Goal: Task Accomplishment & Management: Manage account settings

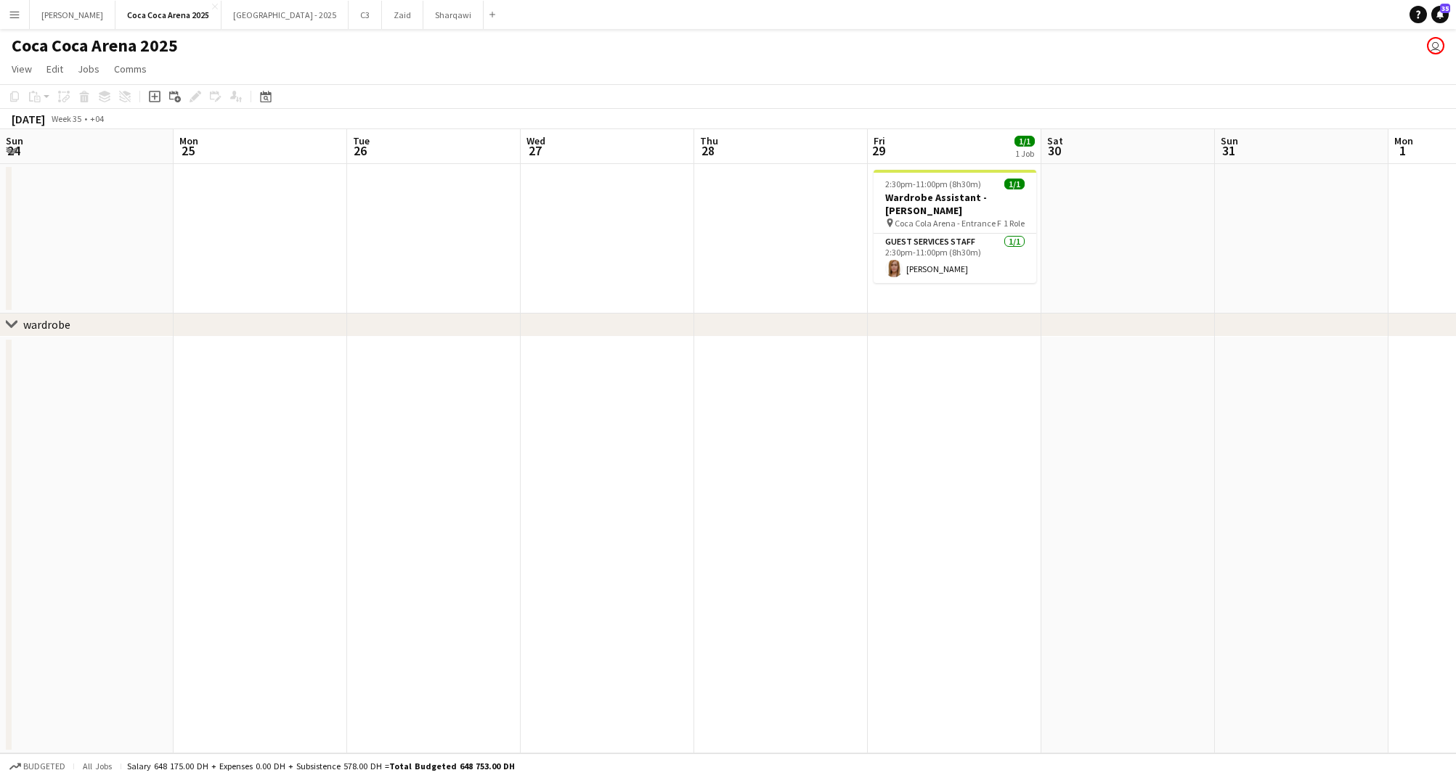
scroll to position [0, 445]
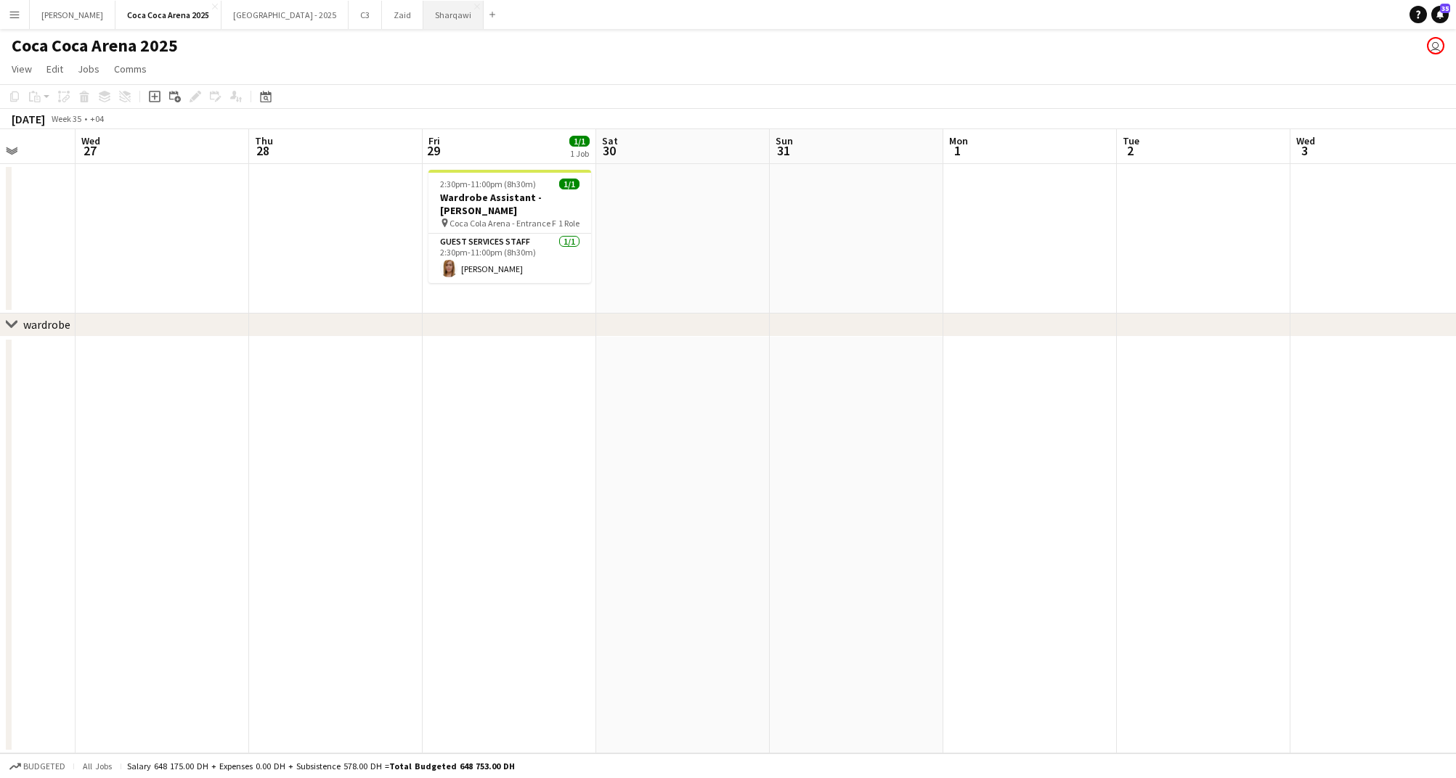
click at [423, 19] on button "Sharqawi Close" at bounding box center [453, 15] width 60 height 28
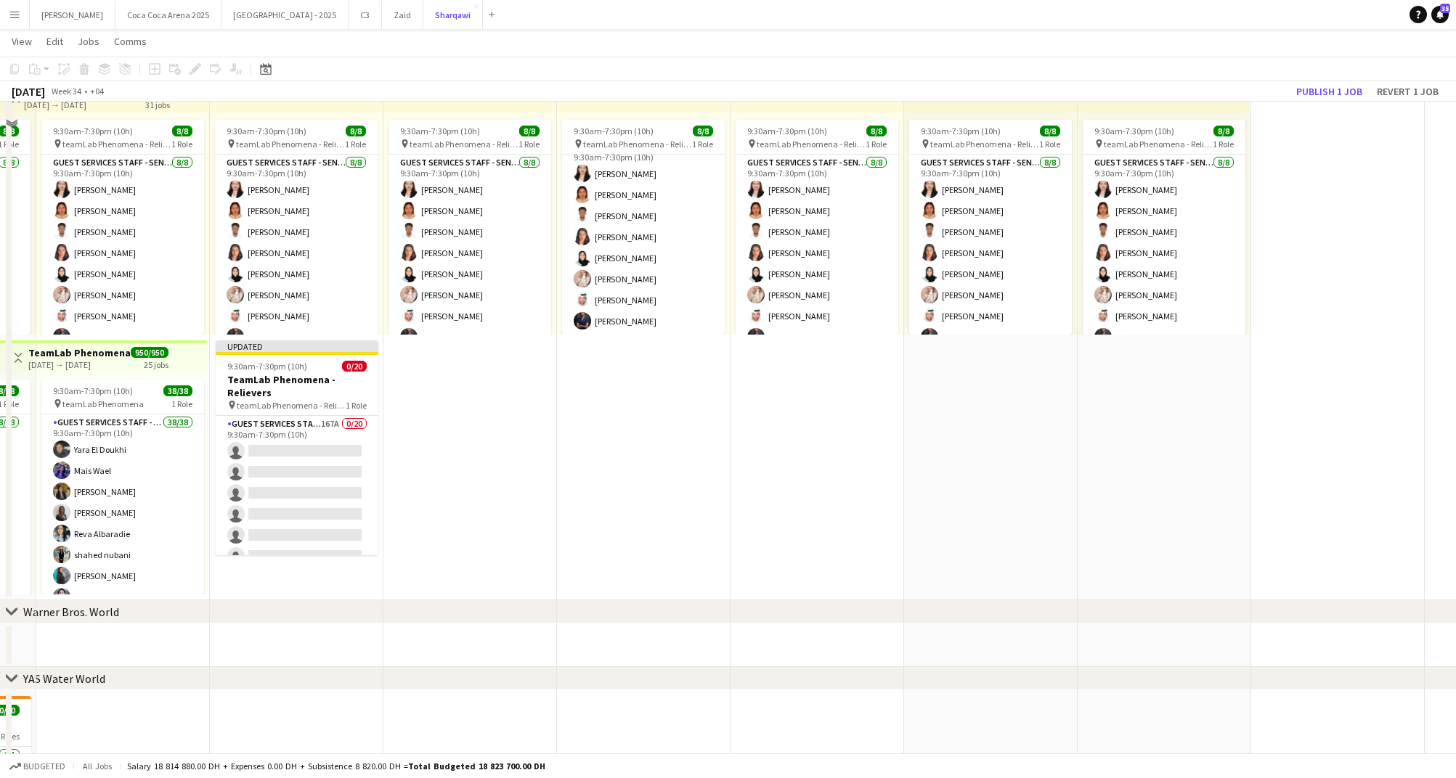
scroll to position [664, 0]
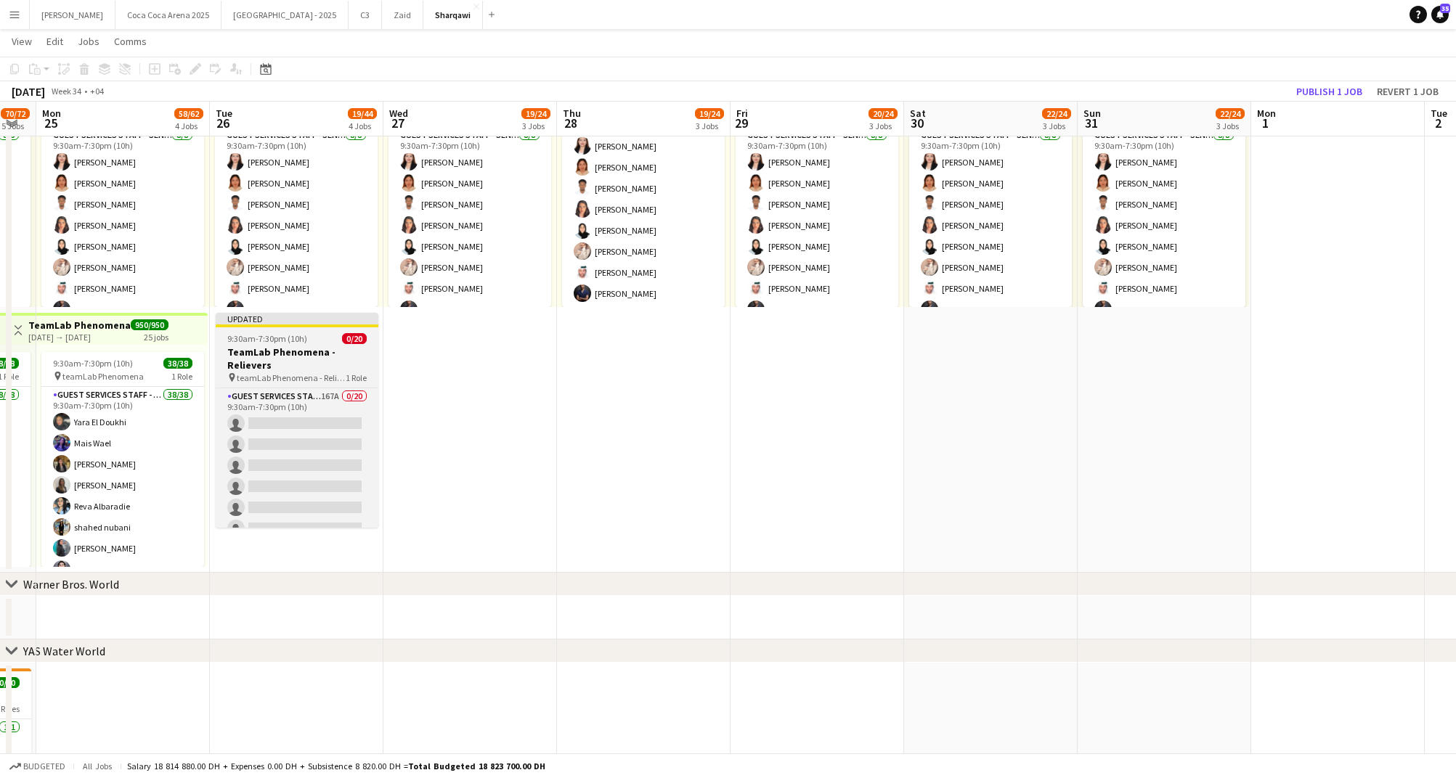
click at [293, 352] on h3 "TeamLab Phenomena - Relievers" at bounding box center [297, 359] width 163 height 26
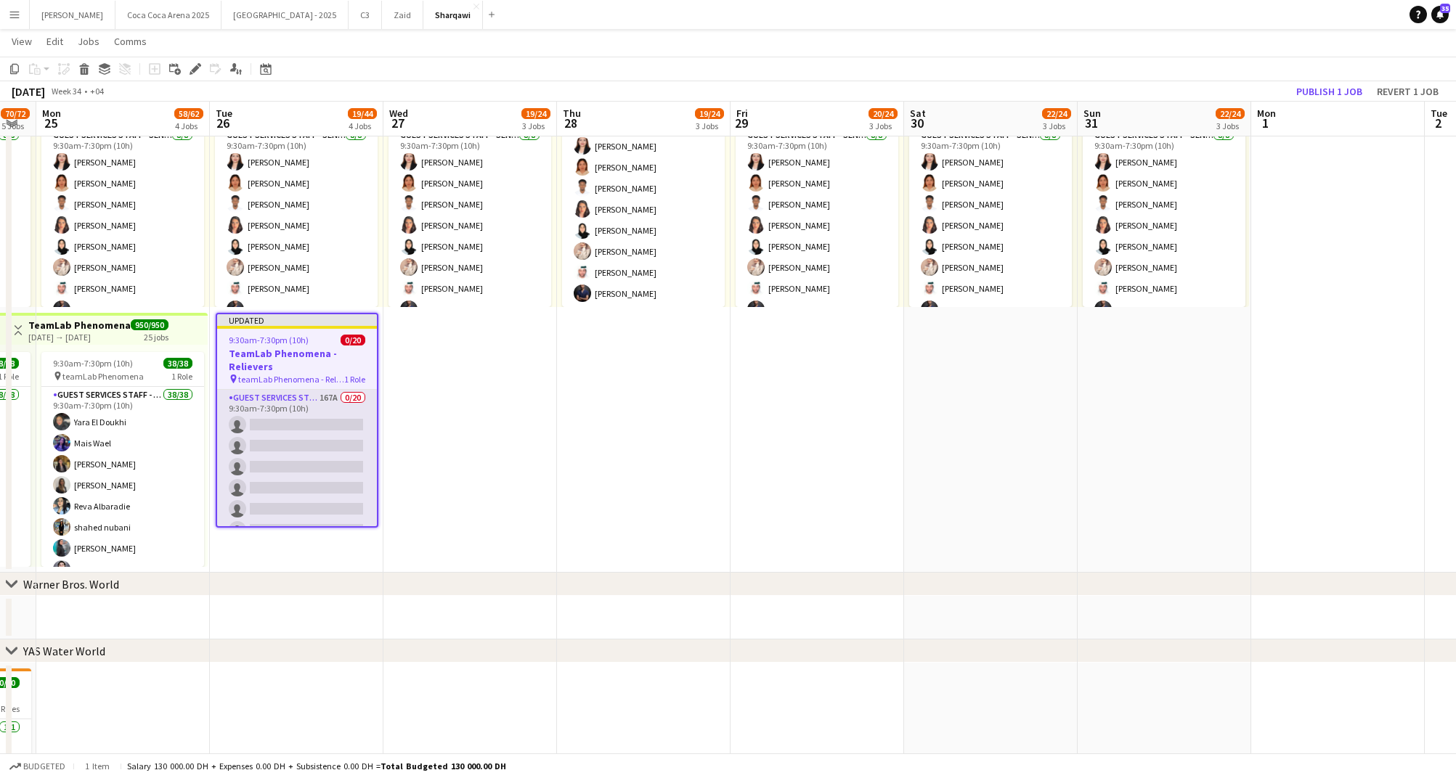
click at [316, 425] on app-card-role "Guest Services Staff - Senior 167A 0/20 9:30am-7:30pm (10h) single-neutral-acti…" at bounding box center [297, 614] width 160 height 449
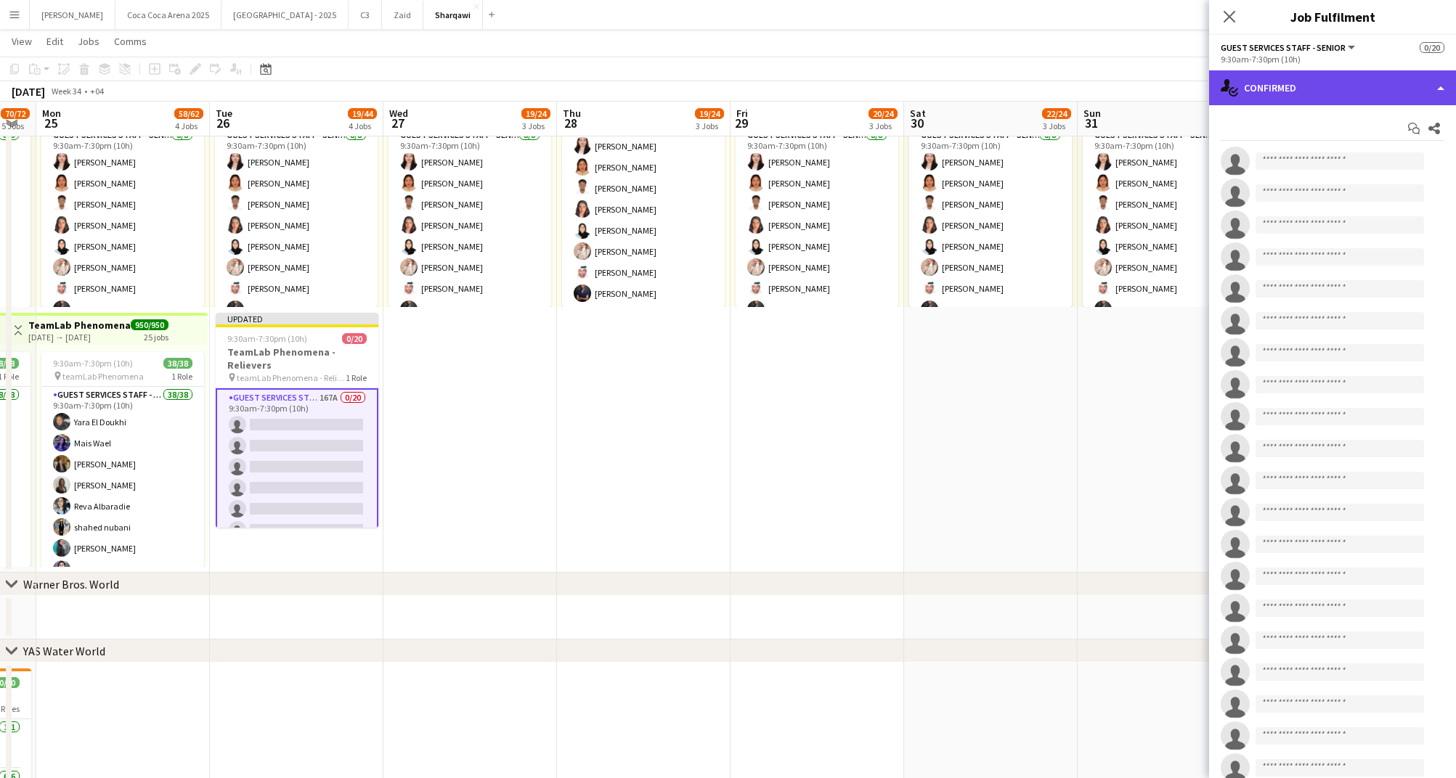
click at [1296, 86] on div "single-neutral-actions-check-2 Confirmed" at bounding box center [1332, 87] width 247 height 35
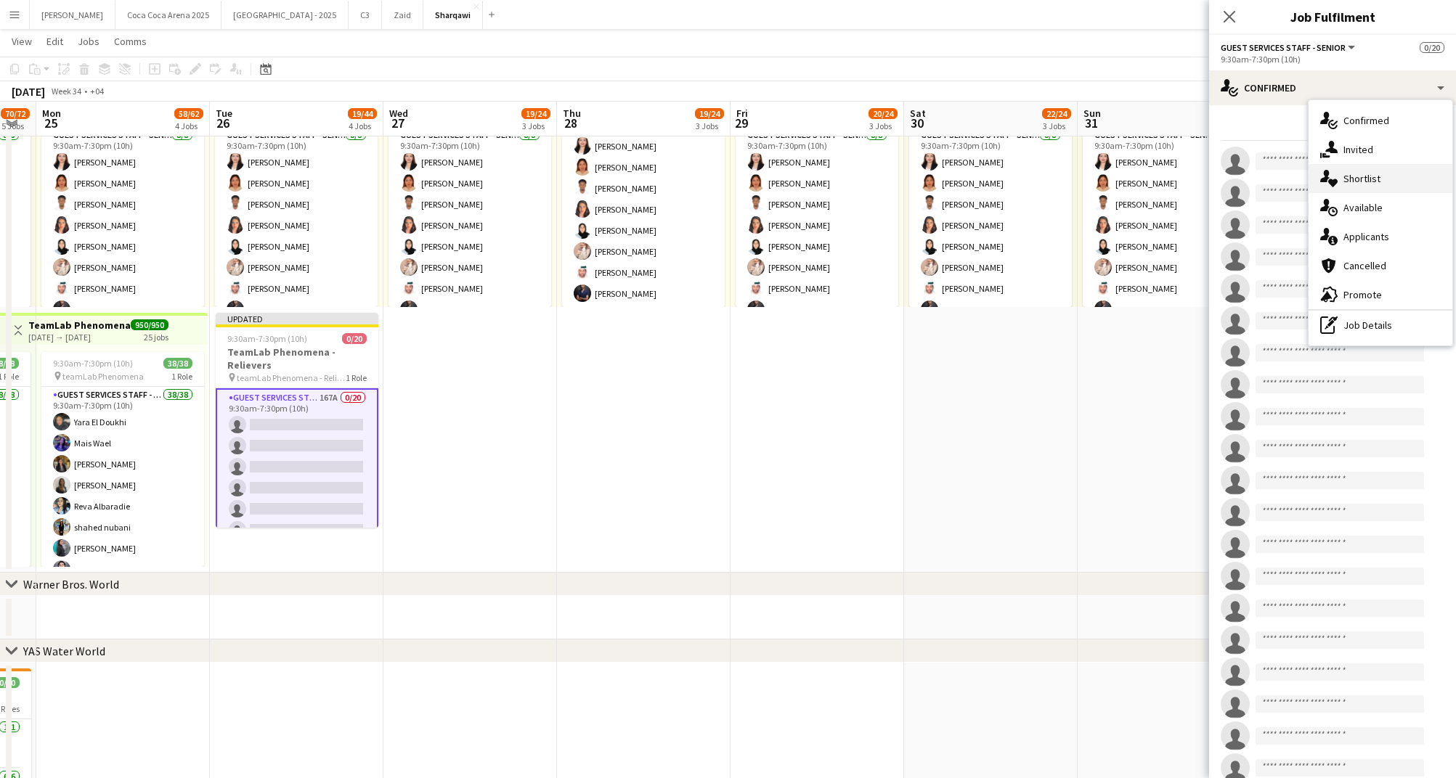
click at [1358, 184] on div "single-neutral-actions-heart Shortlist" at bounding box center [1380, 178] width 144 height 29
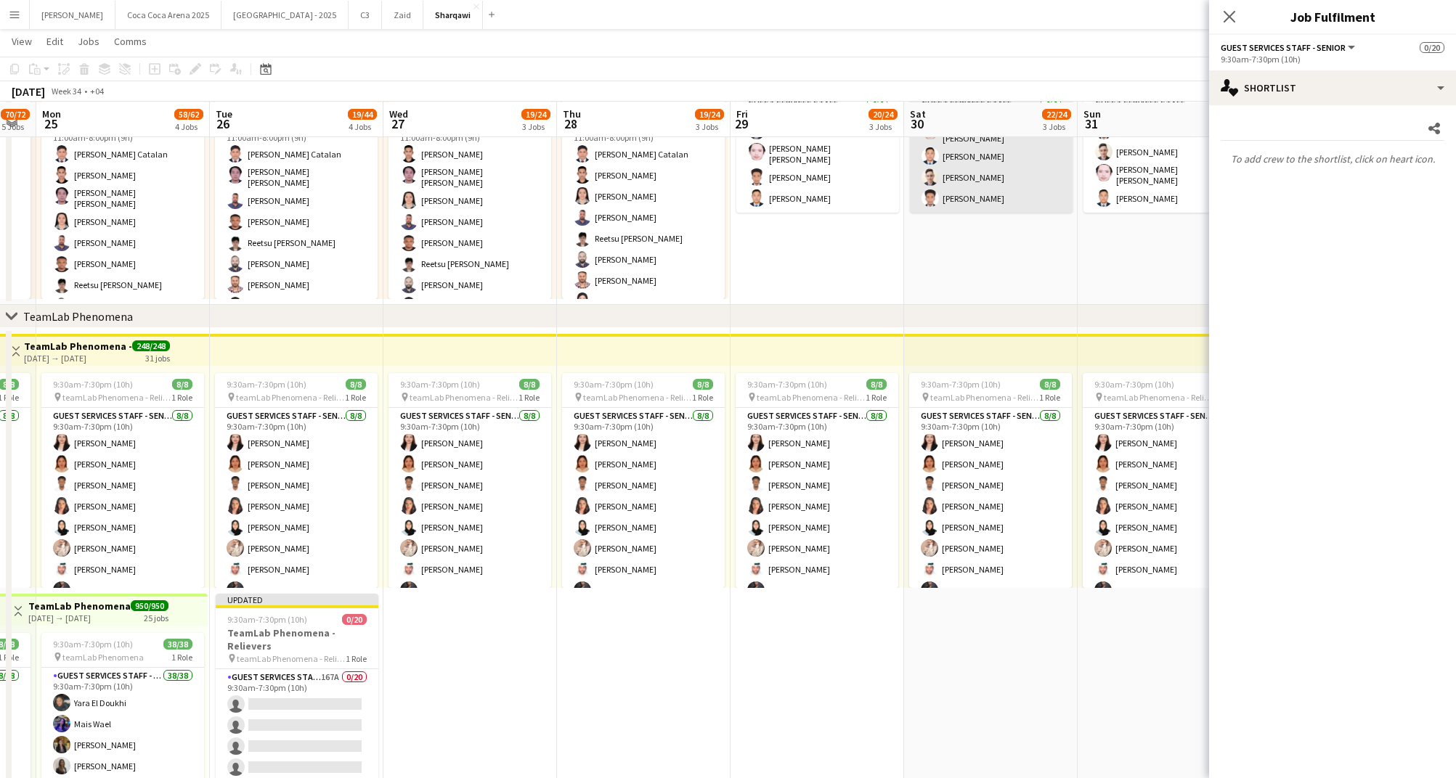
scroll to position [16, 0]
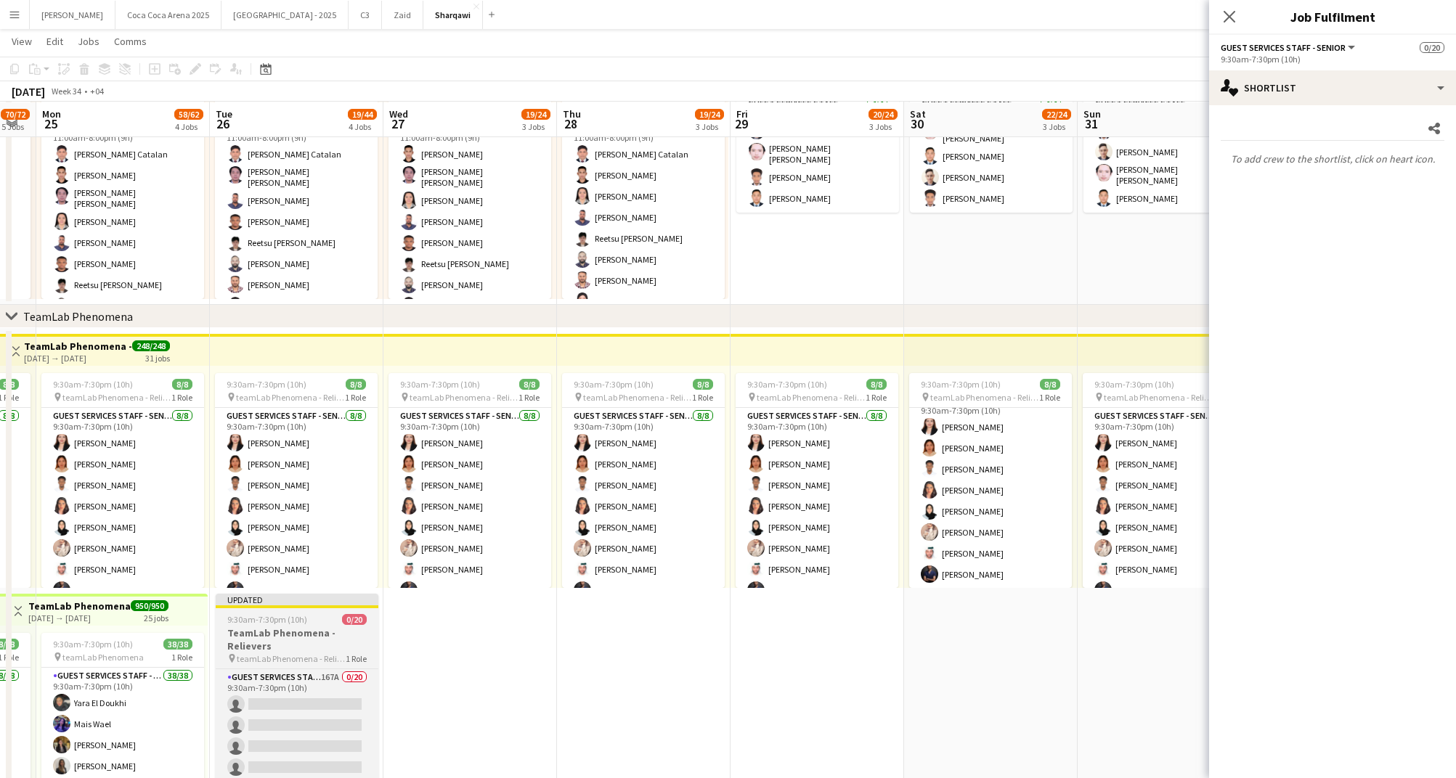
click at [333, 623] on div "9:30am-7:30pm (10h) 0/20" at bounding box center [297, 619] width 163 height 11
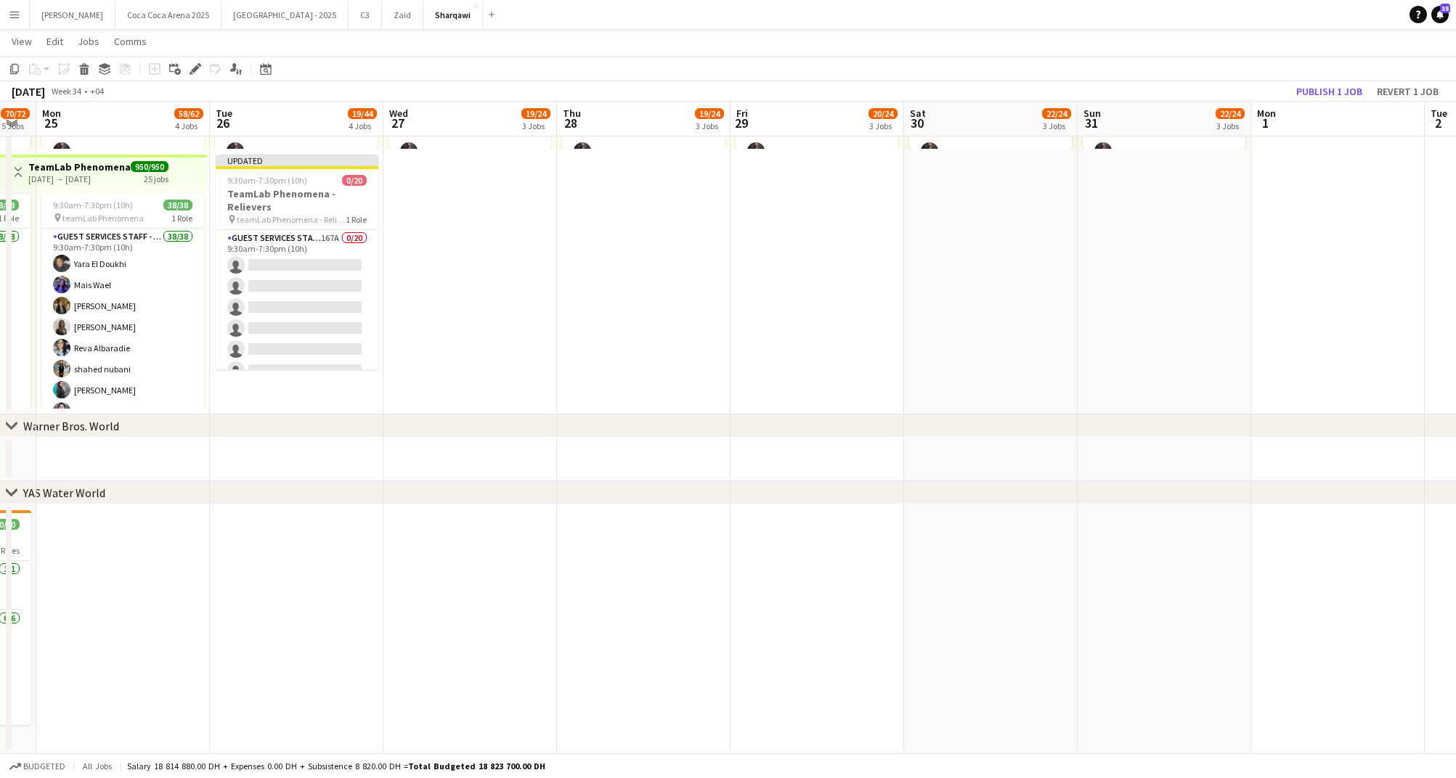
scroll to position [823, 0]
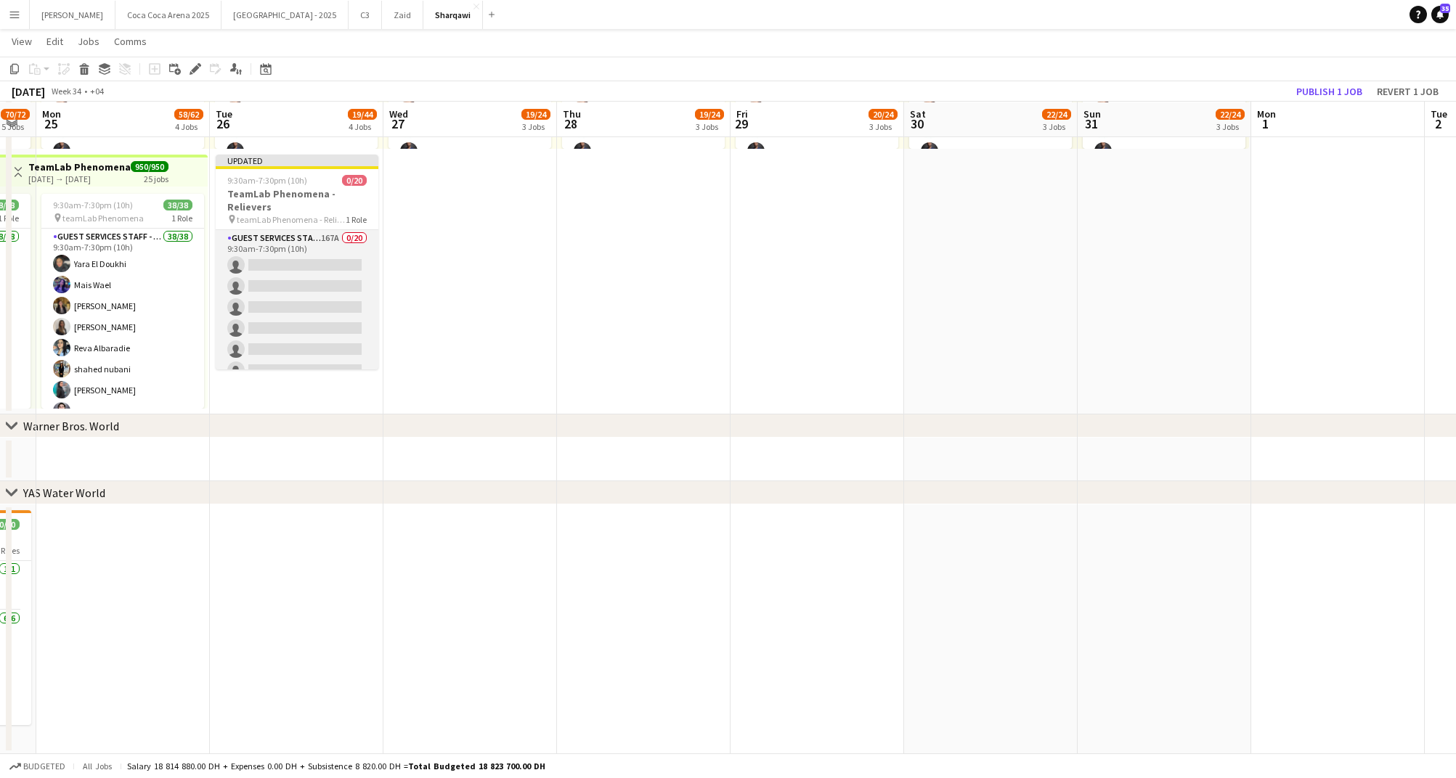
click at [269, 278] on app-card-role "Guest Services Staff - Senior 167A 0/20 9:30am-7:30pm (10h) single-neutral-acti…" at bounding box center [297, 454] width 163 height 449
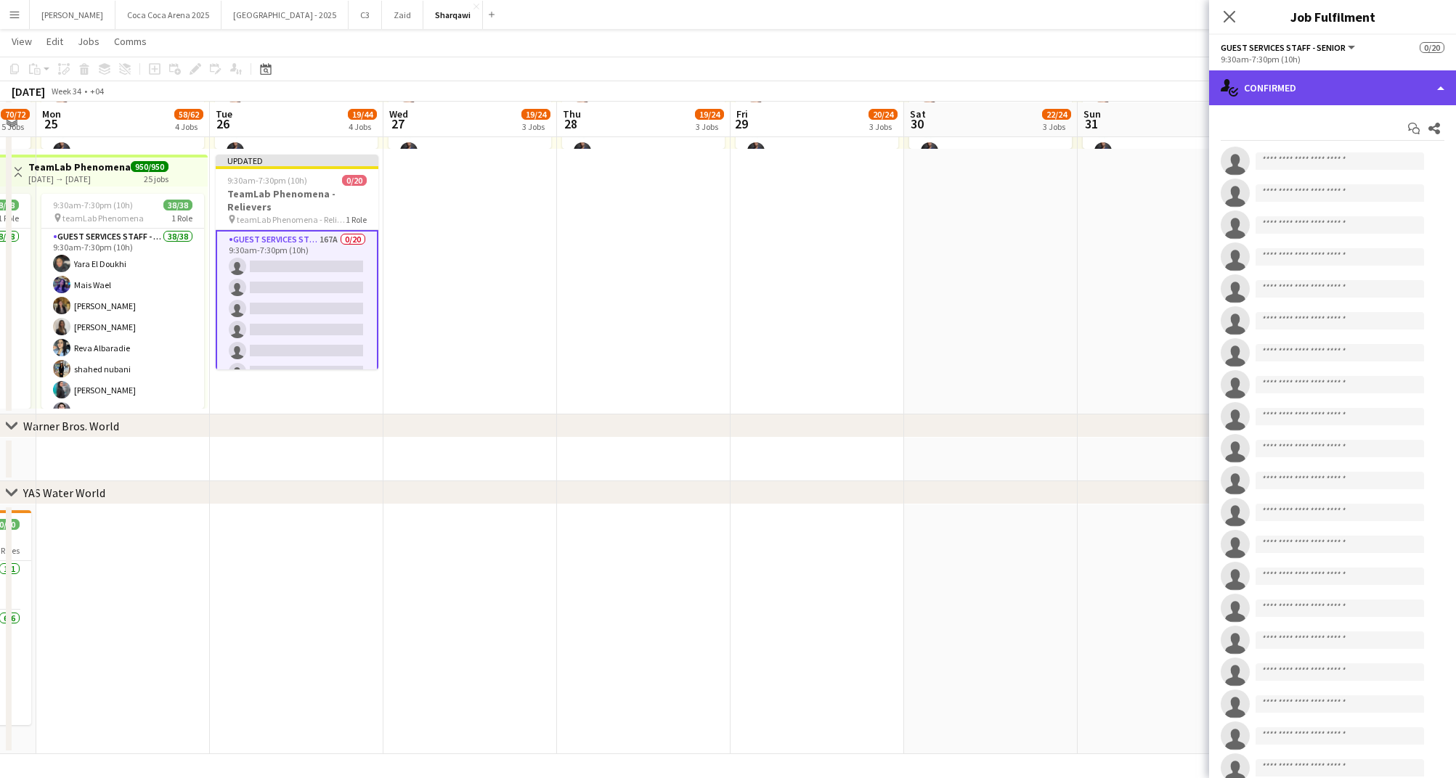
click at [1241, 83] on div "single-neutral-actions-check-2 Confirmed" at bounding box center [1332, 87] width 247 height 35
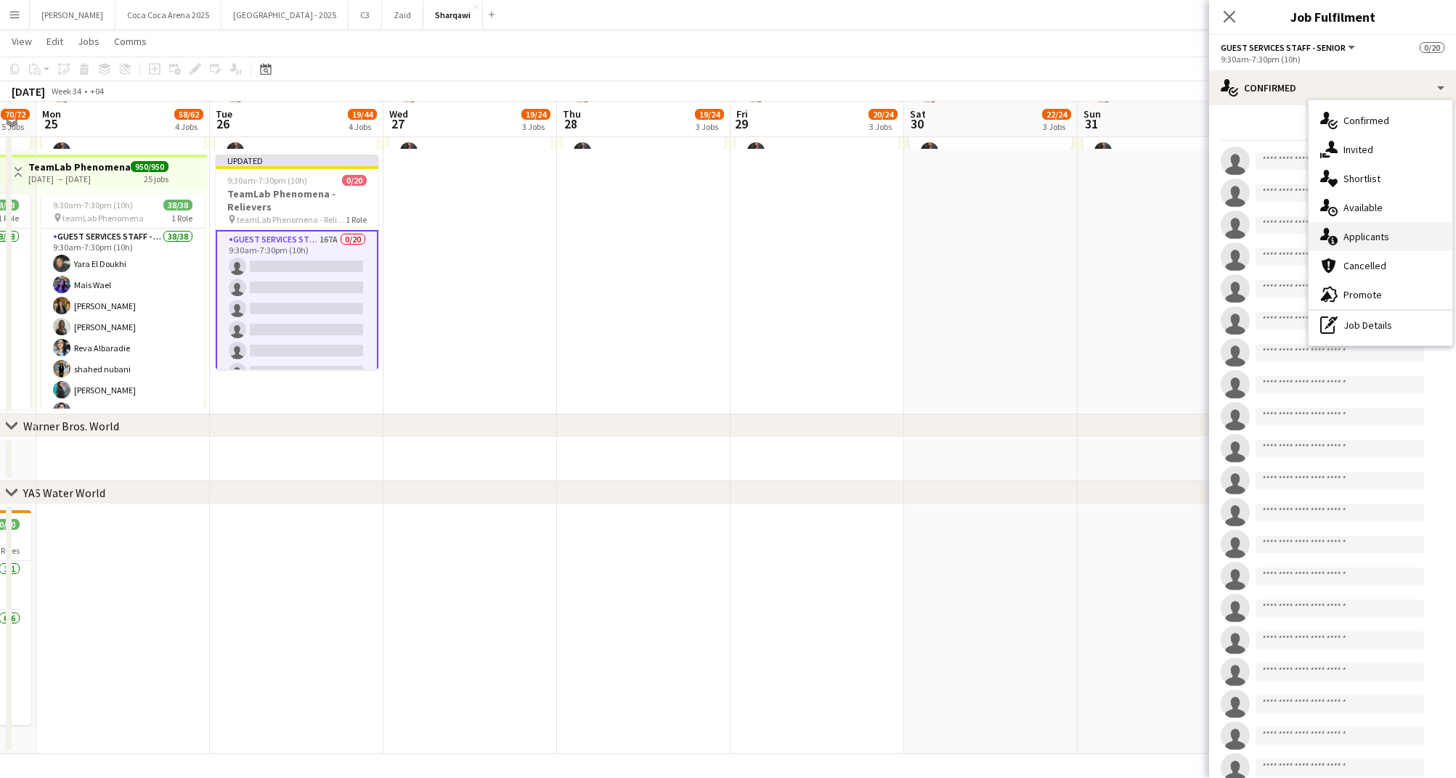
click at [1330, 230] on icon "single-neutral-actions-information" at bounding box center [1328, 236] width 17 height 17
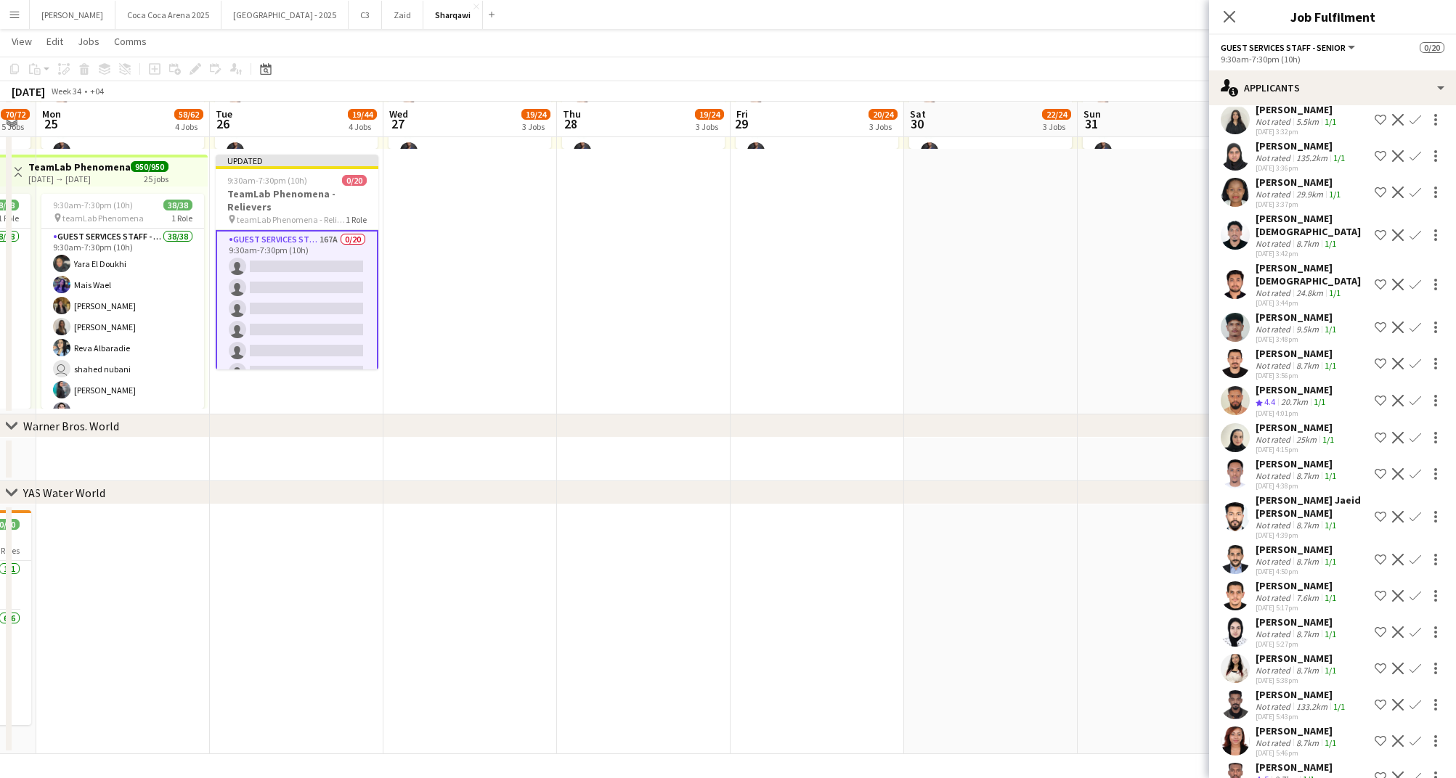
scroll to position [5582, 0]
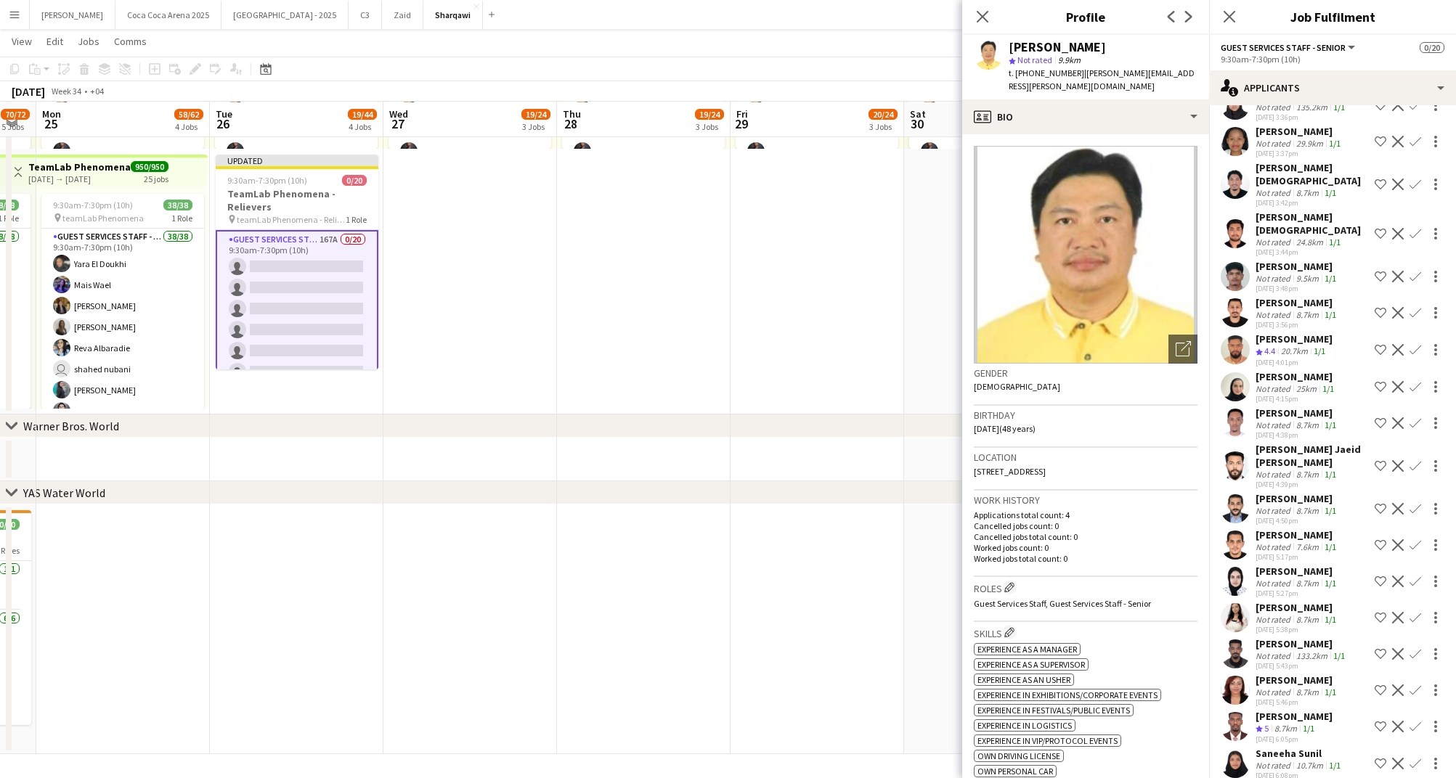
click at [1295, 760] on div "10.7km" at bounding box center [1309, 765] width 33 height 11
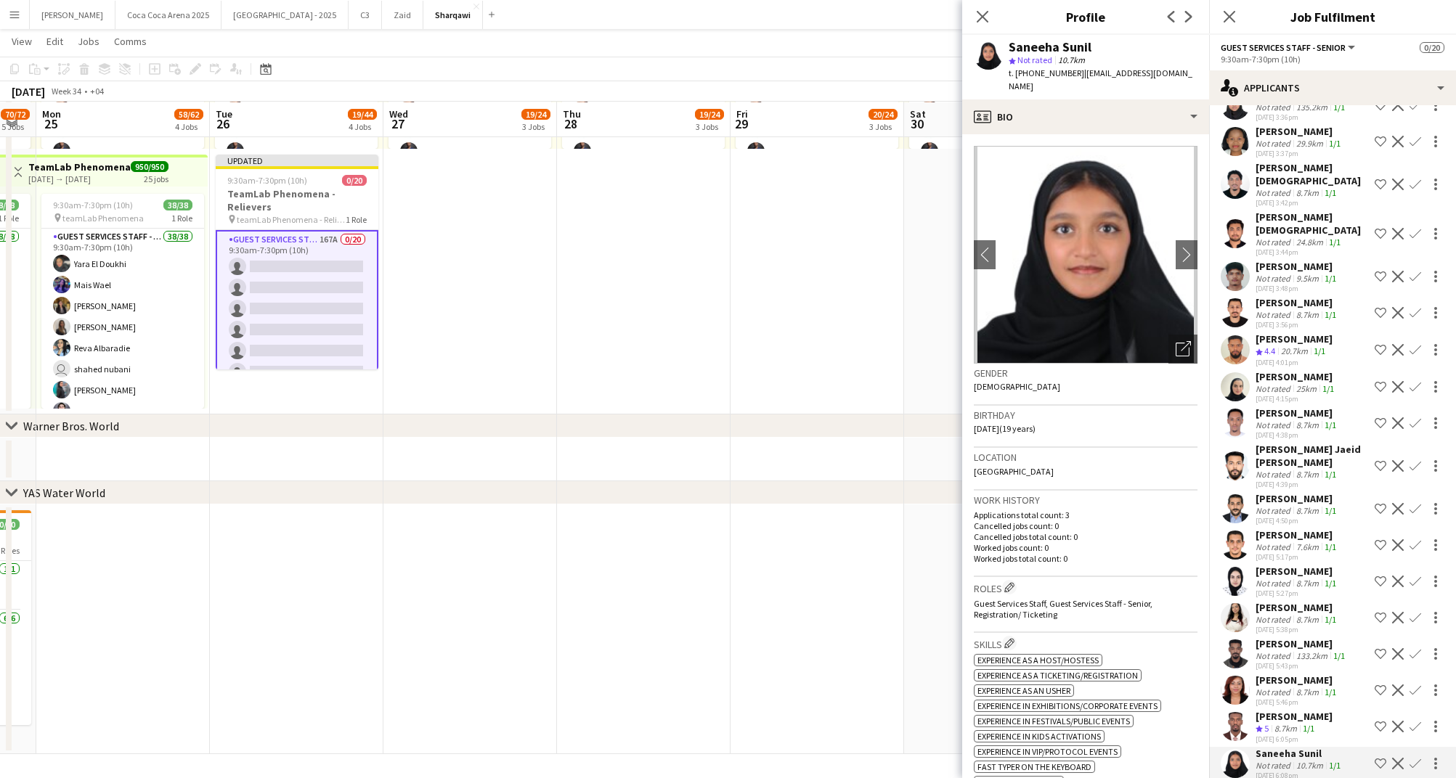
click at [1292, 723] on div "8.7km" at bounding box center [1285, 729] width 28 height 12
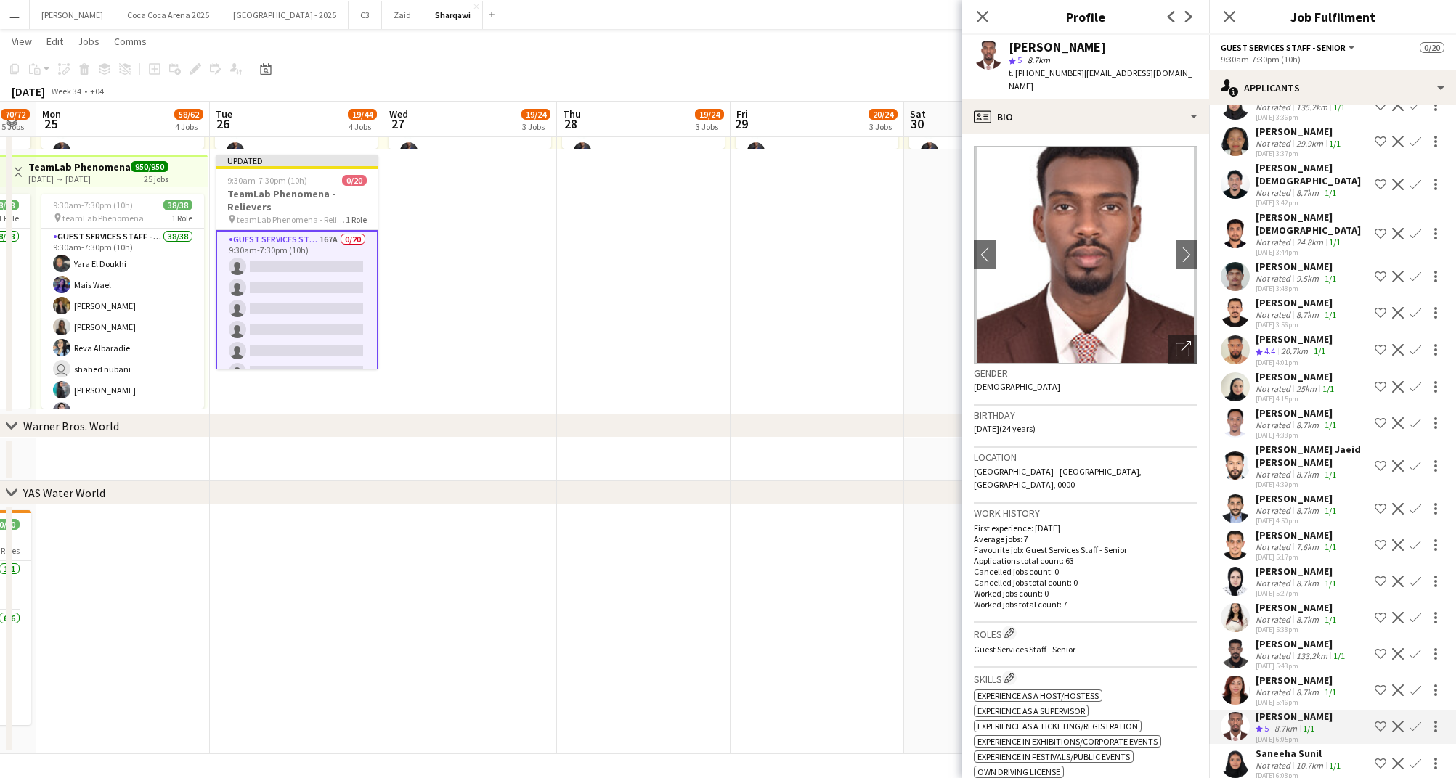
click at [1284, 687] on div "Not rated" at bounding box center [1274, 692] width 38 height 11
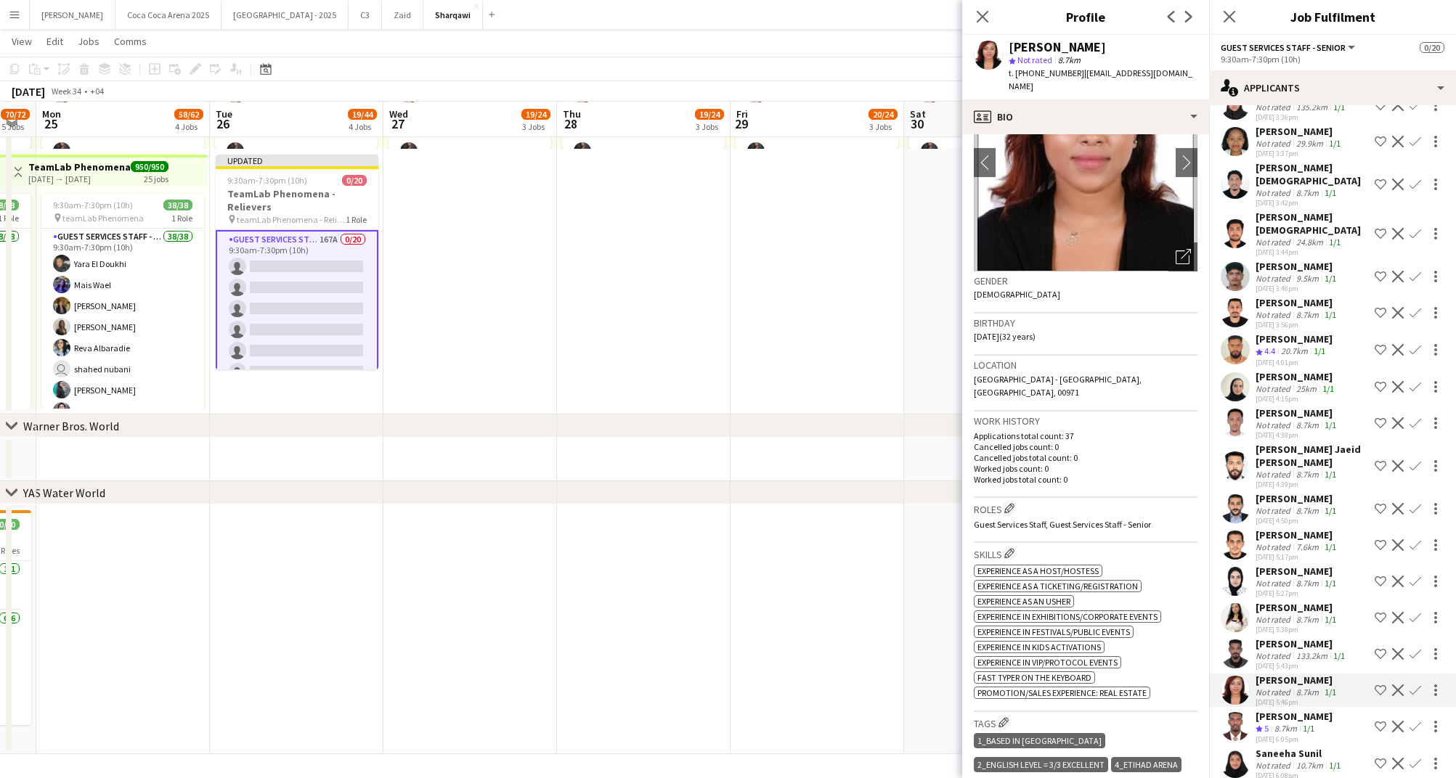
scroll to position [0, 0]
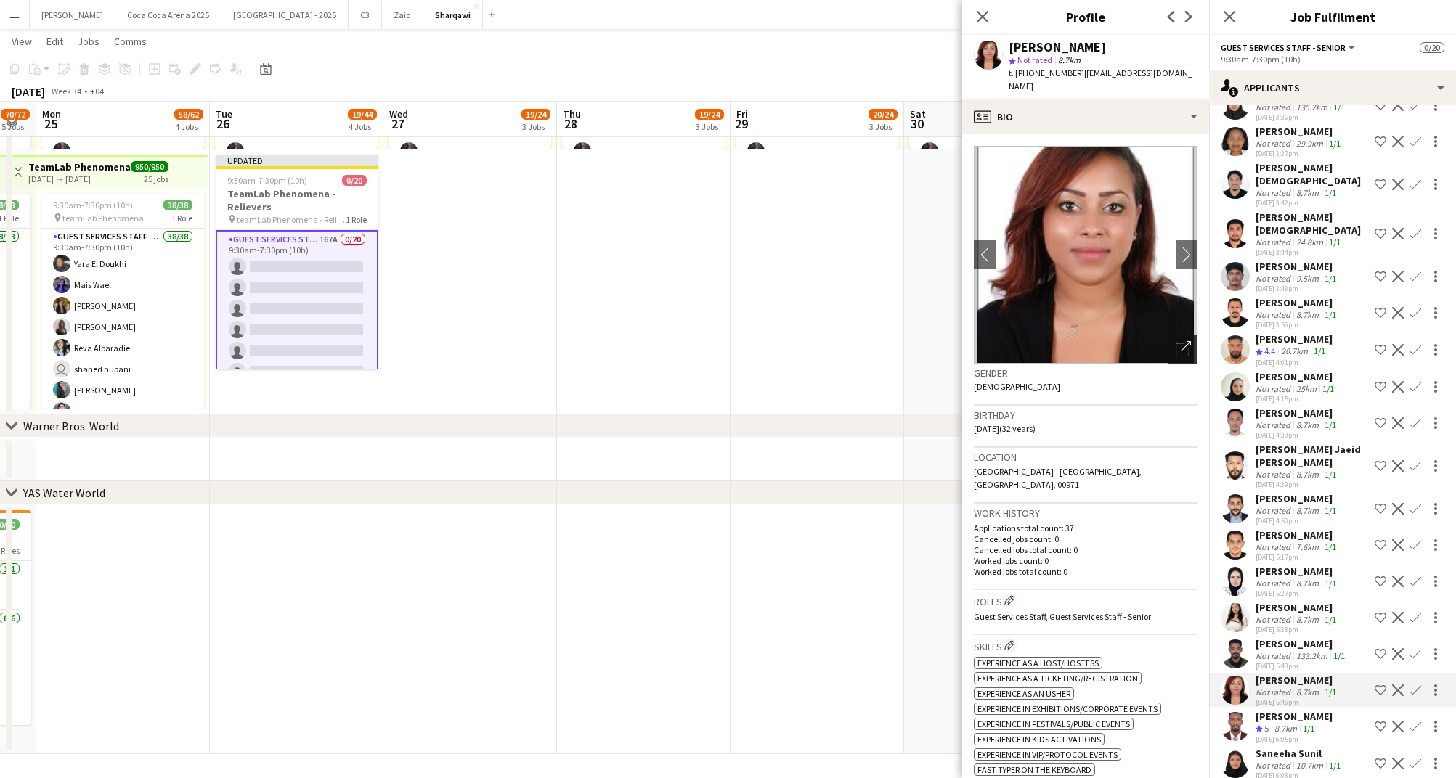
click at [1179, 341] on icon "Open photos pop-in" at bounding box center [1182, 348] width 15 height 15
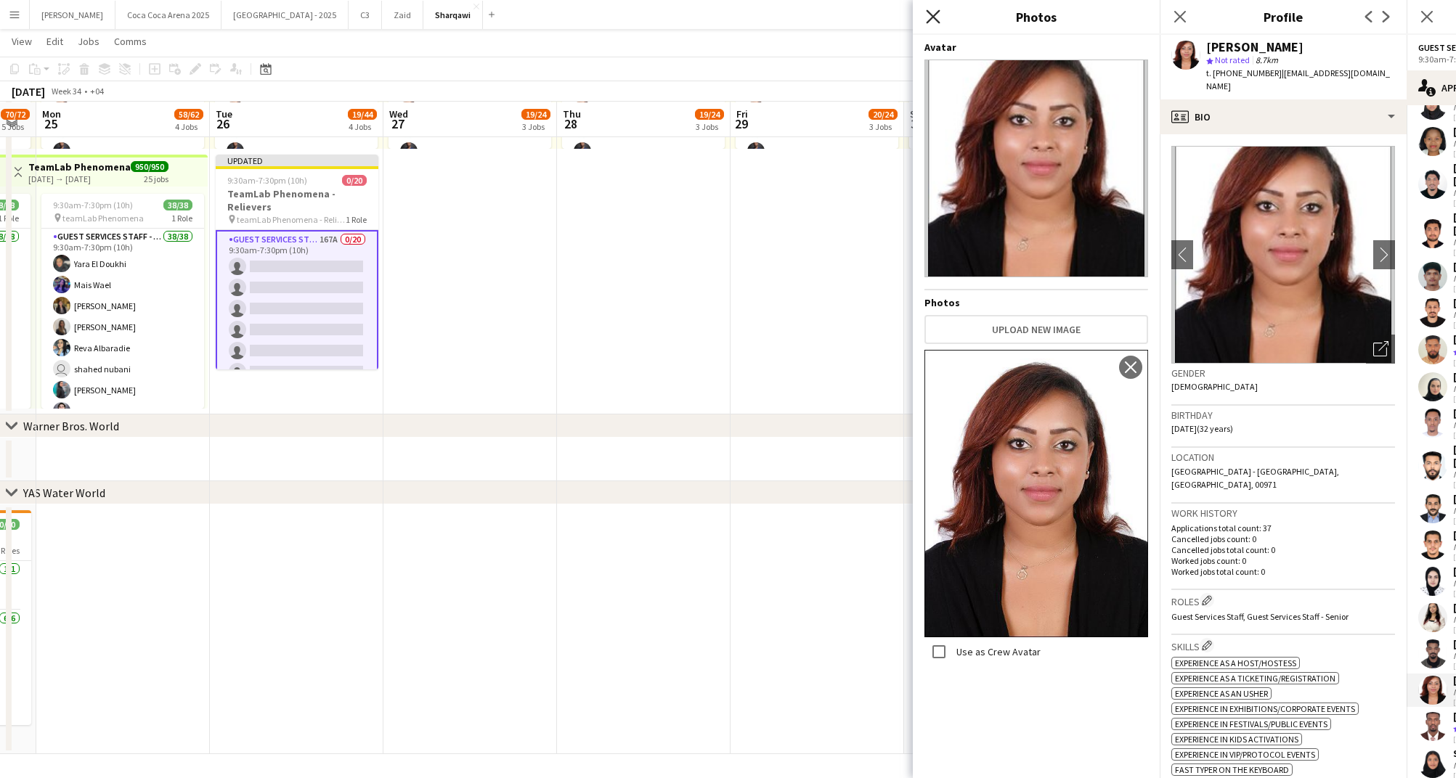
click at [934, 22] on icon "Close pop-in" at bounding box center [933, 16] width 14 height 14
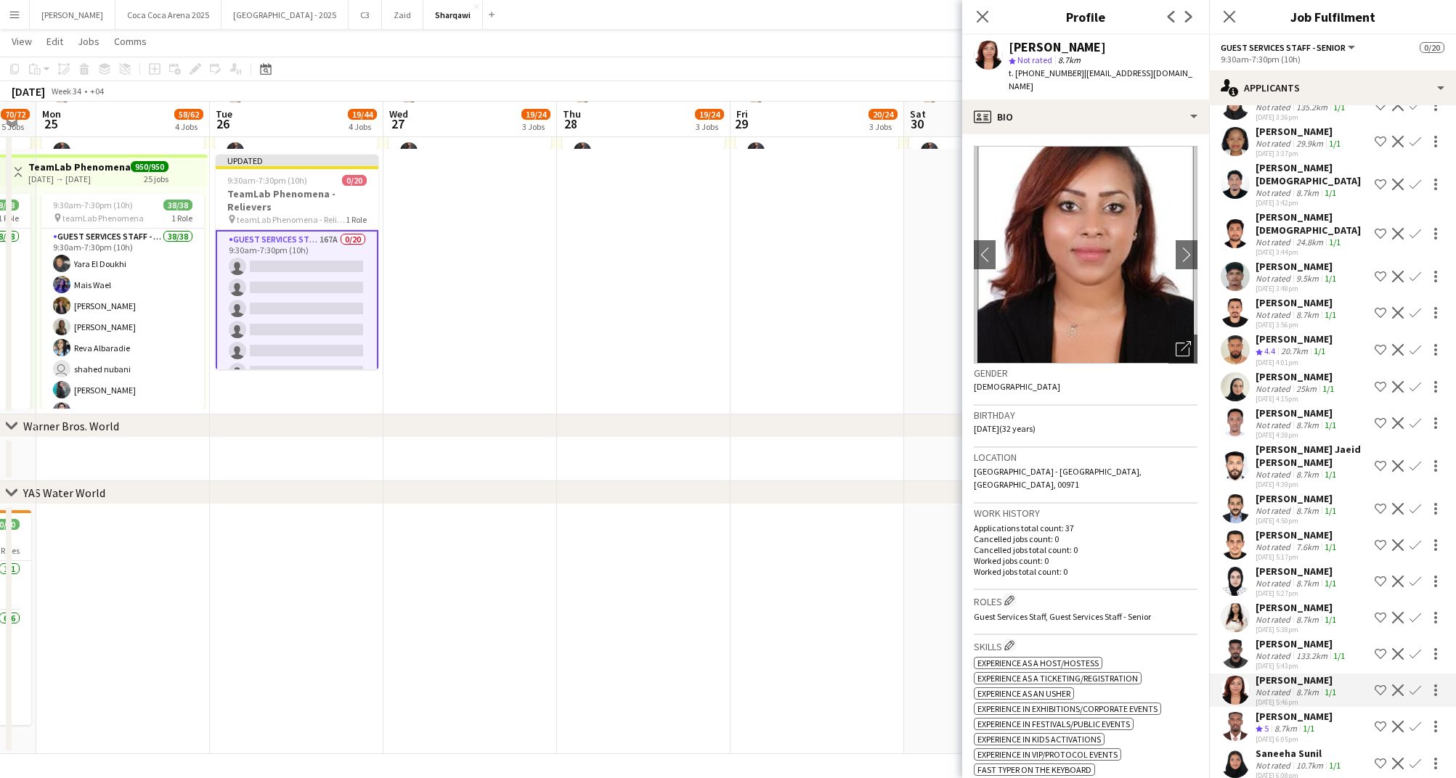
click at [1377, 685] on app-icon "Shortlist crew" at bounding box center [1380, 691] width 12 height 12
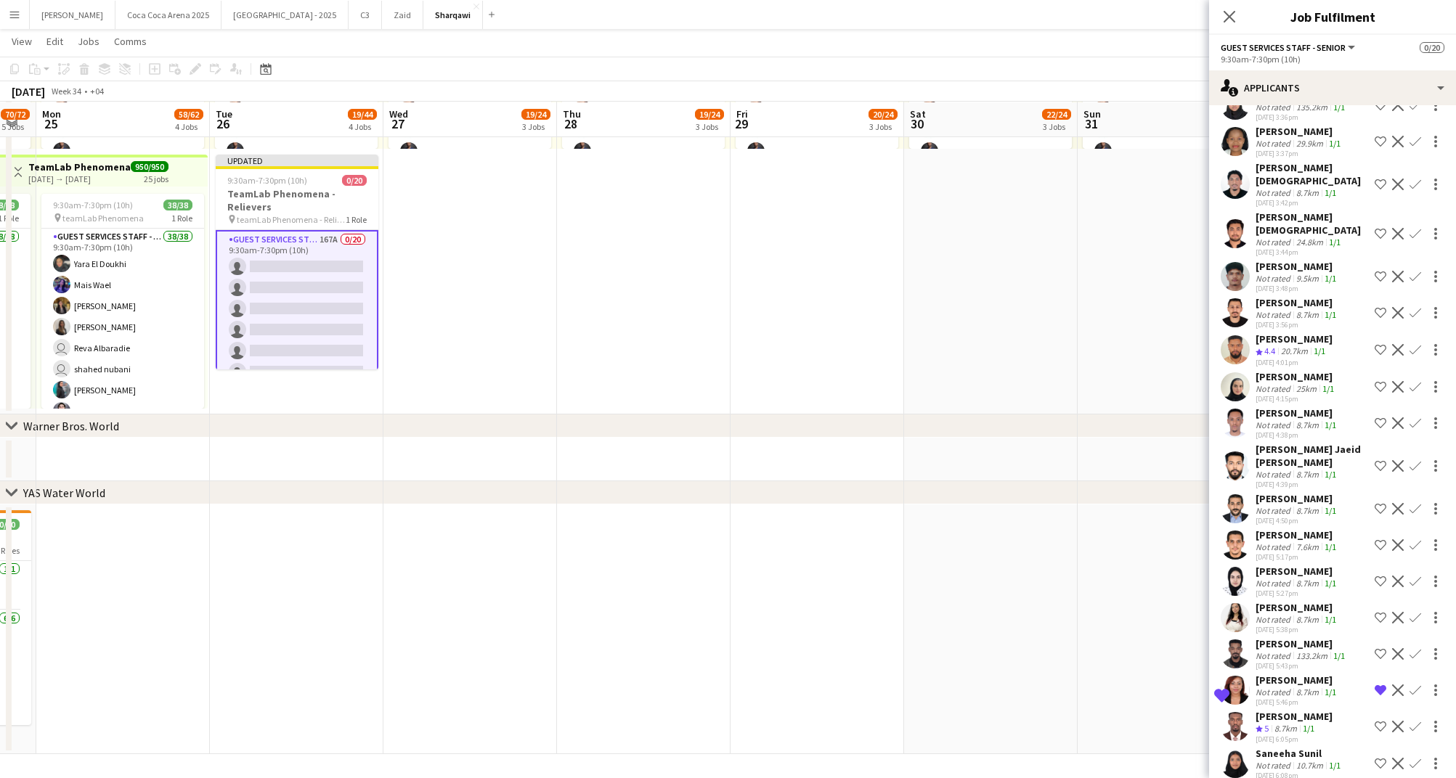
click at [1290, 650] on div "Not rated" at bounding box center [1274, 655] width 38 height 11
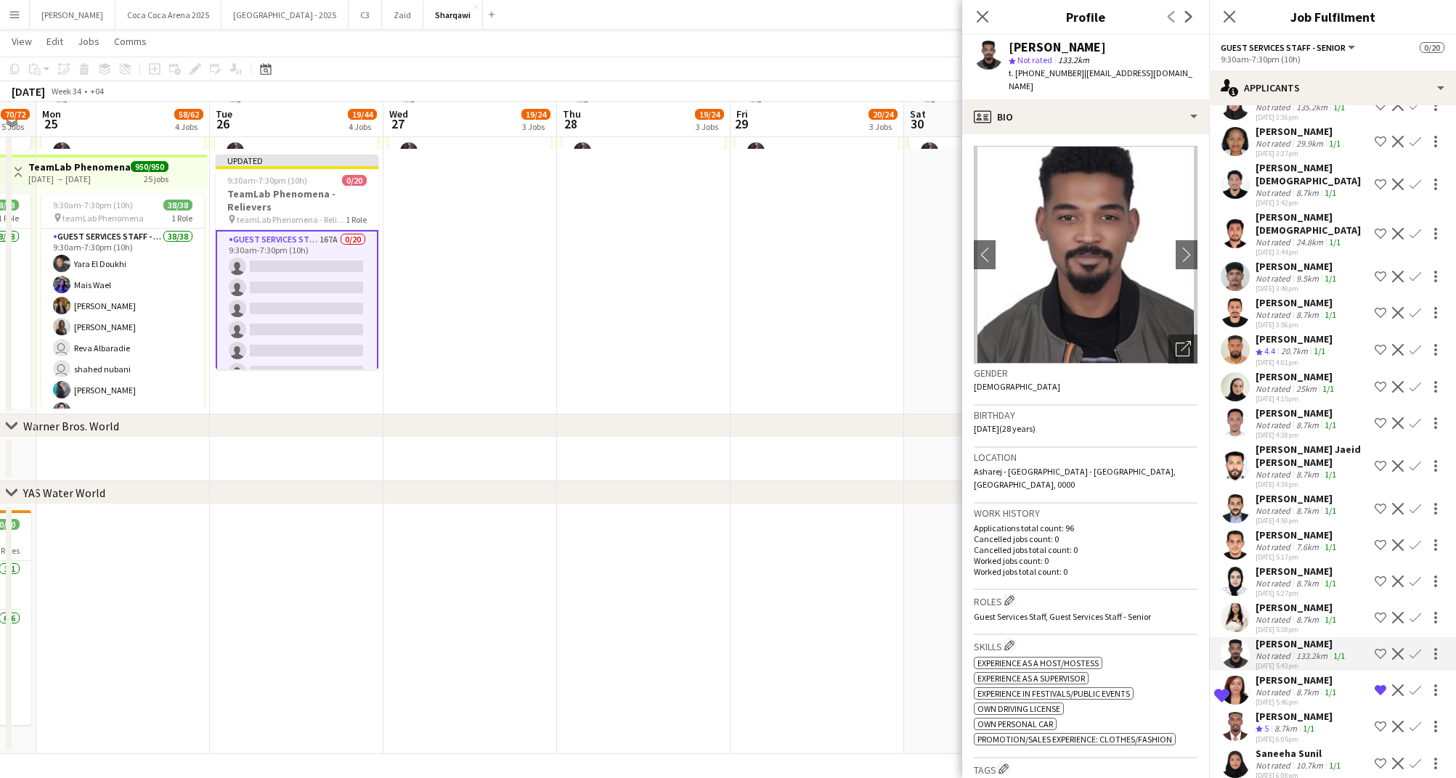
click at [1287, 614] on div "Not rated" at bounding box center [1274, 619] width 38 height 11
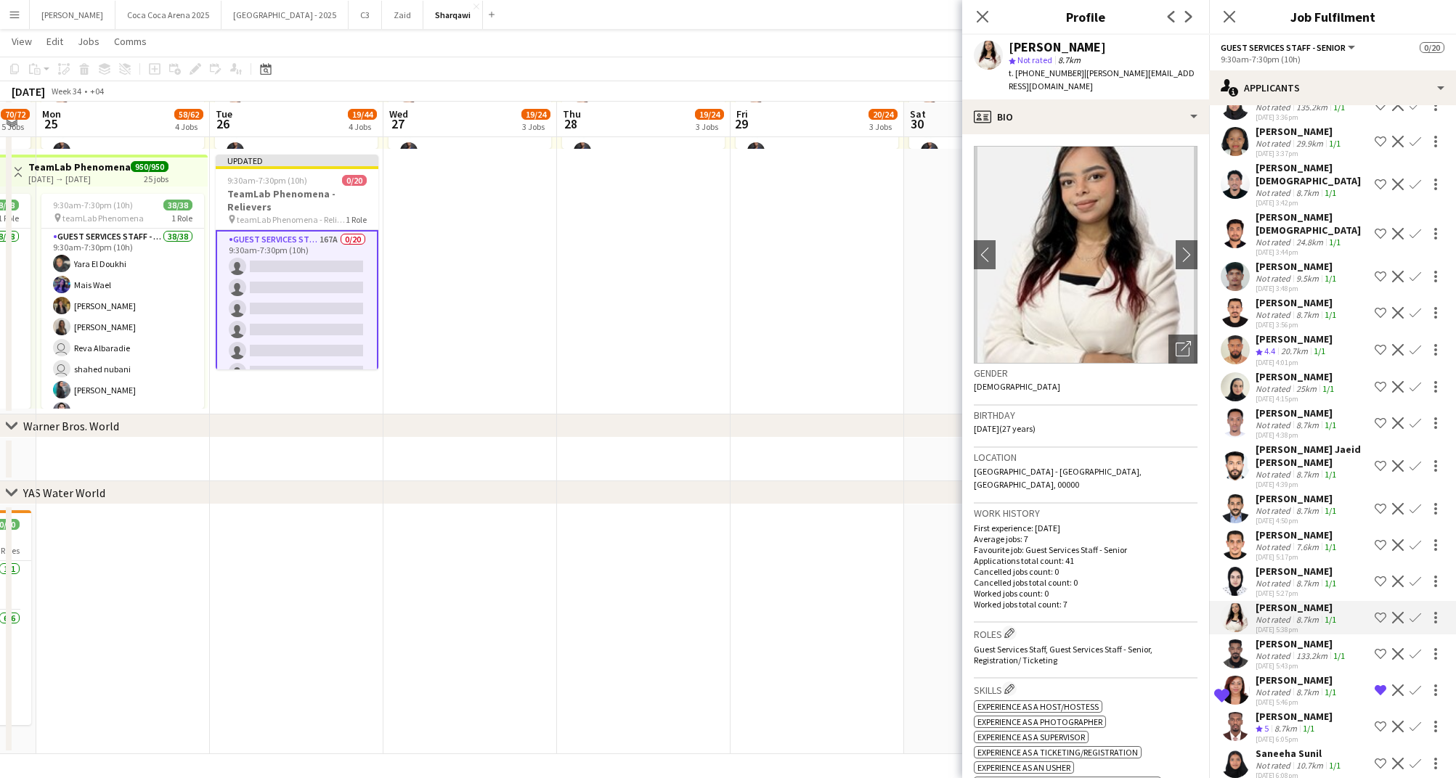
click at [1281, 578] on div "Not rated" at bounding box center [1274, 583] width 38 height 11
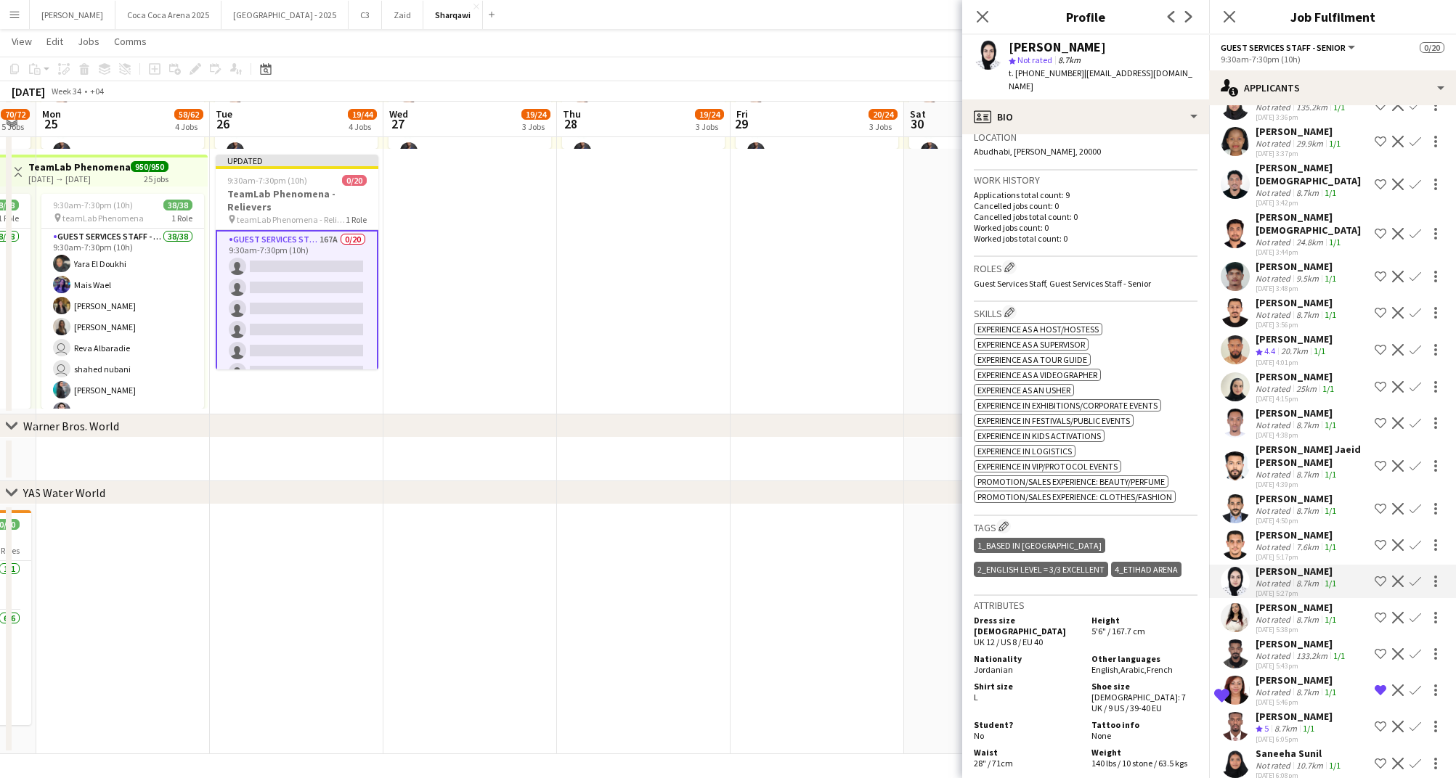
scroll to position [274, 0]
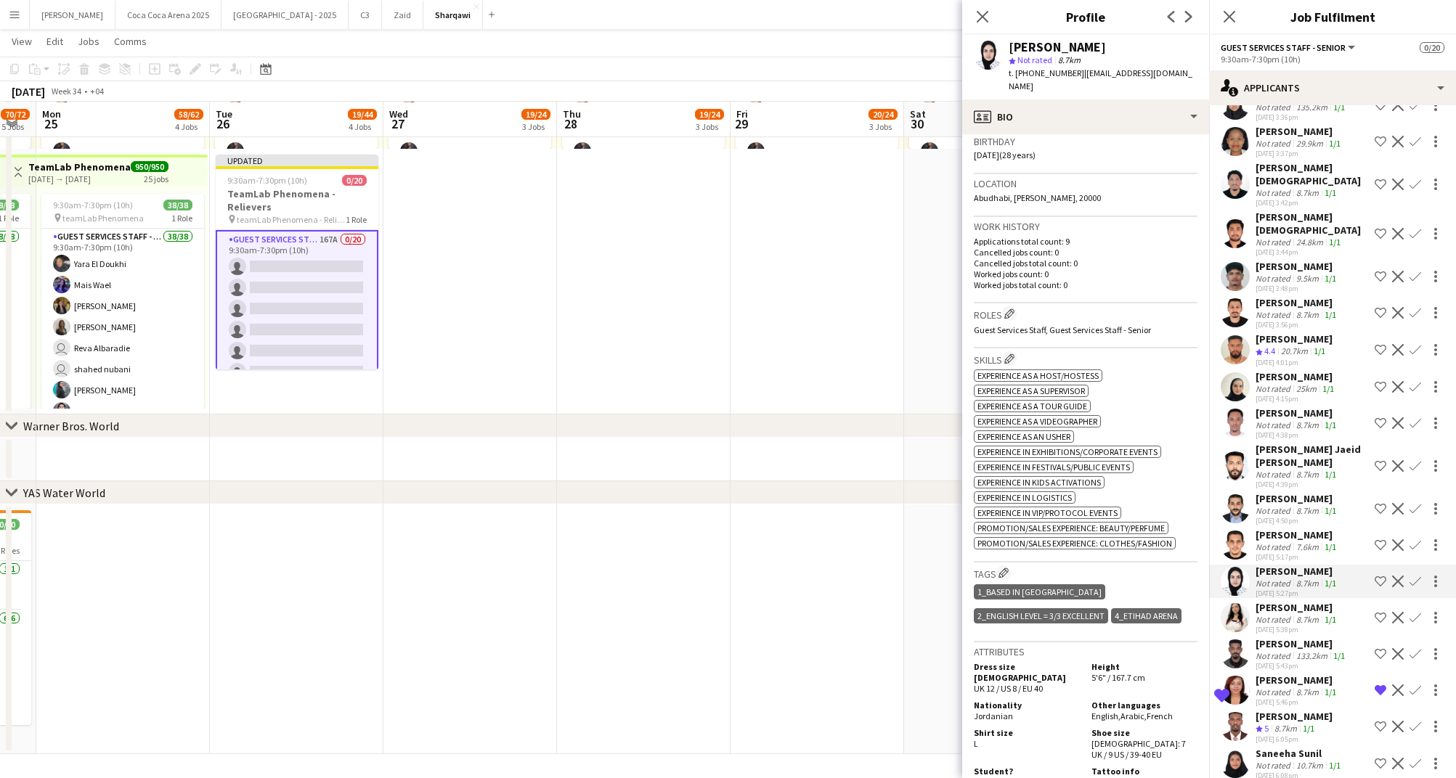
click at [1270, 529] on div "[PERSON_NAME]" at bounding box center [1296, 535] width 83 height 13
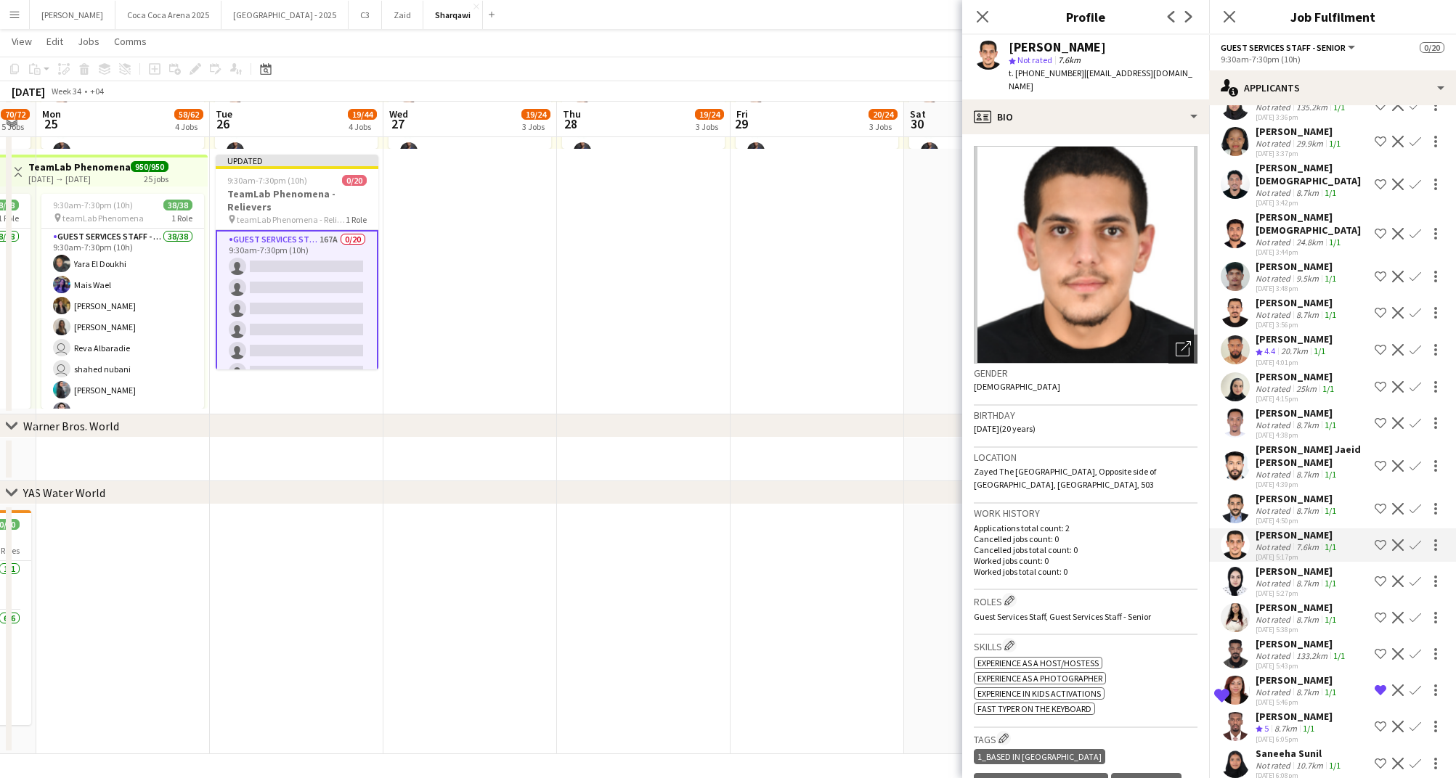
click at [1271, 492] on div "[PERSON_NAME]" at bounding box center [1296, 498] width 83 height 13
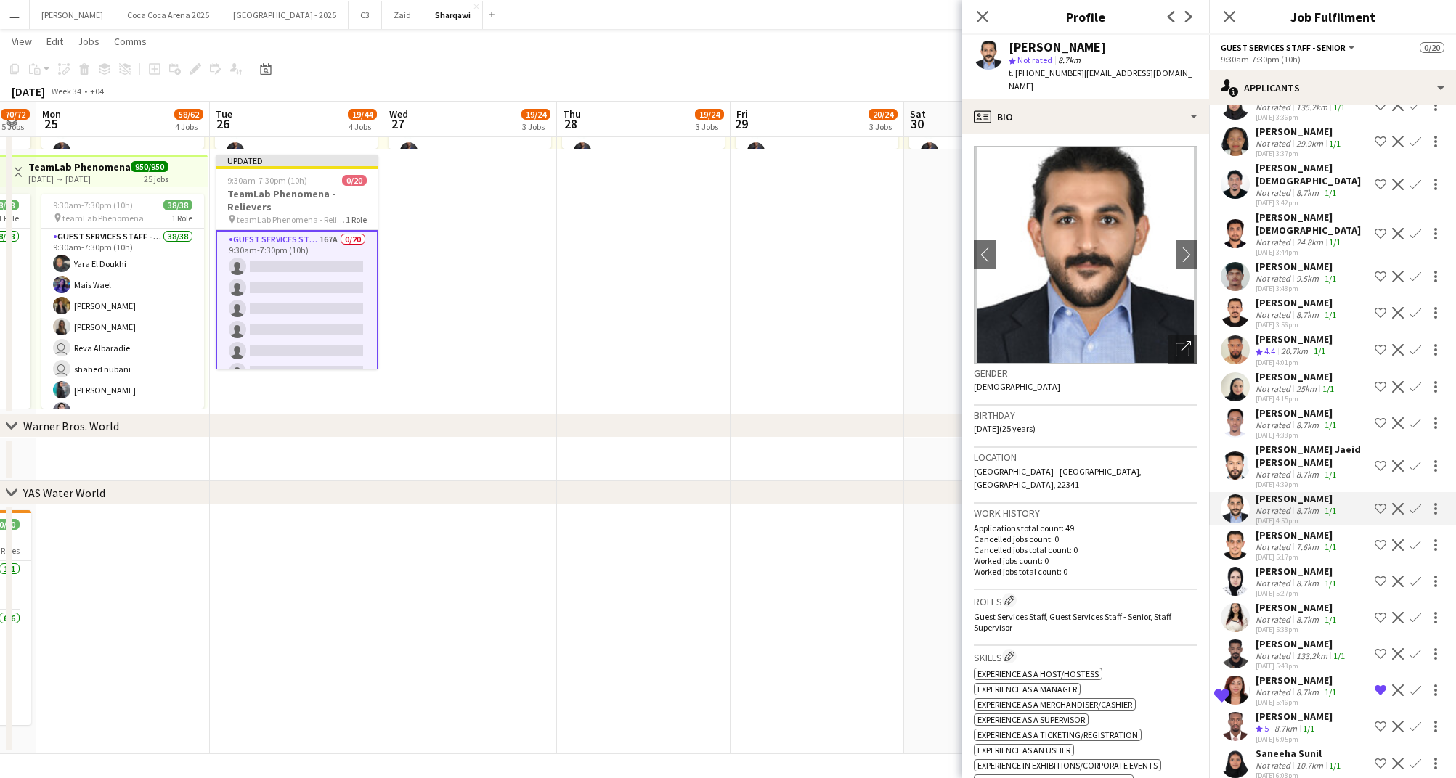
click at [1273, 469] on div "Not rated" at bounding box center [1274, 474] width 38 height 11
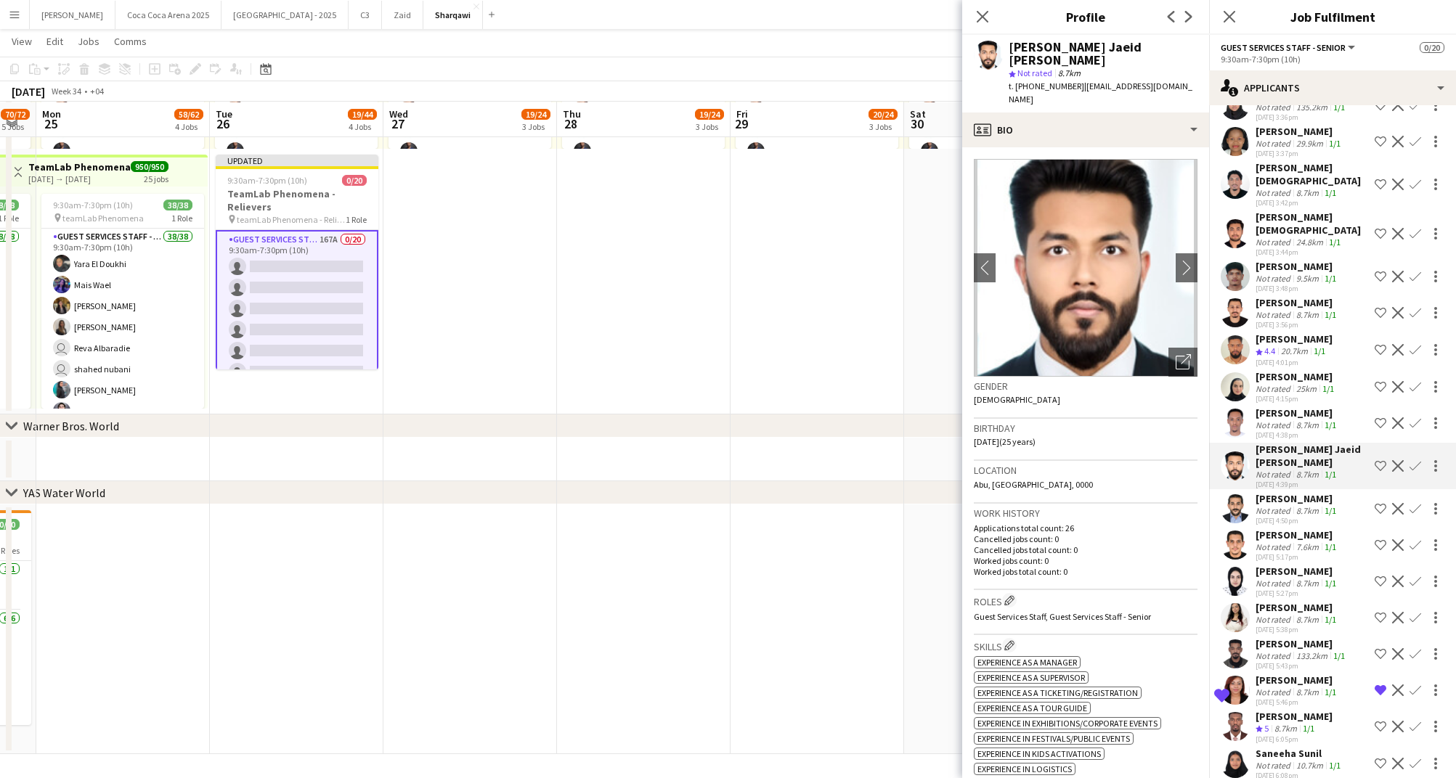
click at [1271, 420] on div "Not rated" at bounding box center [1274, 425] width 38 height 11
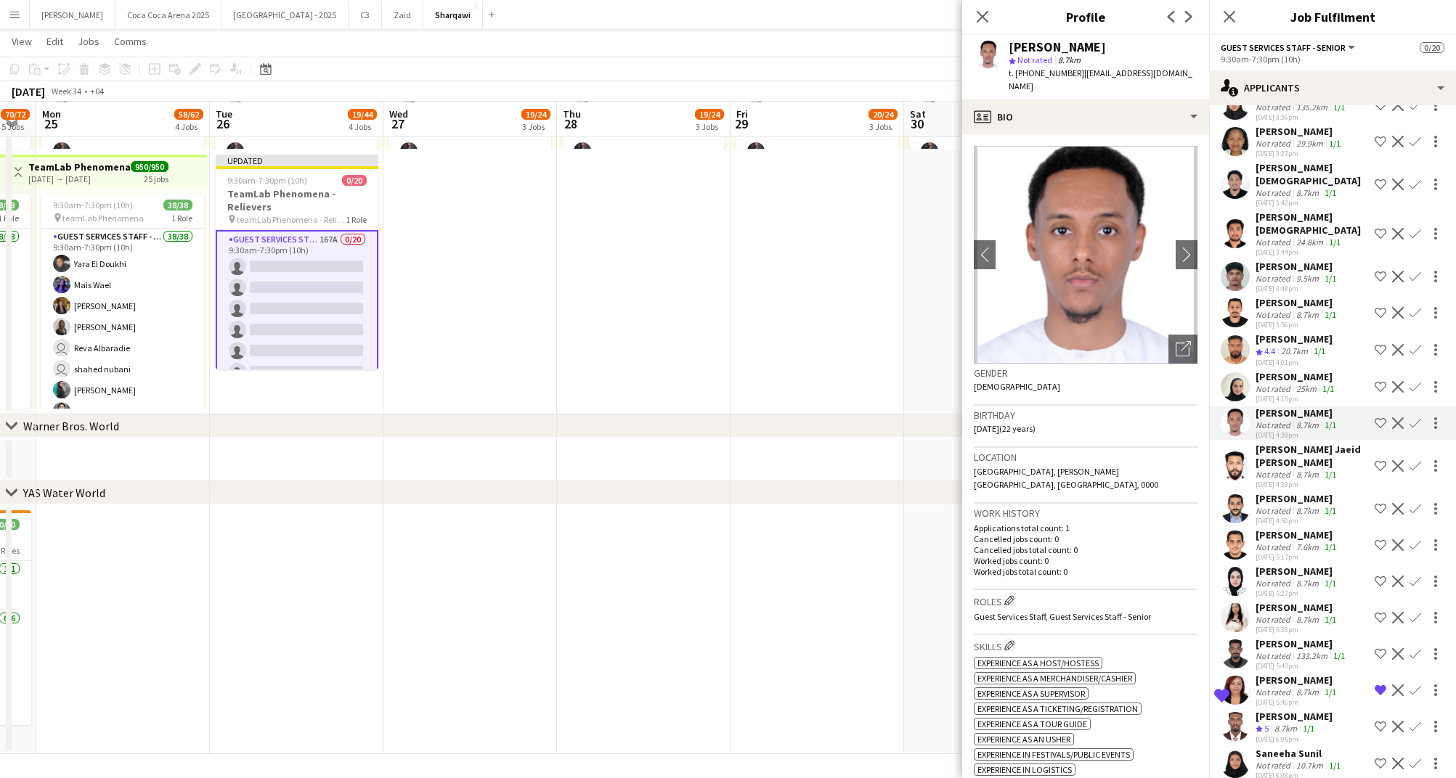
click at [1273, 383] on div "Not rated" at bounding box center [1274, 388] width 38 height 11
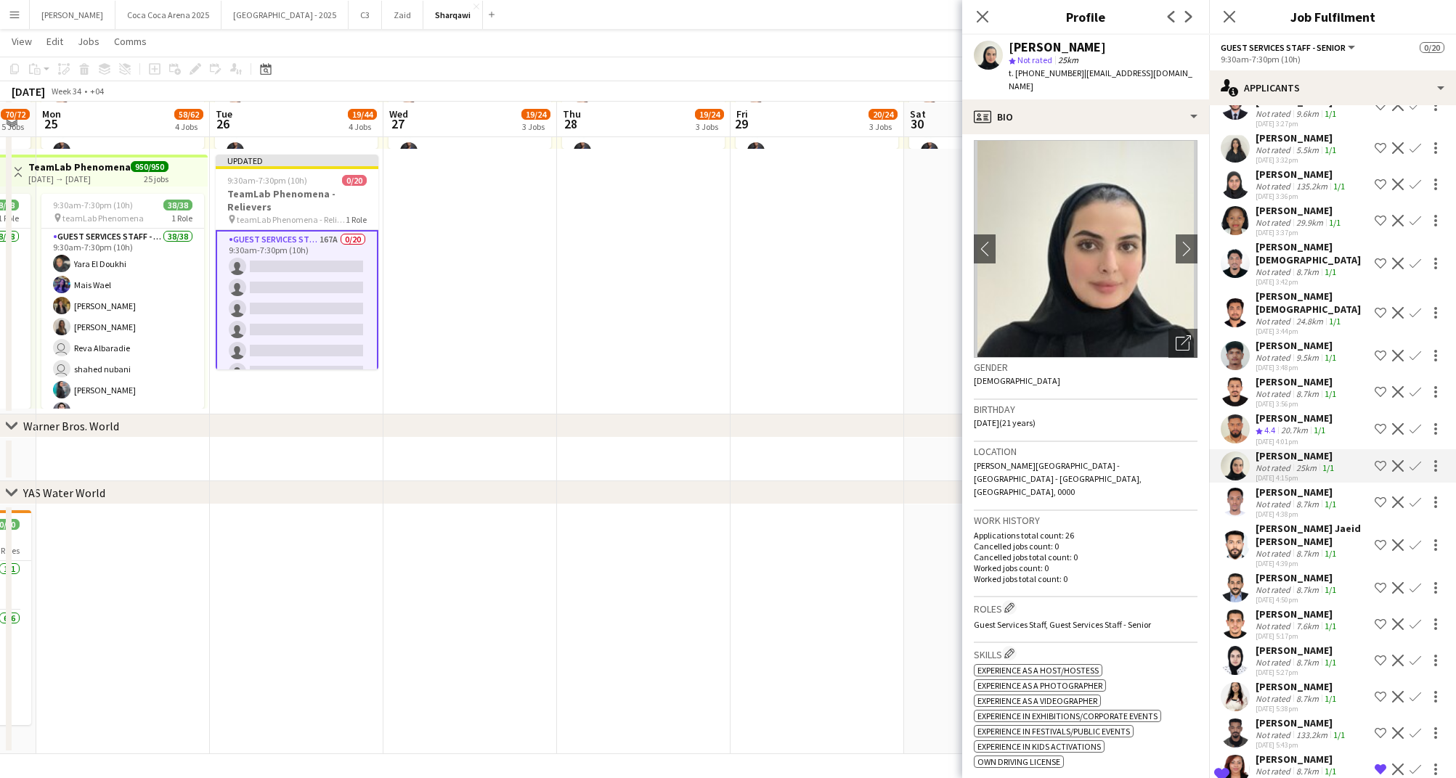
scroll to position [5498, 0]
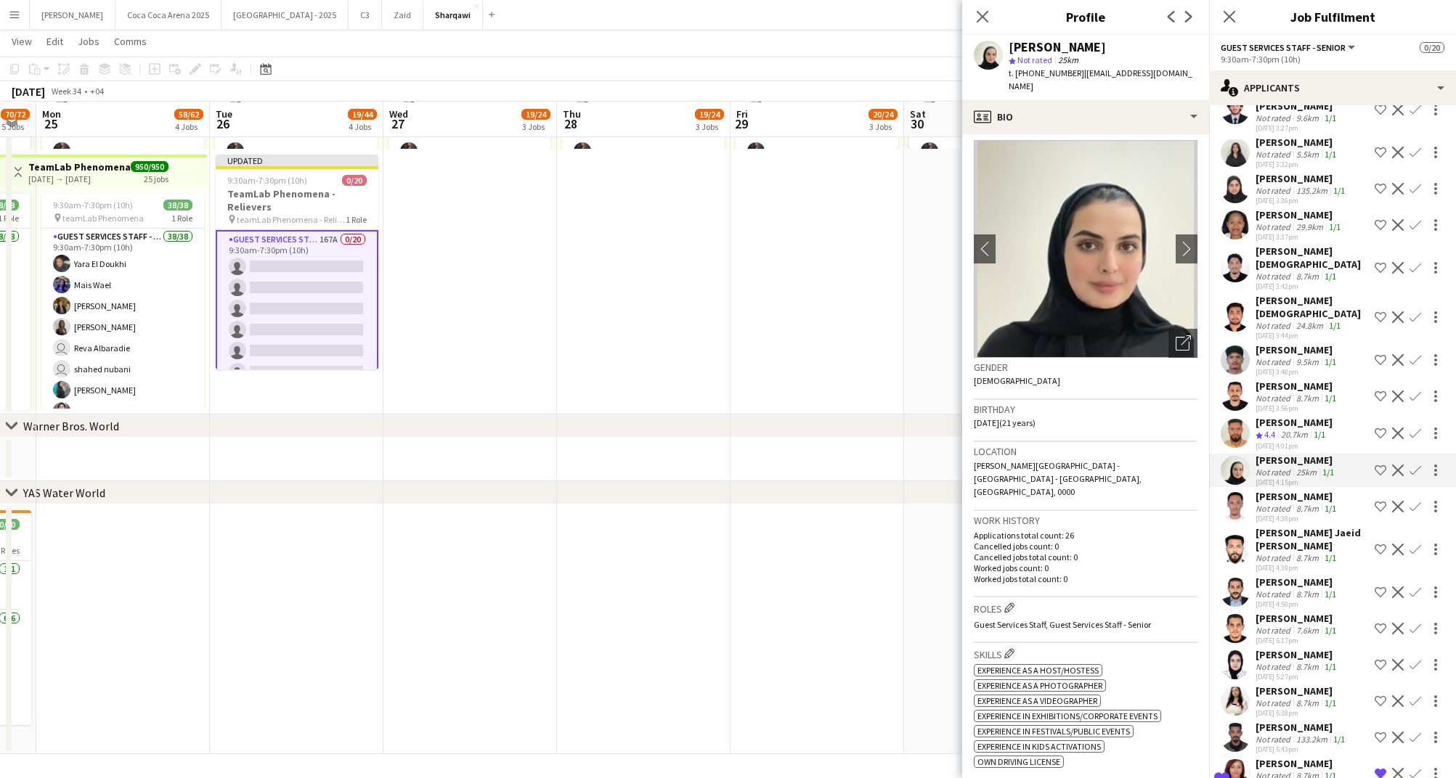
click at [1265, 429] on span "4.4" at bounding box center [1269, 434] width 11 height 11
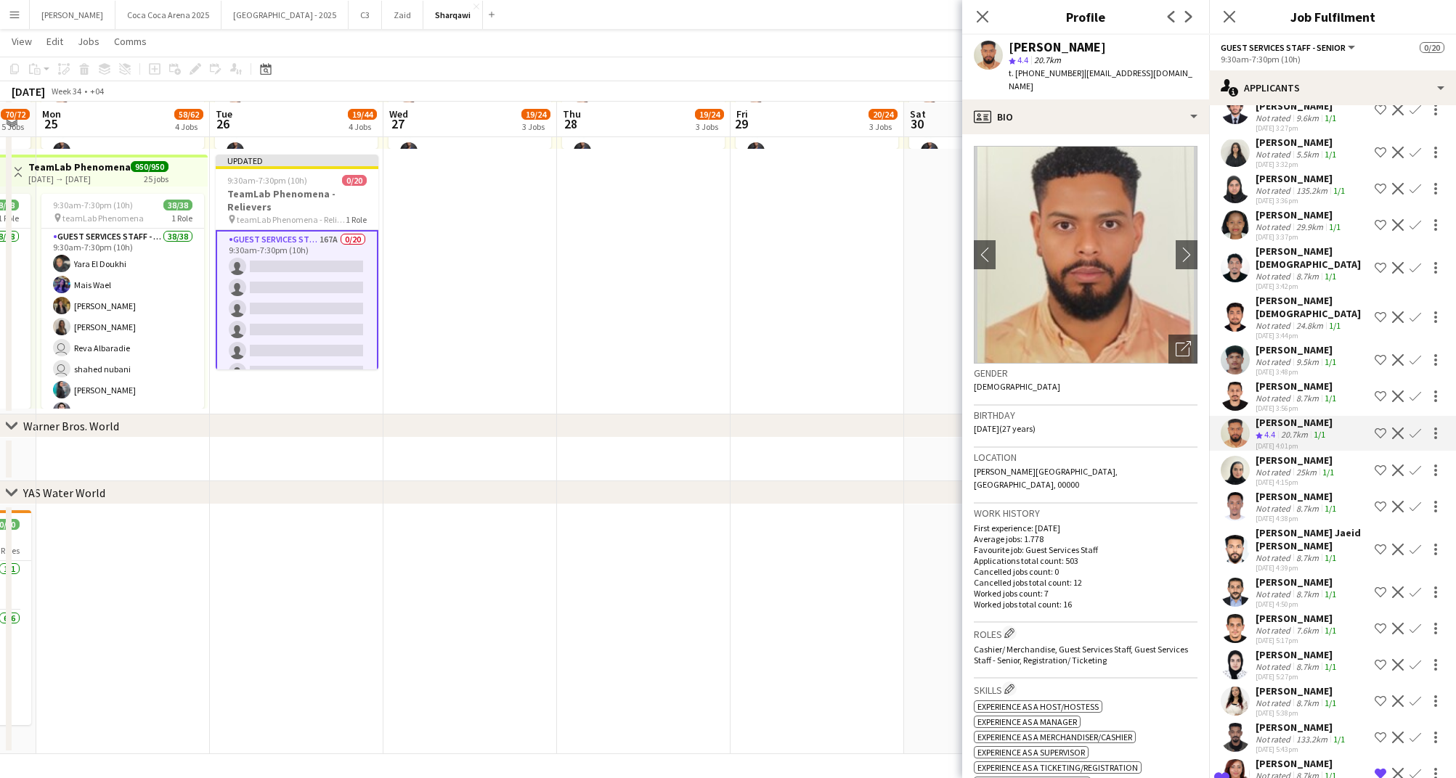
click at [1273, 404] on div "[DATE] 3:56pm" at bounding box center [1296, 408] width 83 height 9
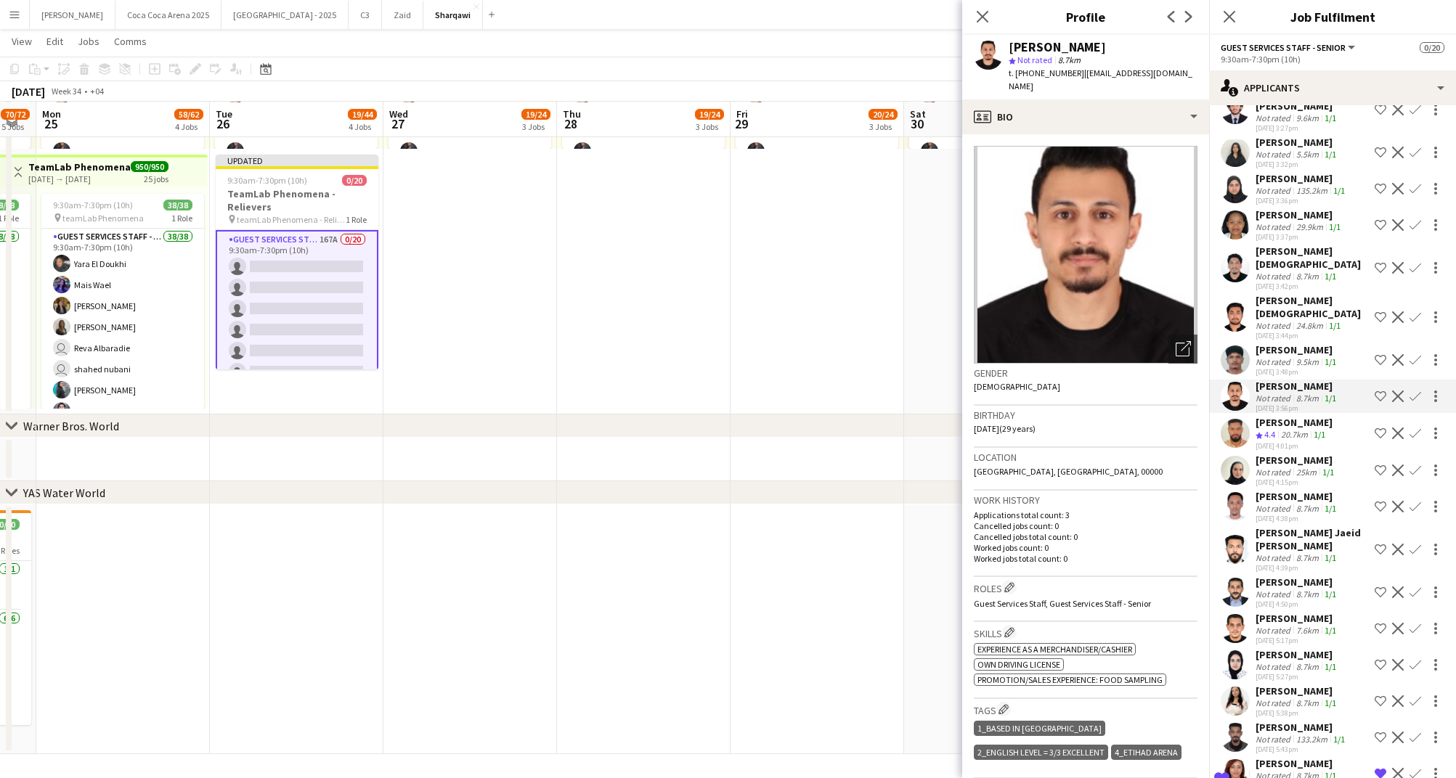
click at [1277, 356] on div "Not rated" at bounding box center [1274, 361] width 38 height 11
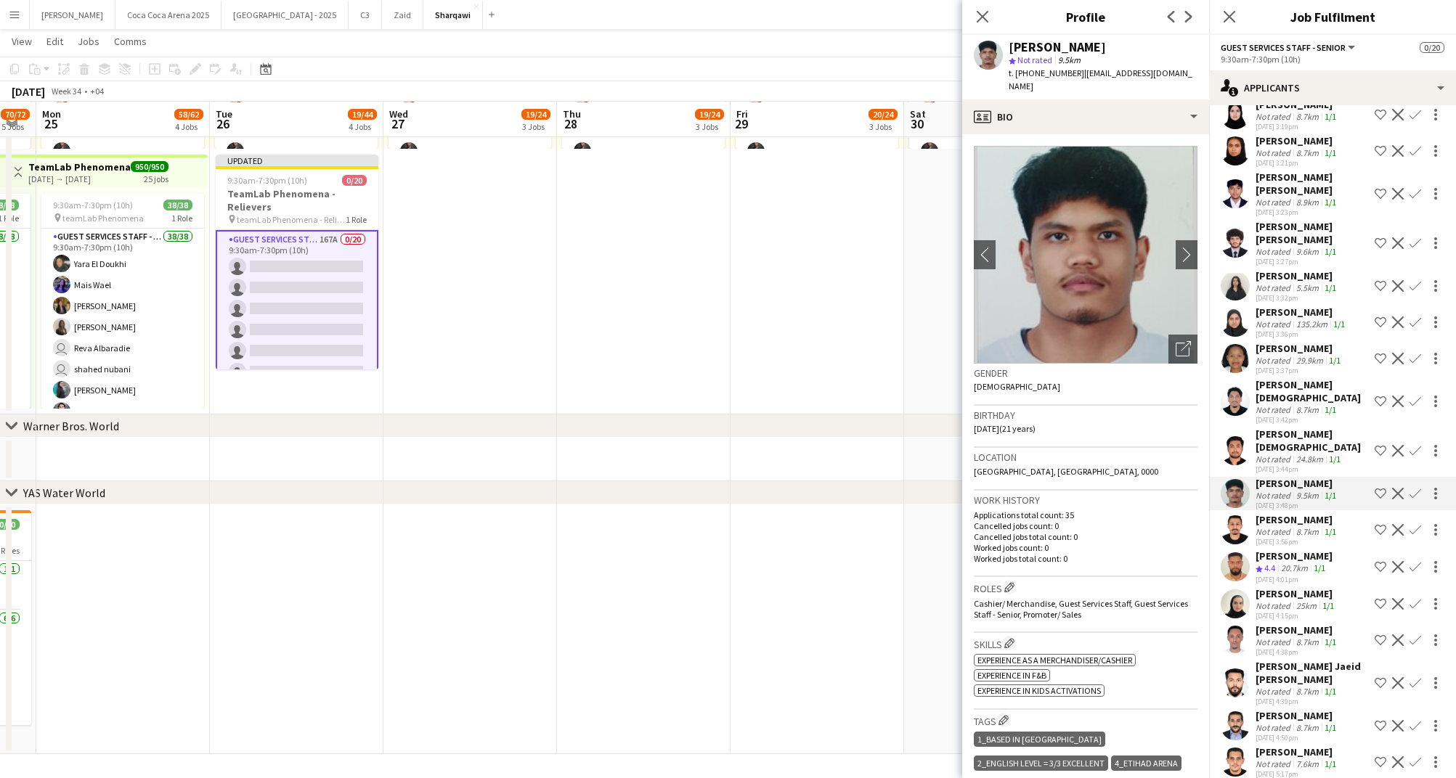
scroll to position [5364, 0]
click at [1277, 330] on div "[DATE] 3:36pm" at bounding box center [1301, 334] width 92 height 9
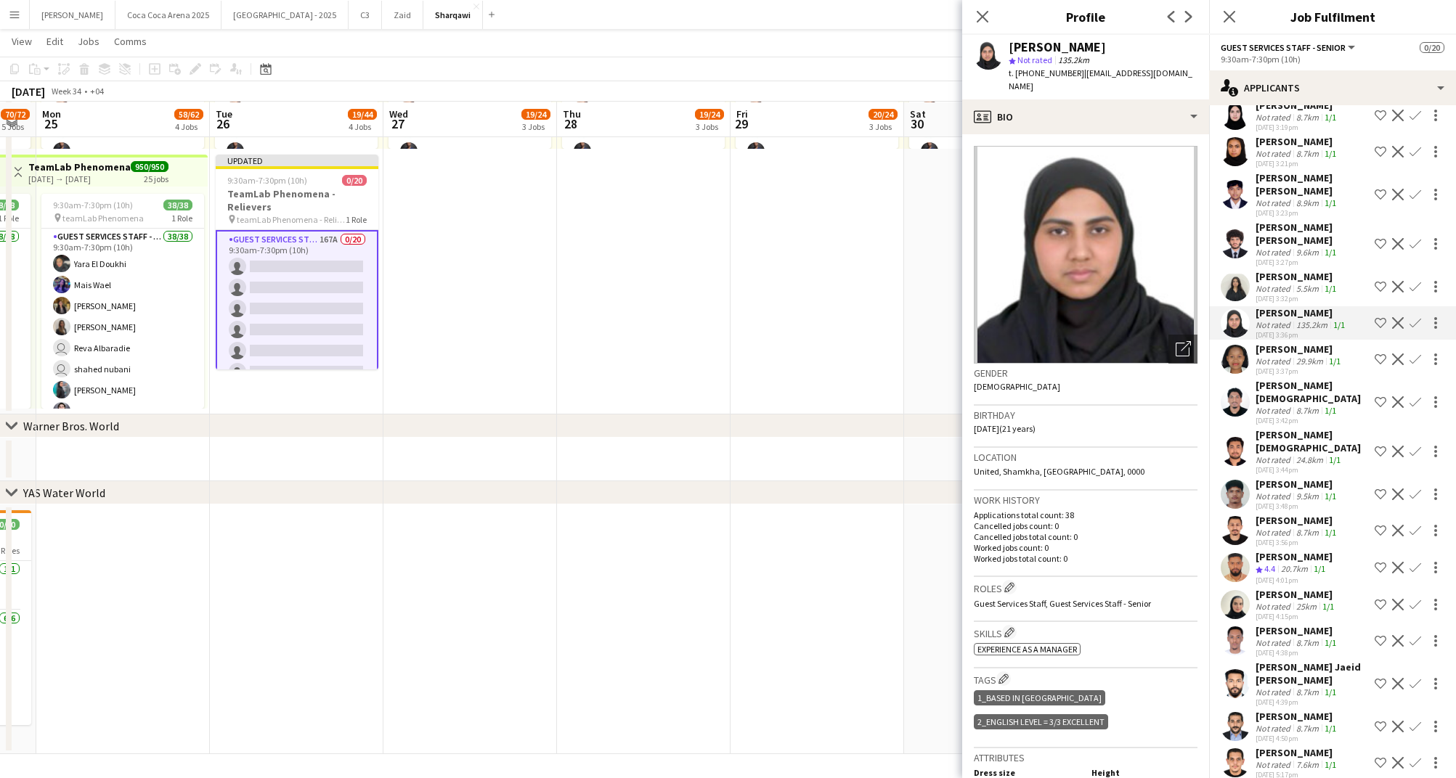
click at [1280, 283] on div "Not rated" at bounding box center [1274, 288] width 38 height 11
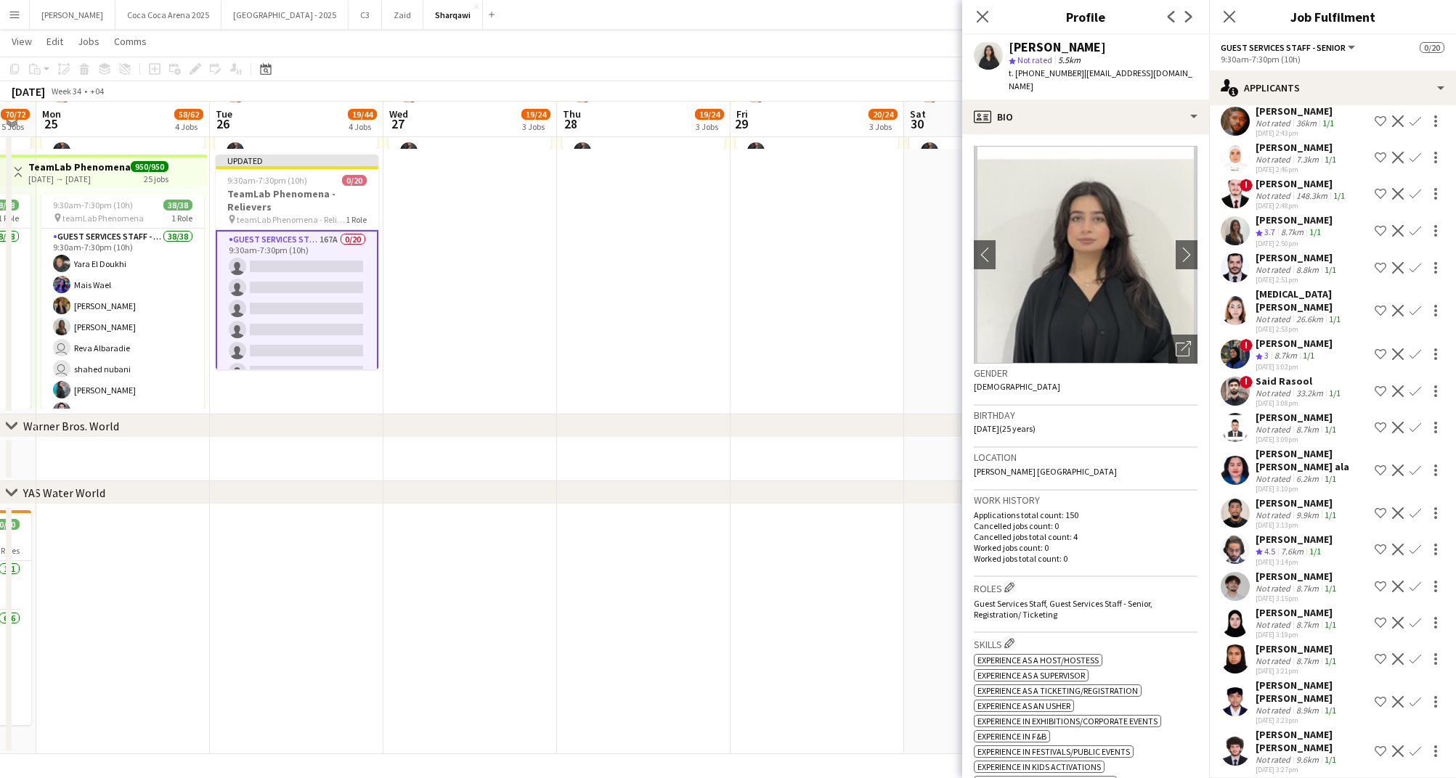
scroll to position [4854, 0]
click at [1277, 377] on div "Said Rasool" at bounding box center [1299, 383] width 88 height 13
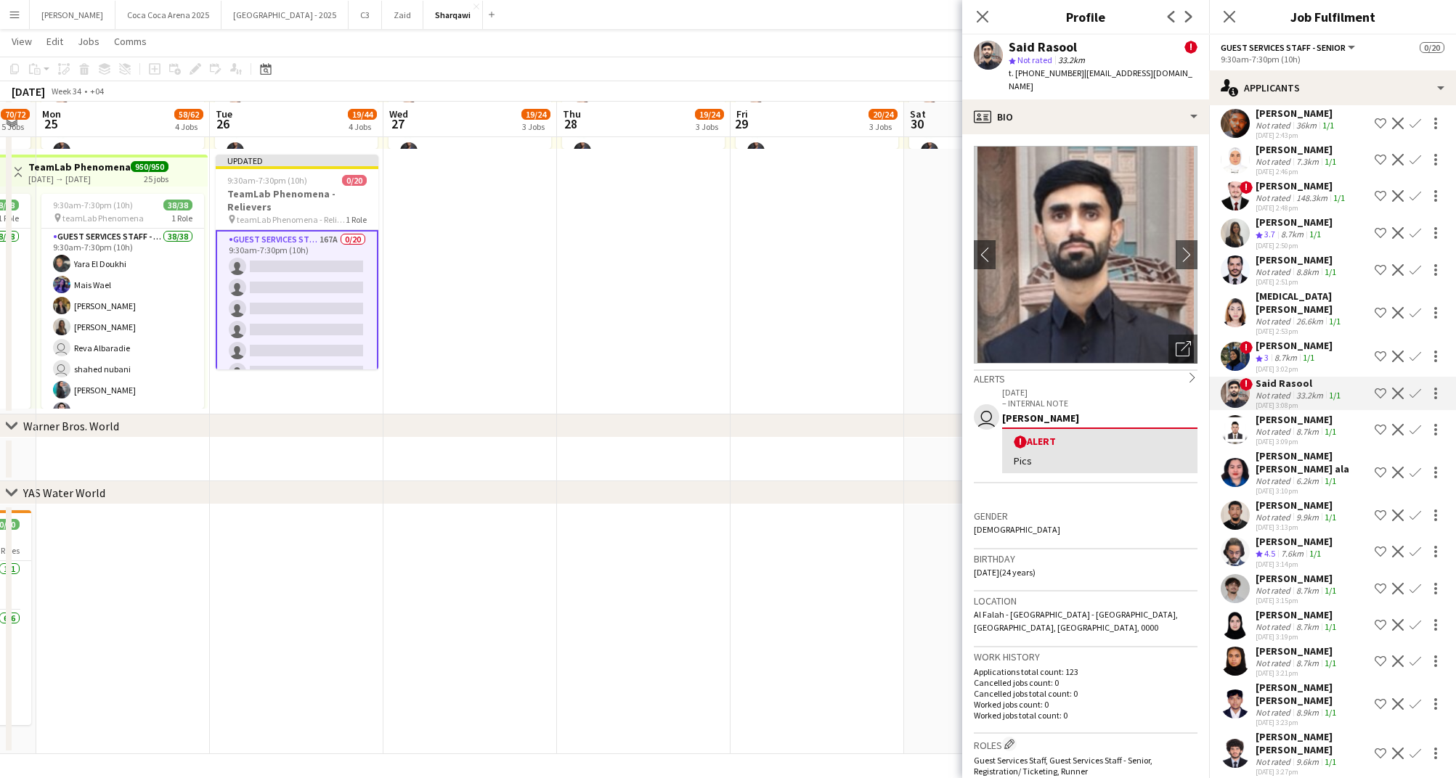
click at [1275, 352] on div "8.7km" at bounding box center [1285, 358] width 28 height 12
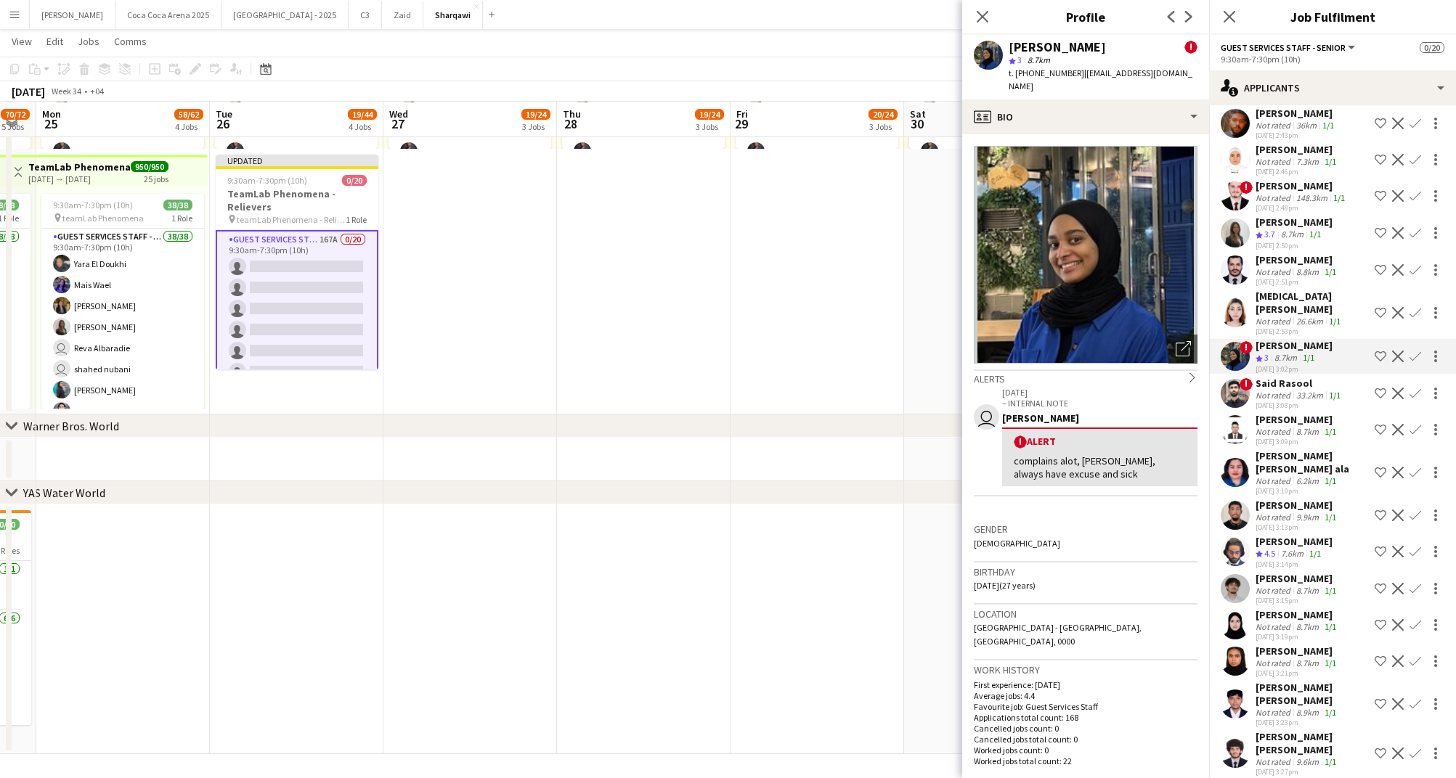
click at [1271, 327] on div "[DATE] 2:53pm" at bounding box center [1311, 331] width 113 height 9
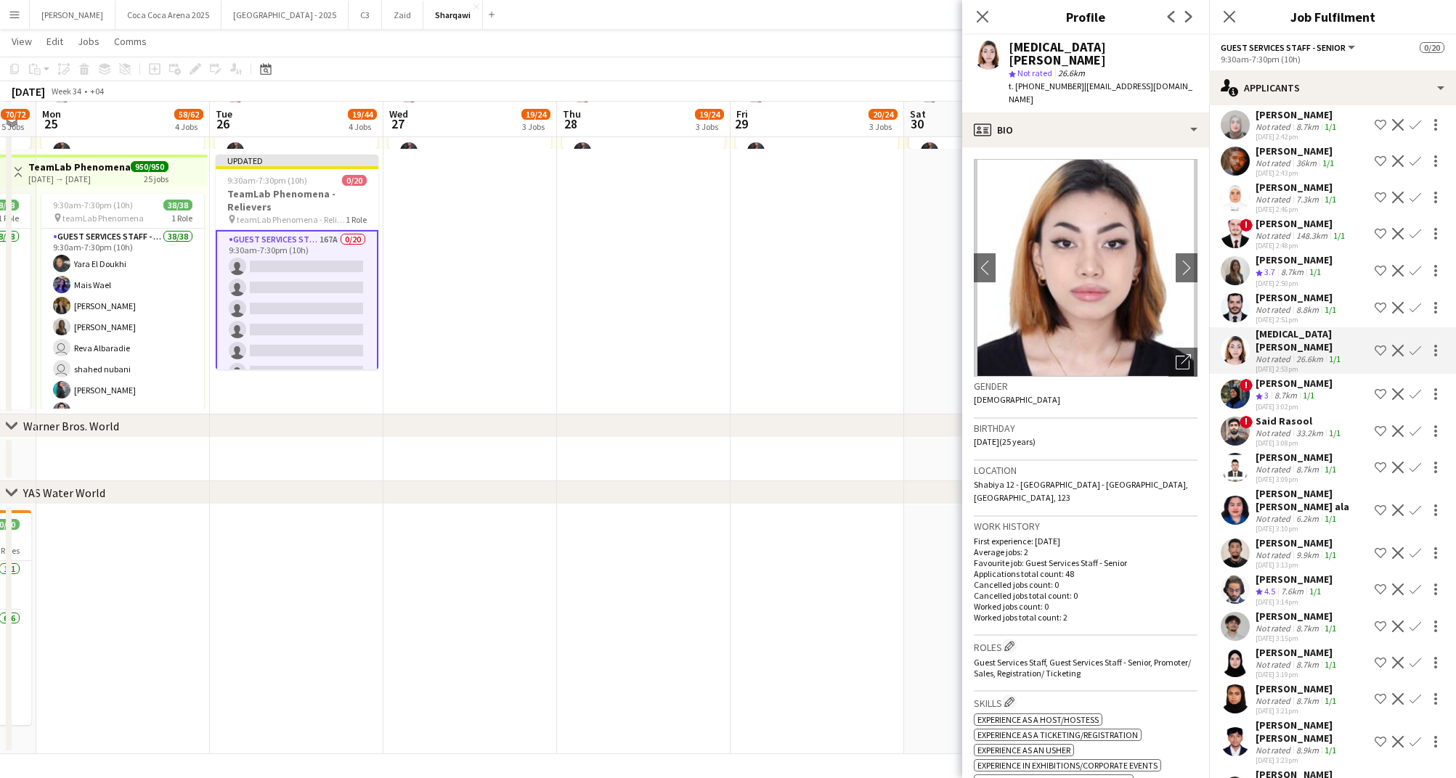
scroll to position [4812, 0]
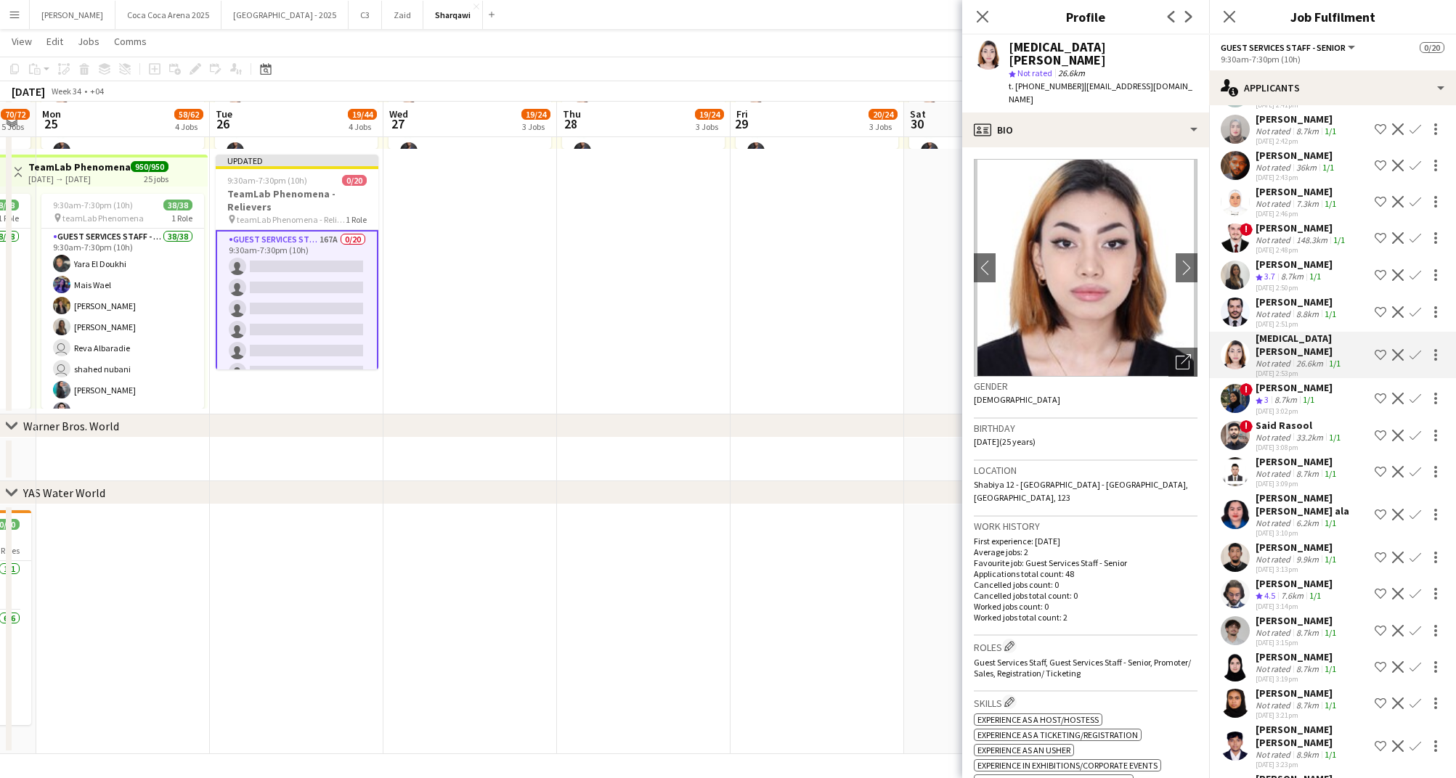
click at [1271, 309] on div "Not rated" at bounding box center [1274, 314] width 38 height 11
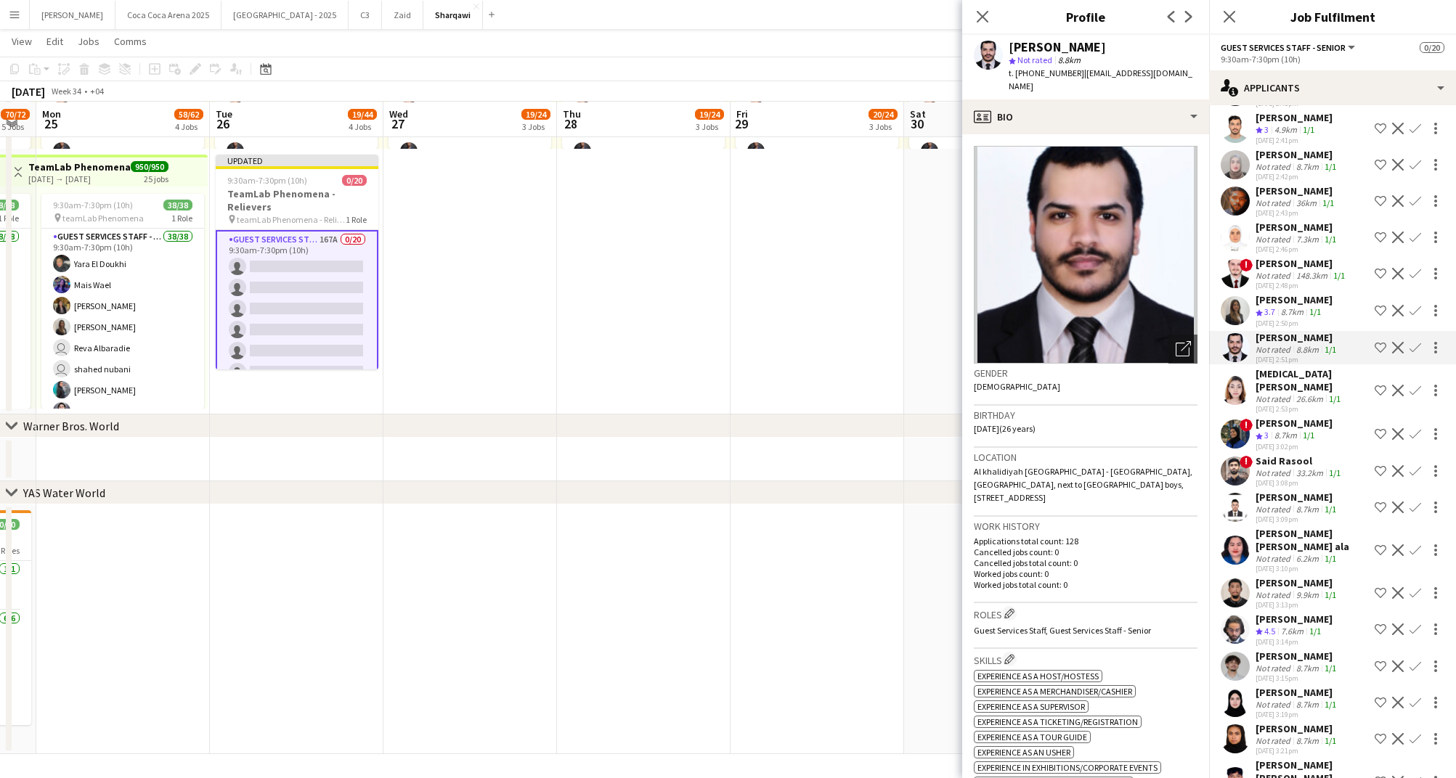
scroll to position [4774, 0]
click at [1271, 309] on span "3.7" at bounding box center [1269, 314] width 11 height 11
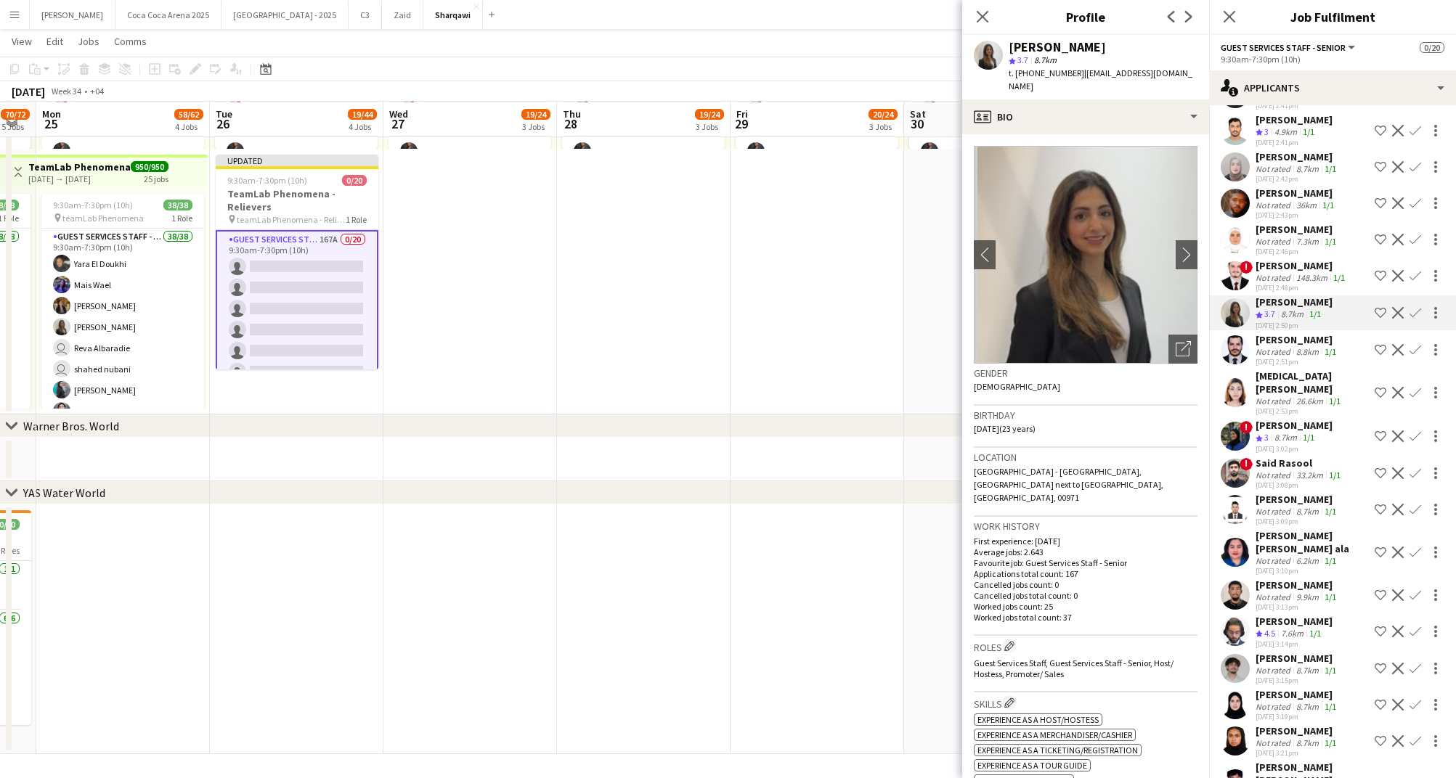
scroll to position [4725, 0]
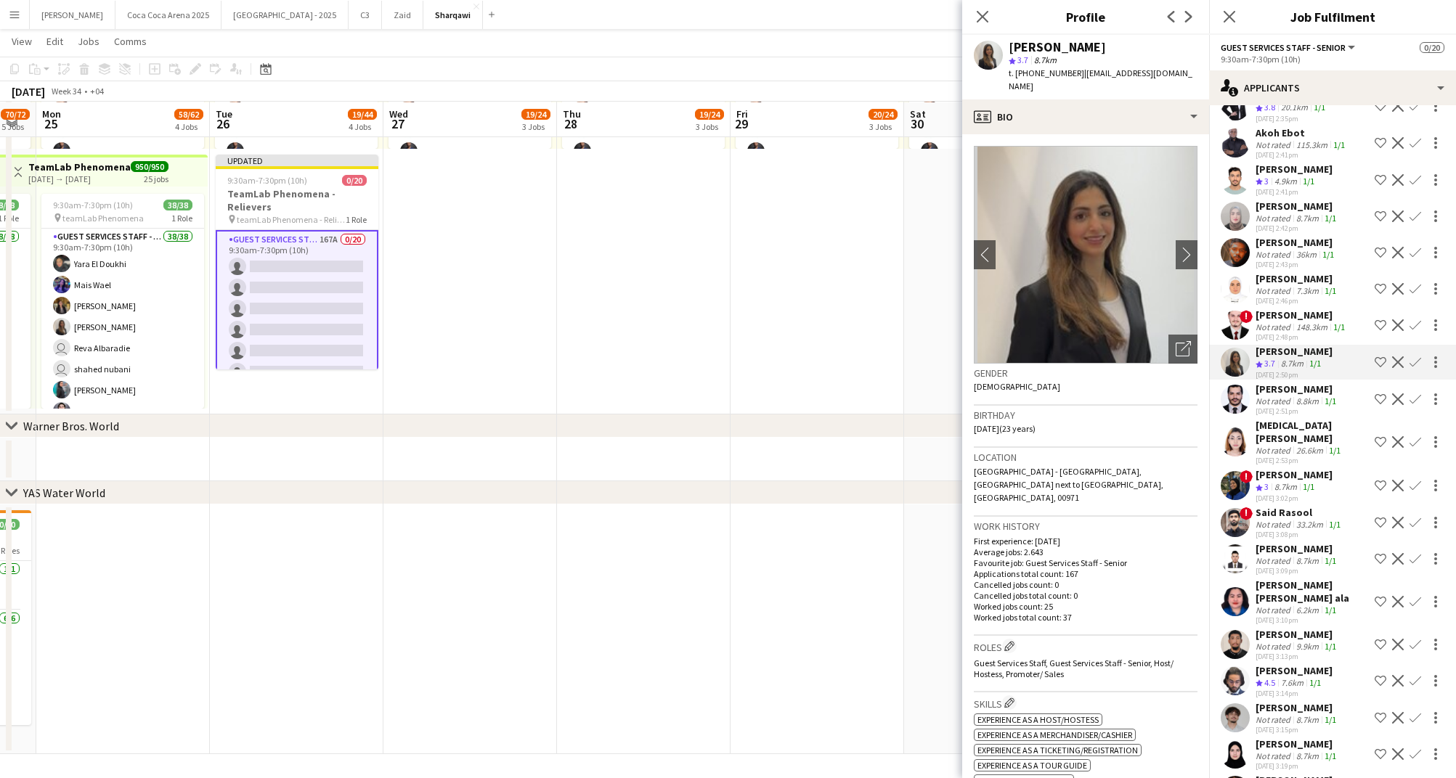
click at [1271, 309] on div "[PERSON_NAME]" at bounding box center [1301, 315] width 92 height 13
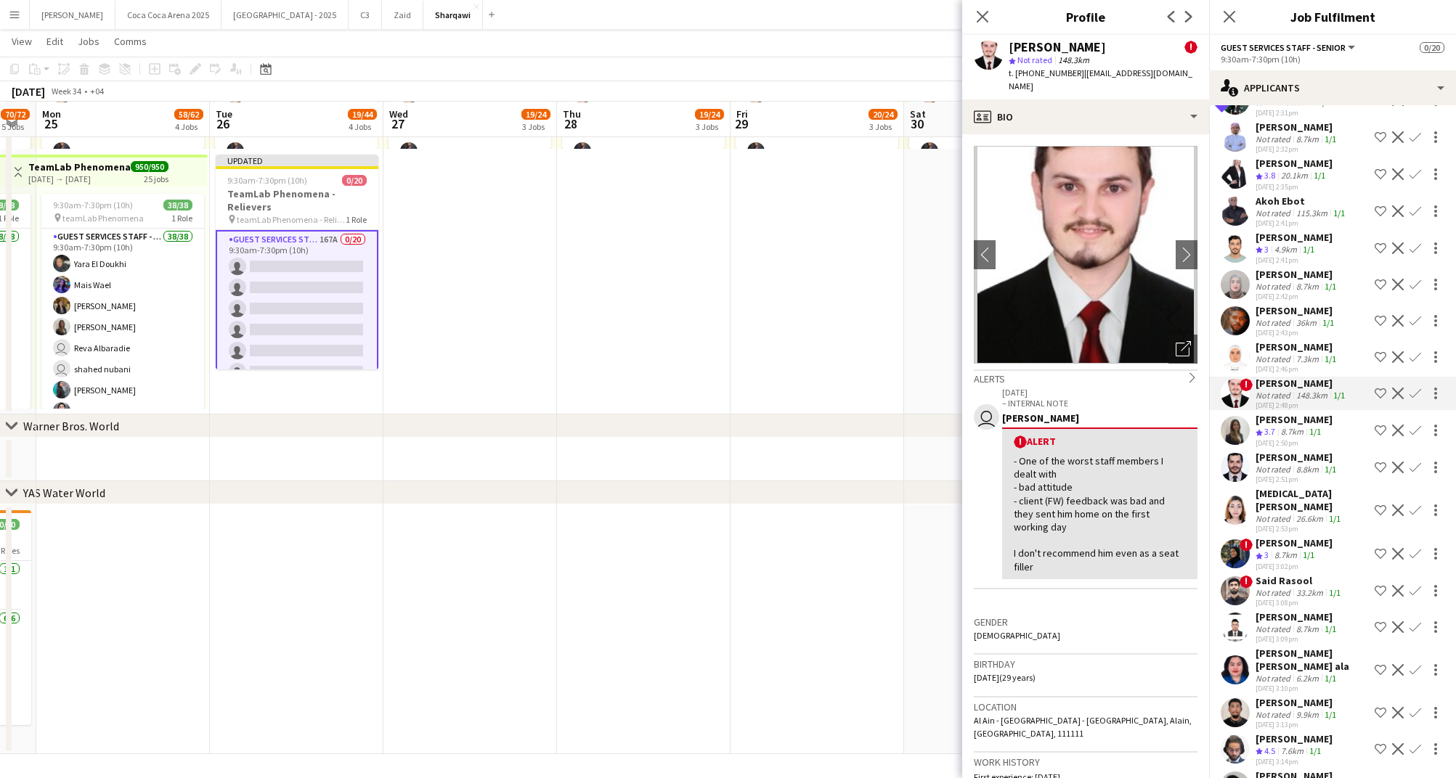
scroll to position [4647, 0]
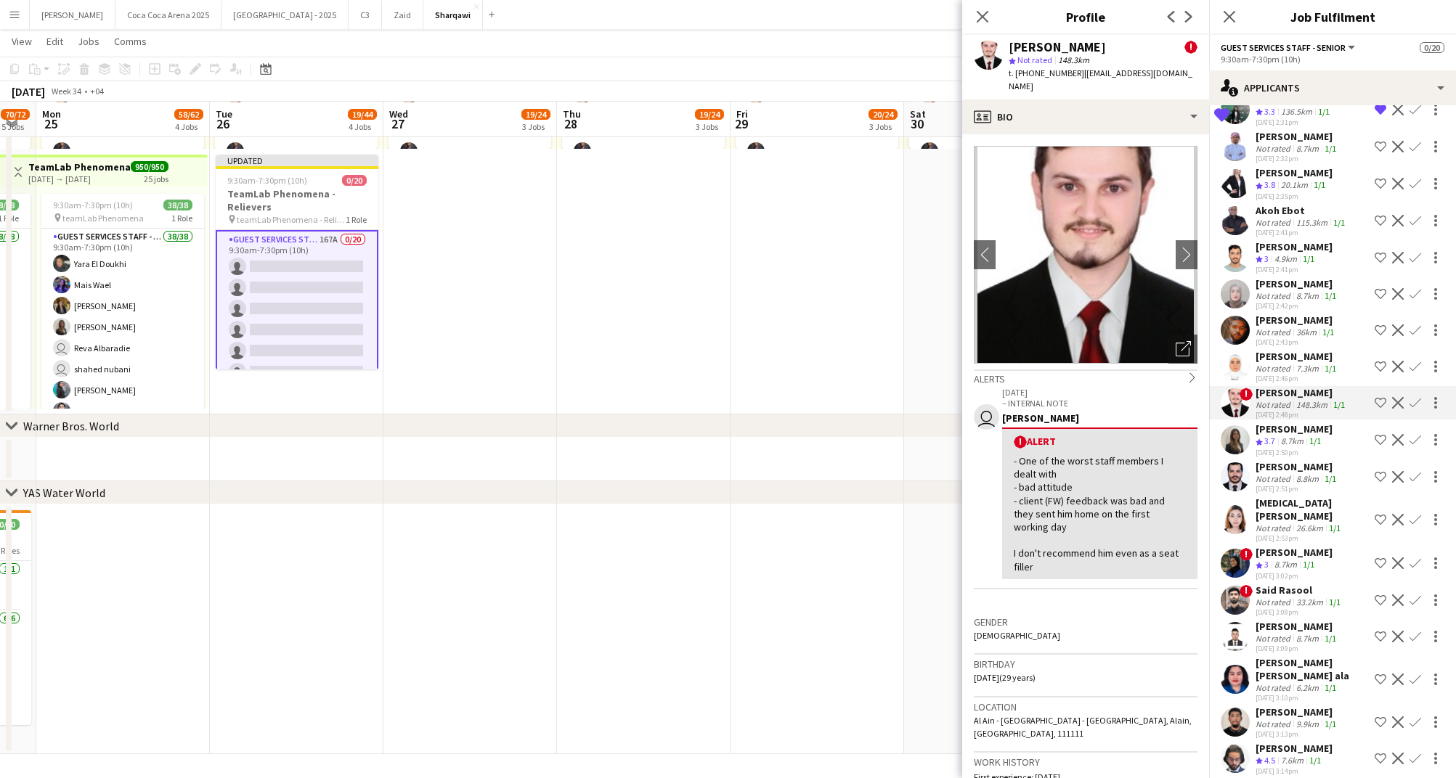
click at [1271, 350] on div "[PERSON_NAME]" at bounding box center [1296, 356] width 83 height 13
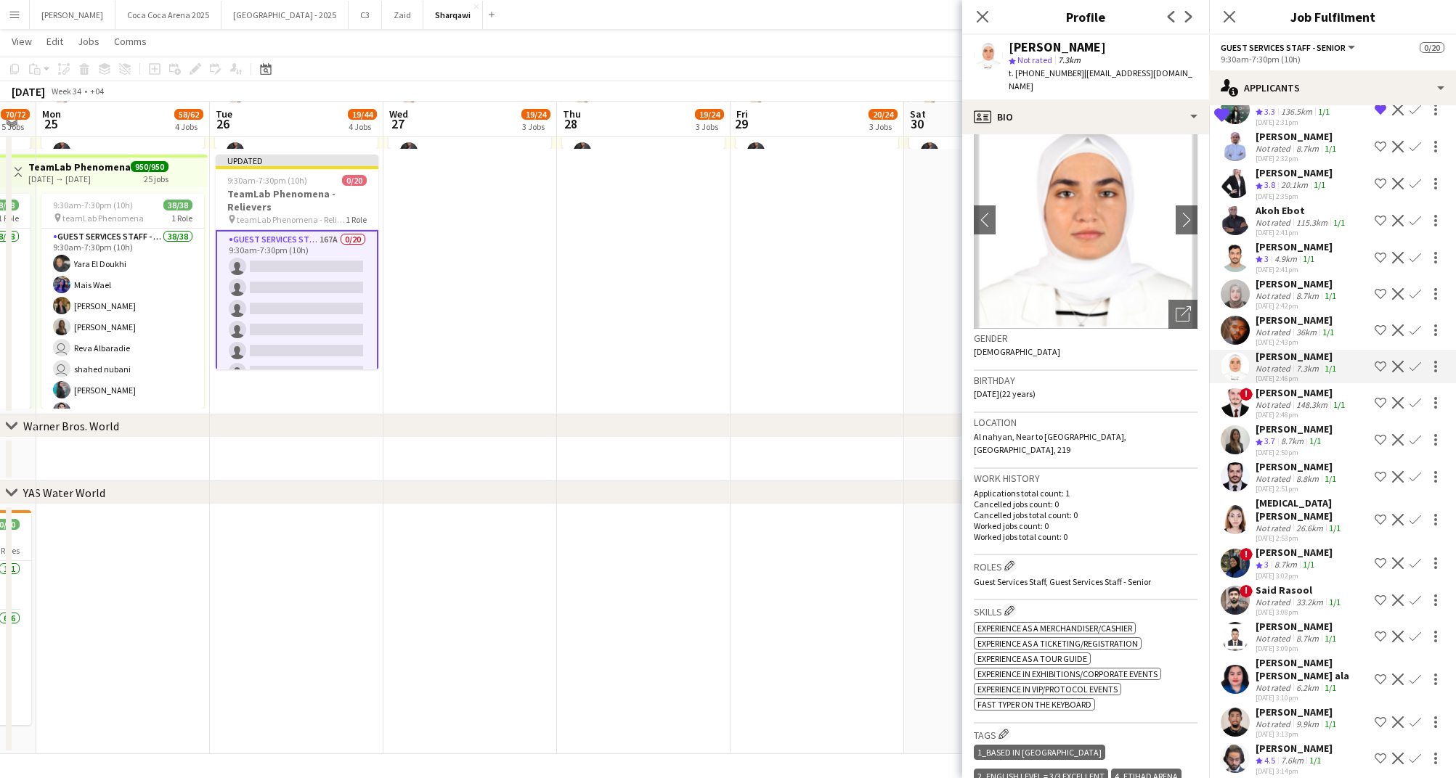
scroll to position [0, 0]
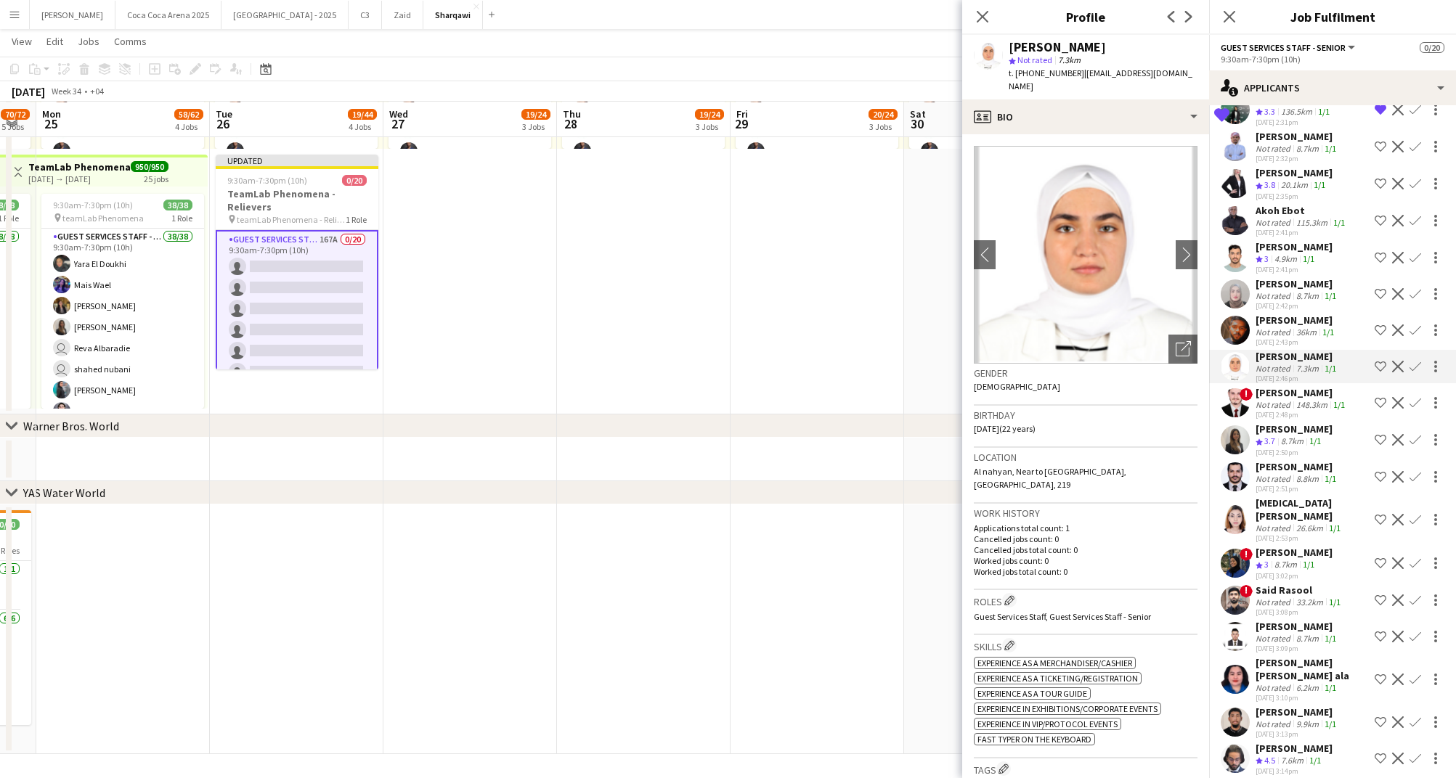
click at [1376, 361] on app-icon "Shortlist crew" at bounding box center [1380, 367] width 12 height 12
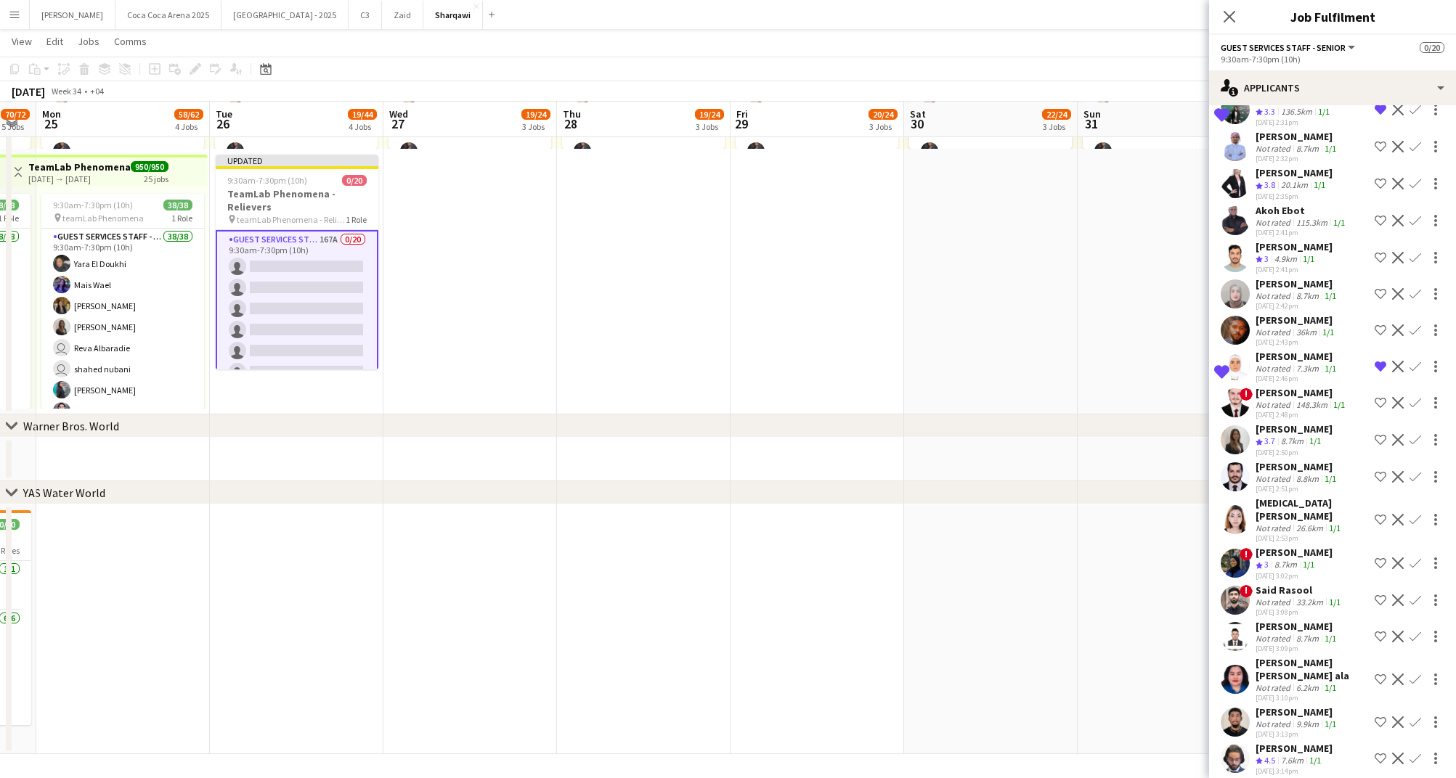
click at [1295, 327] on div "36km" at bounding box center [1306, 332] width 26 height 11
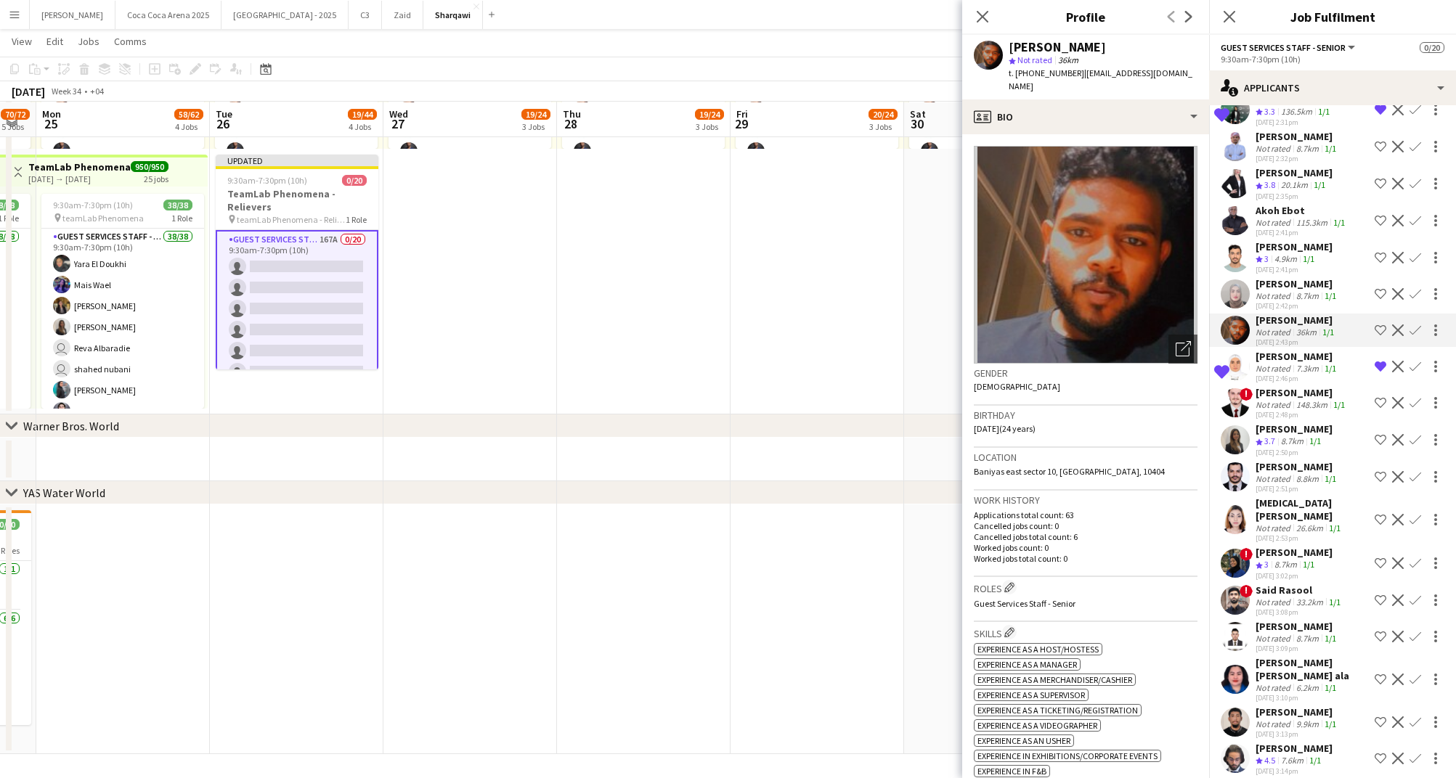
click at [1288, 301] on div "[DATE] 2:42pm" at bounding box center [1296, 305] width 83 height 9
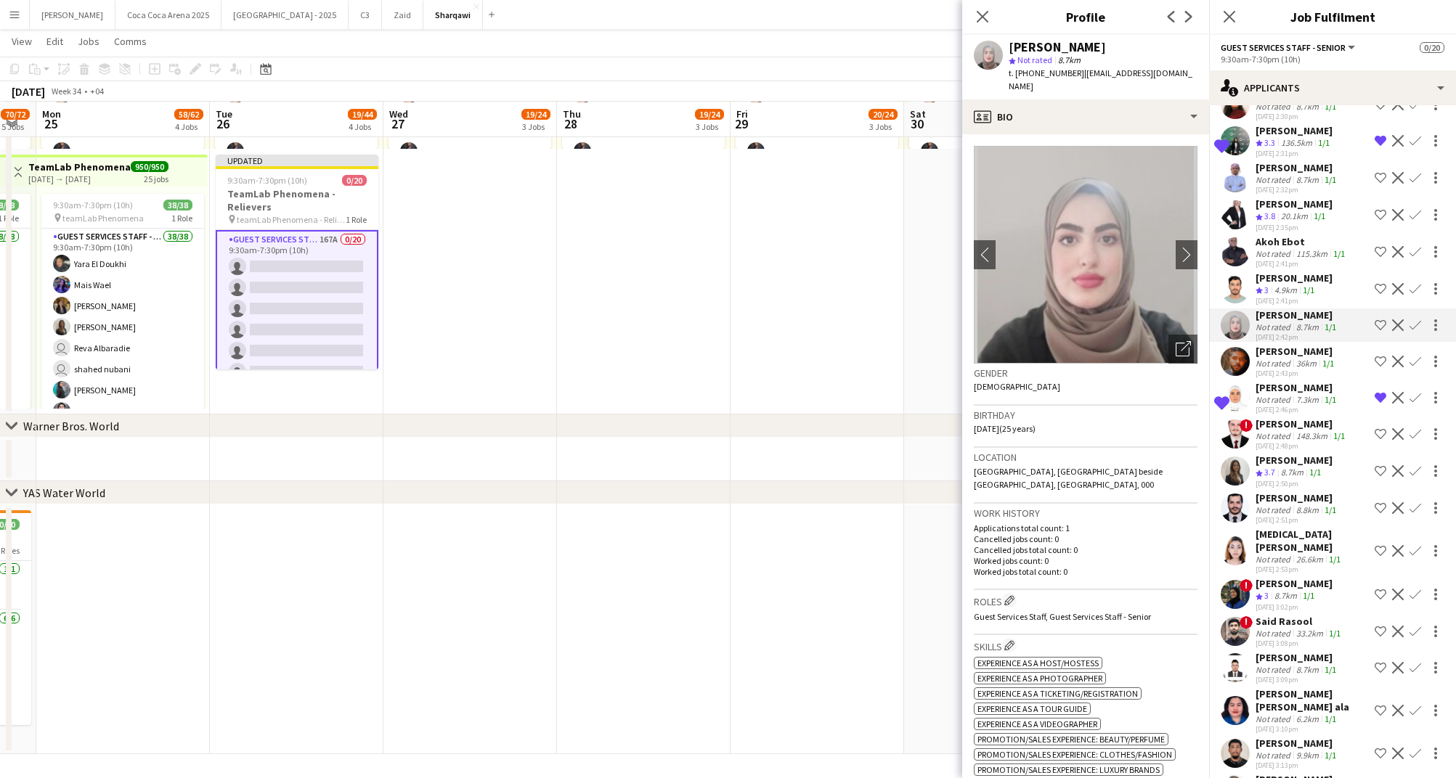
scroll to position [4598, 0]
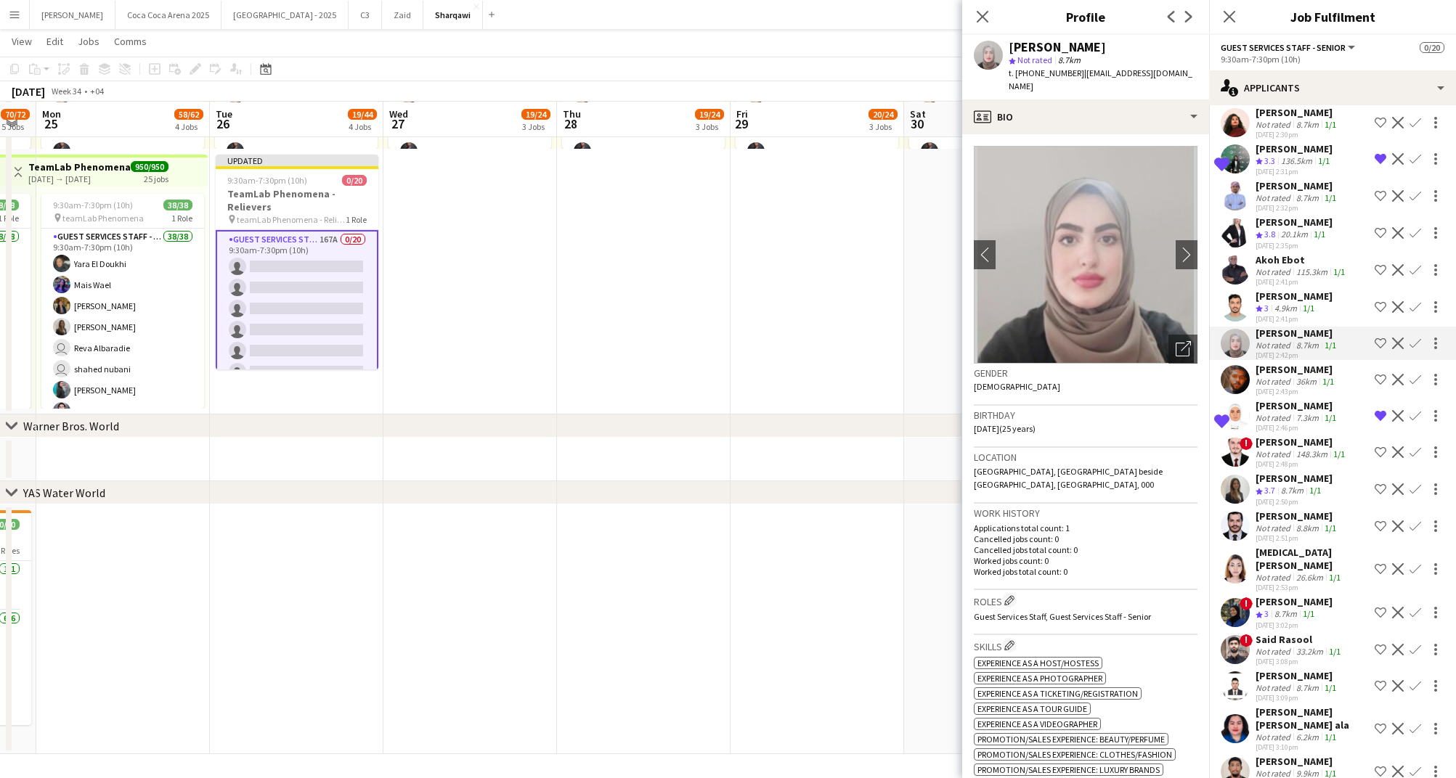
click at [1288, 303] on div "4.9km" at bounding box center [1285, 309] width 28 height 12
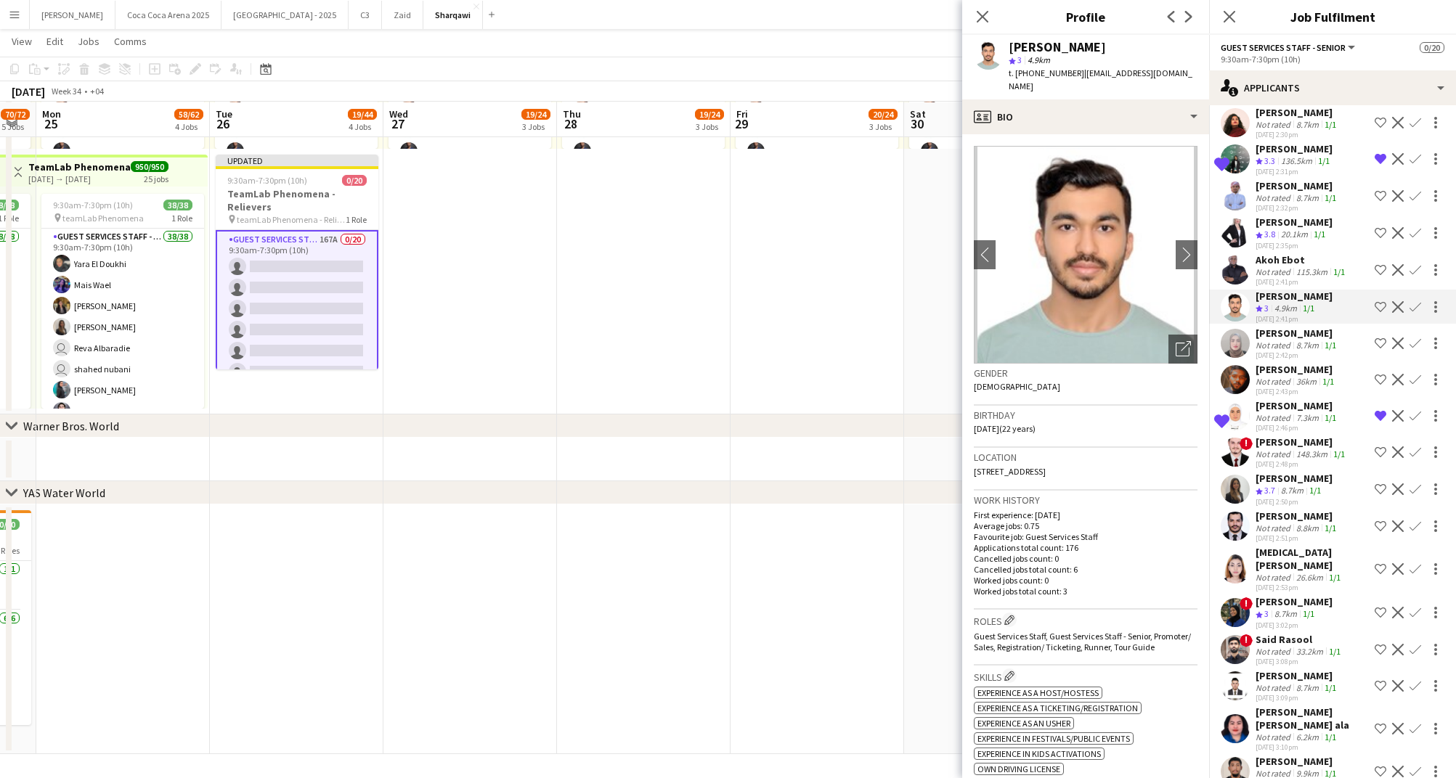
click at [1377, 301] on app-icon "Shortlist crew" at bounding box center [1380, 307] width 12 height 12
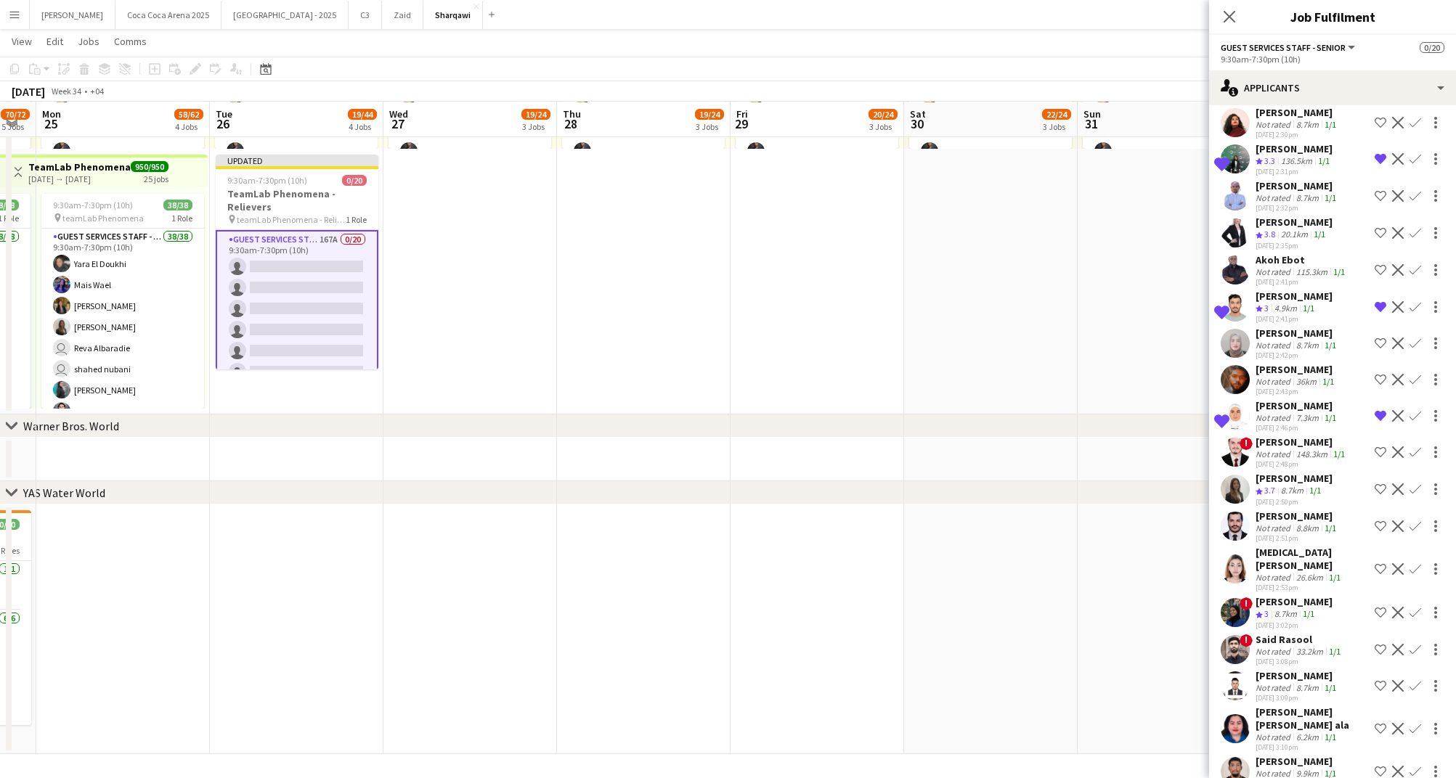
click at [1296, 266] on div "115.3km" at bounding box center [1311, 271] width 37 height 11
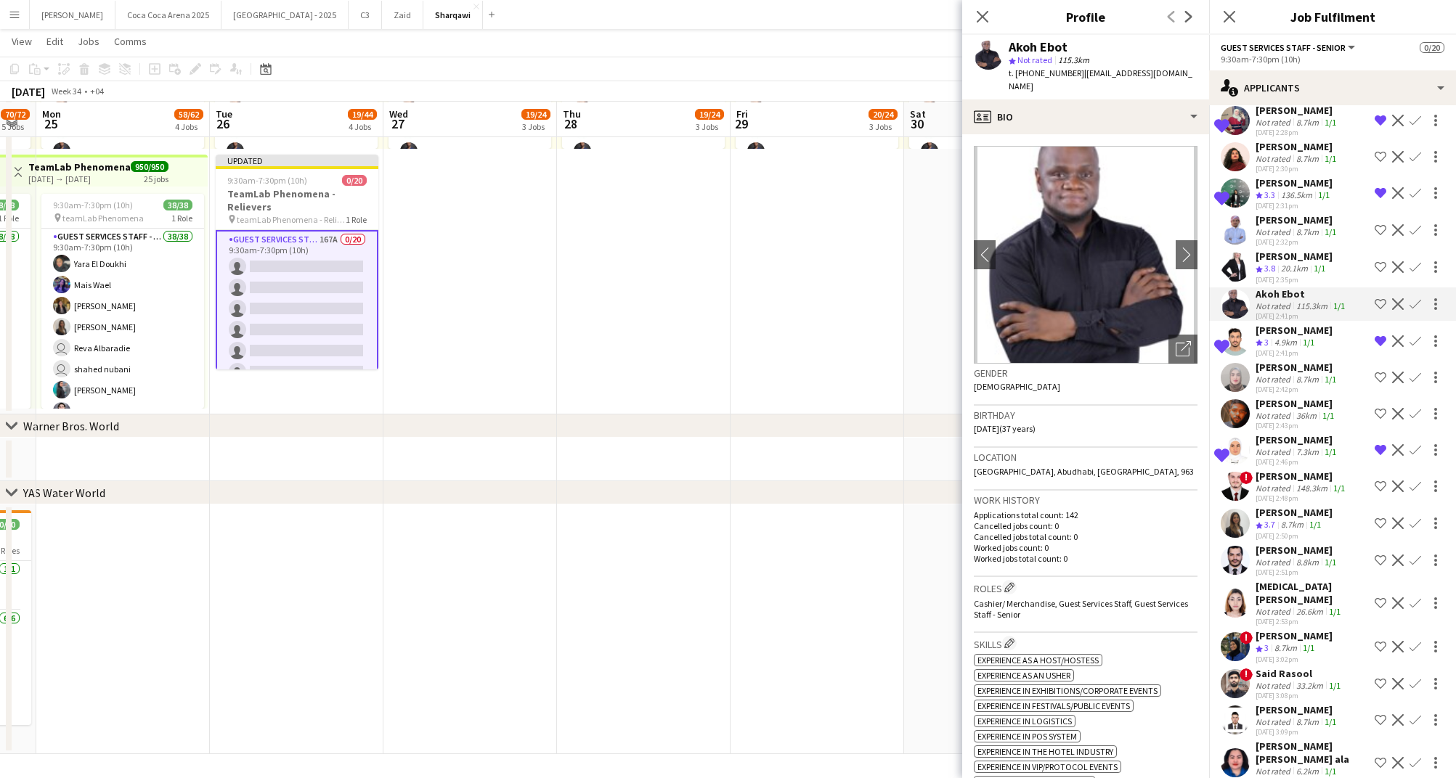
scroll to position [4562, 0]
click at [1296, 264] on div "20.1km" at bounding box center [1294, 270] width 33 height 12
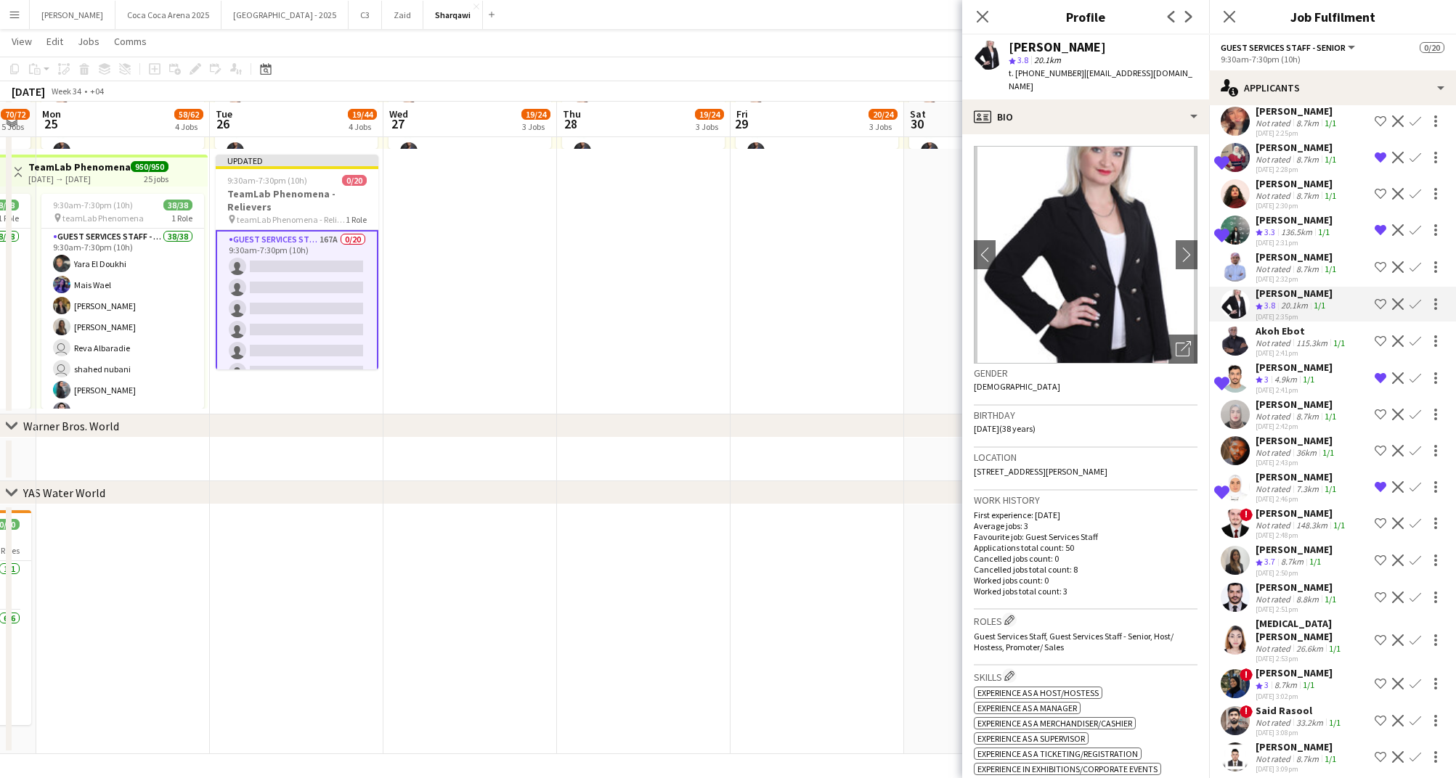
scroll to position [4520, 0]
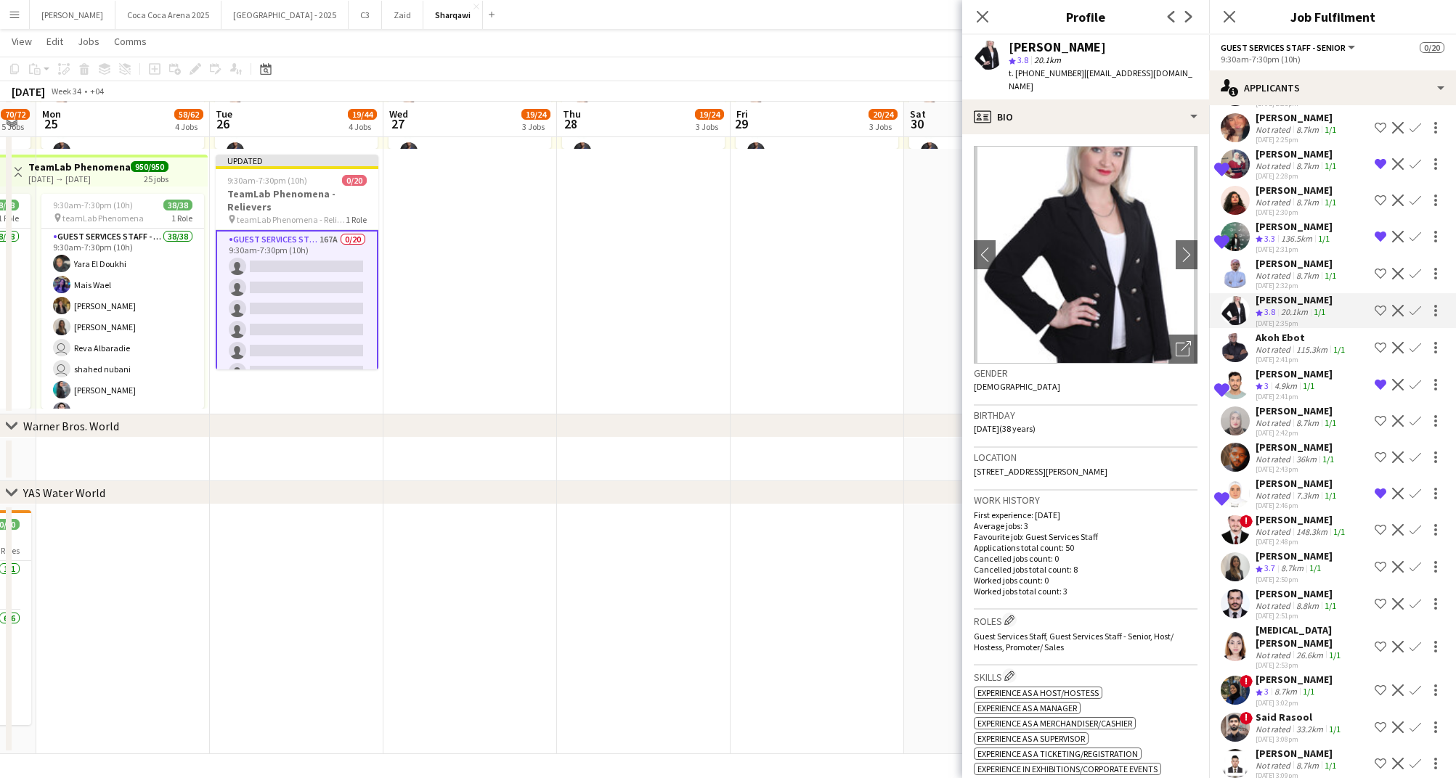
click at [1296, 257] on div "[PERSON_NAME]" at bounding box center [1296, 263] width 83 height 13
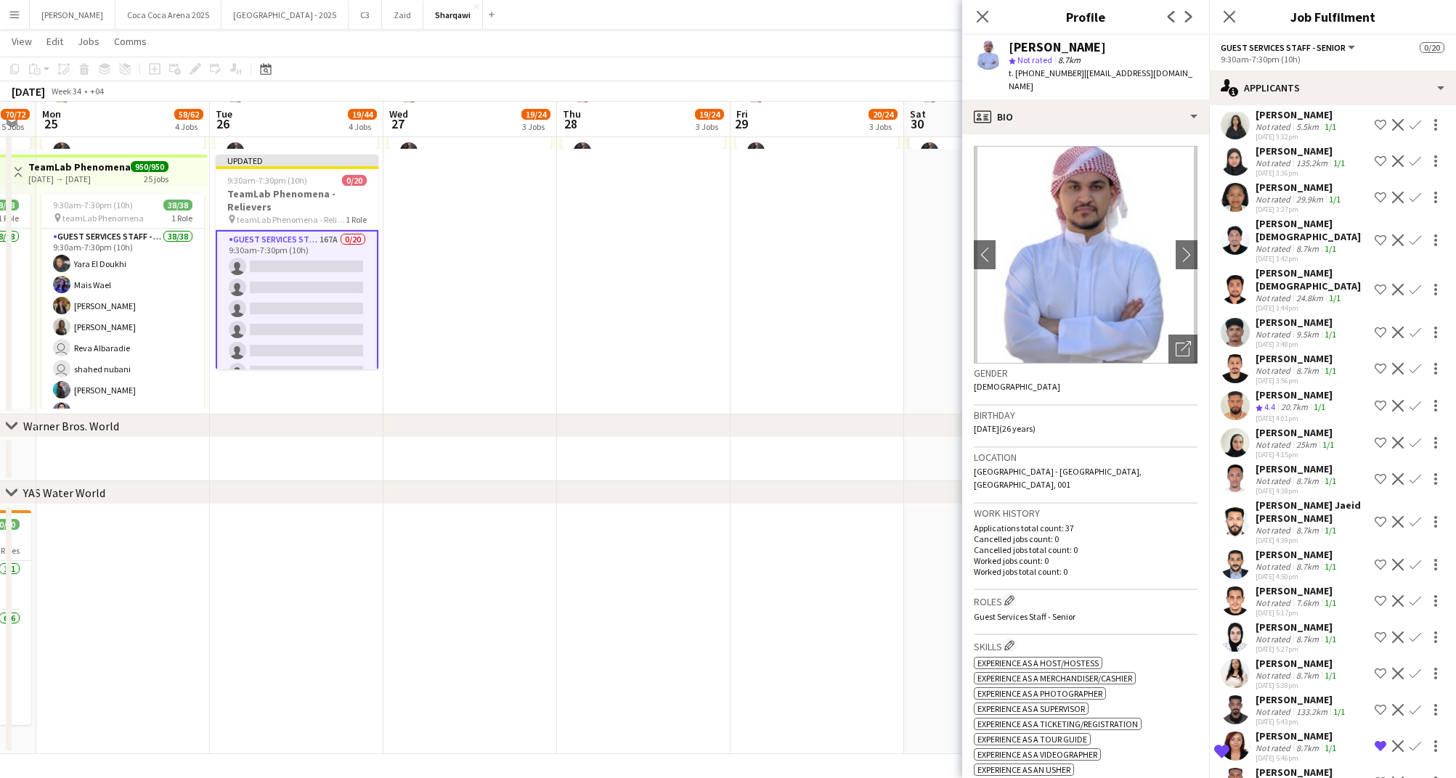
scroll to position [5582, 0]
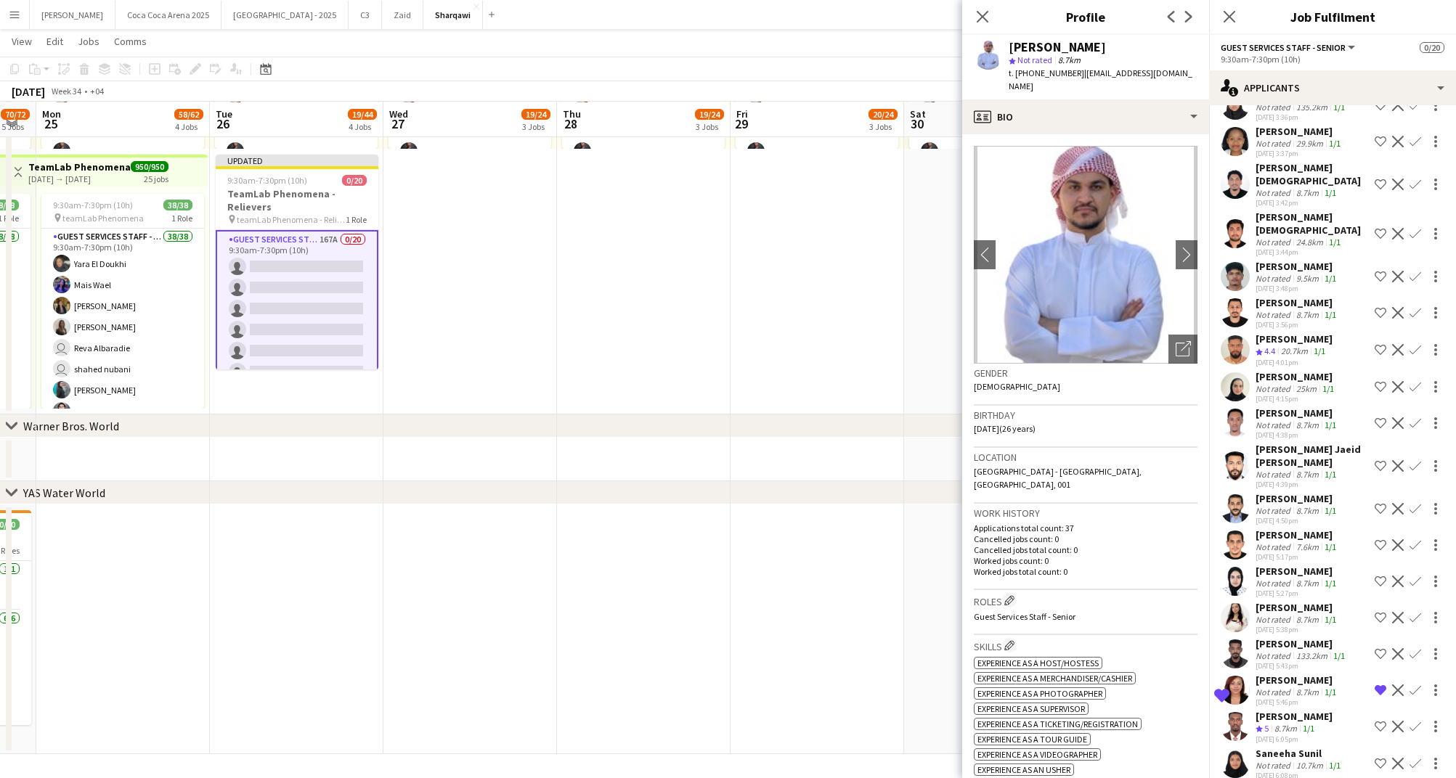
click at [1285, 383] on div "Not rated" at bounding box center [1274, 388] width 38 height 11
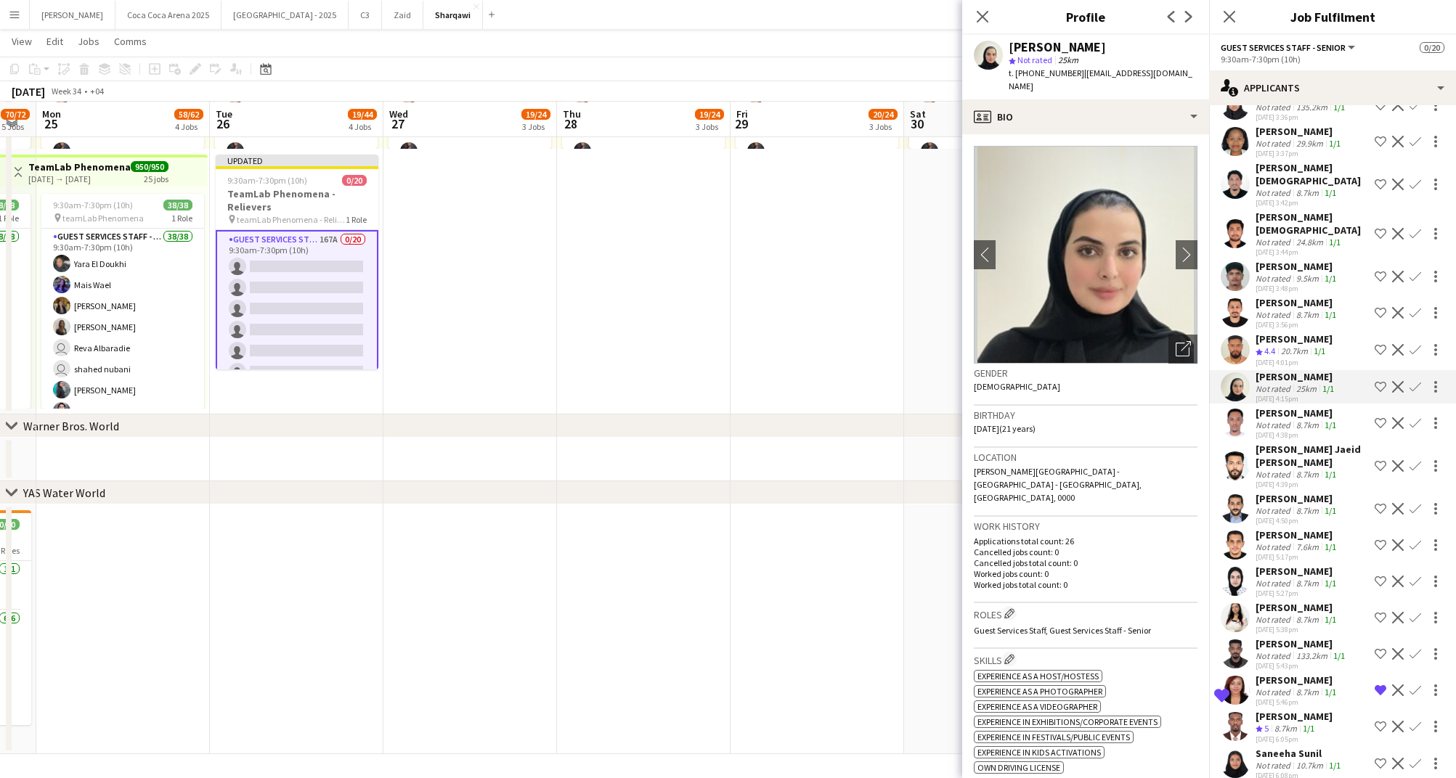
click at [1381, 381] on app-icon "Shortlist crew" at bounding box center [1380, 387] width 12 height 12
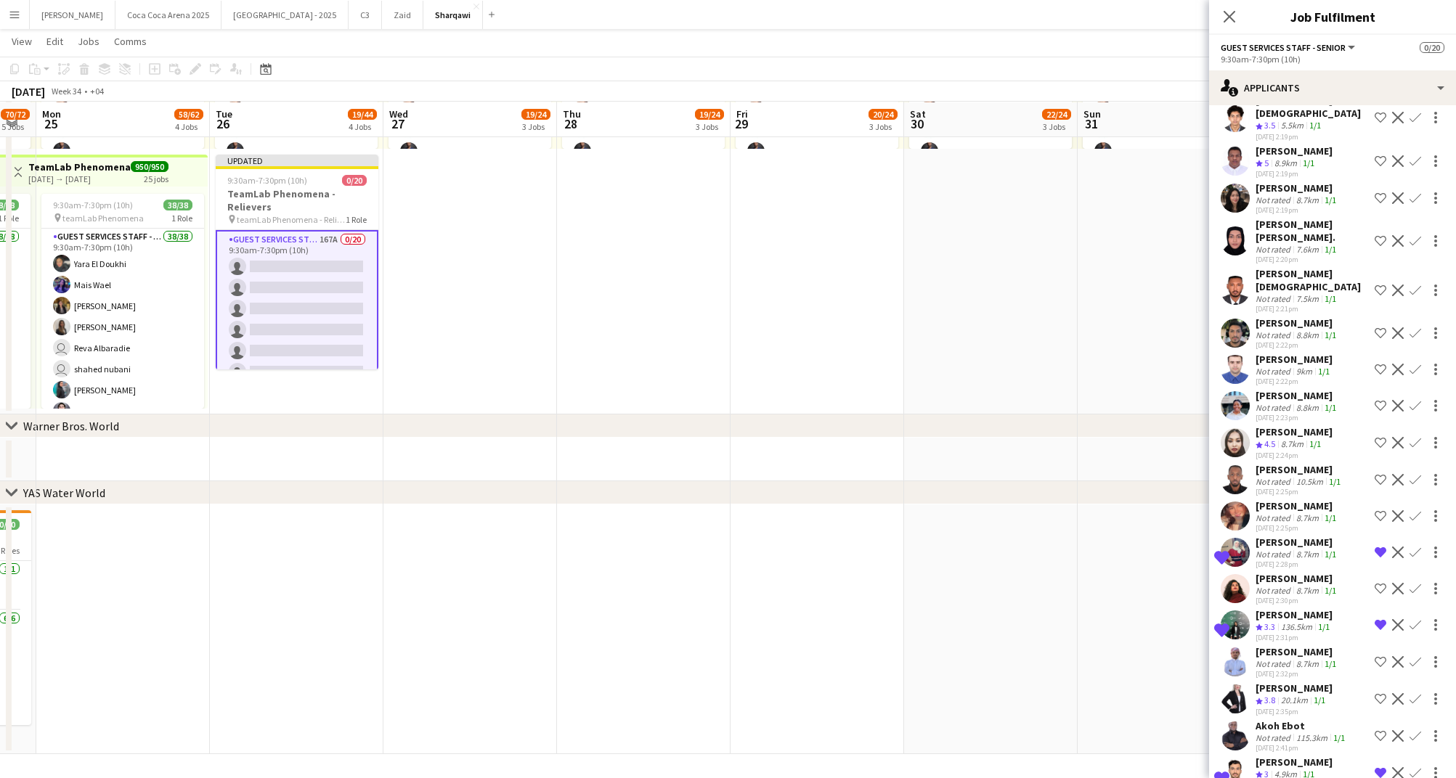
scroll to position [4122, 0]
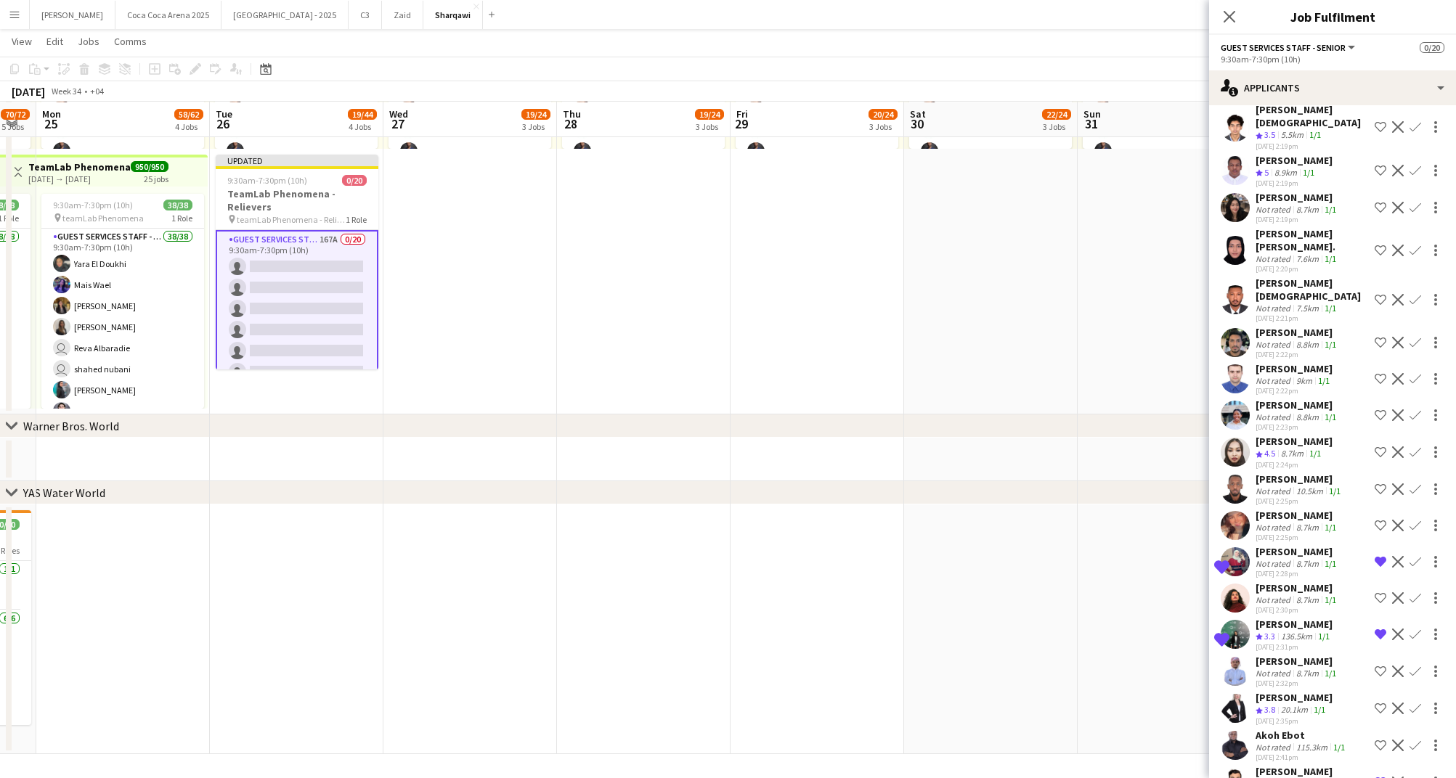
click at [1277, 375] on div "Not rated" at bounding box center [1274, 380] width 38 height 11
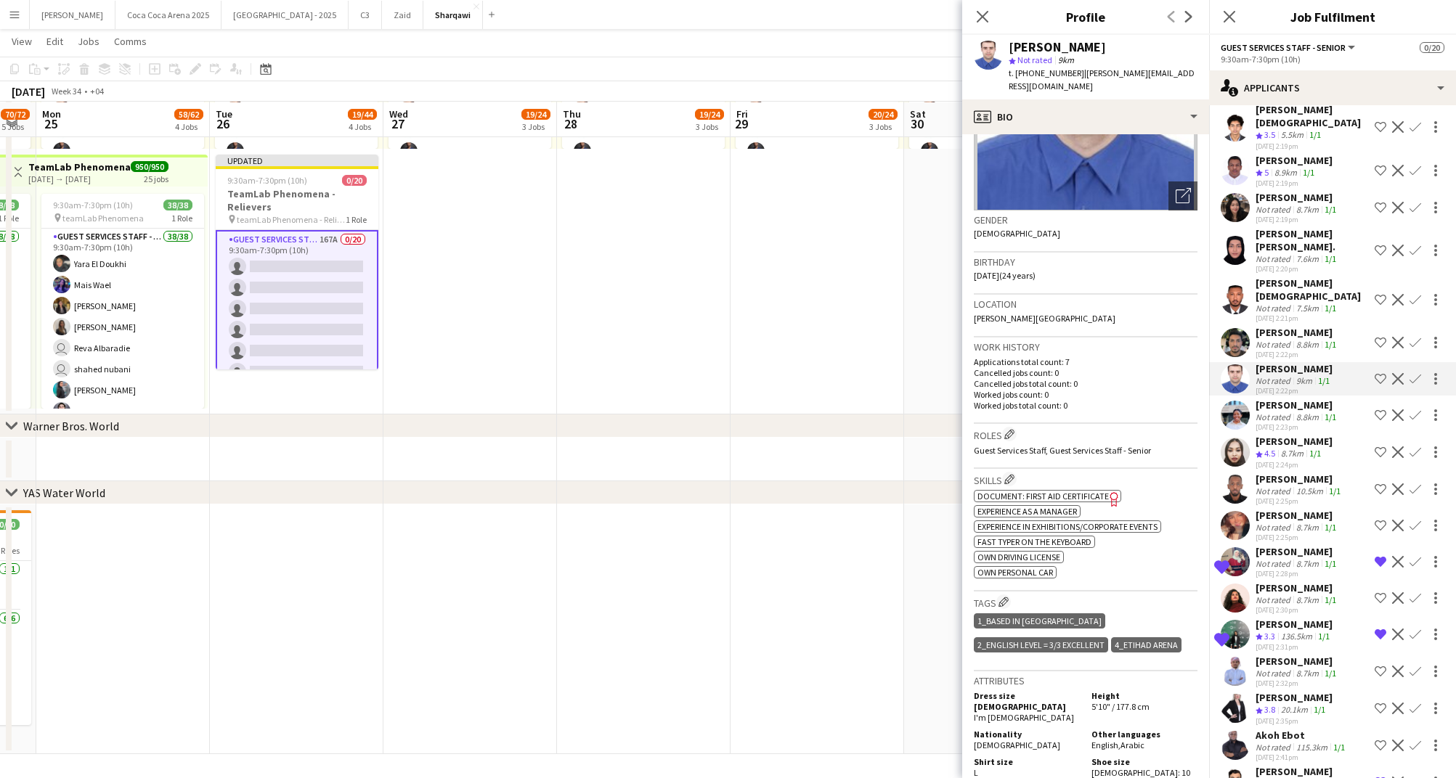
scroll to position [0, 0]
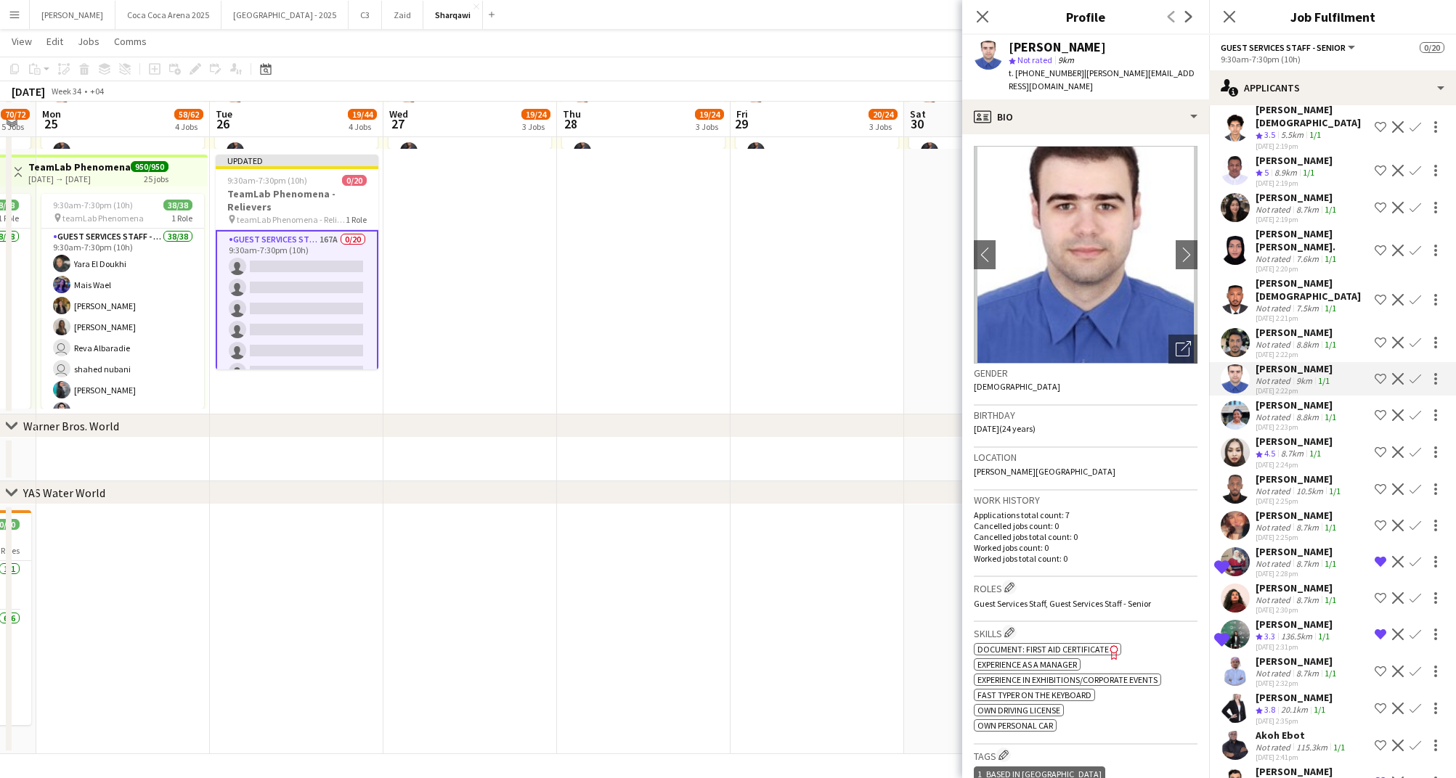
click at [1377, 373] on app-icon "Shortlist crew" at bounding box center [1380, 379] width 12 height 12
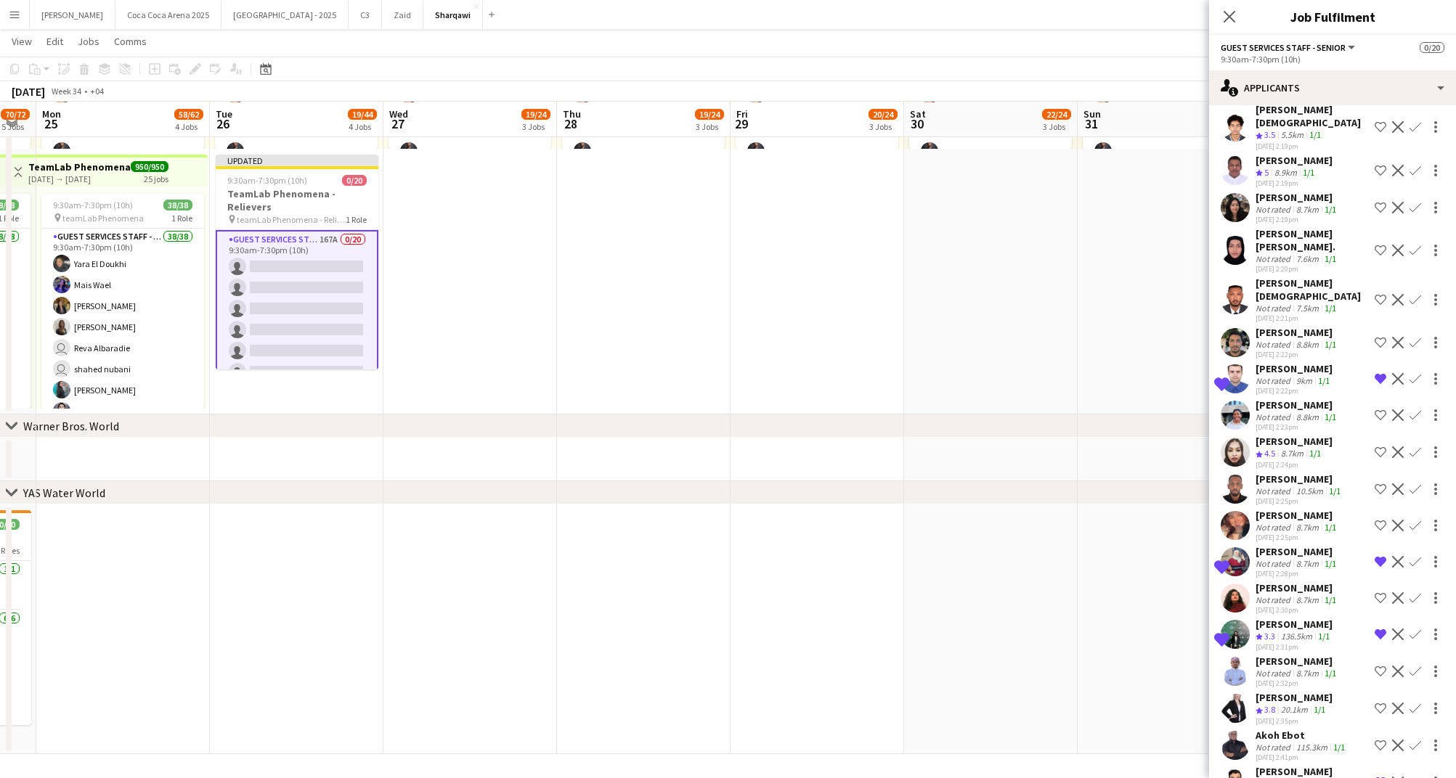
click at [1293, 339] on div "8.8km" at bounding box center [1307, 344] width 28 height 11
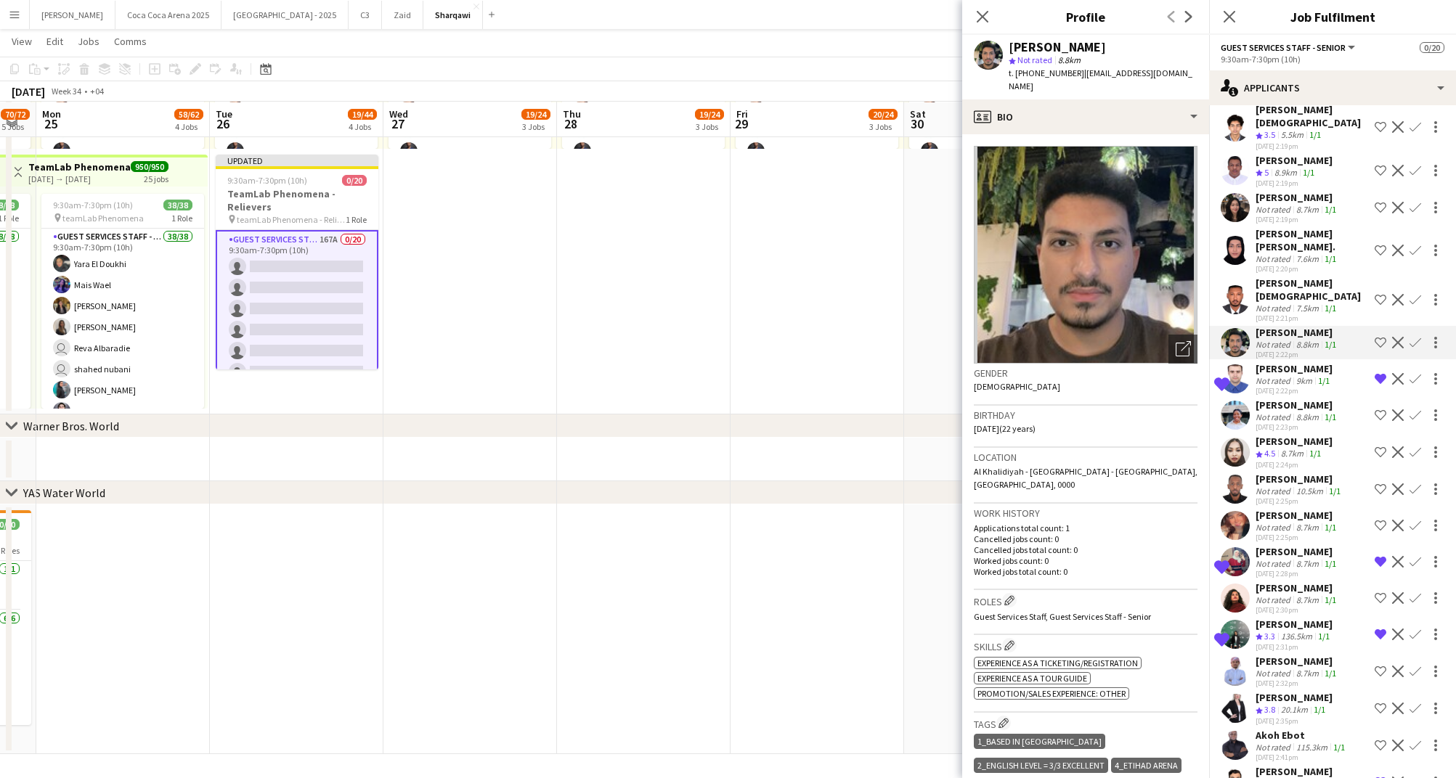
click at [1378, 337] on app-icon "Shortlist crew" at bounding box center [1380, 343] width 12 height 12
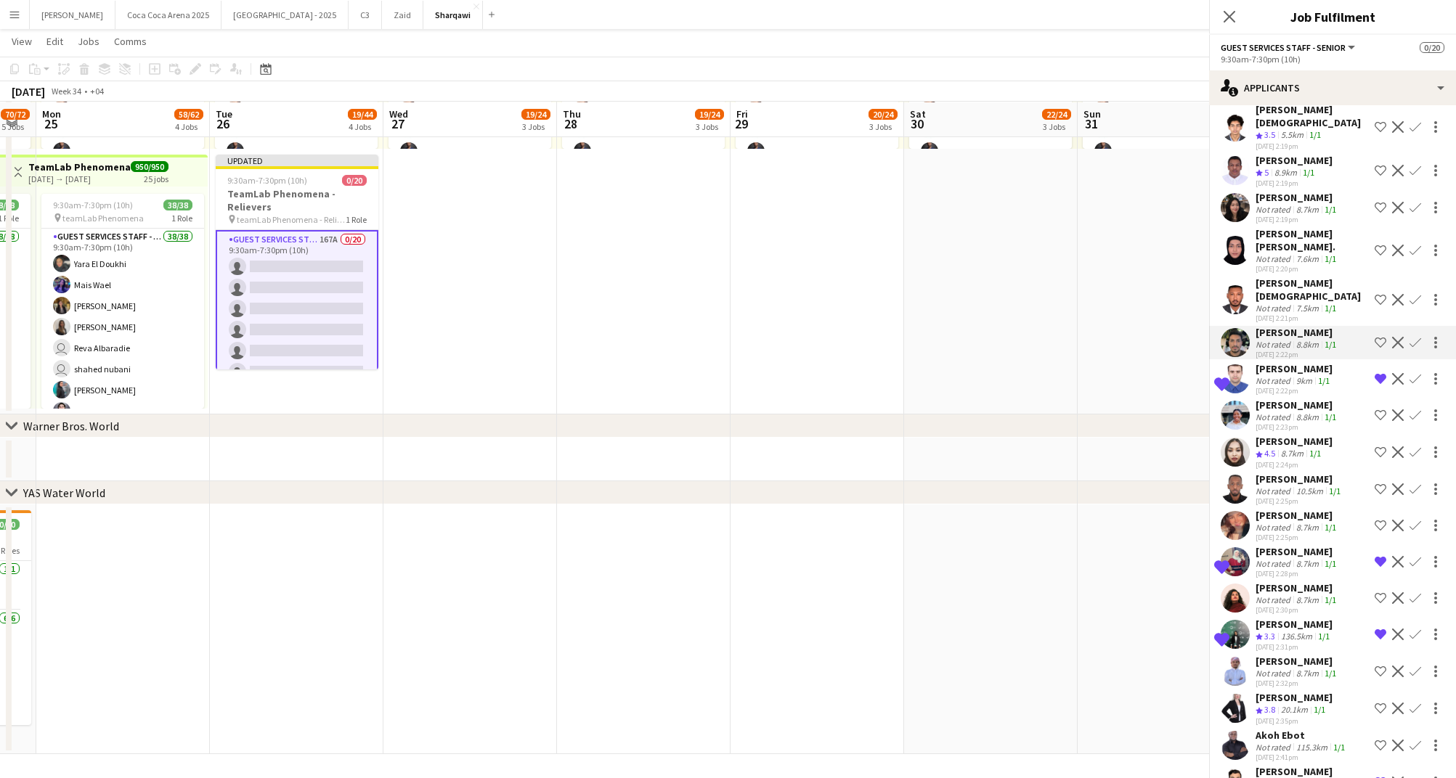
click at [1313, 303] on div "7.5km" at bounding box center [1307, 308] width 28 height 11
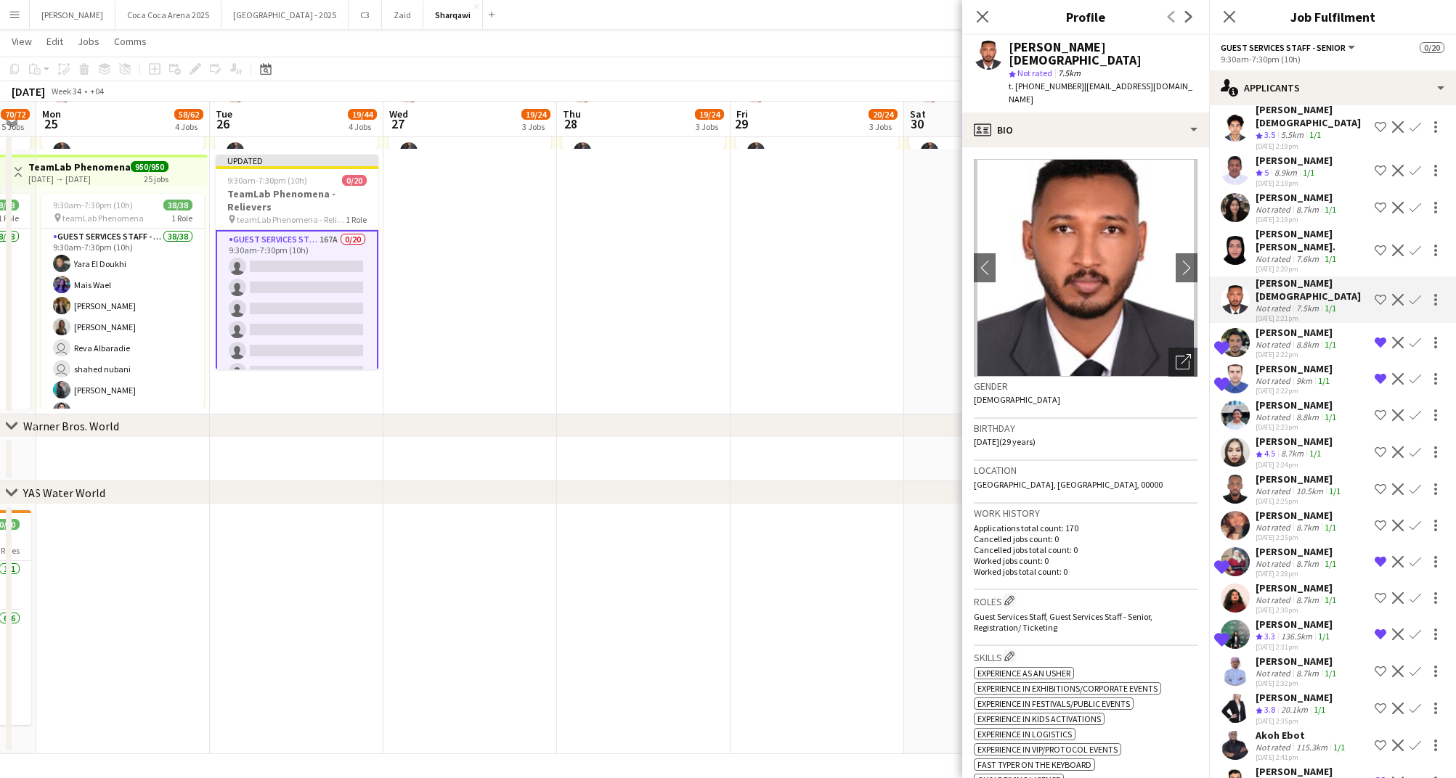
click at [1294, 253] on div "7.6km" at bounding box center [1307, 258] width 28 height 11
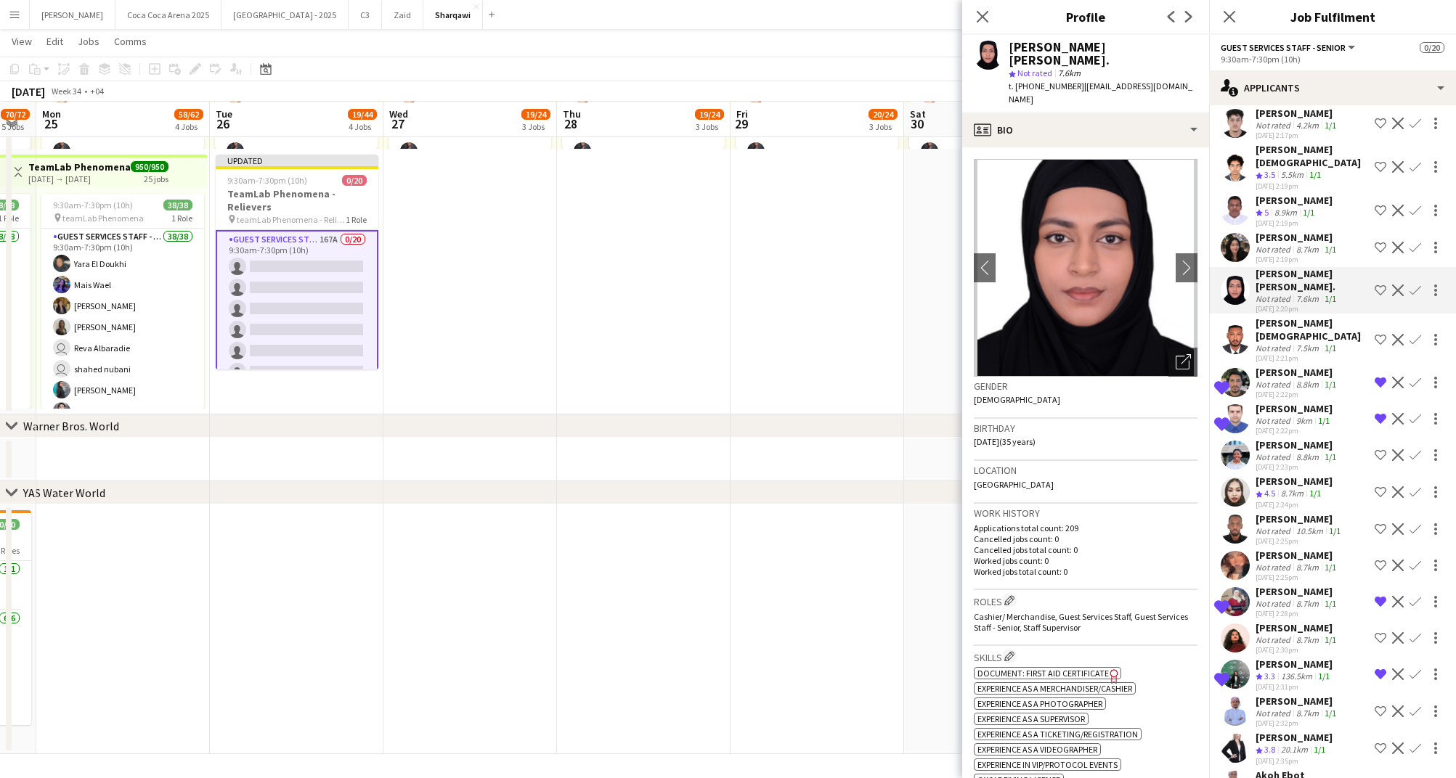
scroll to position [4080, 0]
click at [1294, 246] on div "8.7km" at bounding box center [1307, 251] width 28 height 11
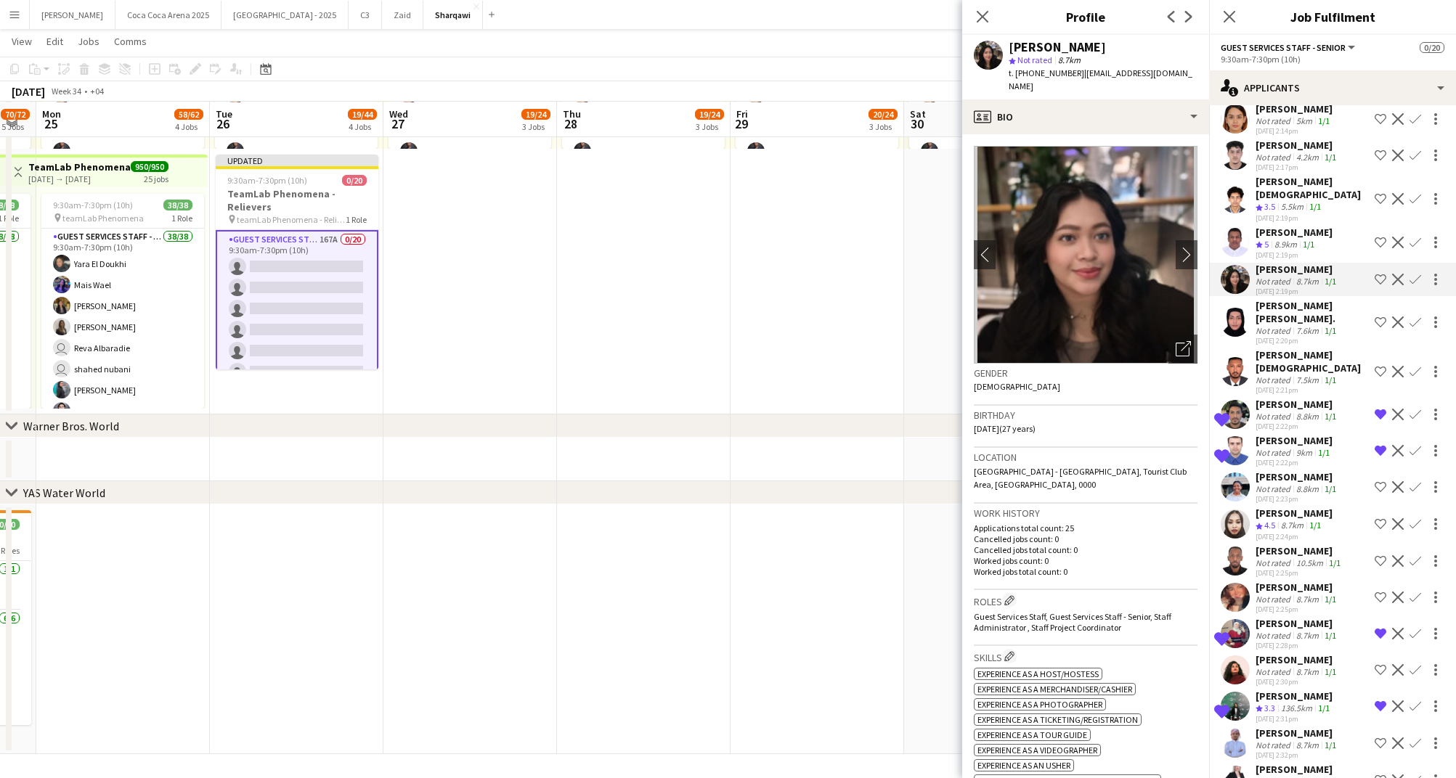
scroll to position [4042, 0]
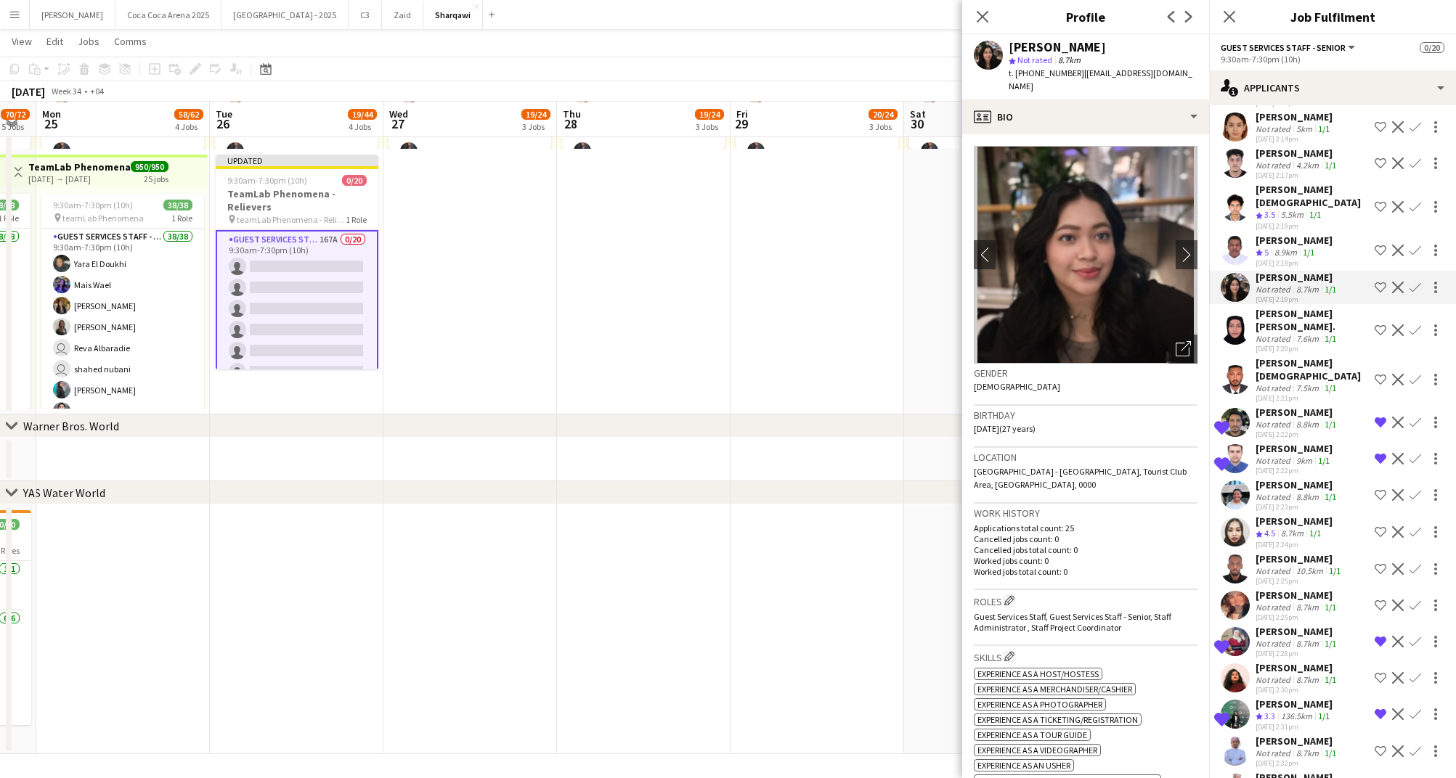
click at [1294, 234] on div "[PERSON_NAME]" at bounding box center [1293, 240] width 77 height 13
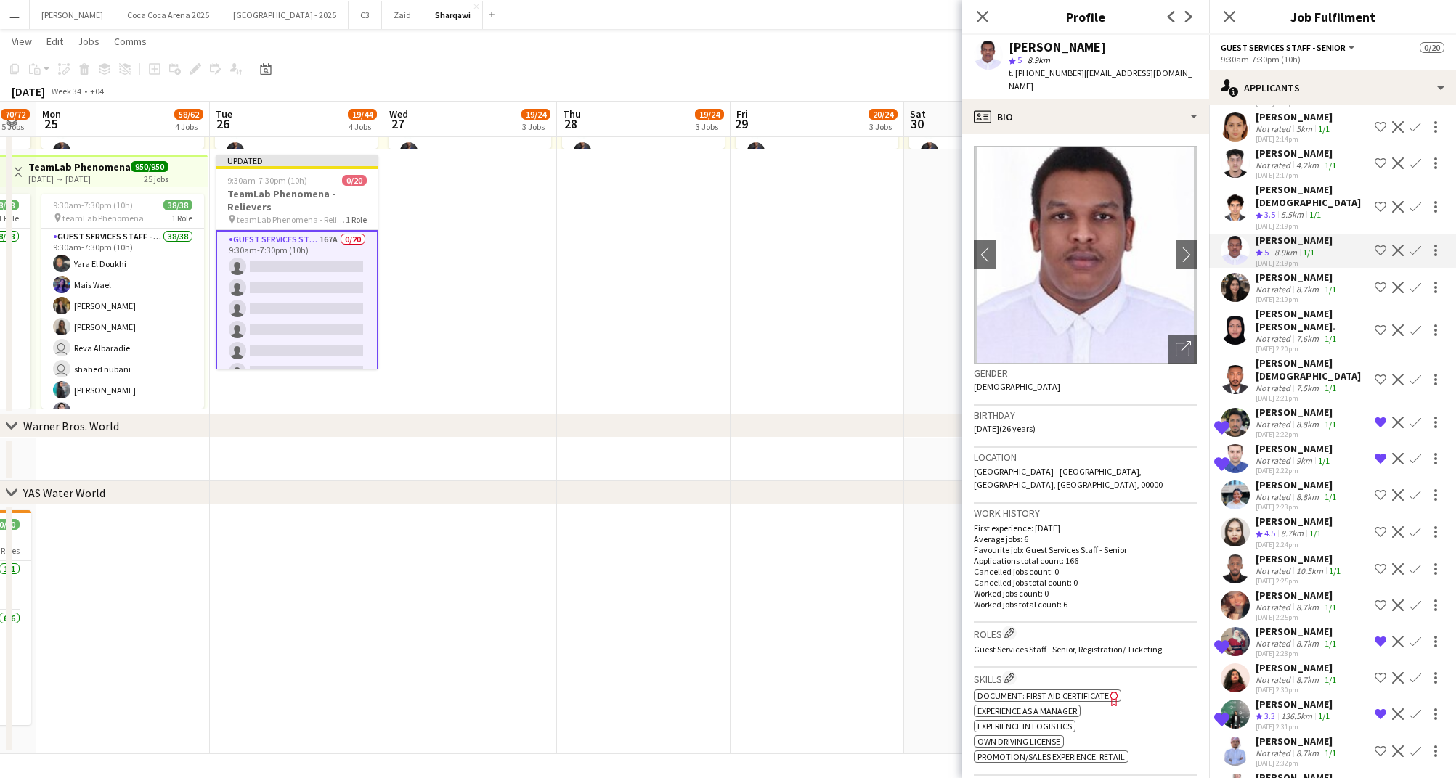
click at [1288, 271] on div "[PERSON_NAME]" at bounding box center [1296, 277] width 83 height 13
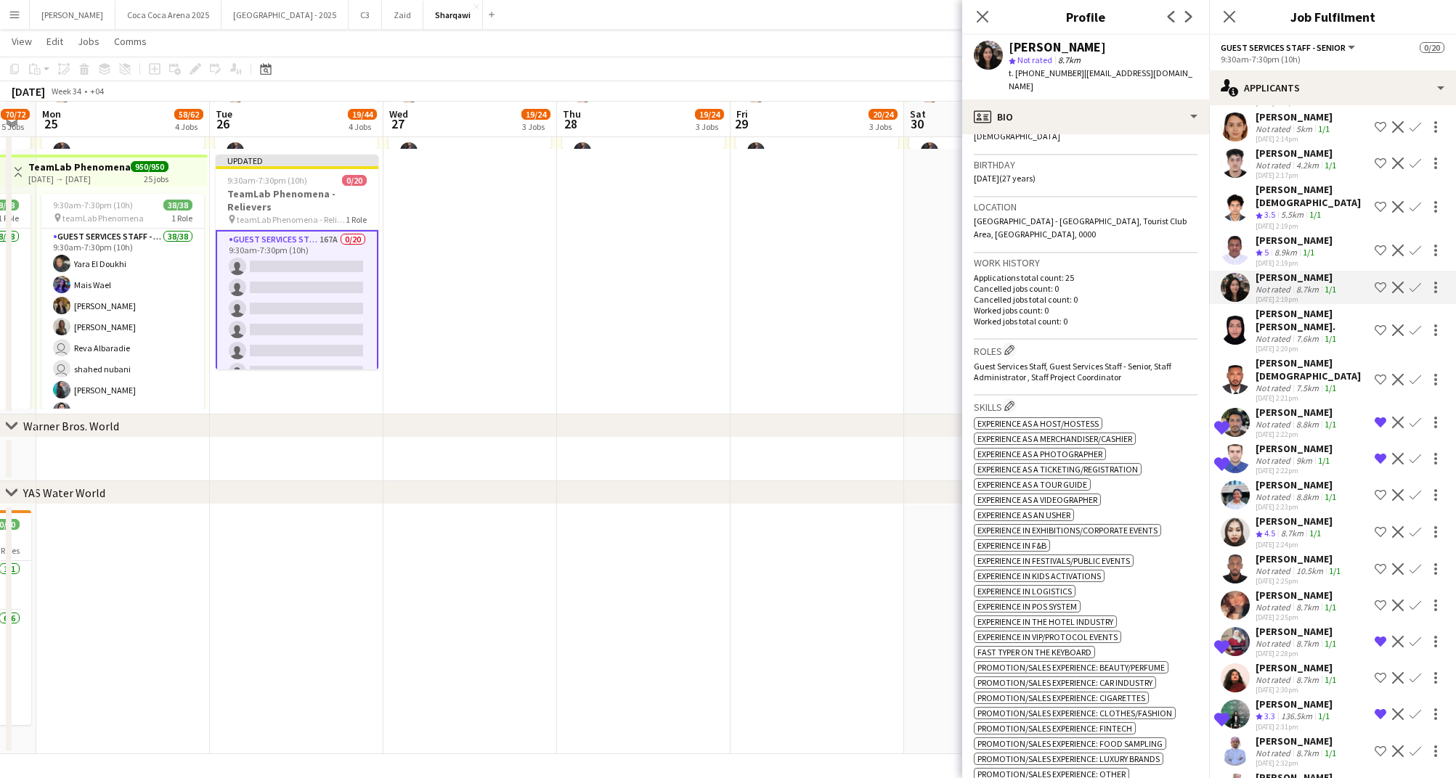
scroll to position [200, 0]
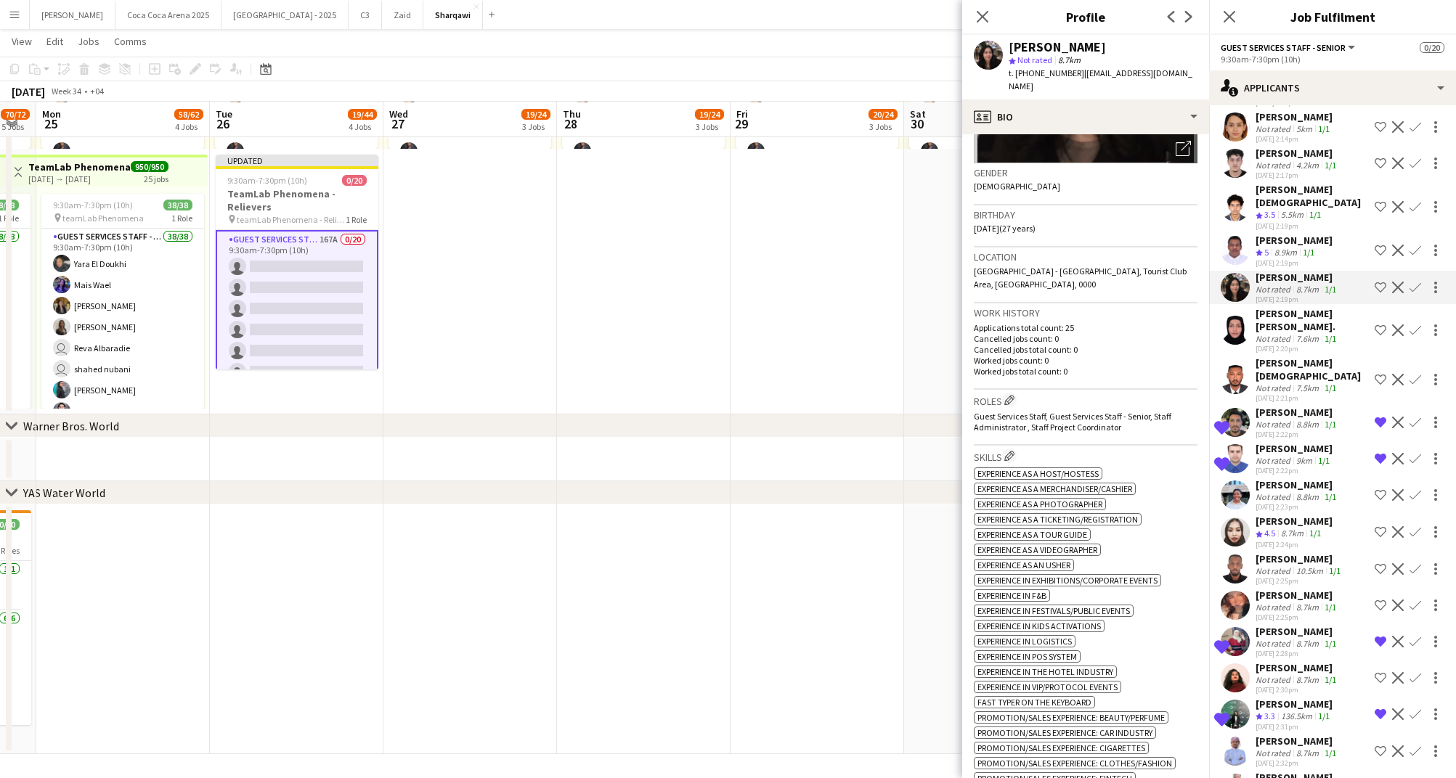
click at [1290, 247] on div "8.9km" at bounding box center [1285, 253] width 28 height 12
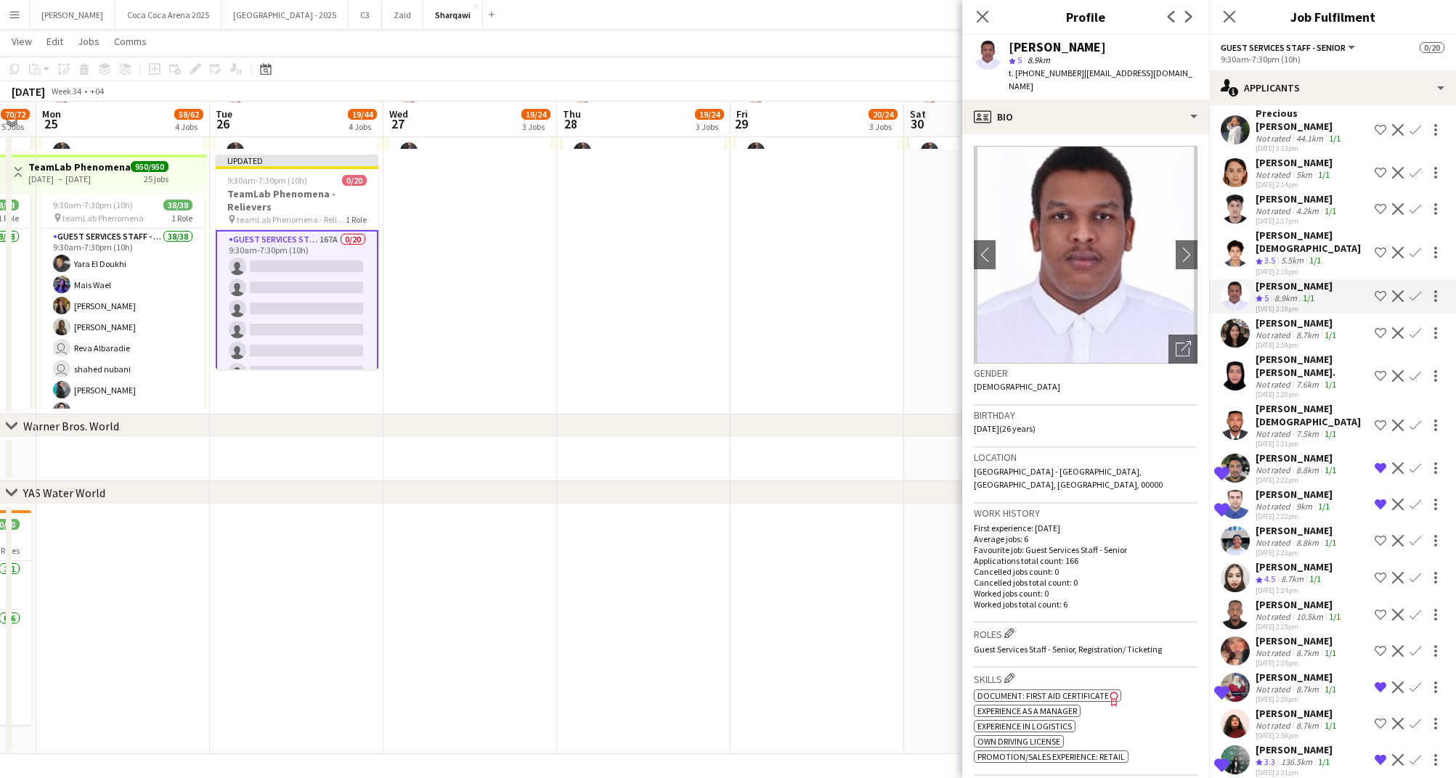
scroll to position [3996, 0]
click at [1290, 229] on div "[PERSON_NAME][DEMOGRAPHIC_DATA]" at bounding box center [1311, 242] width 113 height 26
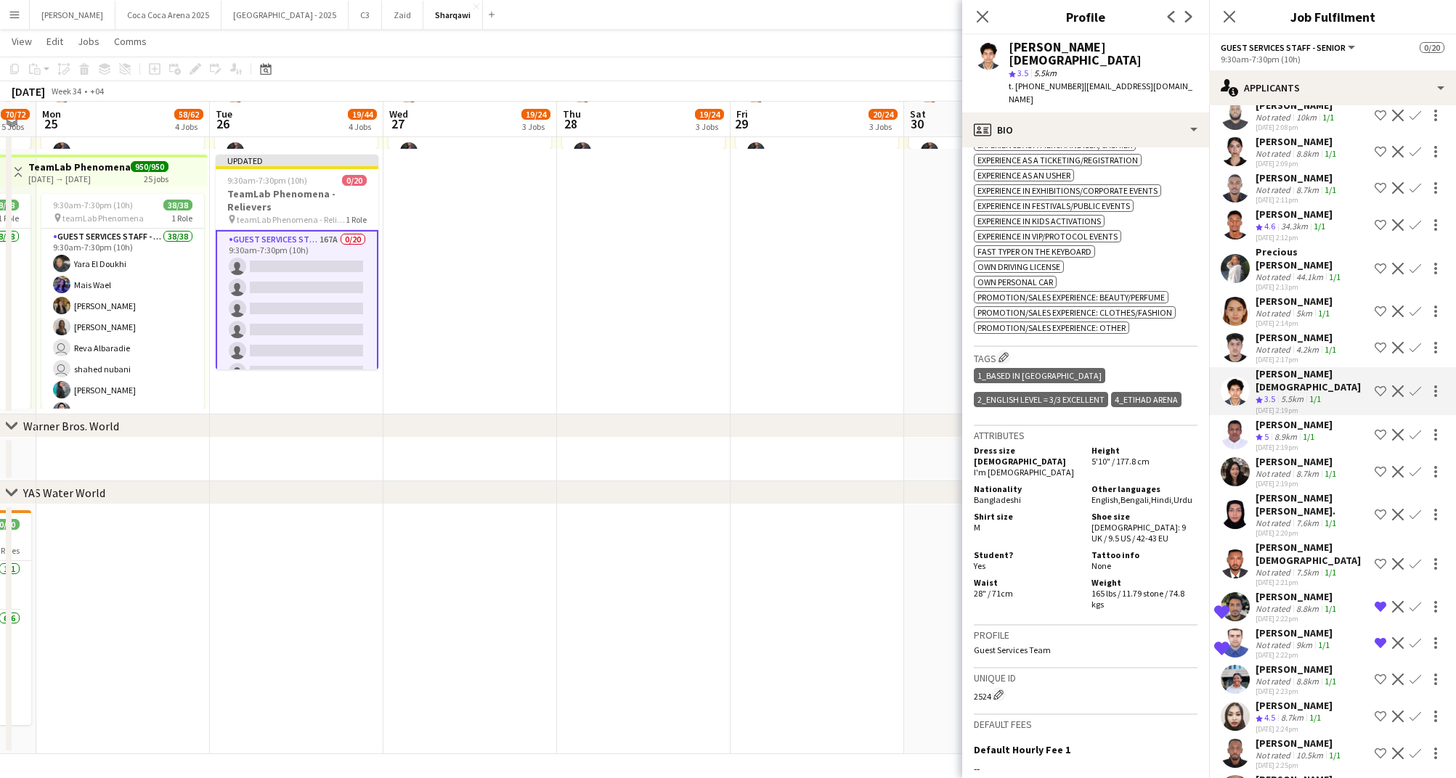
scroll to position [3854, 0]
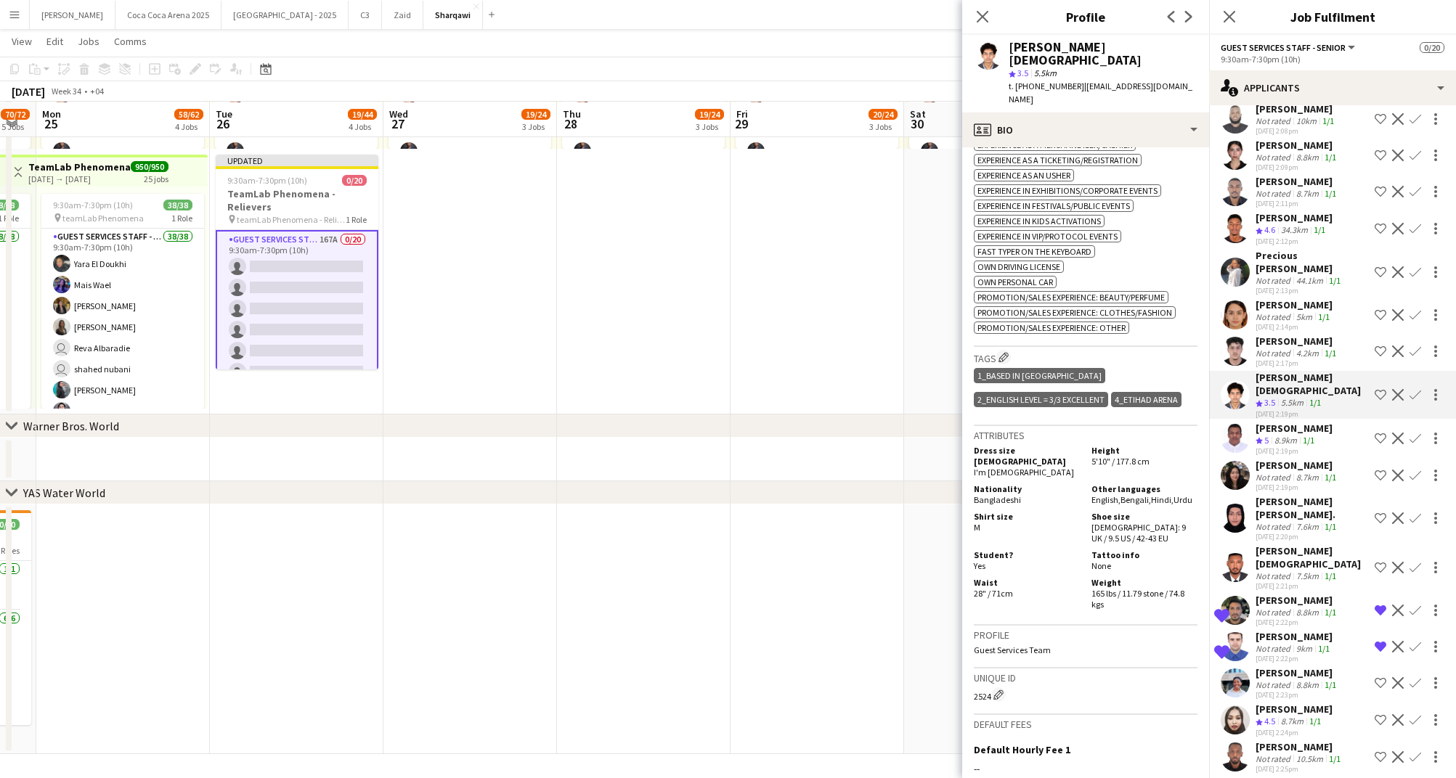
click at [1269, 348] on div "Not rated" at bounding box center [1274, 353] width 38 height 11
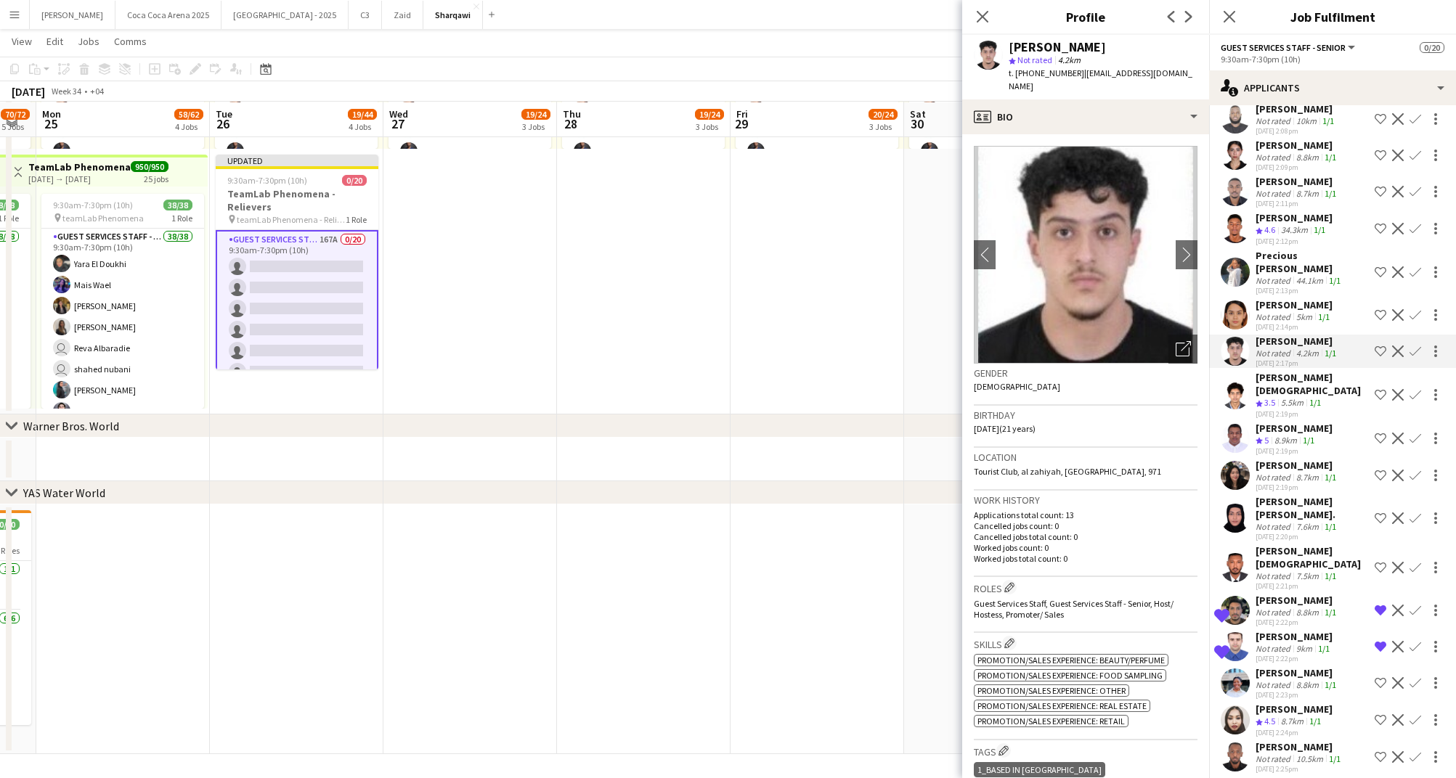
click at [1273, 311] on div "Not rated" at bounding box center [1274, 316] width 38 height 11
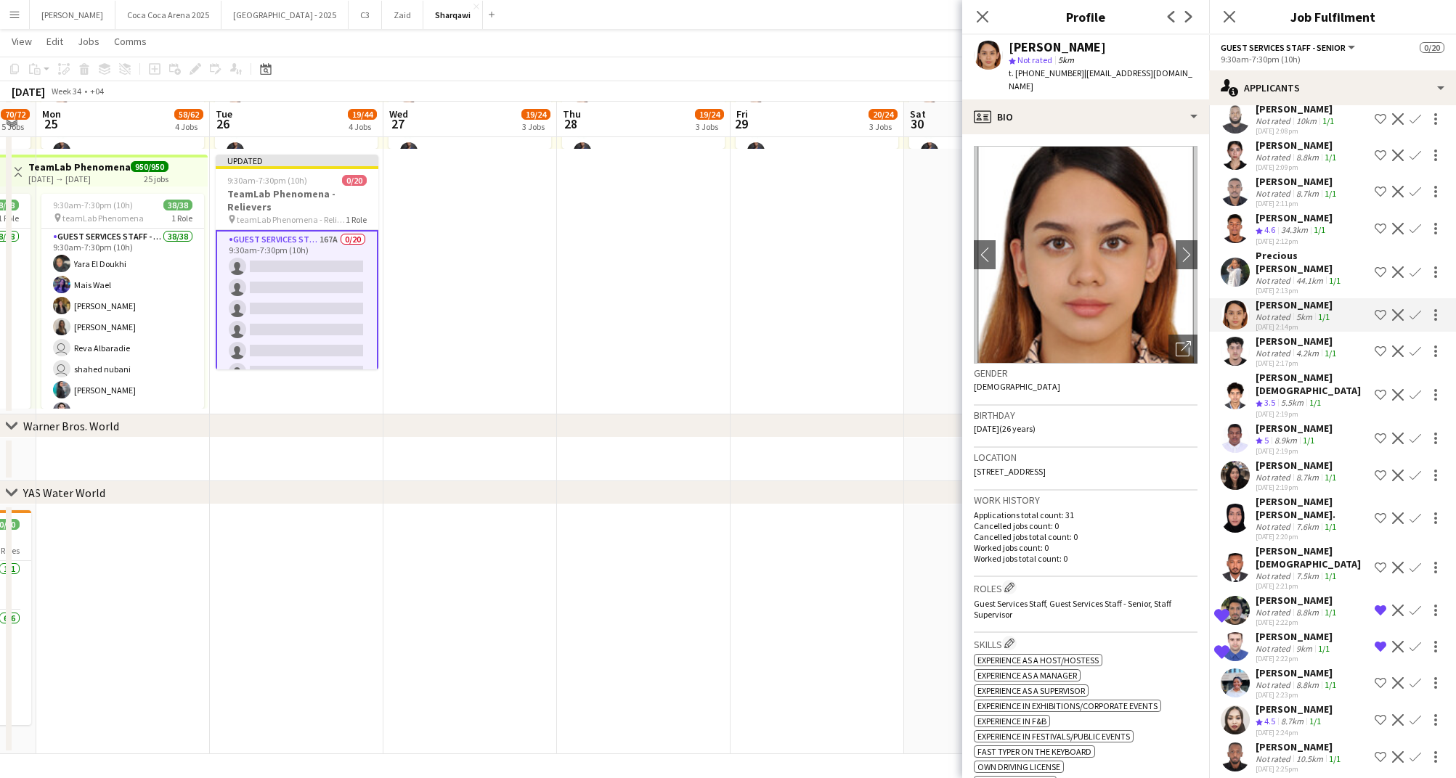
click at [1284, 249] on div "Precious [PERSON_NAME]" at bounding box center [1311, 262] width 113 height 26
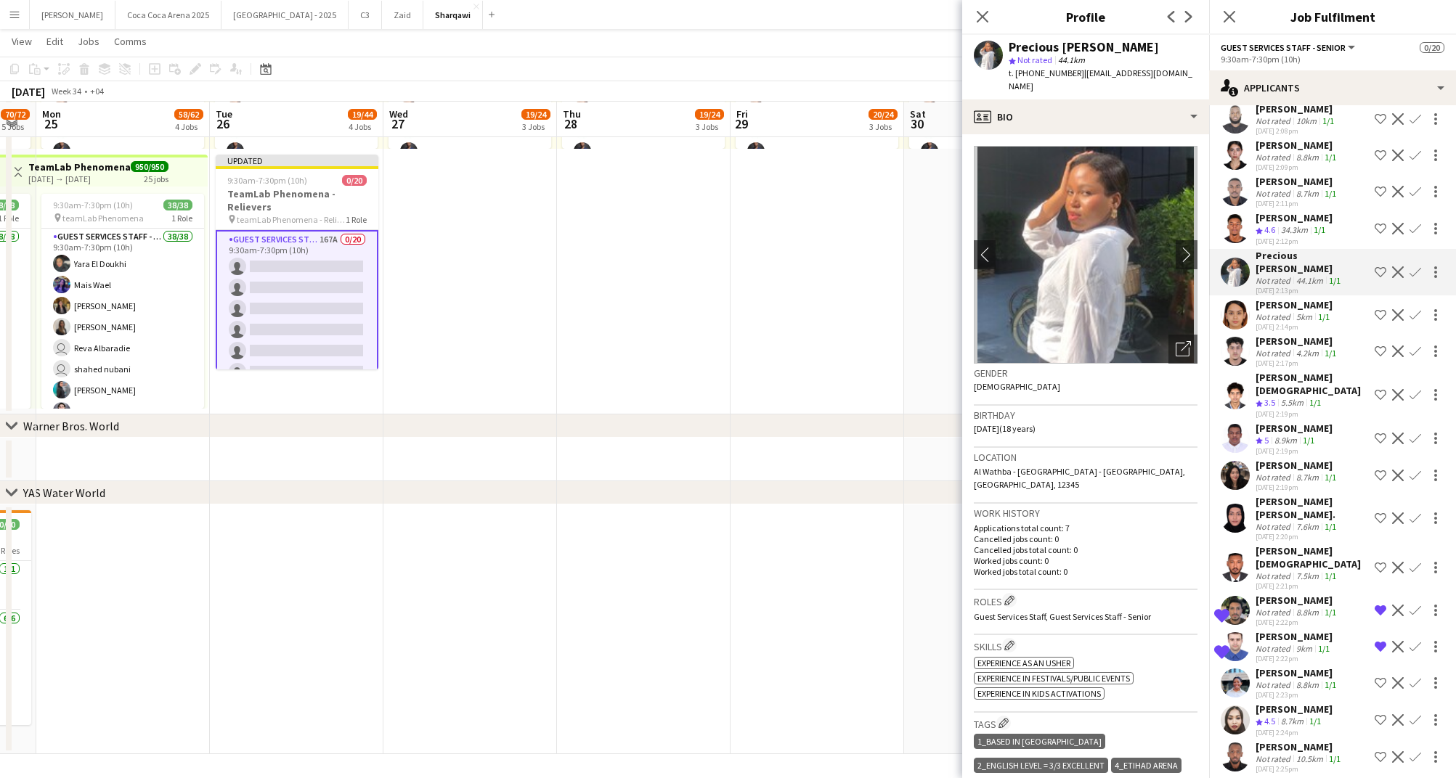
scroll to position [3822, 0]
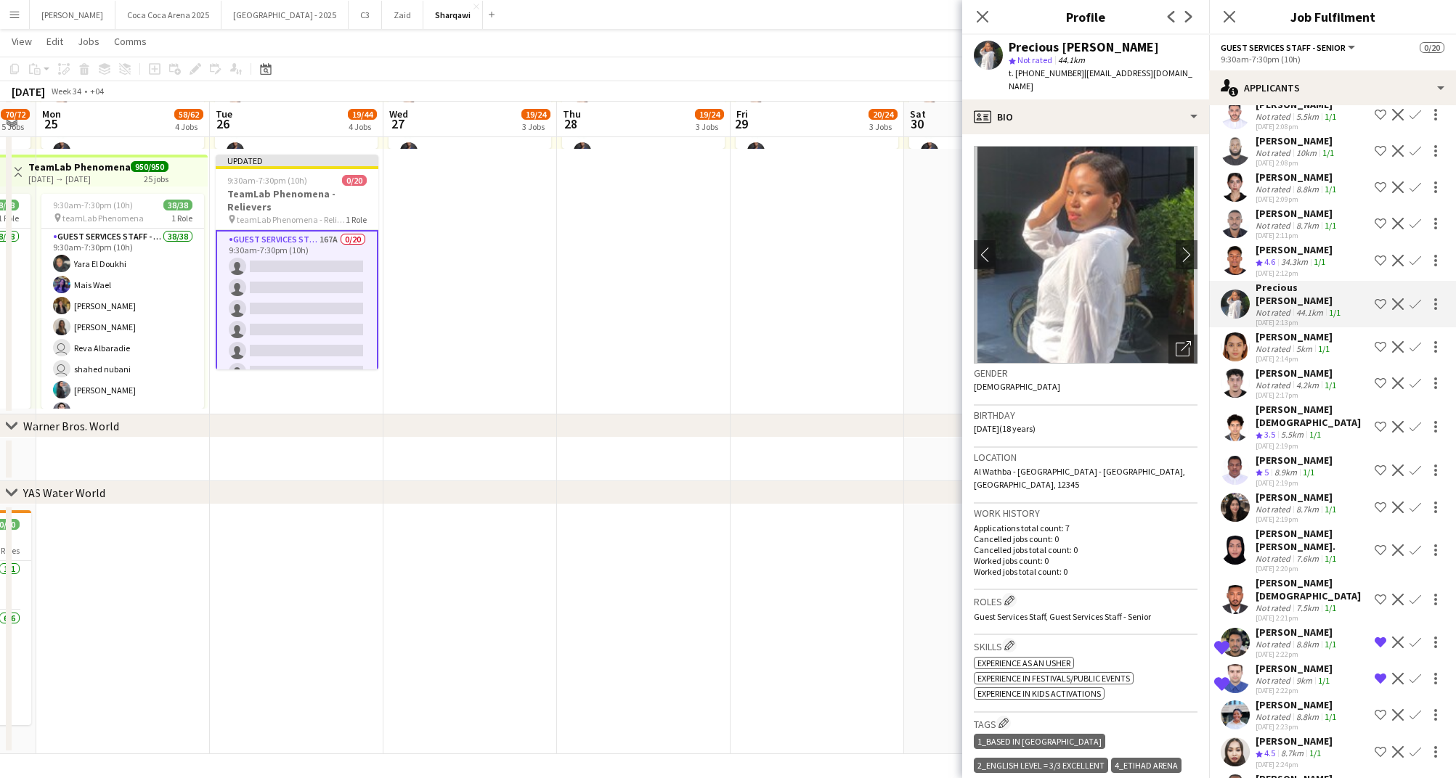
click at [1284, 256] on div "34.3km" at bounding box center [1294, 262] width 33 height 12
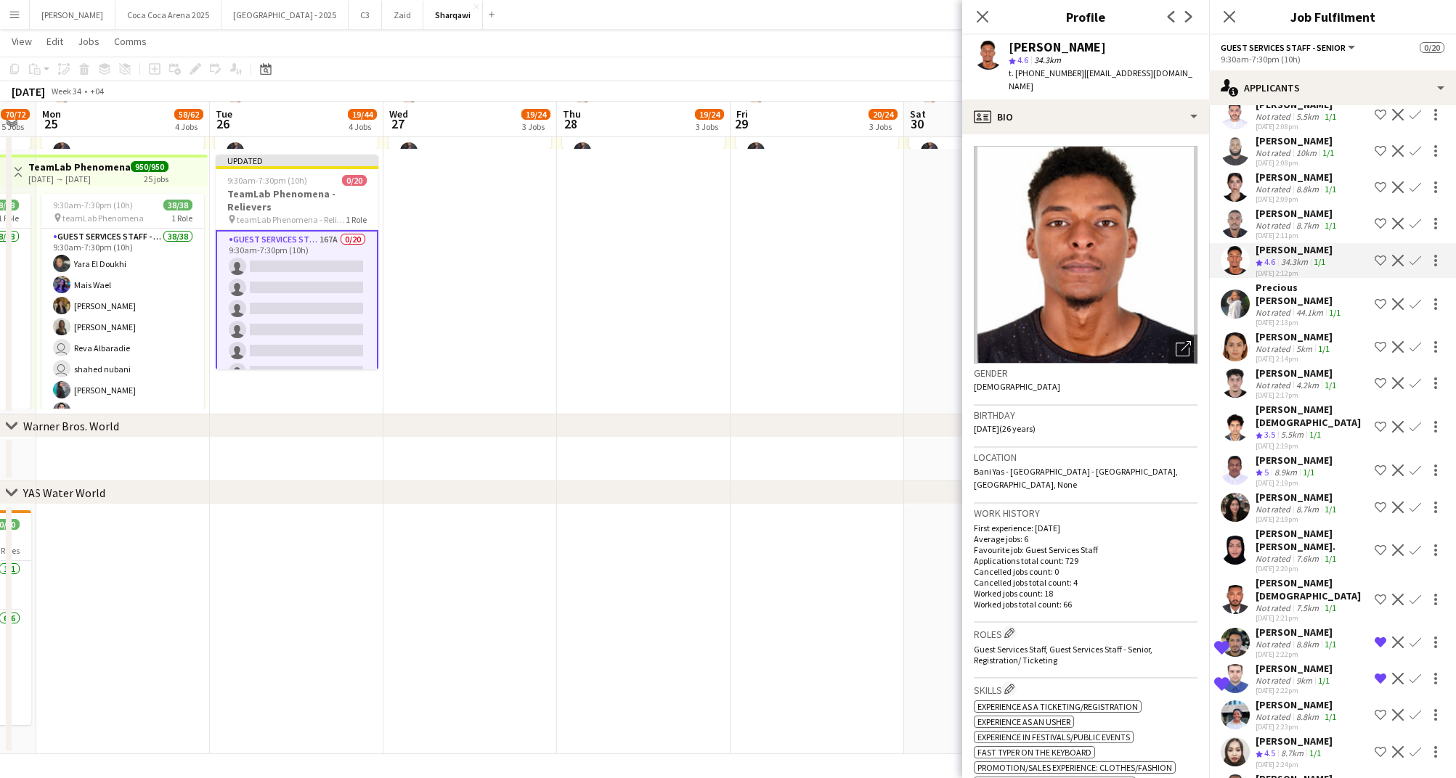
scroll to position [3801, 0]
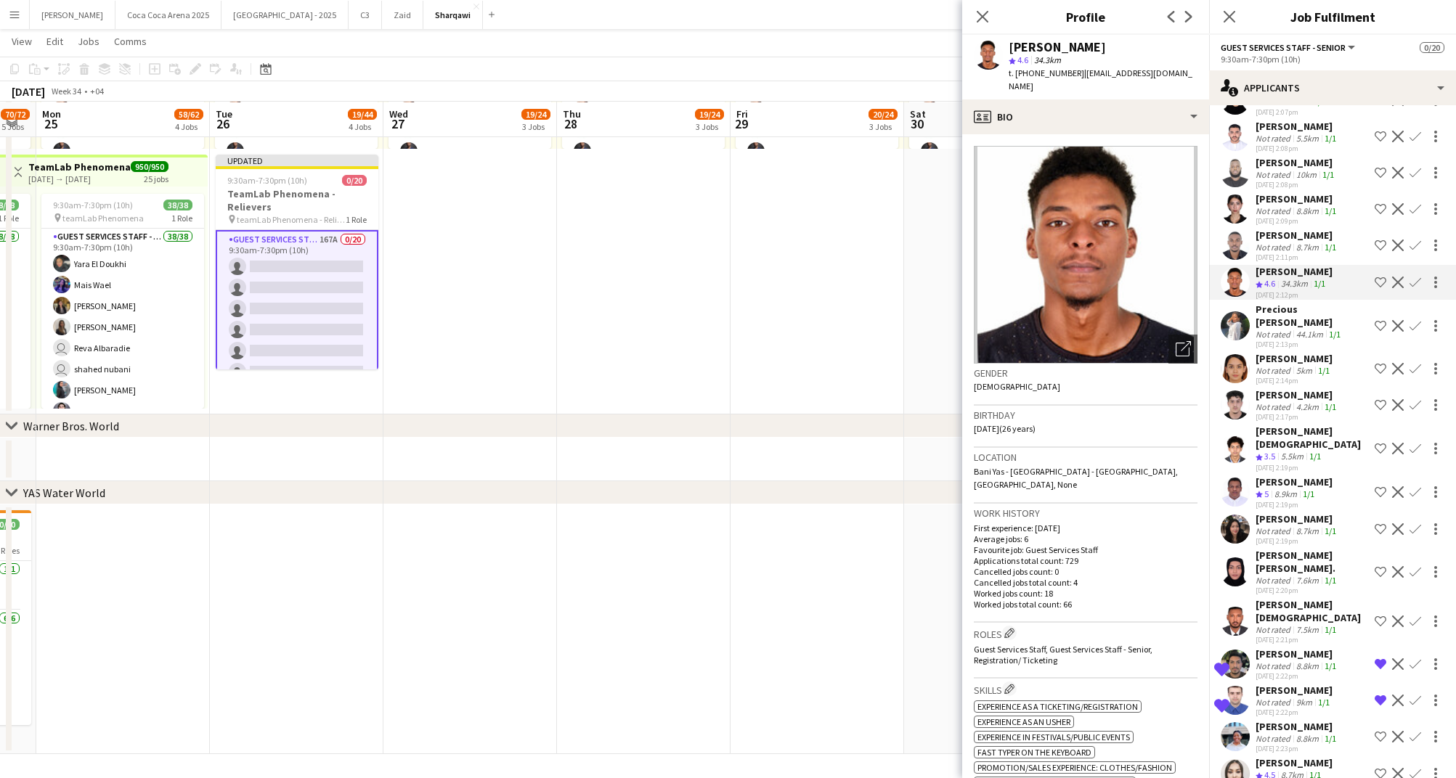
click at [1284, 253] on div "[DATE] 2:11pm" at bounding box center [1296, 257] width 83 height 9
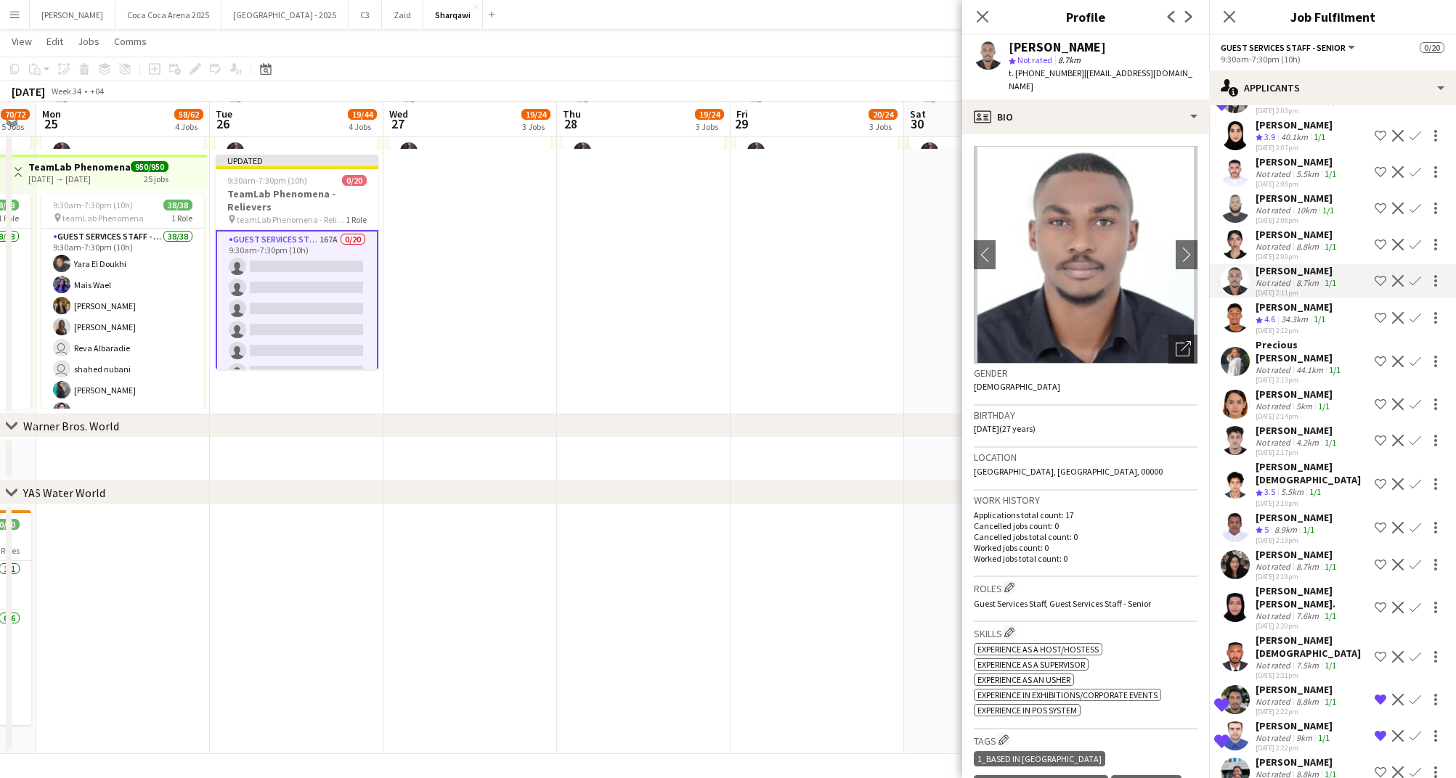
scroll to position [3761, 0]
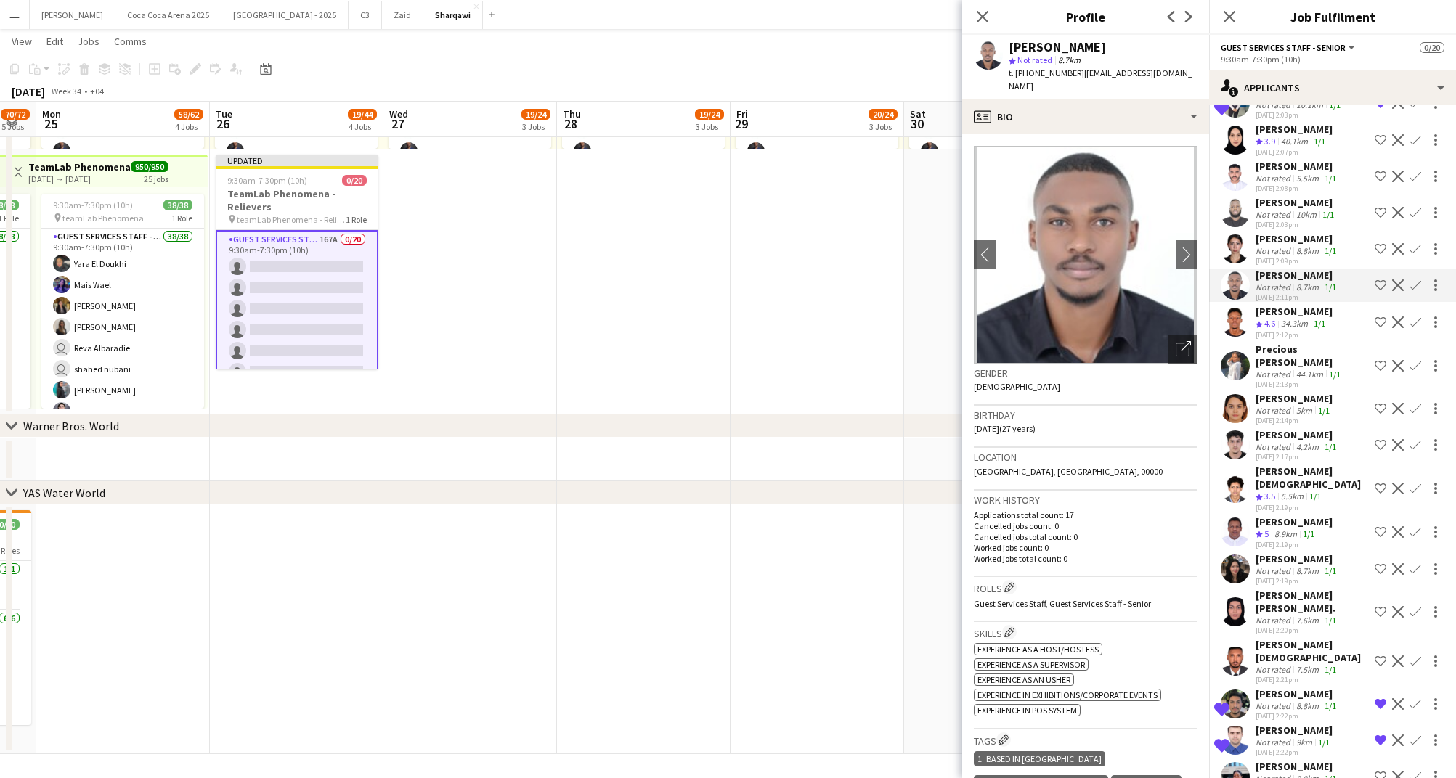
click at [1284, 232] on div "[PERSON_NAME]" at bounding box center [1296, 238] width 83 height 13
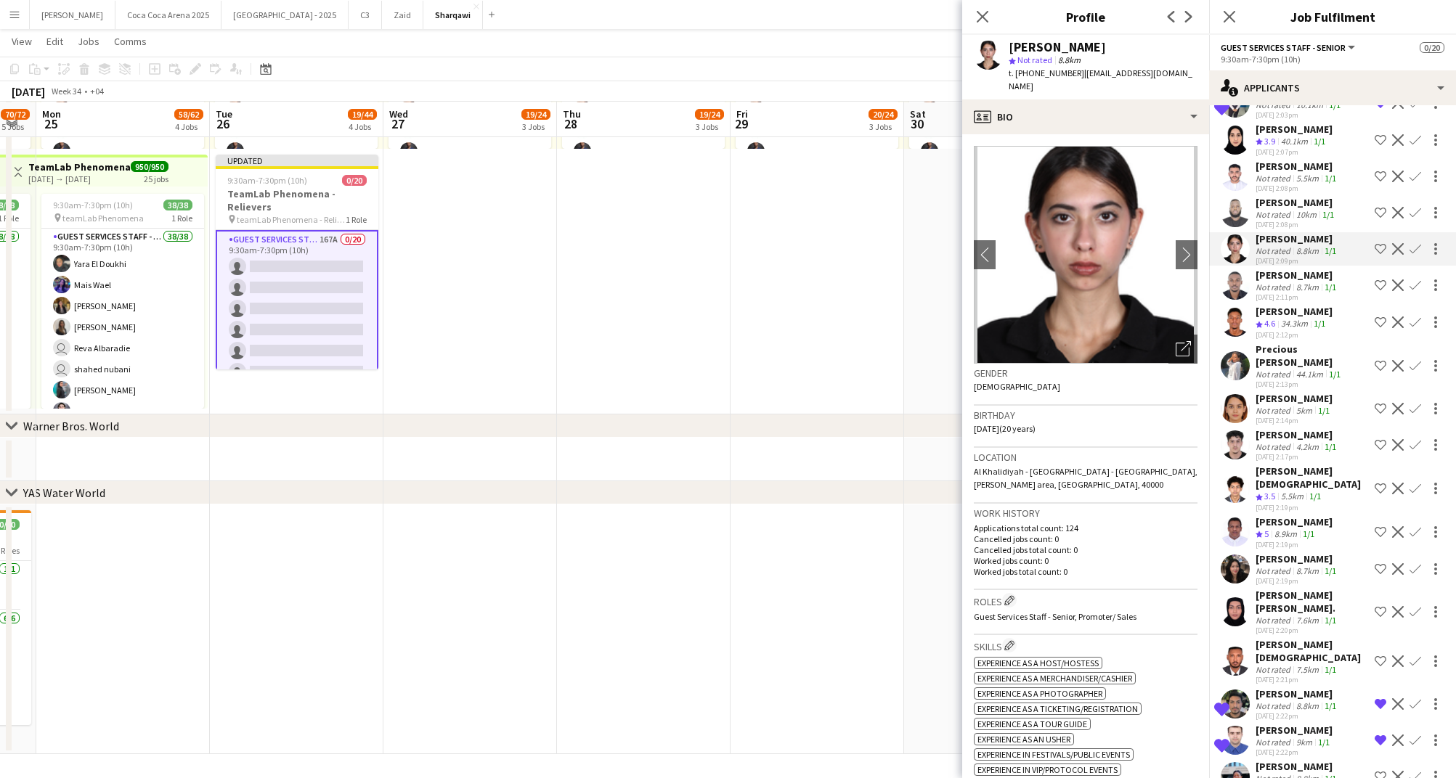
click at [1282, 209] on div "Not rated" at bounding box center [1274, 214] width 38 height 11
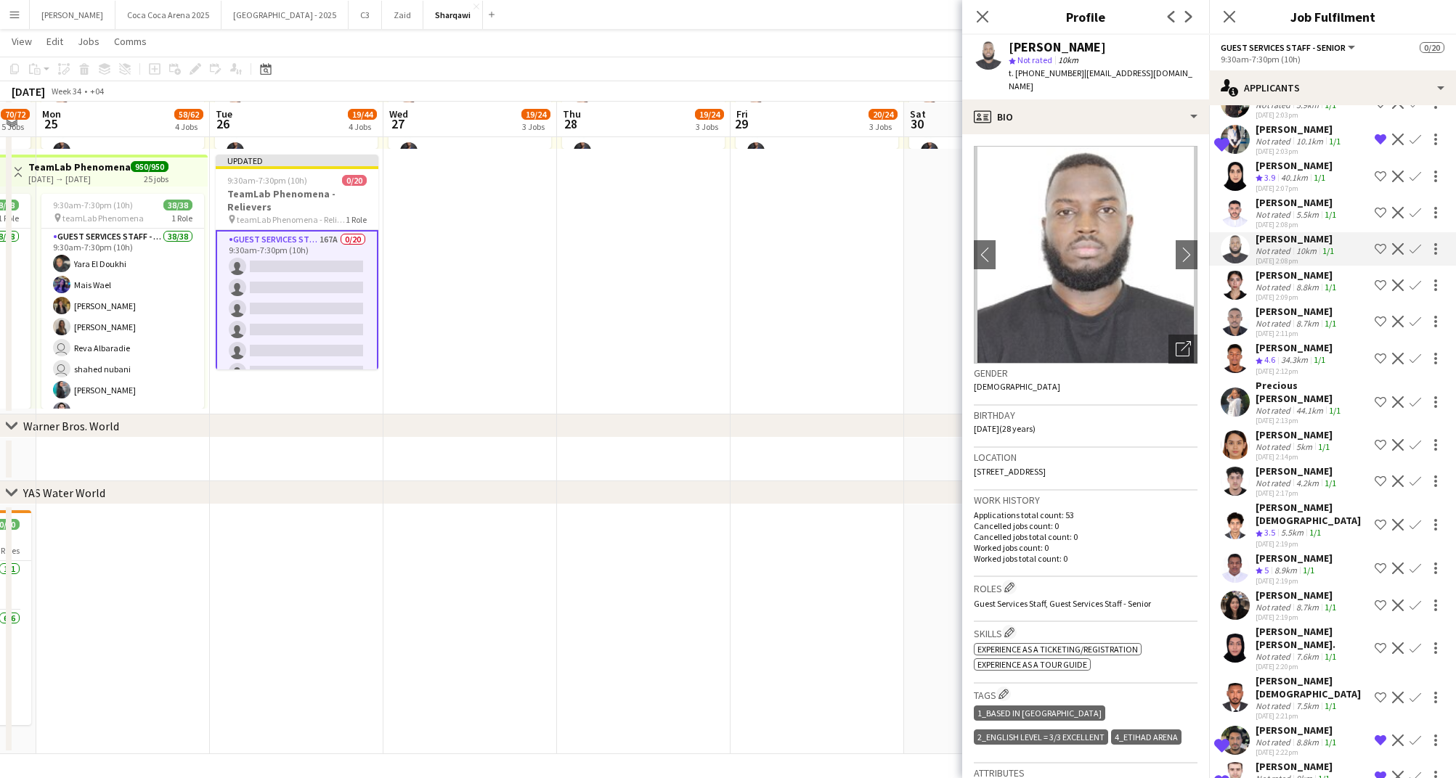
scroll to position [3721, 0]
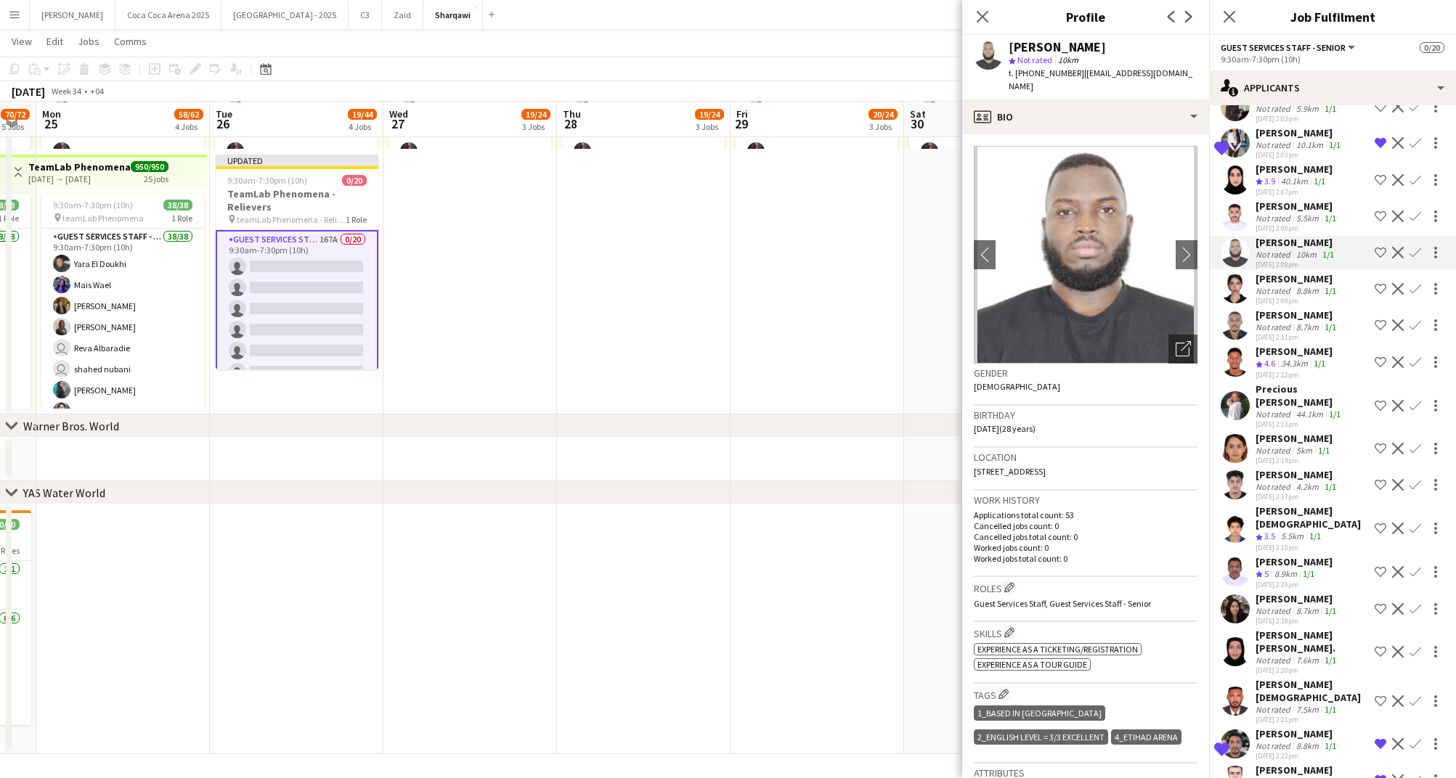
click at [1282, 213] on div "Not rated" at bounding box center [1274, 218] width 38 height 11
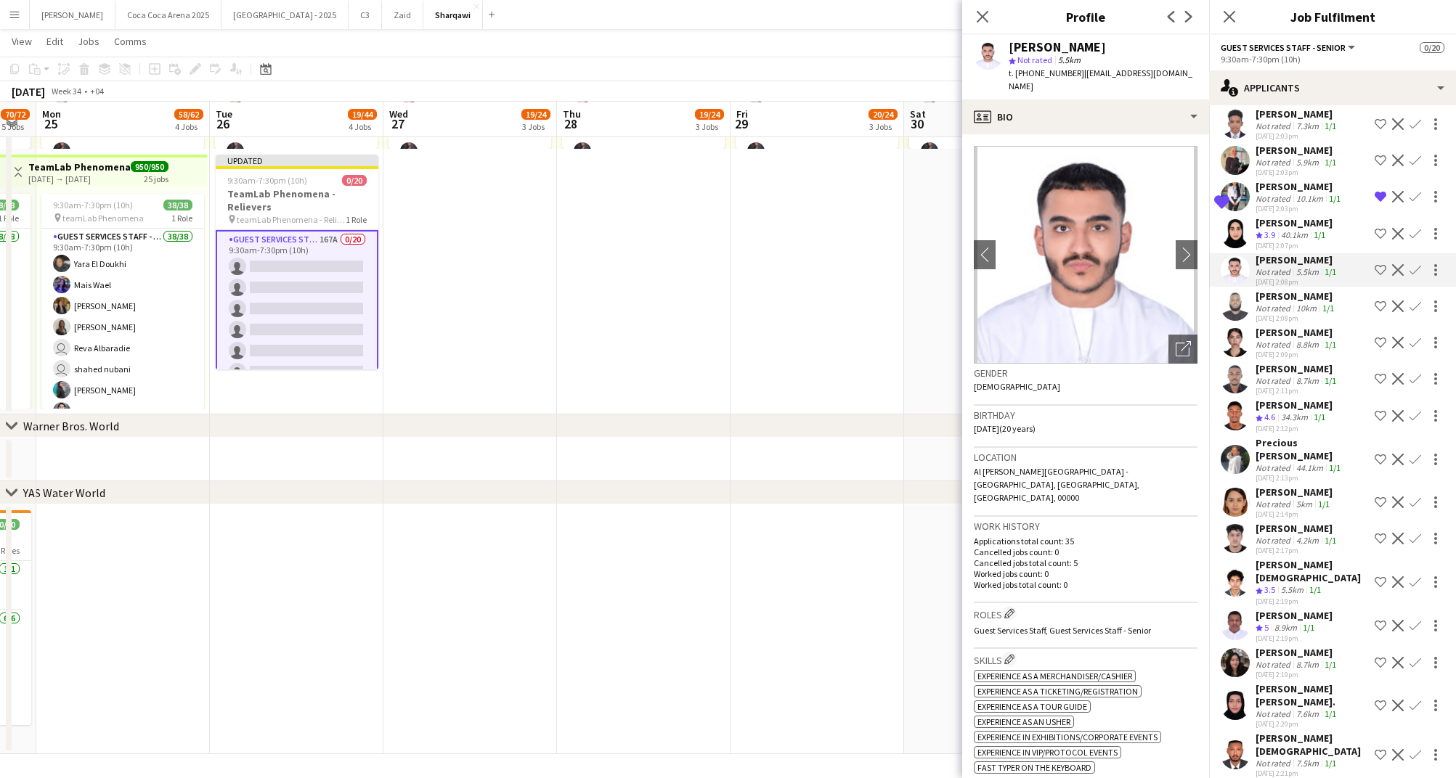
scroll to position [3666, 0]
click at [1275, 230] on span "3.9" at bounding box center [1269, 235] width 11 height 11
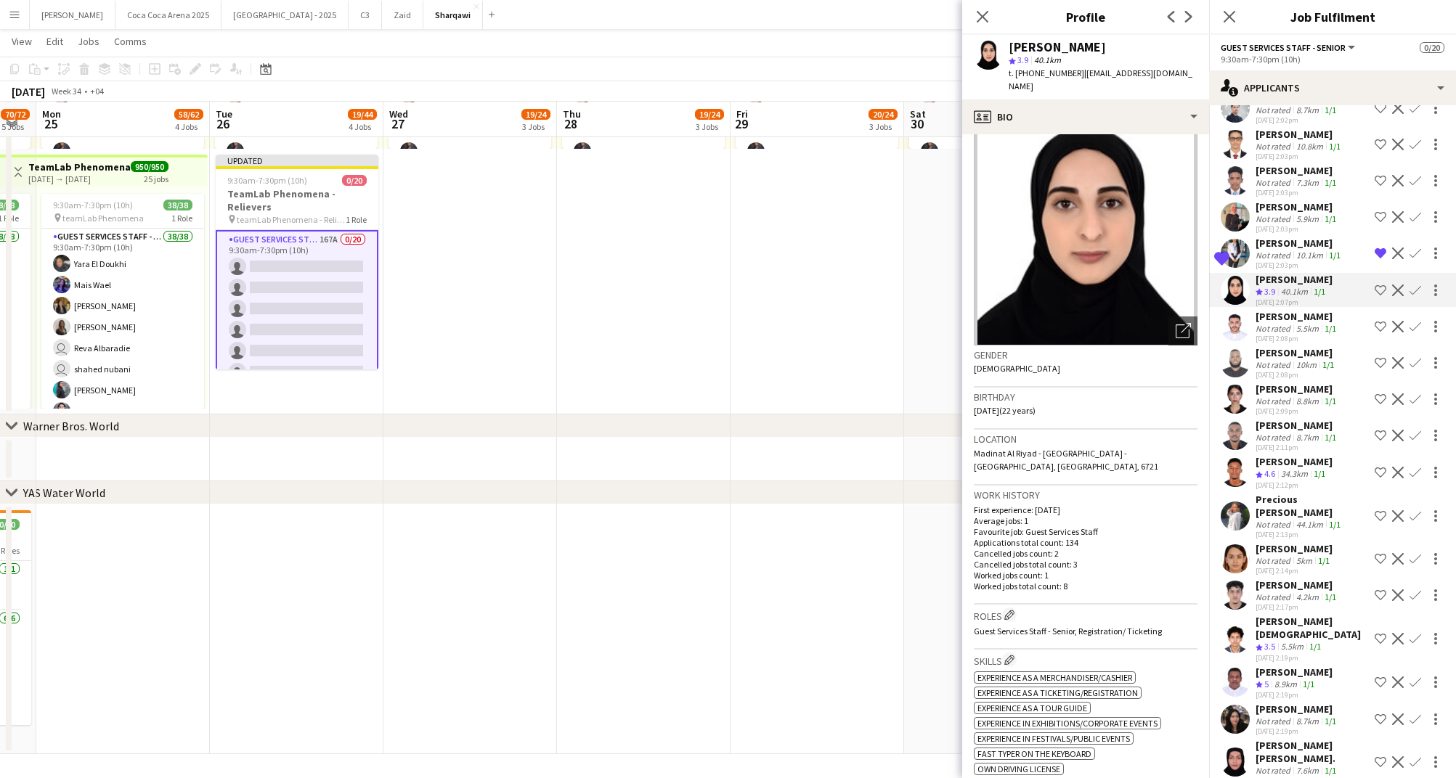
scroll to position [0, 0]
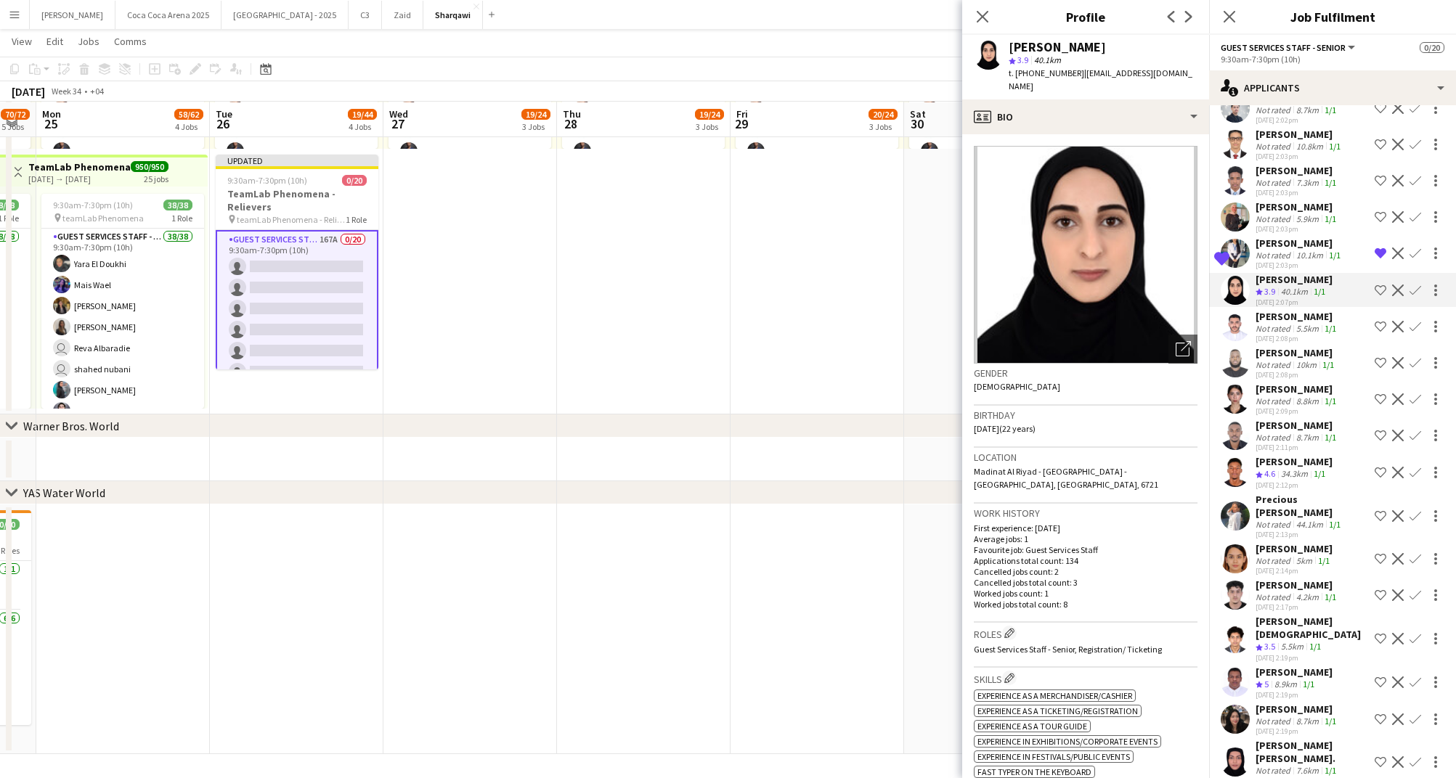
click at [1376, 285] on app-icon "Shortlist crew" at bounding box center [1380, 291] width 12 height 12
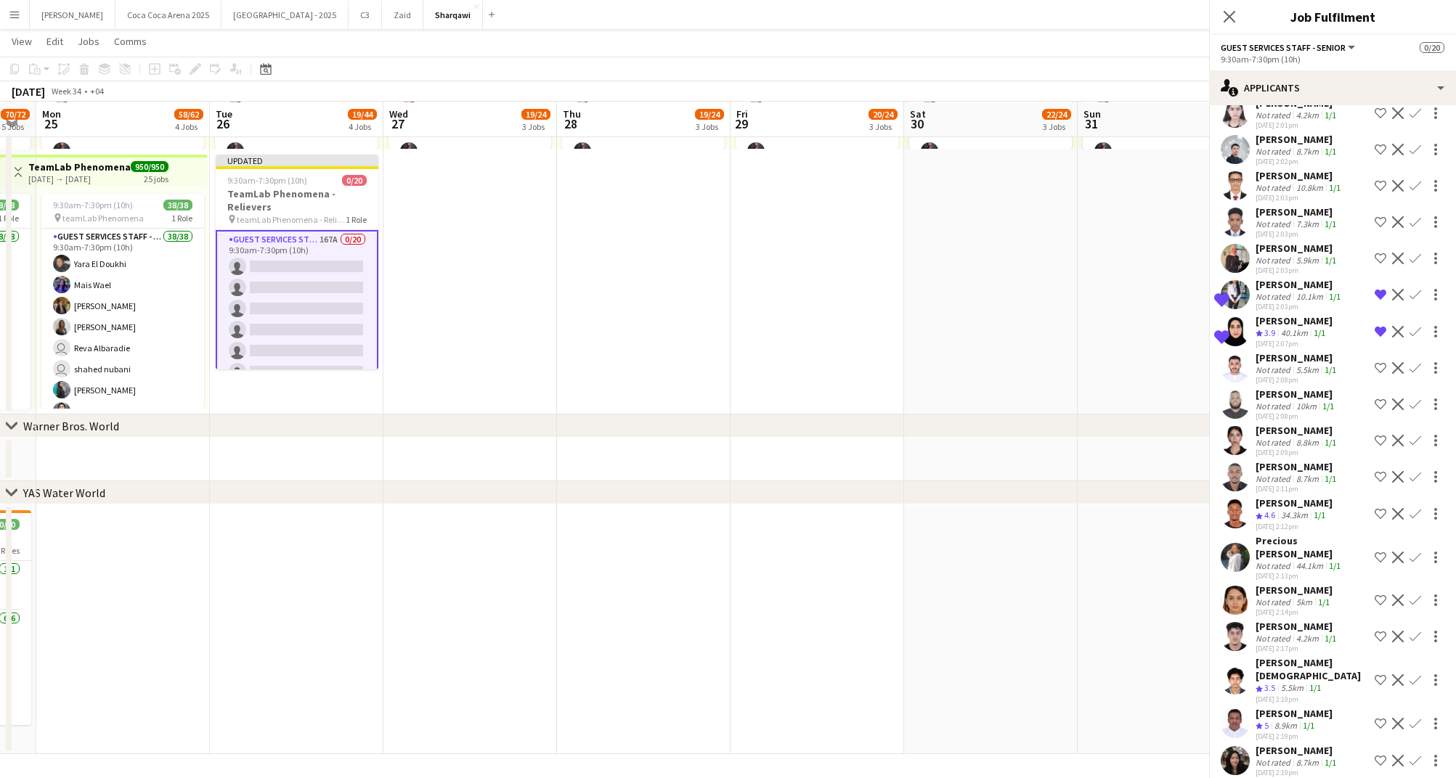
scroll to position [3567, 0]
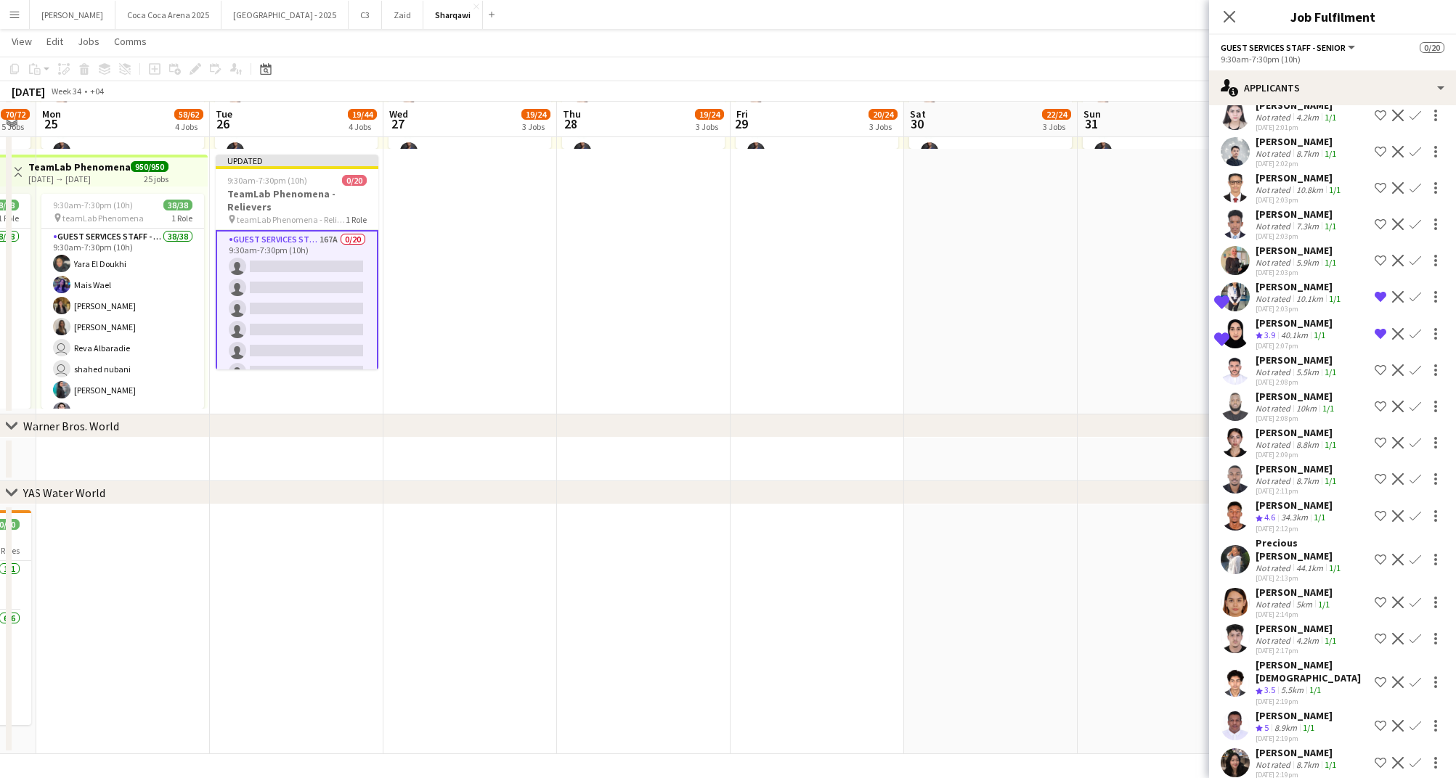
click at [1316, 257] on div "5.9km" at bounding box center [1307, 262] width 28 height 11
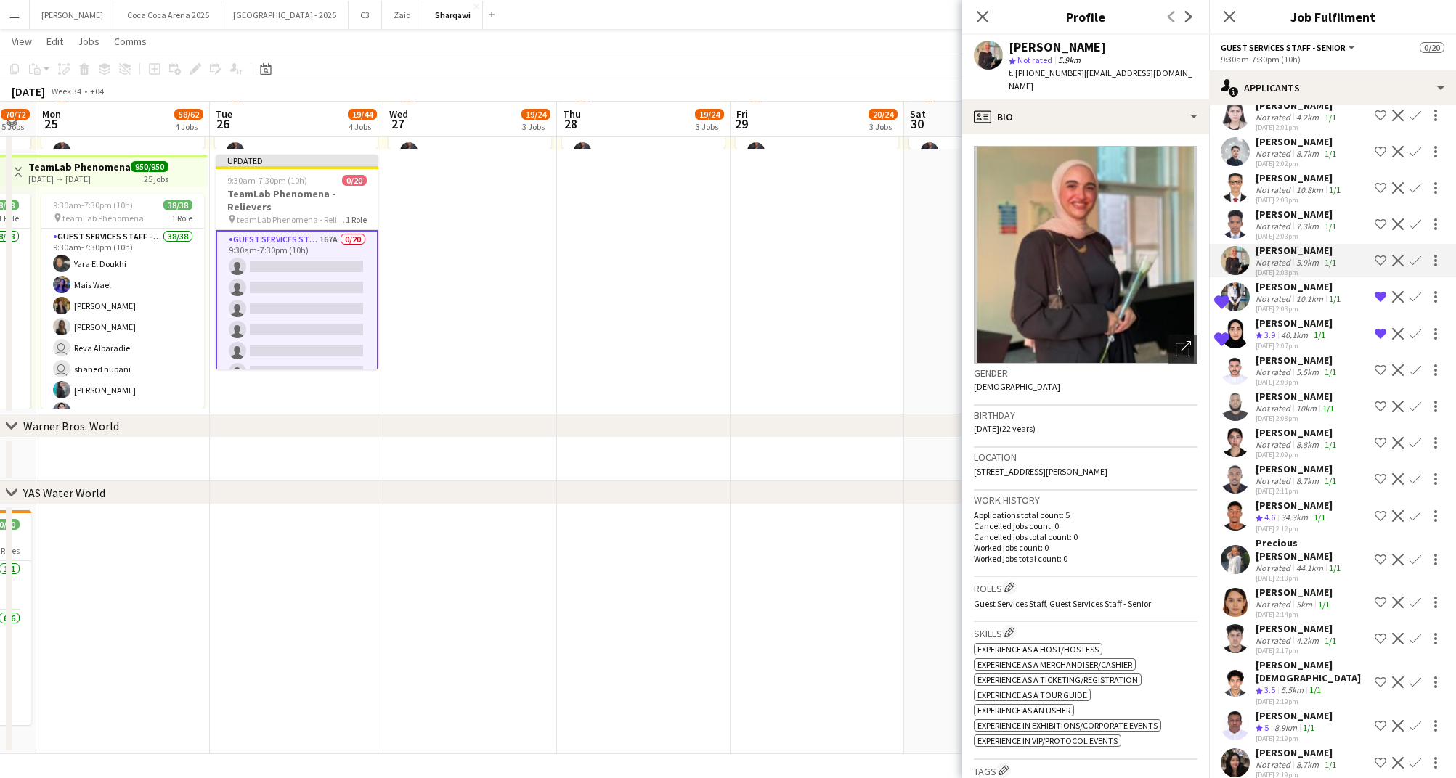
click at [1293, 221] on div "7.3km" at bounding box center [1307, 226] width 28 height 11
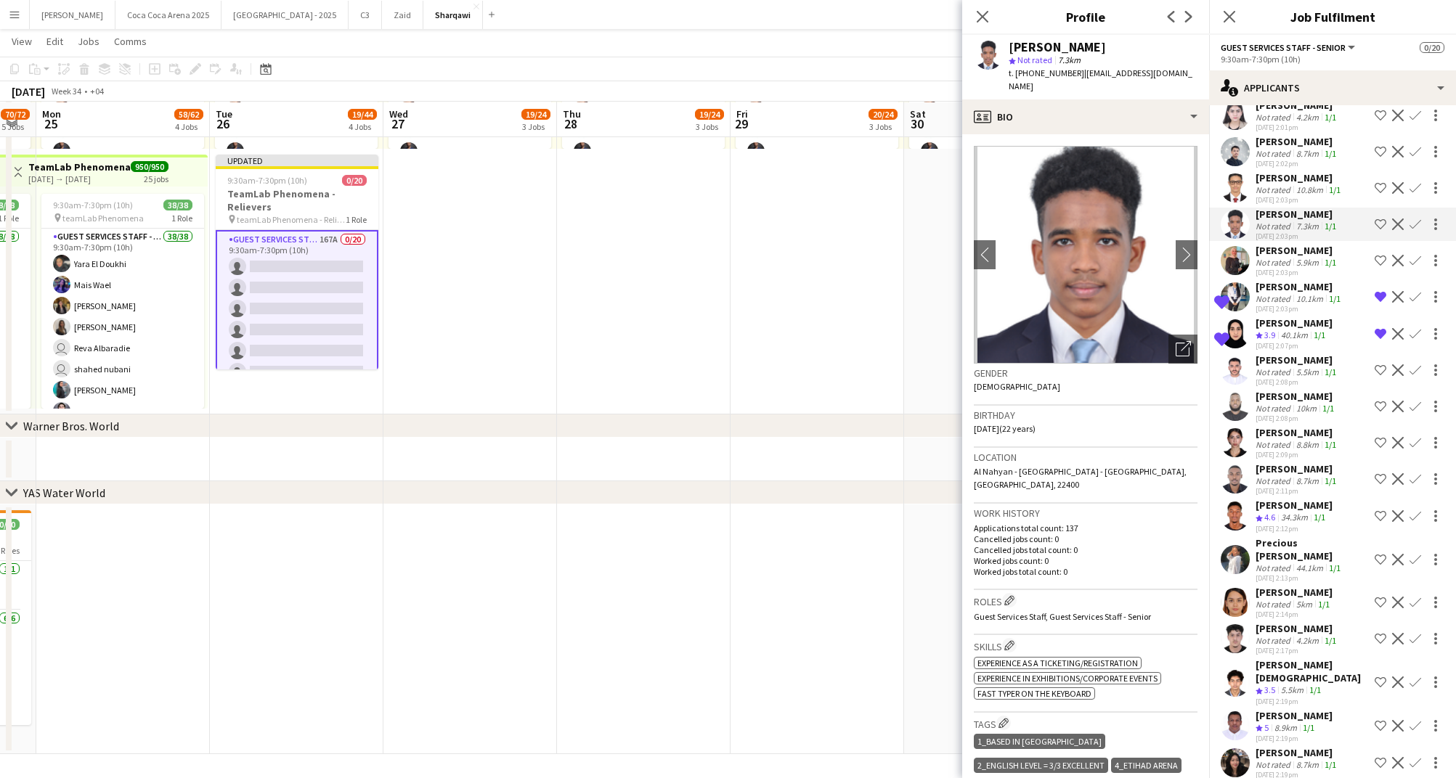
click at [1290, 244] on div "[PERSON_NAME]" at bounding box center [1296, 250] width 83 height 13
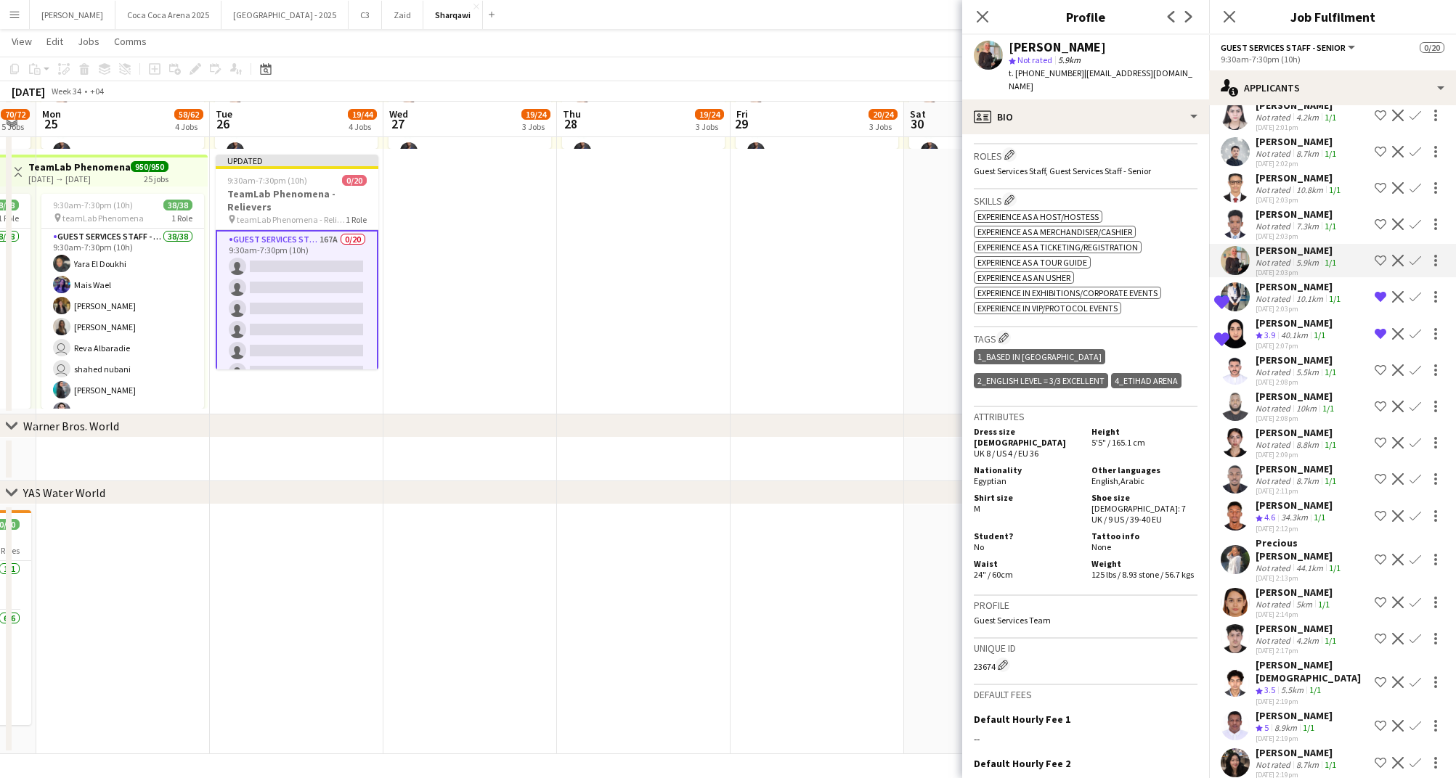
scroll to position [433, 0]
click at [1379, 255] on app-icon "Shortlist crew" at bounding box center [1380, 261] width 12 height 12
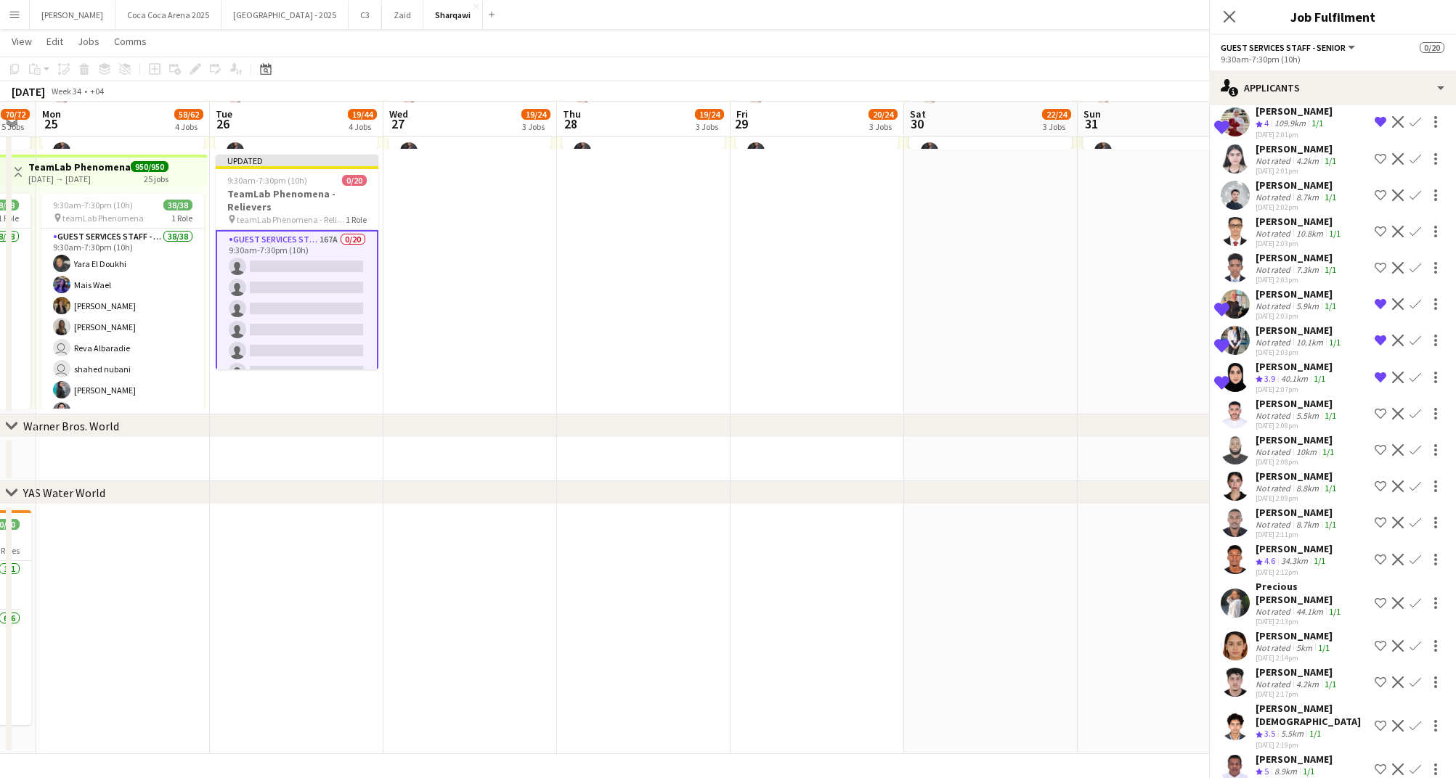
scroll to position [3521, 0]
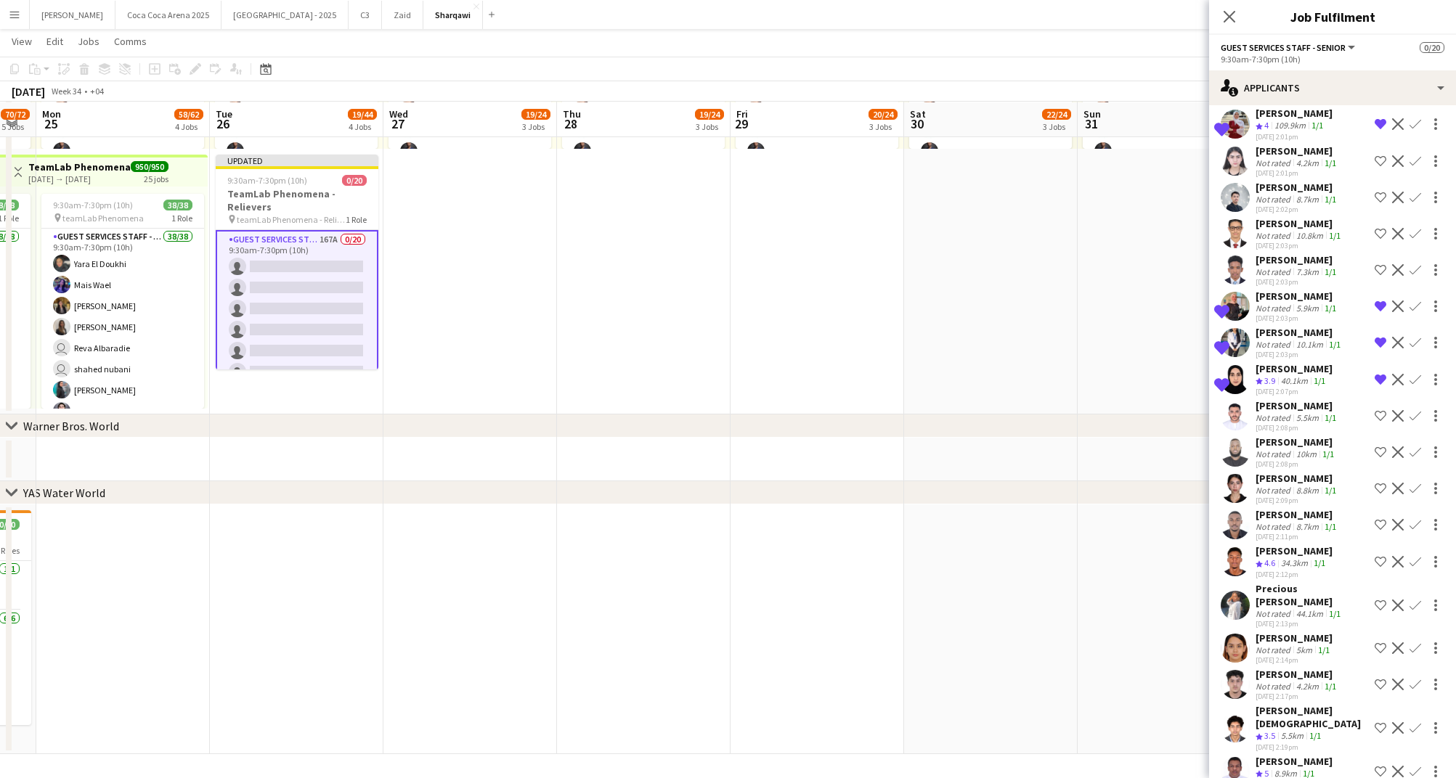
click at [1315, 277] on div "[DATE] 2:03pm" at bounding box center [1296, 281] width 83 height 9
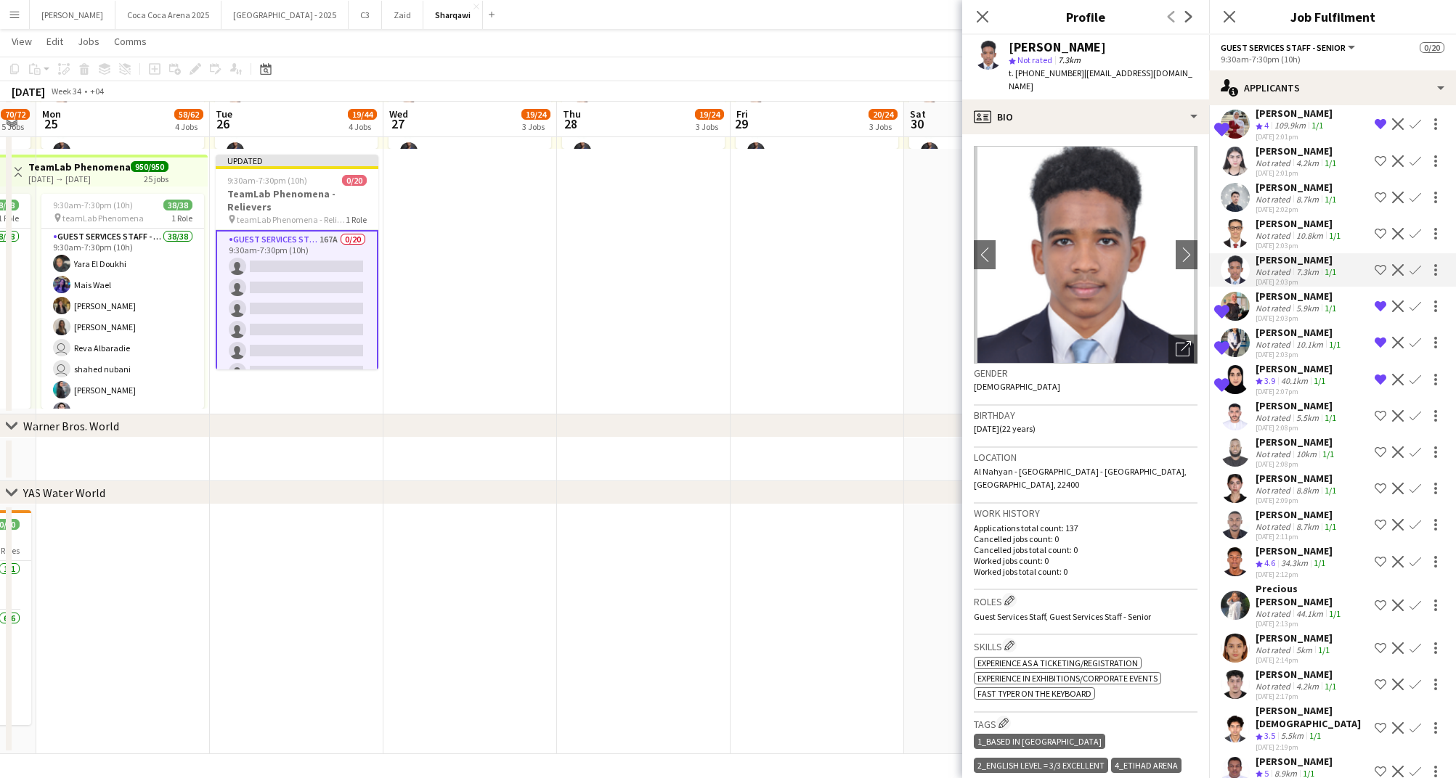
scroll to position [3486, 0]
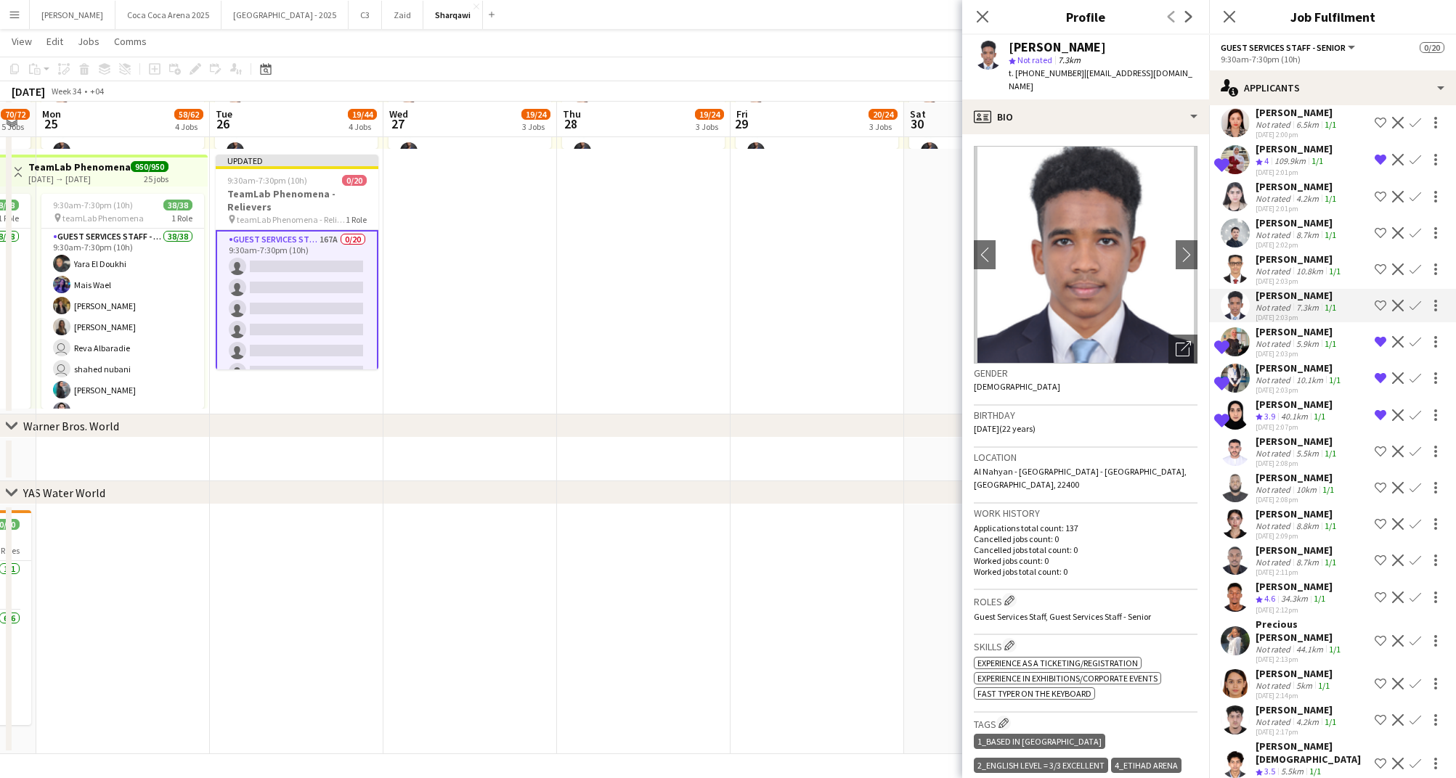
click at [1305, 229] on div "8.7km" at bounding box center [1307, 234] width 28 height 11
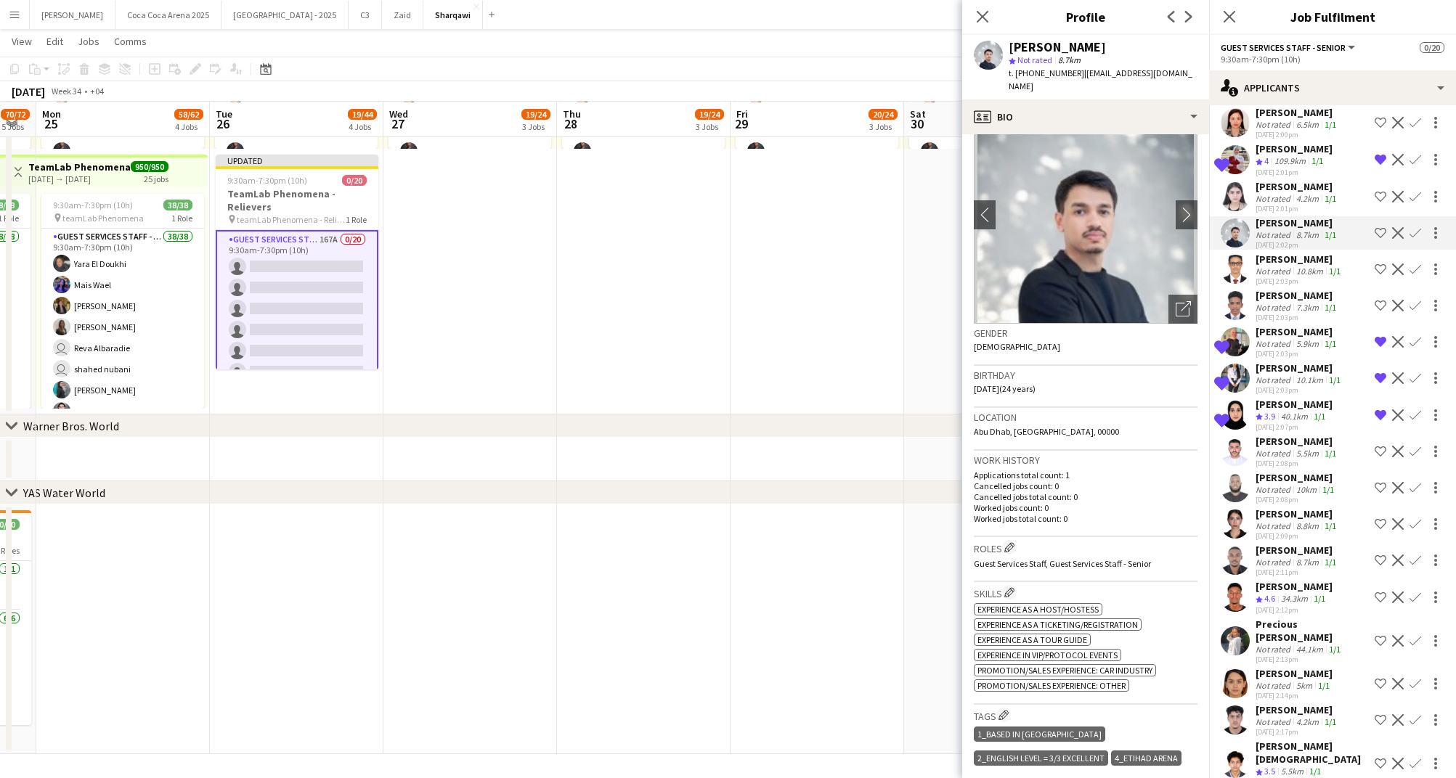
scroll to position [38, 0]
click at [1381, 227] on app-icon "Shortlist crew" at bounding box center [1380, 233] width 12 height 12
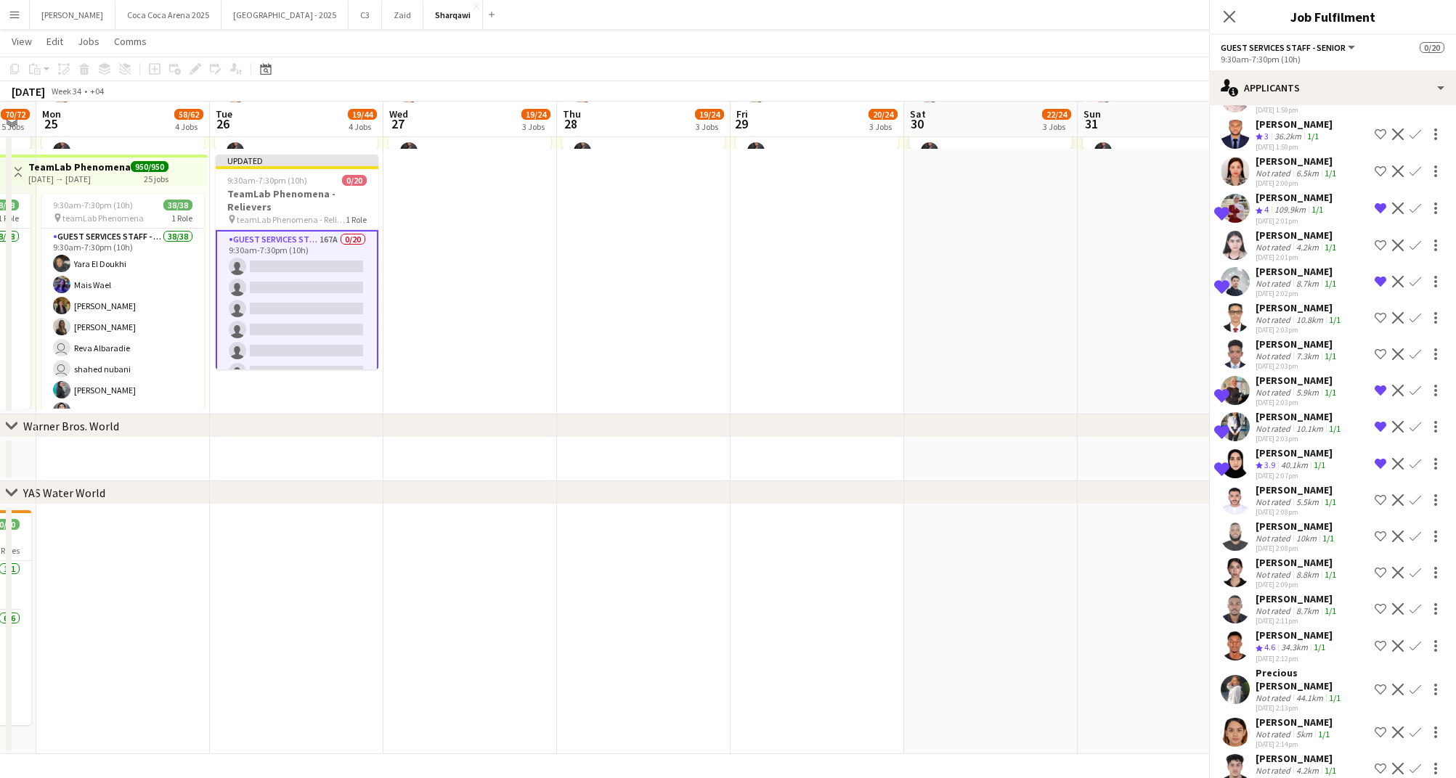
scroll to position [3433, 0]
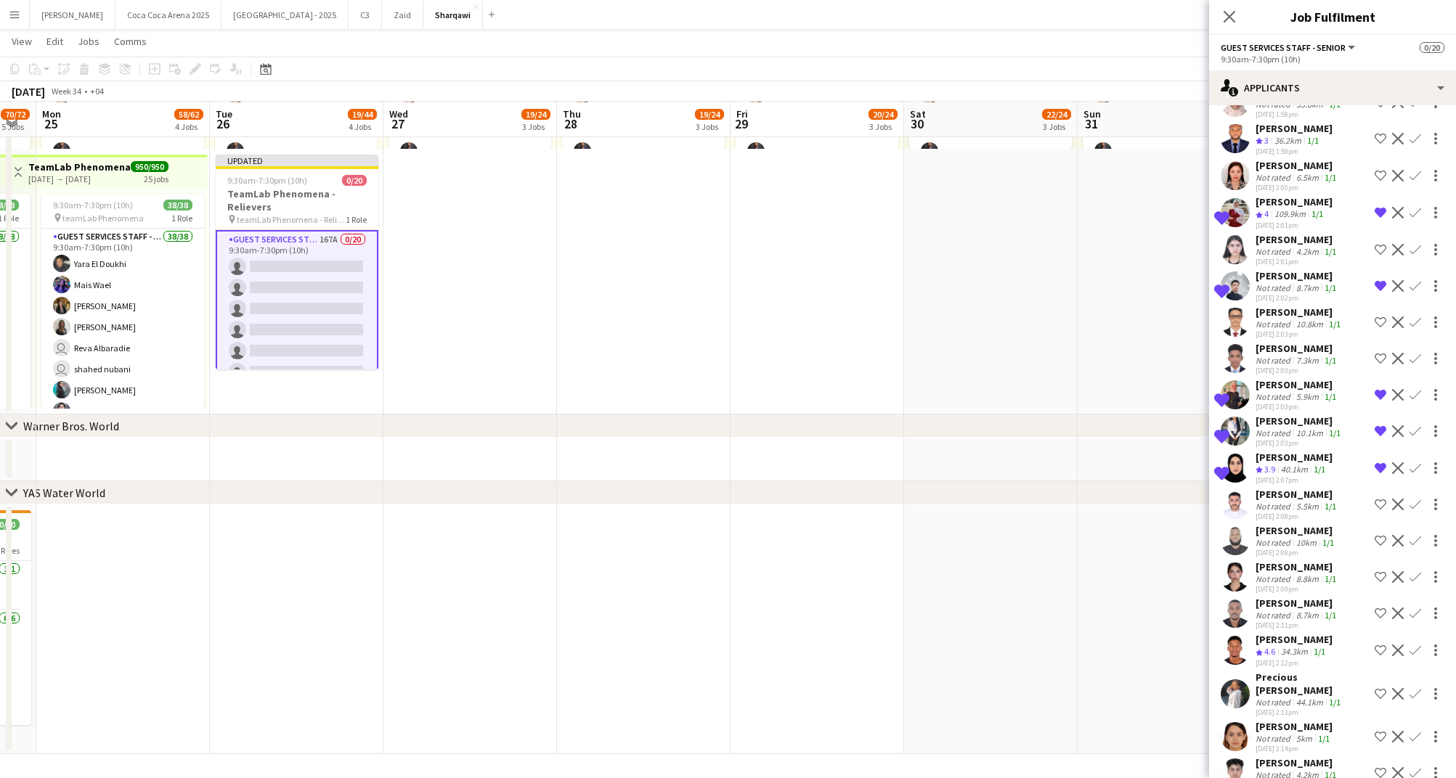
click at [1297, 233] on div "[PERSON_NAME]" at bounding box center [1296, 239] width 83 height 13
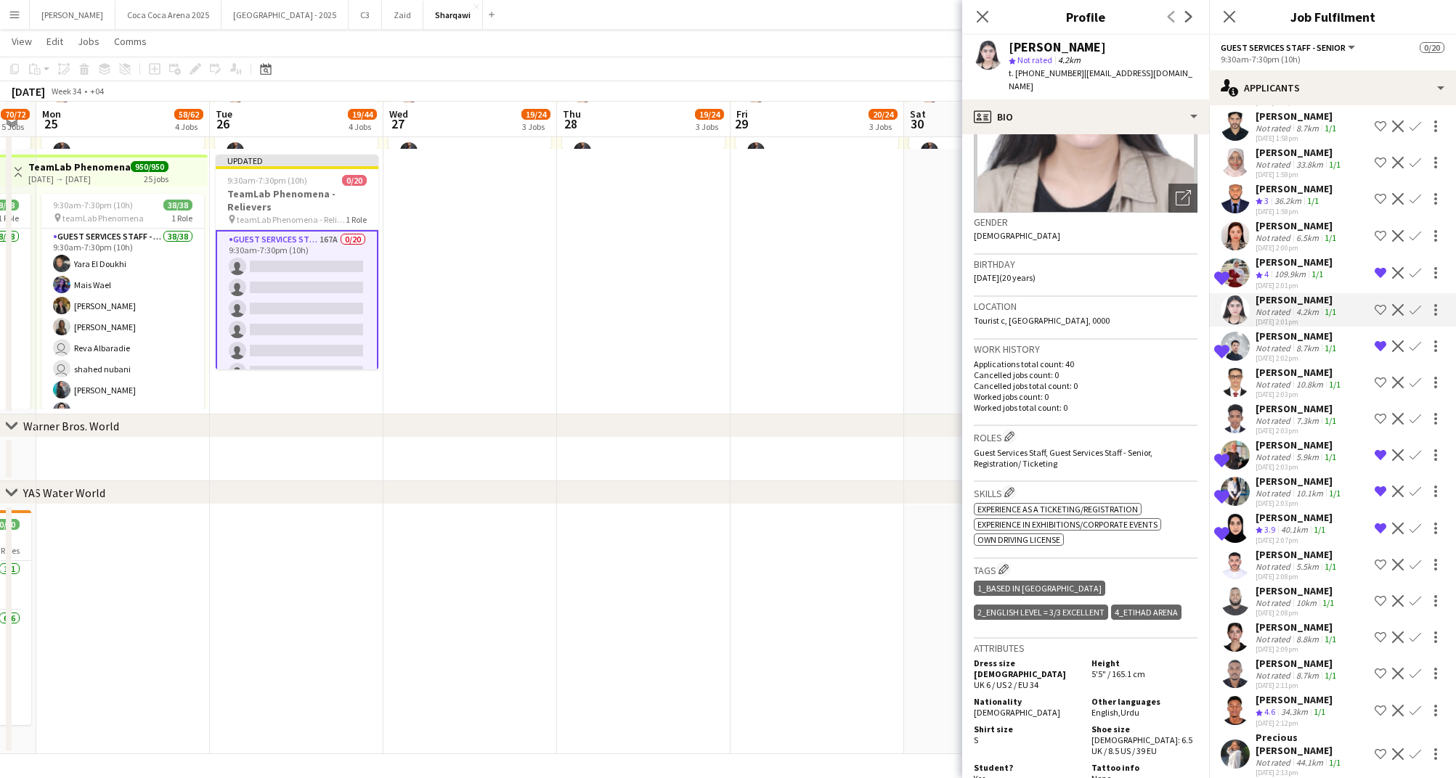
scroll to position [3368, 0]
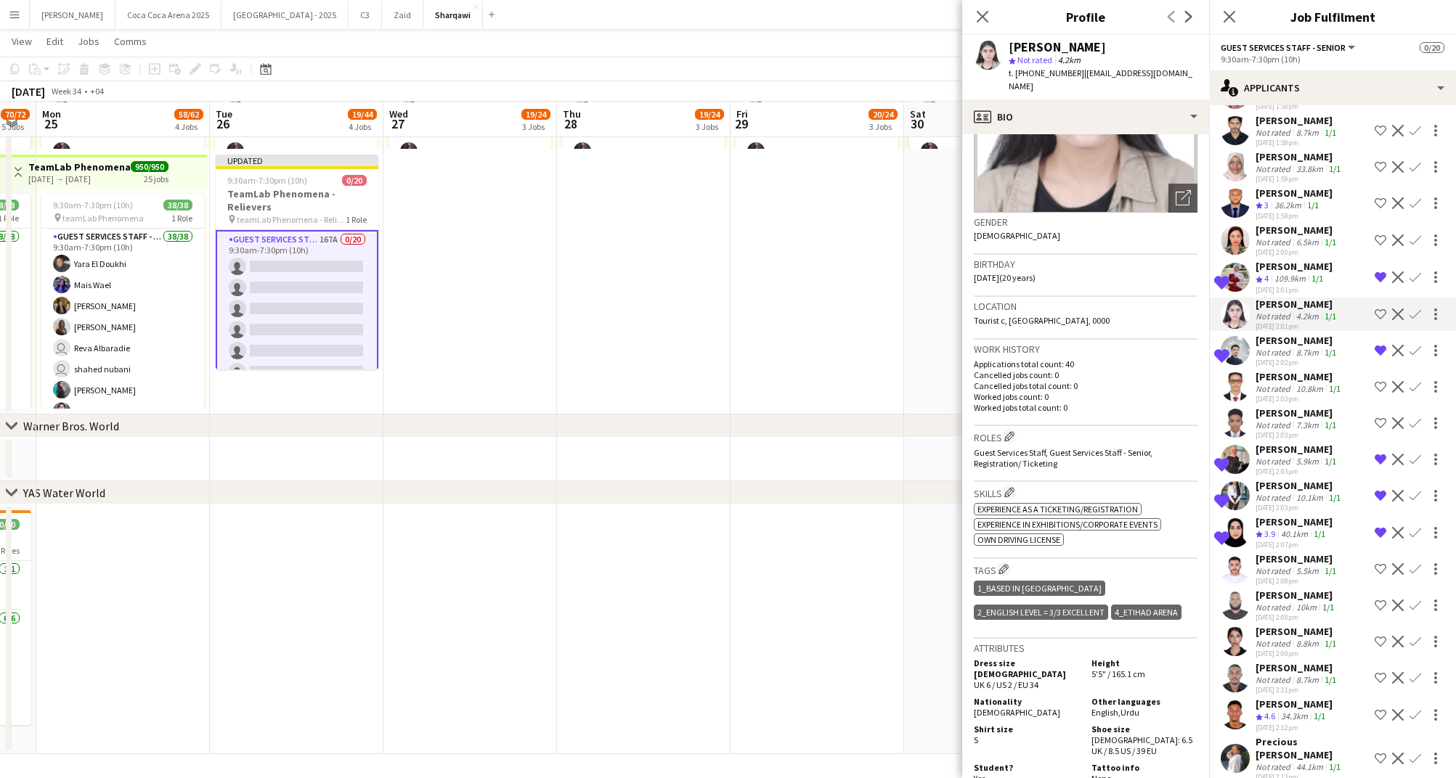
drag, startPoint x: 1378, startPoint y: 268, endPoint x: 1322, endPoint y: 224, distance: 71.3
click at [1378, 309] on app-icon "Shortlist crew" at bounding box center [1380, 315] width 12 height 12
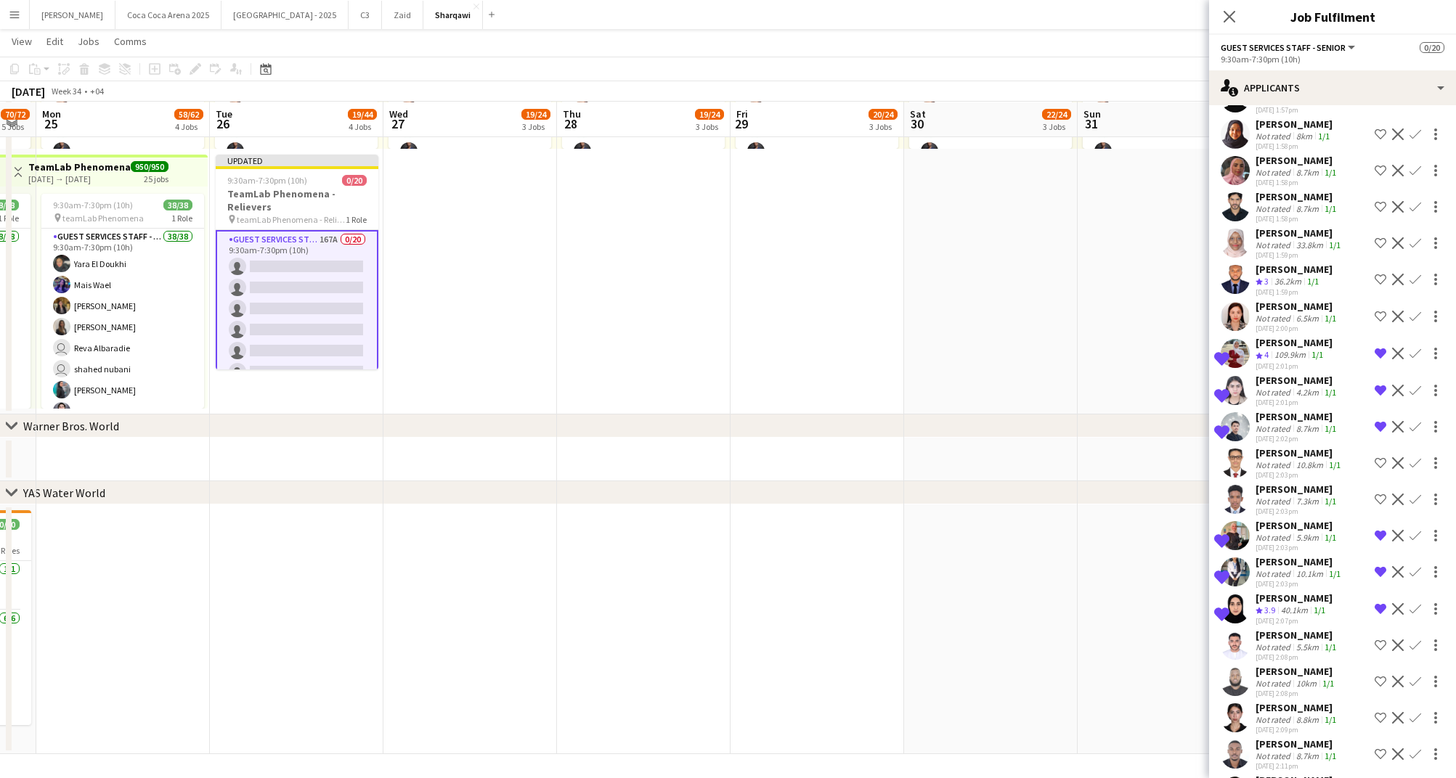
scroll to position [3282, 0]
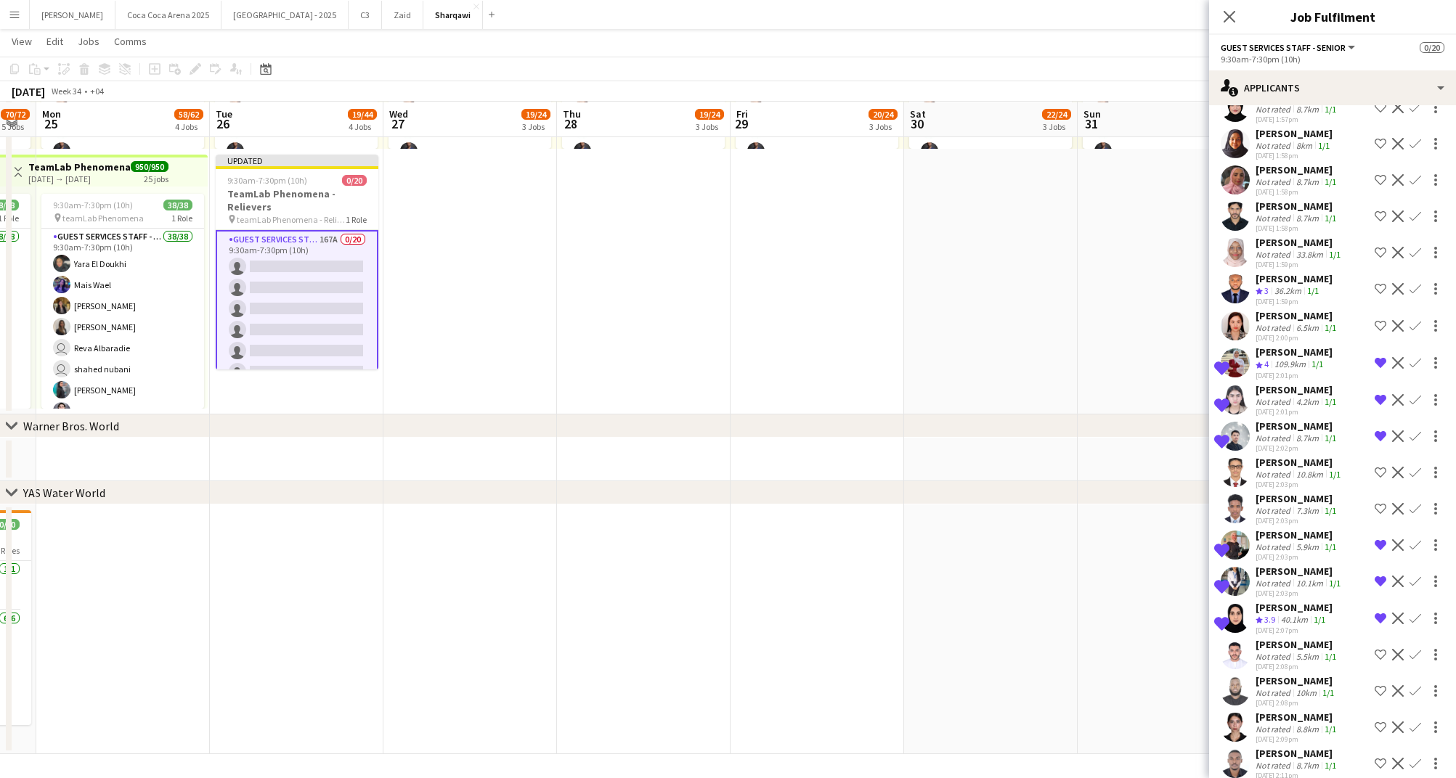
click at [1288, 309] on div "[PERSON_NAME]" at bounding box center [1296, 315] width 83 height 13
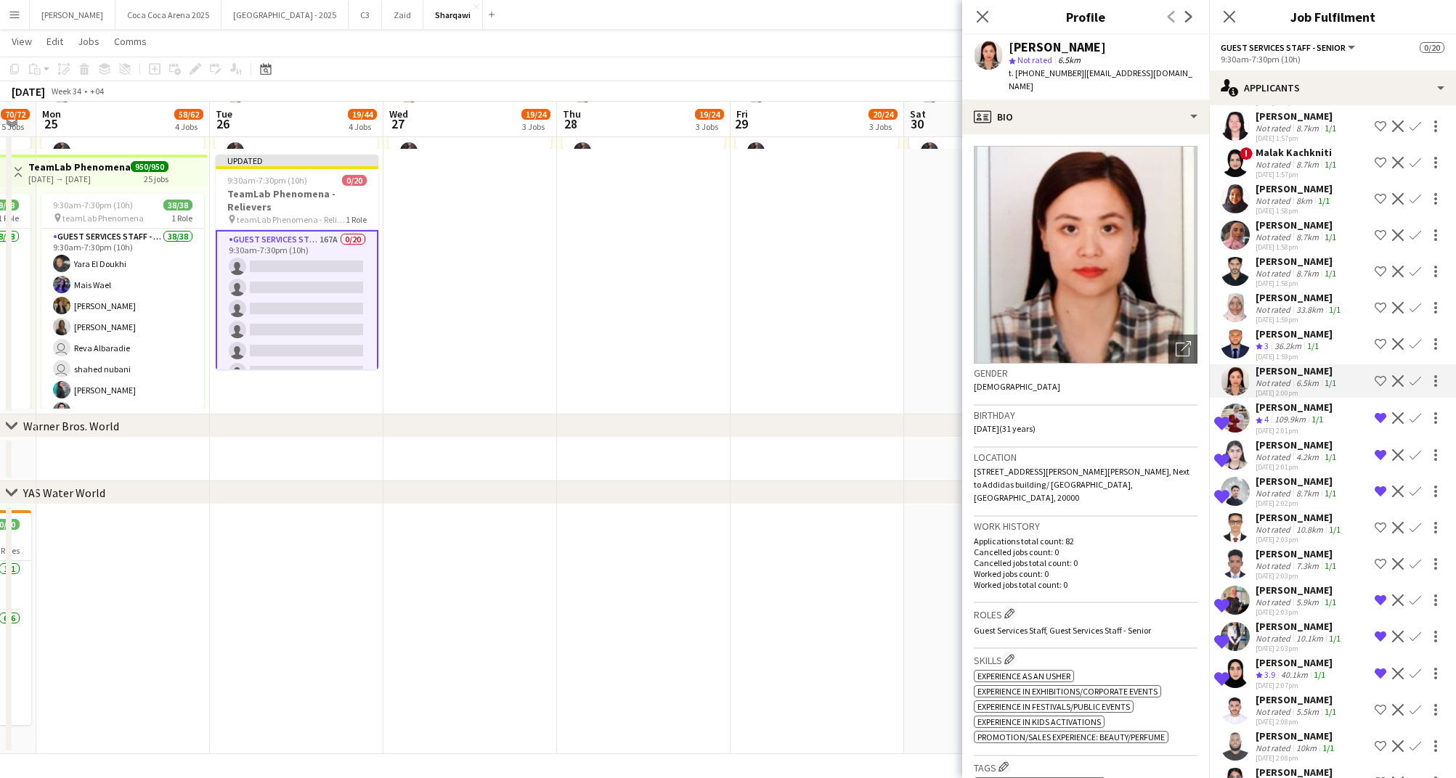
scroll to position [3205, 0]
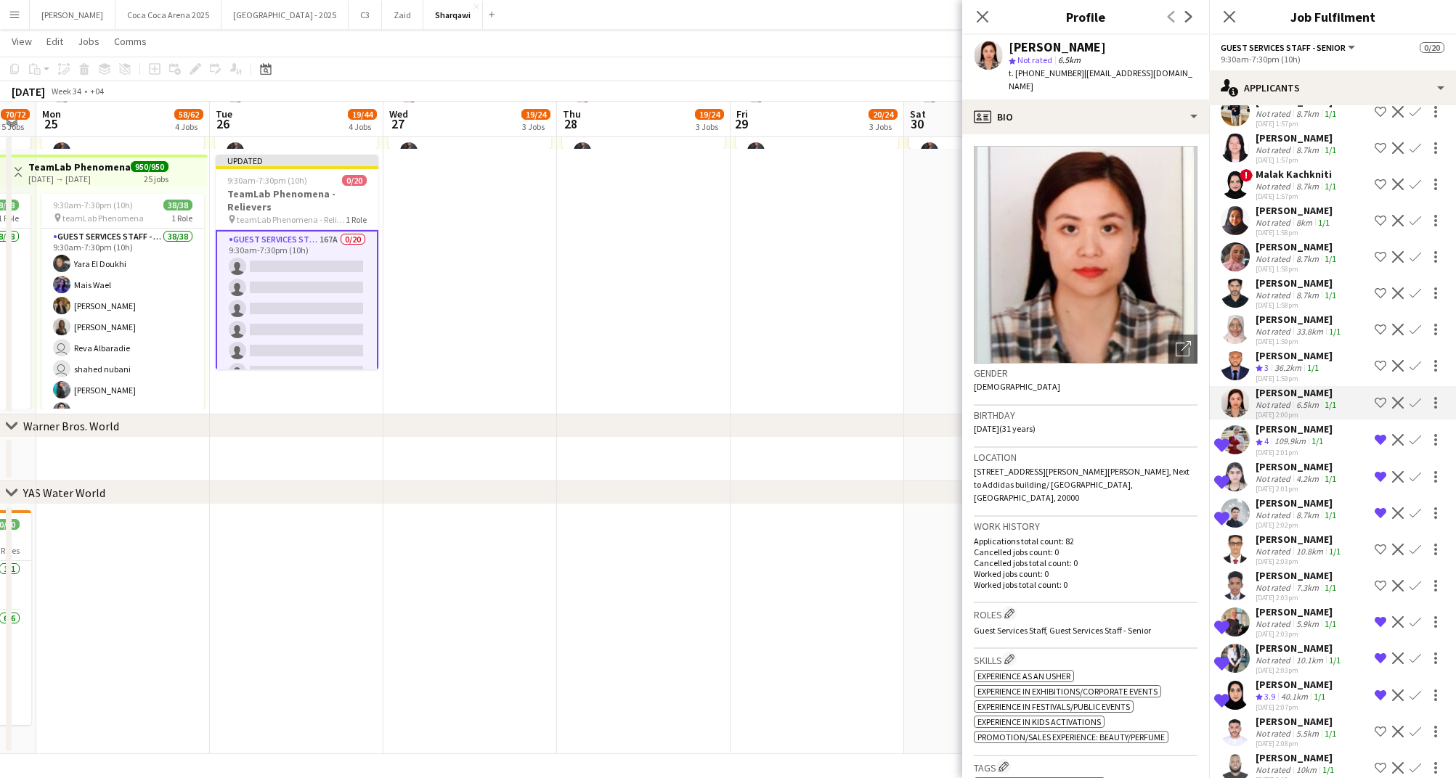
click at [1274, 277] on div "[PERSON_NAME]" at bounding box center [1296, 283] width 83 height 13
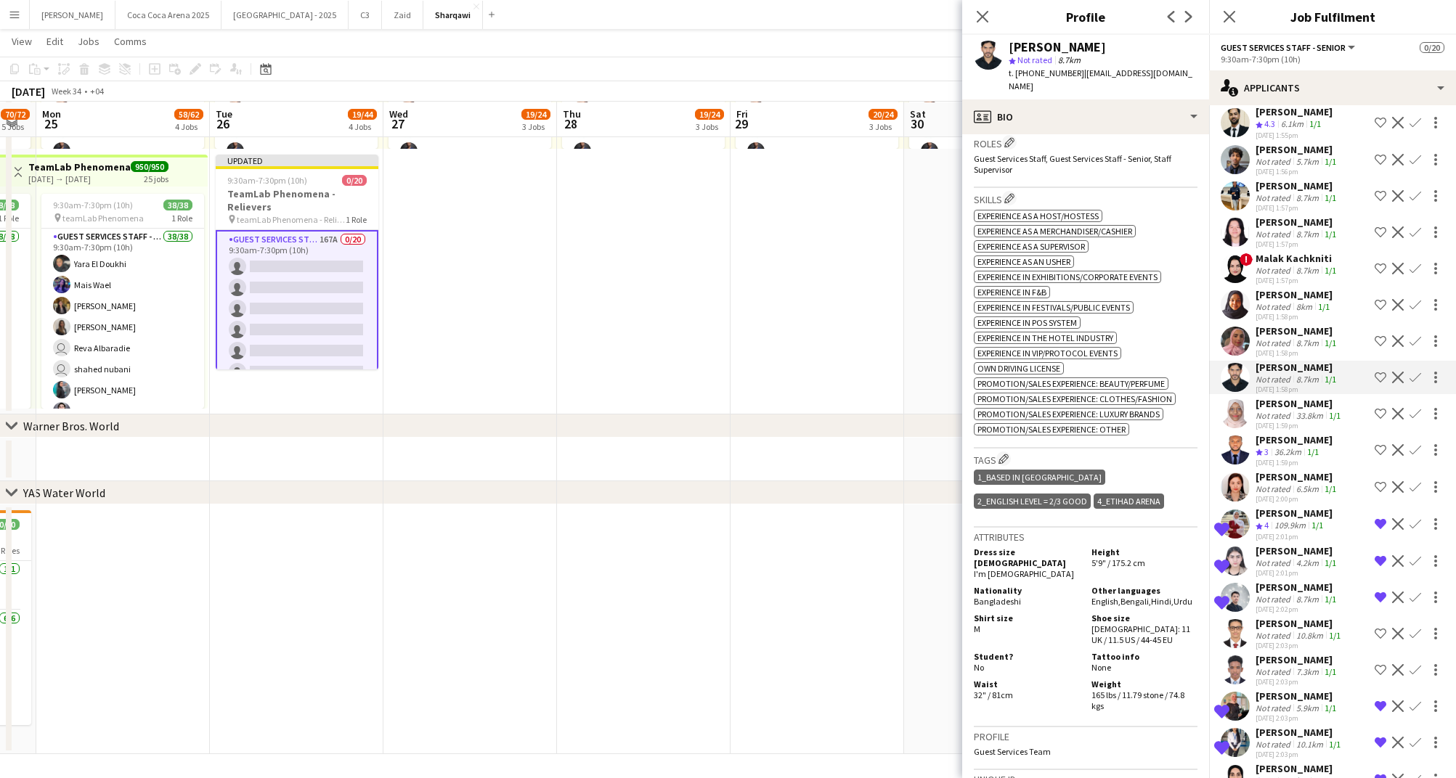
scroll to position [3118, 0]
click at [1269, 327] on div "[PERSON_NAME]" at bounding box center [1296, 333] width 83 height 13
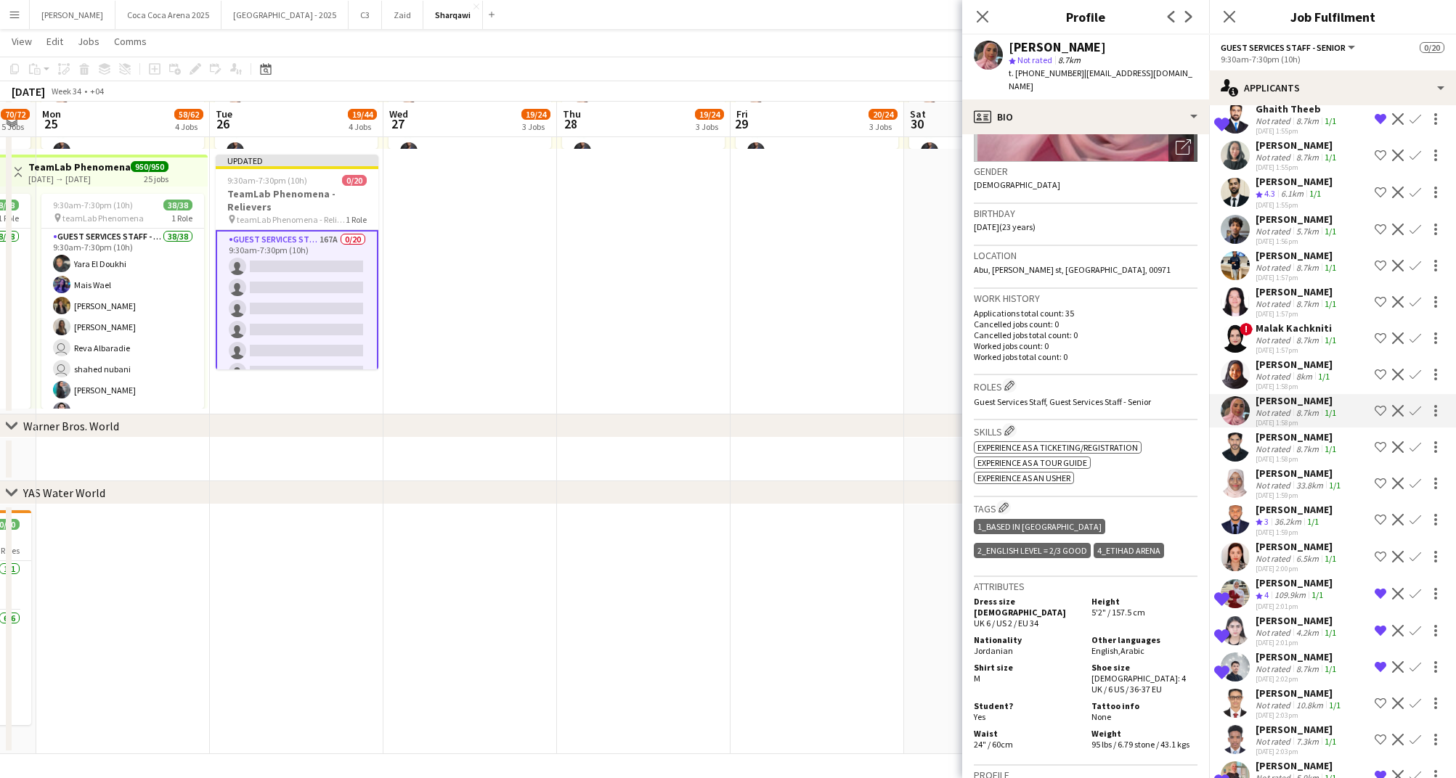
scroll to position [3048, 0]
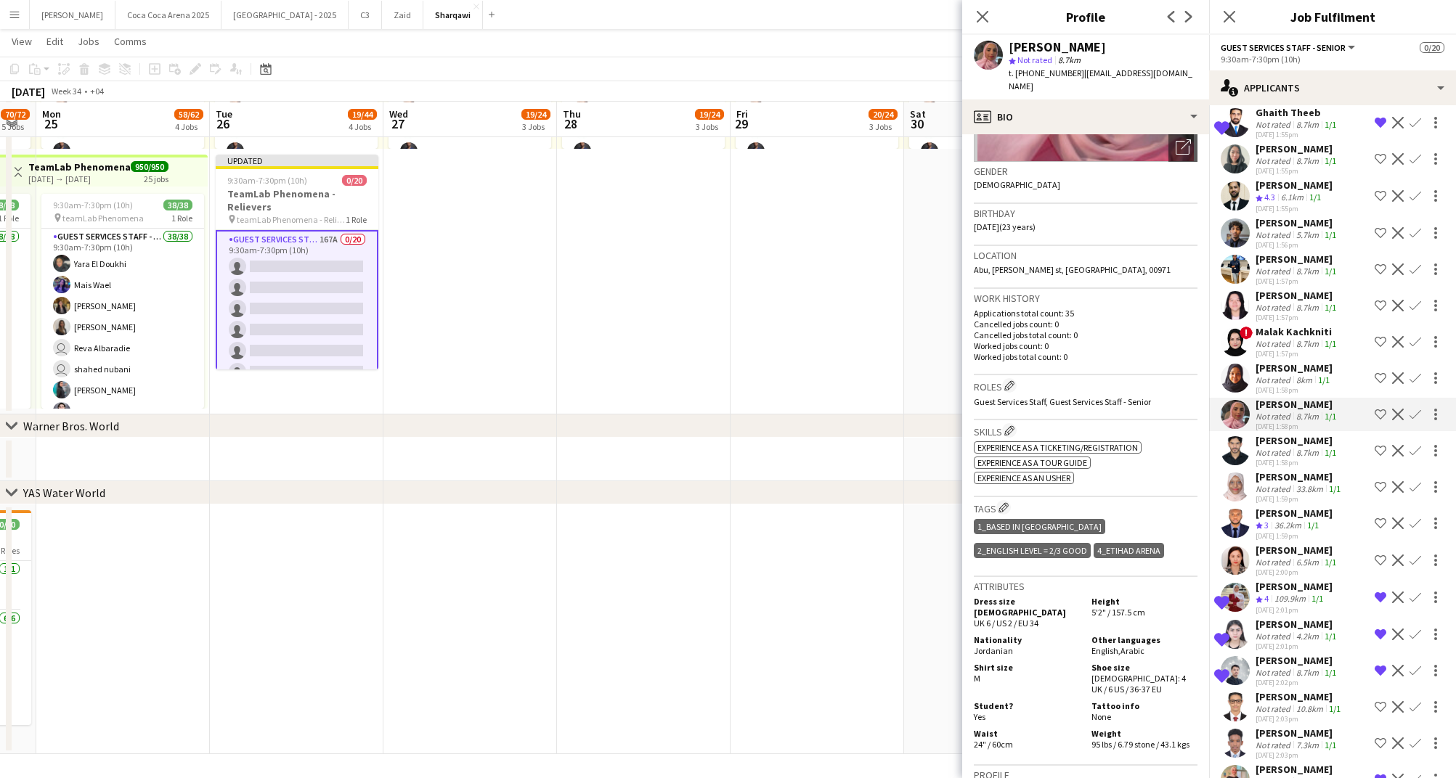
click at [1298, 362] on div "[PERSON_NAME]" at bounding box center [1293, 368] width 77 height 13
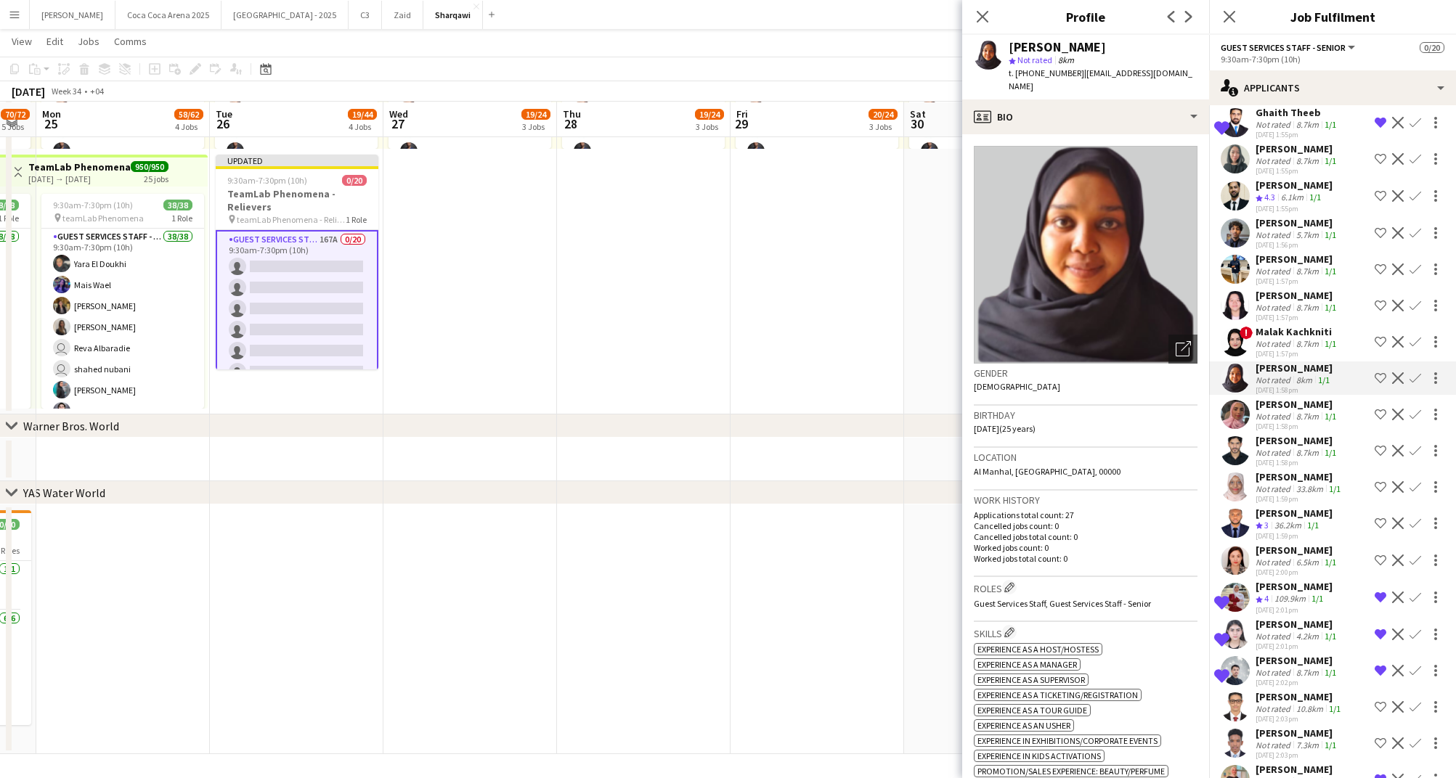
click at [1293, 338] on div "8.7km" at bounding box center [1307, 343] width 28 height 11
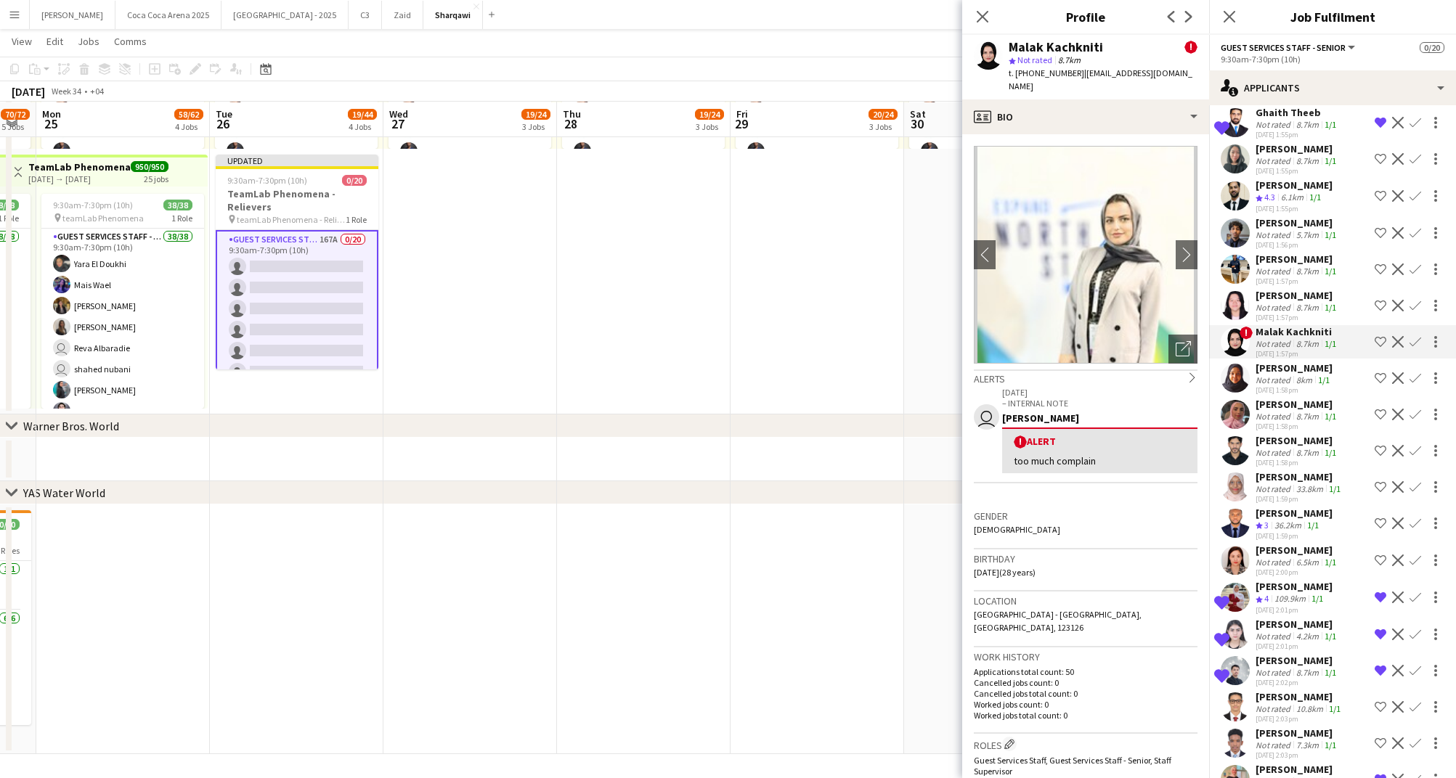
click at [1276, 289] on div "[PERSON_NAME]" at bounding box center [1296, 295] width 83 height 13
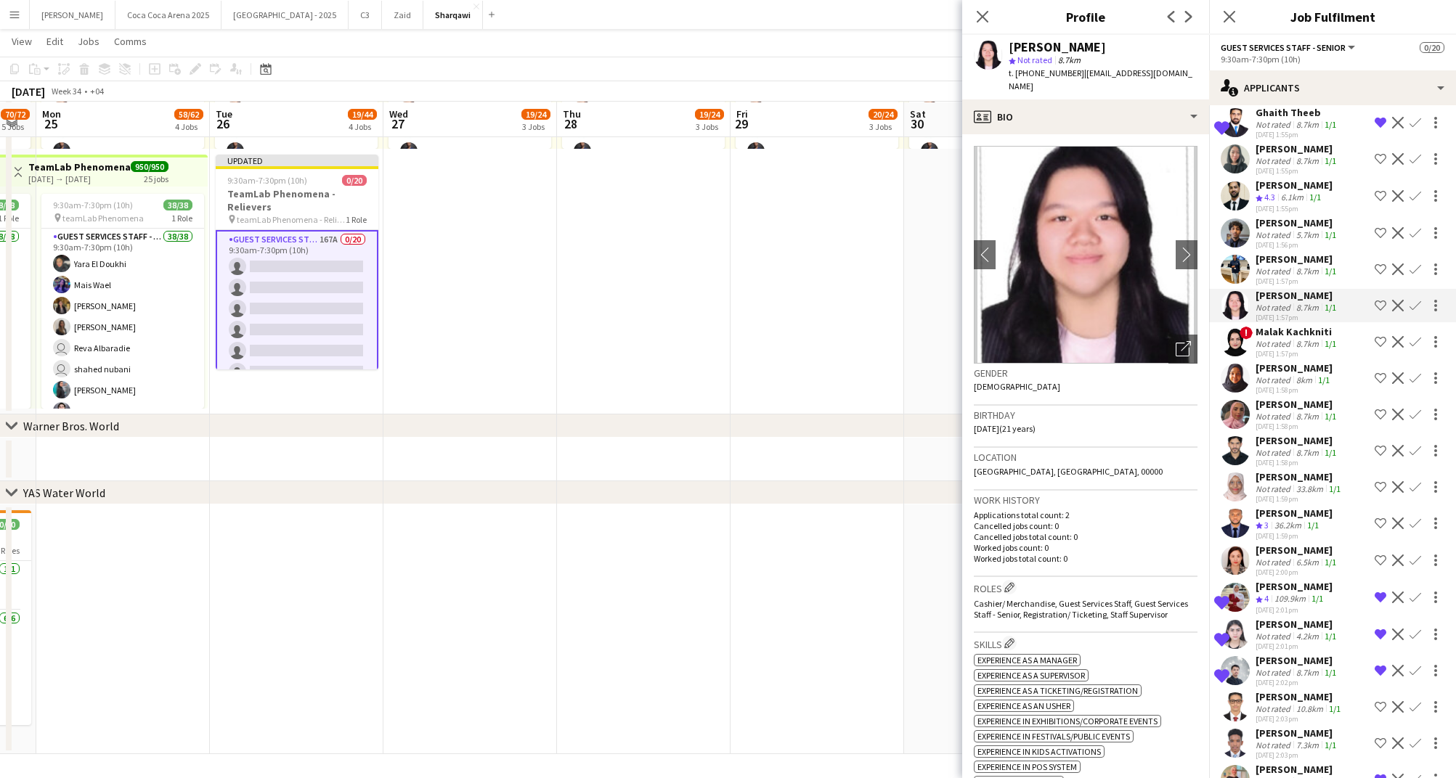
click at [1275, 266] on div "Not rated" at bounding box center [1274, 271] width 38 height 11
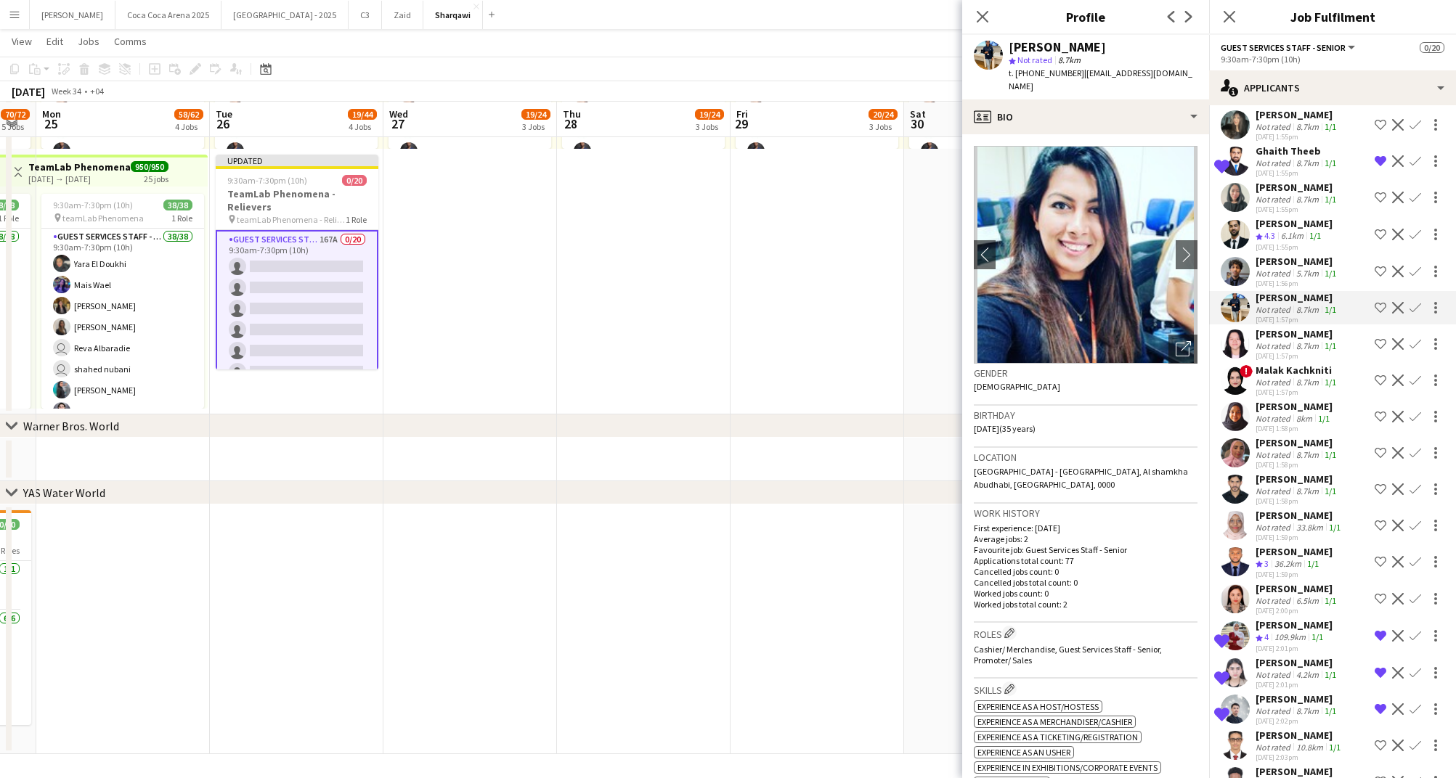
scroll to position [2997, 0]
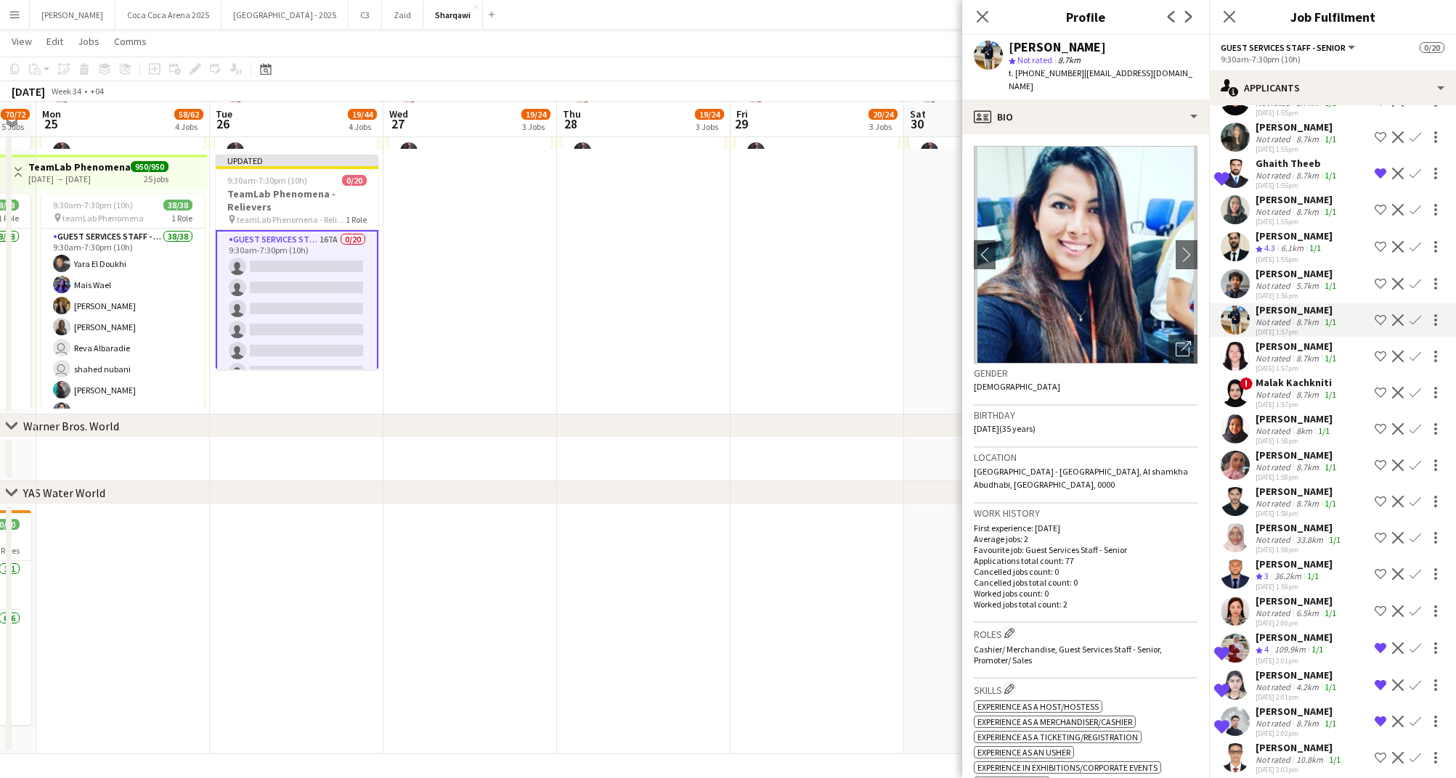
click at [1275, 267] on div "[PERSON_NAME]" at bounding box center [1296, 273] width 83 height 13
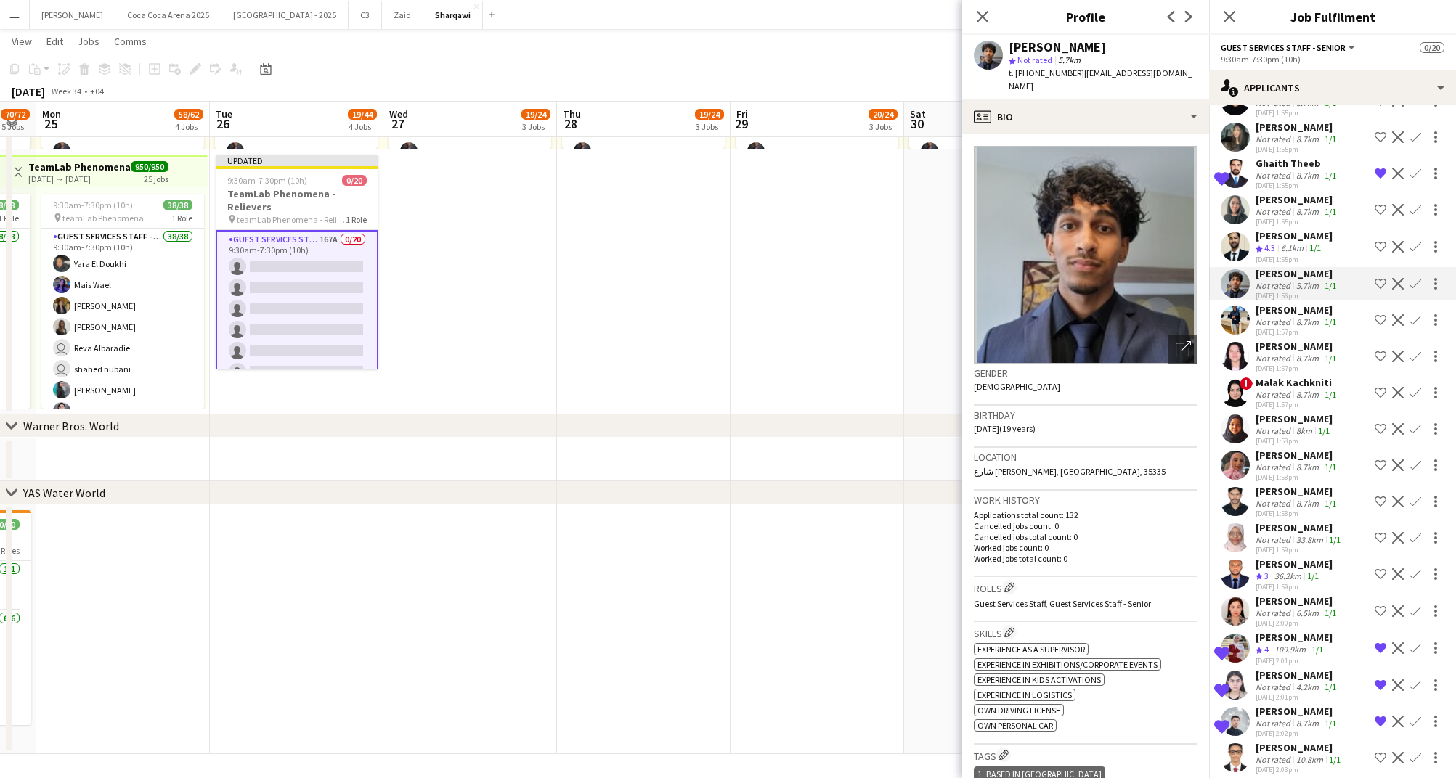
click at [1274, 229] on div "[PERSON_NAME]" at bounding box center [1293, 235] width 77 height 13
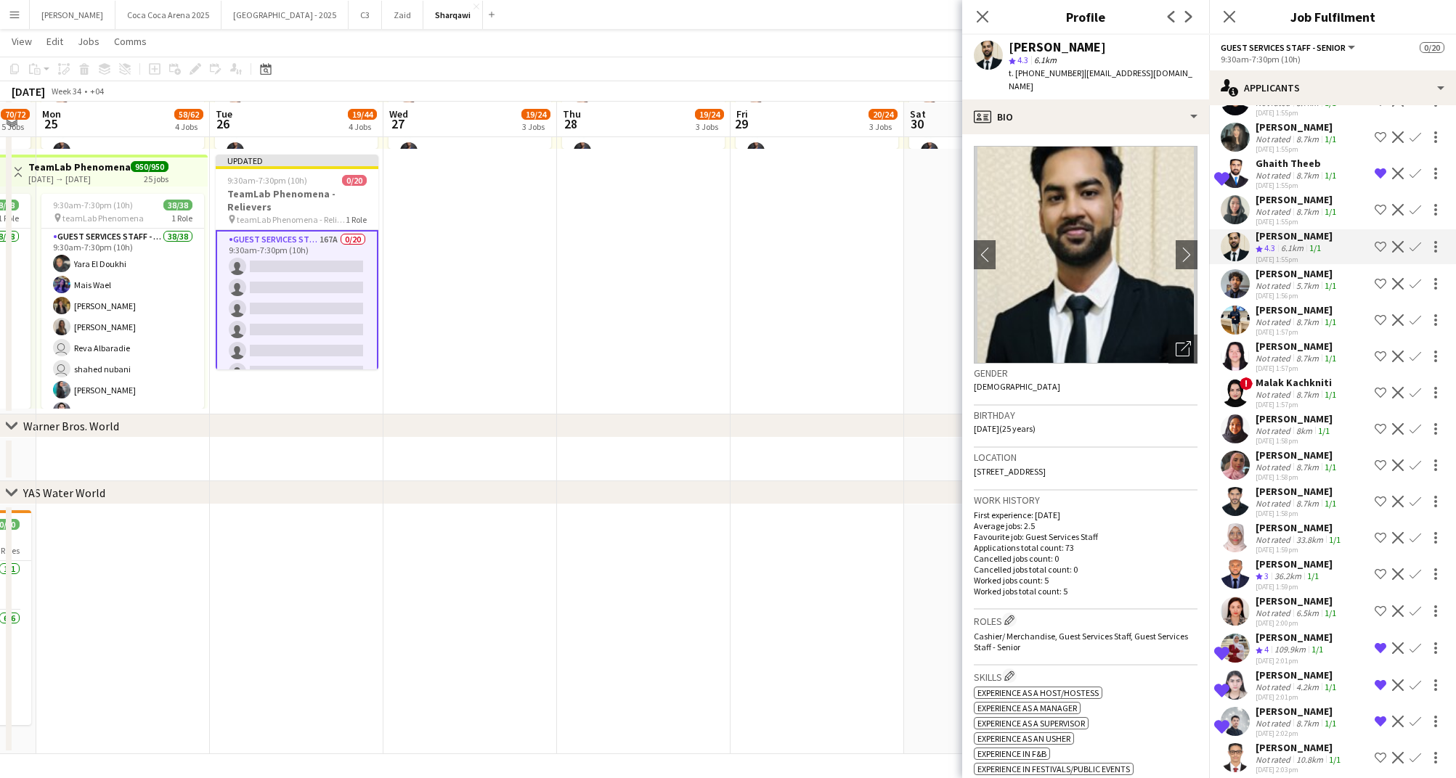
click at [1271, 267] on div "[PERSON_NAME]" at bounding box center [1296, 273] width 83 height 13
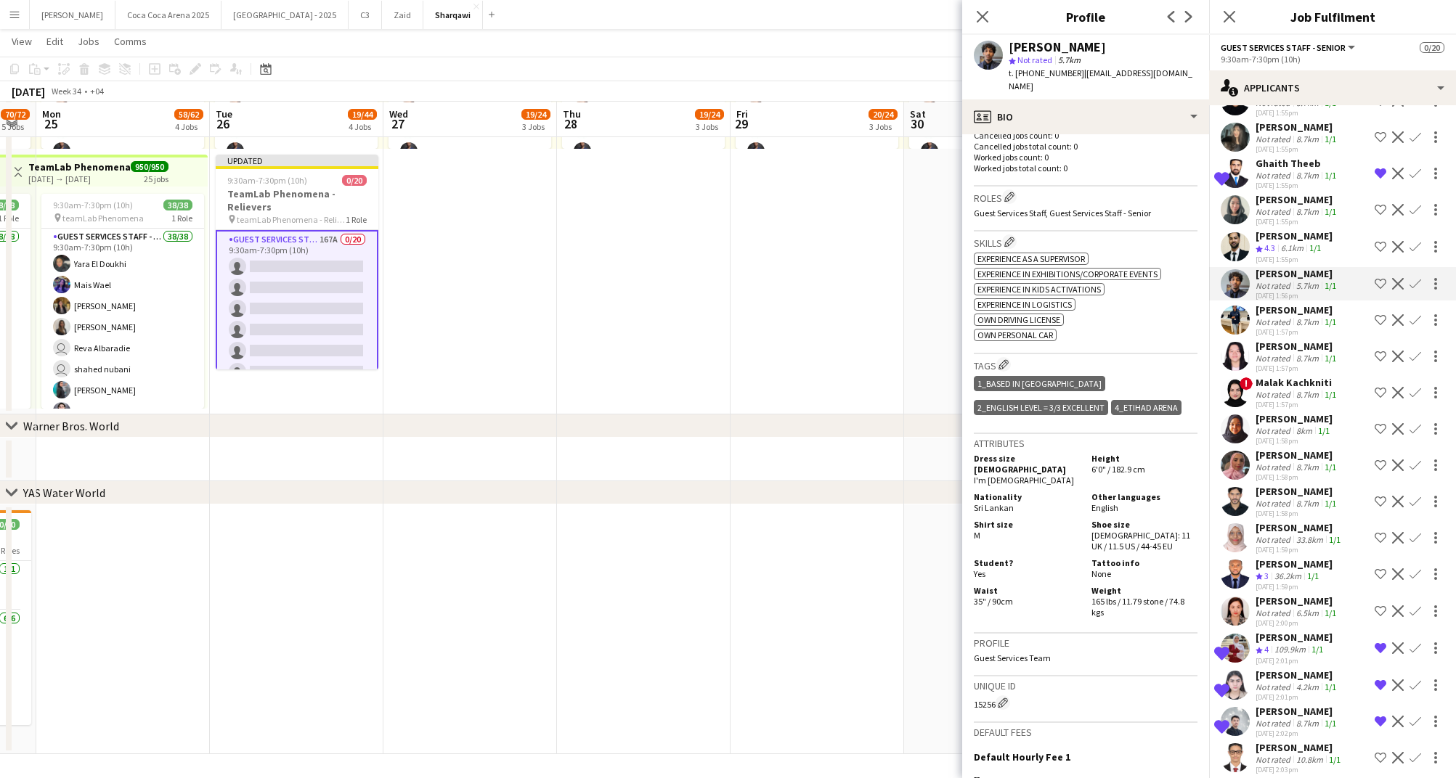
scroll to position [564, 0]
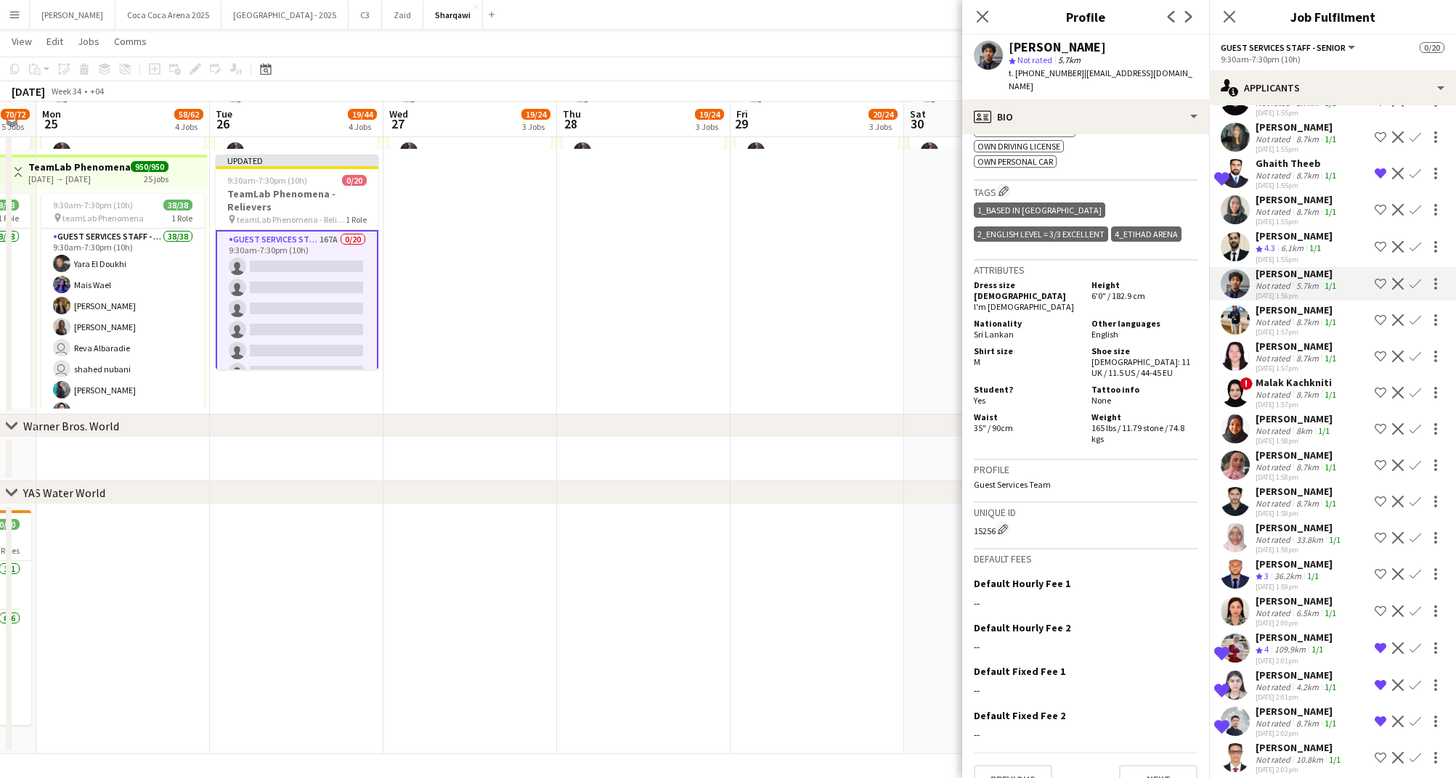
click at [1270, 255] on div "[DATE] 1:55pm" at bounding box center [1293, 259] width 77 height 9
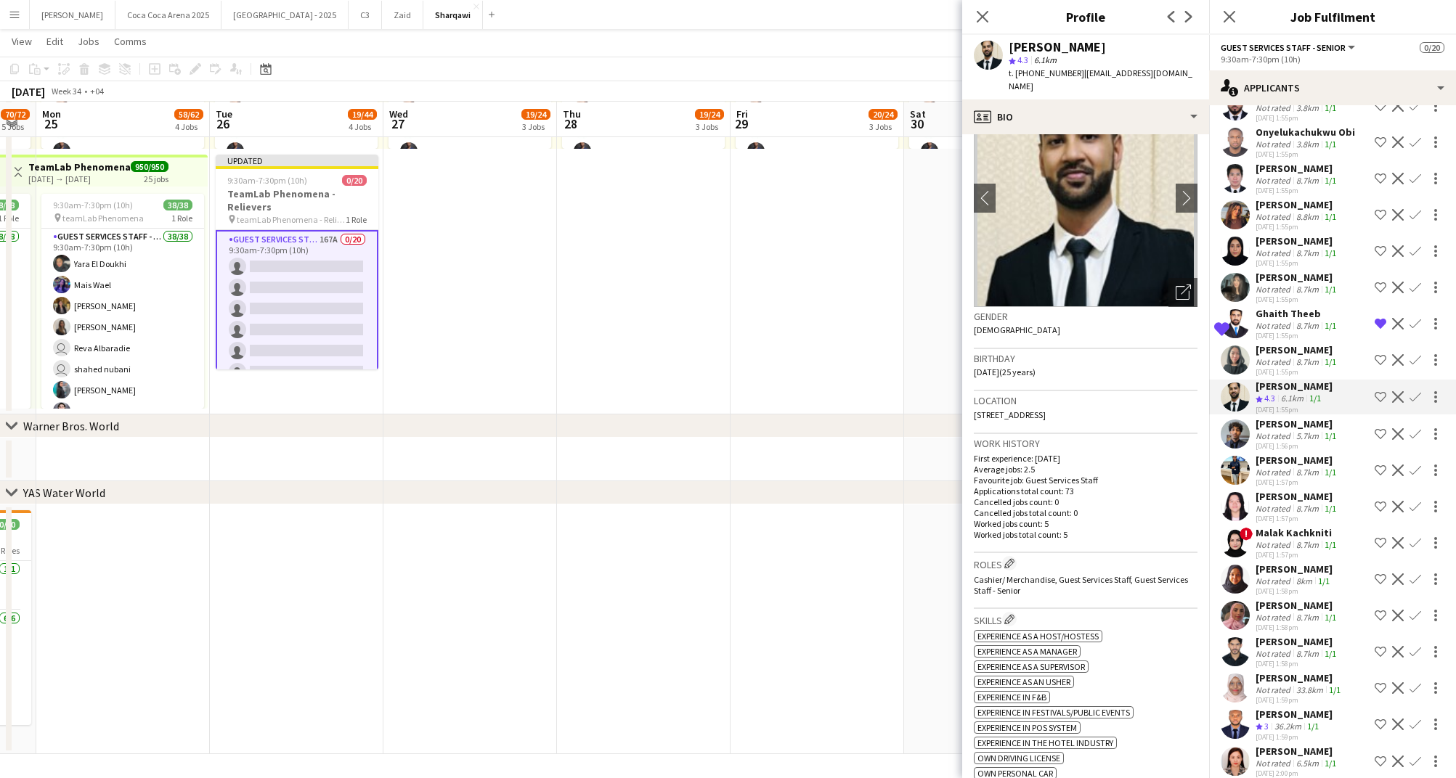
scroll to position [2829, 0]
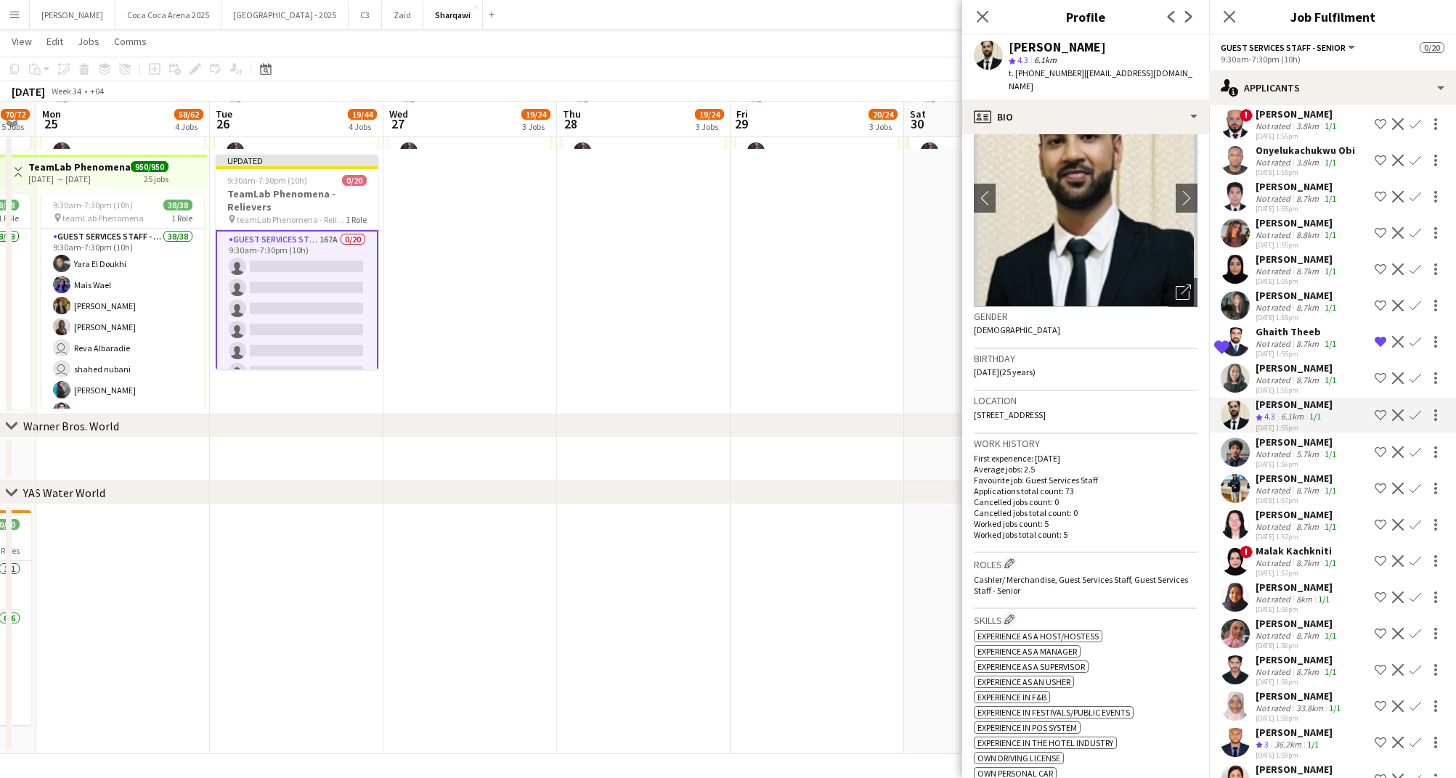
click at [1270, 289] on div "[PERSON_NAME]" at bounding box center [1296, 295] width 83 height 13
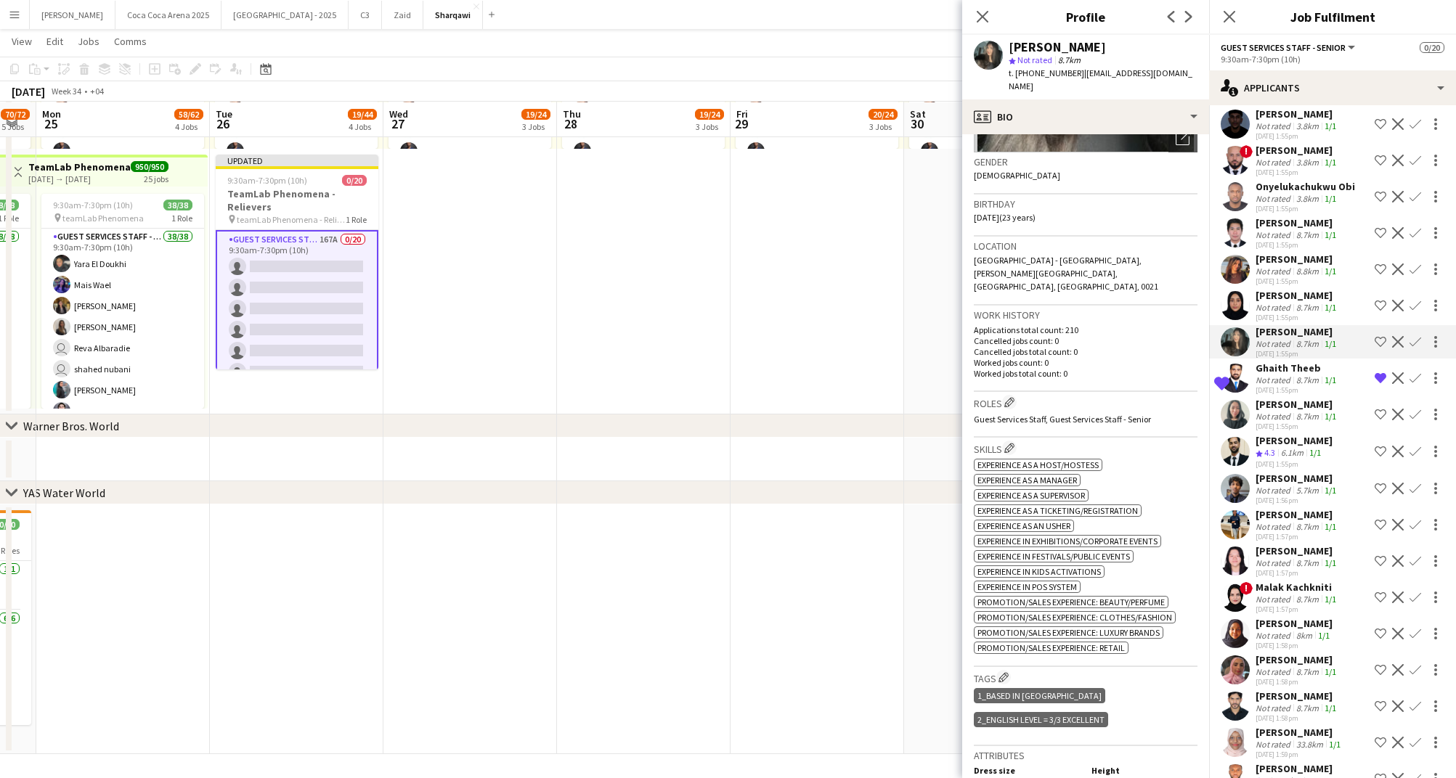
scroll to position [2794, 0]
click at [1300, 301] on div "8.7km" at bounding box center [1307, 306] width 28 height 11
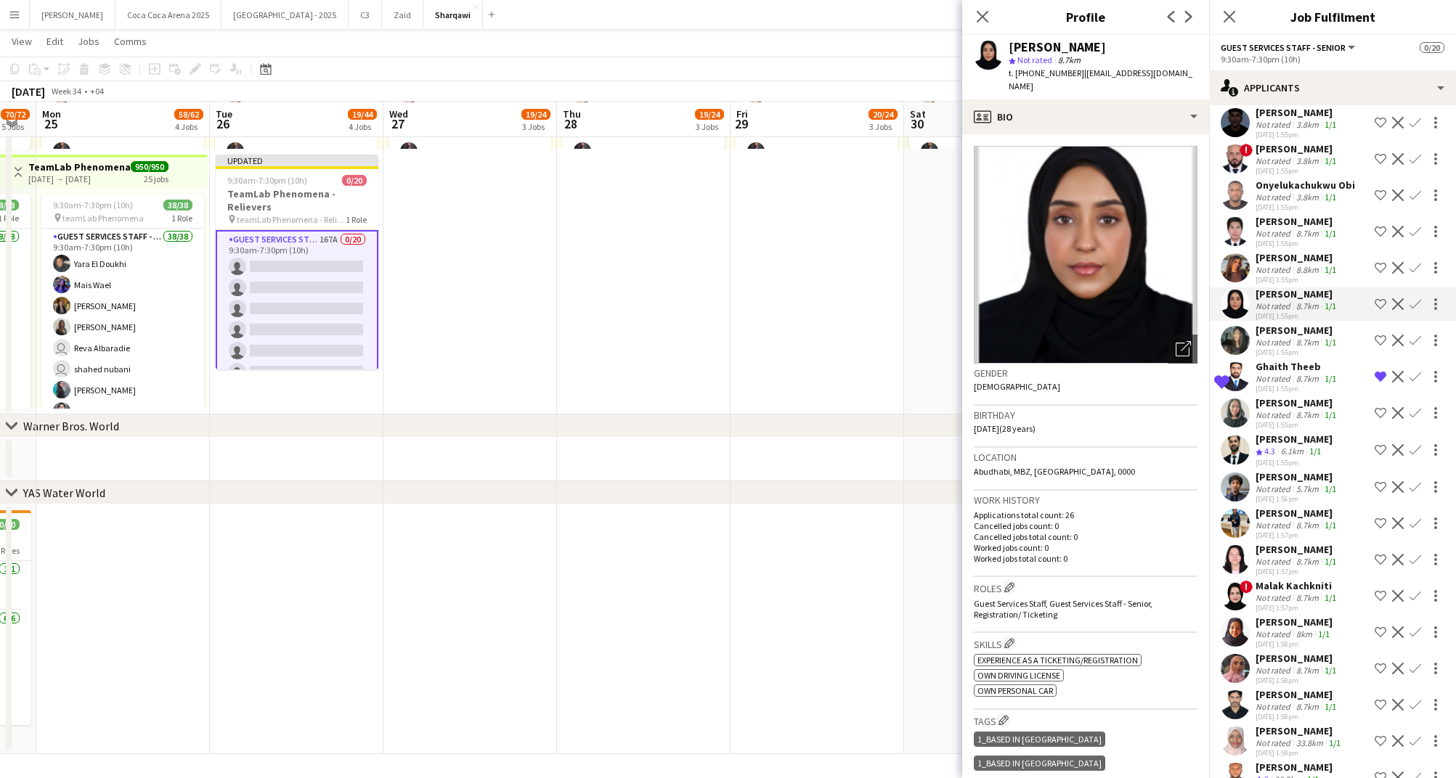
click at [1286, 264] on div "Not rated" at bounding box center [1274, 269] width 38 height 11
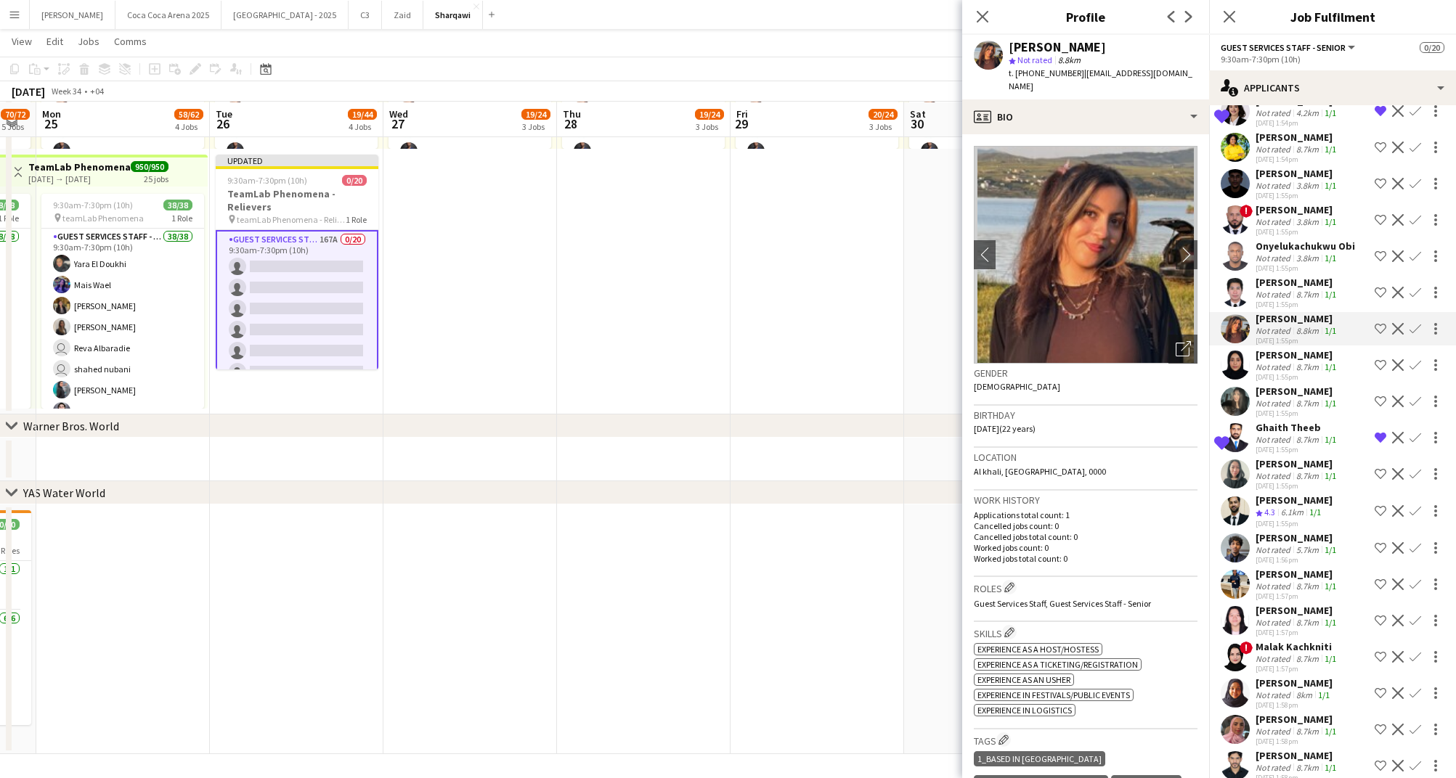
scroll to position [2728, 0]
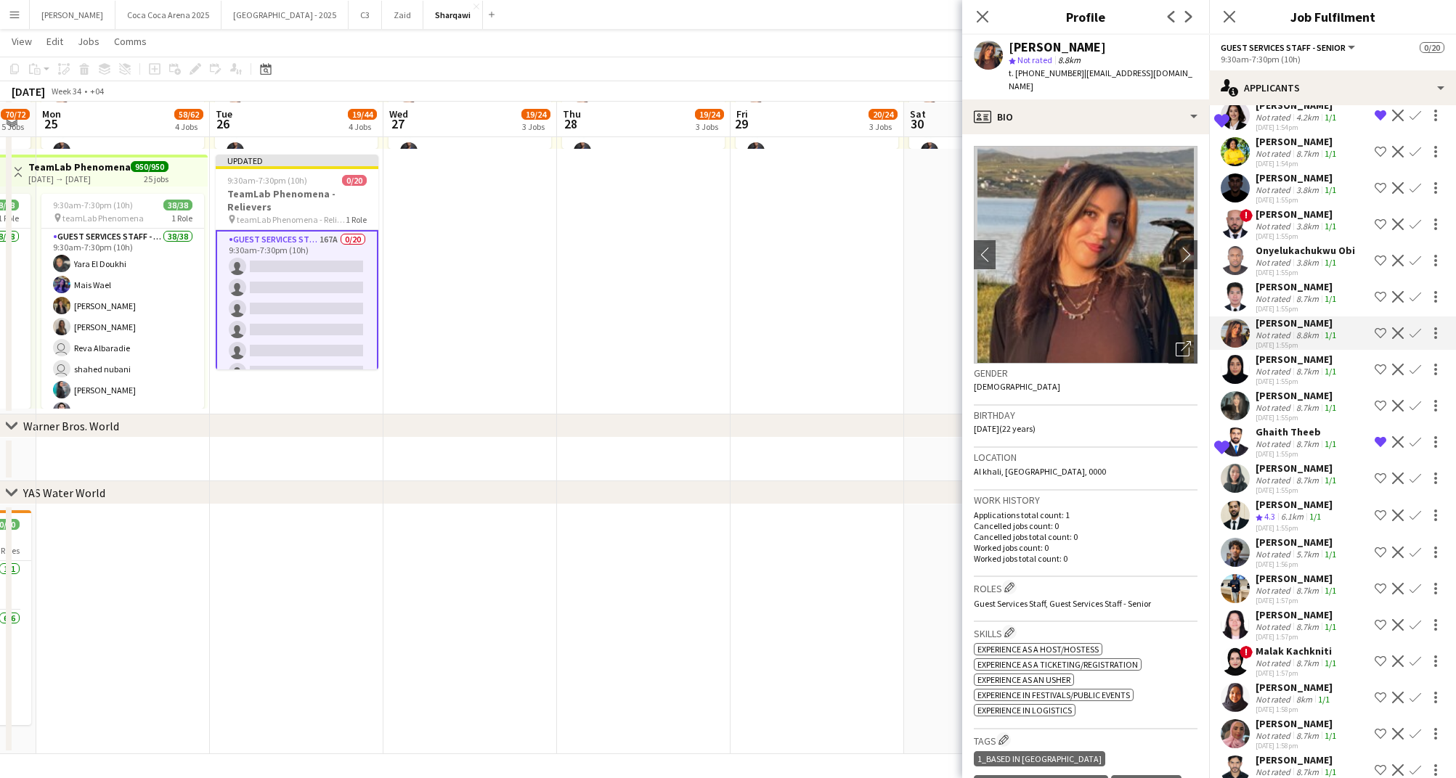
click at [1286, 257] on div "Not rated" at bounding box center [1274, 262] width 38 height 11
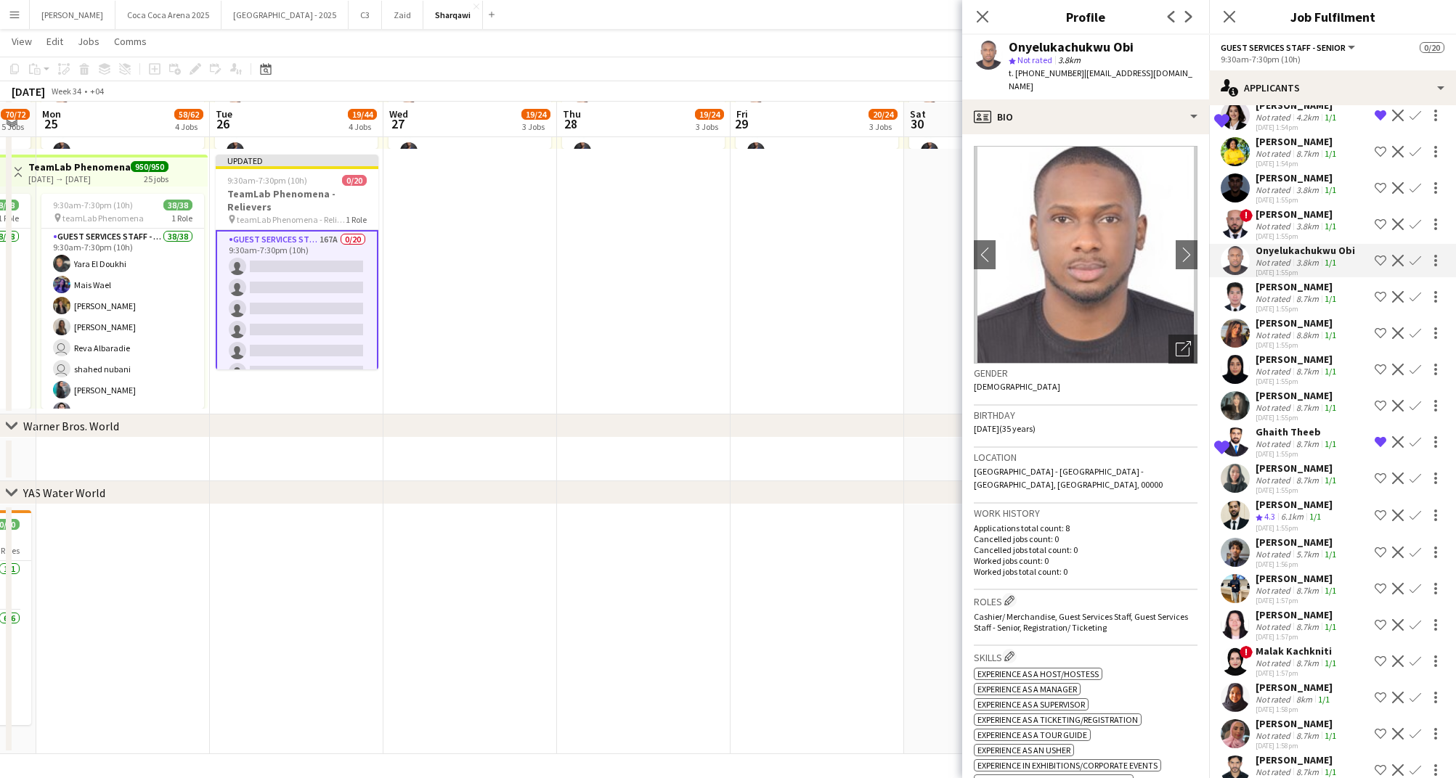
click at [1287, 236] on div "Mohanad Babekar Not rated 8.7km 1/1 [DATE] 1:38pm Shortlist crew Decline Confir…" at bounding box center [1332, 618] width 247 height 6354
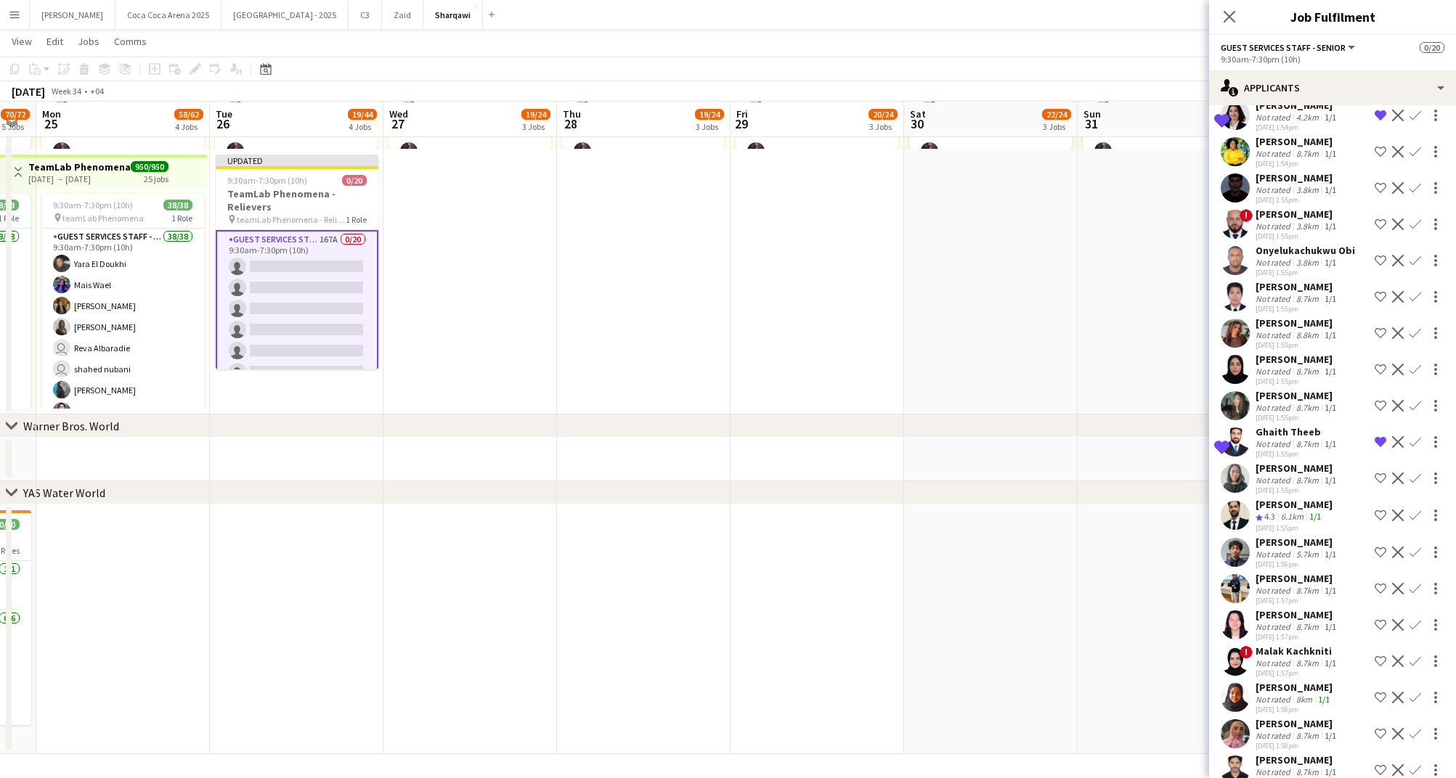
click at [1285, 280] on div "[PERSON_NAME]" at bounding box center [1296, 286] width 83 height 13
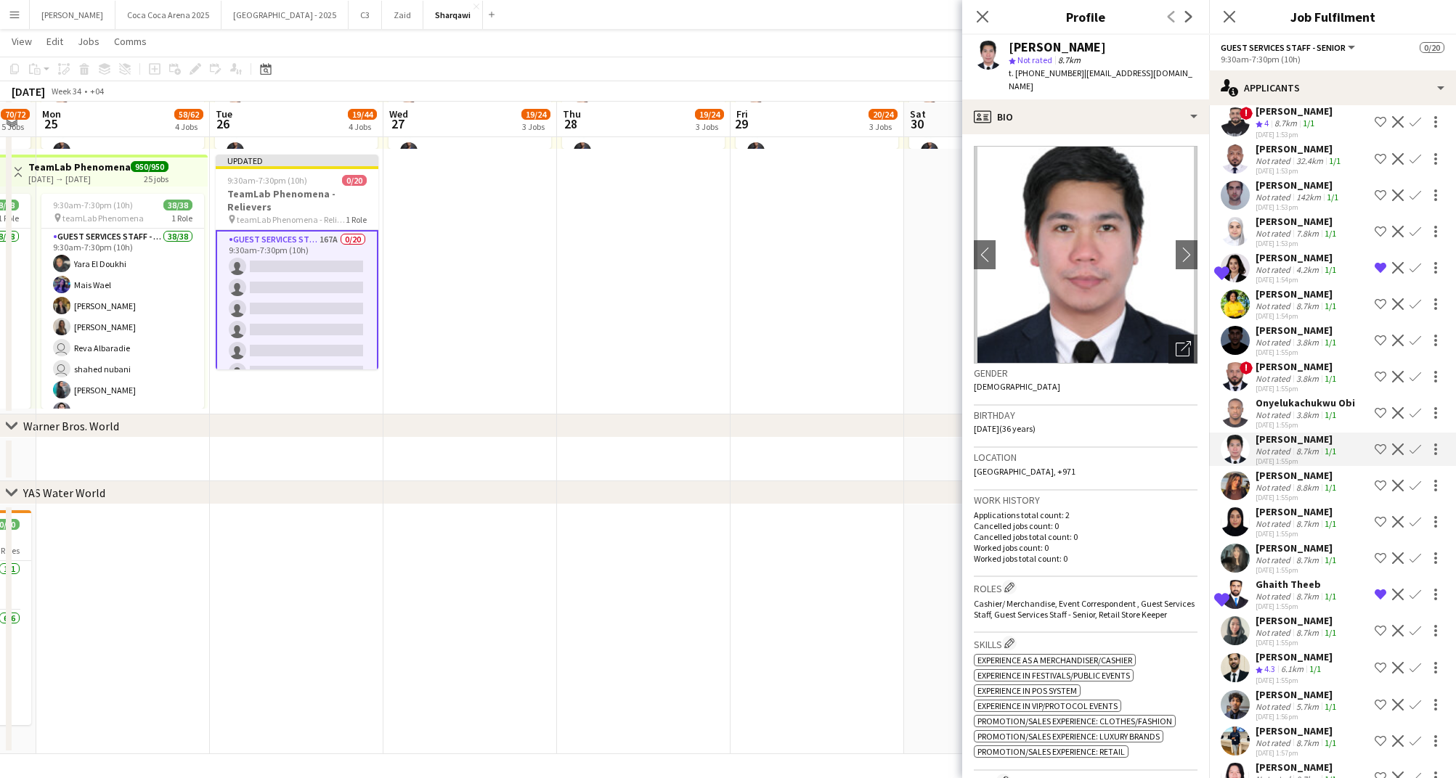
scroll to position [2571, 0]
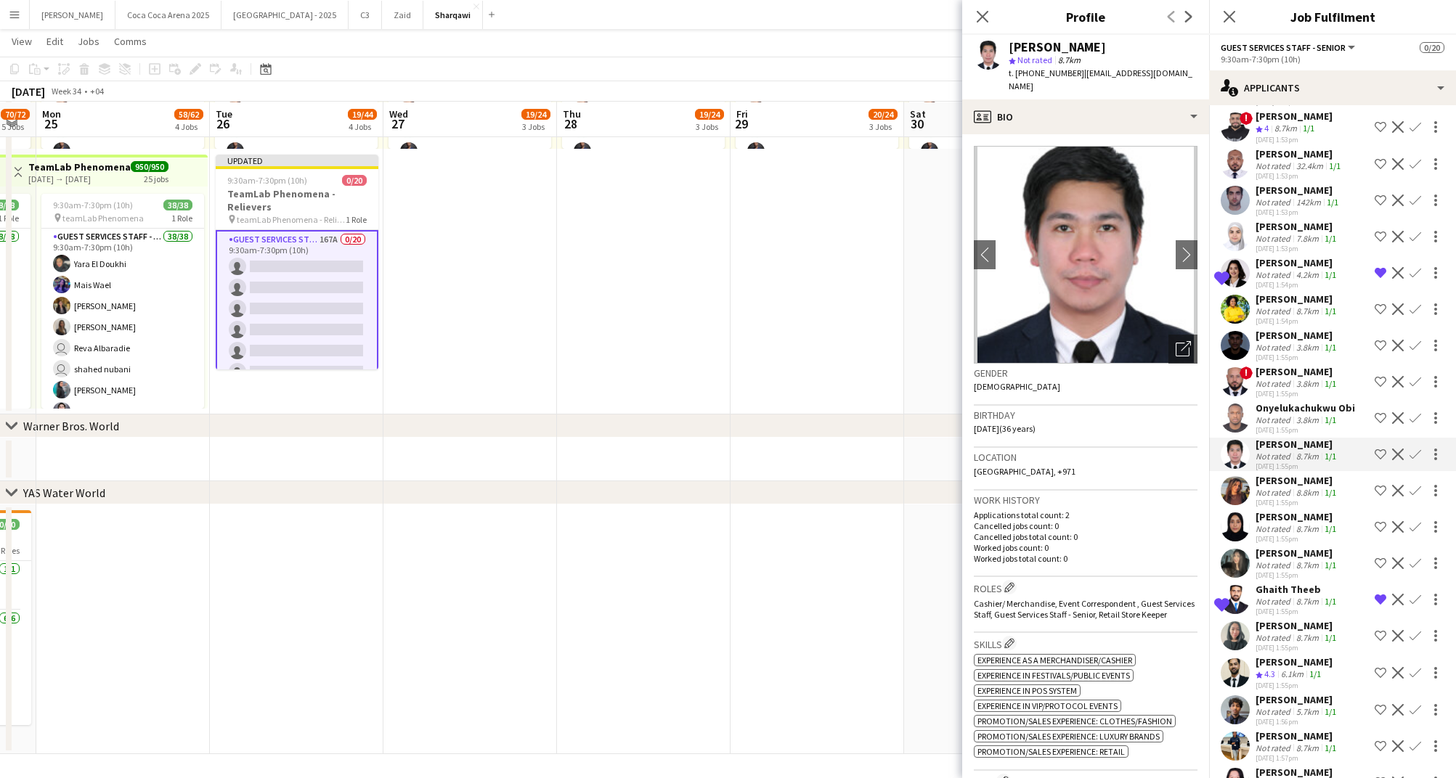
click at [1282, 233] on div "Not rated" at bounding box center [1274, 238] width 38 height 11
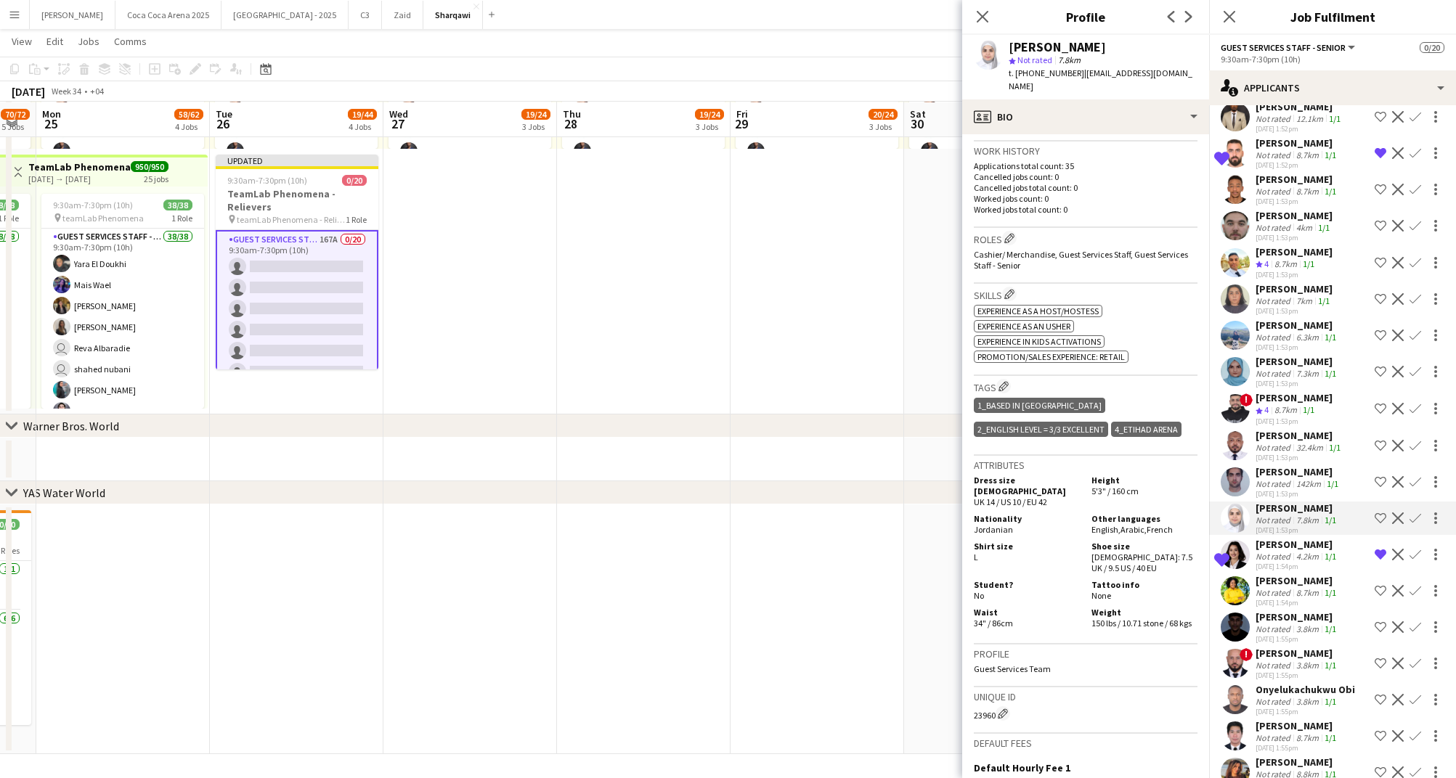
scroll to position [2280, 0]
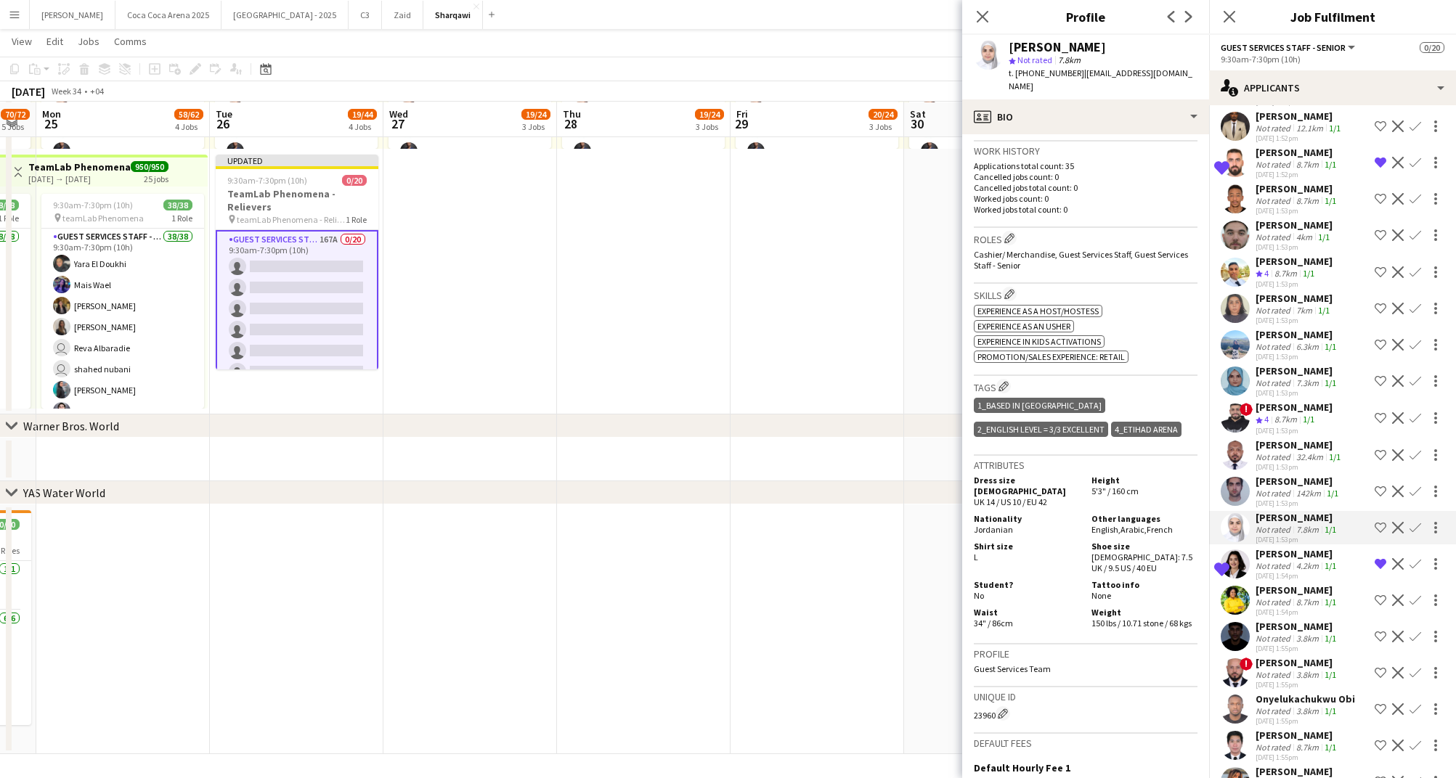
click at [1279, 280] on div "[DATE] 1:53pm" at bounding box center [1293, 284] width 77 height 9
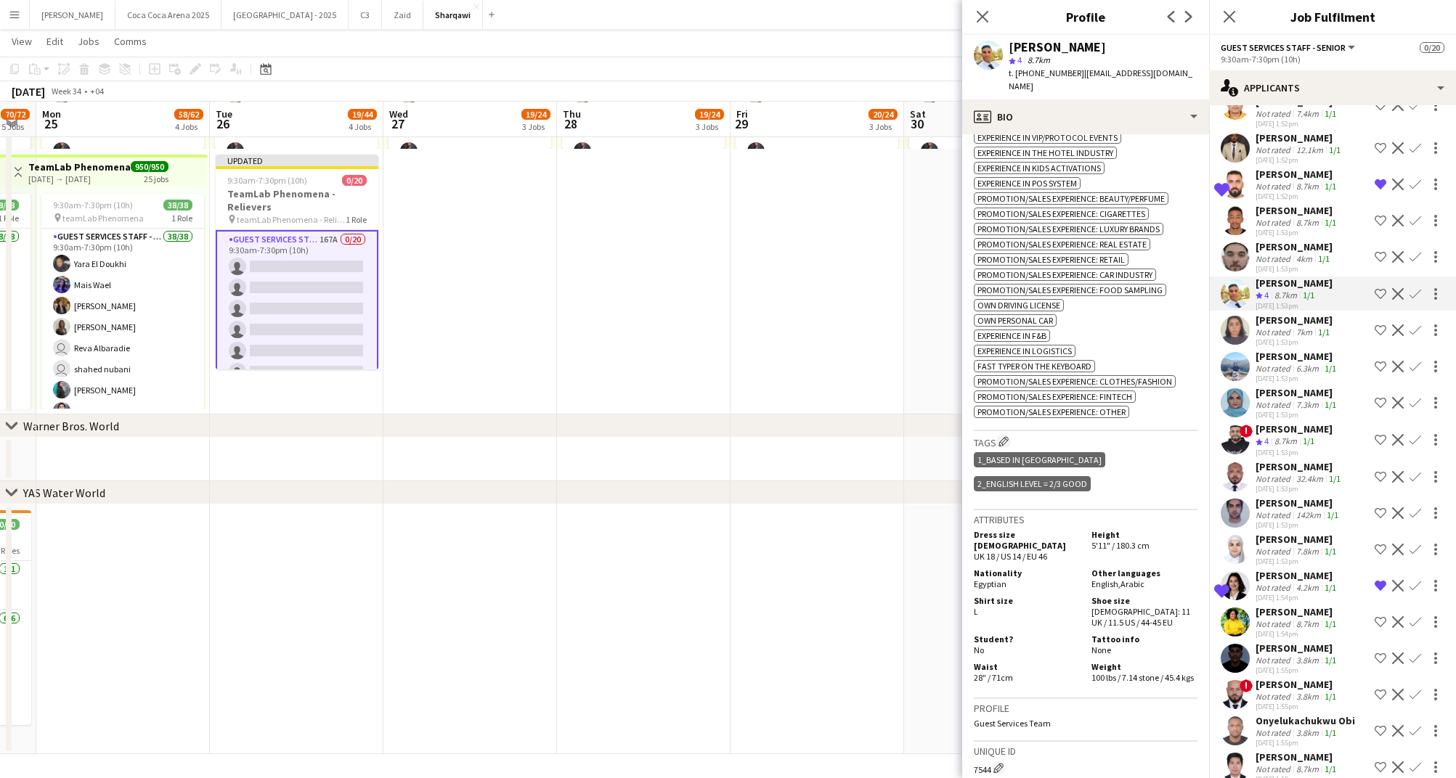
scroll to position [2249, 0]
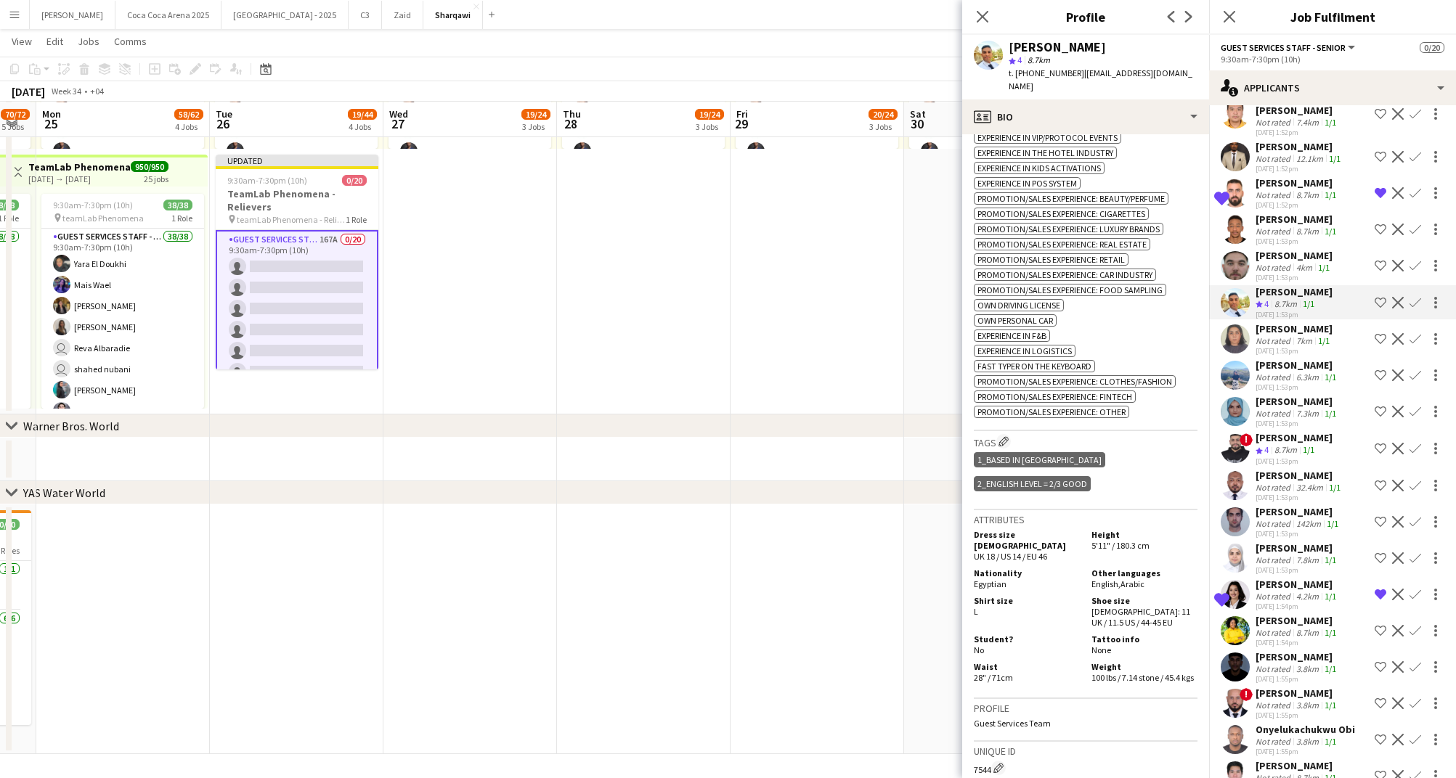
click at [1283, 249] on div "[PERSON_NAME]" at bounding box center [1293, 255] width 77 height 13
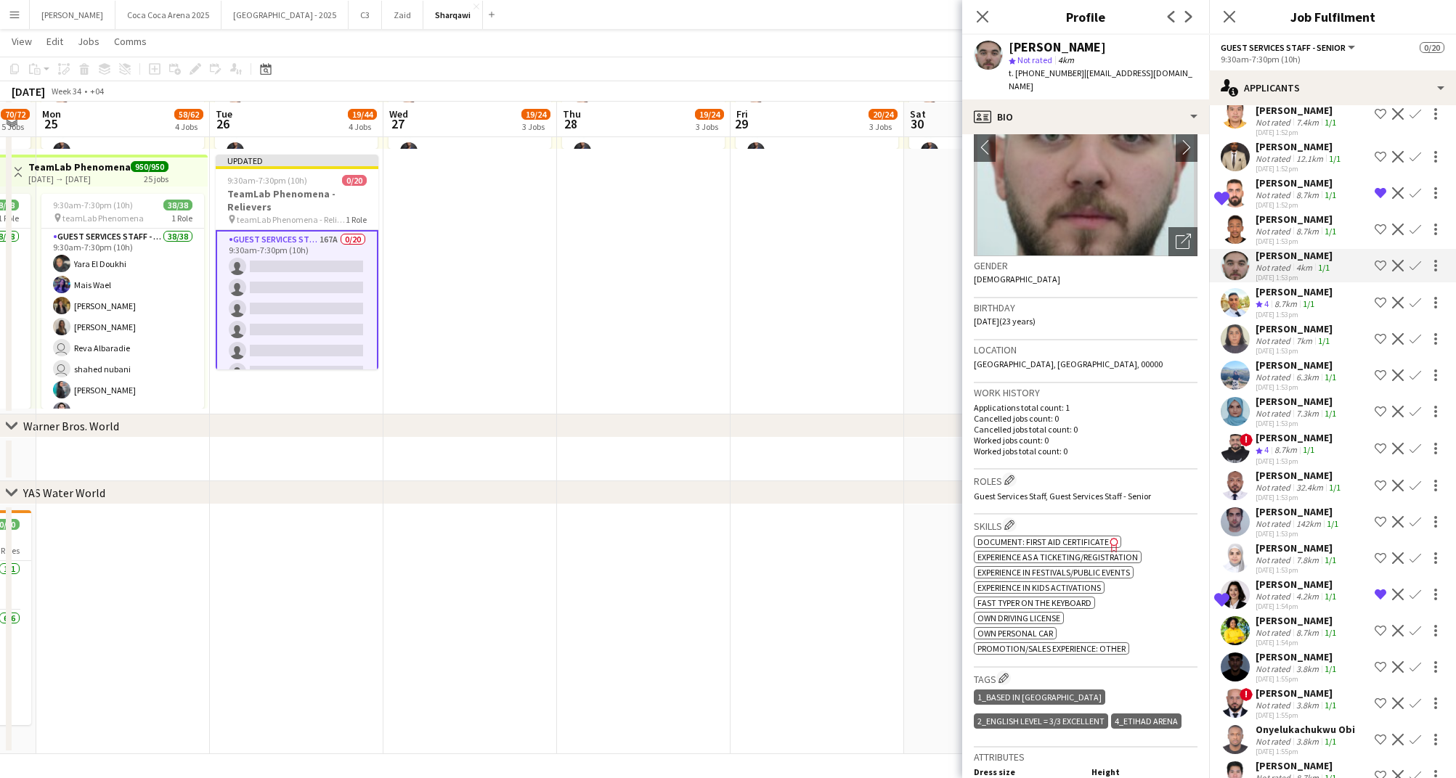
scroll to position [0, 0]
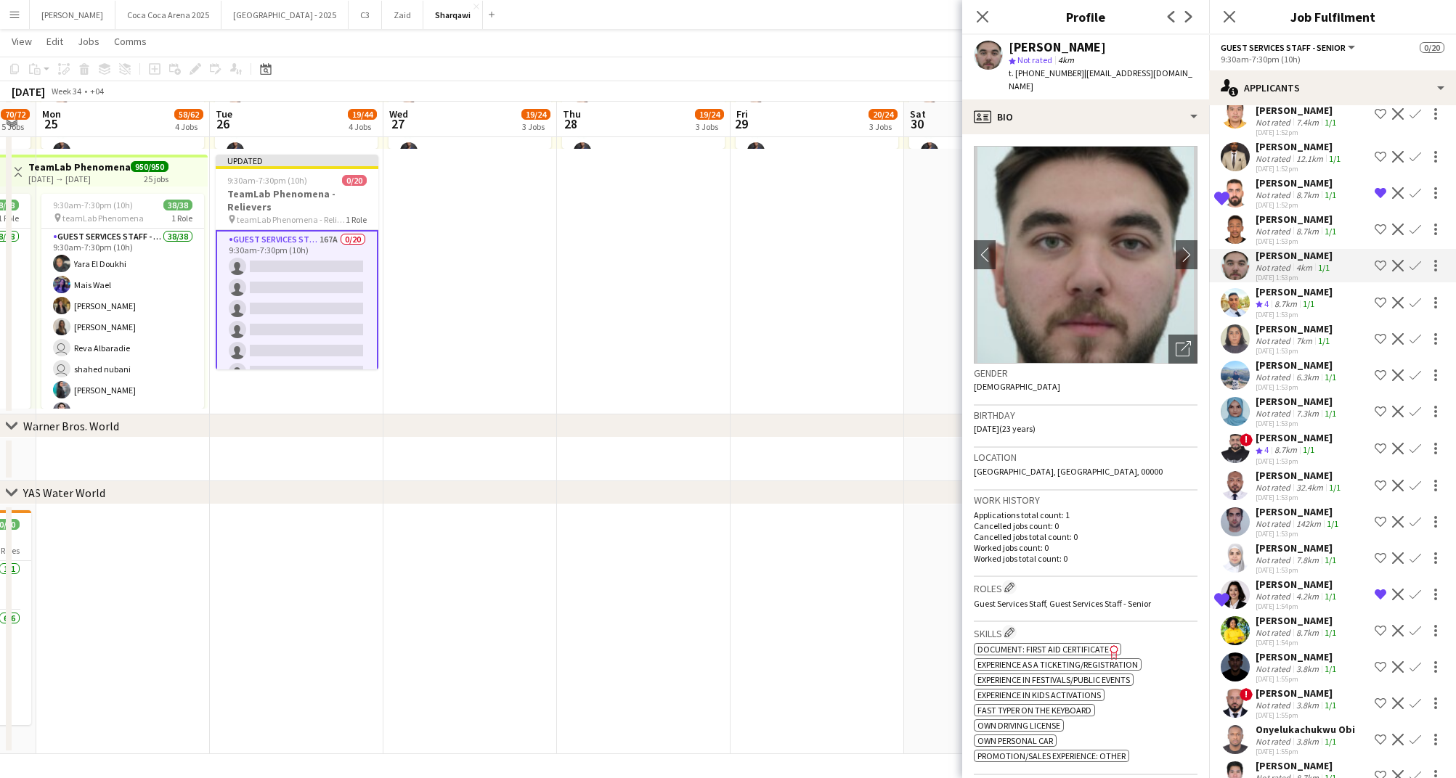
click at [1376, 260] on app-icon "Shortlist crew" at bounding box center [1380, 266] width 12 height 12
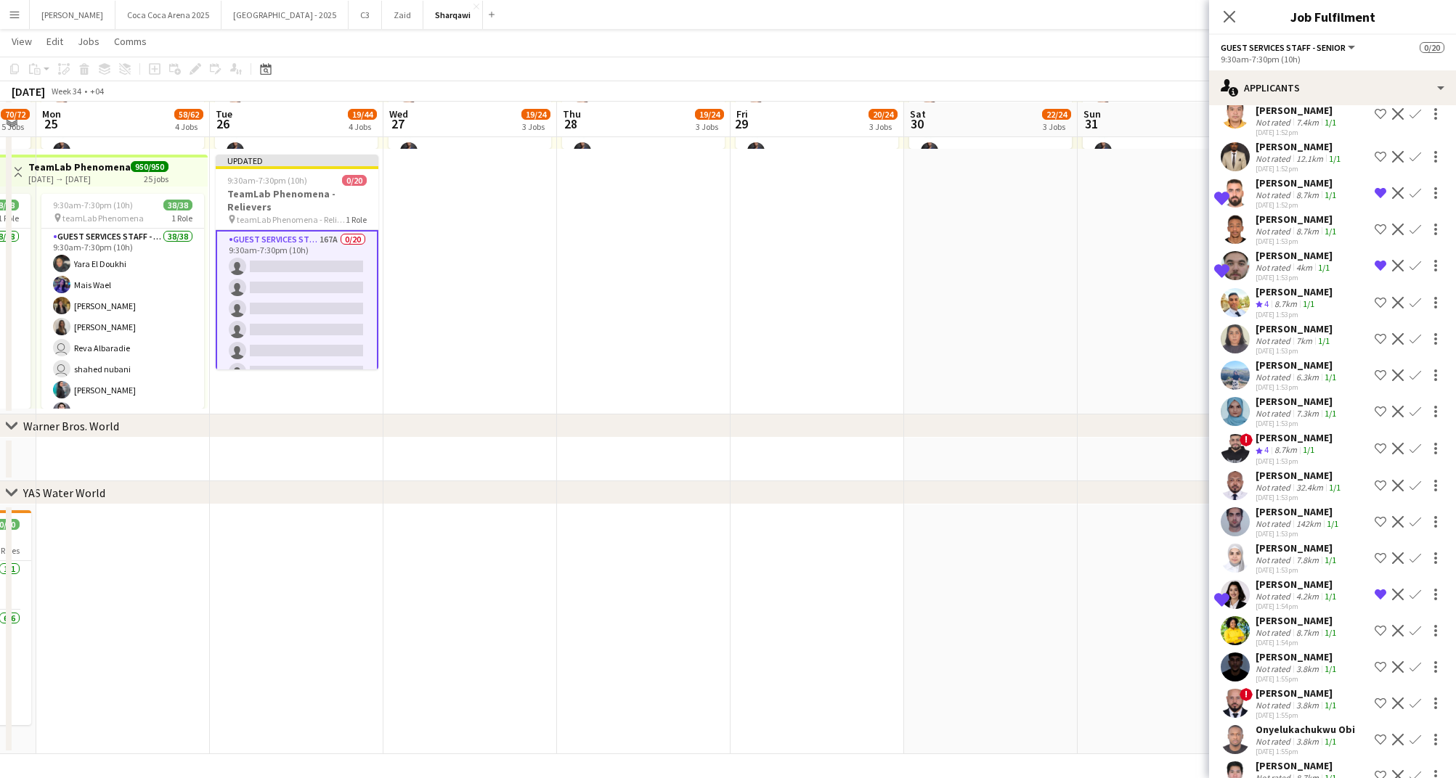
click at [1301, 226] on div "8.7km" at bounding box center [1307, 231] width 28 height 11
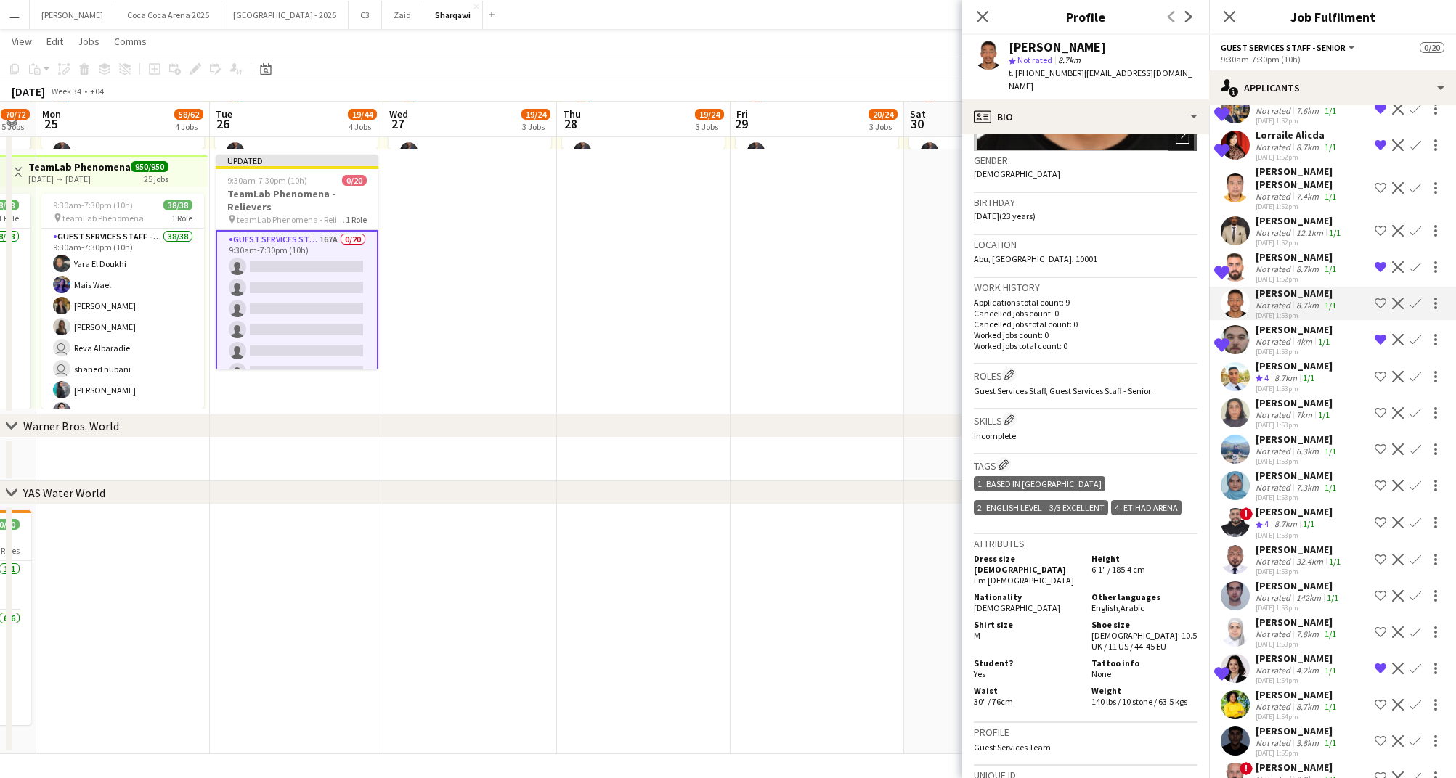
scroll to position [2160, 0]
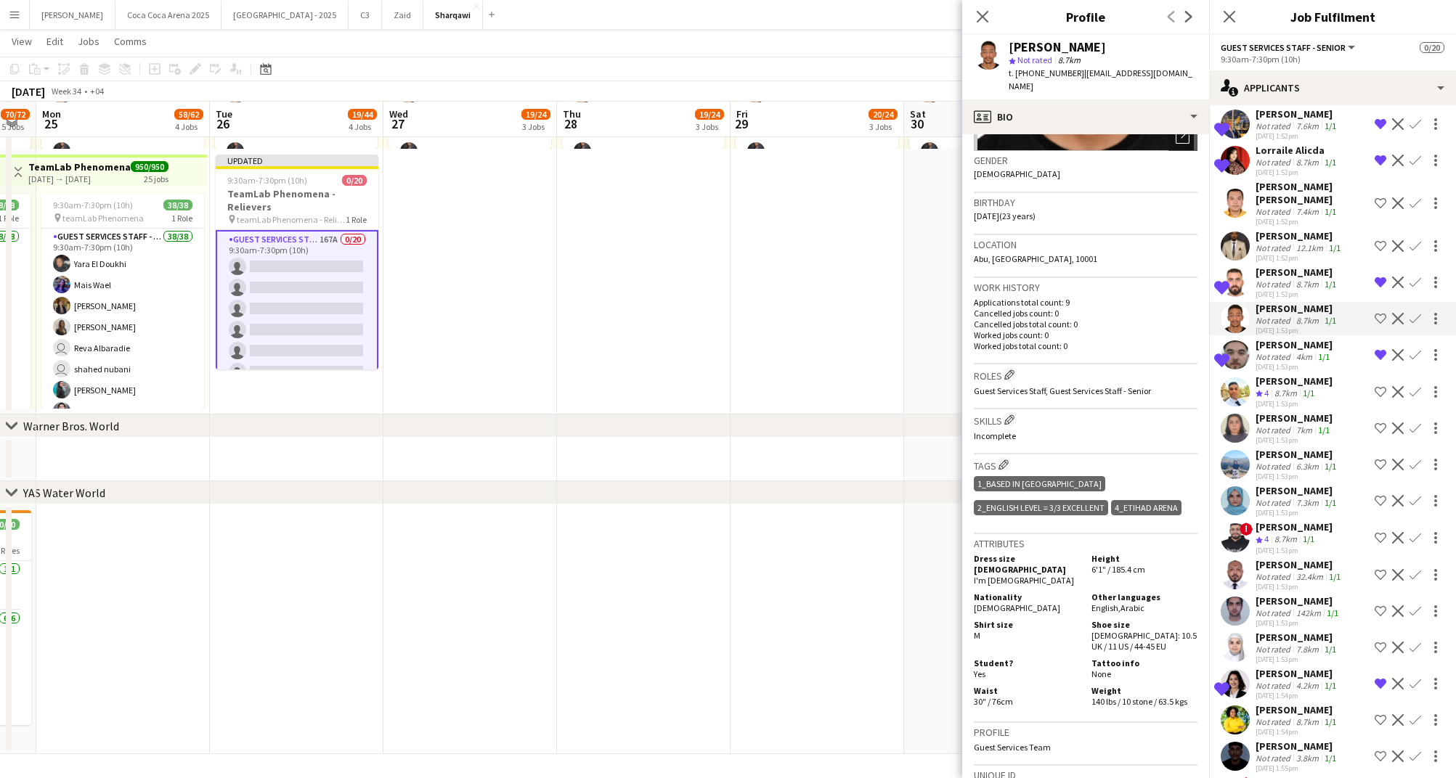
click at [1306, 242] on div "12.1km" at bounding box center [1309, 247] width 33 height 11
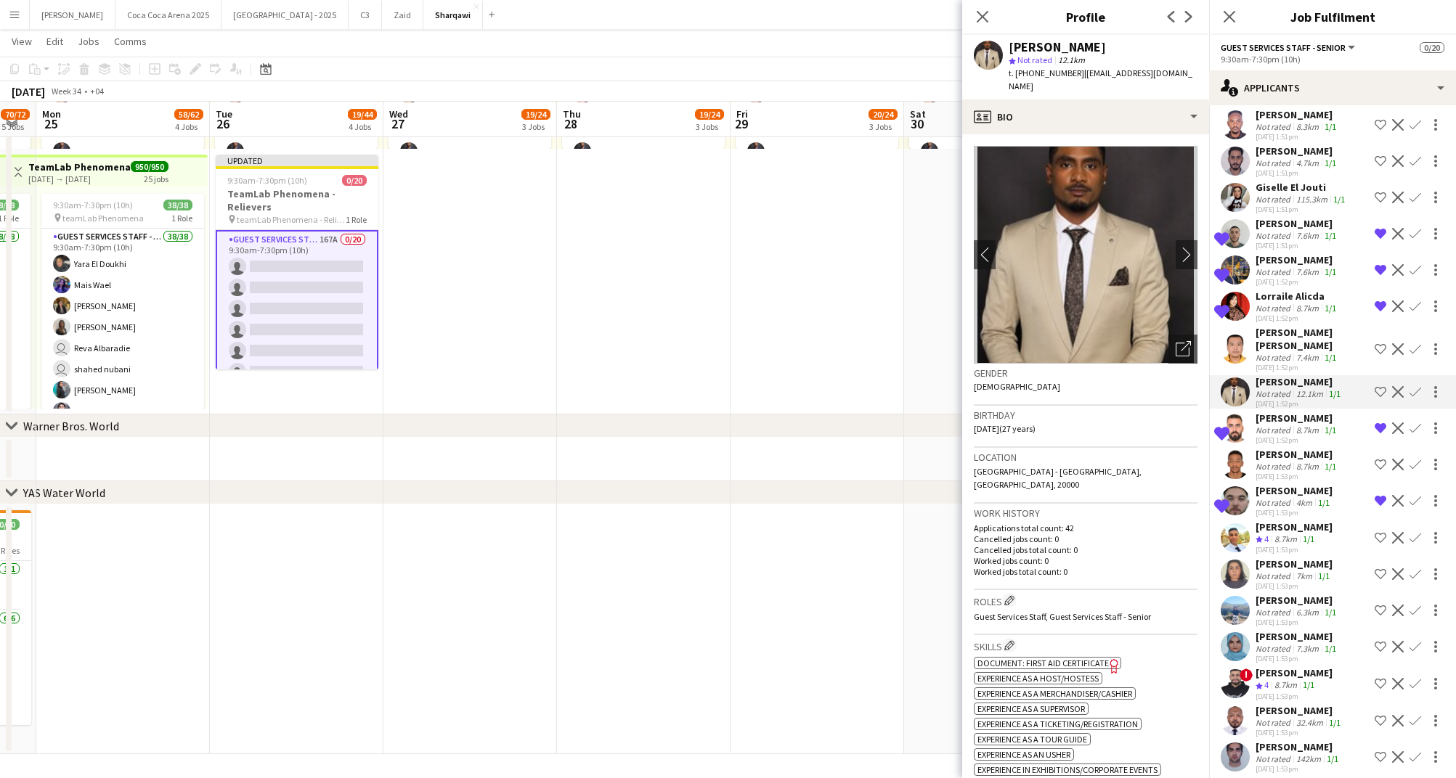
scroll to position [1955, 0]
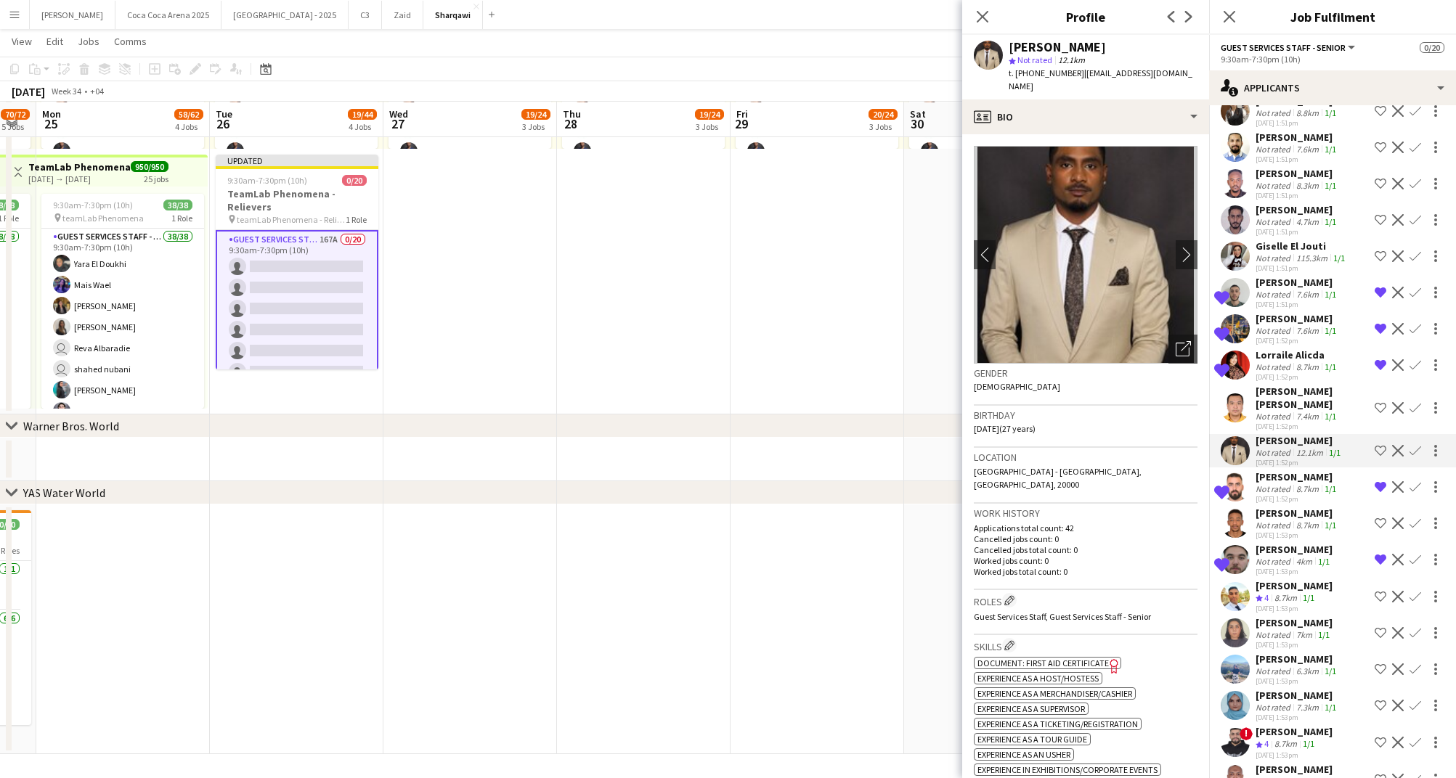
click at [1304, 264] on div "[DATE] 1:51pm" at bounding box center [1301, 268] width 92 height 9
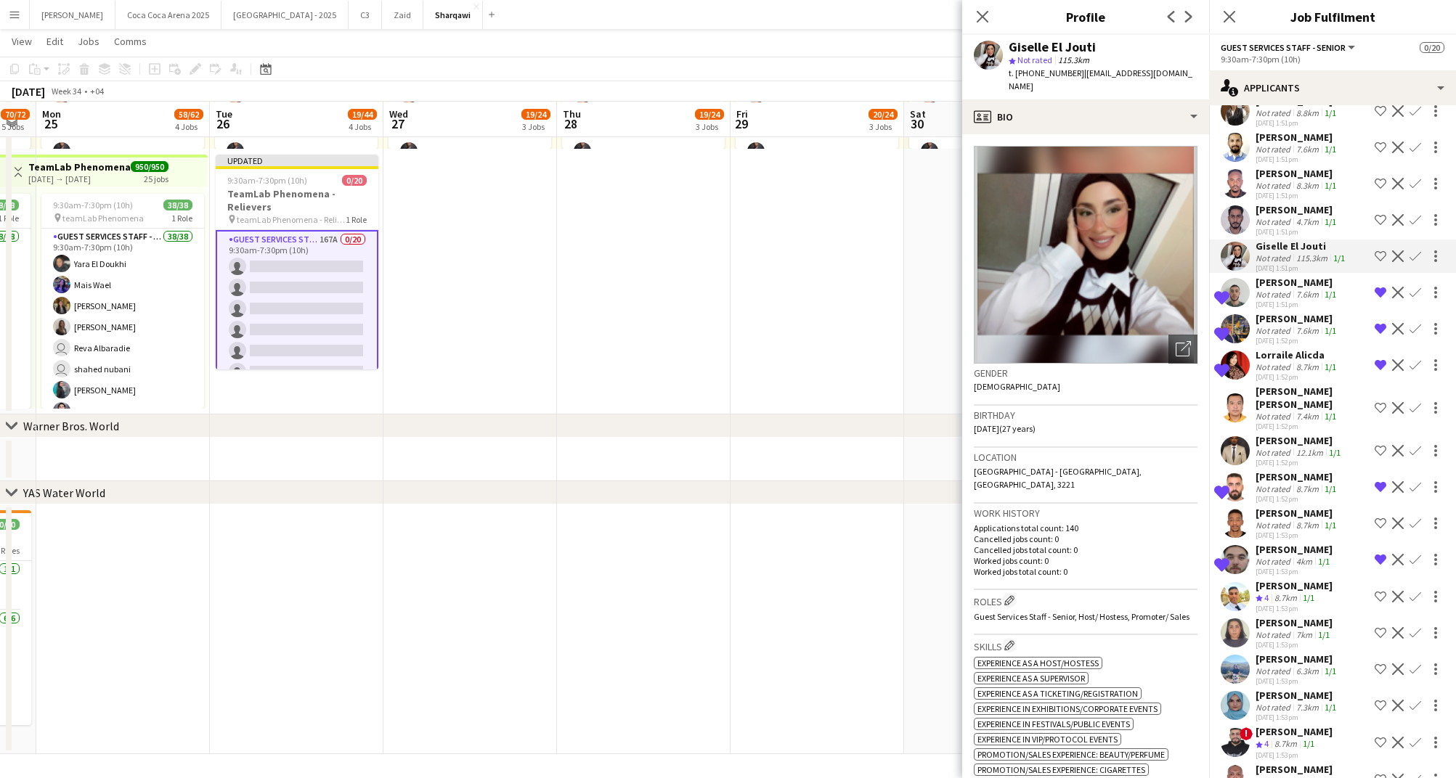
click at [1286, 216] on div "Not rated" at bounding box center [1274, 221] width 38 height 11
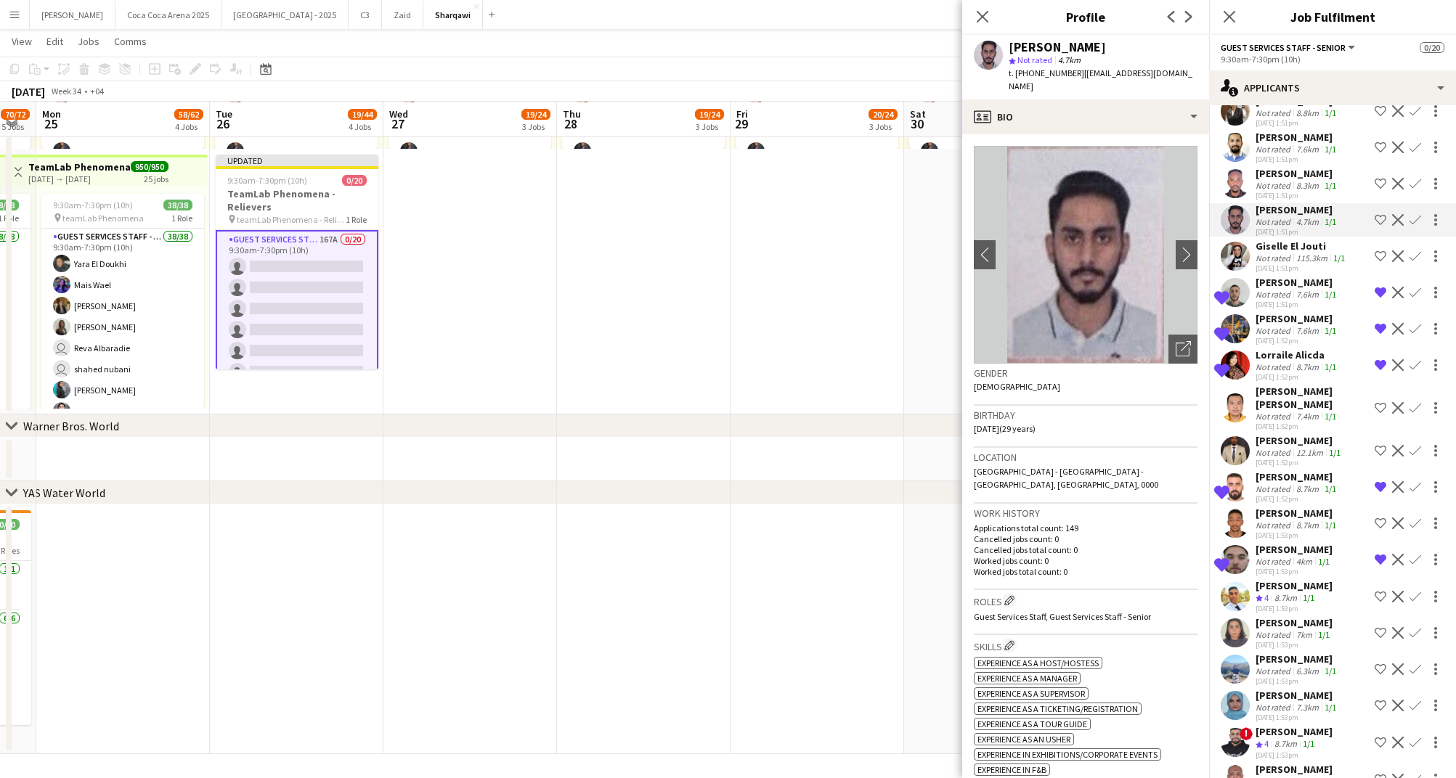
scroll to position [1930, 0]
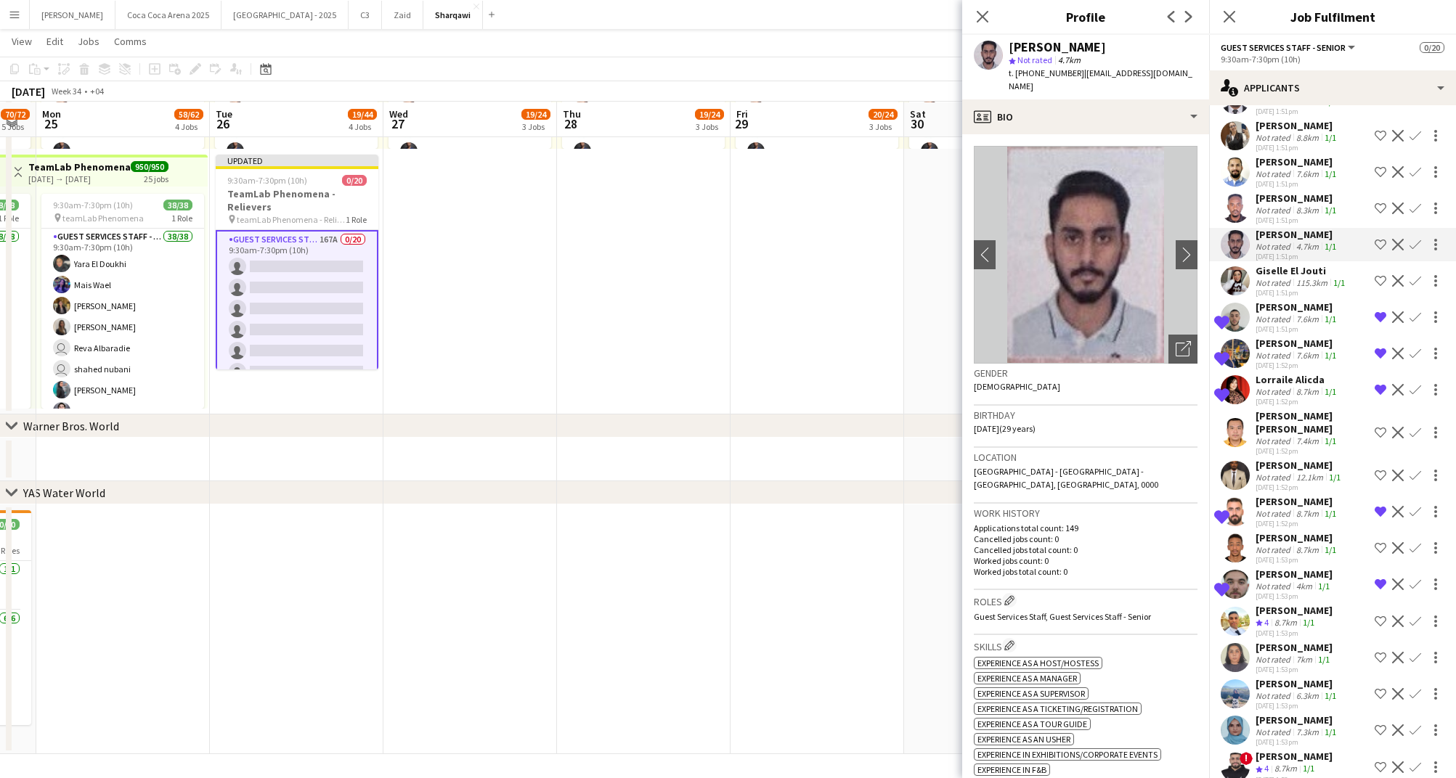
click at [1285, 179] on div "[DATE] 1:51pm" at bounding box center [1296, 183] width 83 height 9
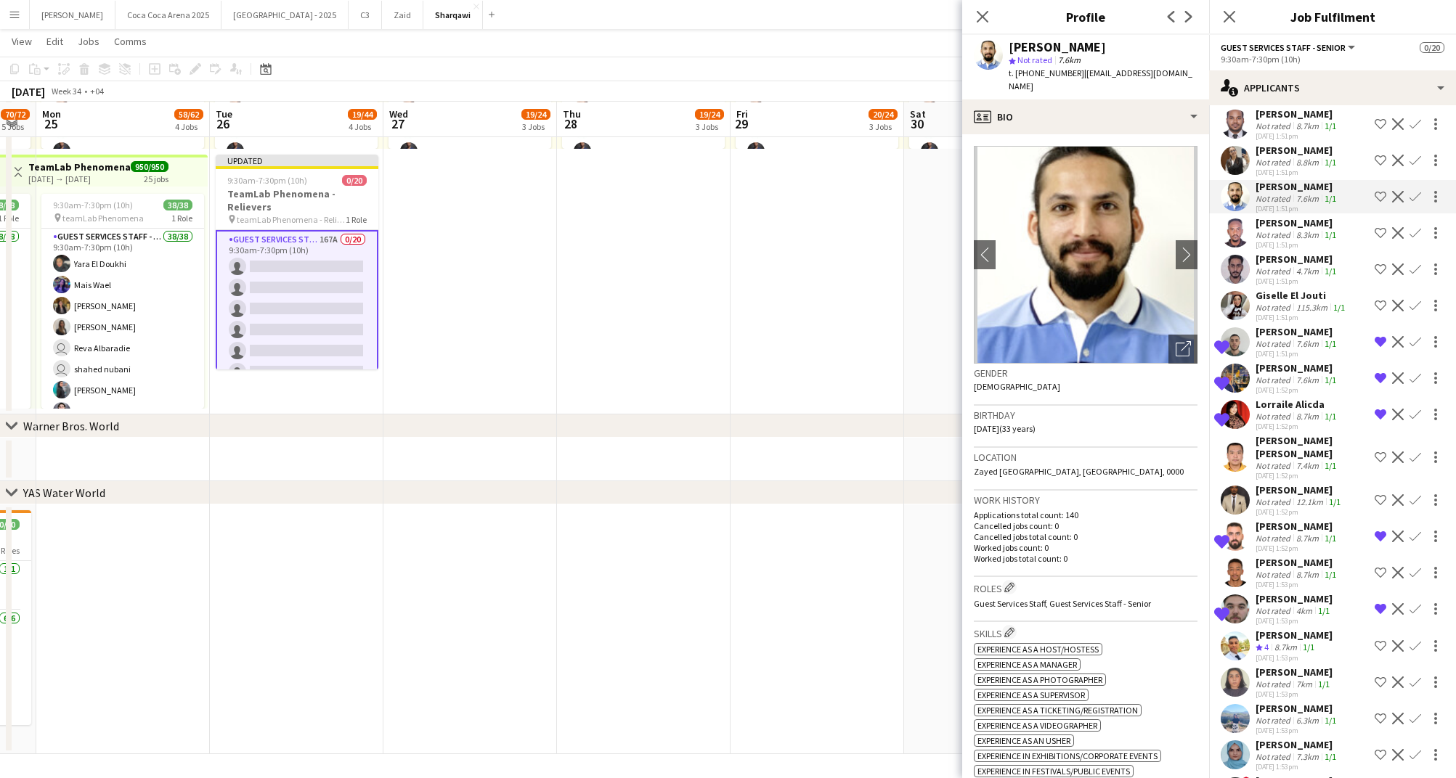
scroll to position [1902, 0]
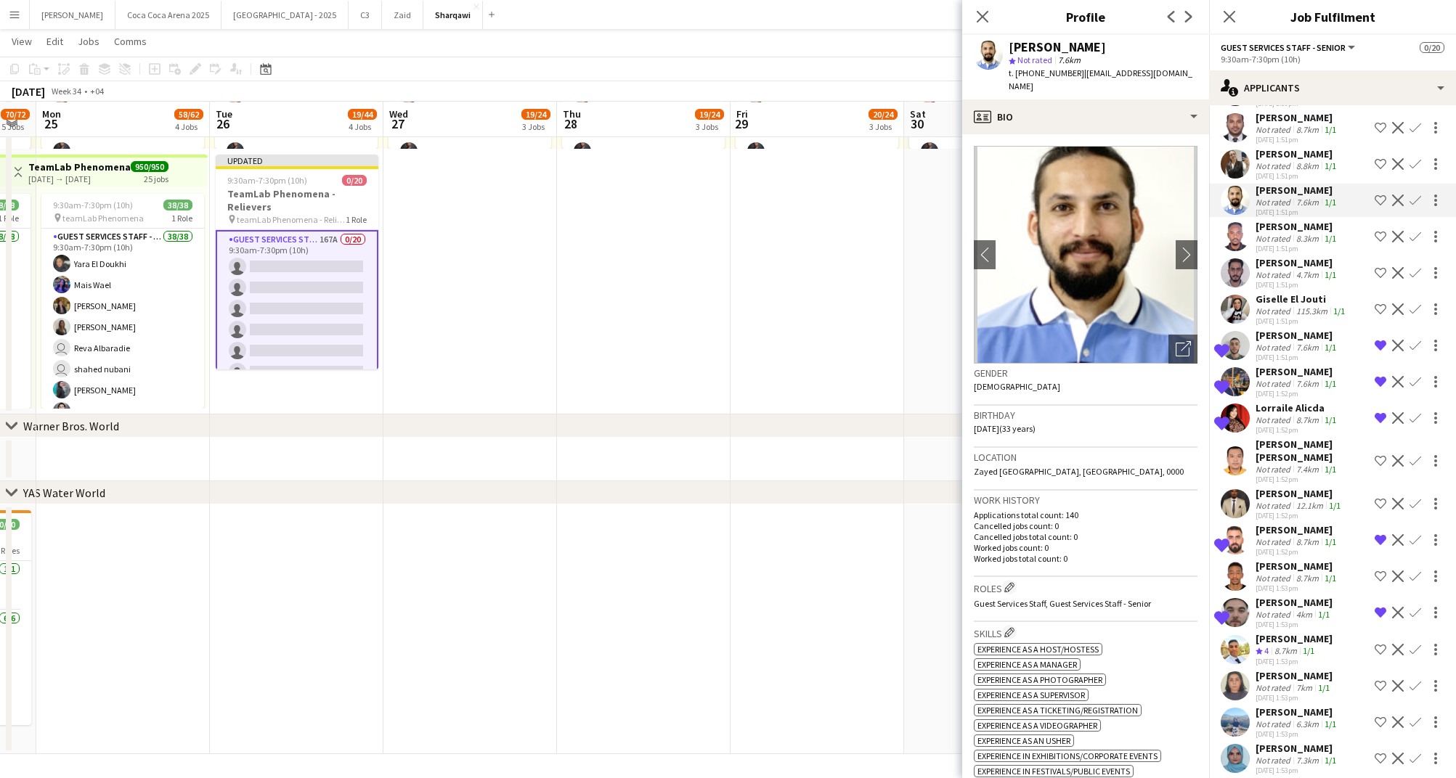
click at [1285, 184] on div "[PERSON_NAME]" at bounding box center [1296, 190] width 83 height 13
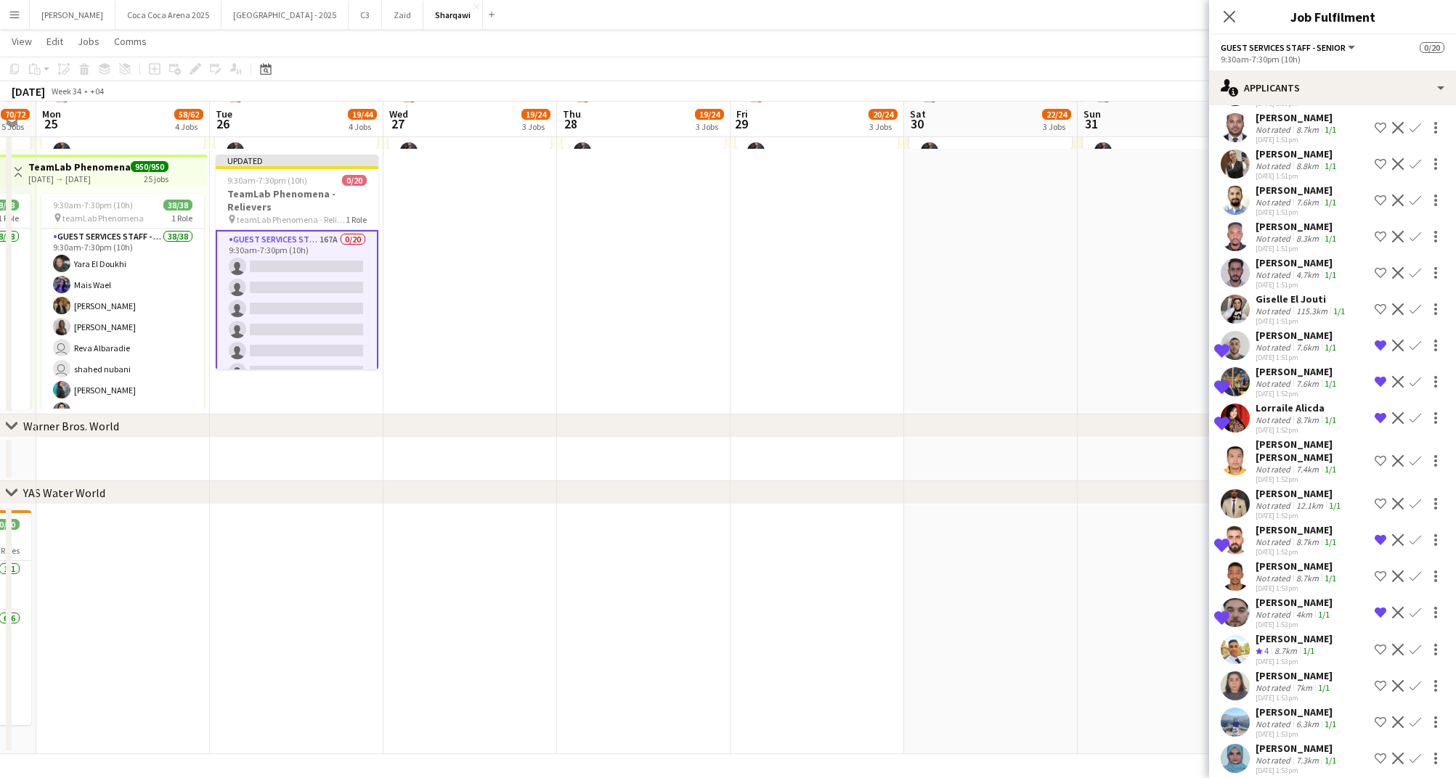
click at [1285, 184] on div "[PERSON_NAME]" at bounding box center [1296, 190] width 83 height 13
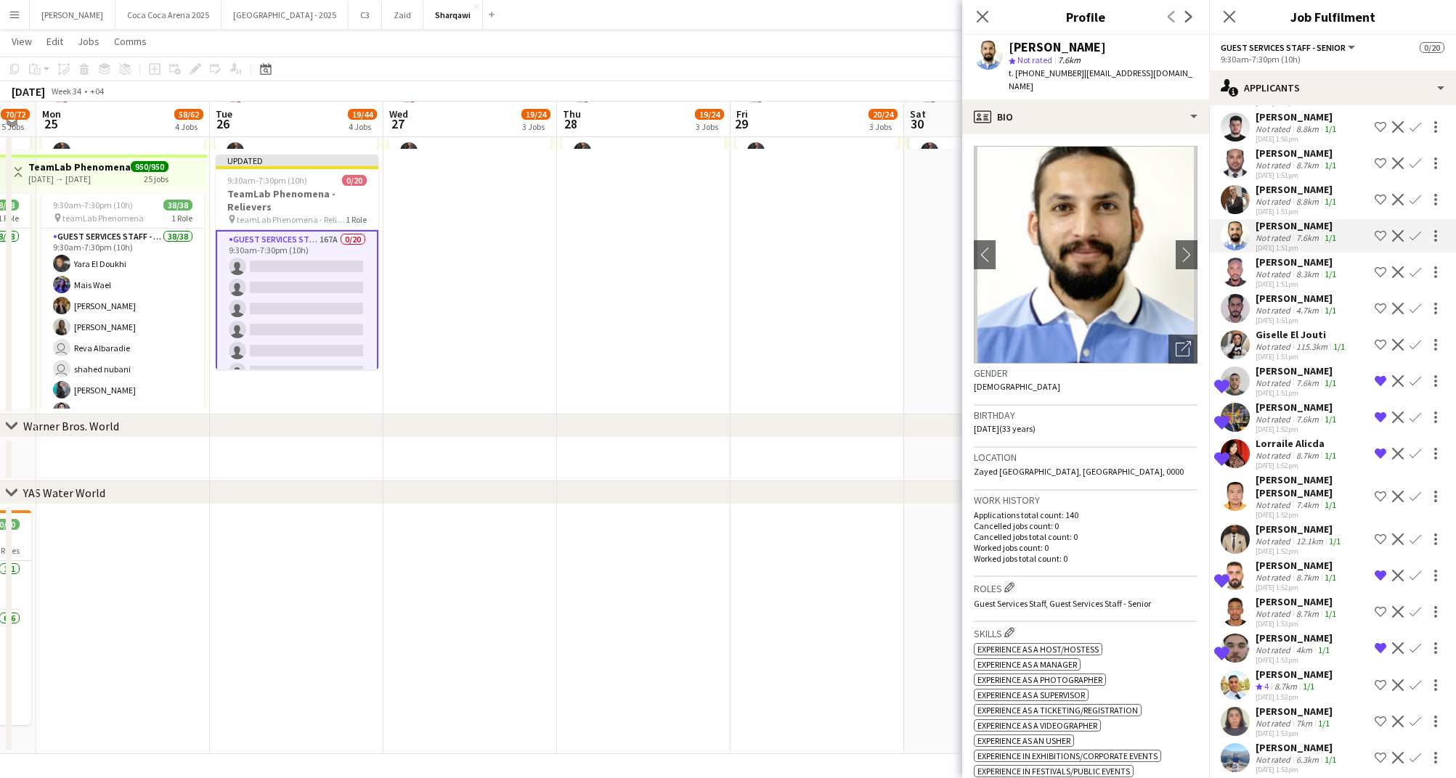
scroll to position [1862, 0]
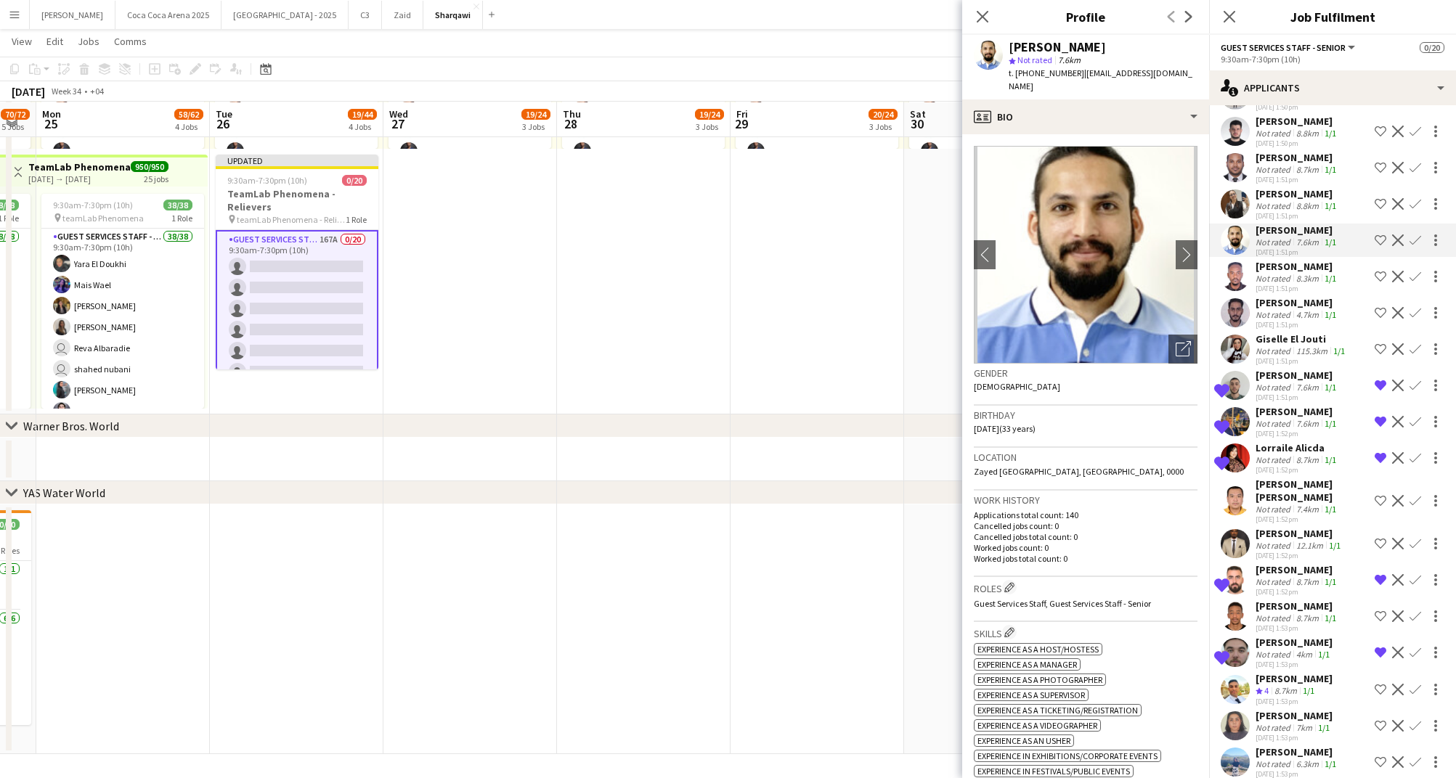
click at [1285, 200] on div "Not rated" at bounding box center [1274, 205] width 38 height 11
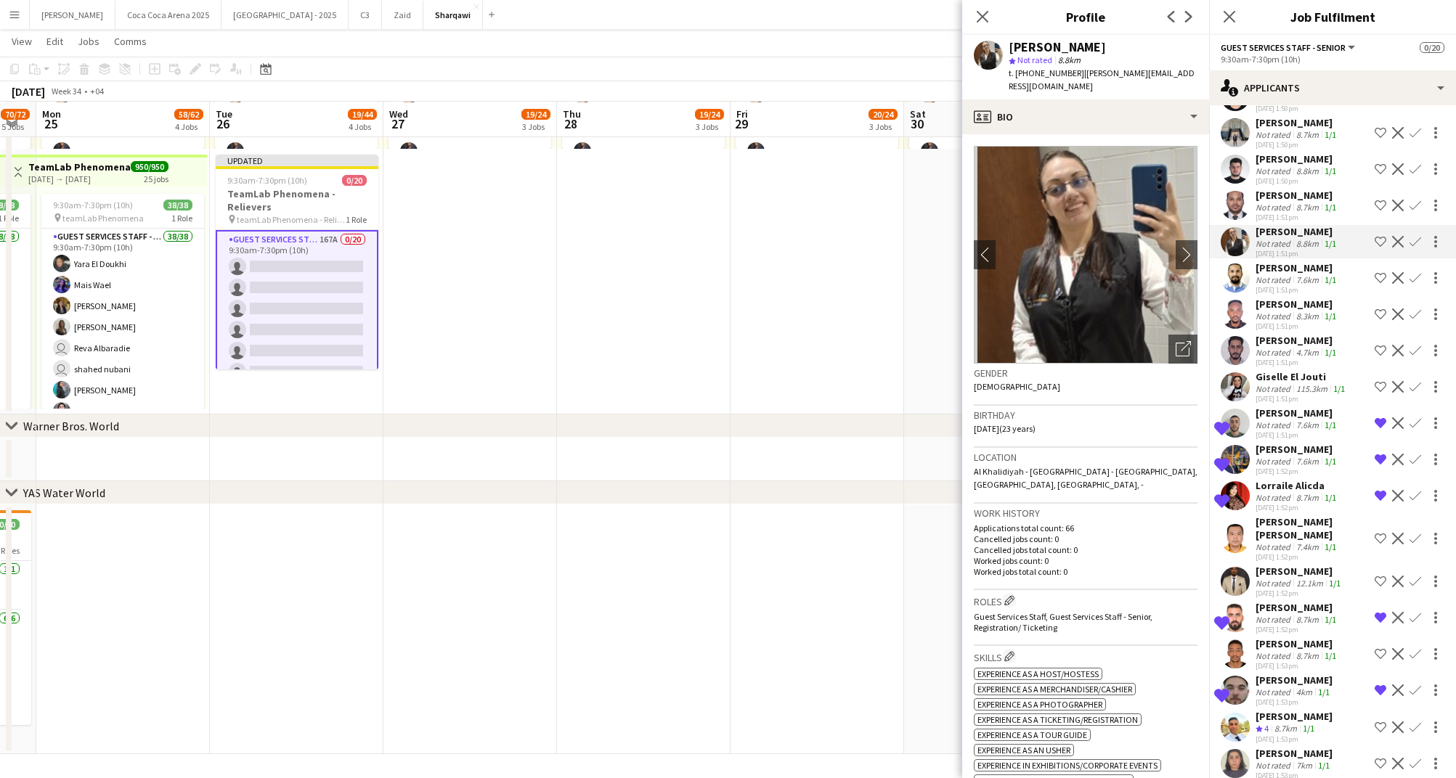
scroll to position [1823, 0]
click at [1285, 190] on div "[PERSON_NAME]" at bounding box center [1296, 196] width 83 height 13
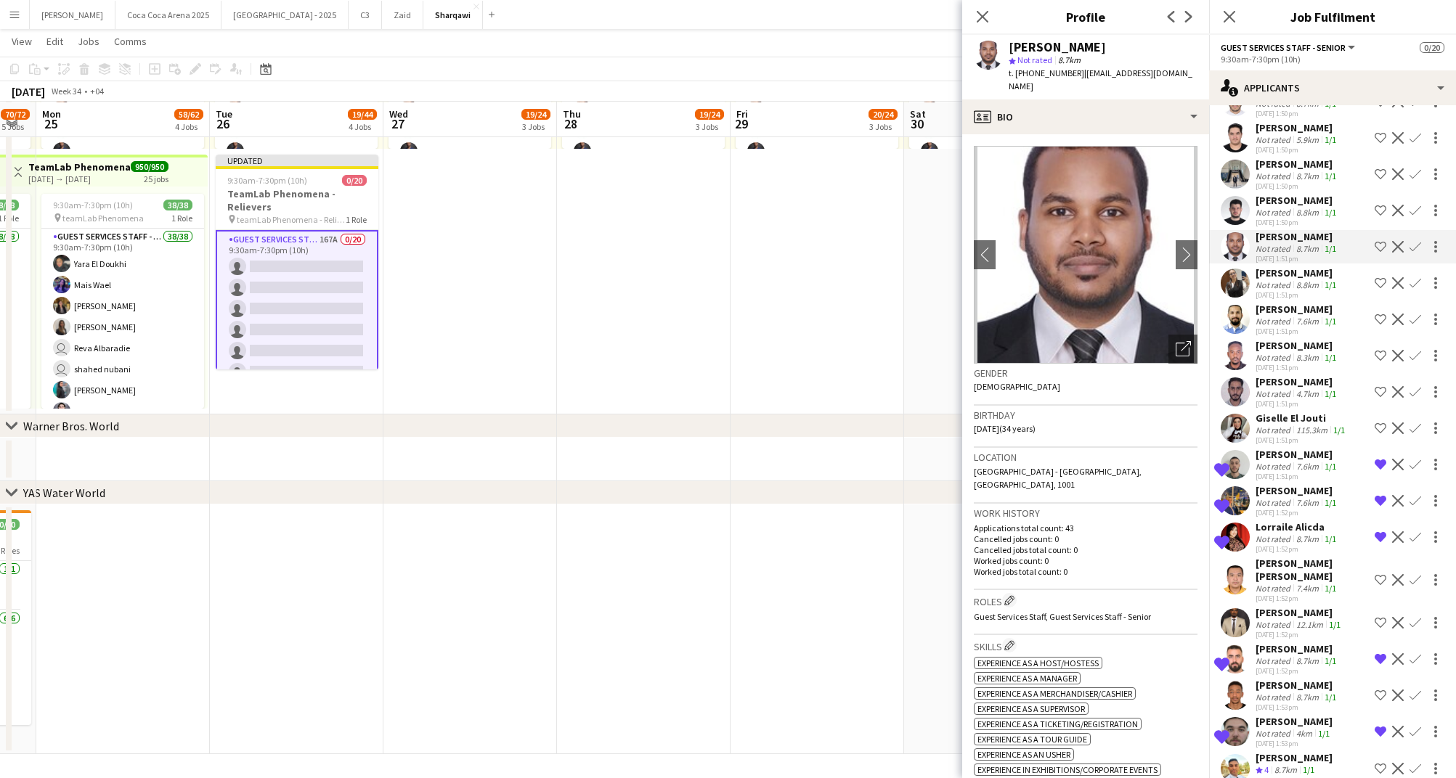
scroll to position [1782, 0]
click at [1285, 195] on div "[PERSON_NAME]" at bounding box center [1296, 201] width 83 height 13
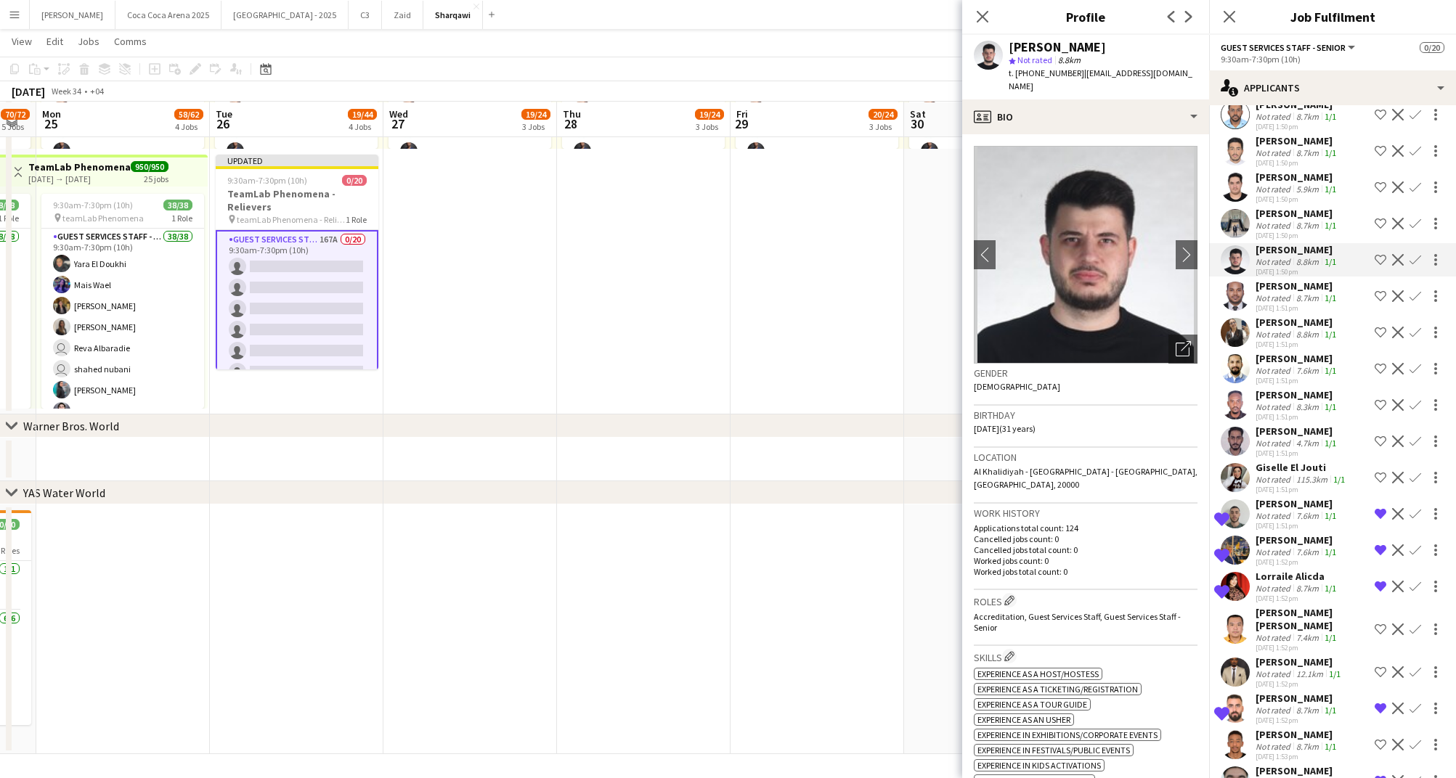
scroll to position [1734, 0]
click at [1283, 194] on div "[DATE] 1:50pm" at bounding box center [1296, 198] width 83 height 9
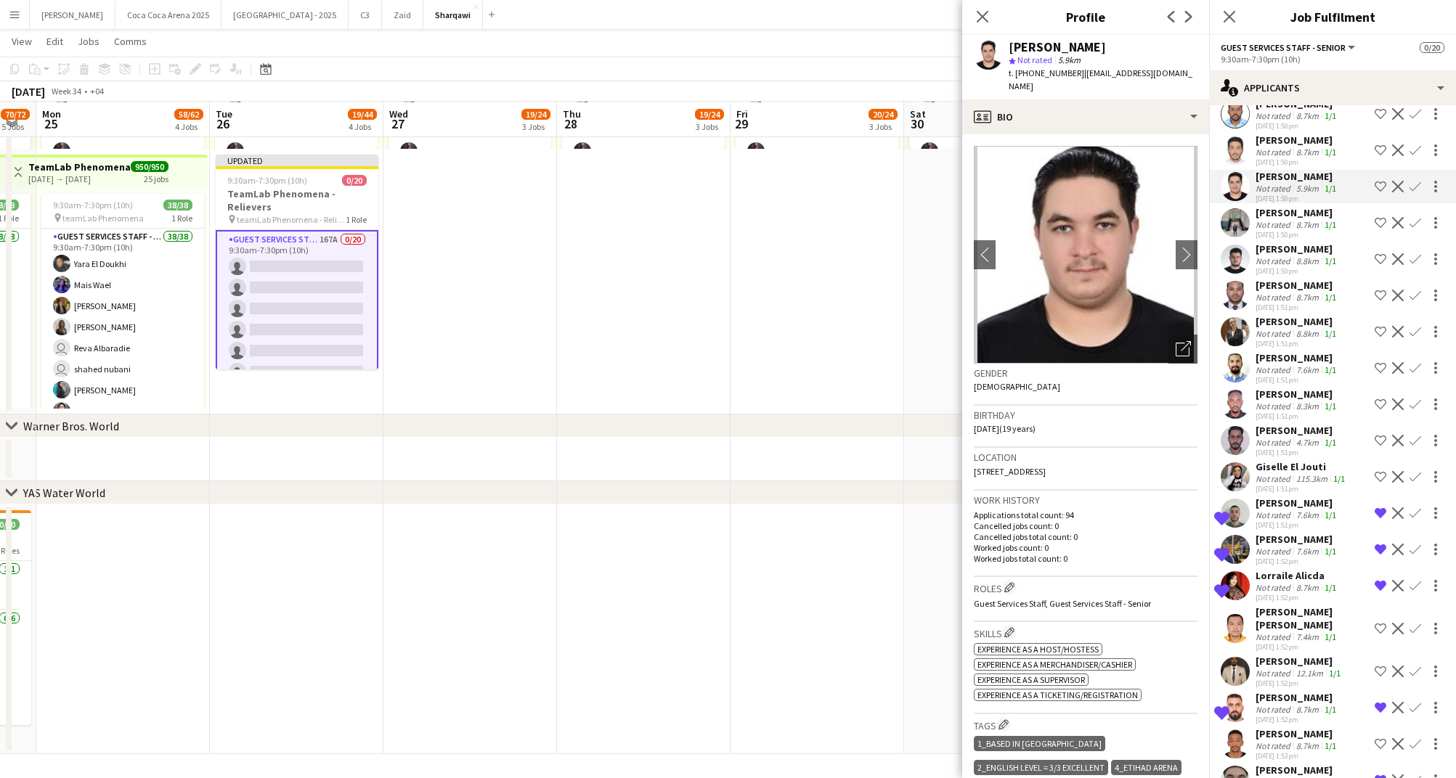
click at [1271, 206] on div "[PERSON_NAME]" at bounding box center [1296, 212] width 83 height 13
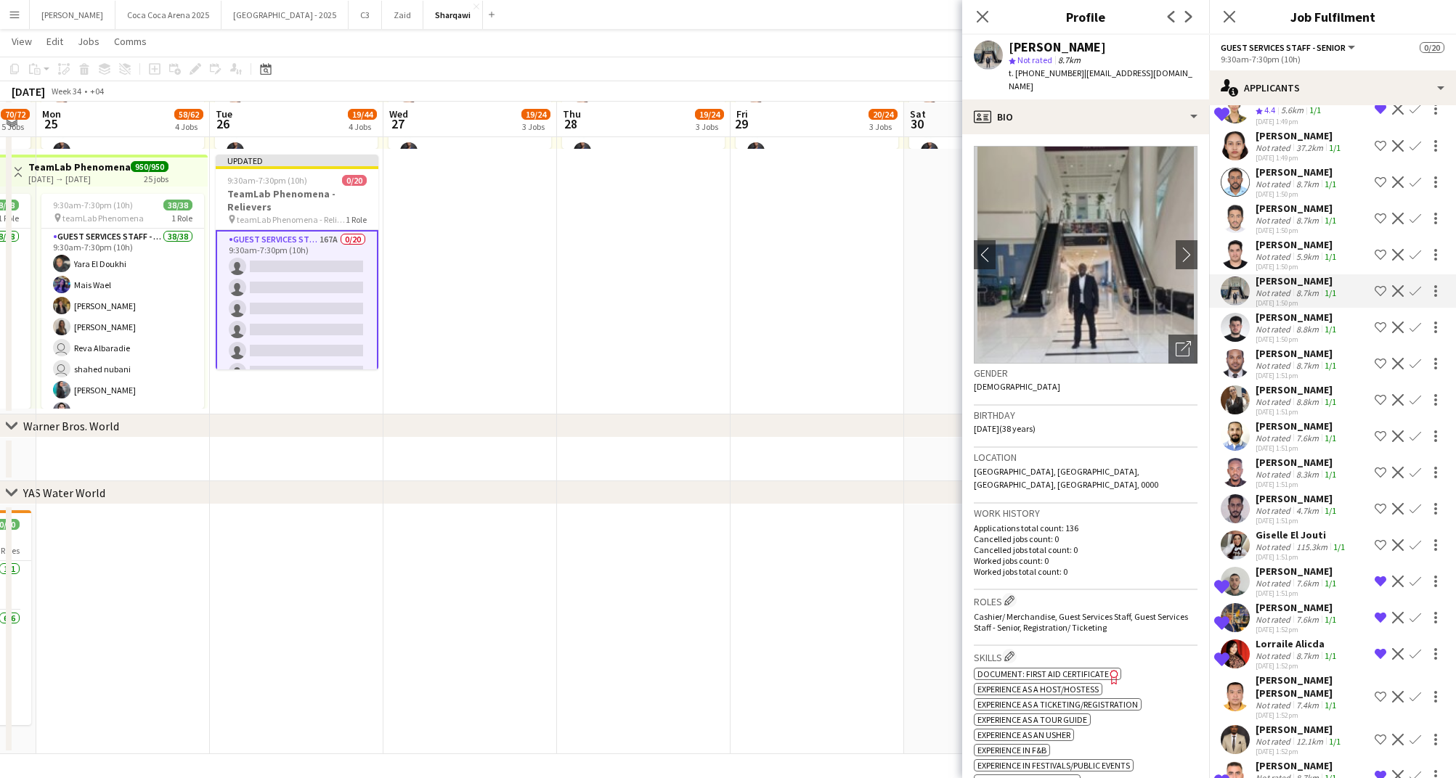
scroll to position [1667, 0]
click at [1271, 214] on div "Not rated" at bounding box center [1274, 219] width 38 height 11
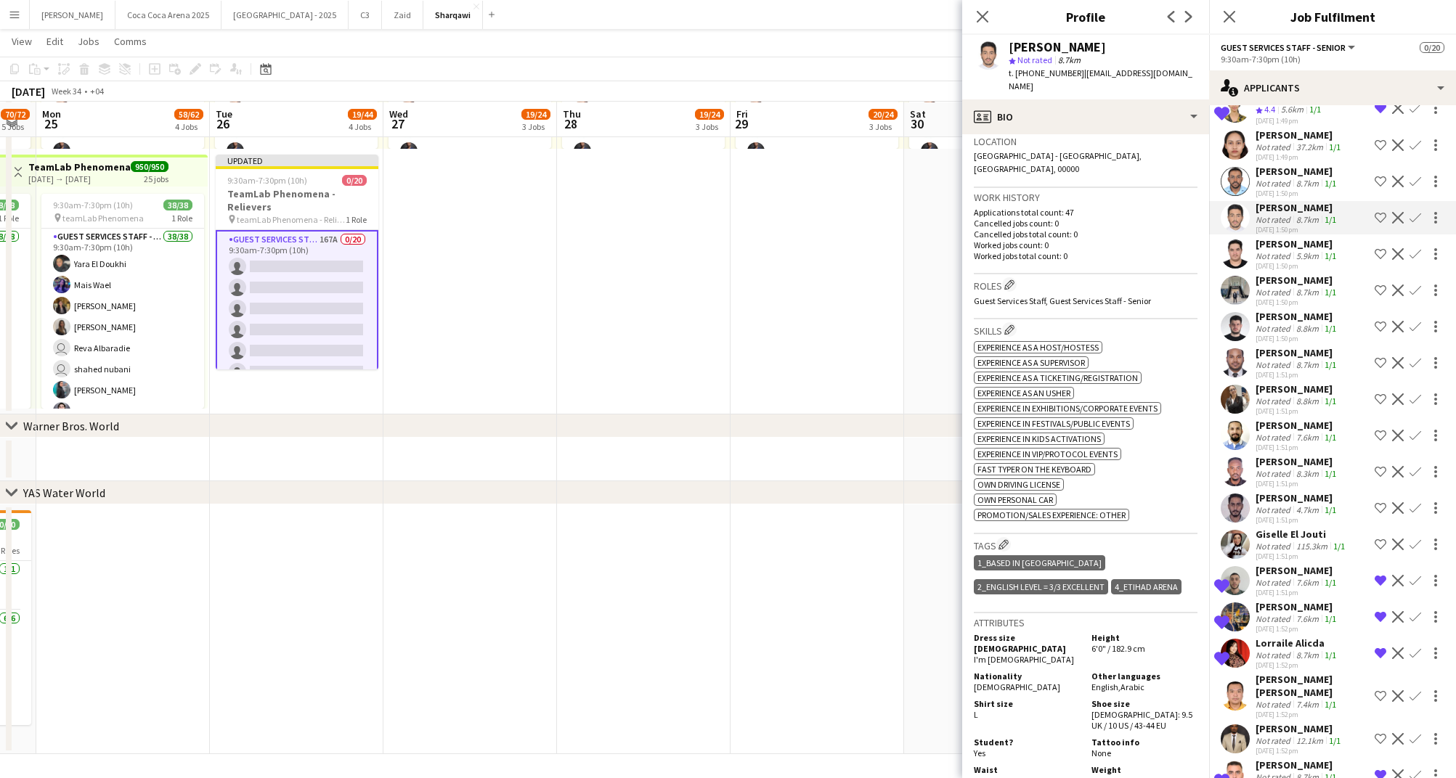
scroll to position [231, 0]
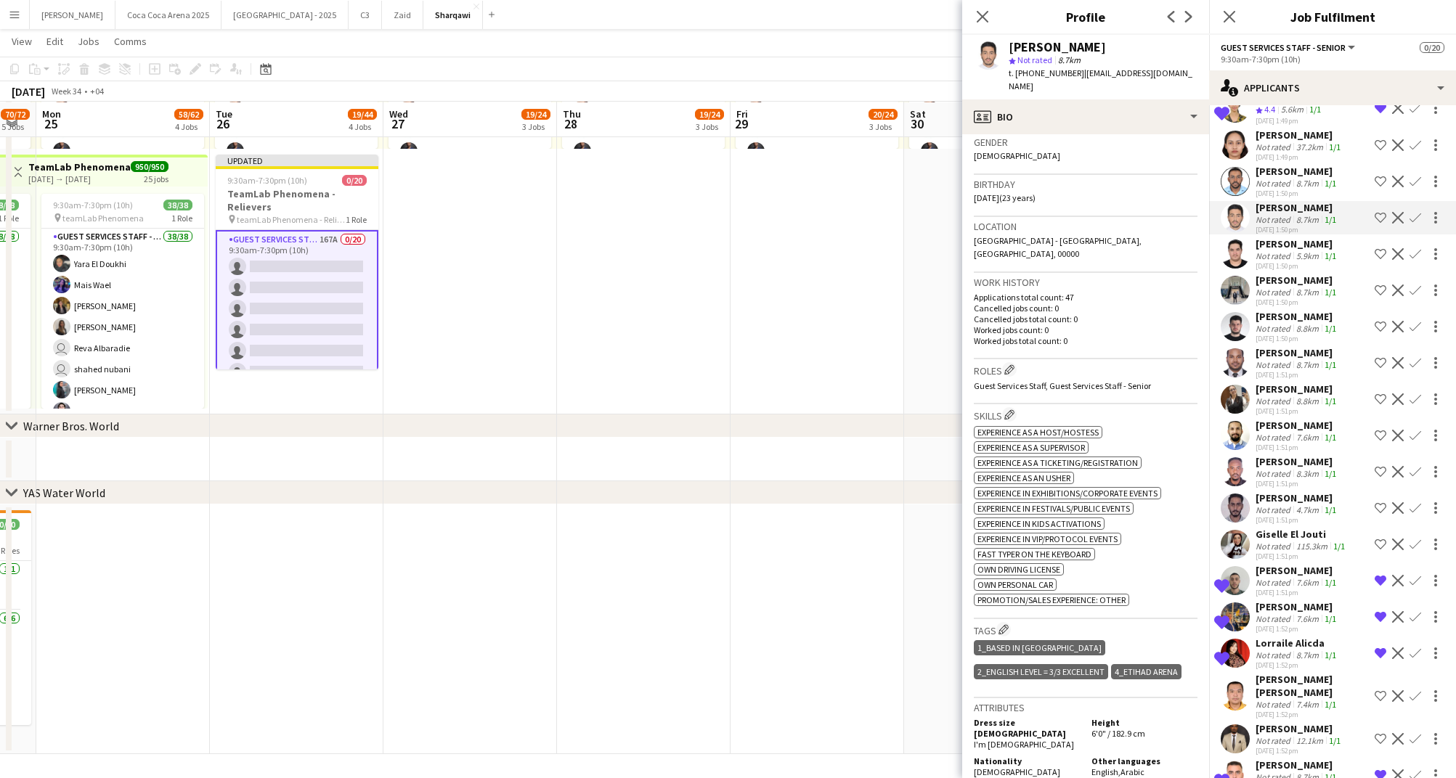
click at [1377, 212] on app-icon "Shortlist crew" at bounding box center [1380, 218] width 12 height 12
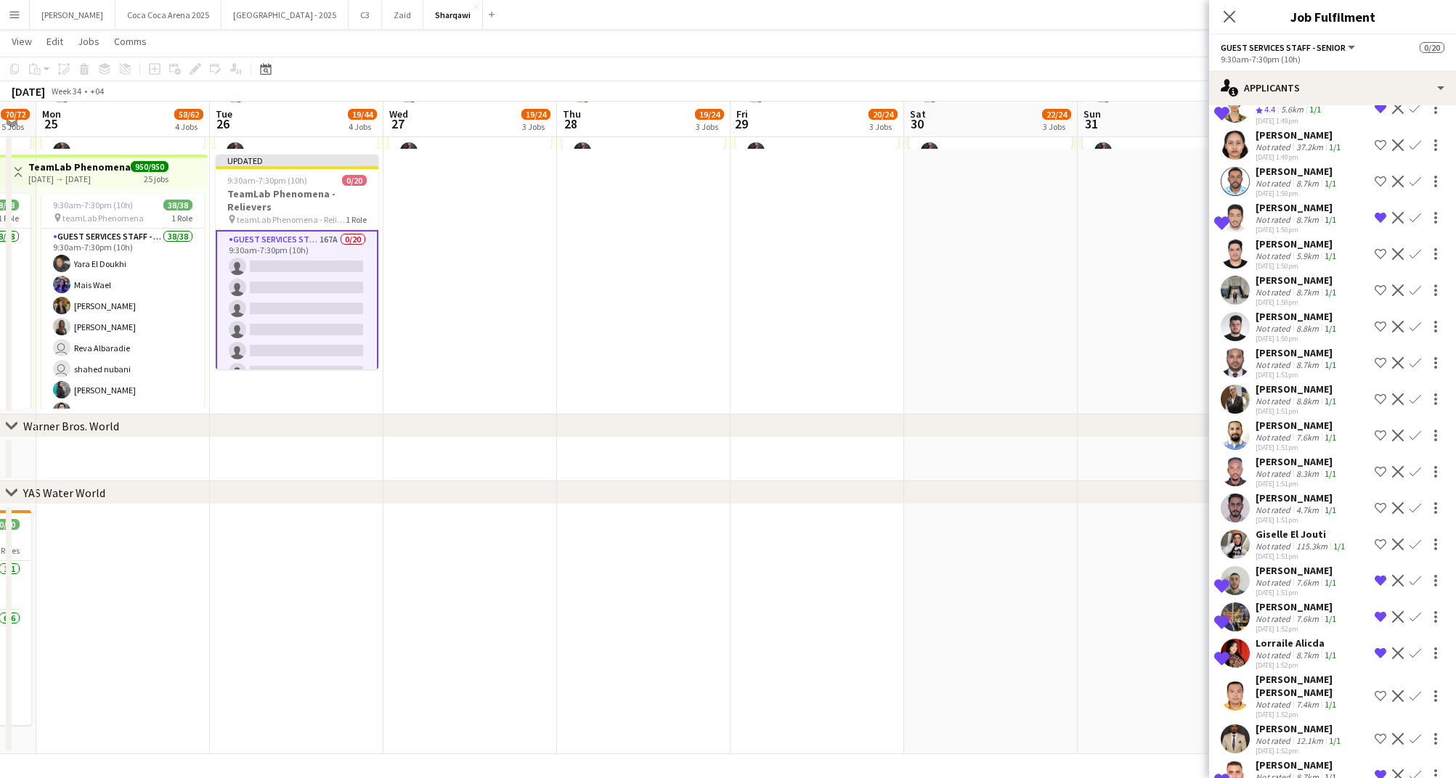
click at [1296, 178] on div "8.7km" at bounding box center [1307, 183] width 28 height 11
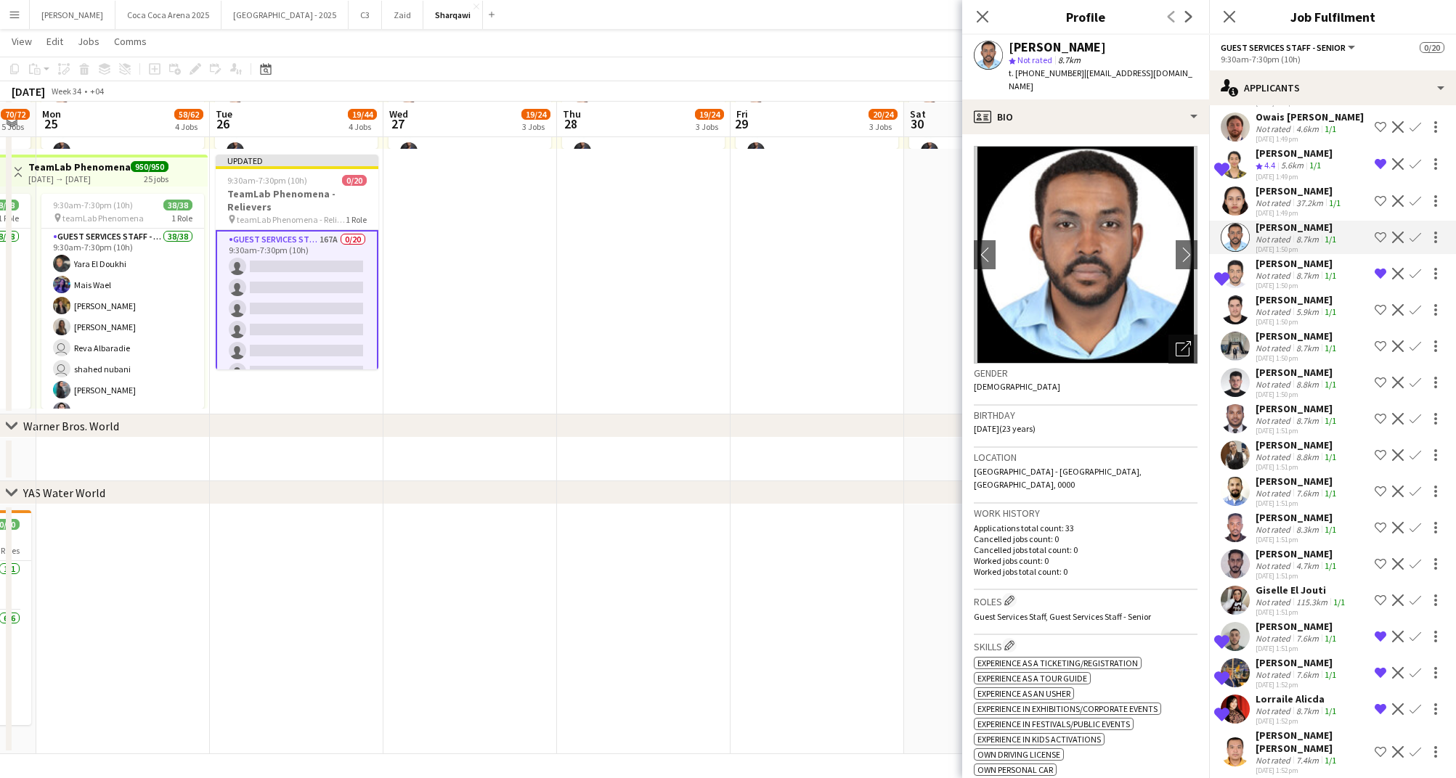
scroll to position [1596, 0]
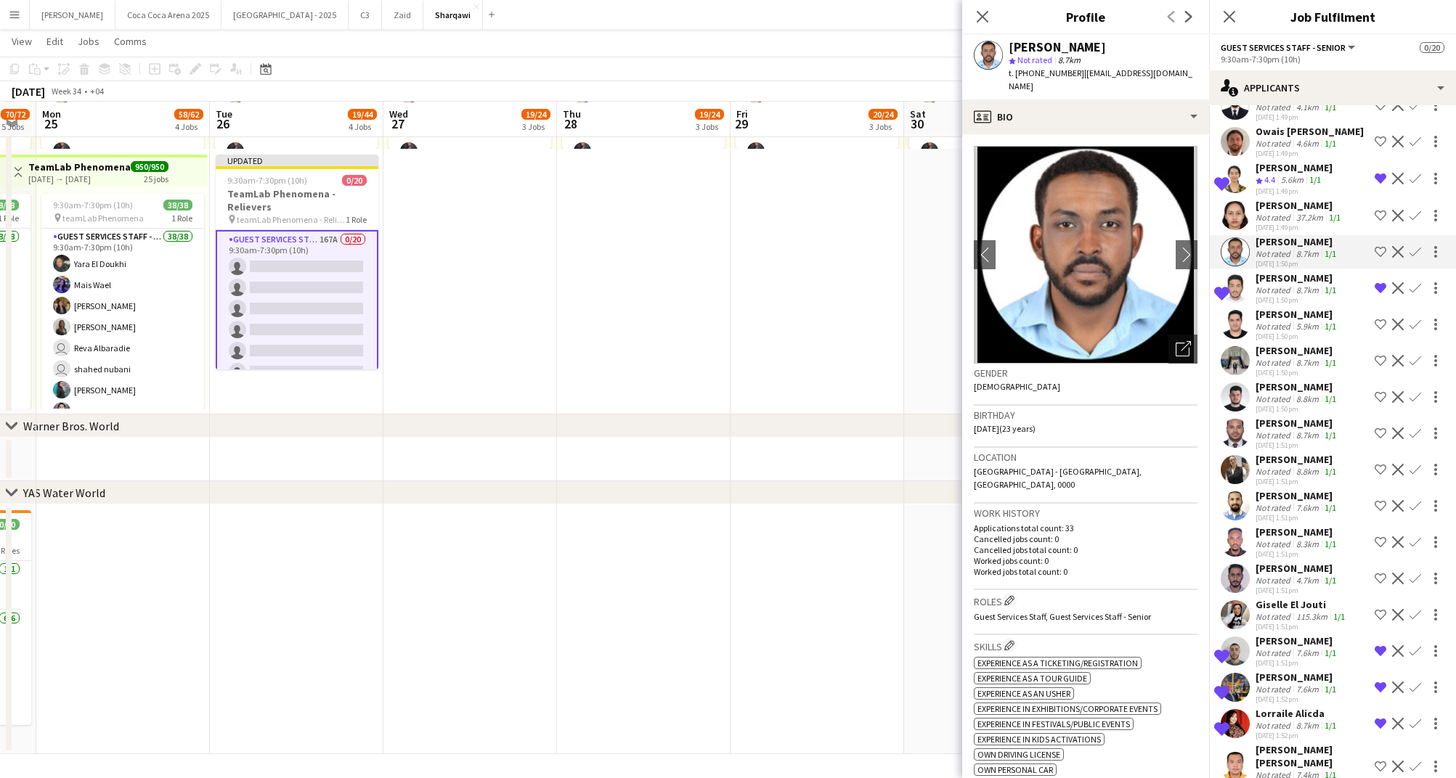
click at [1281, 212] on div "Not rated" at bounding box center [1274, 217] width 38 height 11
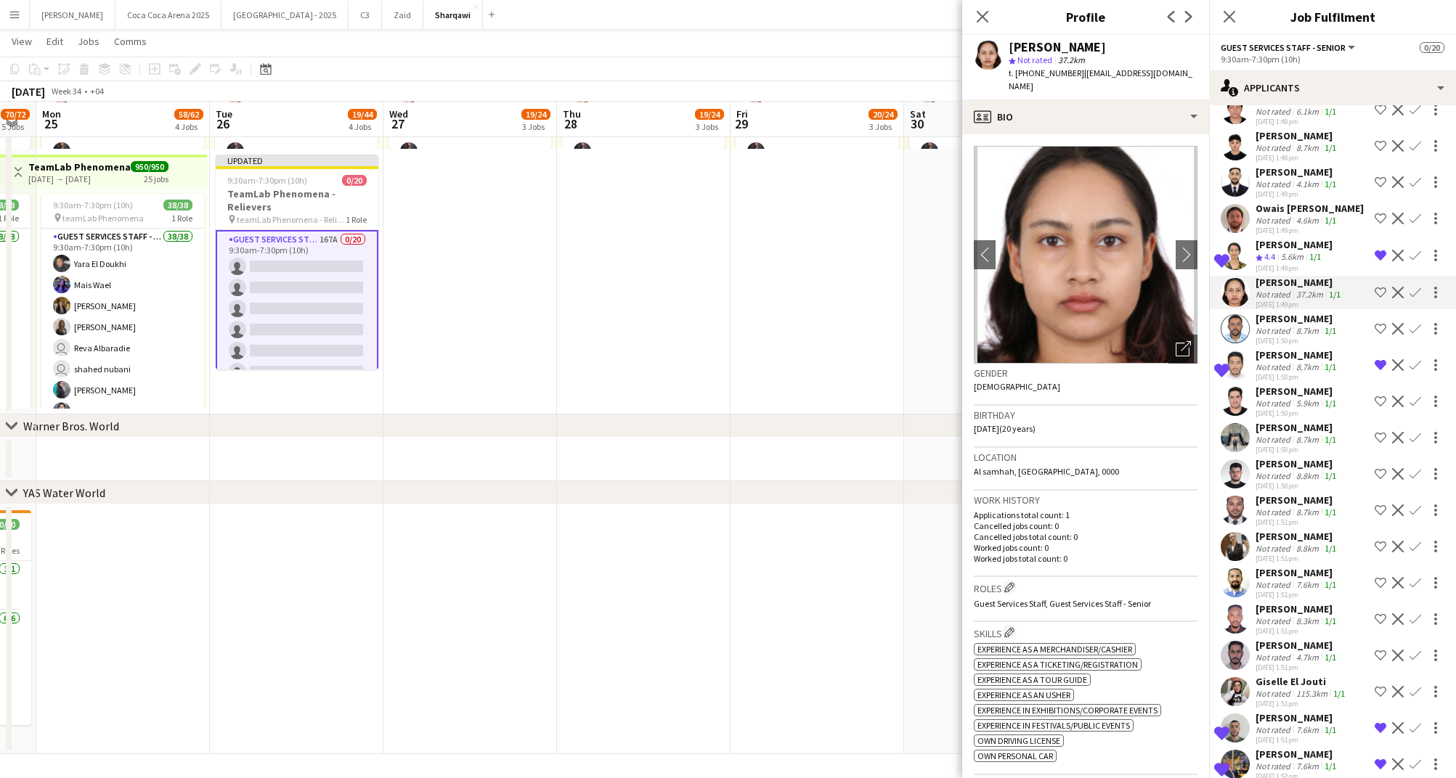
scroll to position [1485, 0]
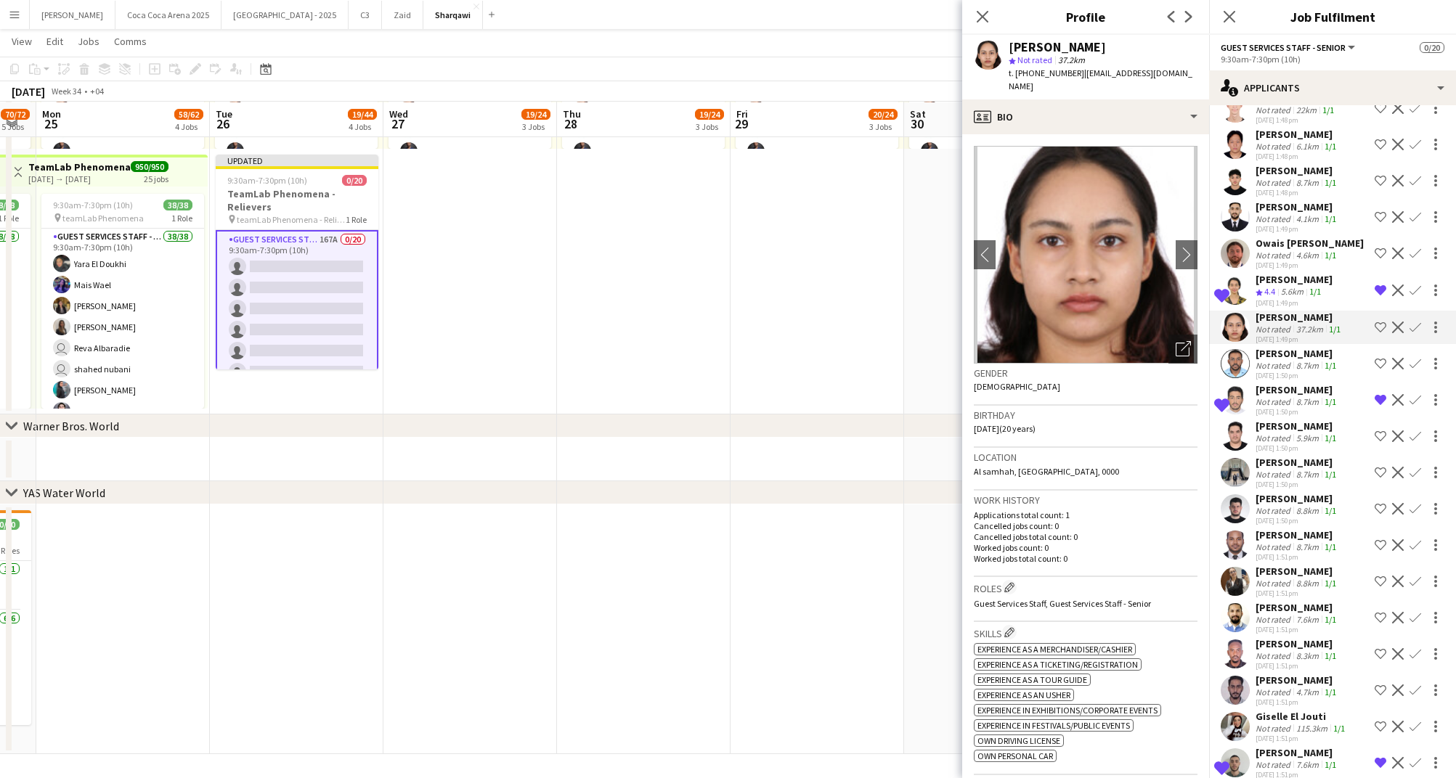
click at [1285, 224] on div "[DATE] 1:49pm" at bounding box center [1296, 228] width 83 height 9
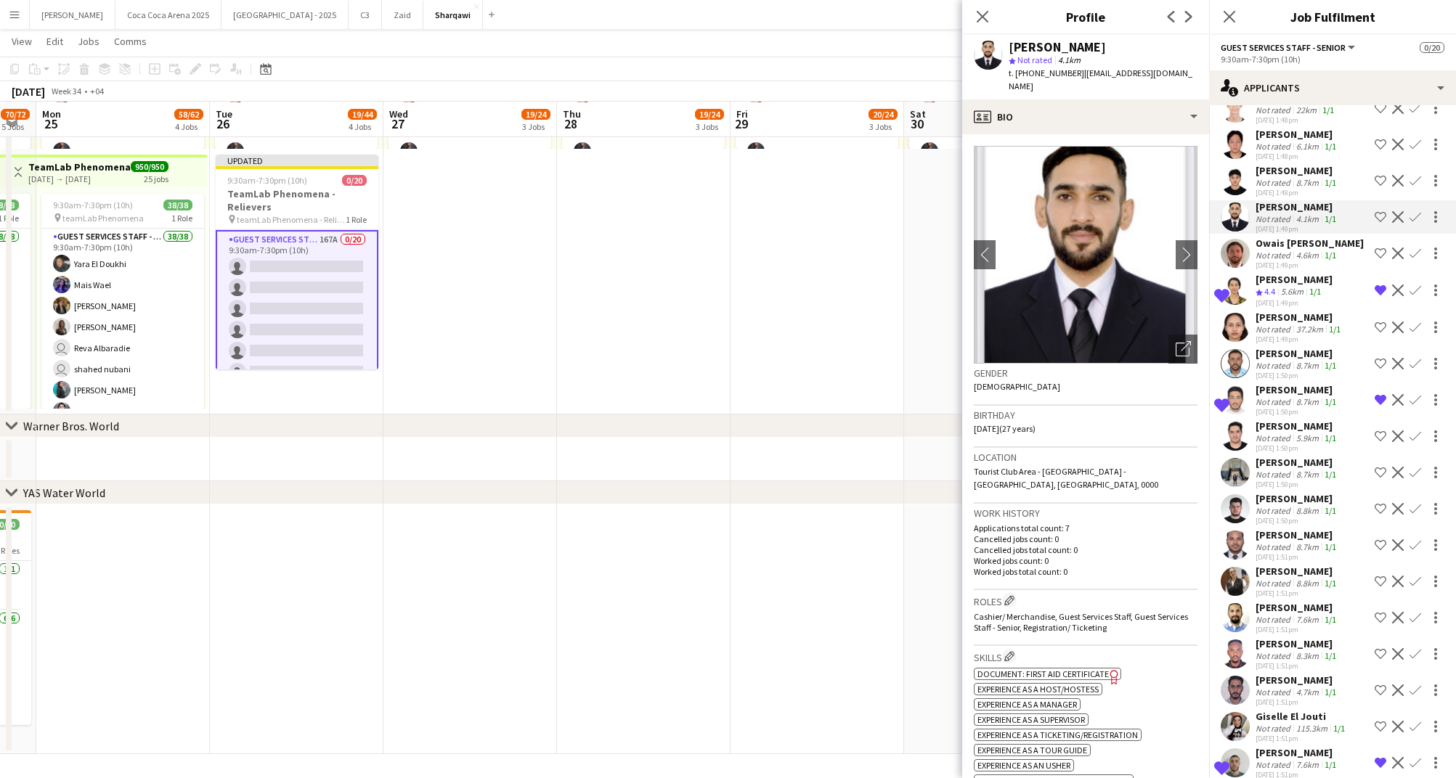
click at [1278, 164] on div "[PERSON_NAME]" at bounding box center [1296, 170] width 83 height 13
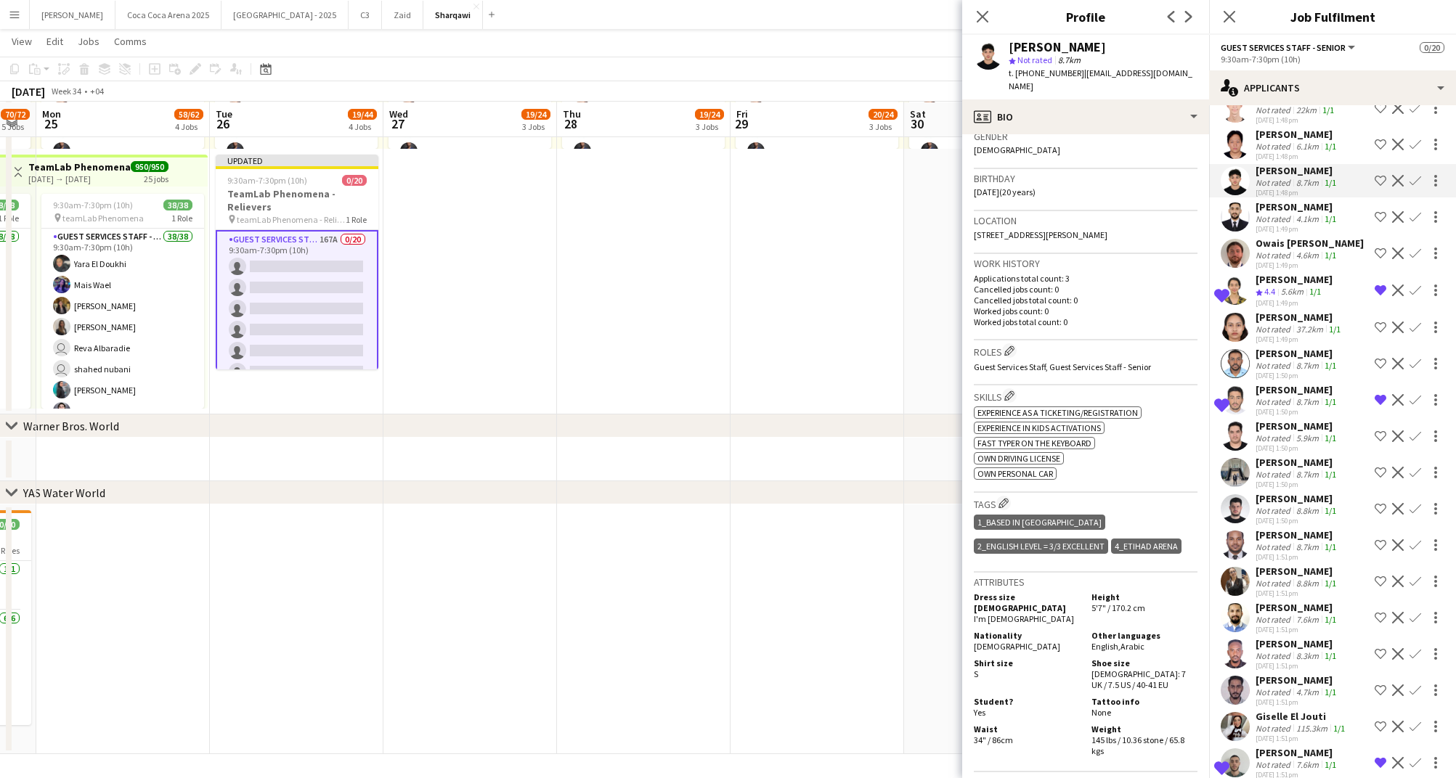
scroll to position [171, 0]
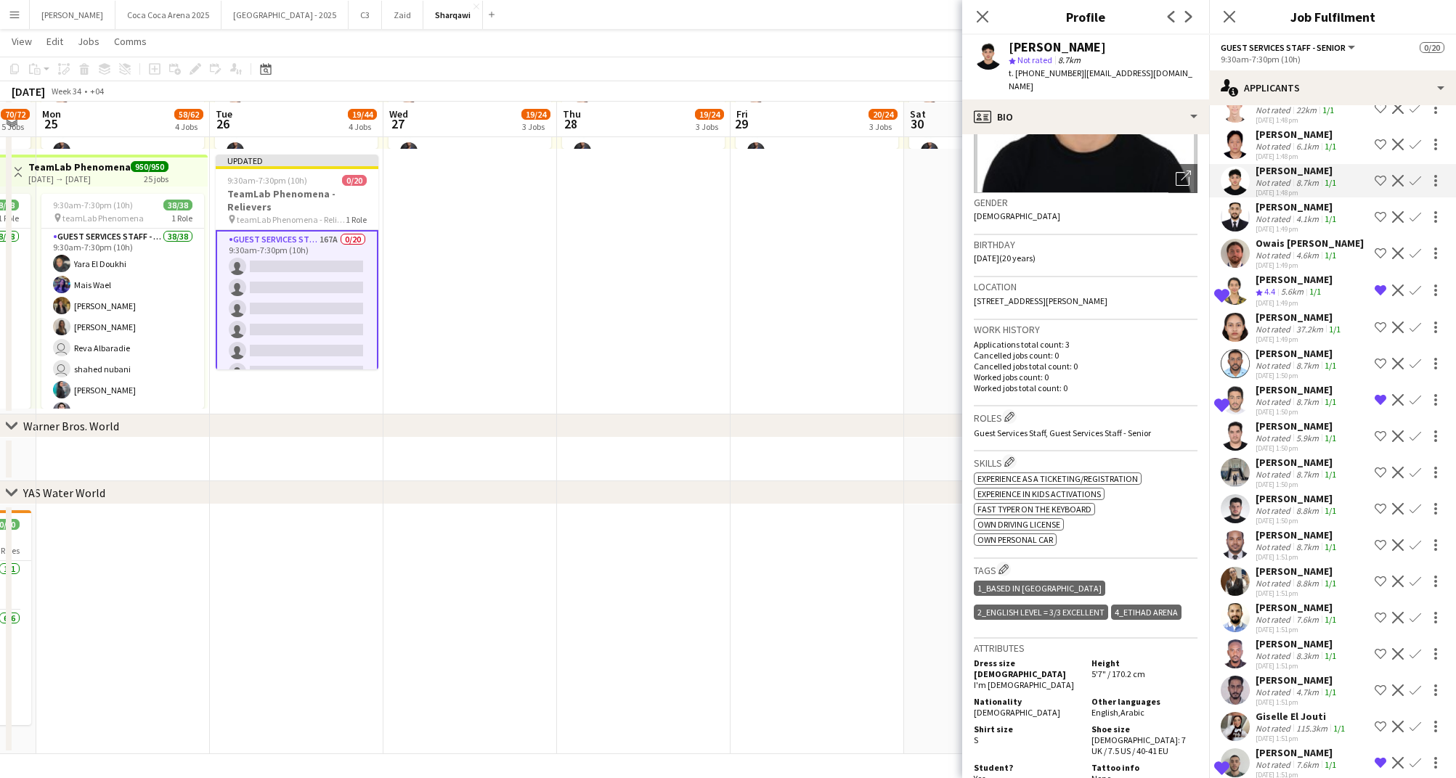
click at [1380, 175] on app-icon "Shortlist crew" at bounding box center [1380, 181] width 12 height 12
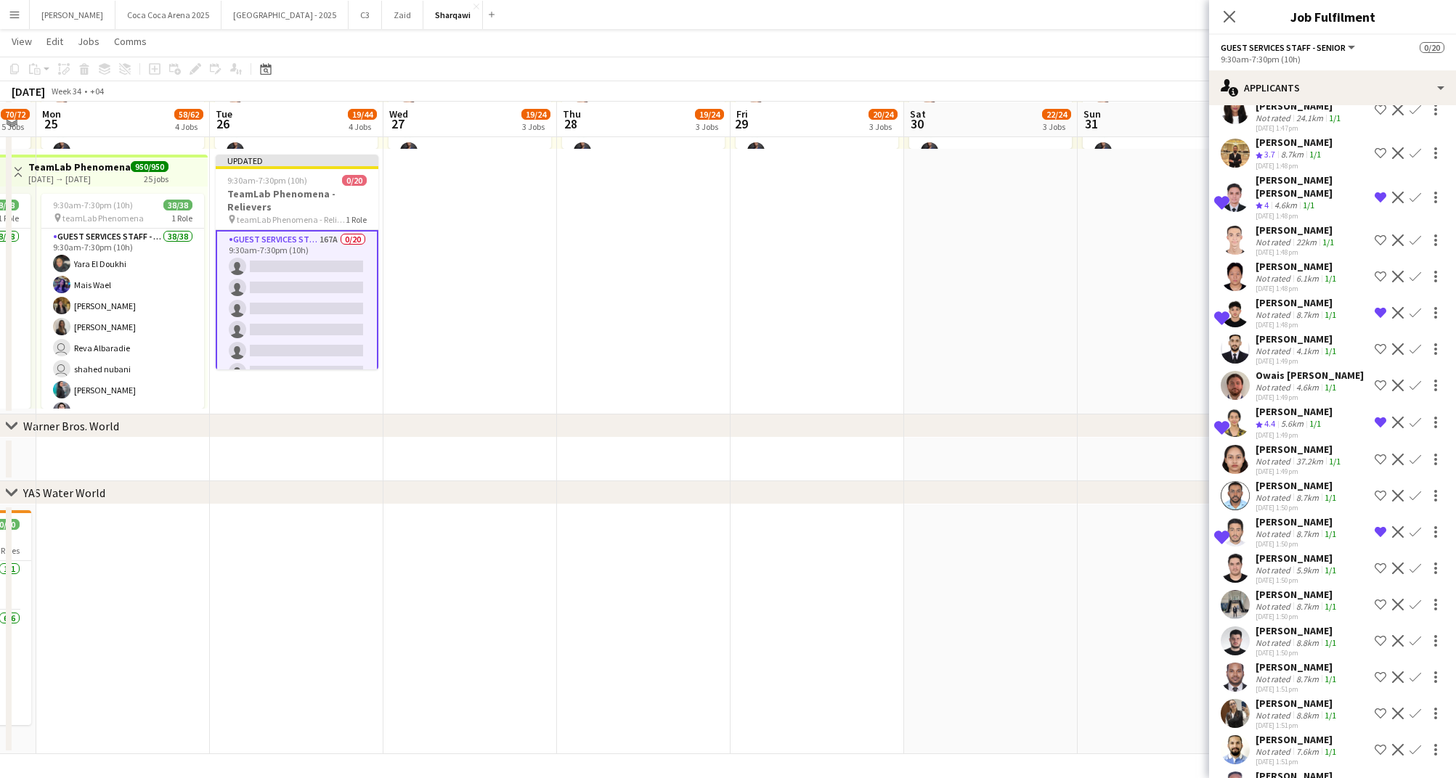
scroll to position [1347, 0]
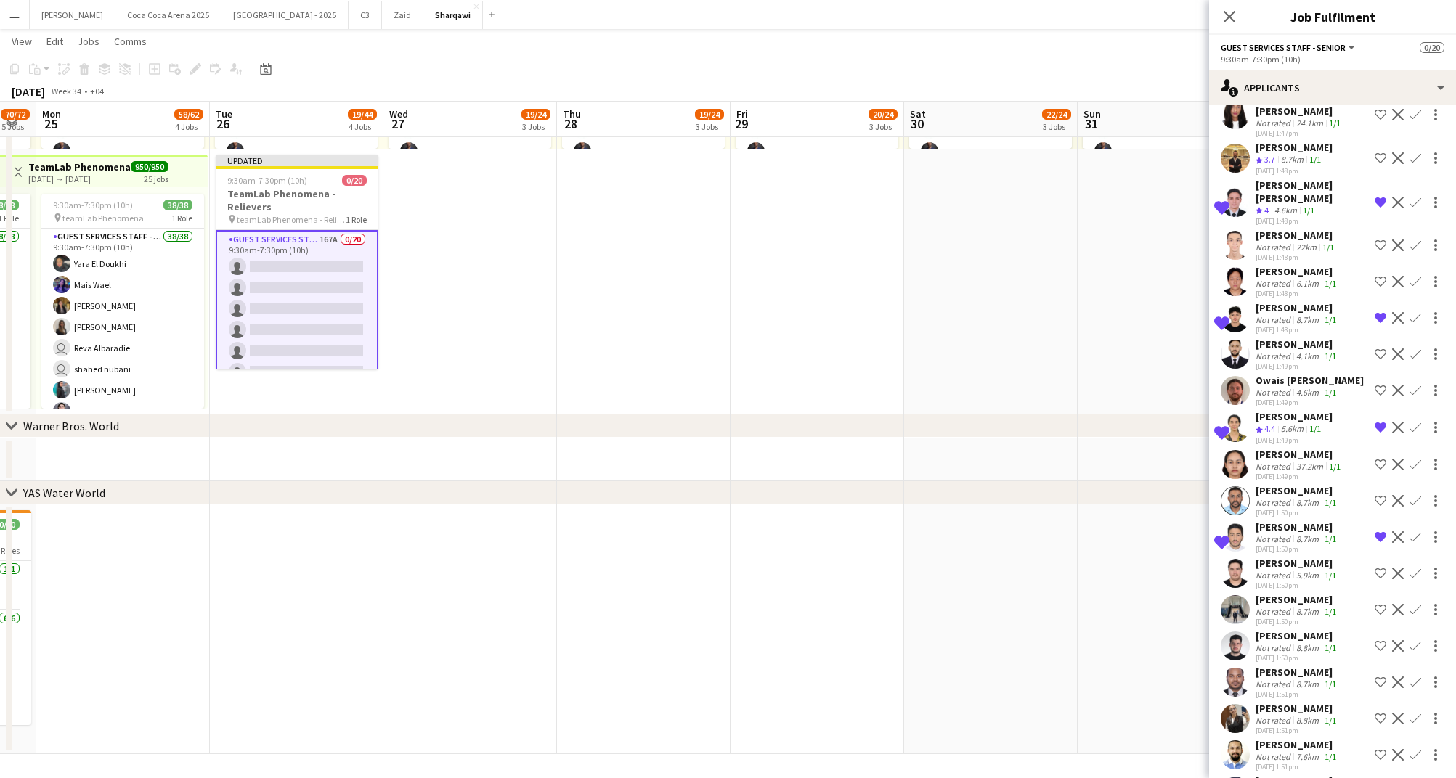
click at [1321, 265] on div "[PERSON_NAME]" at bounding box center [1296, 271] width 83 height 13
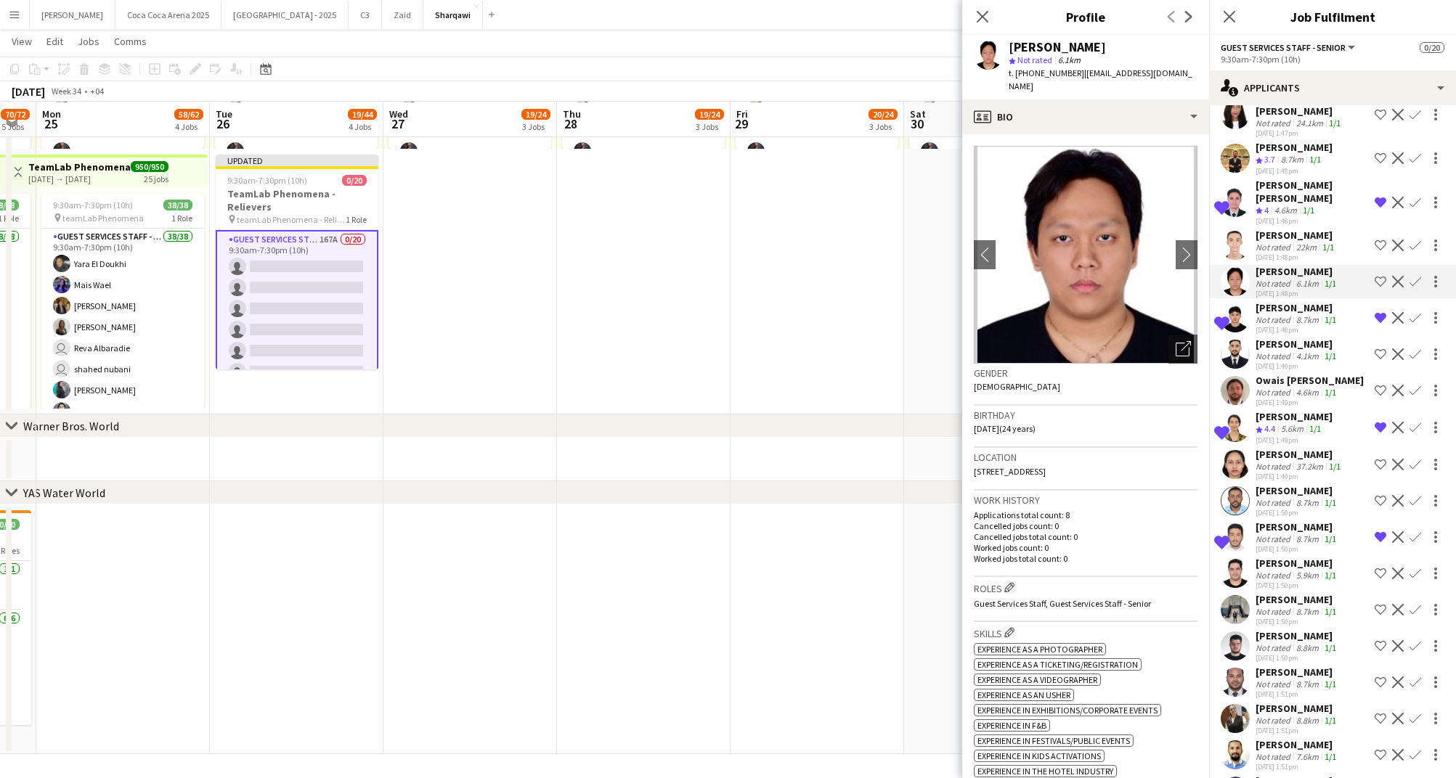
click at [1309, 242] on div "22km" at bounding box center [1306, 247] width 26 height 11
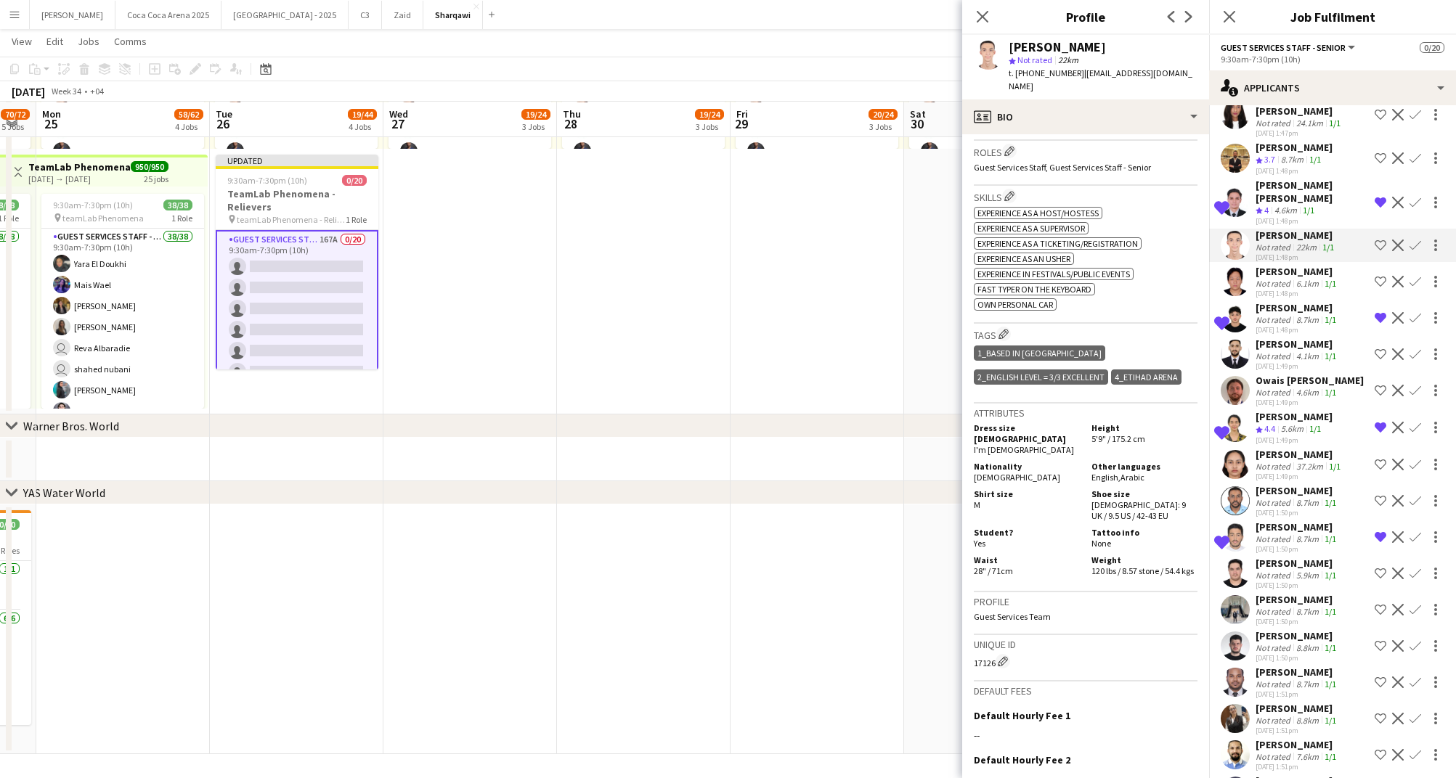
scroll to position [387, 0]
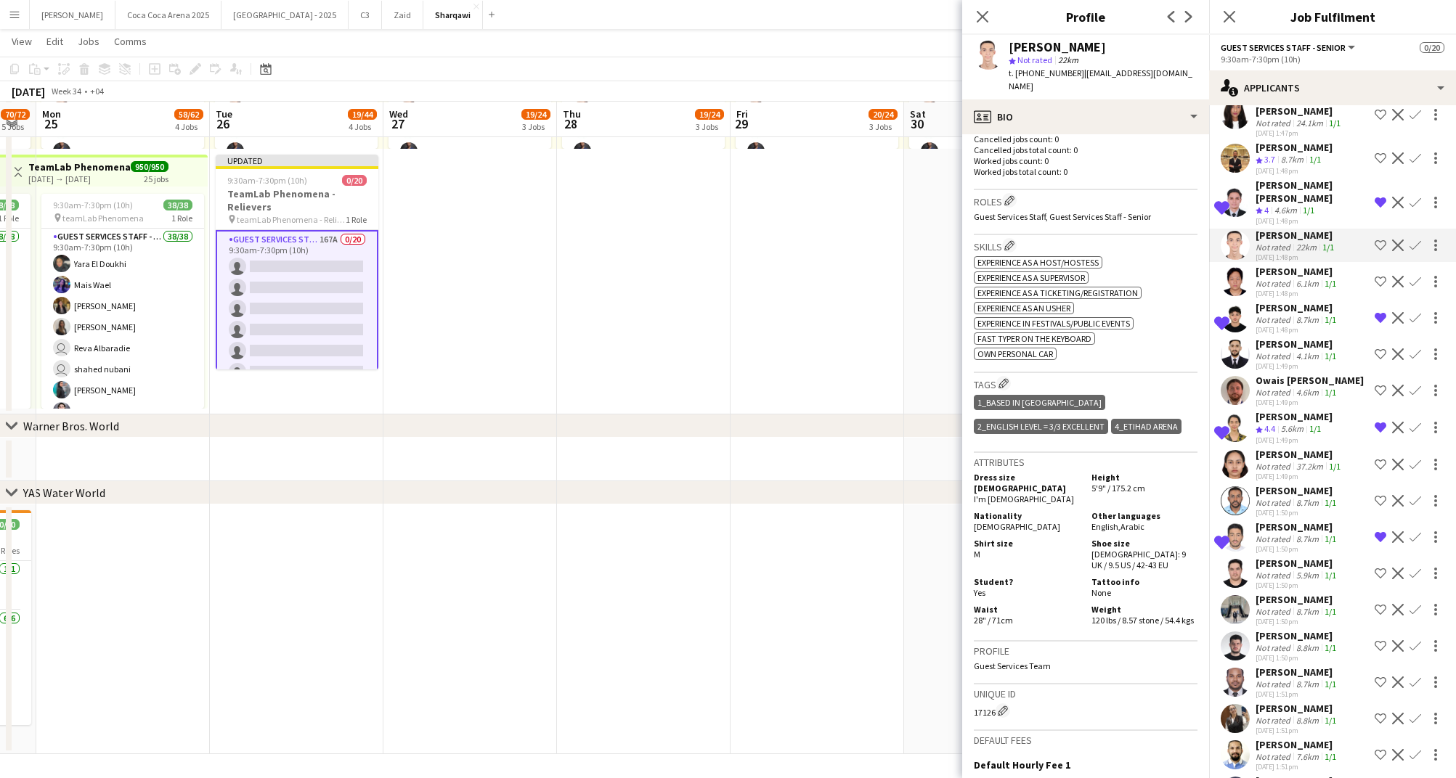
drag, startPoint x: 1374, startPoint y: 202, endPoint x: 1318, endPoint y: 188, distance: 57.6
click at [1374, 240] on app-icon "Shortlist crew" at bounding box center [1380, 246] width 12 height 12
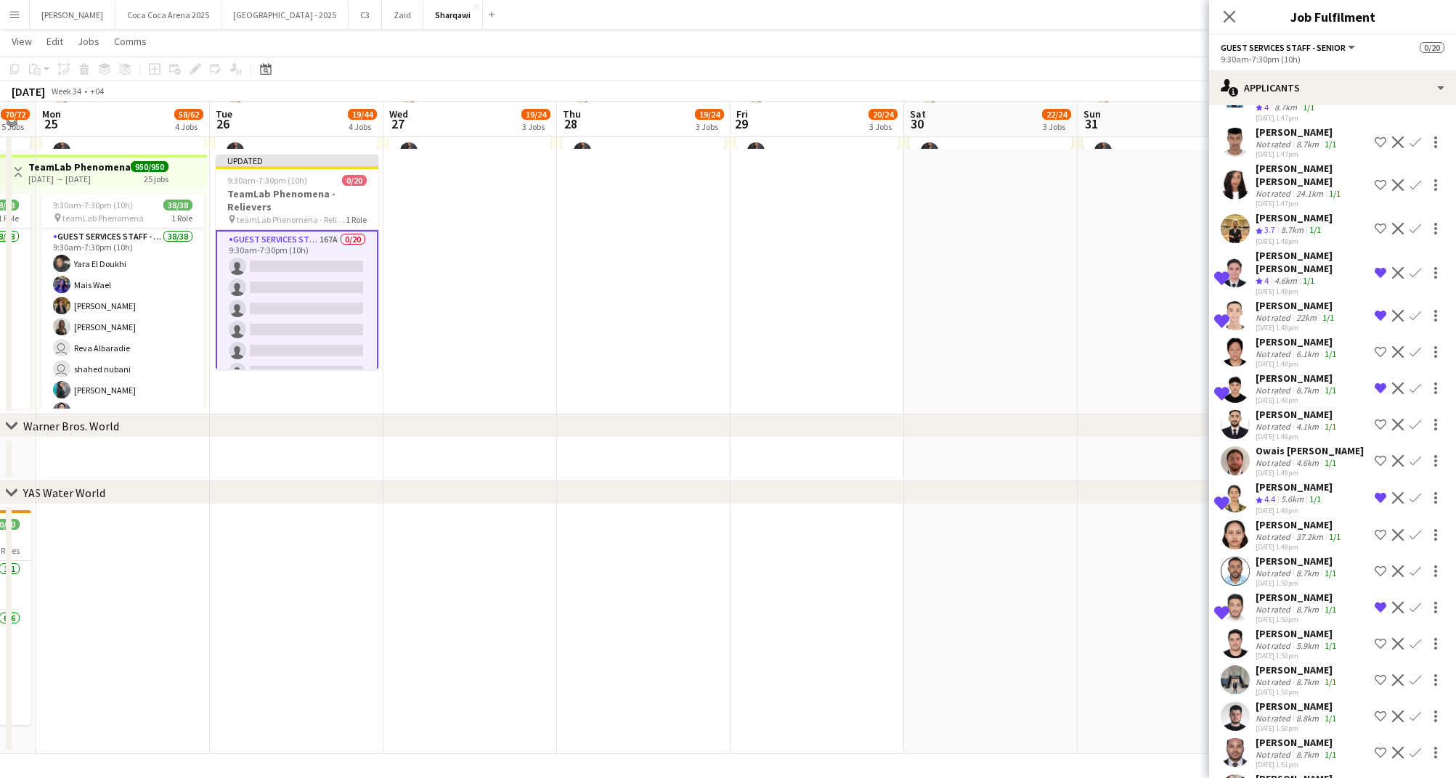
scroll to position [1252, 0]
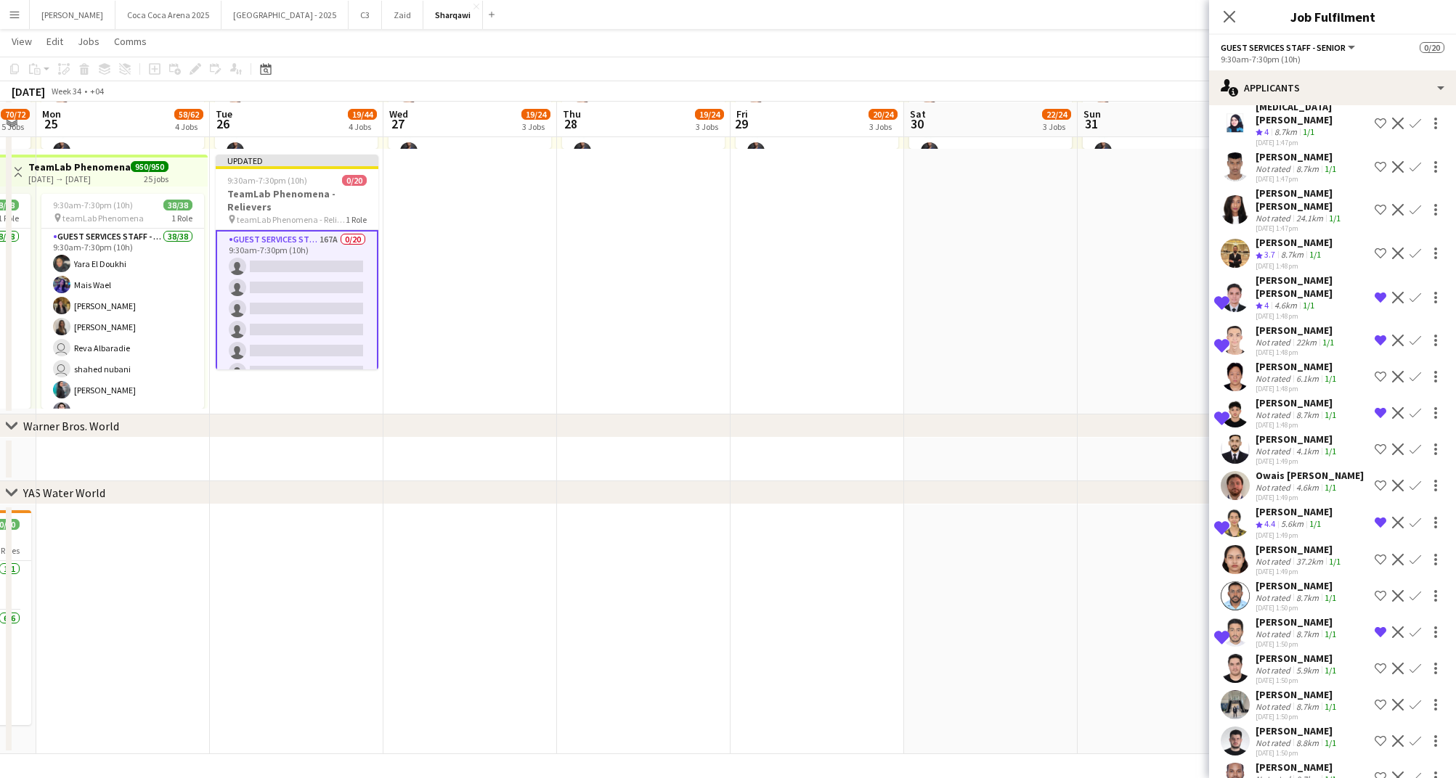
click at [1303, 249] on div "8.7km" at bounding box center [1292, 255] width 28 height 12
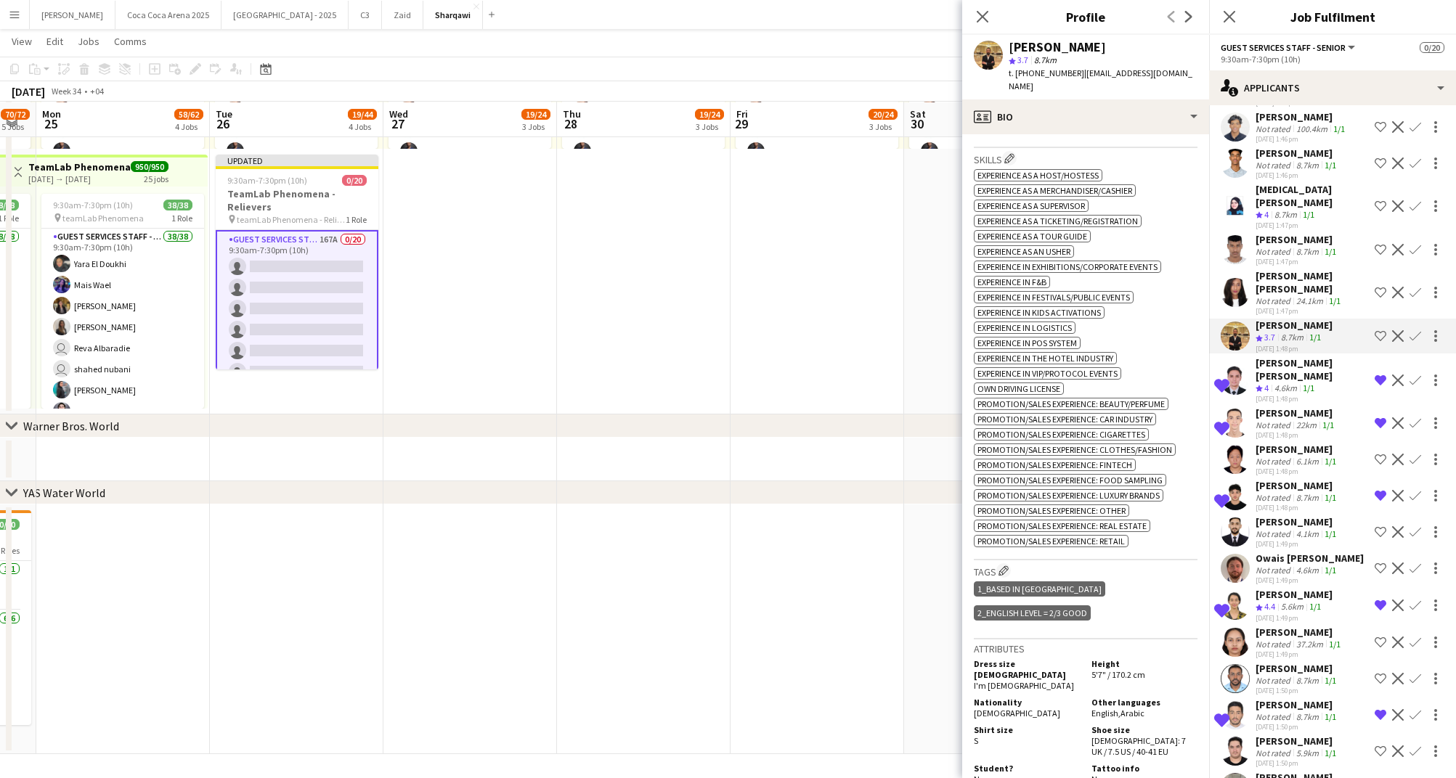
scroll to position [1173, 0]
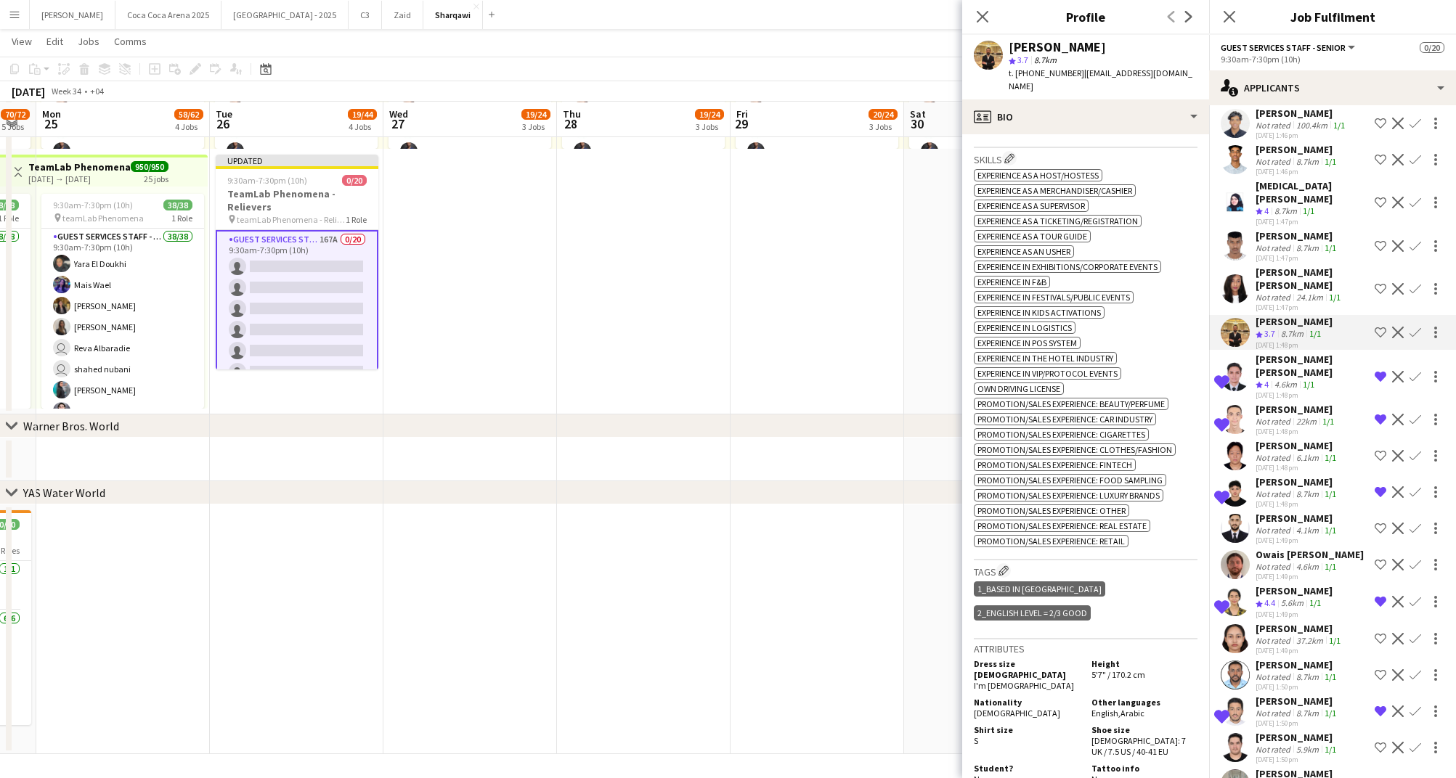
click at [1278, 292] on div "Not rated" at bounding box center [1274, 297] width 38 height 11
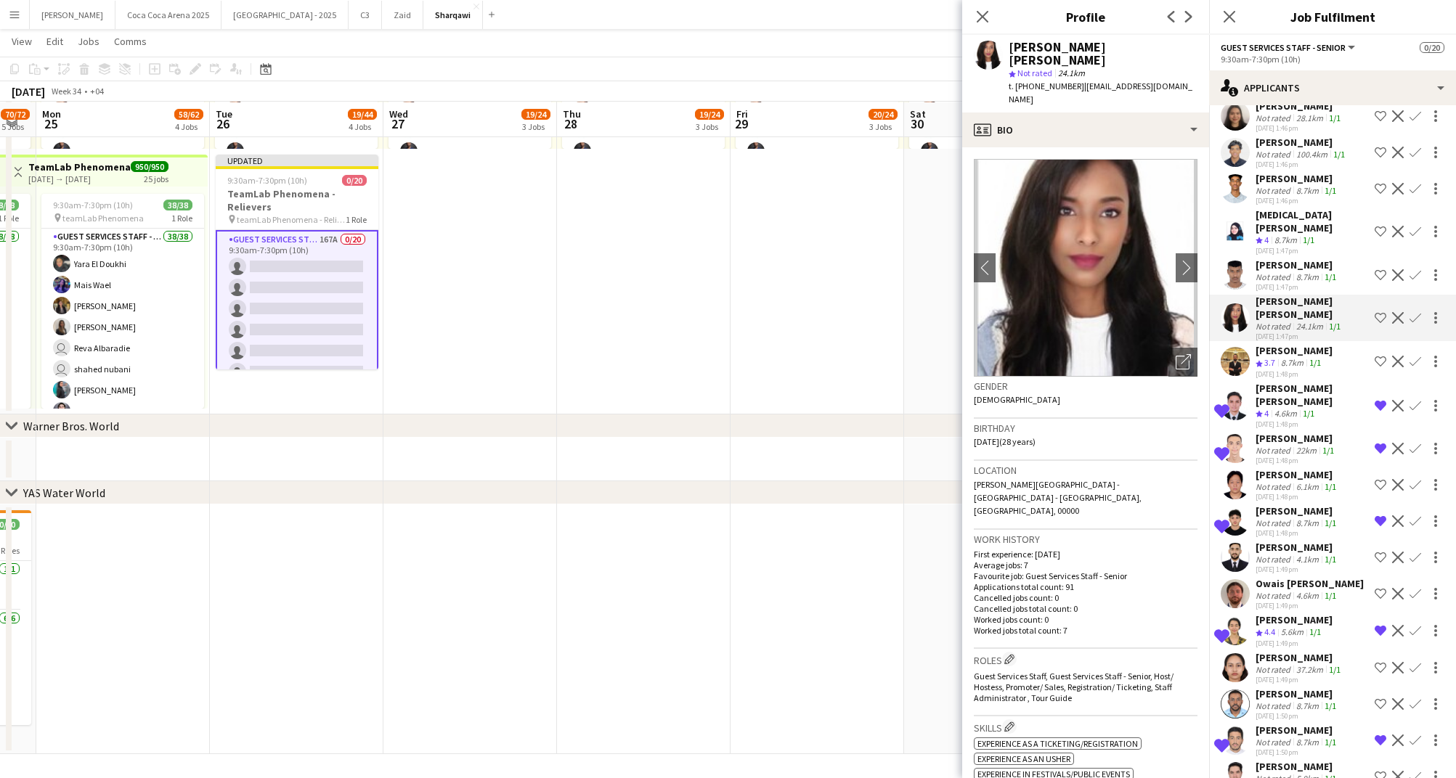
scroll to position [1140, 0]
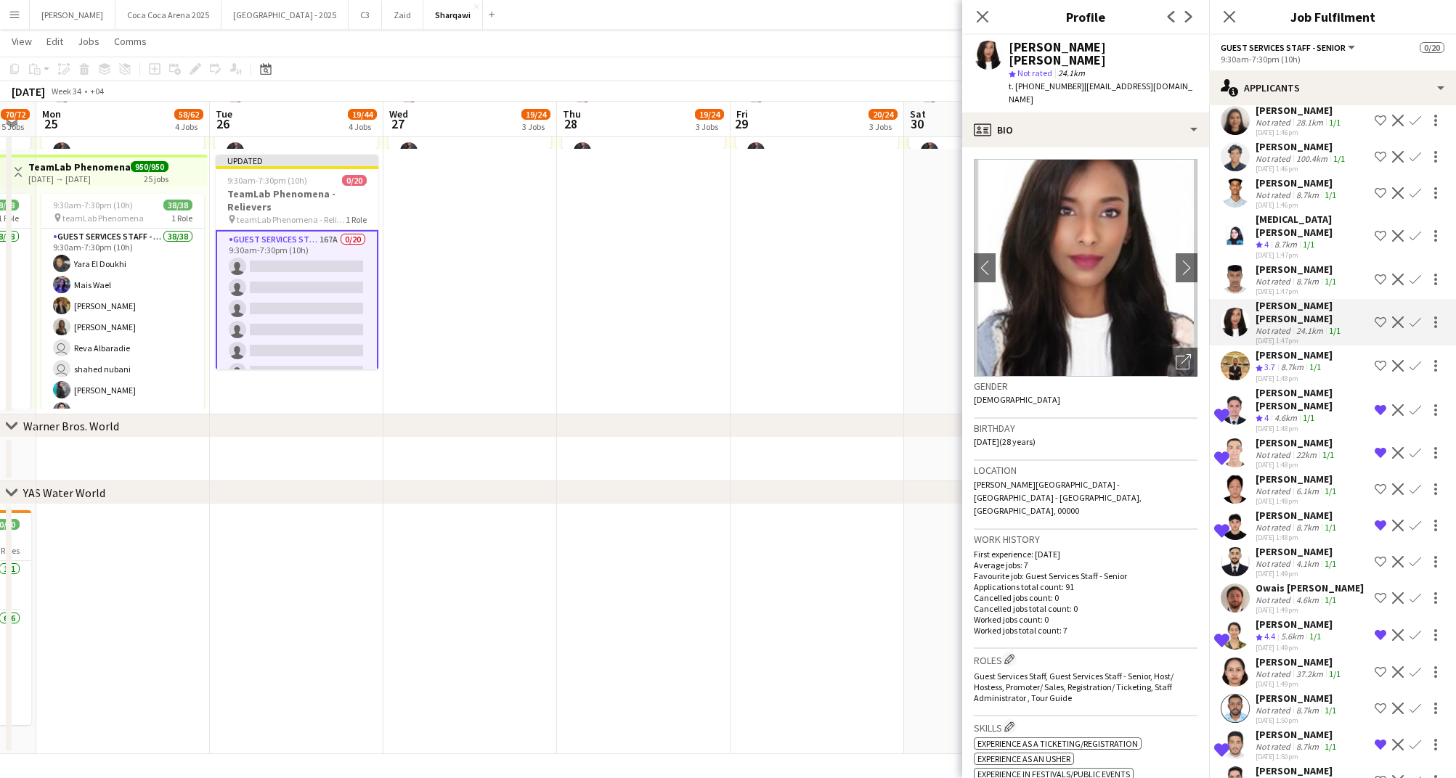
click at [1277, 263] on div "[PERSON_NAME]" at bounding box center [1296, 269] width 83 height 13
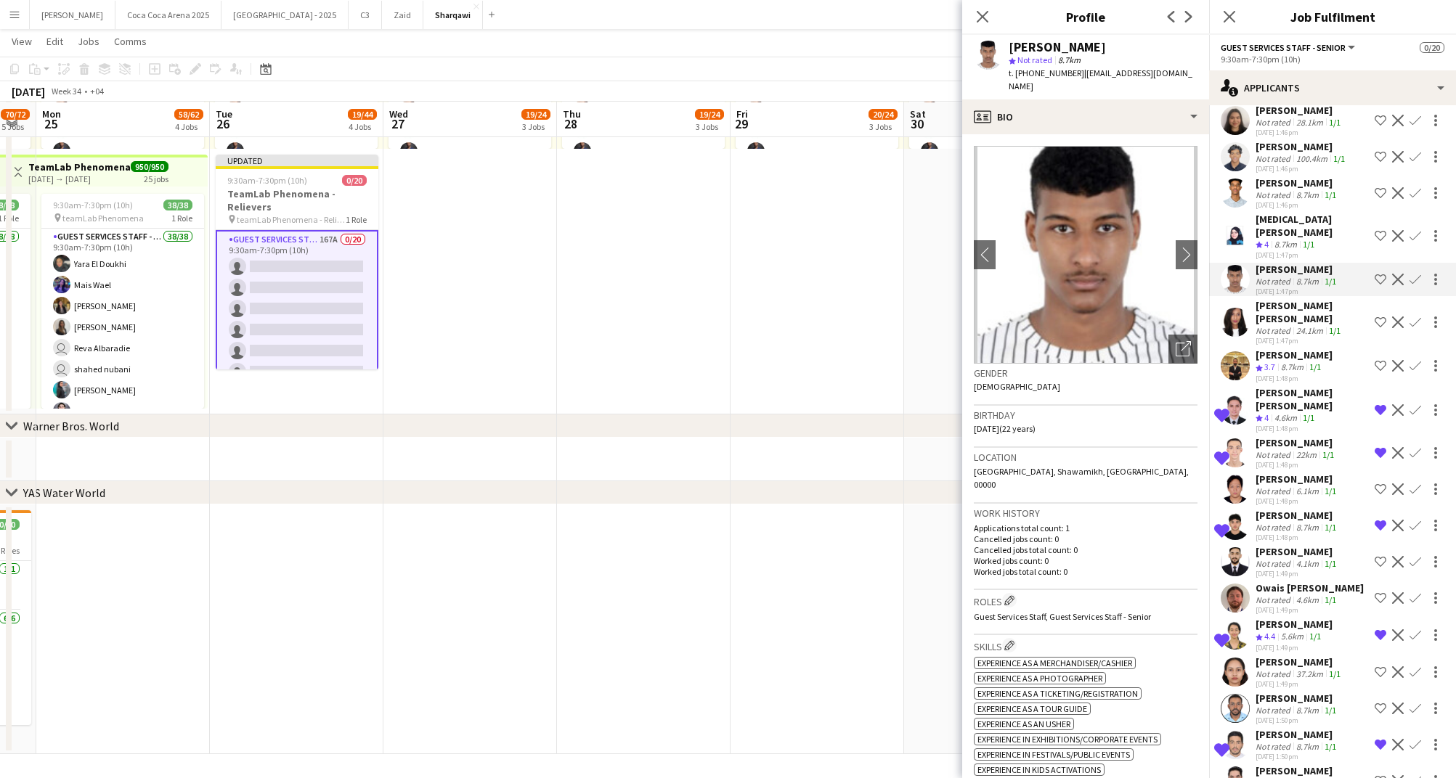
click at [1278, 239] on div "8.7km" at bounding box center [1285, 245] width 28 height 12
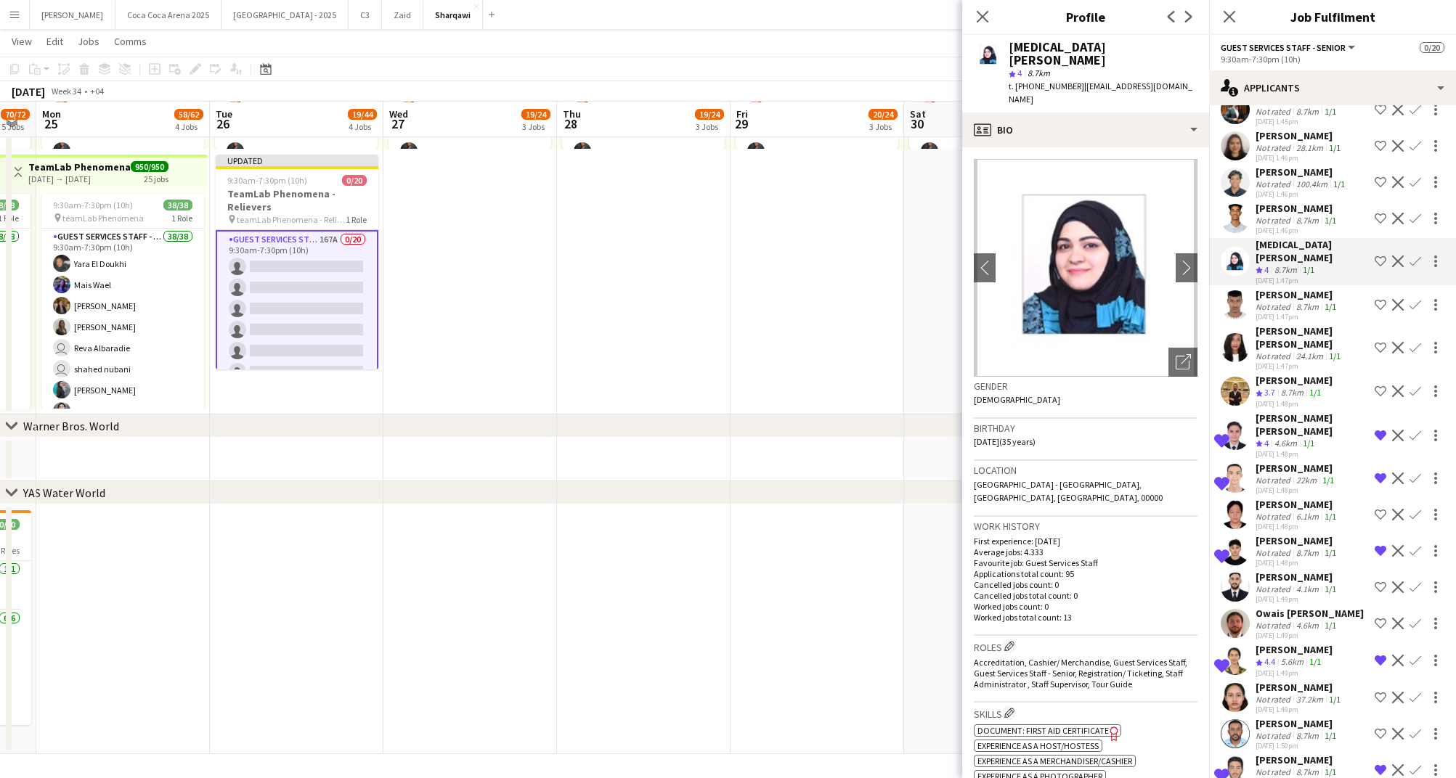
scroll to position [1109, 0]
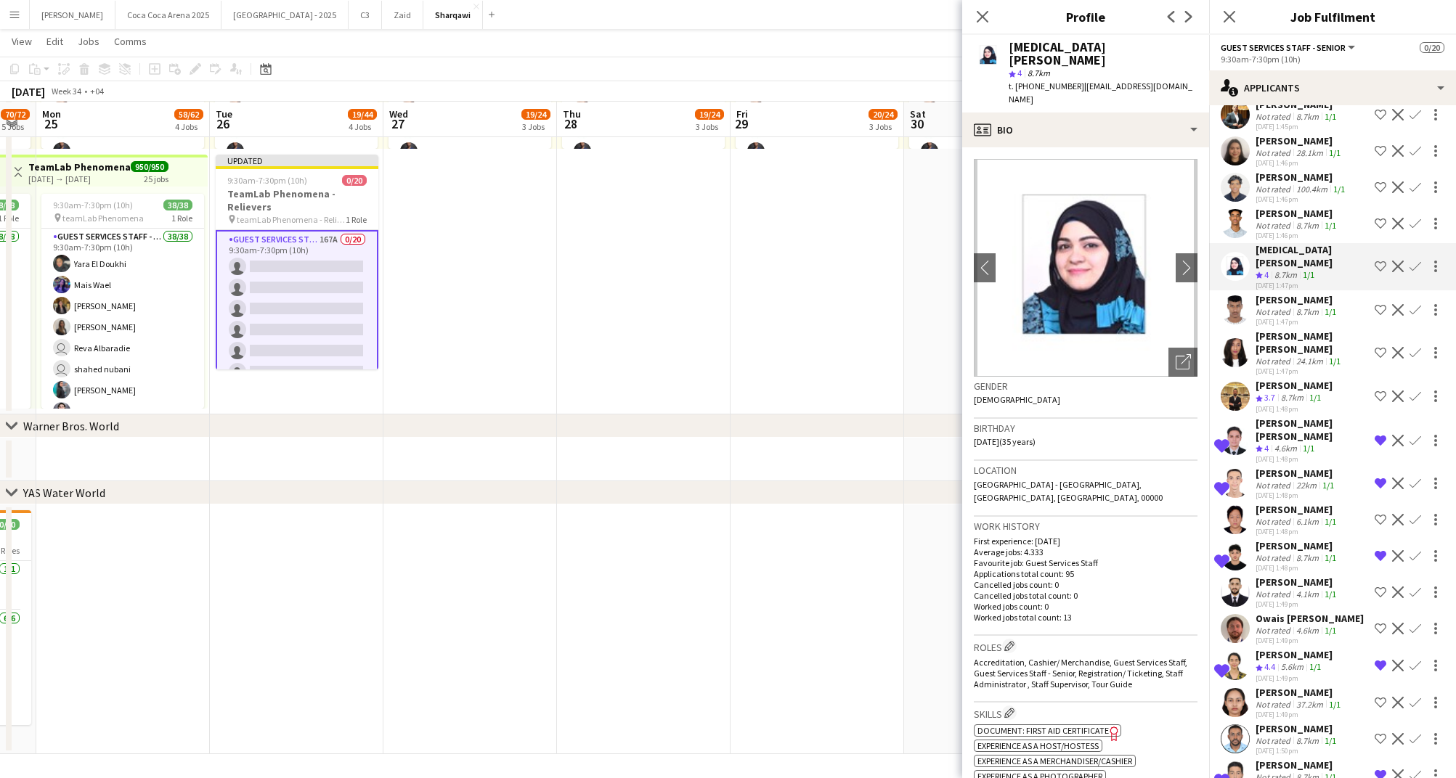
click at [1278, 220] on div "Not rated" at bounding box center [1274, 225] width 38 height 11
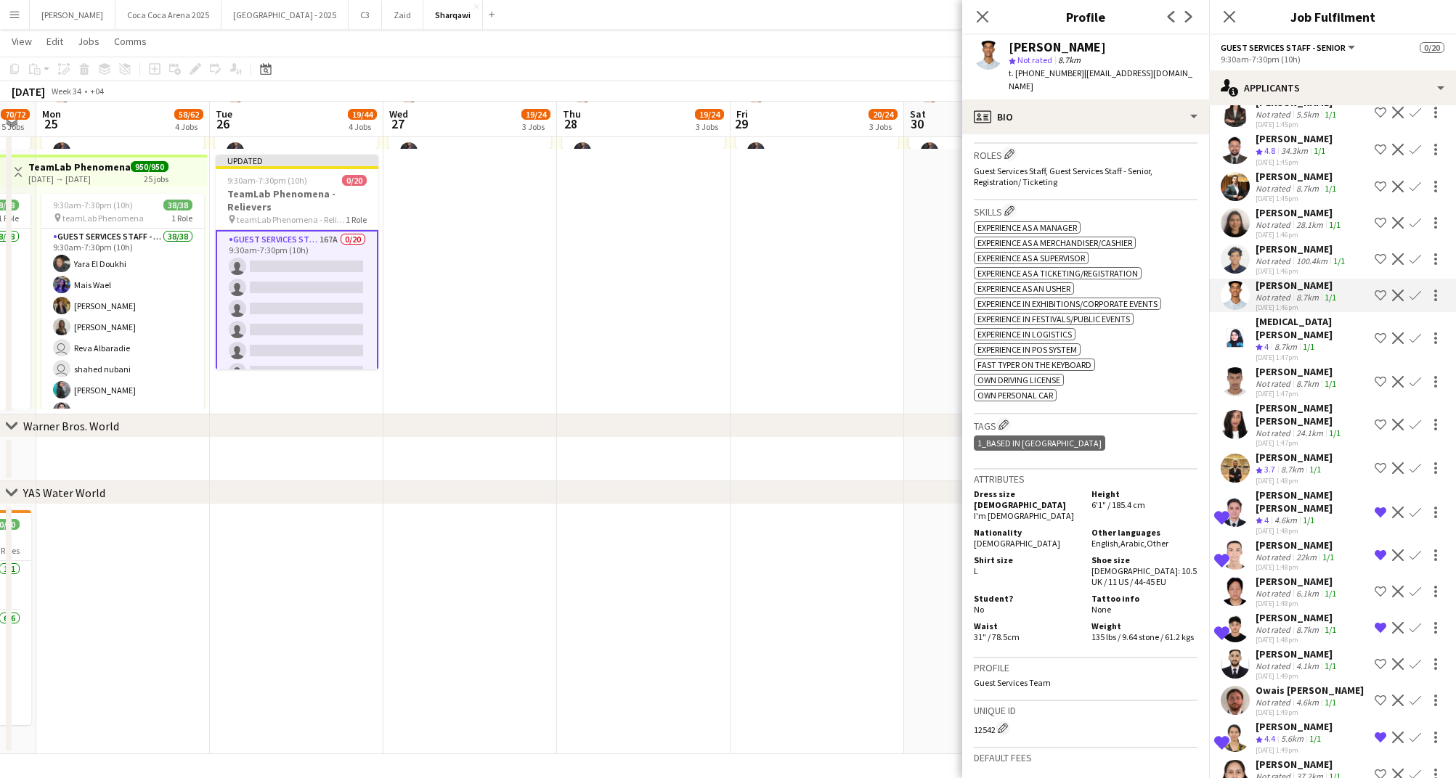
scroll to position [1035, 0]
click at [1273, 258] on div "Not rated" at bounding box center [1274, 263] width 38 height 11
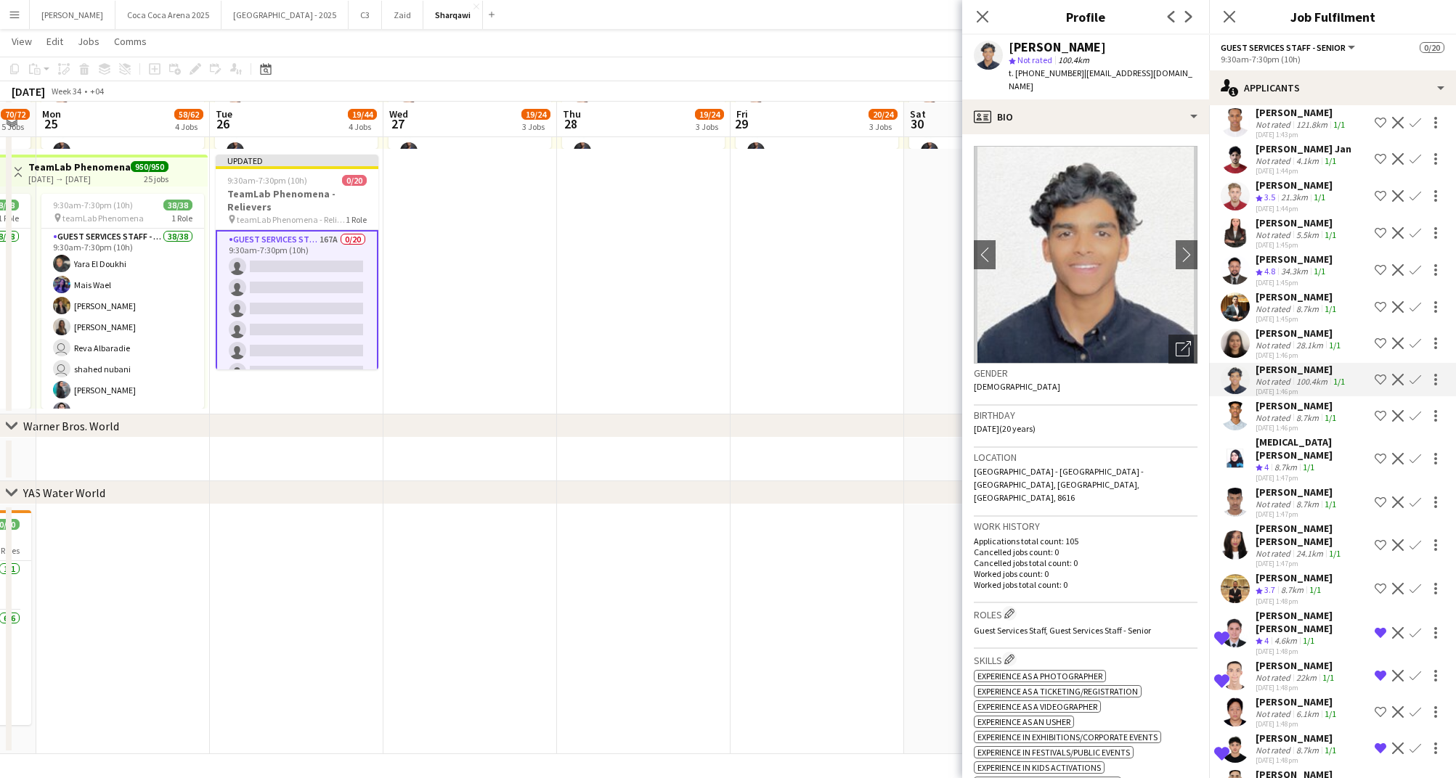
scroll to position [890, 0]
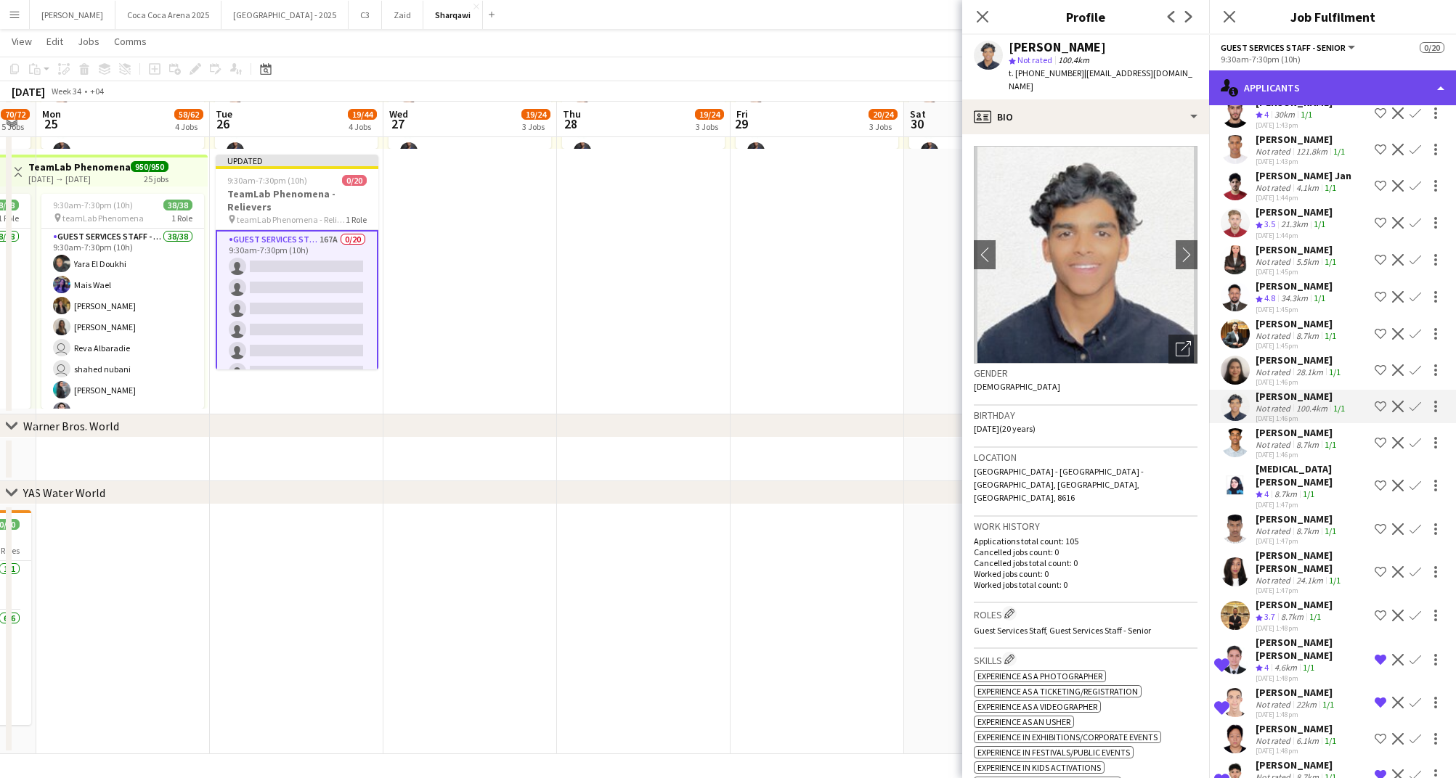
click at [1262, 85] on div "single-neutral-actions-information Applicants" at bounding box center [1332, 87] width 247 height 35
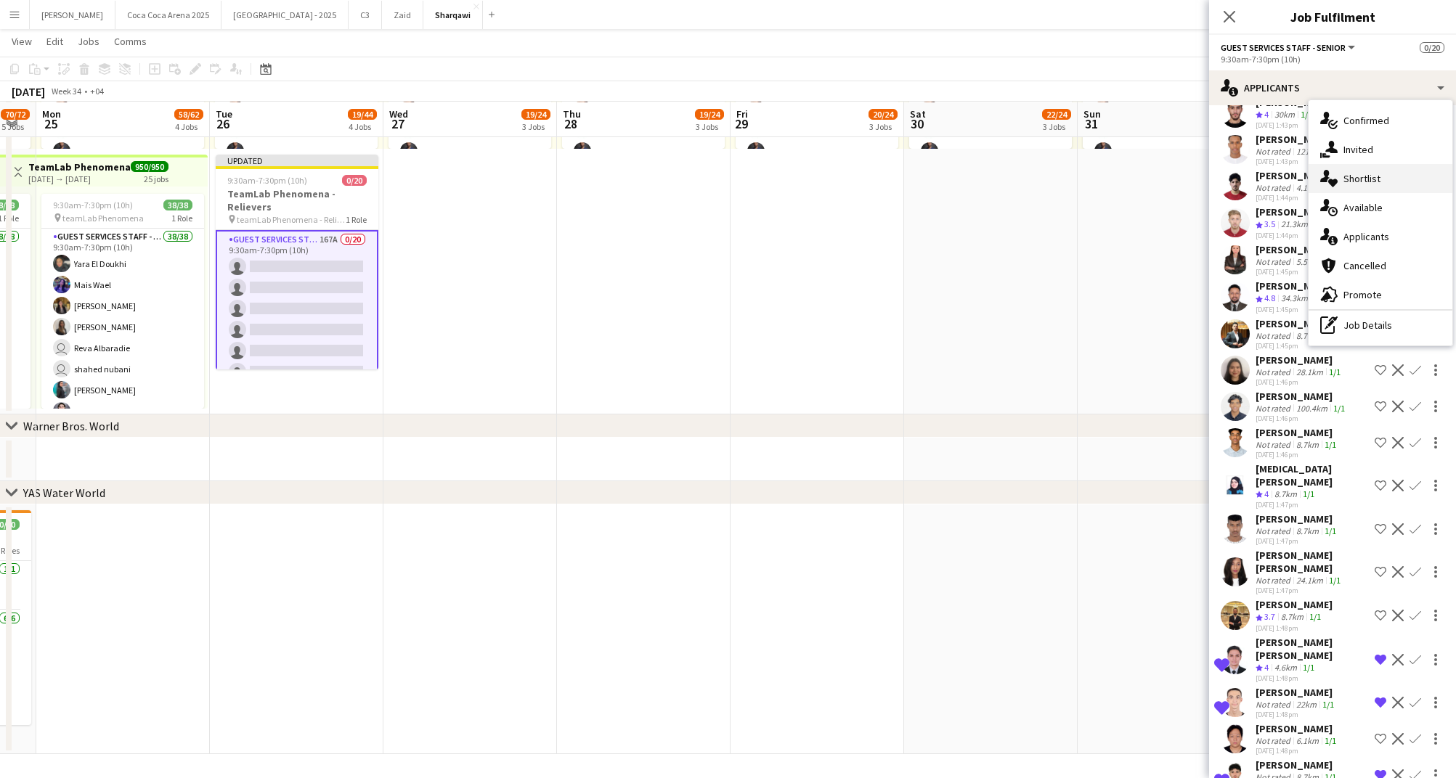
click at [1359, 179] on div "single-neutral-actions-heart Shortlist" at bounding box center [1380, 178] width 144 height 29
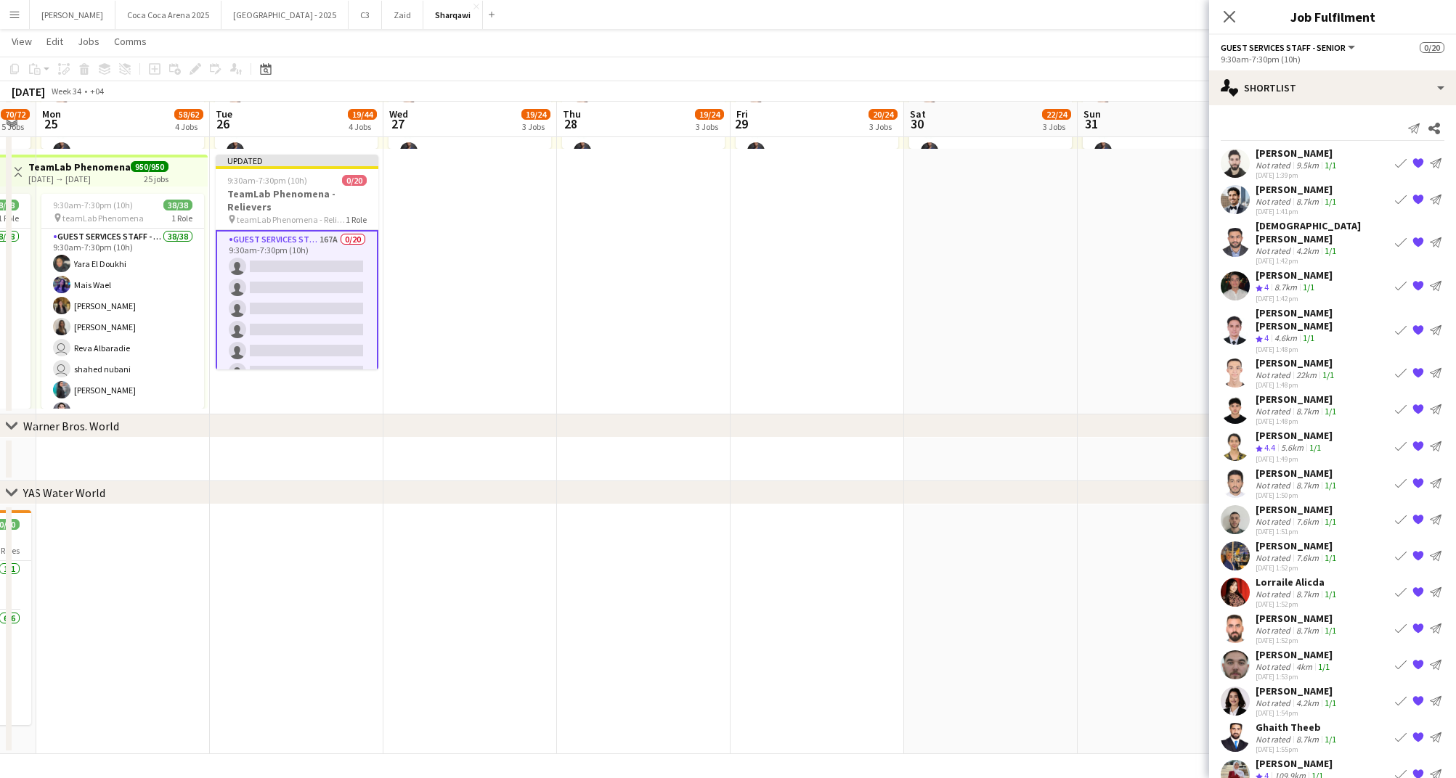
click at [1305, 165] on div "9.5km" at bounding box center [1307, 165] width 28 height 11
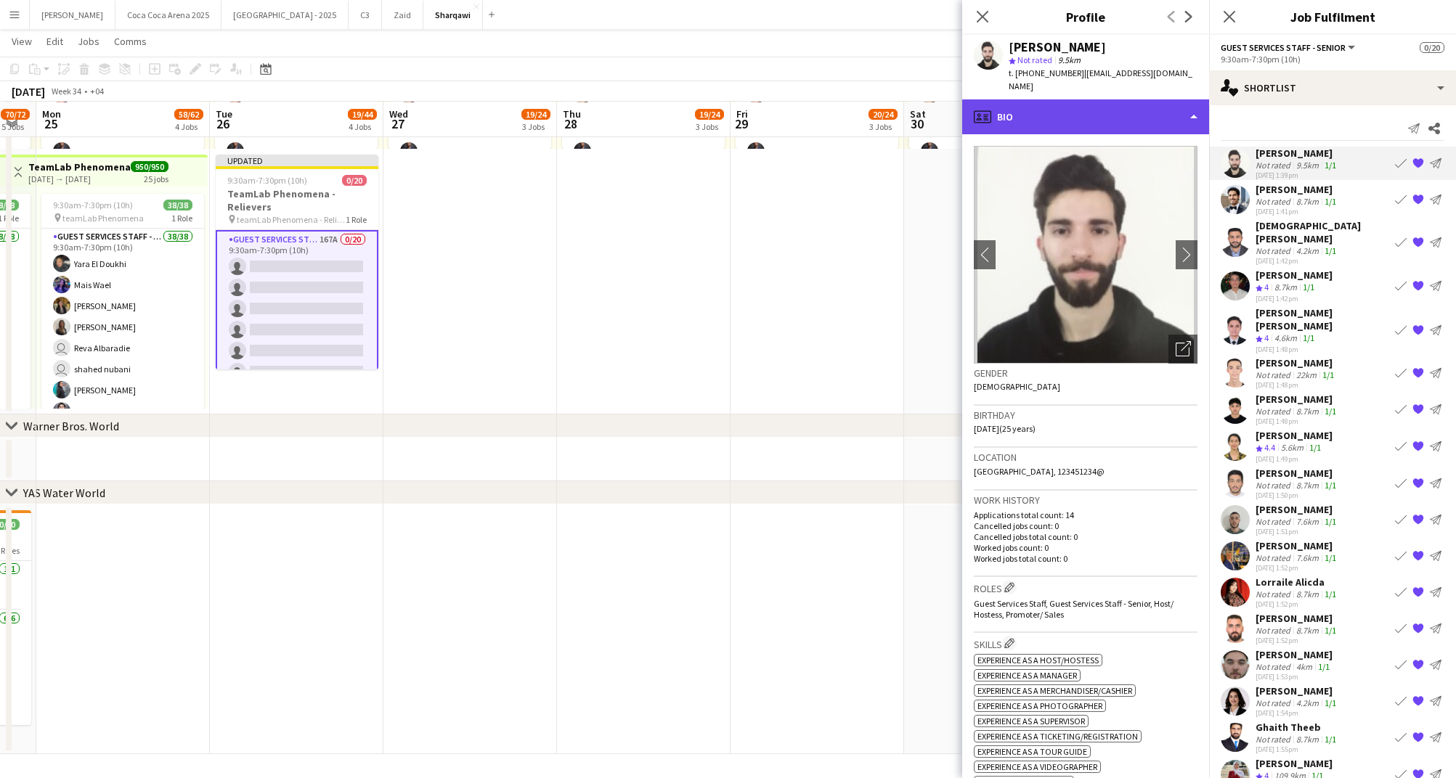
click at [1084, 112] on div "profile Bio" at bounding box center [1085, 116] width 247 height 35
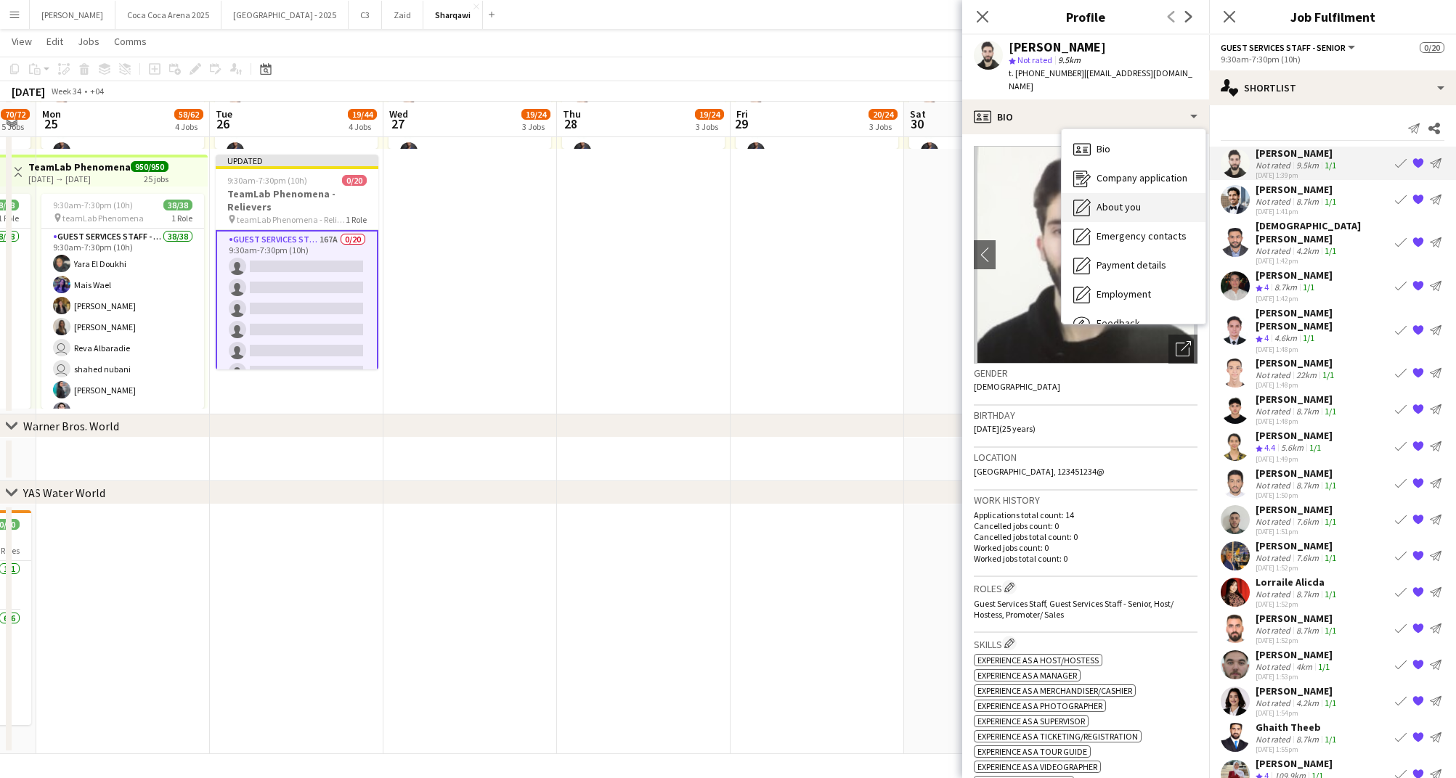
click at [1122, 200] on span "About you" at bounding box center [1118, 206] width 44 height 13
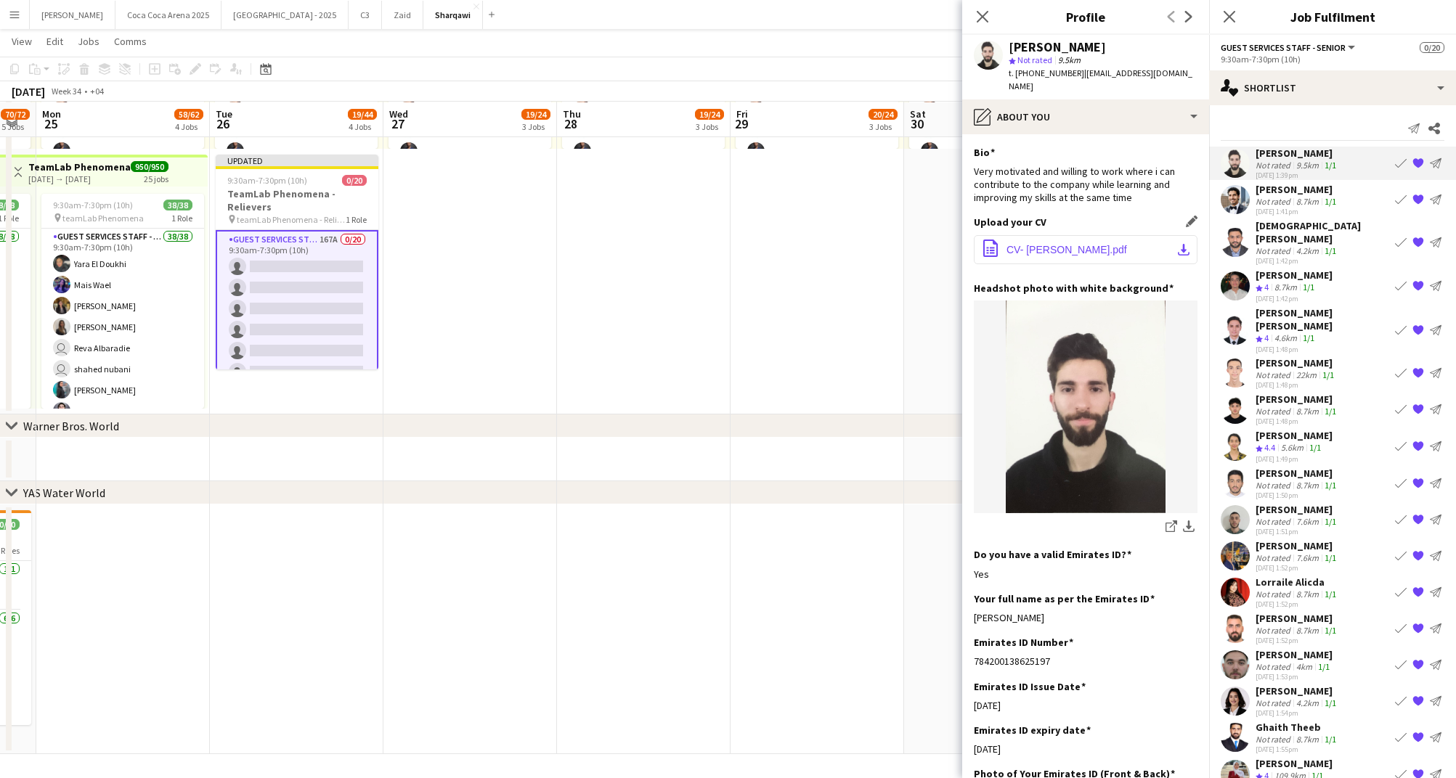
click at [1075, 244] on span "CV- [PERSON_NAME].pdf" at bounding box center [1066, 250] width 121 height 12
click at [1275, 196] on div "Not rated" at bounding box center [1274, 201] width 38 height 11
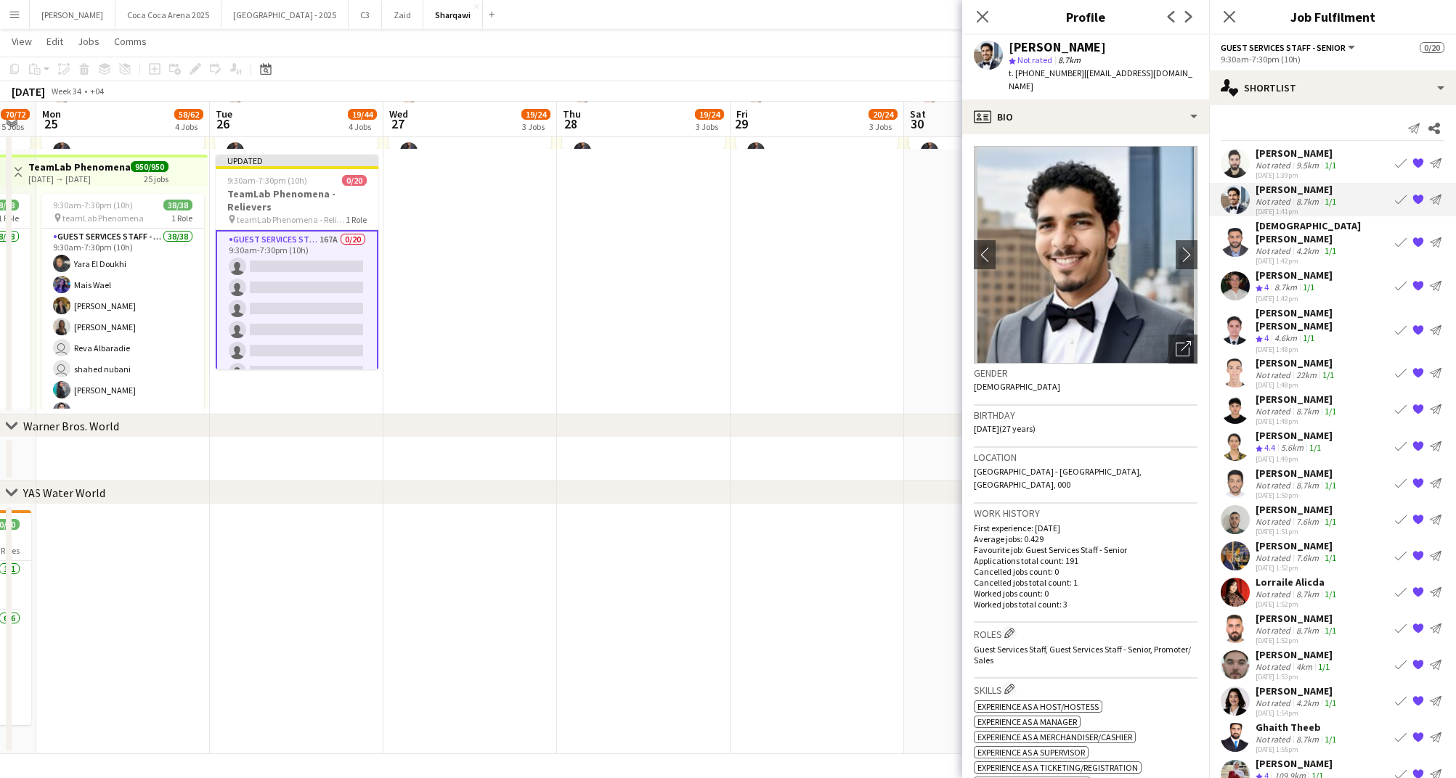
drag, startPoint x: 1072, startPoint y: 71, endPoint x: 1018, endPoint y: 73, distance: 54.5
click at [1018, 73] on span "t. [PHONE_NUMBER]" at bounding box center [1046, 73] width 76 height 11
copy span "971567831437"
click at [1287, 245] on div "Not rated" at bounding box center [1274, 250] width 38 height 11
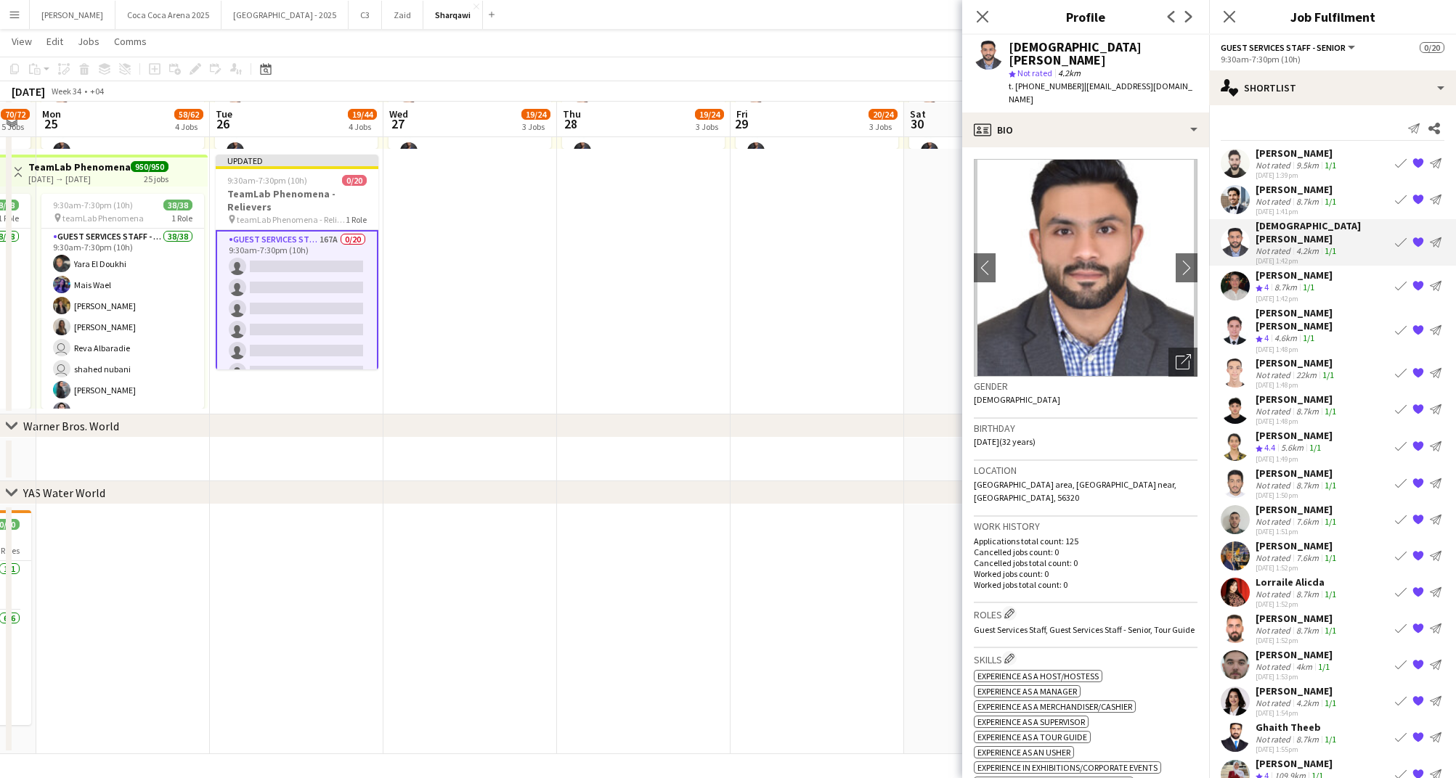
drag, startPoint x: 1072, startPoint y: 73, endPoint x: 1016, endPoint y: 71, distance: 56.6
click at [1016, 81] on span "t. [PHONE_NUMBER]" at bounding box center [1046, 86] width 76 height 11
copy span "[PHONE_NUMBER]"
click at [1153, 113] on div "profile Bio" at bounding box center [1085, 130] width 247 height 35
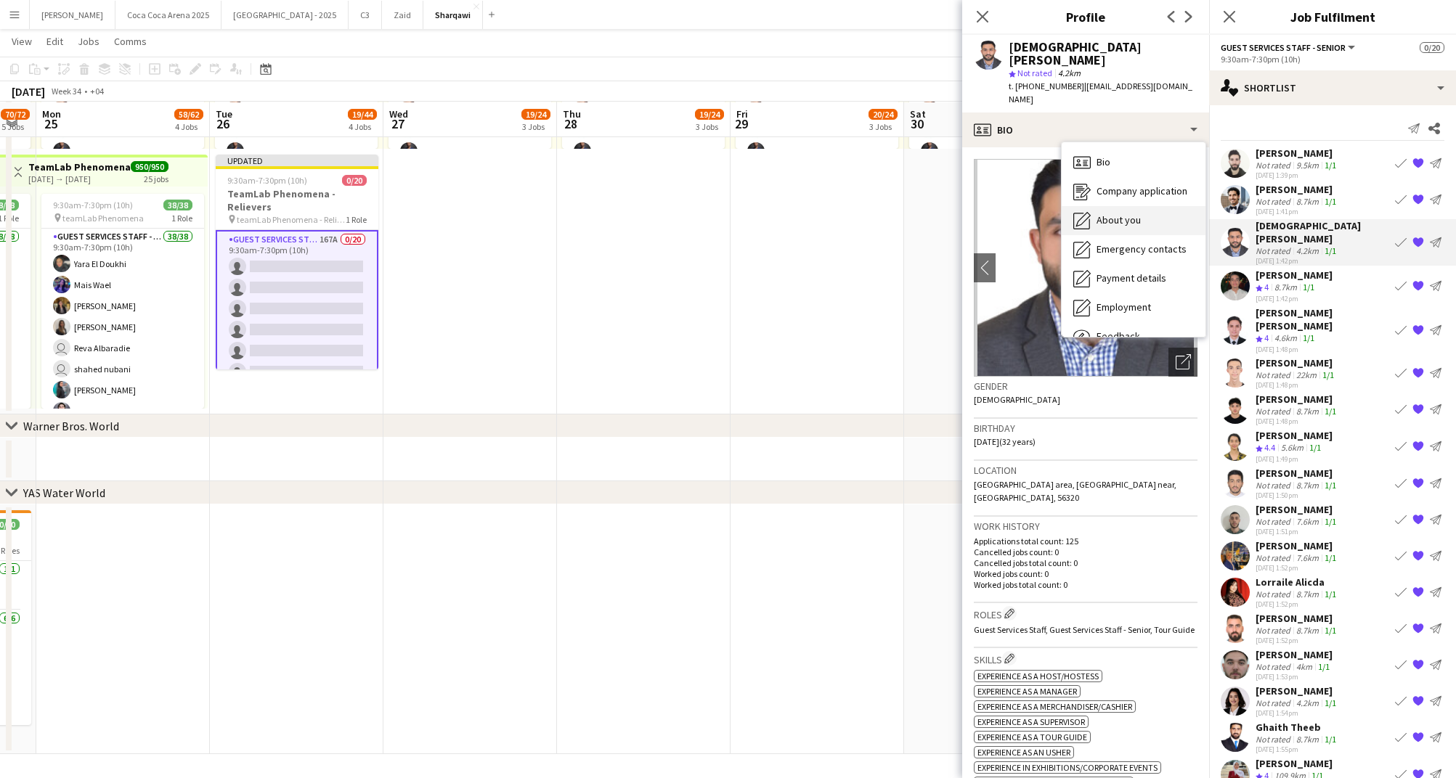
click at [1146, 206] on div "About you About you" at bounding box center [1133, 220] width 144 height 29
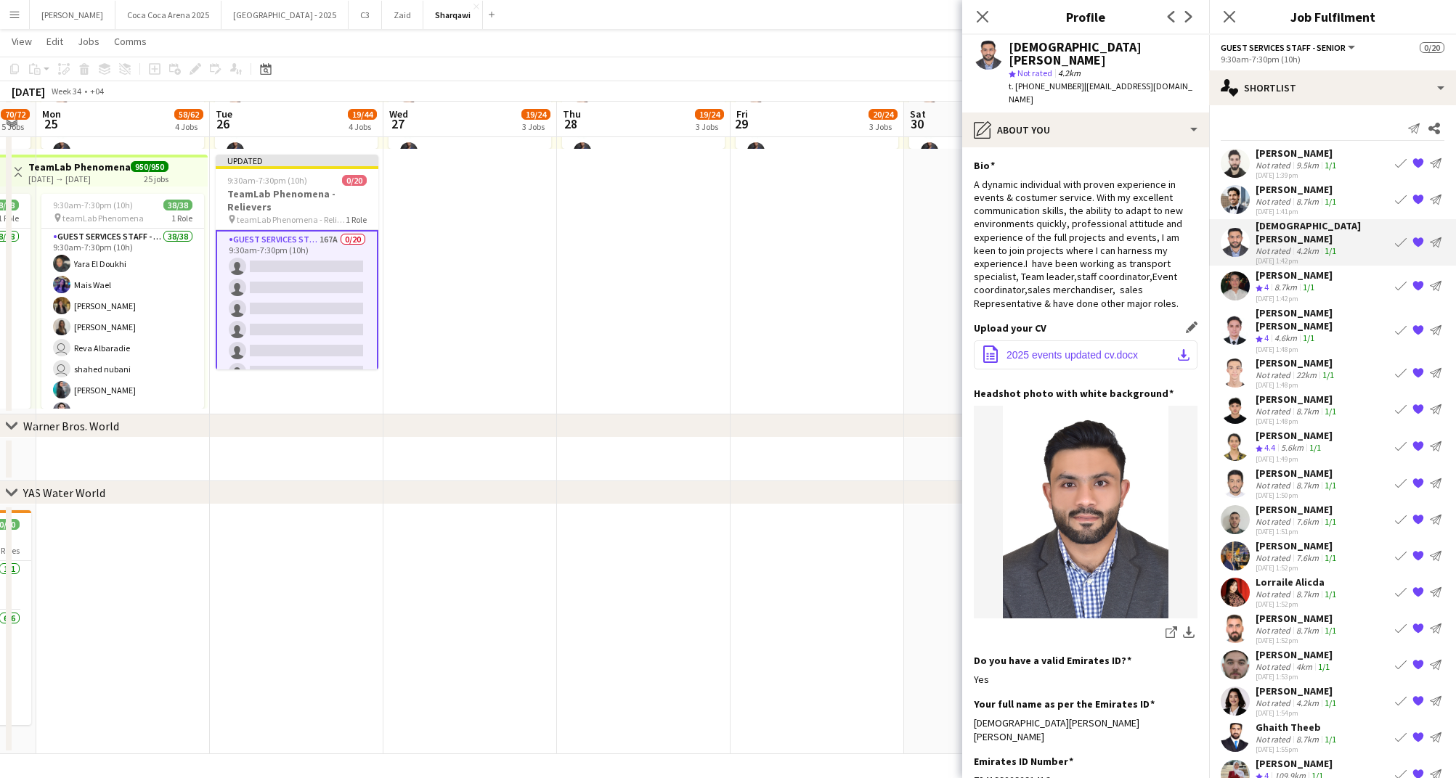
click at [1069, 340] on button "office-file-sheet 2025 events updated cv.docx download-bottom" at bounding box center [1086, 354] width 224 height 29
drag, startPoint x: 1072, startPoint y: 72, endPoint x: 1019, endPoint y: 73, distance: 53.7
click at [1019, 81] on span "t. [PHONE_NUMBER]" at bounding box center [1046, 86] width 76 height 11
copy span "971521929432"
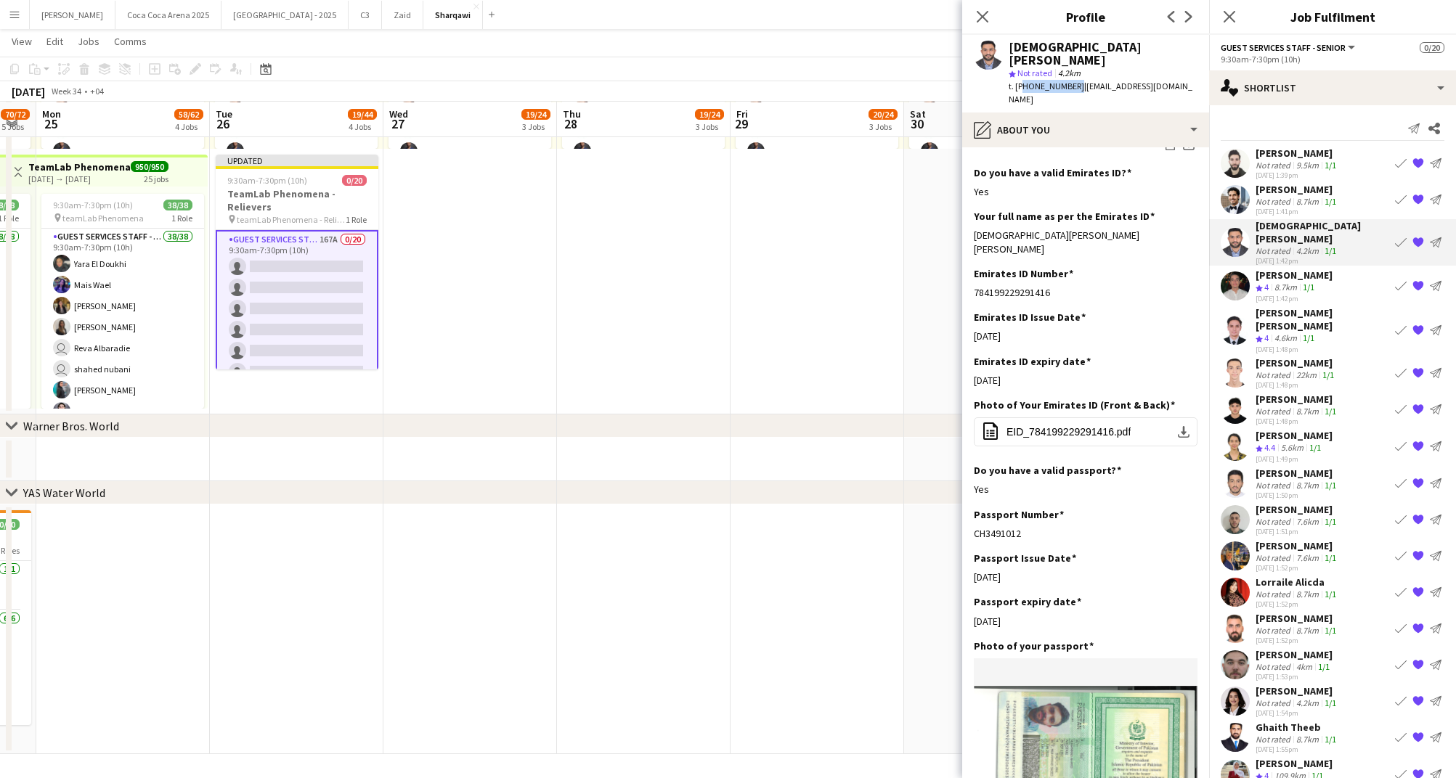
scroll to position [531, 0]
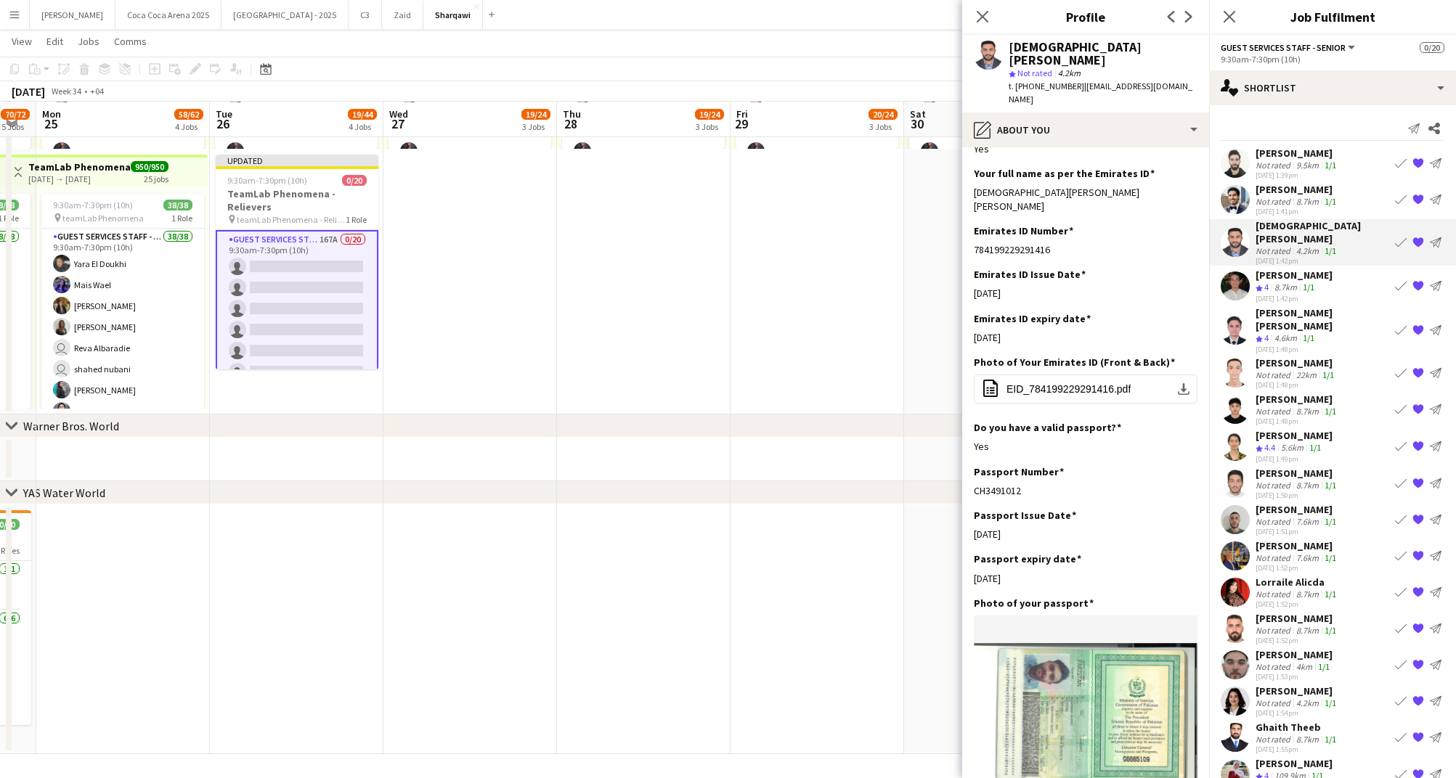
click at [1273, 216] on app-shortlist-tab "[PERSON_NAME] Not rated 9.5km 1/1 [DATE] 1:39pm Book crew {{ spriteTitle }} Sen…" at bounding box center [1332, 707] width 247 height 1120
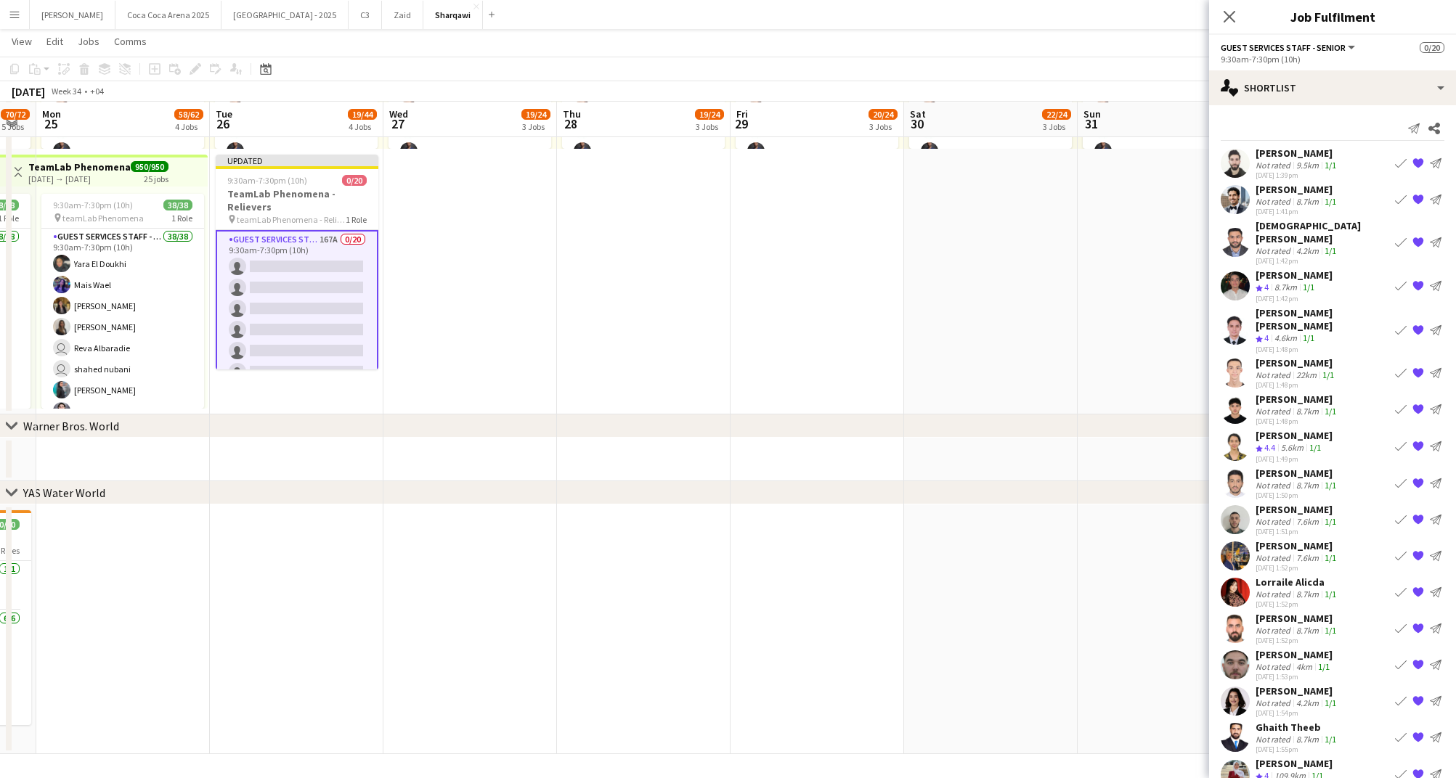
click at [1273, 245] on div "Not rated" at bounding box center [1274, 250] width 38 height 11
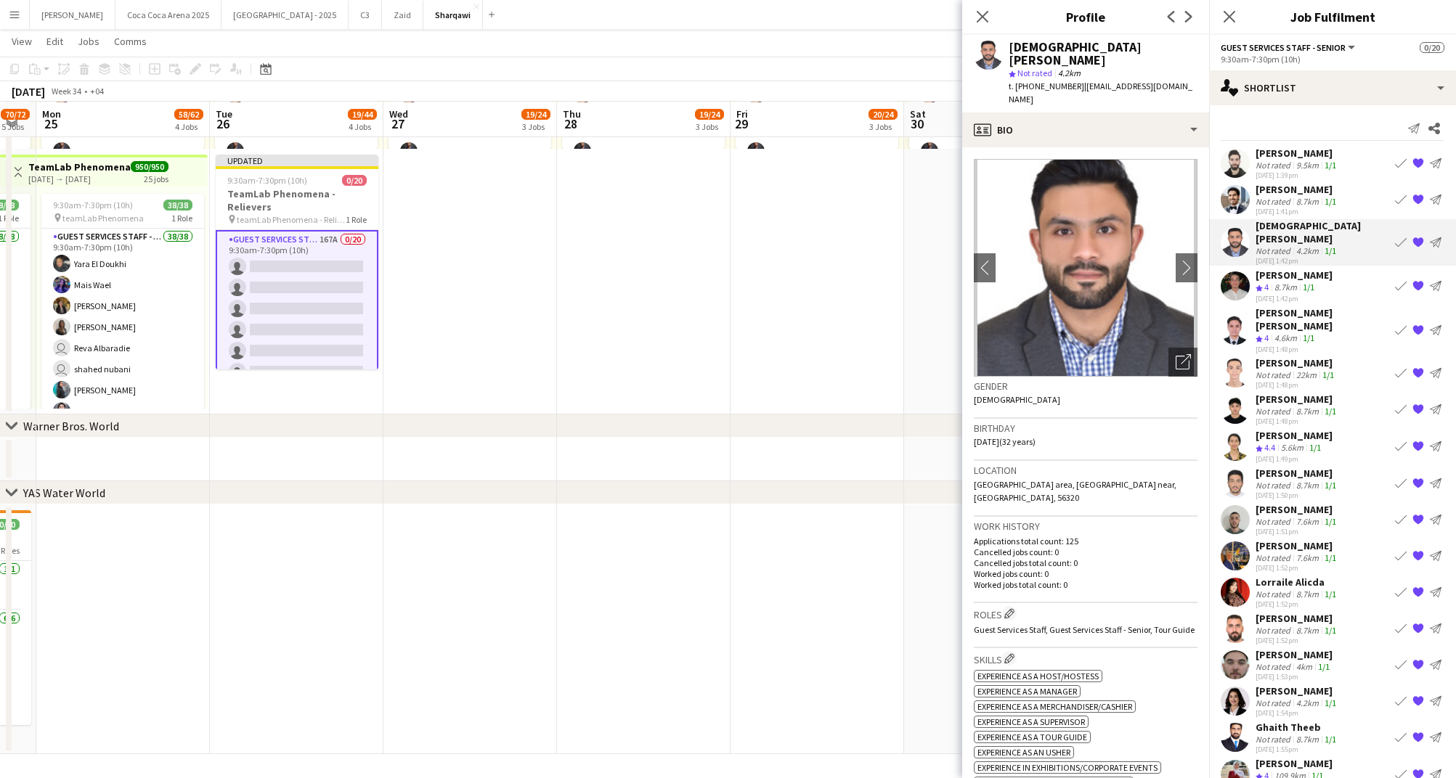
click at [1267, 282] on span "4" at bounding box center [1266, 287] width 4 height 11
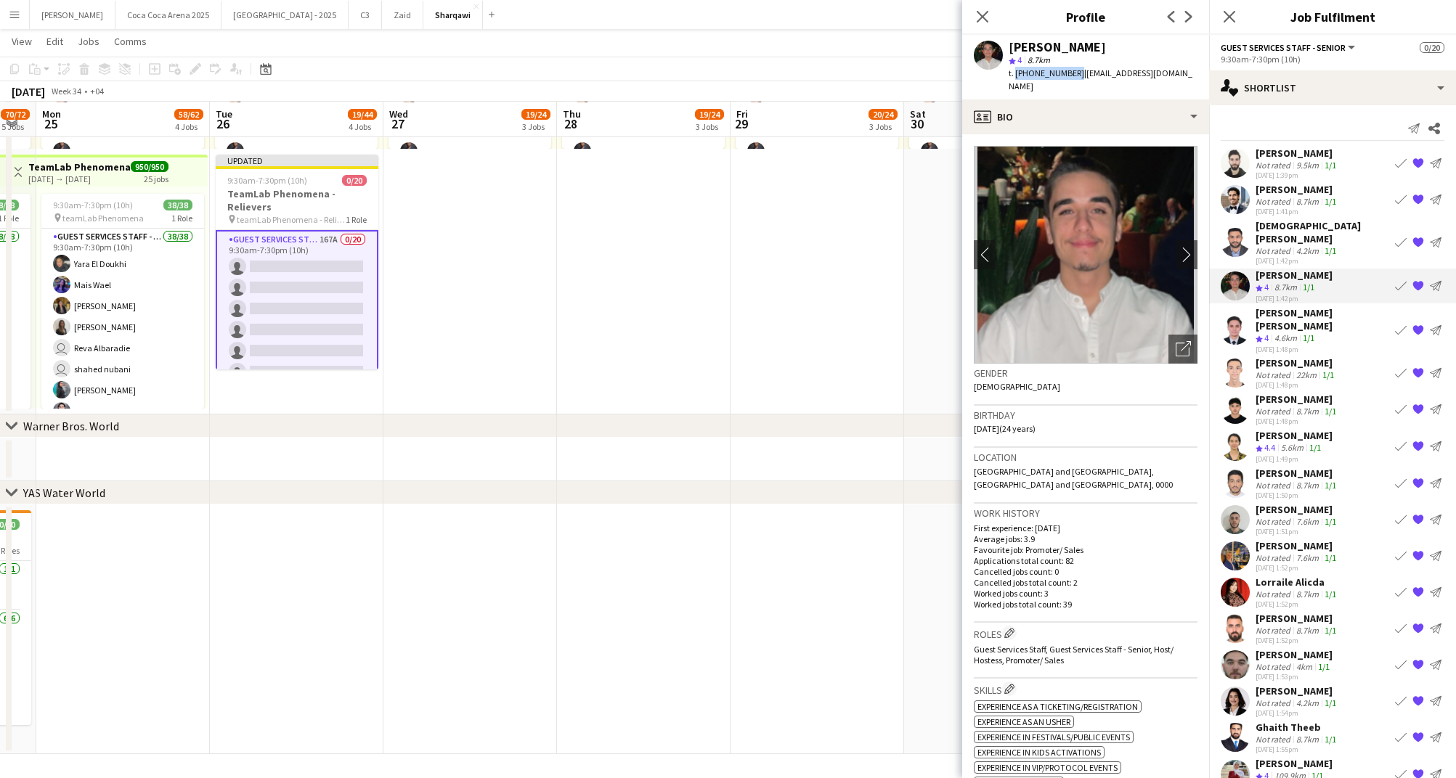
drag, startPoint x: 1072, startPoint y: 75, endPoint x: 1014, endPoint y: 69, distance: 57.6
click at [1014, 69] on span "t. [PHONE_NUMBER]" at bounding box center [1046, 73] width 76 height 11
copy span "[PHONE_NUMBER]"
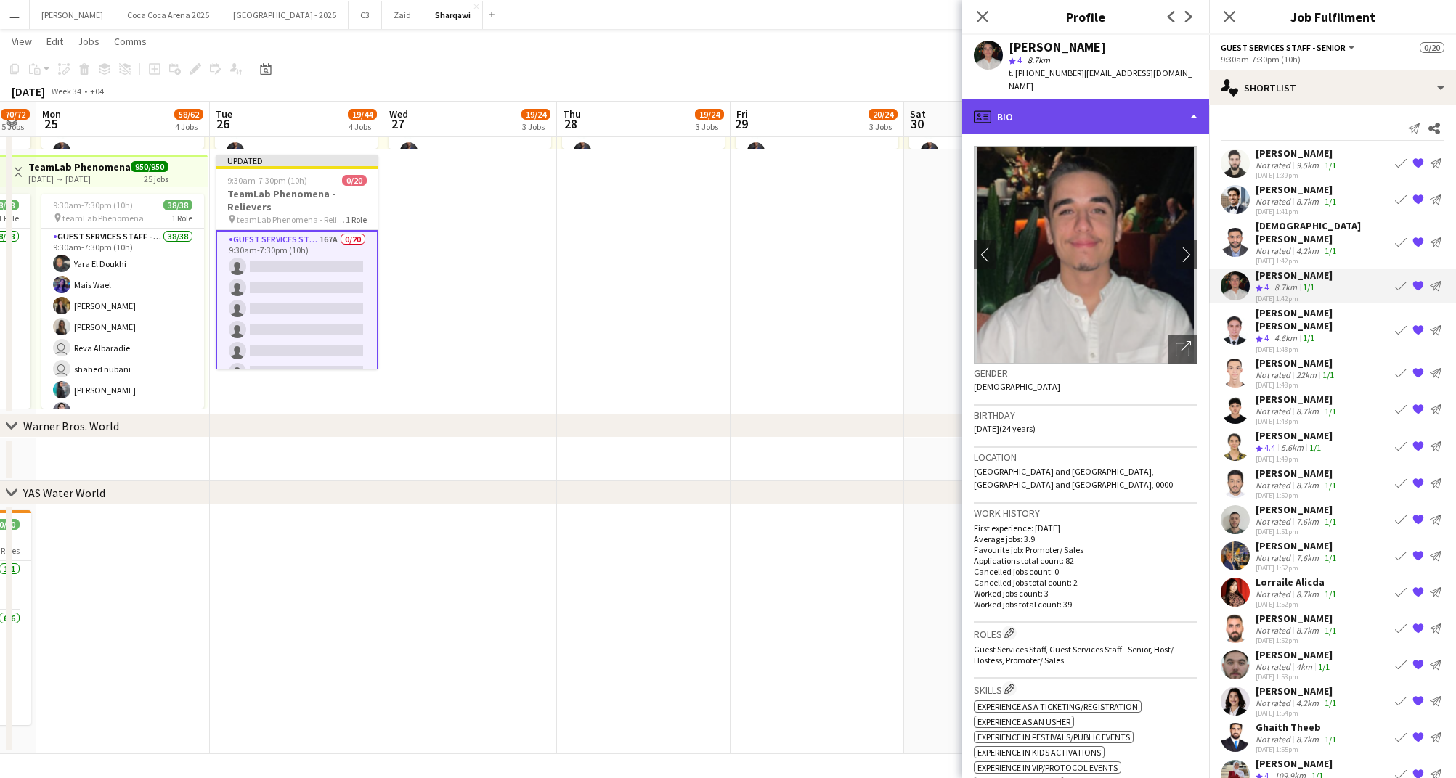
click at [1013, 105] on div "profile Bio" at bounding box center [1085, 116] width 247 height 35
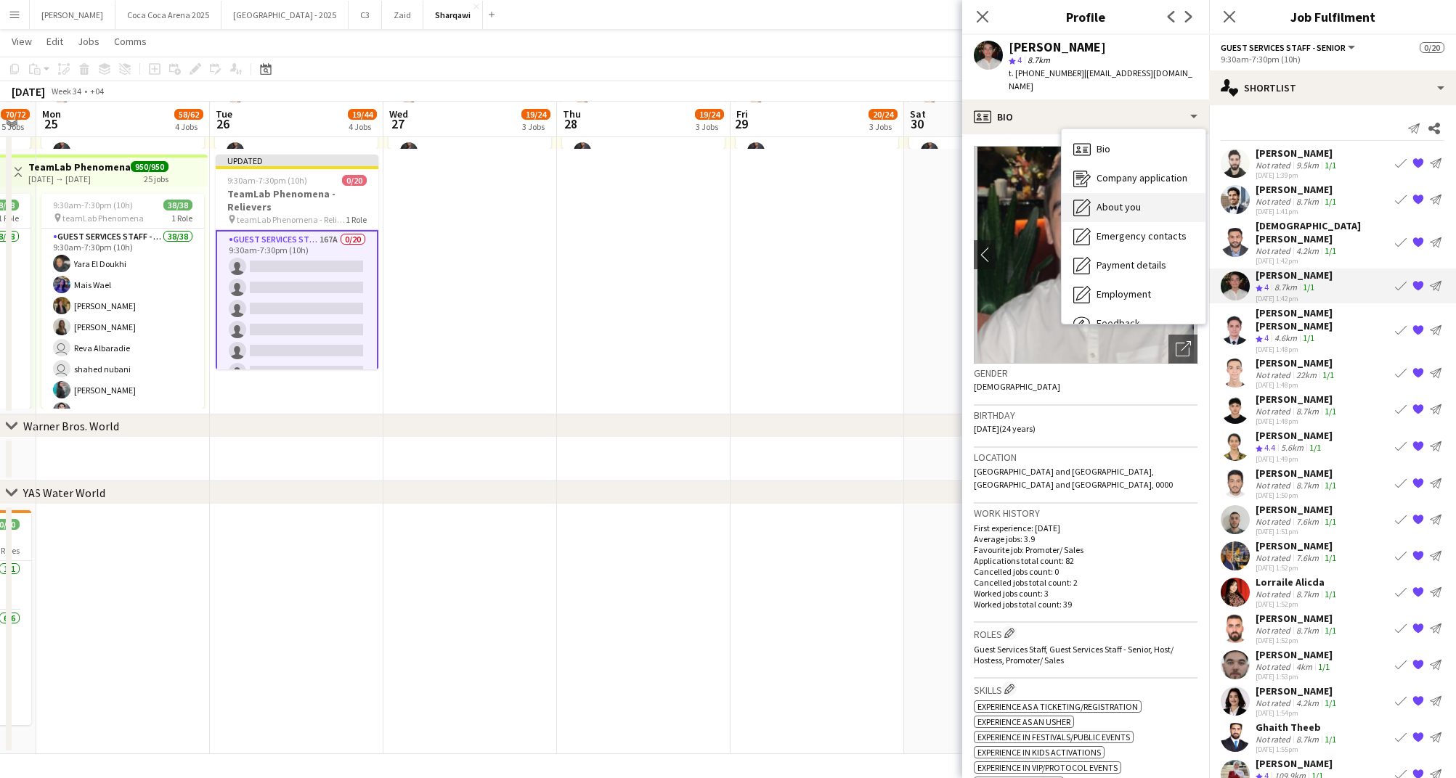
click at [1118, 200] on span "About you" at bounding box center [1118, 206] width 44 height 13
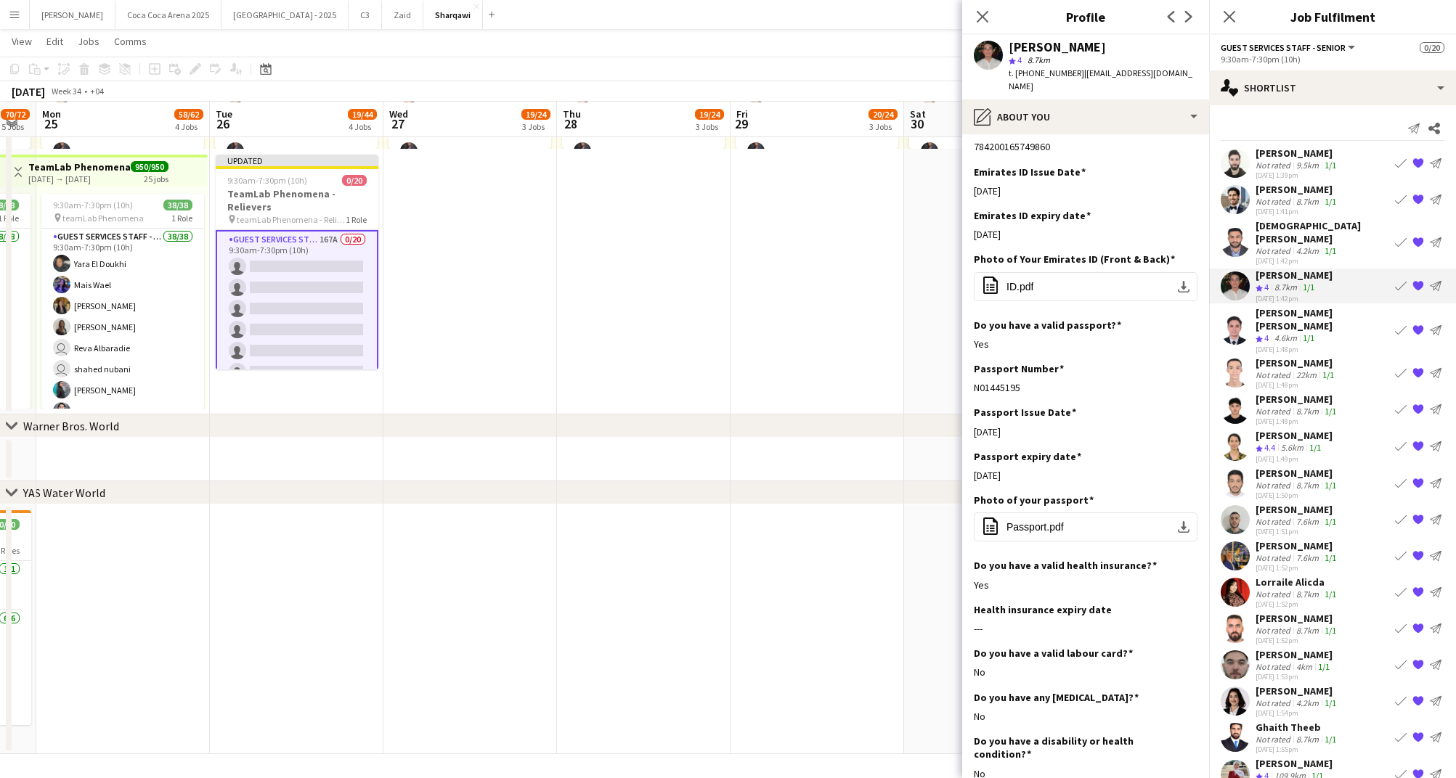
scroll to position [585, 0]
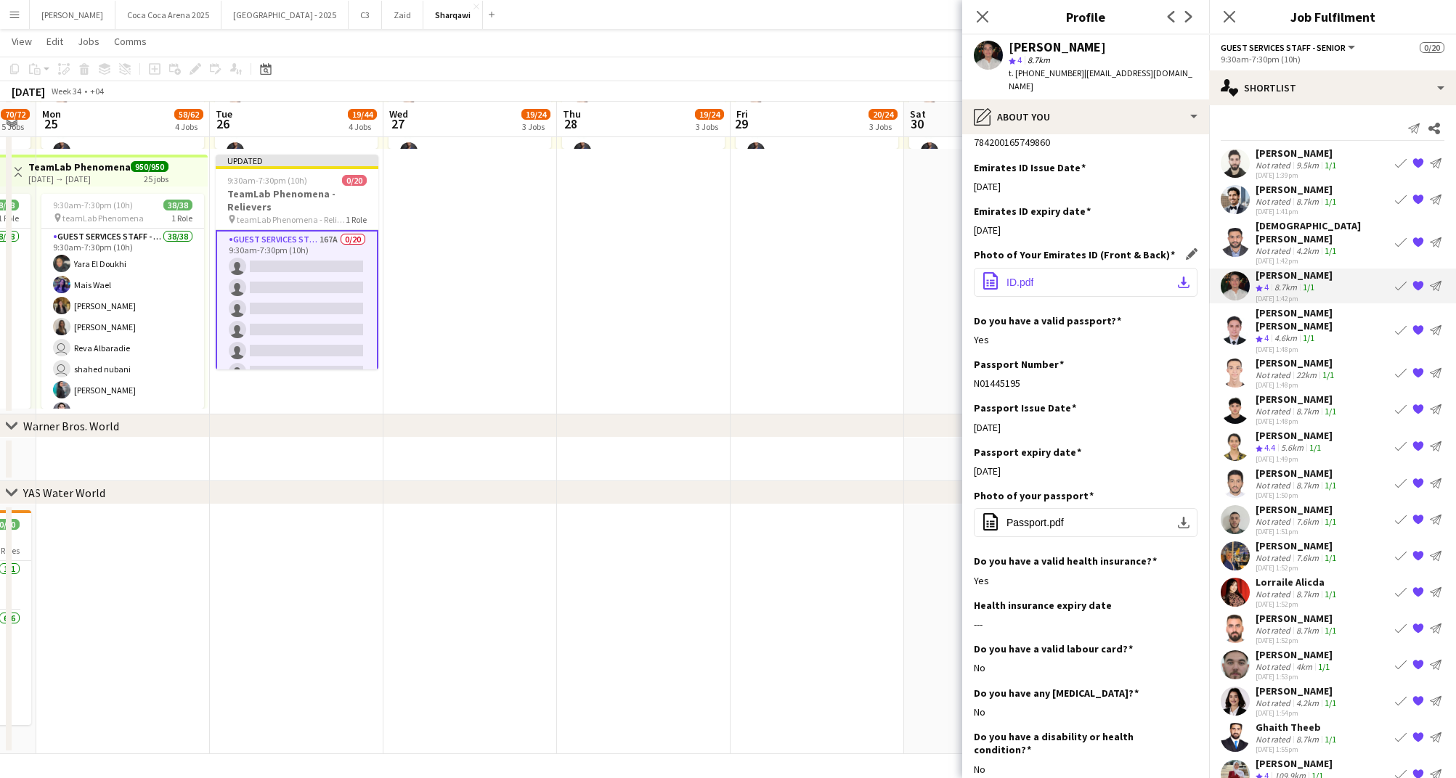
click at [1030, 277] on span "ID.pdf" at bounding box center [1019, 283] width 27 height 12
click at [1283, 370] on div "Not rated" at bounding box center [1274, 375] width 38 height 11
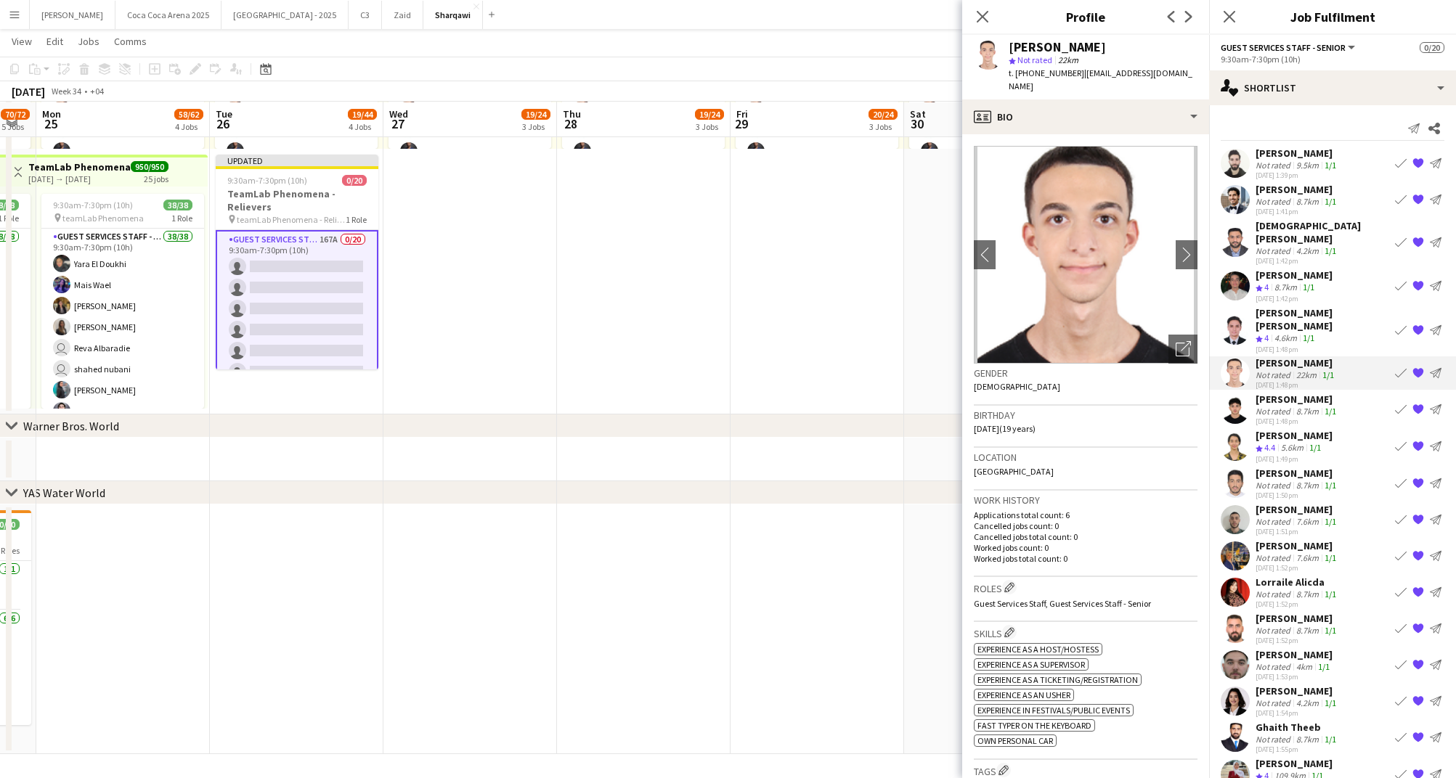
click at [1279, 406] on div "Not rated" at bounding box center [1274, 411] width 38 height 11
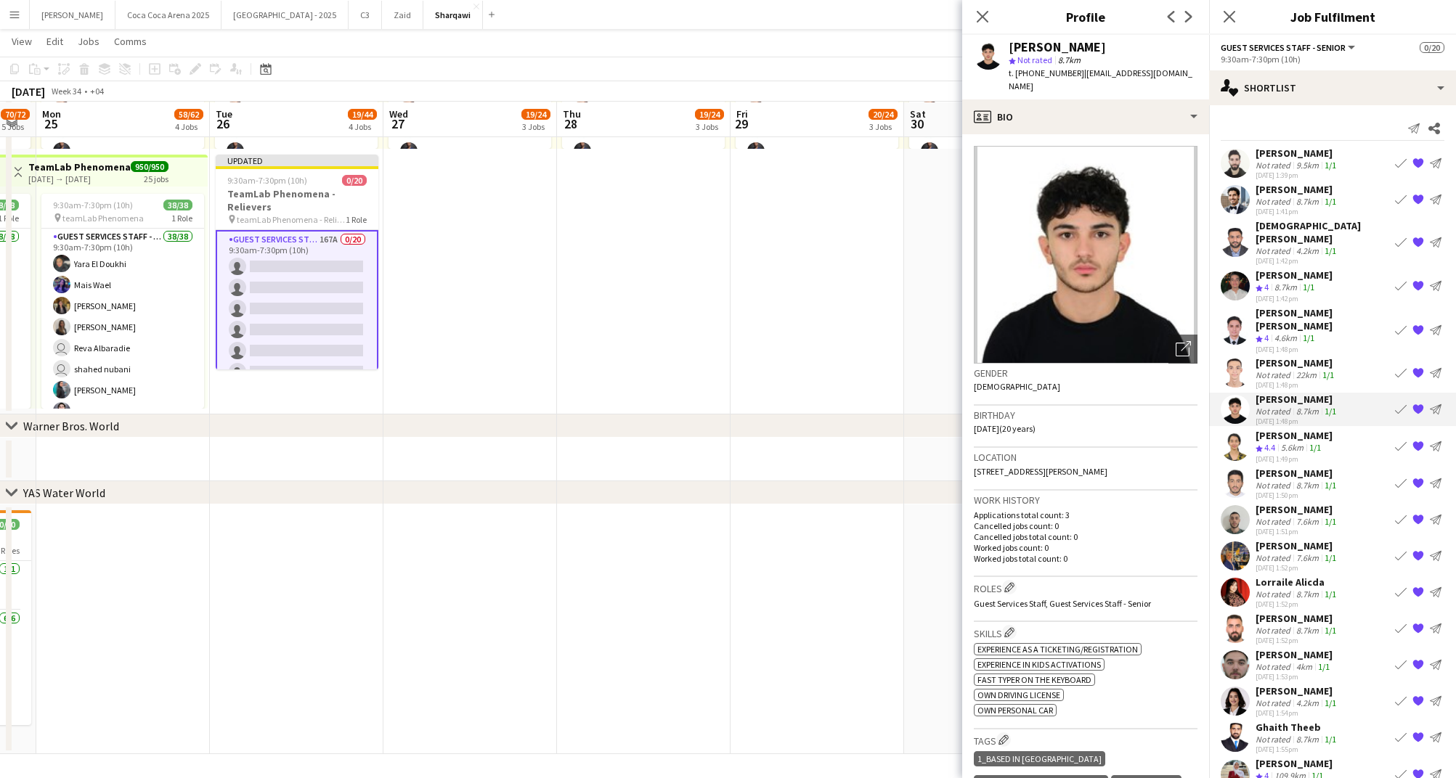
drag, startPoint x: 1074, startPoint y: 75, endPoint x: 1016, endPoint y: 69, distance: 58.4
click at [1016, 69] on div "t. [PHONE_NUMBER] | [EMAIL_ADDRESS][DOMAIN_NAME]" at bounding box center [1102, 80] width 189 height 26
copy div "[PHONE_NUMBER] |"
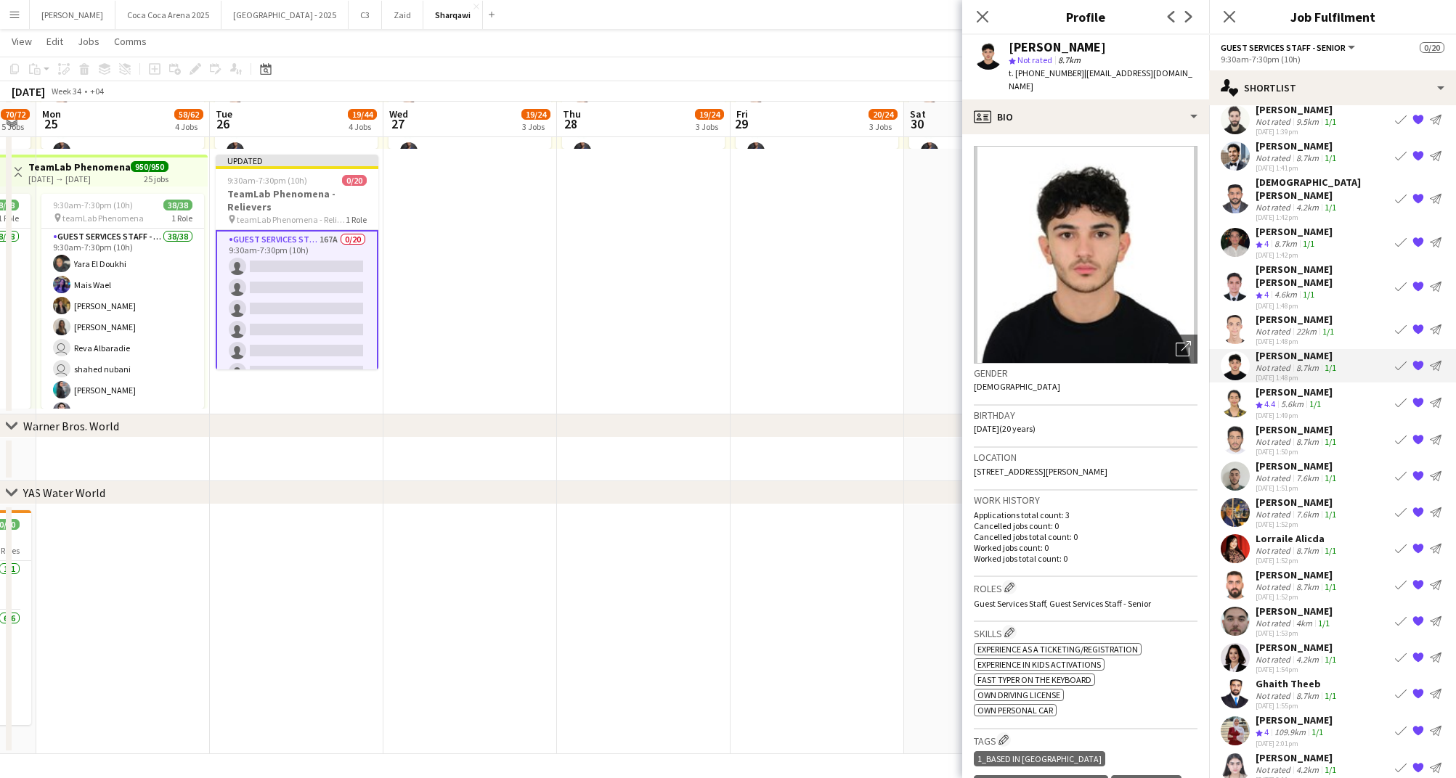
scroll to position [44, 0]
click at [1272, 398] on span "4.4" at bounding box center [1269, 403] width 11 height 11
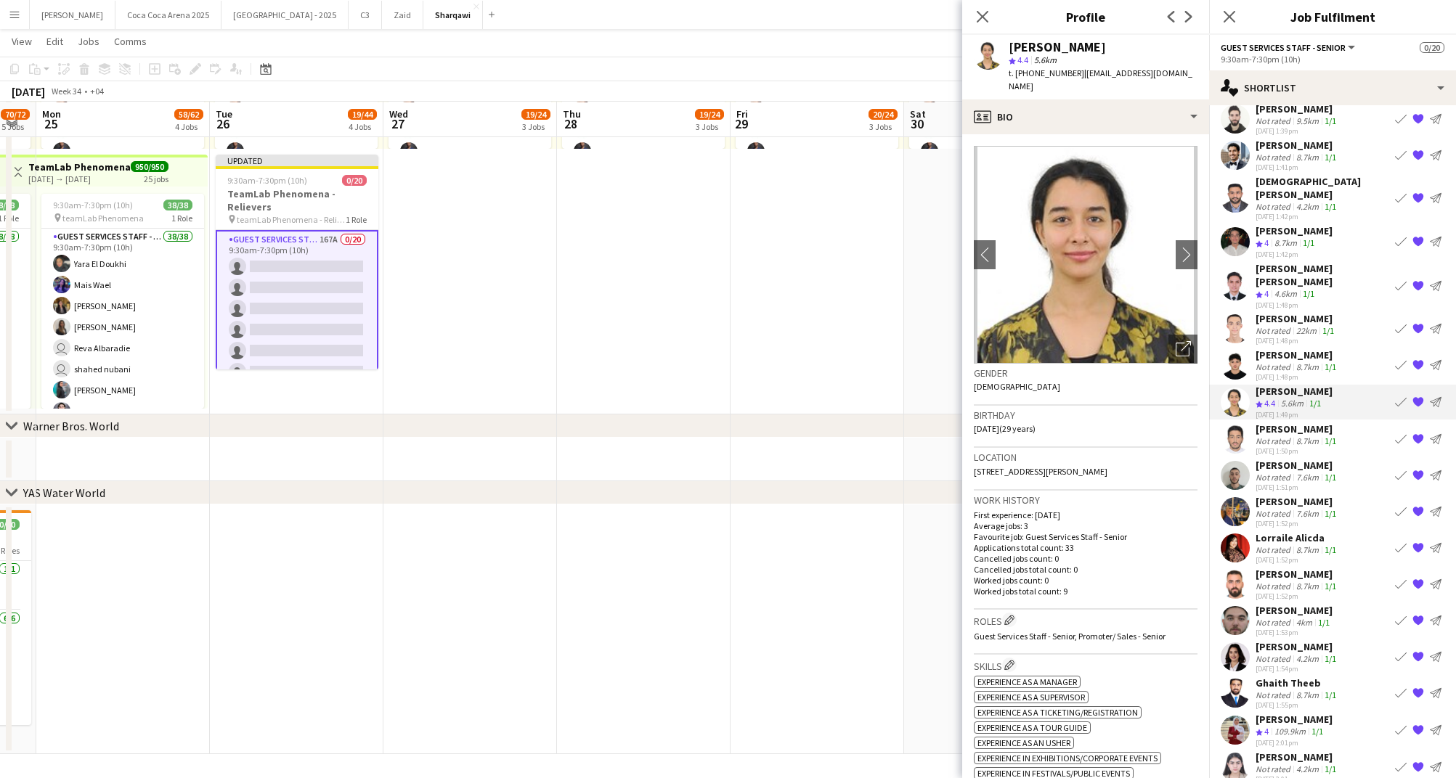
click at [1271, 436] on div "Not rated" at bounding box center [1274, 441] width 38 height 11
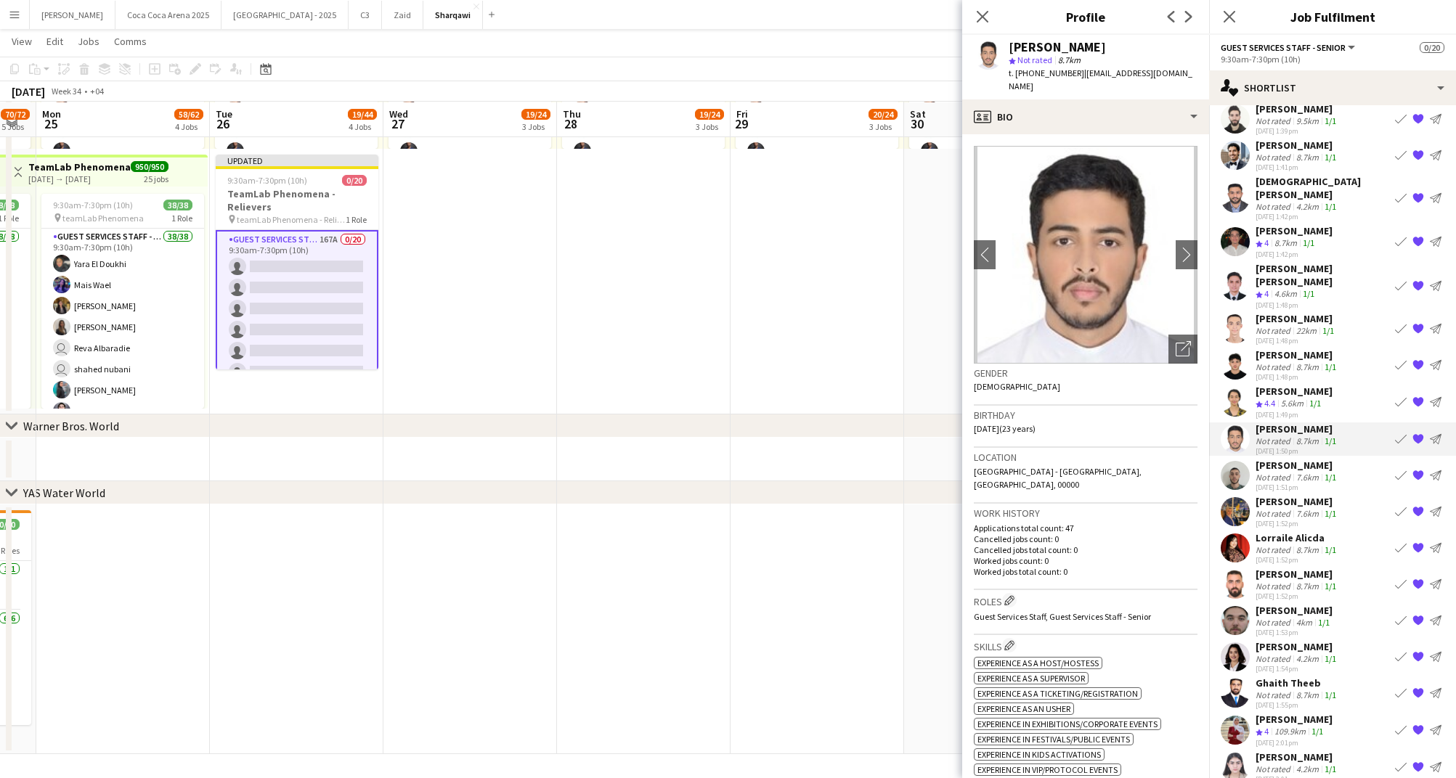
drag, startPoint x: 1073, startPoint y: 75, endPoint x: 1016, endPoint y: 75, distance: 57.4
click at [1016, 75] on div "t. [PHONE_NUMBER] | [EMAIL_ADDRESS][DOMAIN_NAME]" at bounding box center [1102, 80] width 189 height 26
copy span "[PHONE_NUMBER]"
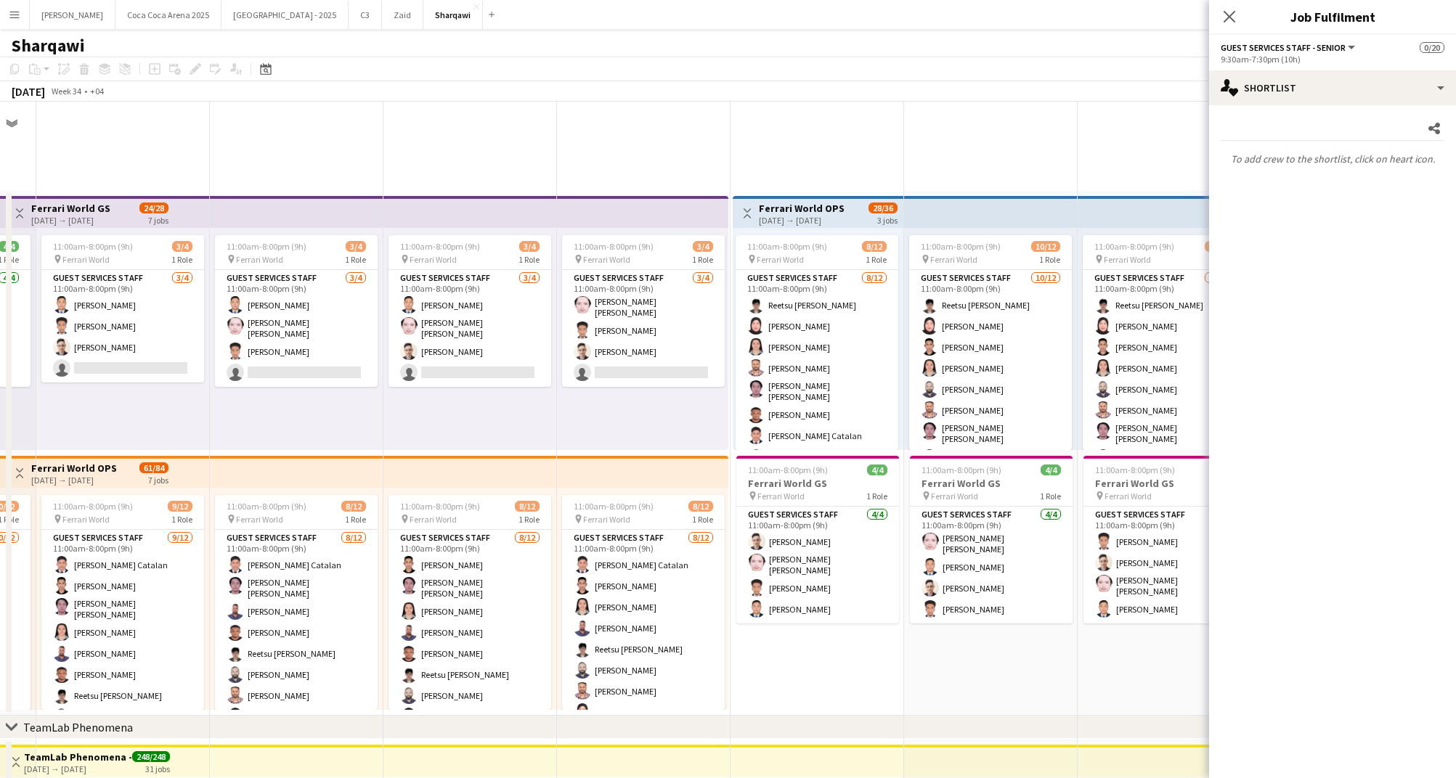
scroll to position [0, 0]
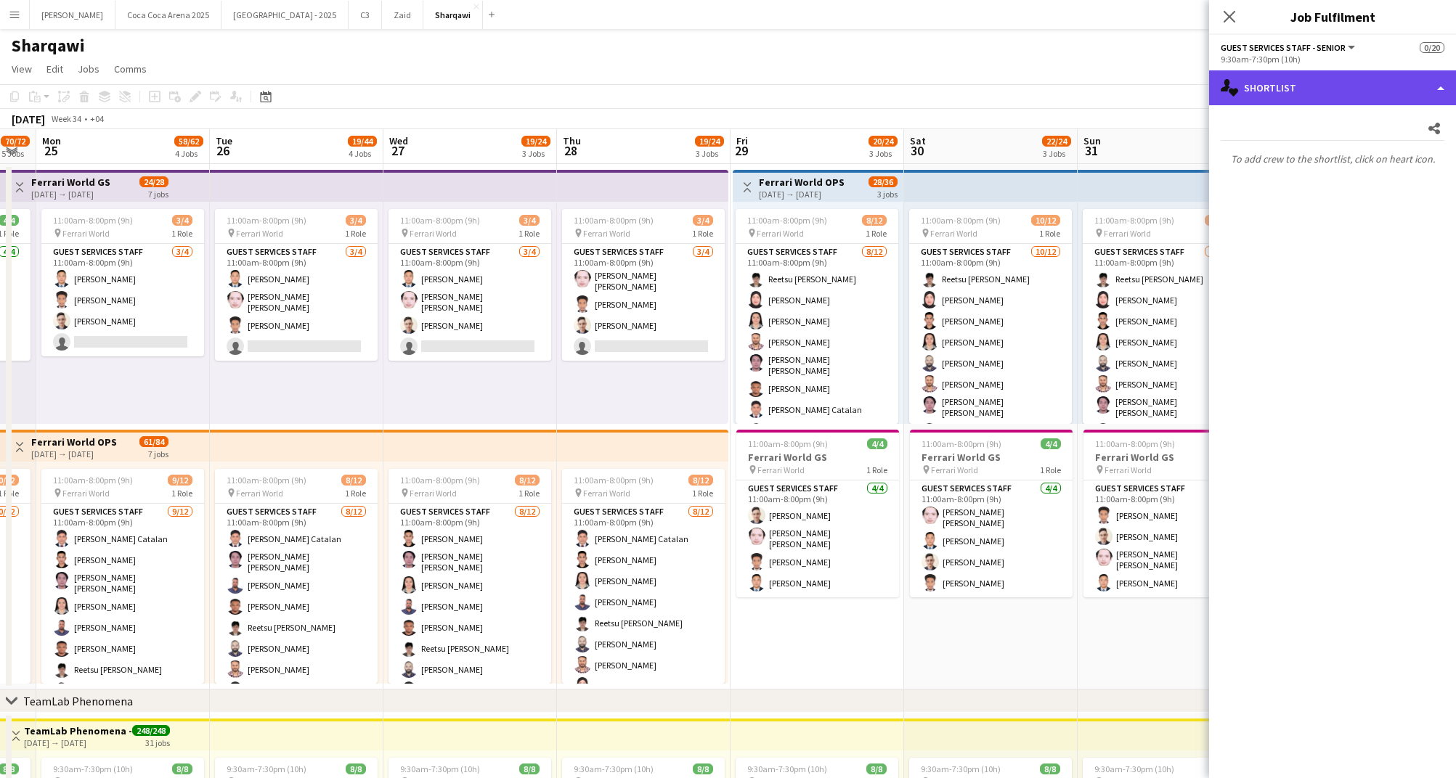
click at [1280, 88] on div "single-neutral-actions-heart Shortlist" at bounding box center [1332, 87] width 247 height 35
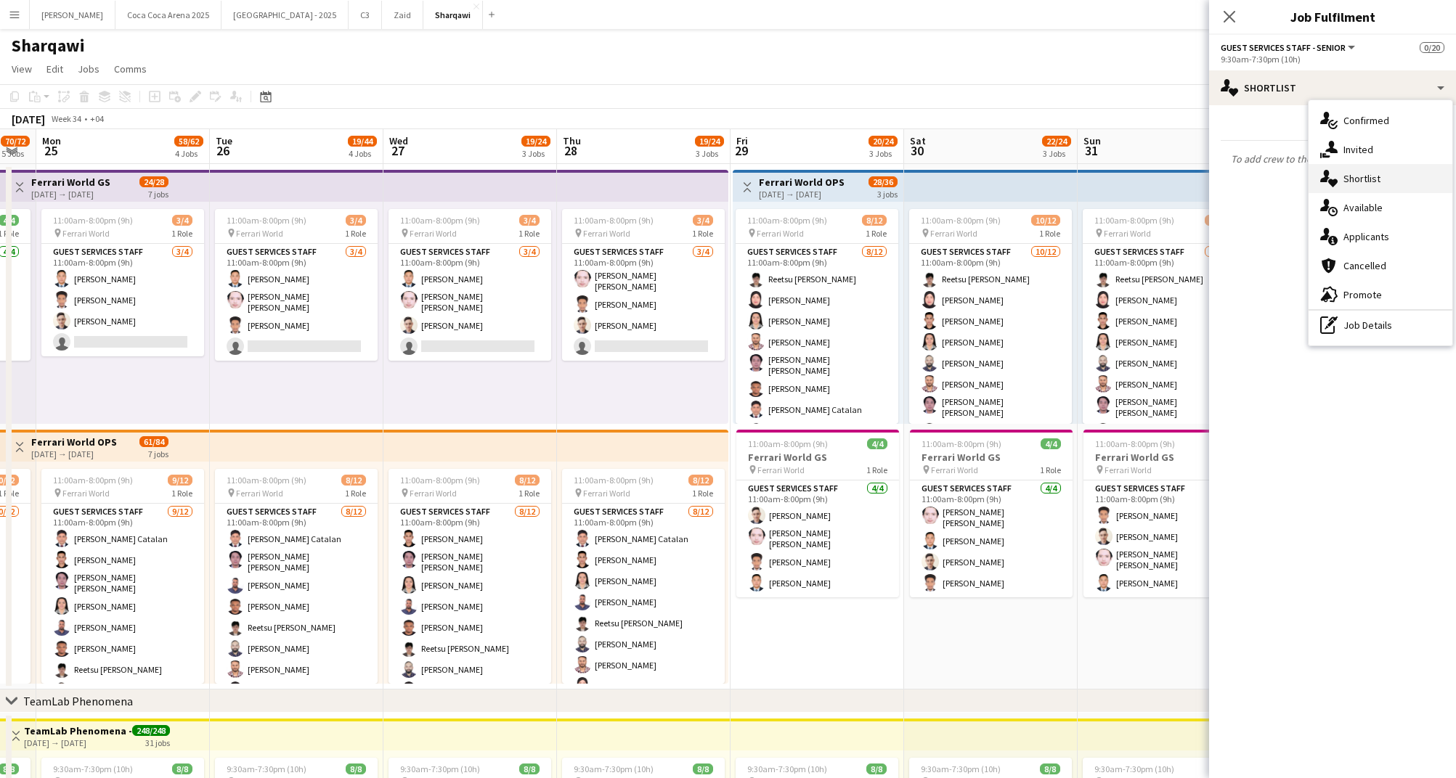
click at [1350, 176] on div "single-neutral-actions-heart Shortlist" at bounding box center [1380, 178] width 144 height 29
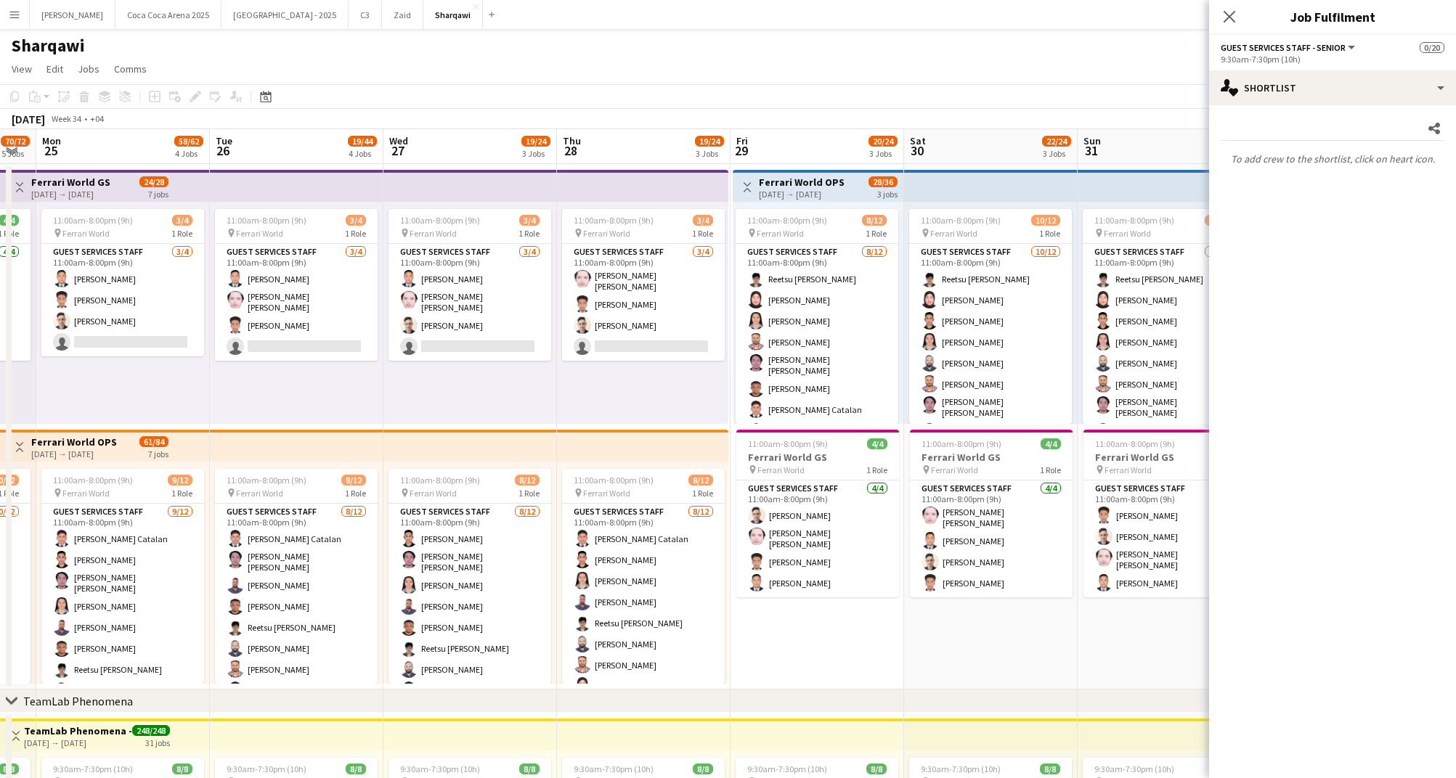
click at [772, 614] on app-date-cell "Toggle View Ferrari World OPS [DATE] → [DATE] 28/36 3 jobs 11:00am-8:00pm (9h) …" at bounding box center [817, 427] width 174 height 526
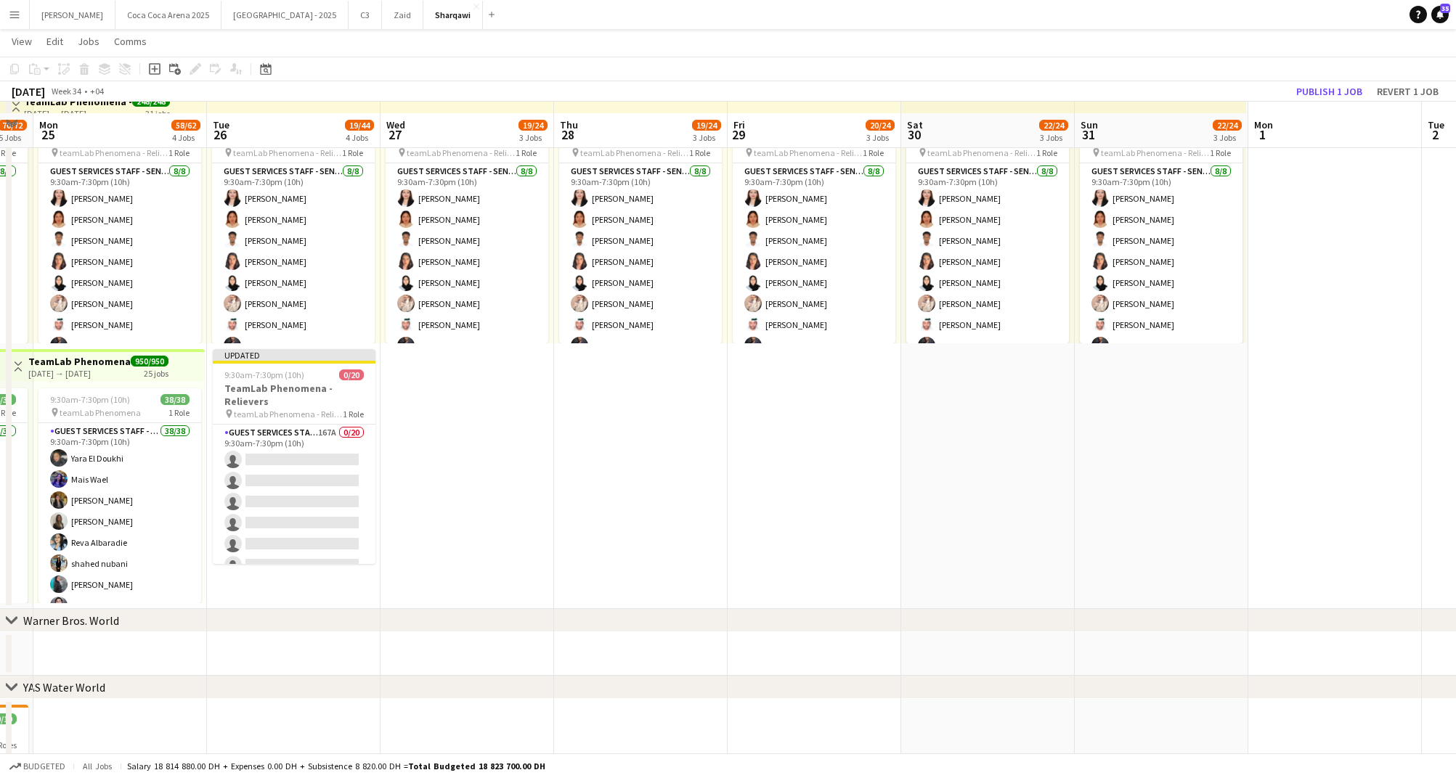
scroll to position [642, 0]
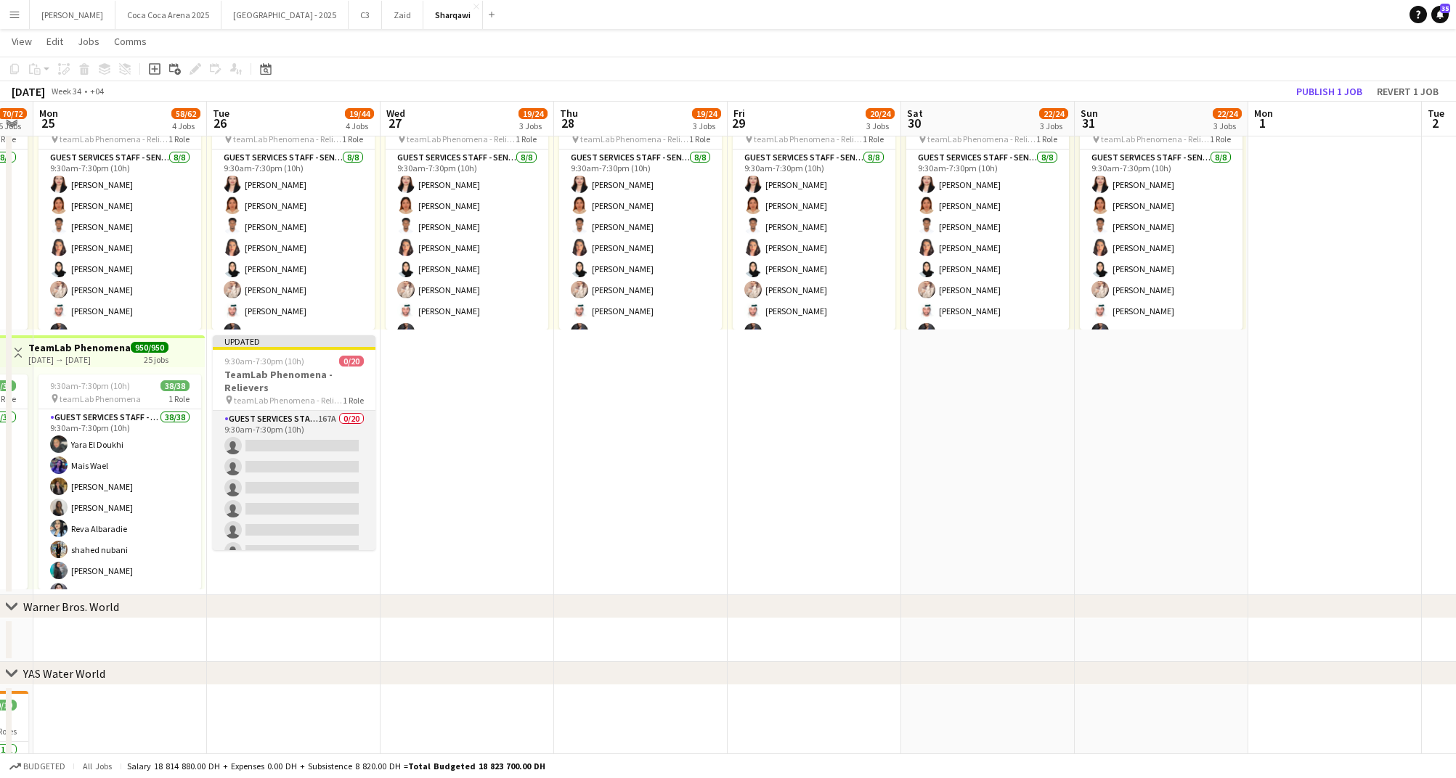
click at [322, 450] on app-card-role "Guest Services Staff - Senior 167A 0/20 9:30am-7:30pm (10h) single-neutral-acti…" at bounding box center [294, 635] width 163 height 449
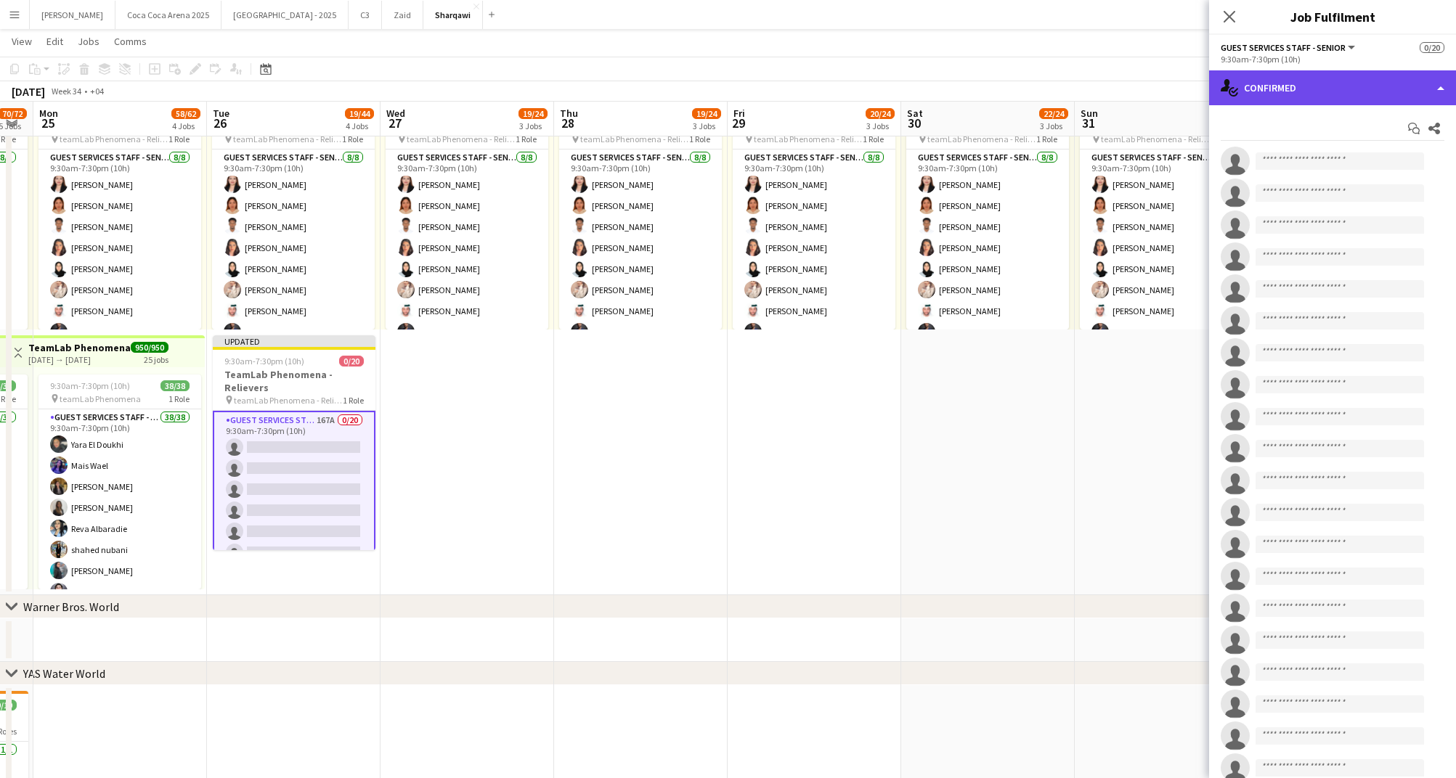
click at [1292, 86] on div "single-neutral-actions-check-2 Confirmed" at bounding box center [1332, 87] width 247 height 35
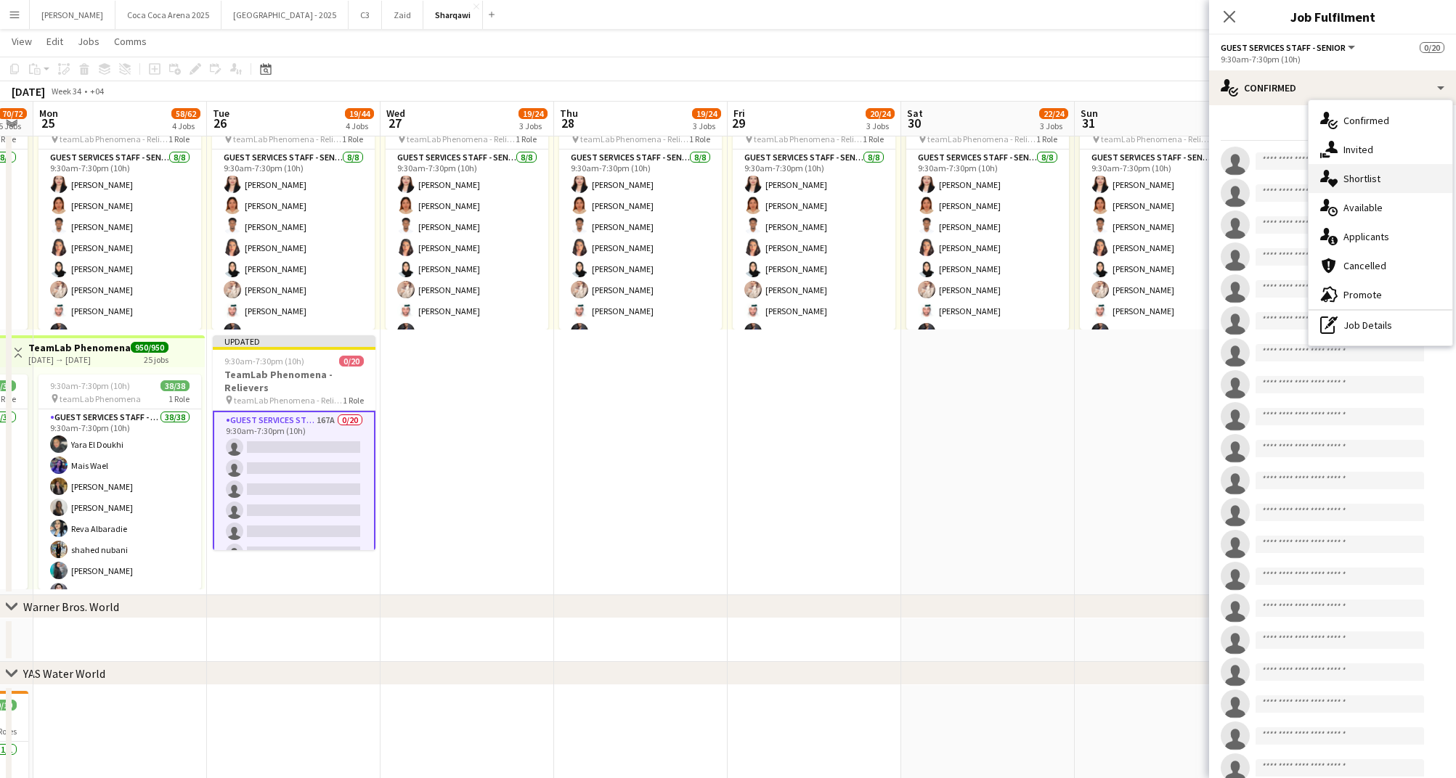
click at [1364, 170] on div "single-neutral-actions-heart Shortlist" at bounding box center [1380, 178] width 144 height 29
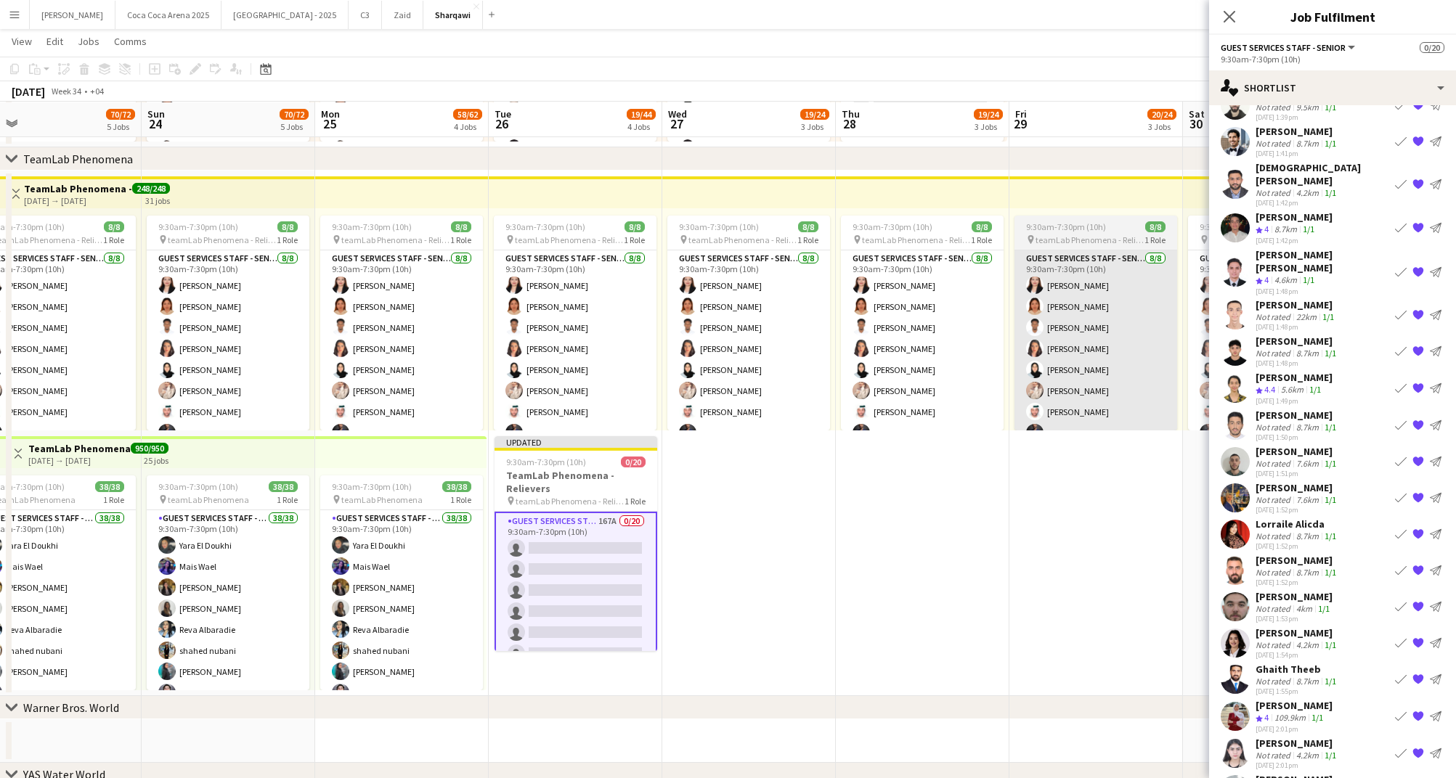
scroll to position [0, 376]
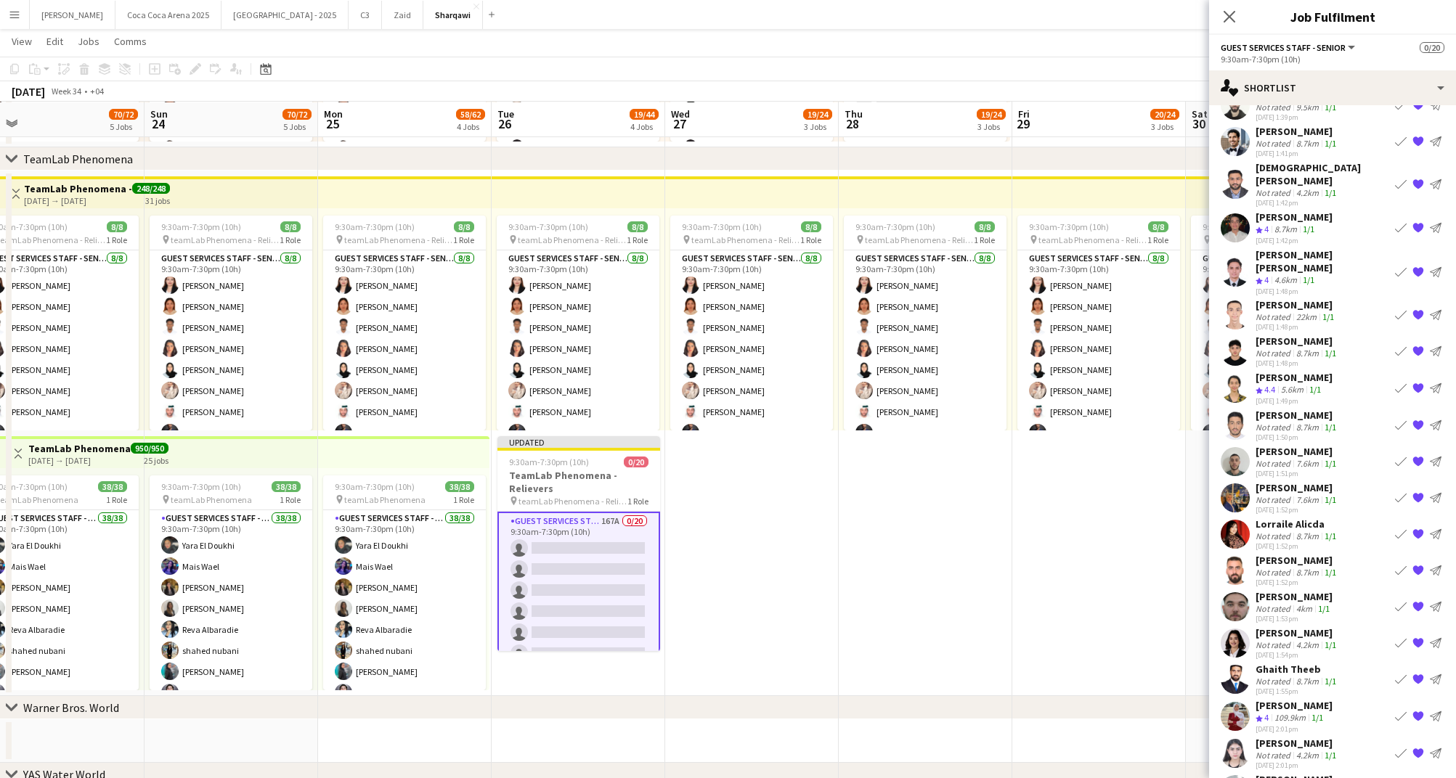
click at [1278, 224] on div "8.7km" at bounding box center [1285, 230] width 28 height 12
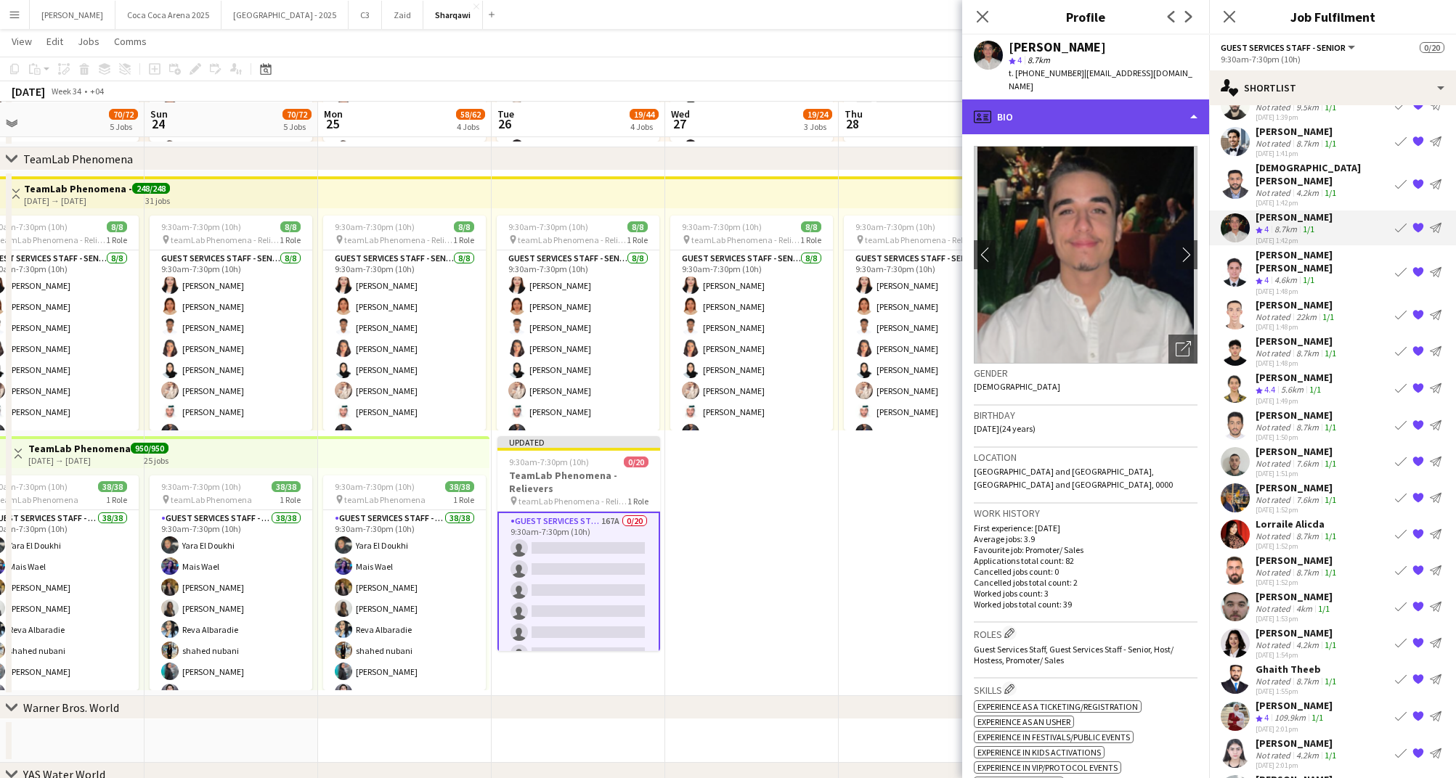
click at [1090, 100] on div "profile Bio" at bounding box center [1085, 116] width 247 height 35
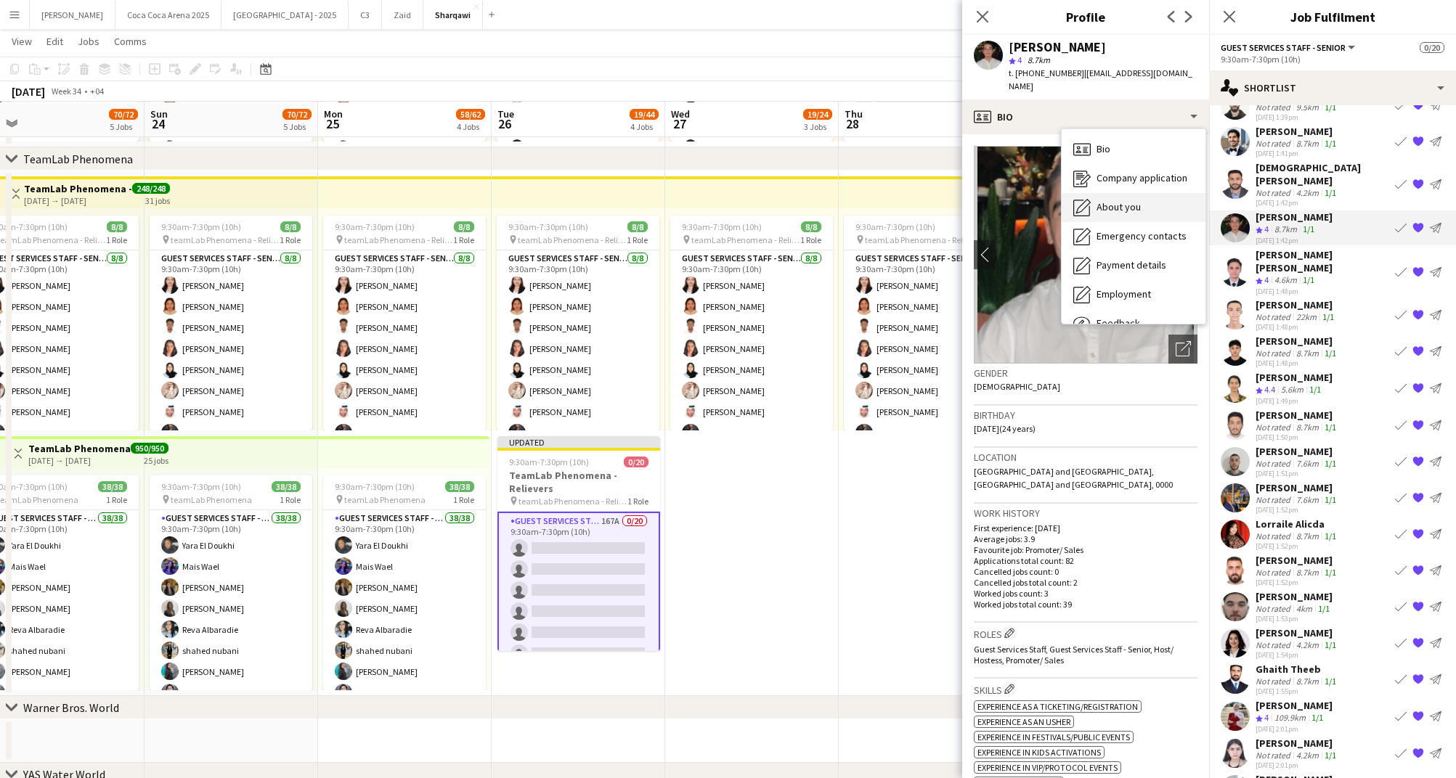
click at [1112, 201] on div "About you About you" at bounding box center [1133, 207] width 144 height 29
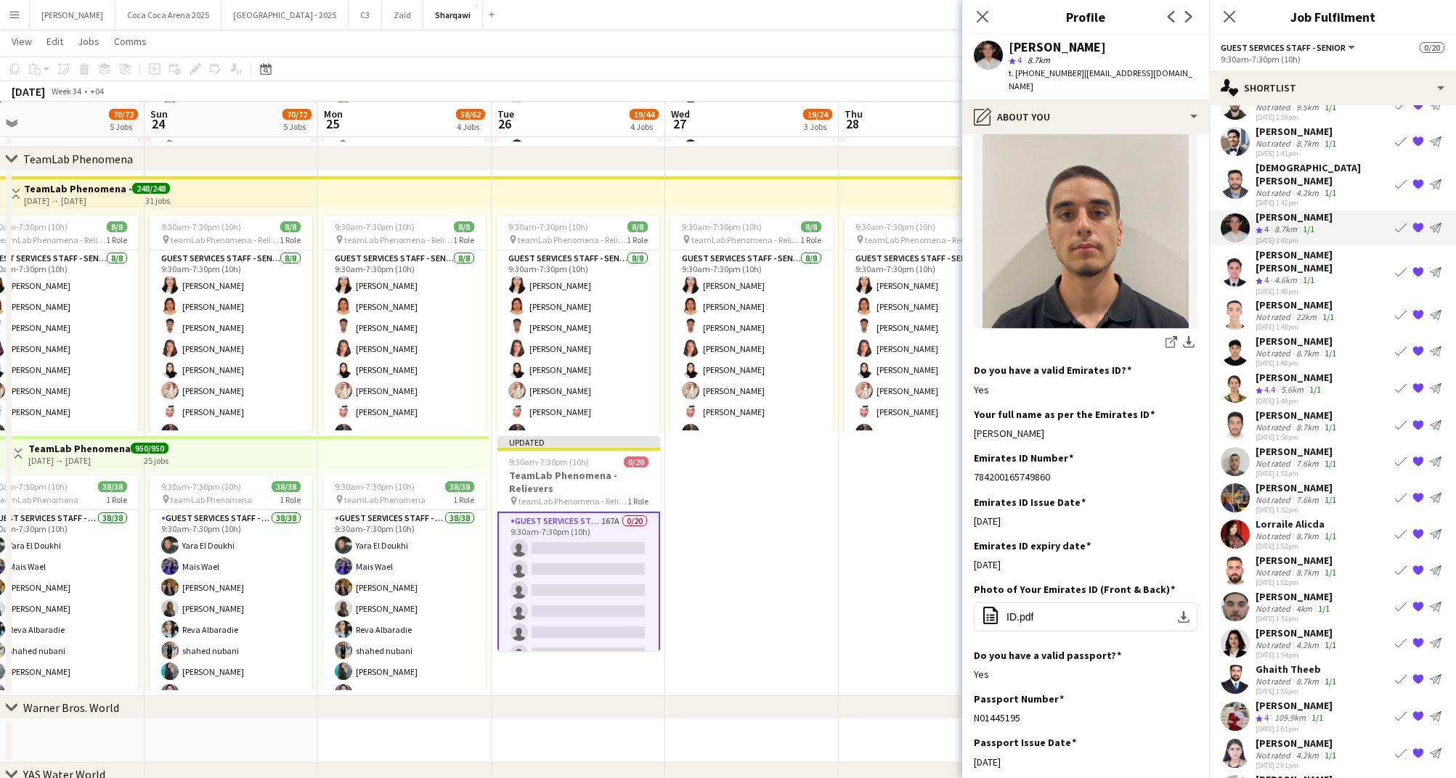
scroll to position [265, 0]
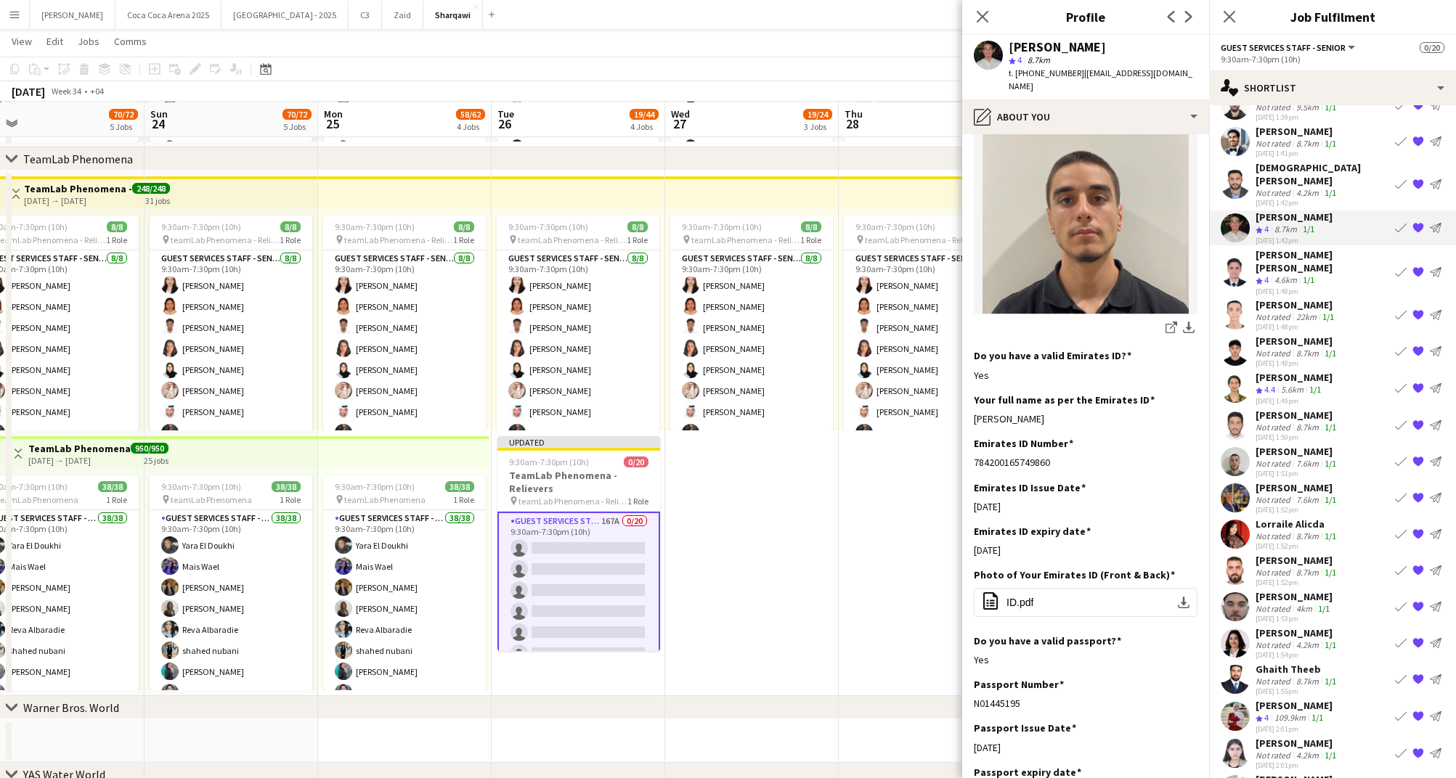
click at [1070, 588] on button "office-file-sheet ID.pdf download-bottom" at bounding box center [1086, 602] width 224 height 29
drag, startPoint x: 1074, startPoint y: 73, endPoint x: 1011, endPoint y: 70, distance: 63.2
click at [1011, 70] on div "t. [PHONE_NUMBER] | [EMAIL_ADDRESS][DOMAIN_NAME]" at bounding box center [1102, 80] width 189 height 26
copy span ". [PHONE_NUMBER]"
click at [1297, 286] on div "[DATE] 1:48pm" at bounding box center [1322, 290] width 134 height 9
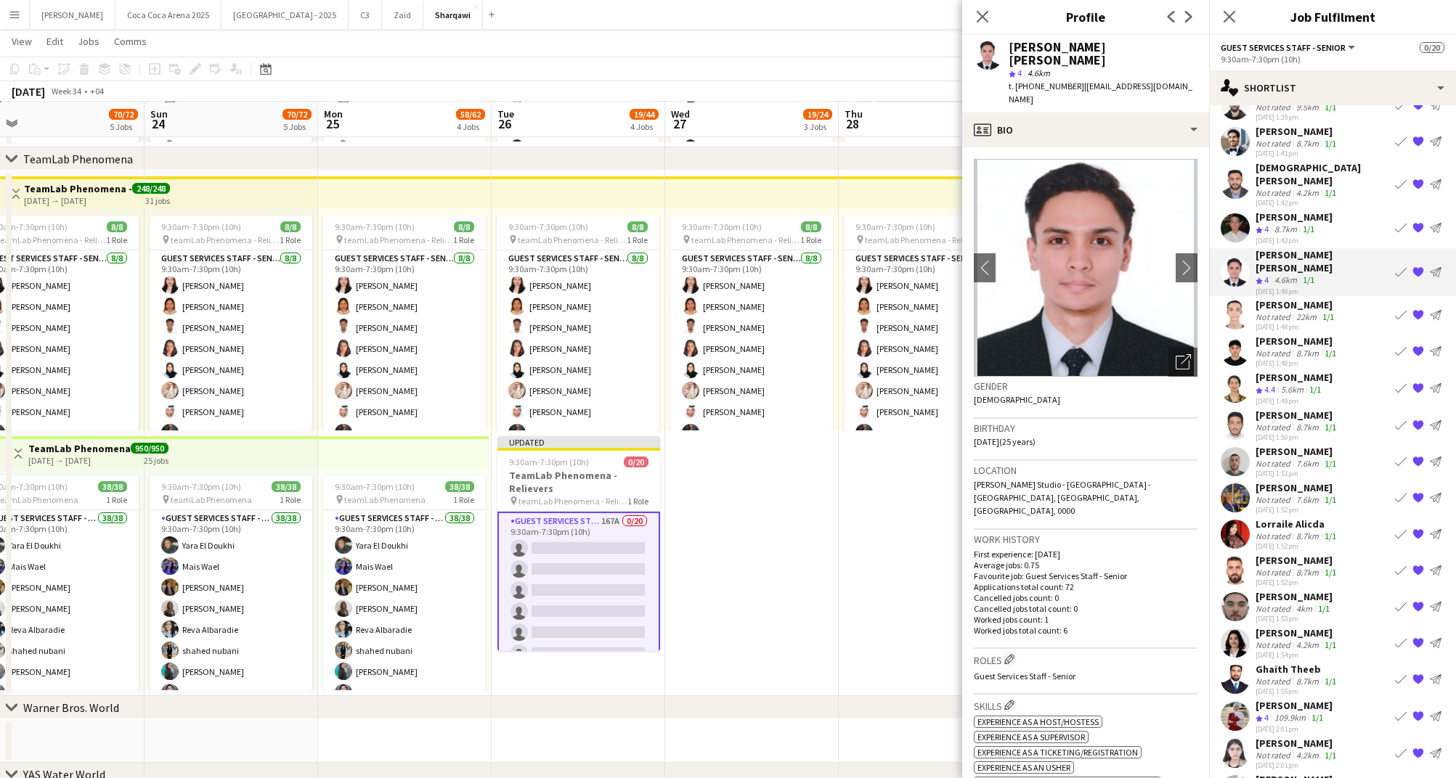
click at [1290, 311] on div "Not rated" at bounding box center [1274, 316] width 38 height 11
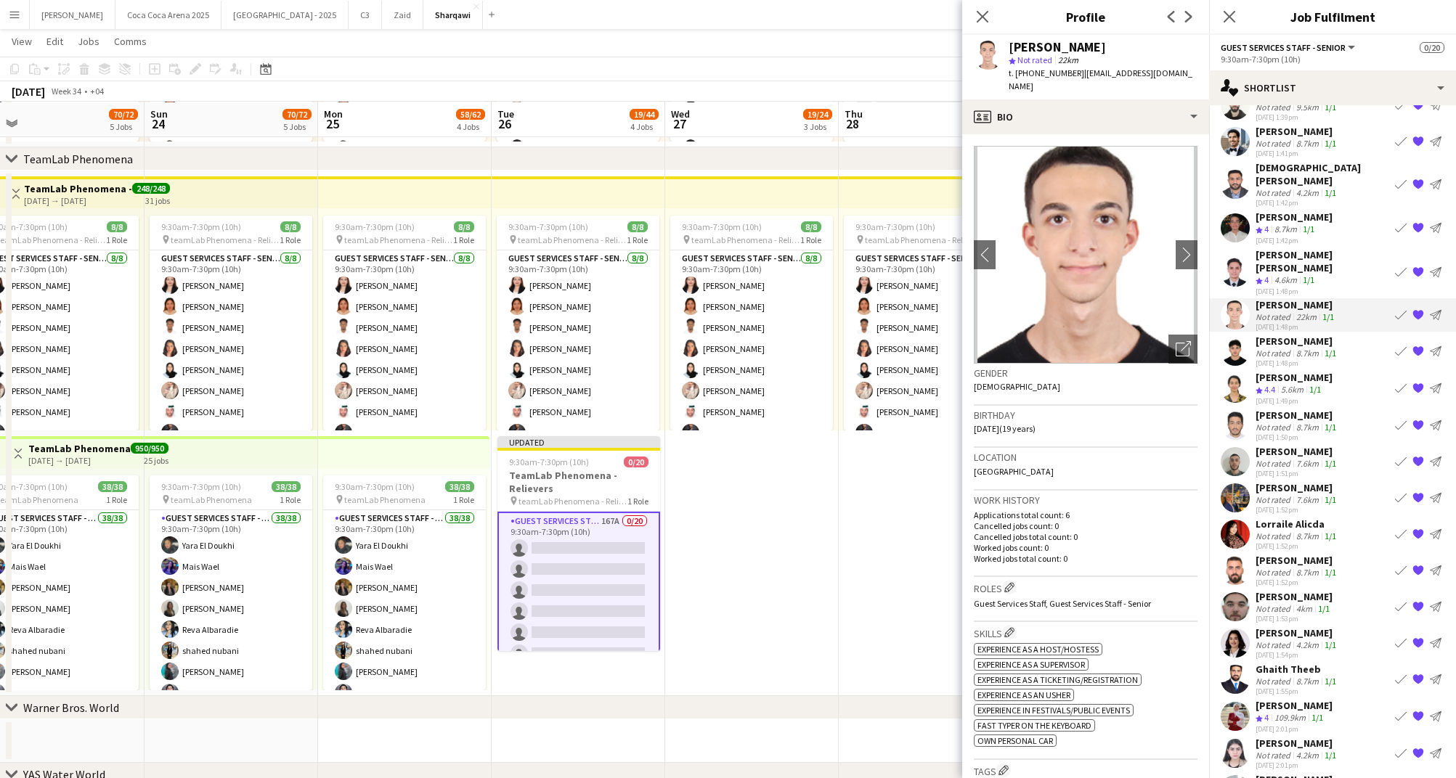
click at [1283, 348] on div "Not rated" at bounding box center [1274, 353] width 38 height 11
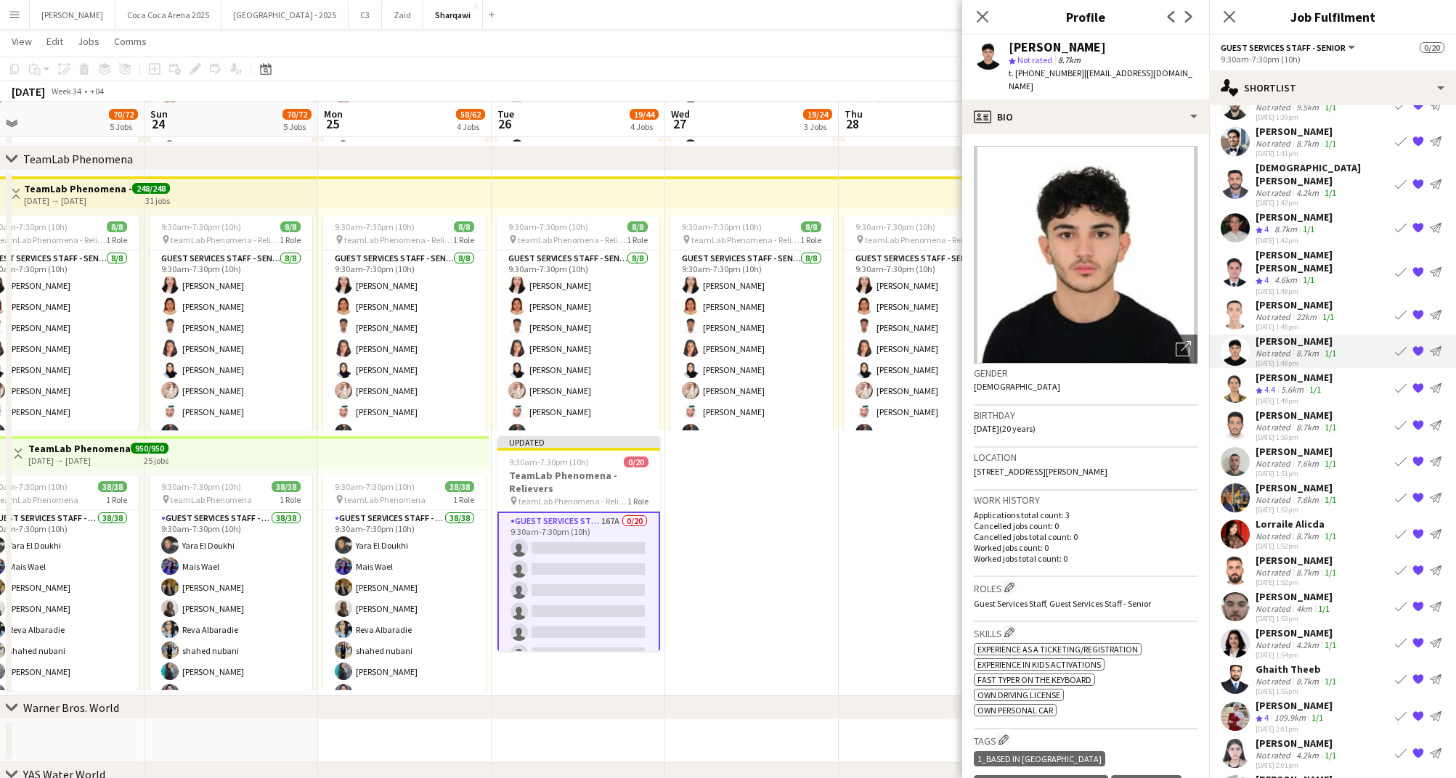
click at [1278, 371] on div "[PERSON_NAME]" at bounding box center [1293, 377] width 77 height 13
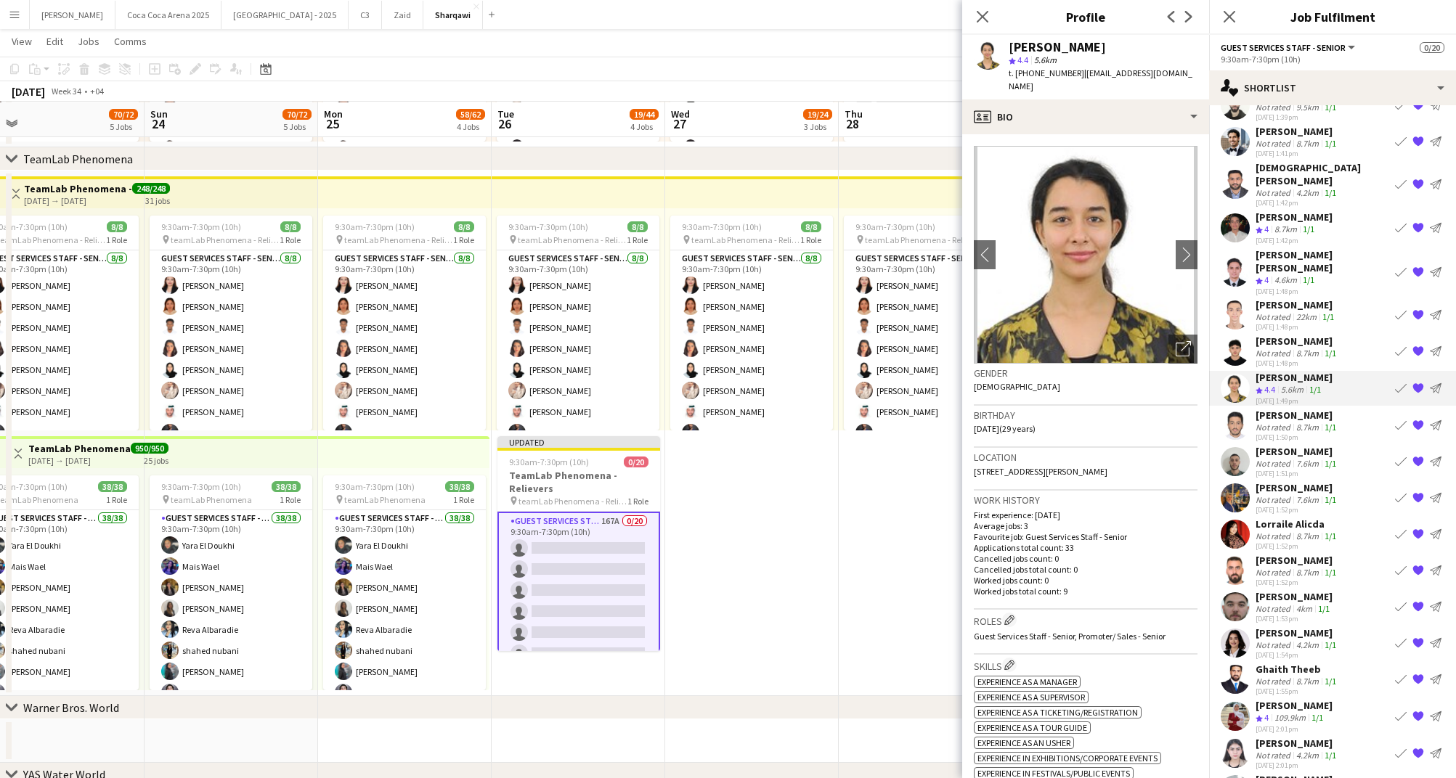
click at [1279, 409] on div "[PERSON_NAME]" at bounding box center [1296, 415] width 83 height 13
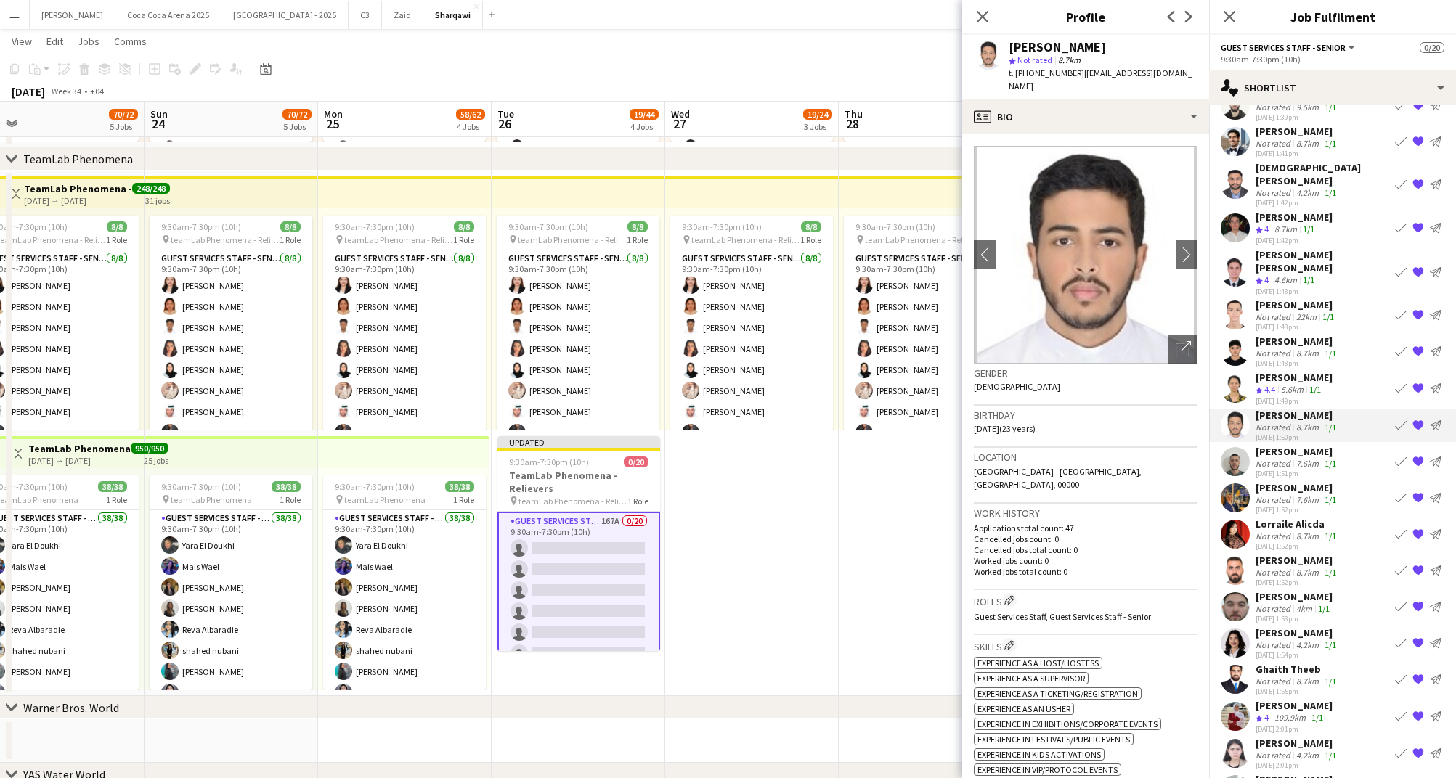
click at [1280, 445] on div "[PERSON_NAME]" at bounding box center [1296, 451] width 83 height 13
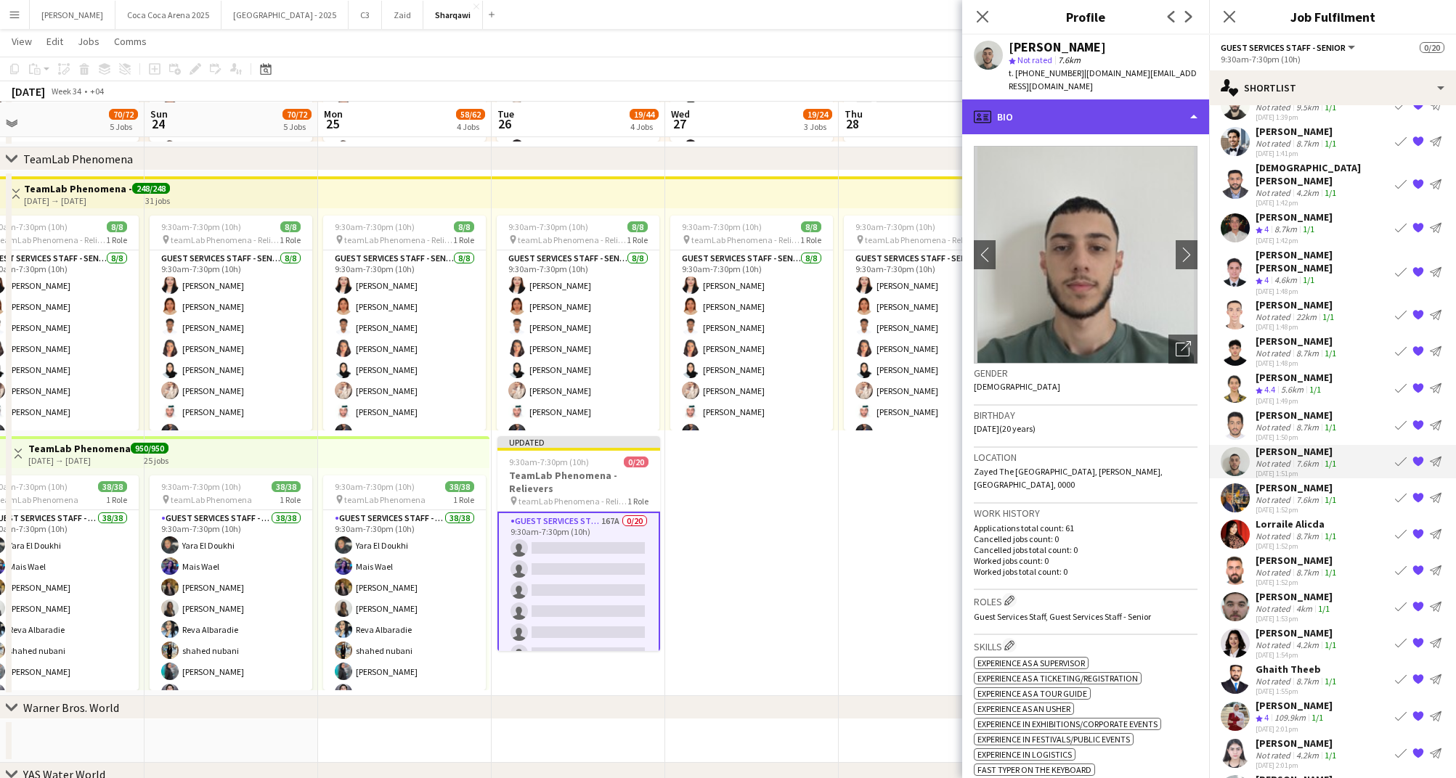
click at [1064, 107] on div "profile Bio" at bounding box center [1085, 116] width 247 height 35
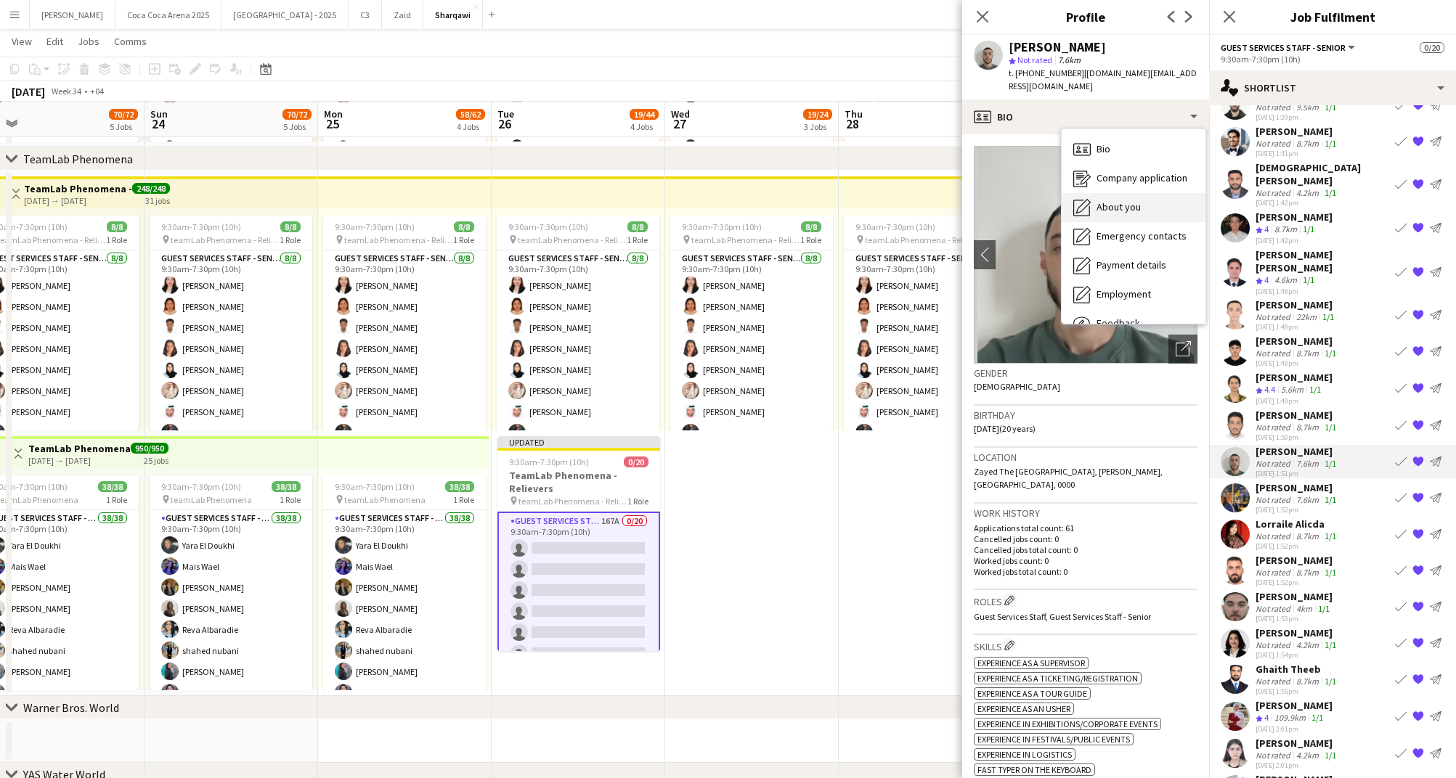
click at [1110, 193] on div "About you About you" at bounding box center [1133, 207] width 144 height 29
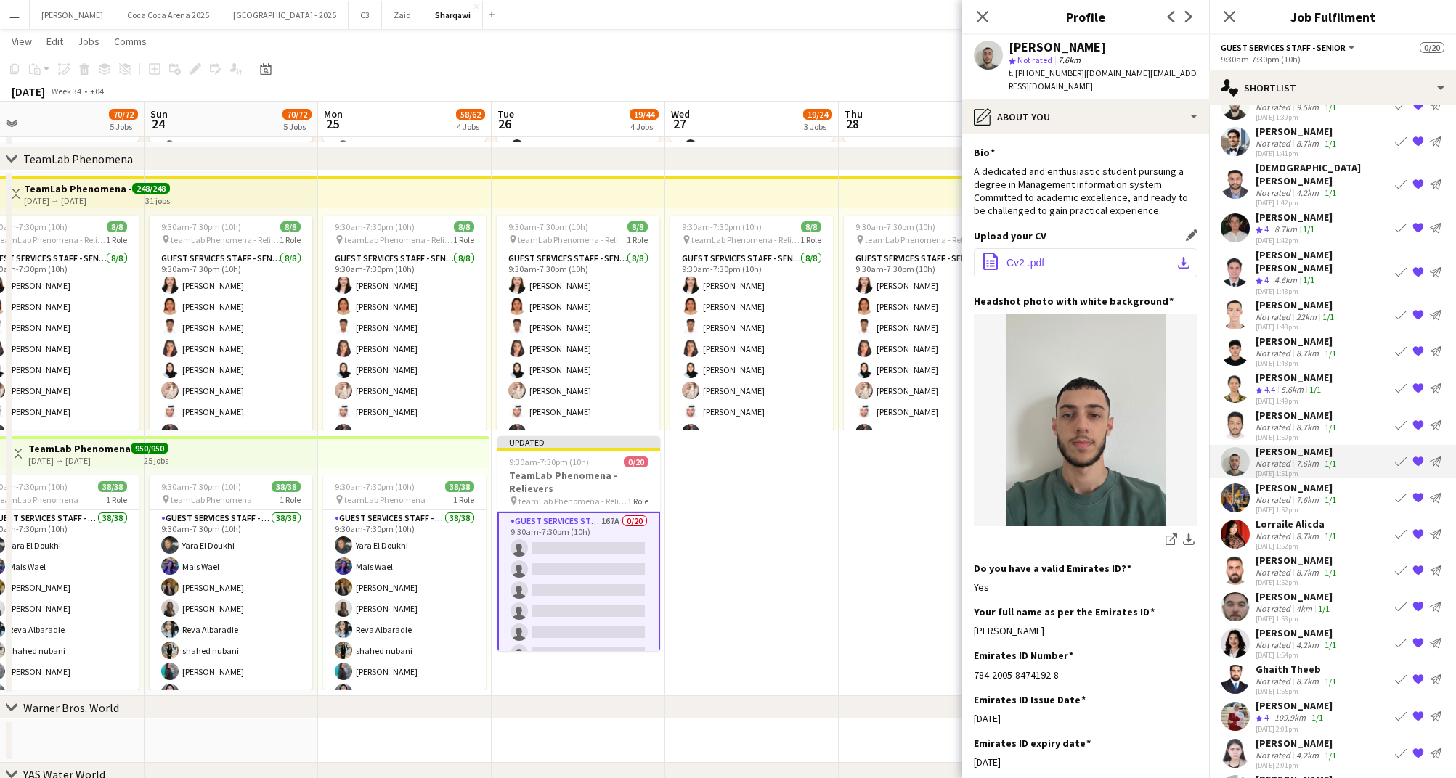
click at [1024, 257] on span "Cv2 .pdf" at bounding box center [1025, 263] width 38 height 12
drag, startPoint x: 1072, startPoint y: 71, endPoint x: 1017, endPoint y: 71, distance: 54.5
click at [1017, 71] on span "t. [PHONE_NUMBER]" at bounding box center [1046, 73] width 76 height 11
copy span "[PHONE_NUMBER]"
click at [1268, 481] on div "[PERSON_NAME]" at bounding box center [1296, 487] width 83 height 13
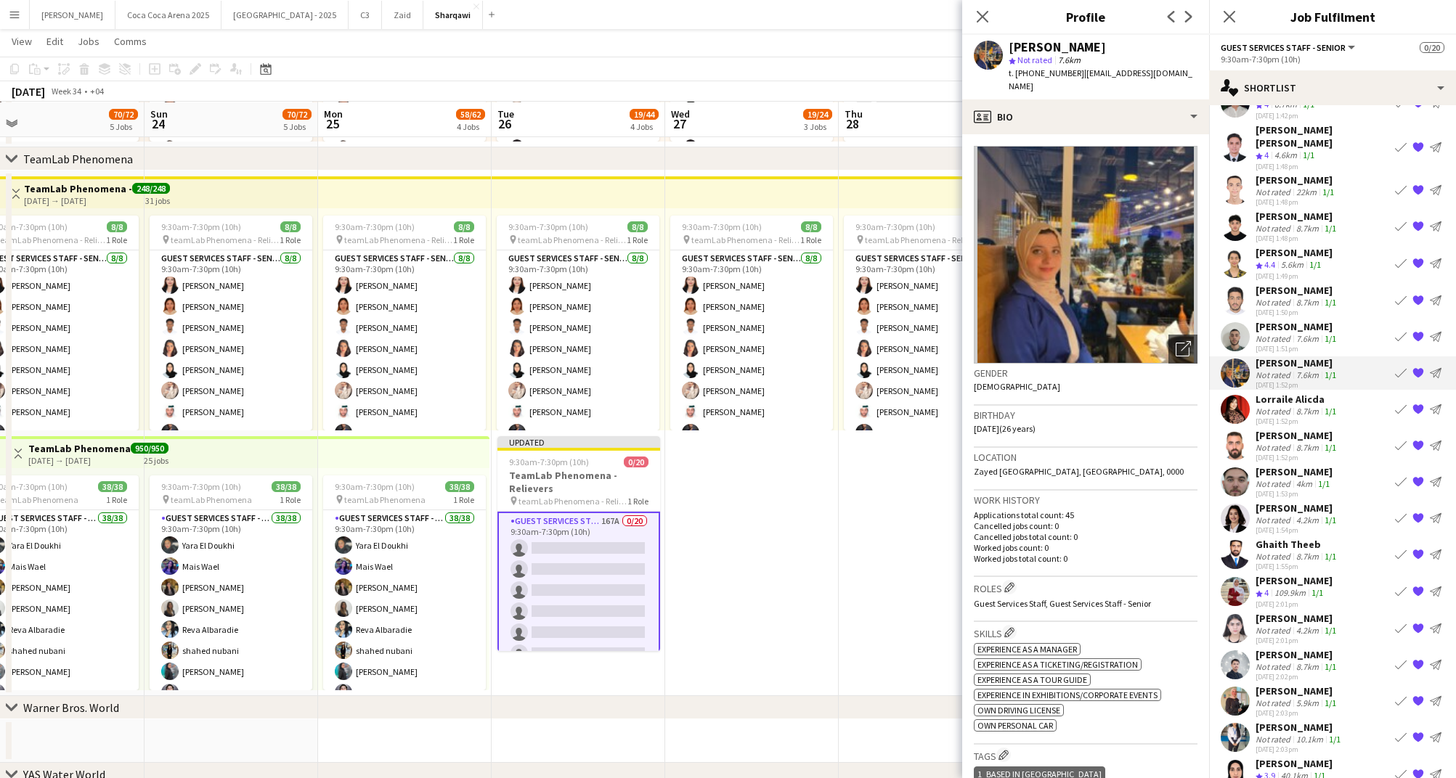
scroll to position [194, 0]
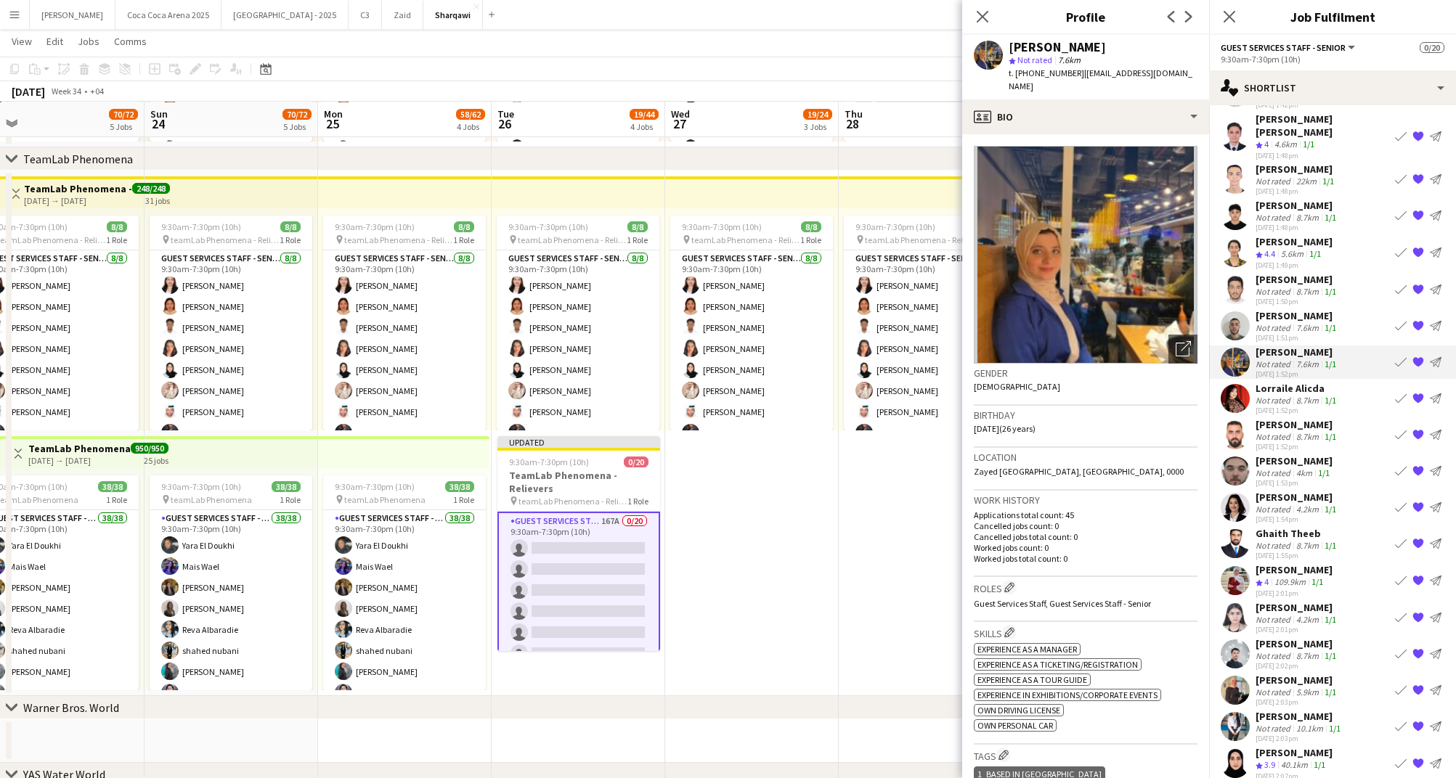
click at [1275, 468] on div "Not rated" at bounding box center [1274, 473] width 38 height 11
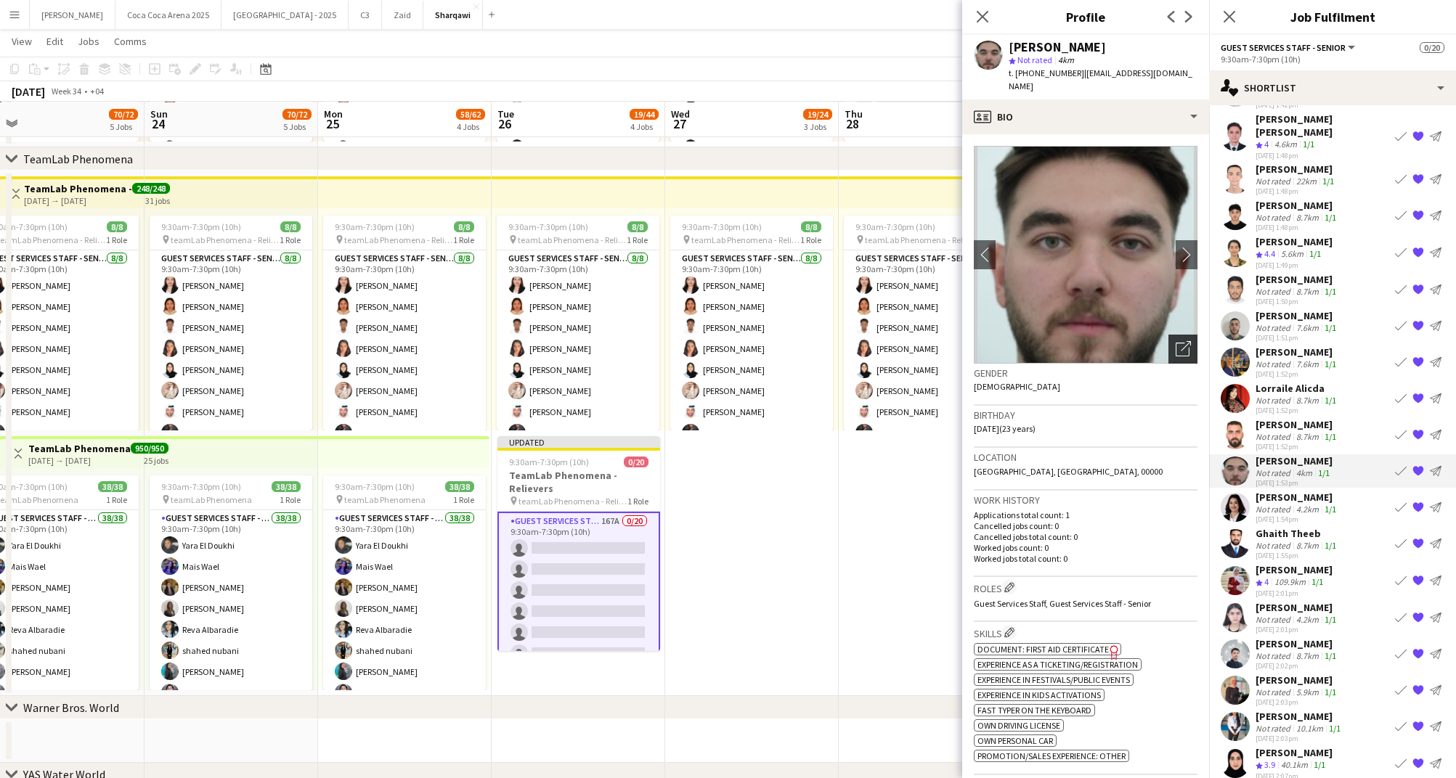
click at [1181, 341] on icon "Open photos pop-in" at bounding box center [1182, 348] width 15 height 15
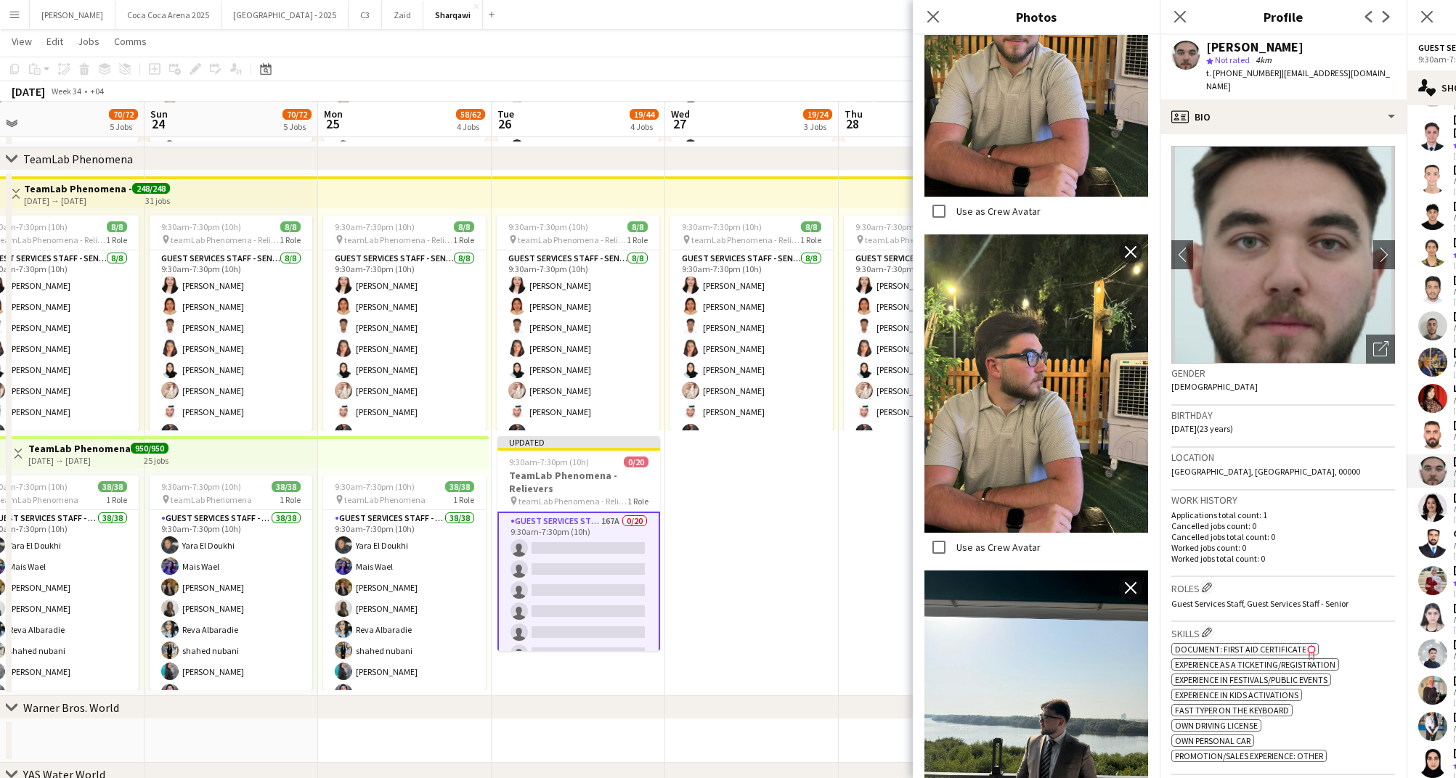
scroll to position [492, 0]
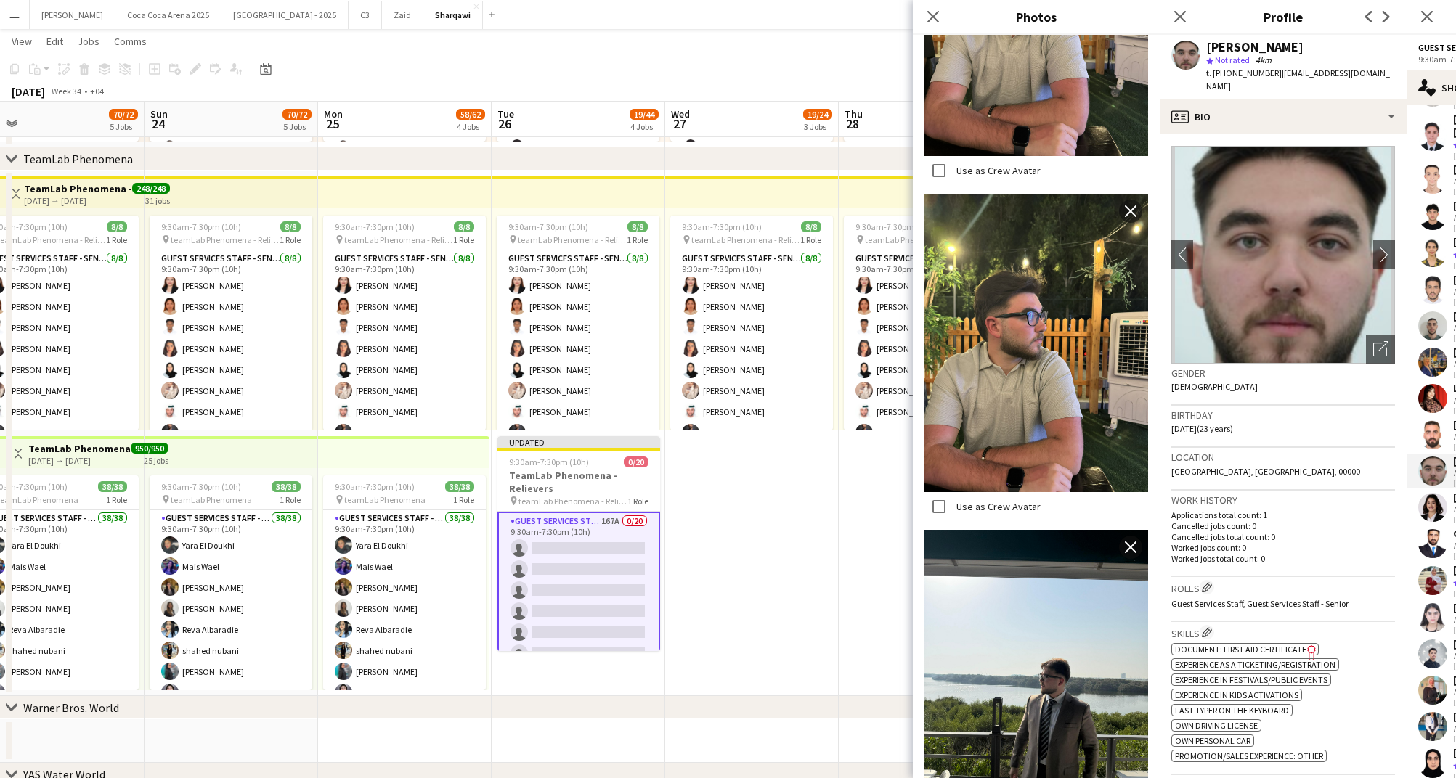
drag, startPoint x: 1270, startPoint y: 73, endPoint x: 1218, endPoint y: 71, distance: 51.6
click at [1218, 71] on span "t. [PHONE_NUMBER]" at bounding box center [1244, 73] width 76 height 11
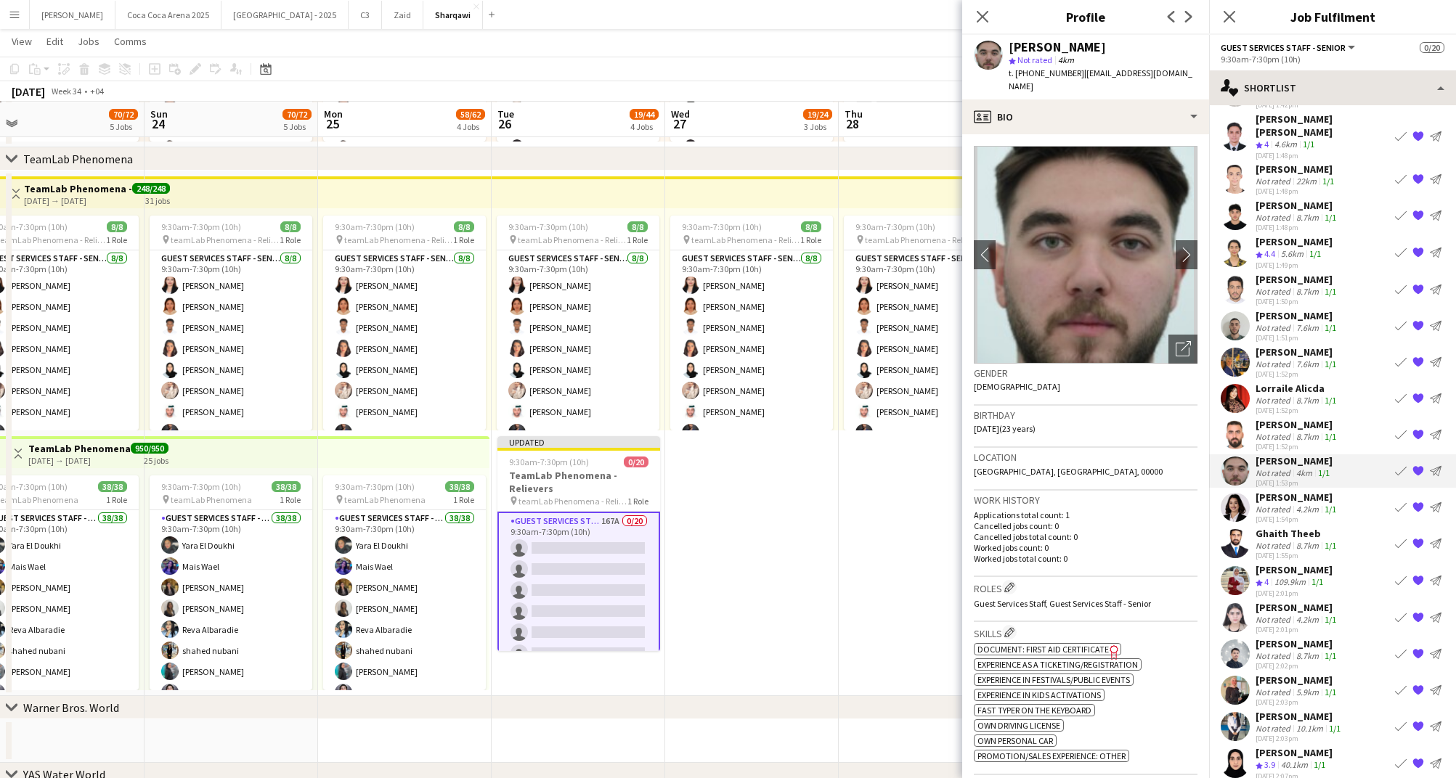
copy span "971503177310"
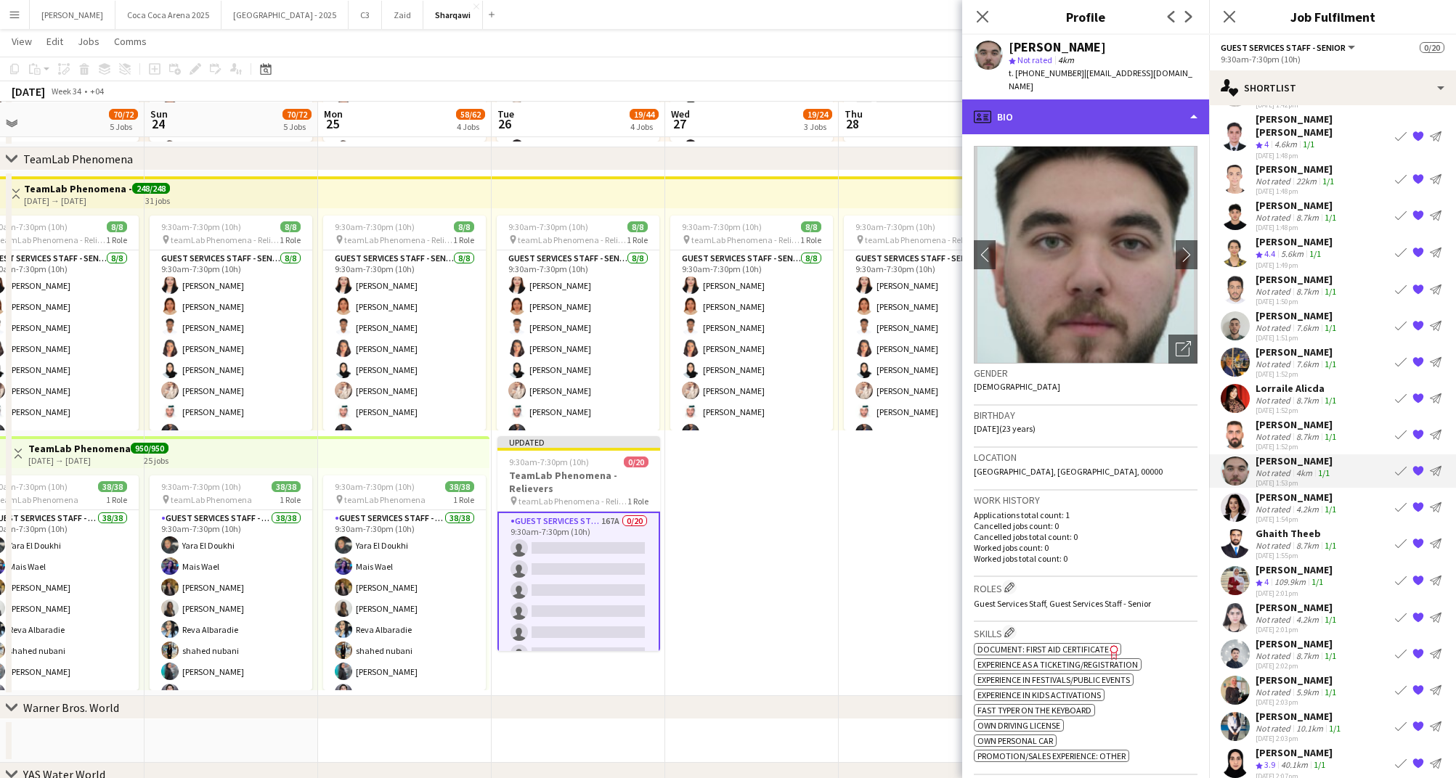
click at [1006, 99] on div "profile Bio" at bounding box center [1085, 116] width 247 height 35
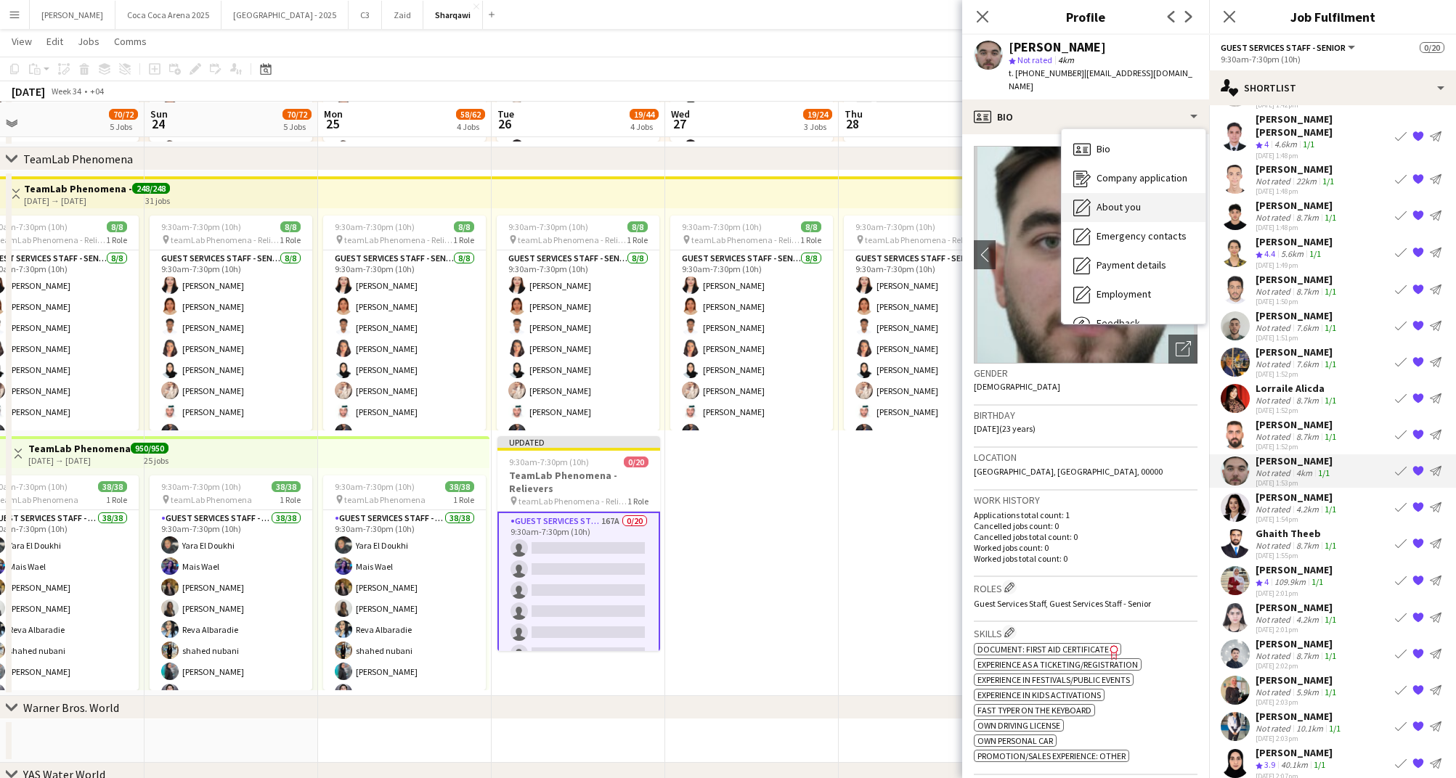
click at [1090, 200] on div "About you About you" at bounding box center [1133, 207] width 144 height 29
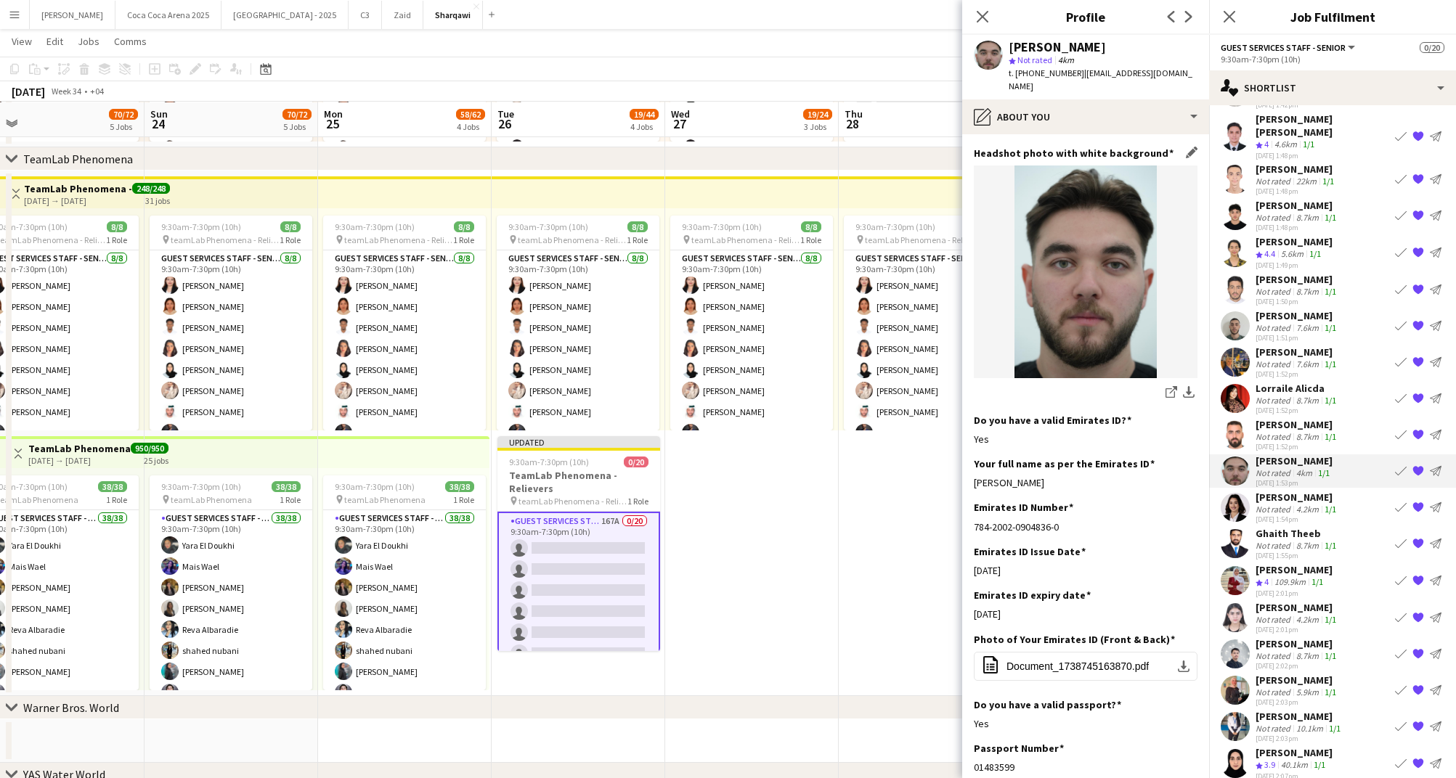
scroll to position [225, 0]
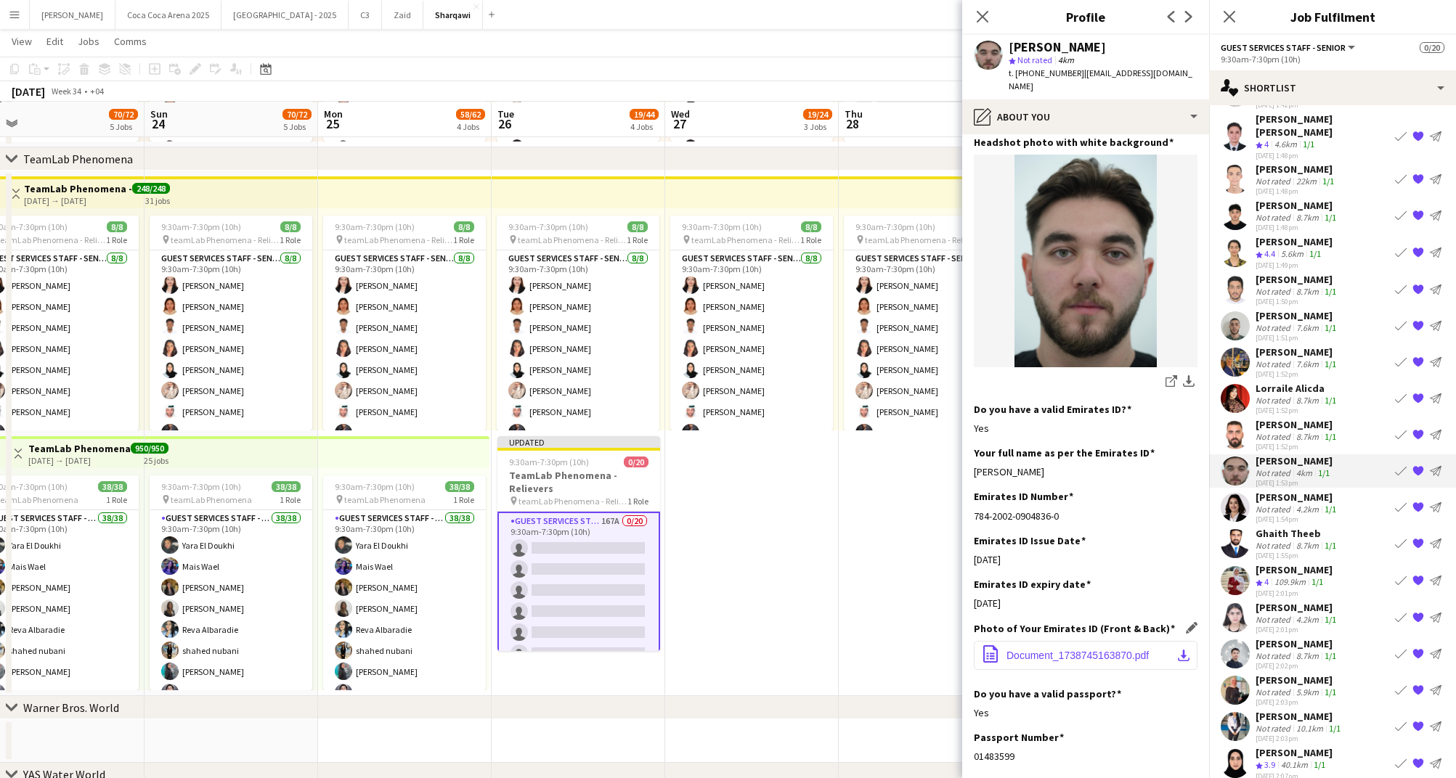
click at [1023, 650] on span "Document_1738745163870.pdf" at bounding box center [1077, 656] width 142 height 12
click at [1270, 491] on div "[PERSON_NAME]" at bounding box center [1296, 497] width 83 height 13
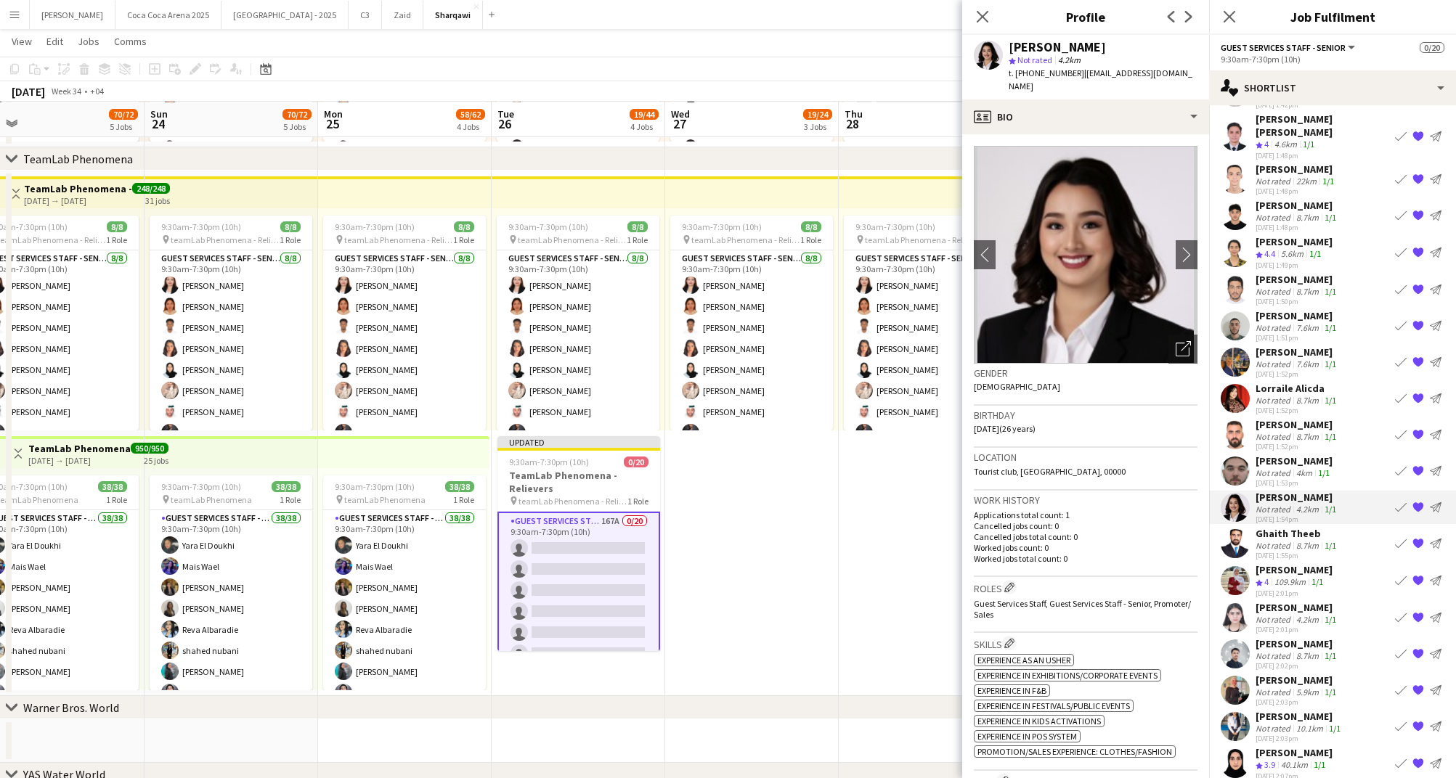
click at [1280, 527] on div "Ghaith Theeb" at bounding box center [1296, 533] width 83 height 13
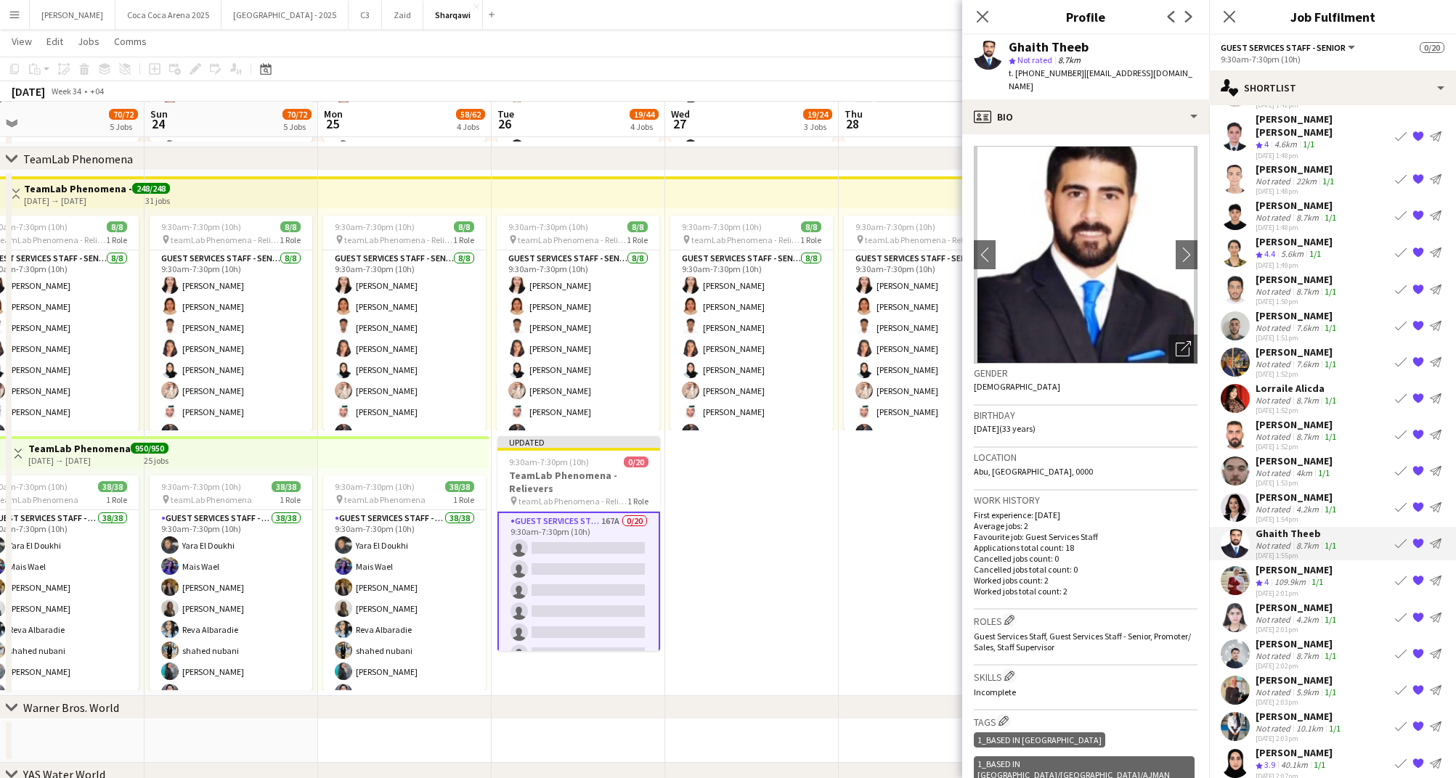
click at [1279, 576] on div "109.9km" at bounding box center [1289, 582] width 37 height 12
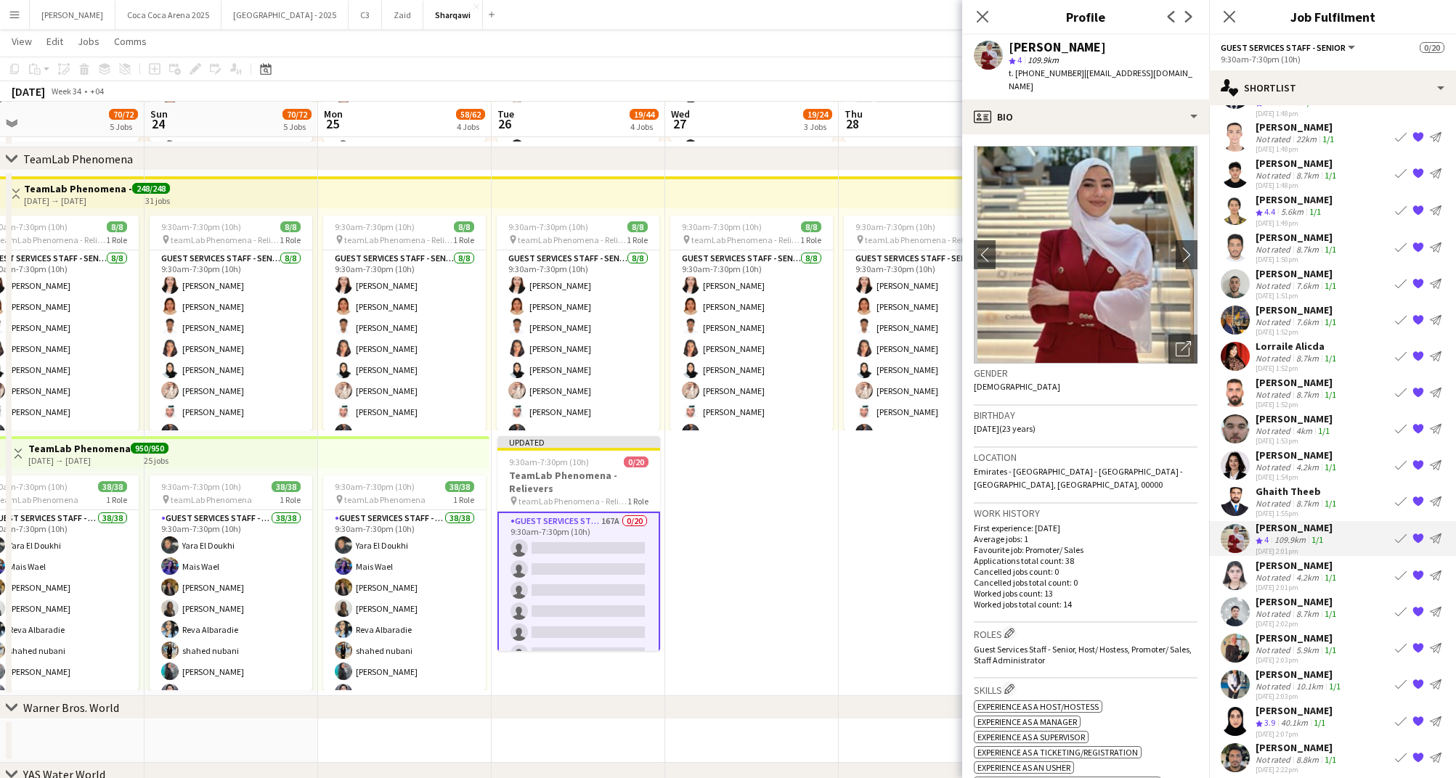
scroll to position [241, 0]
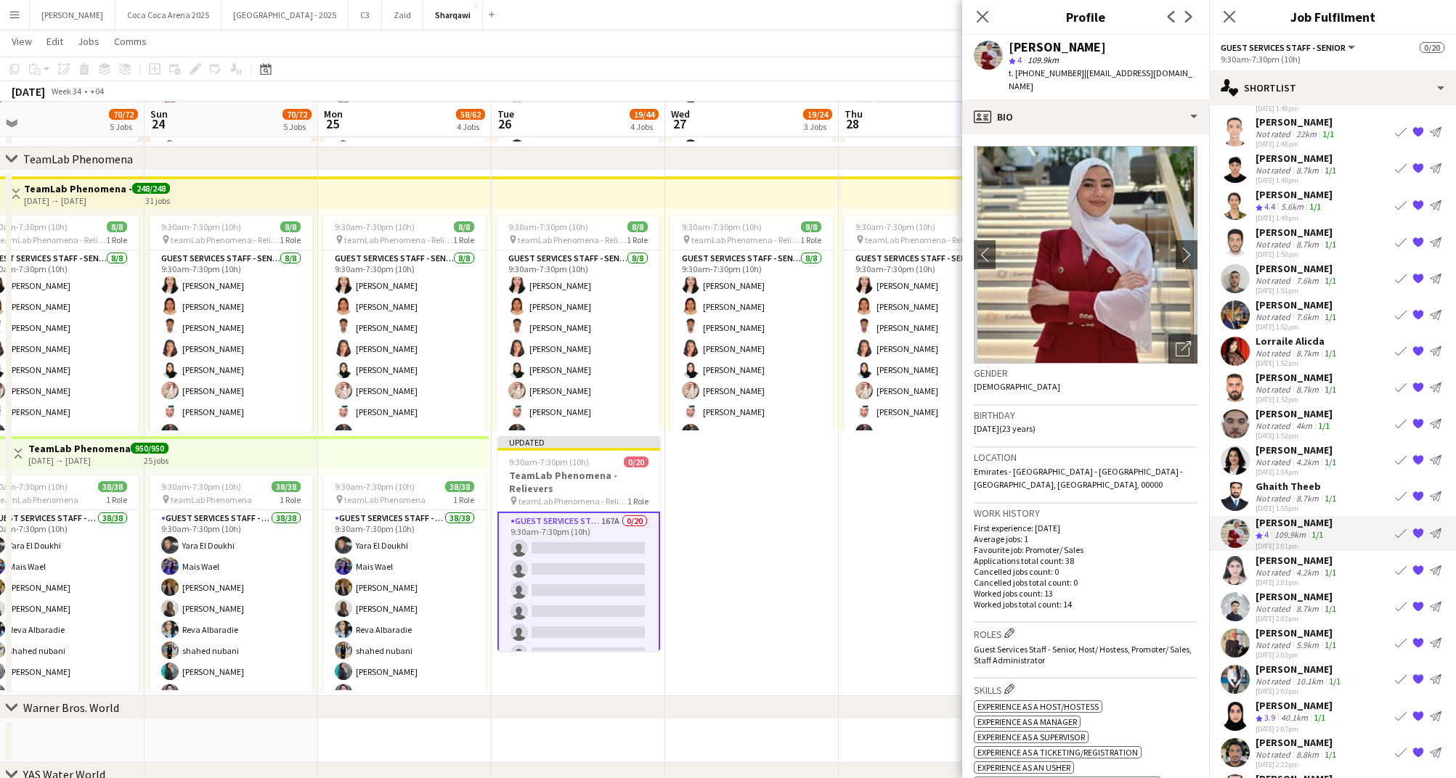
click at [1279, 578] on div "[DATE] 2:01pm" at bounding box center [1296, 582] width 83 height 9
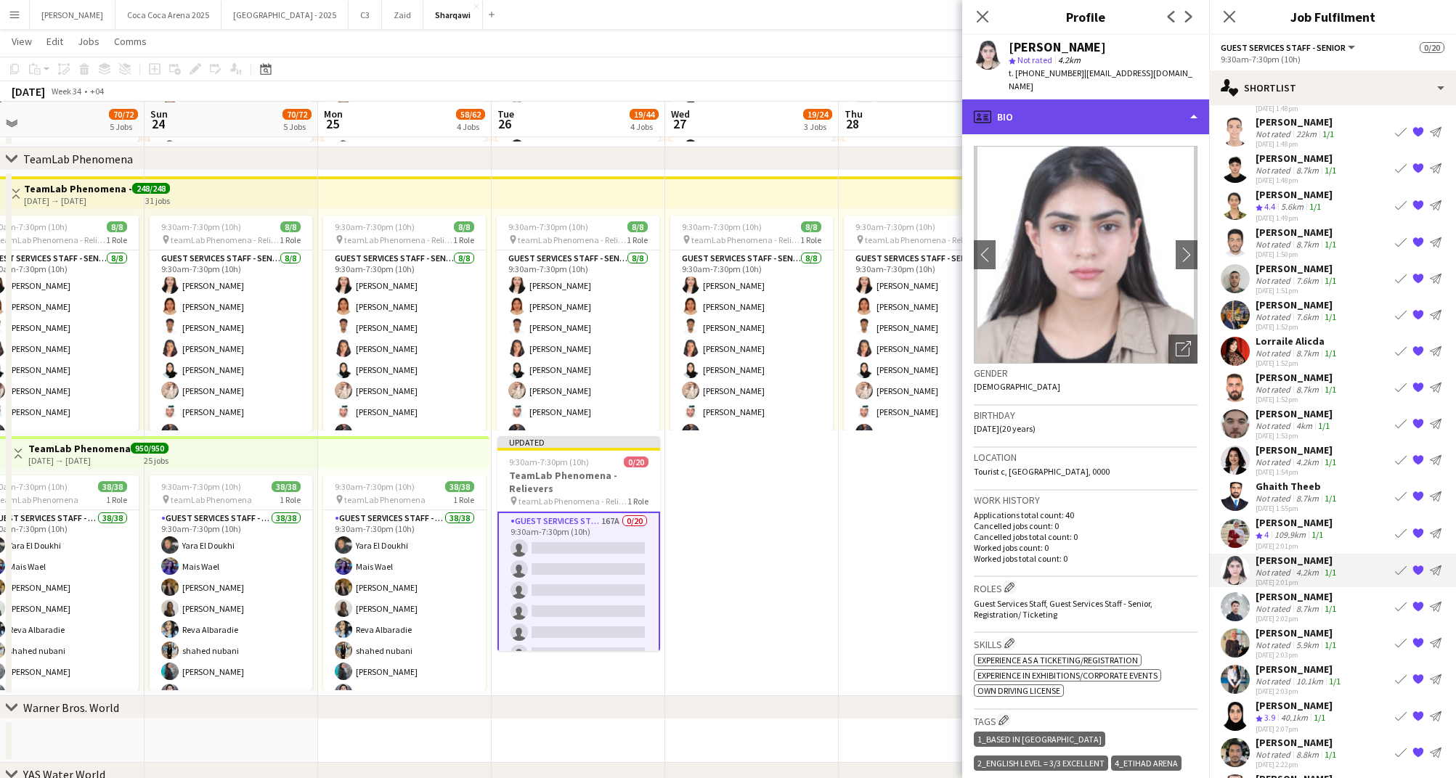
click at [1078, 105] on div "profile Bio" at bounding box center [1085, 116] width 247 height 35
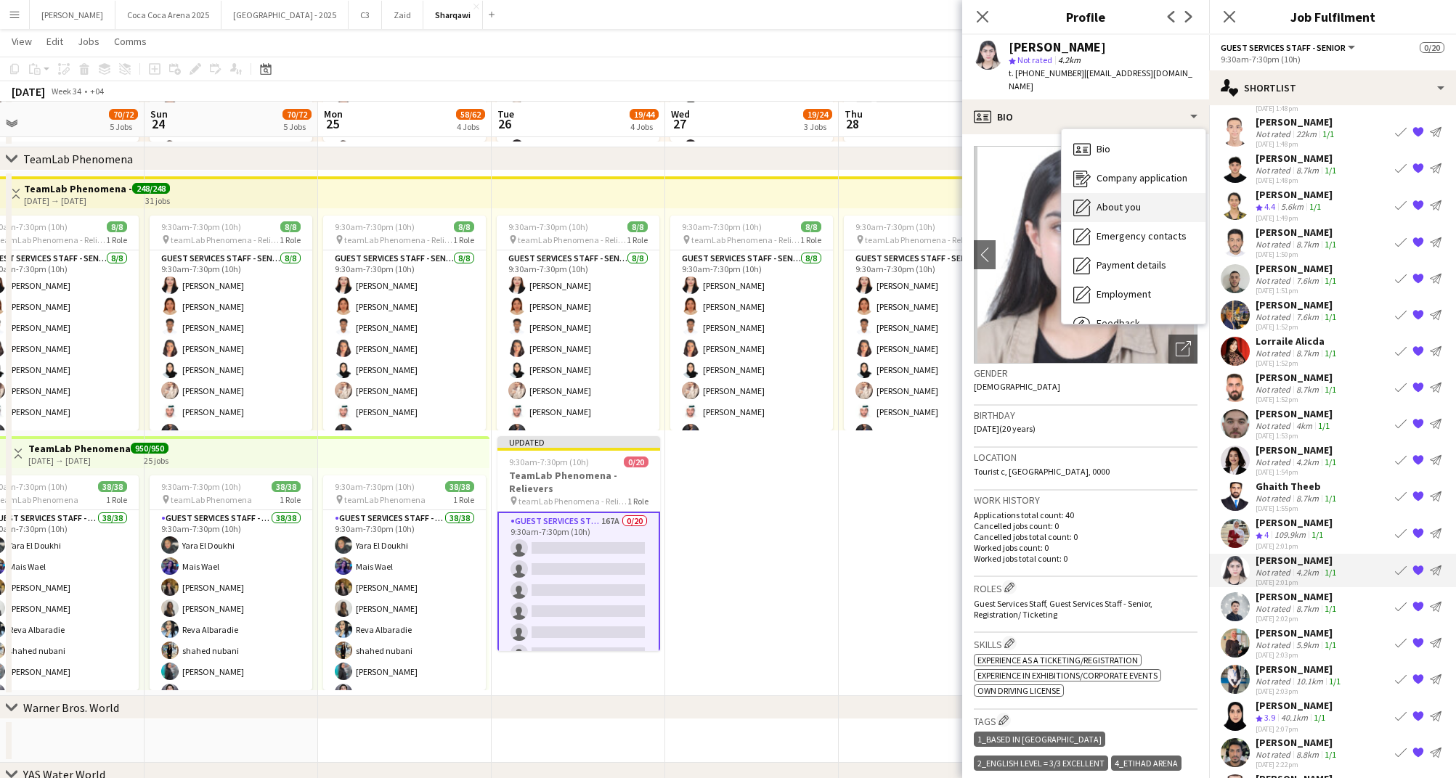
click at [1116, 193] on div "About you About you" at bounding box center [1133, 207] width 144 height 29
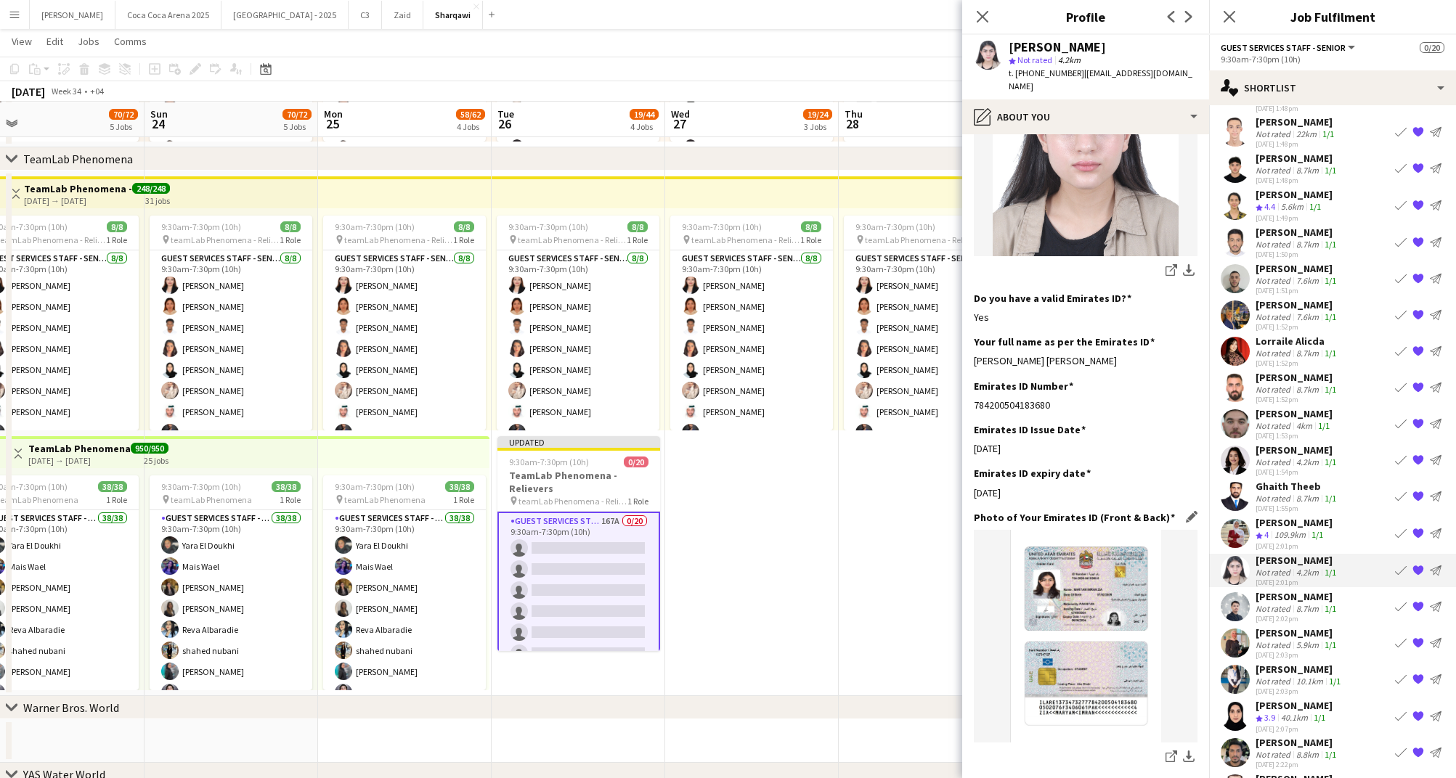
scroll to position [387, 0]
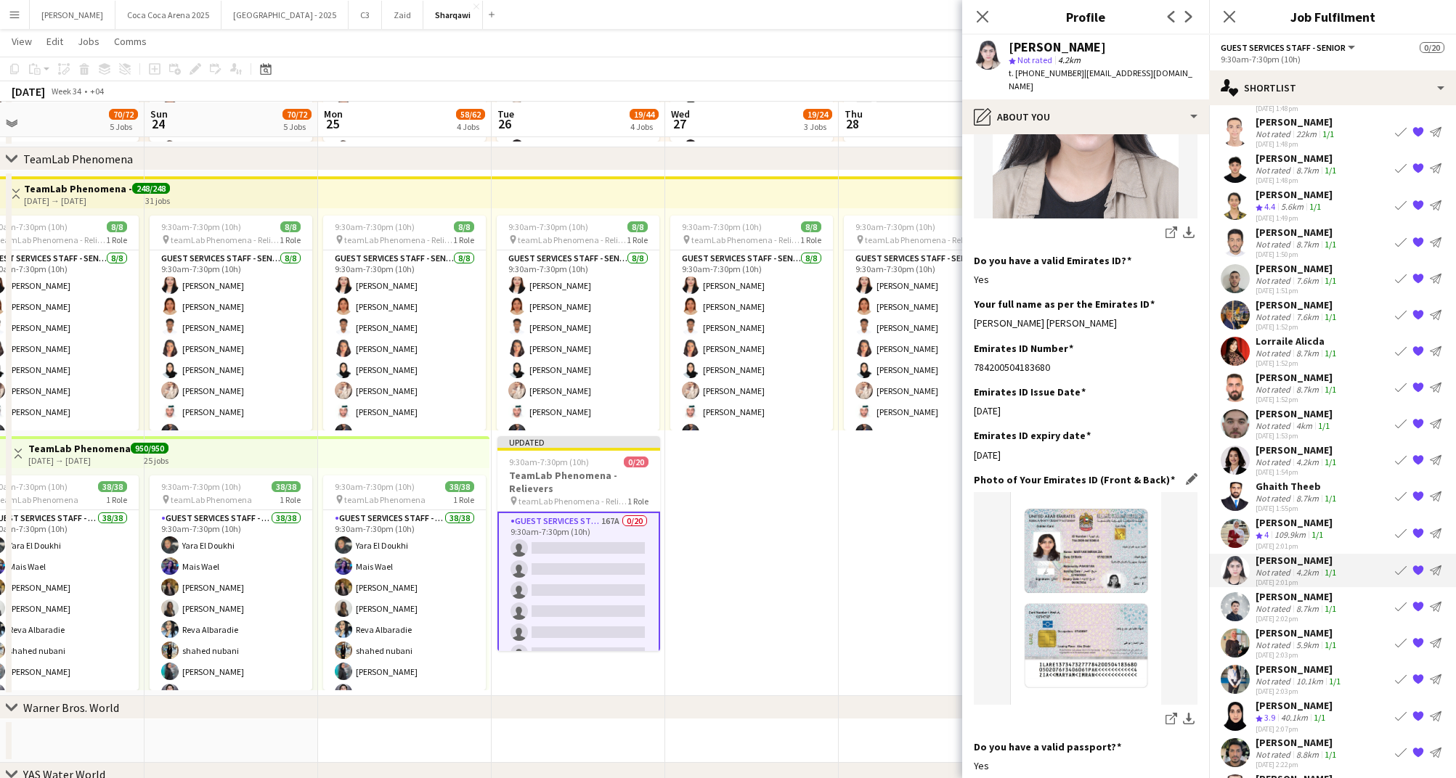
click at [1094, 546] on img at bounding box center [1086, 598] width 224 height 213
click at [1170, 713] on icon "share-external-link-1" at bounding box center [1171, 719] width 12 height 12
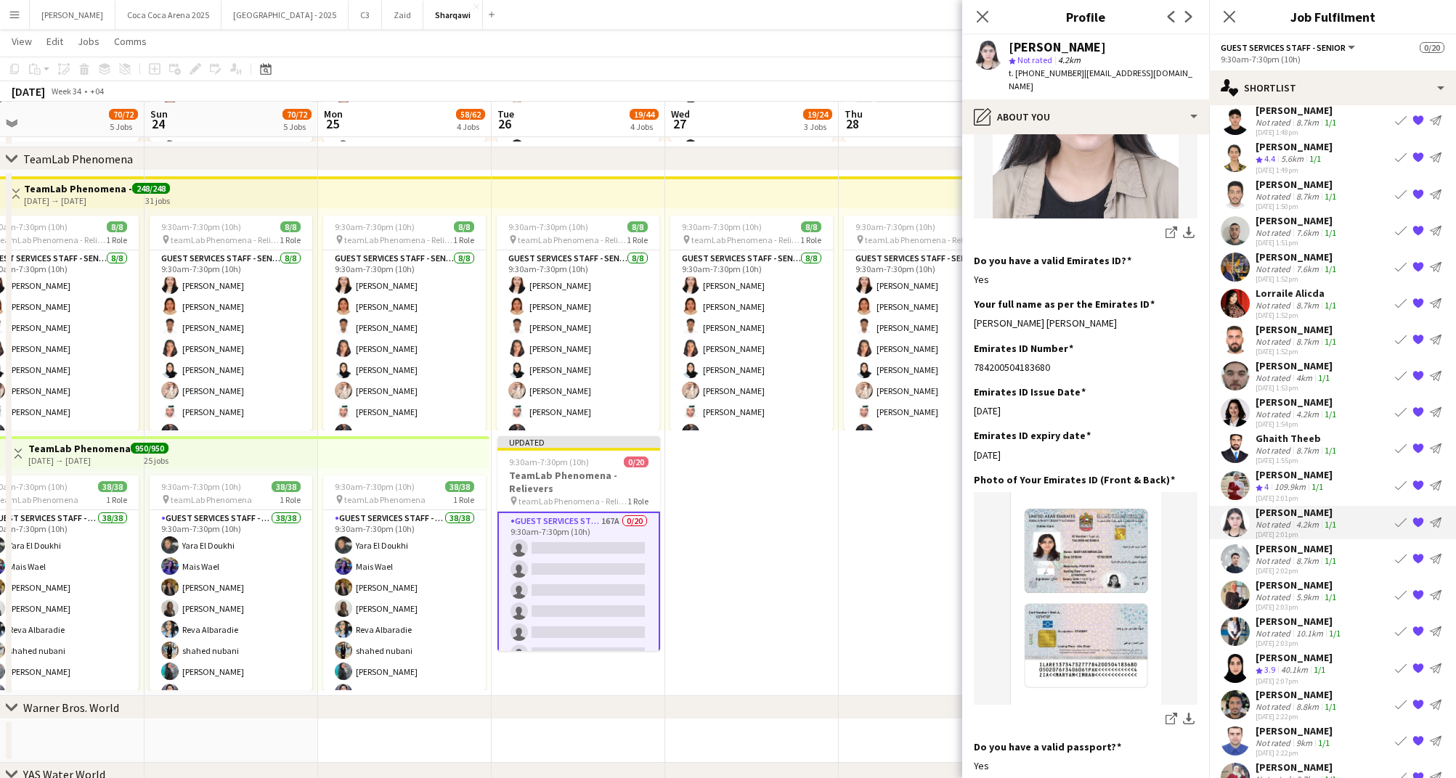
click at [1268, 513] on app-shortlist-tab "[PERSON_NAME] Not rated 9.5km 1/1 [DATE] 1:39pm Book crew {{ spriteTitle }} Sen…" at bounding box center [1332, 418] width 247 height 1120
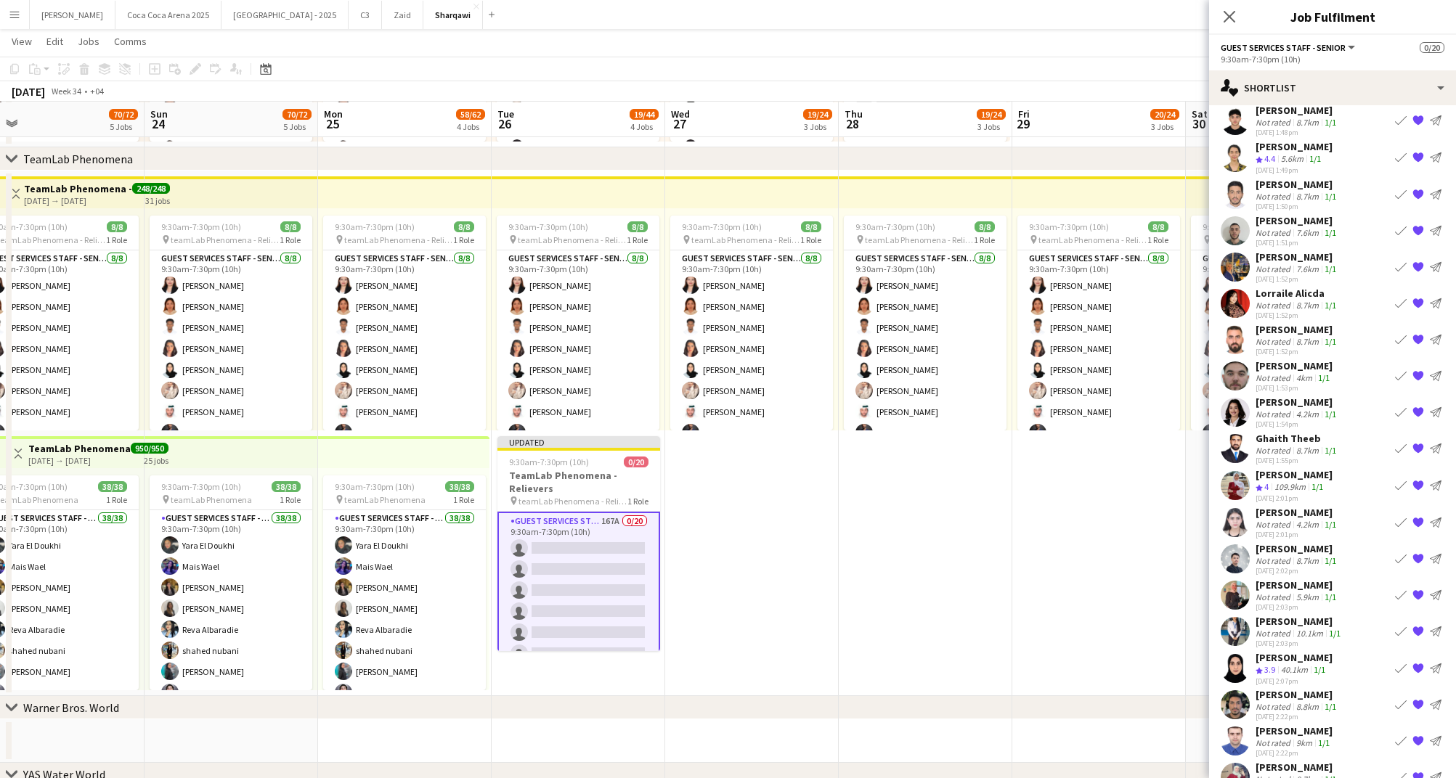
click at [1268, 542] on div "[PERSON_NAME]" at bounding box center [1296, 548] width 83 height 13
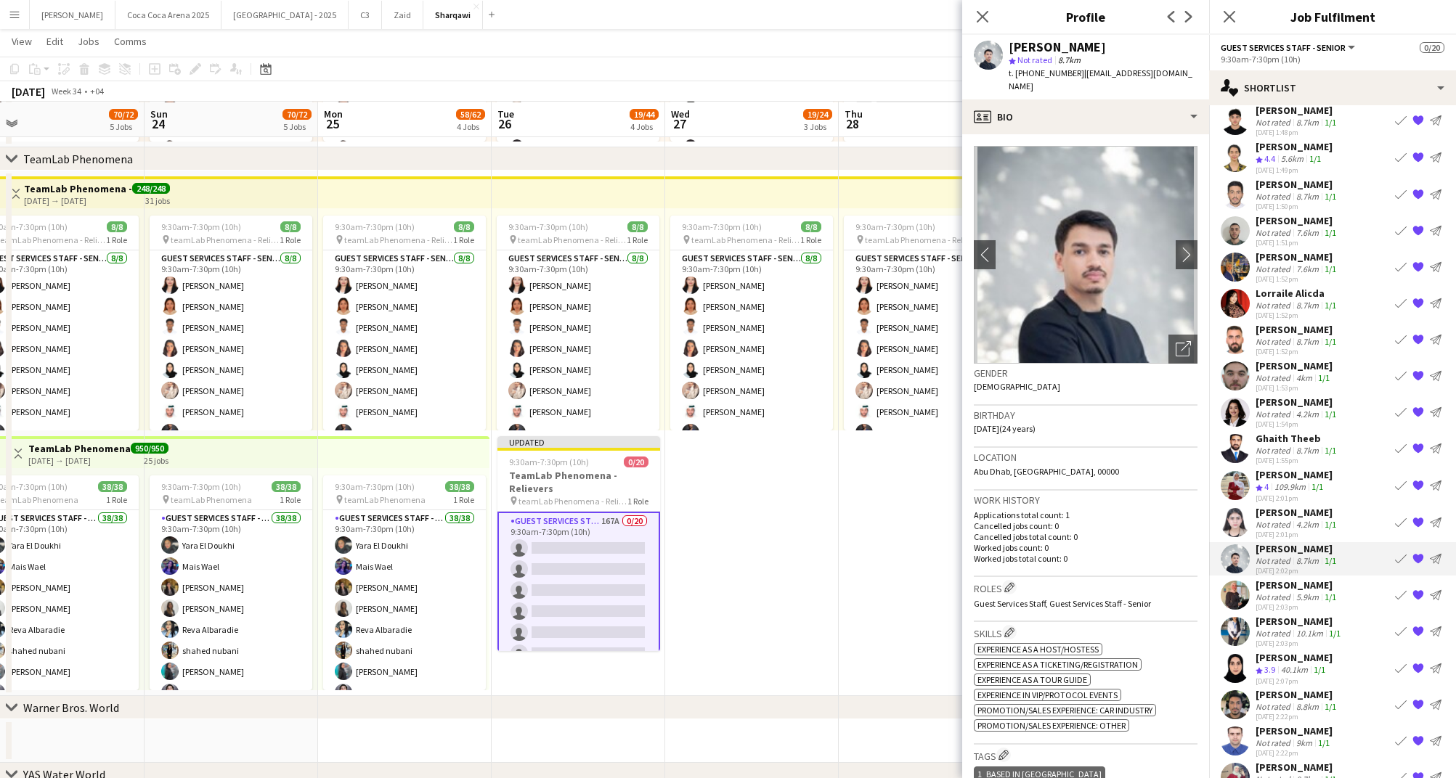
drag, startPoint x: 1072, startPoint y: 75, endPoint x: 1016, endPoint y: 73, distance: 55.9
click at [1016, 73] on span "t. [PHONE_NUMBER]" at bounding box center [1046, 73] width 76 height 11
copy span "+971502319597"
click at [1013, 107] on div "profile Bio" at bounding box center [1085, 116] width 247 height 35
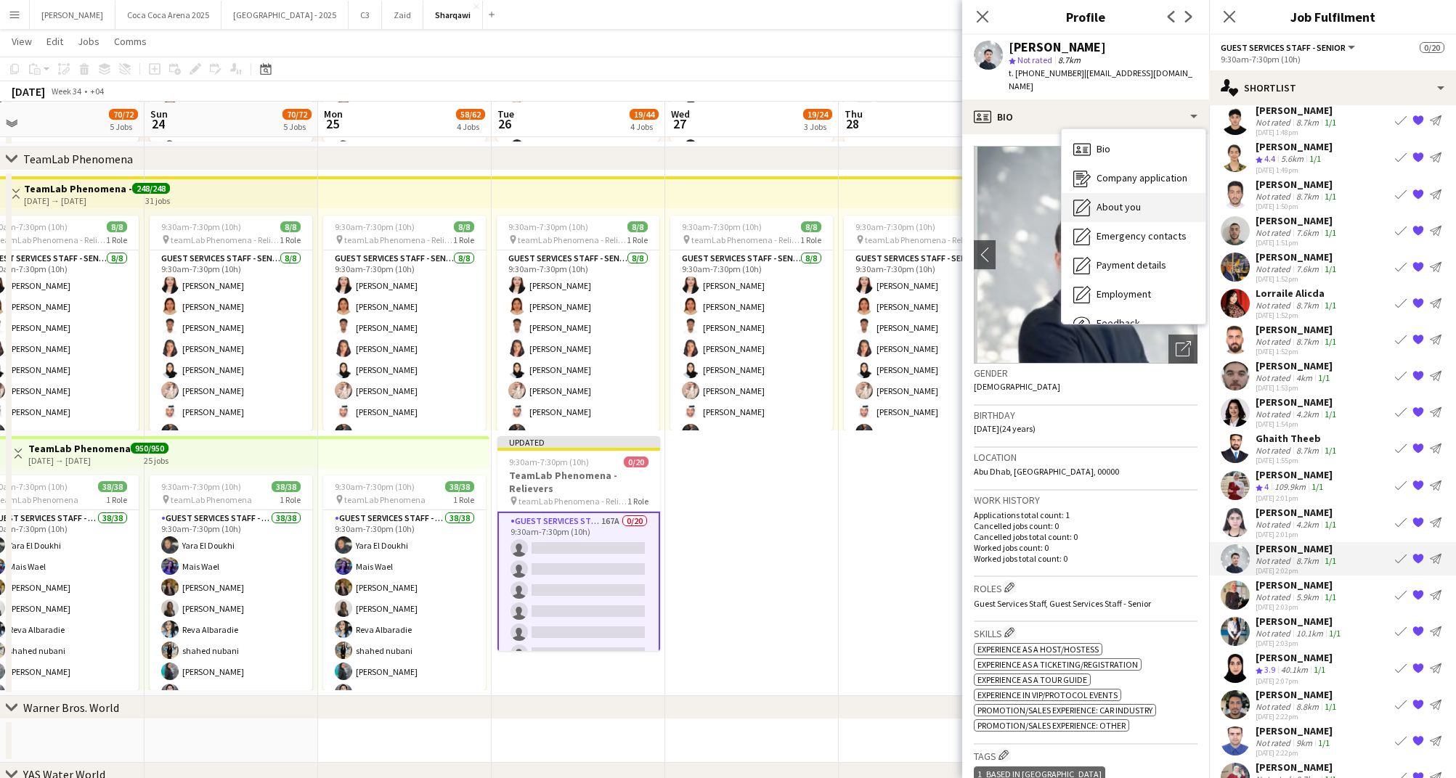
click at [1103, 200] on span "About you" at bounding box center [1118, 206] width 44 height 13
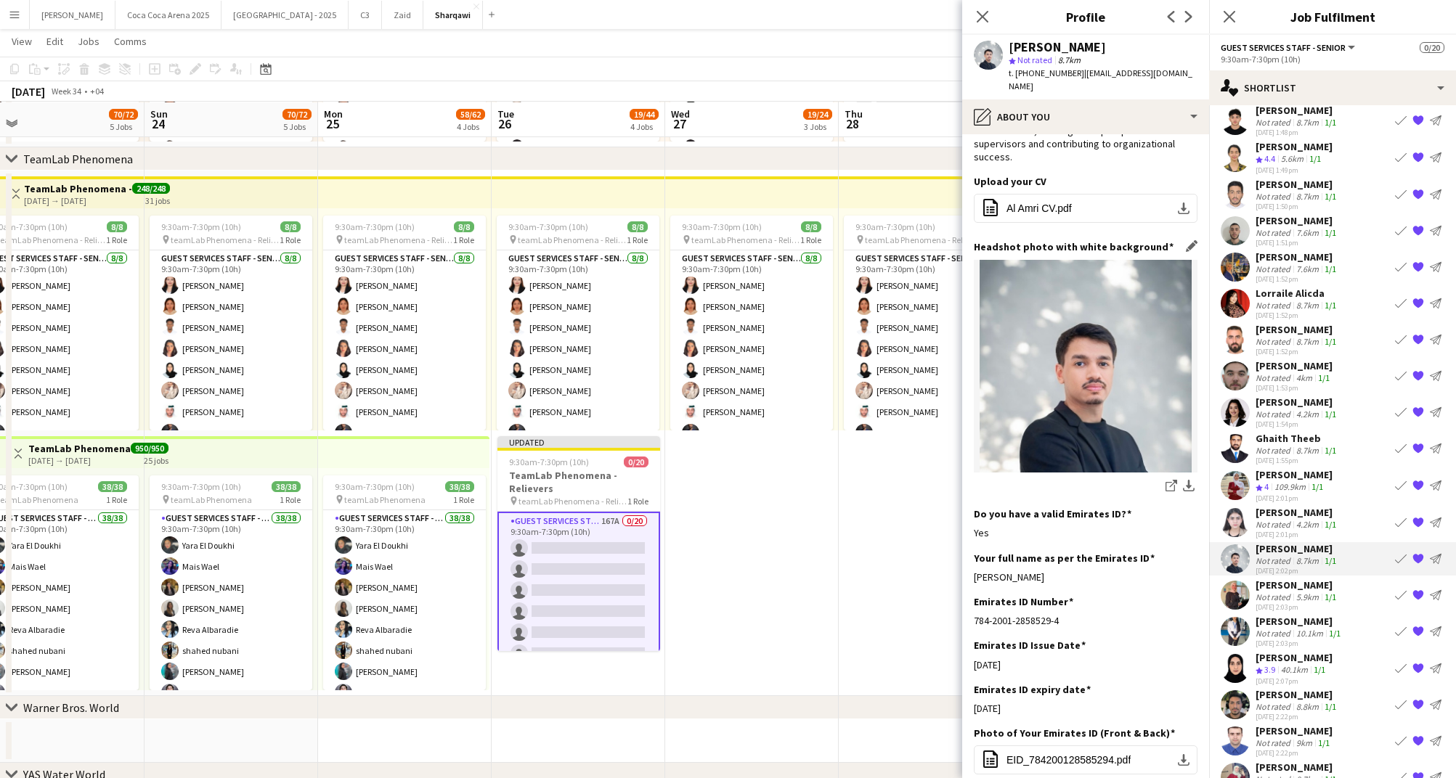
scroll to position [216, 0]
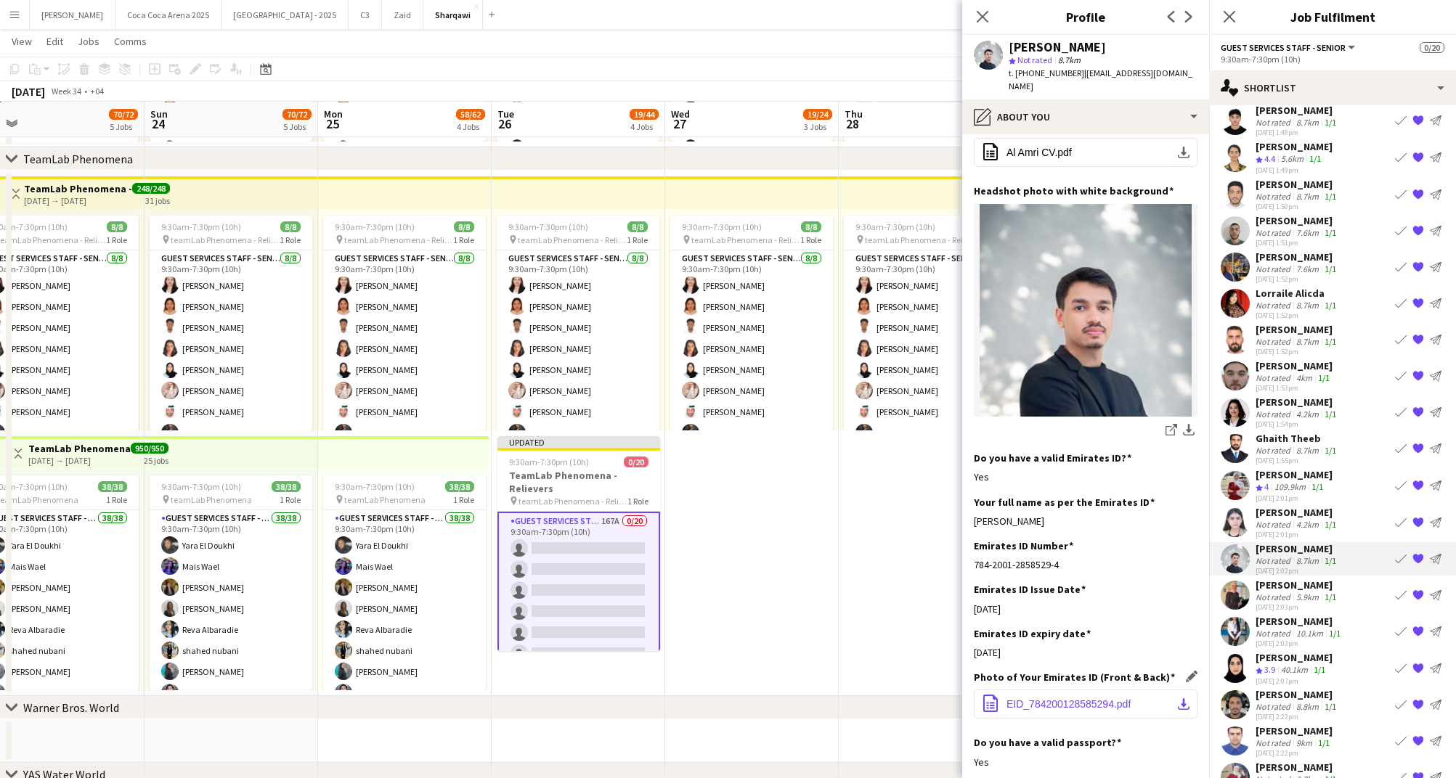
click at [1070, 698] on span "EID_784200128585294.pdf" at bounding box center [1068, 704] width 124 height 12
click at [1071, 139] on button "office-file-sheet Al Amri CV.pdf download-bottom" at bounding box center [1086, 152] width 224 height 29
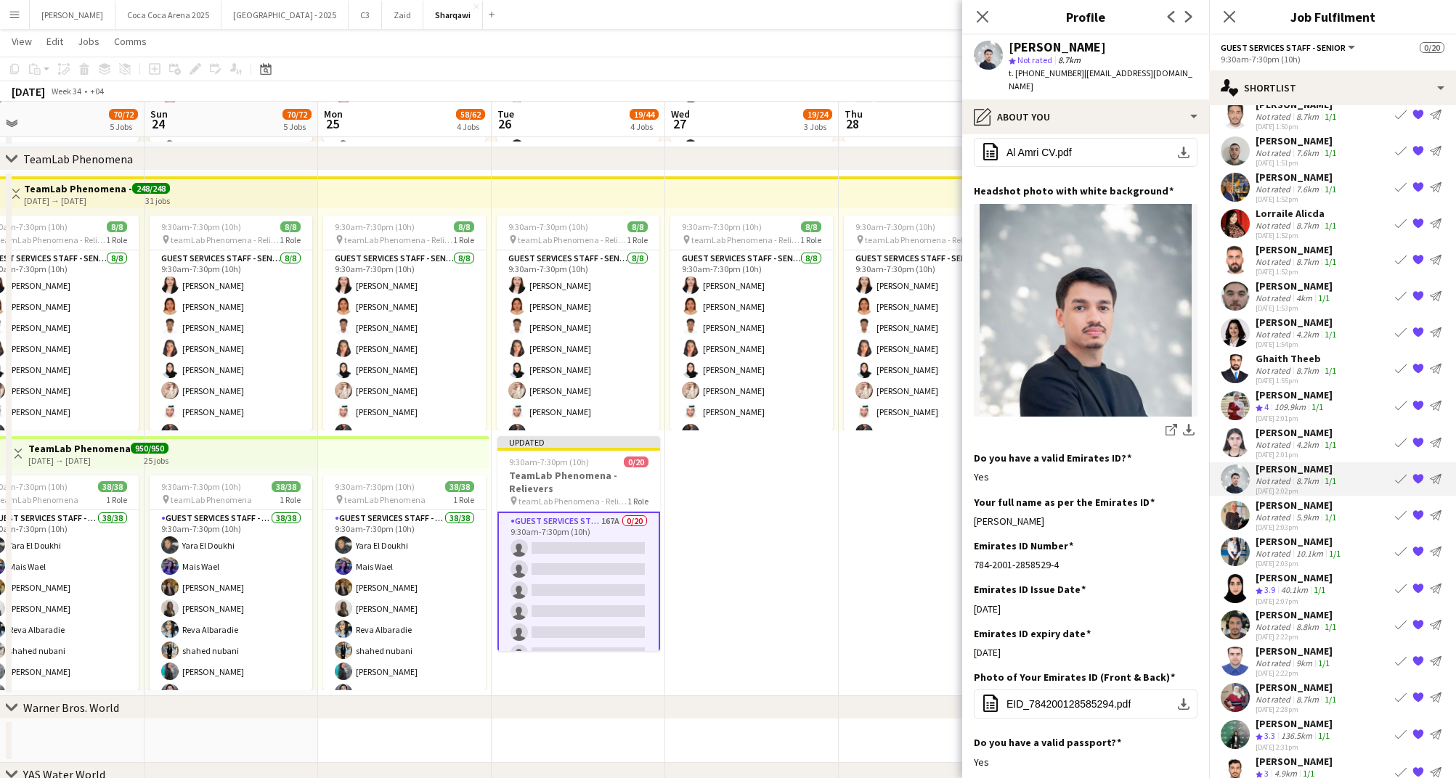
click at [1284, 512] on div "Not rated" at bounding box center [1274, 517] width 38 height 11
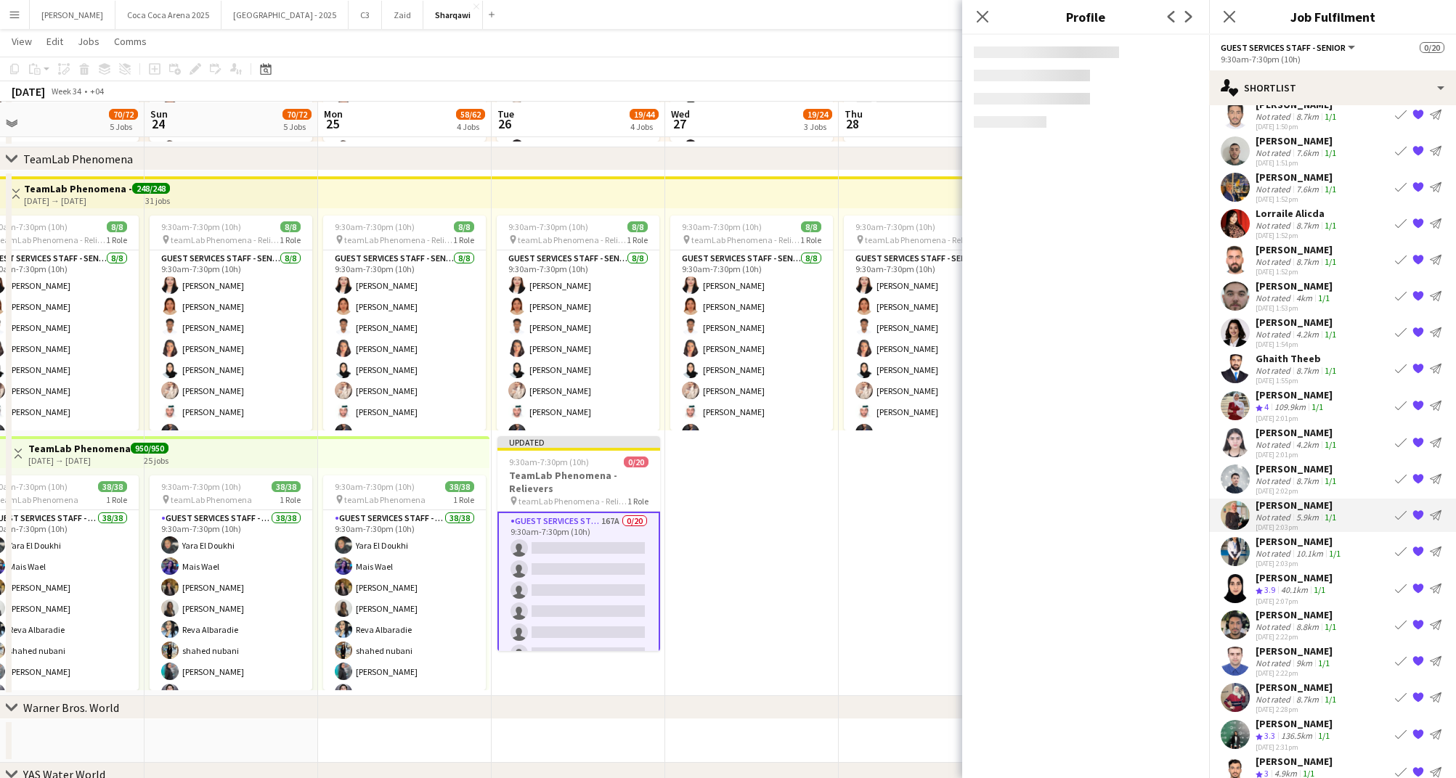
click at [1296, 462] on div "[PERSON_NAME]" at bounding box center [1296, 468] width 83 height 13
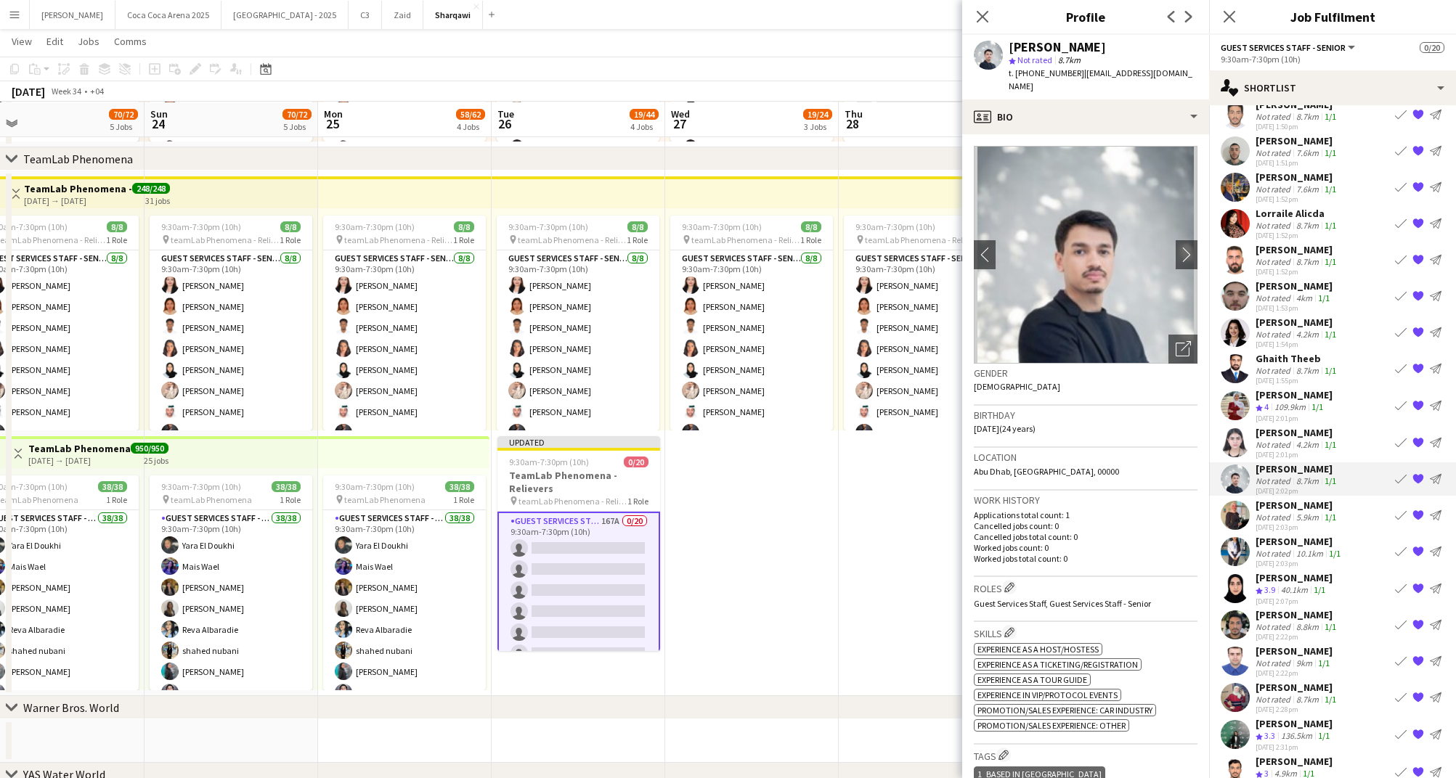
click at [1418, 473] on app-icon "{{ spriteTitle }}" at bounding box center [1418, 479] width 12 height 12
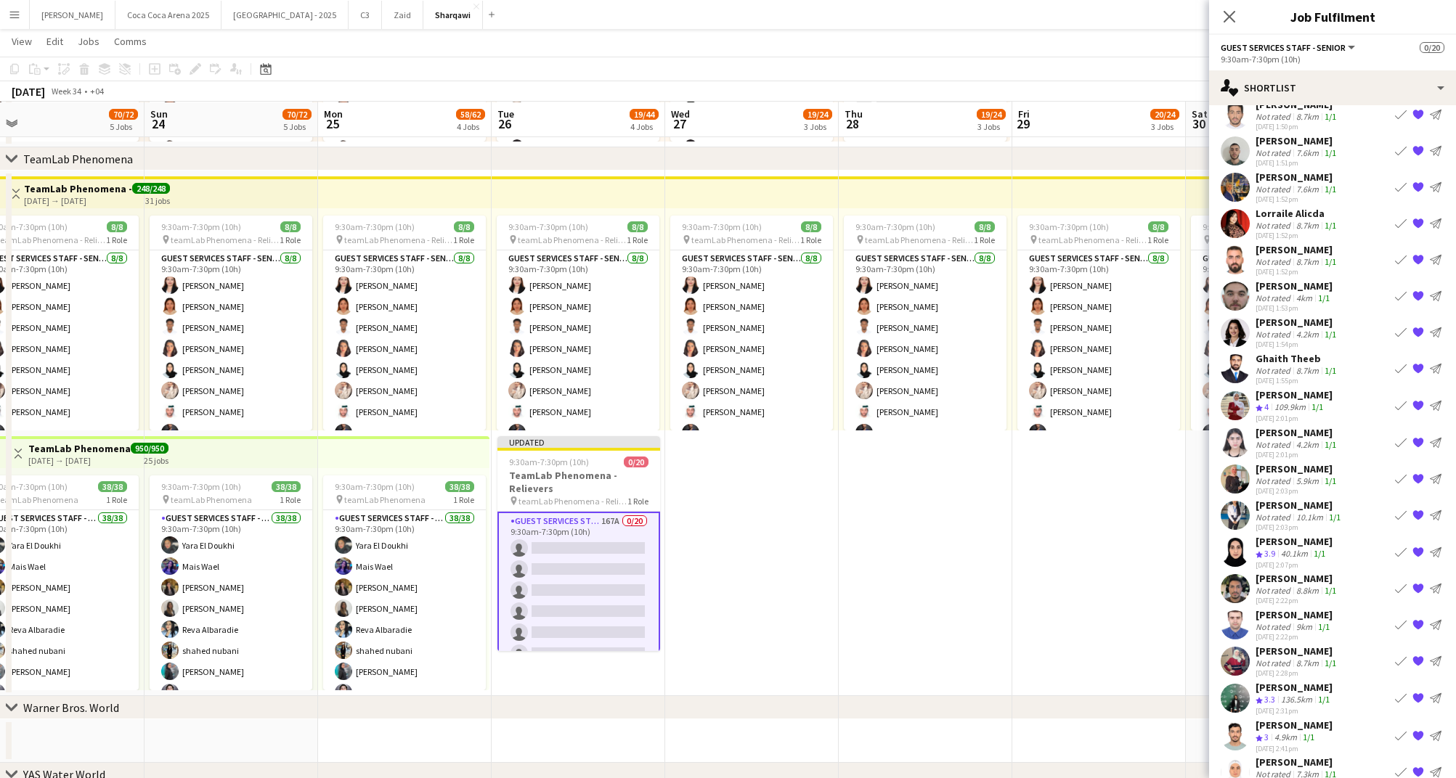
click at [1296, 462] on div "[PERSON_NAME]" at bounding box center [1296, 468] width 83 height 13
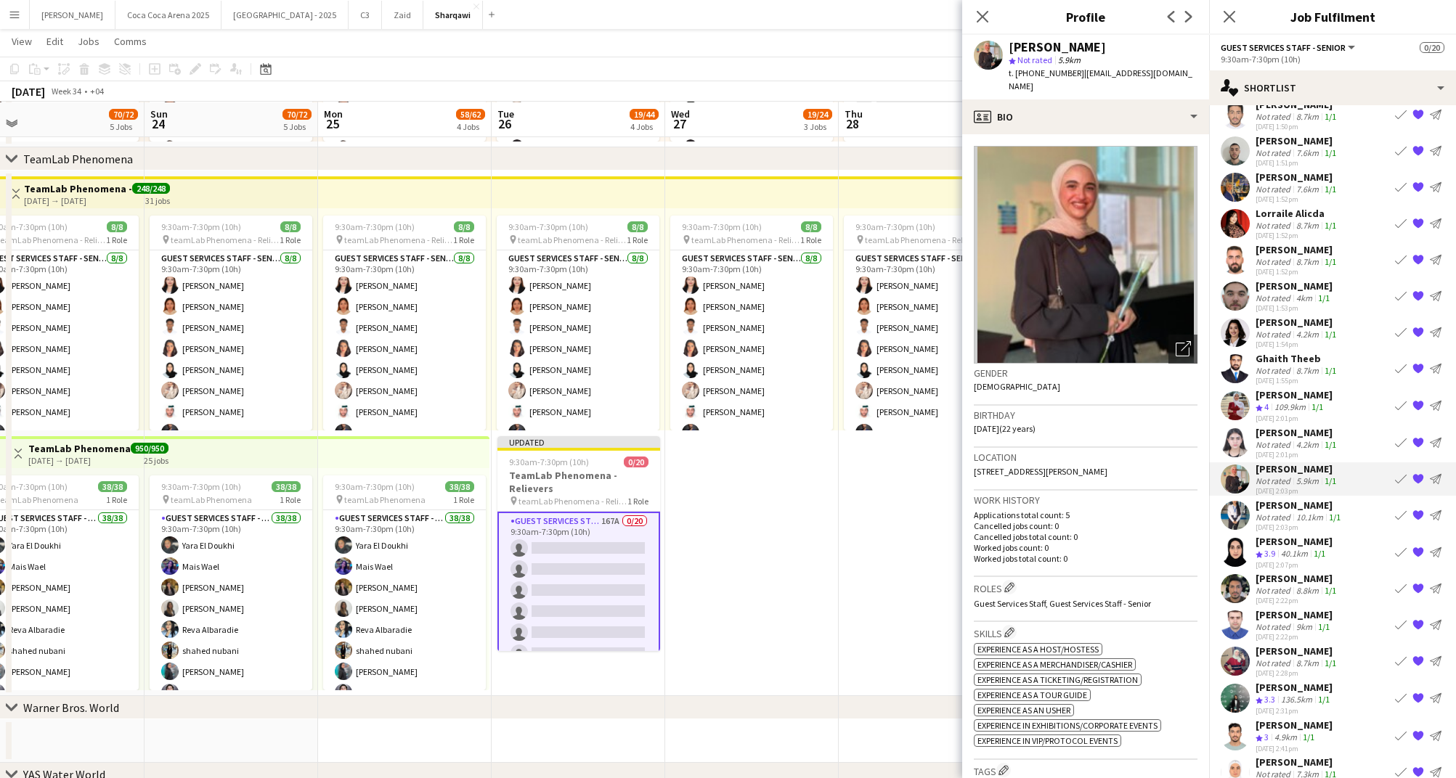
click at [1278, 535] on div "[PERSON_NAME]" at bounding box center [1293, 541] width 77 height 13
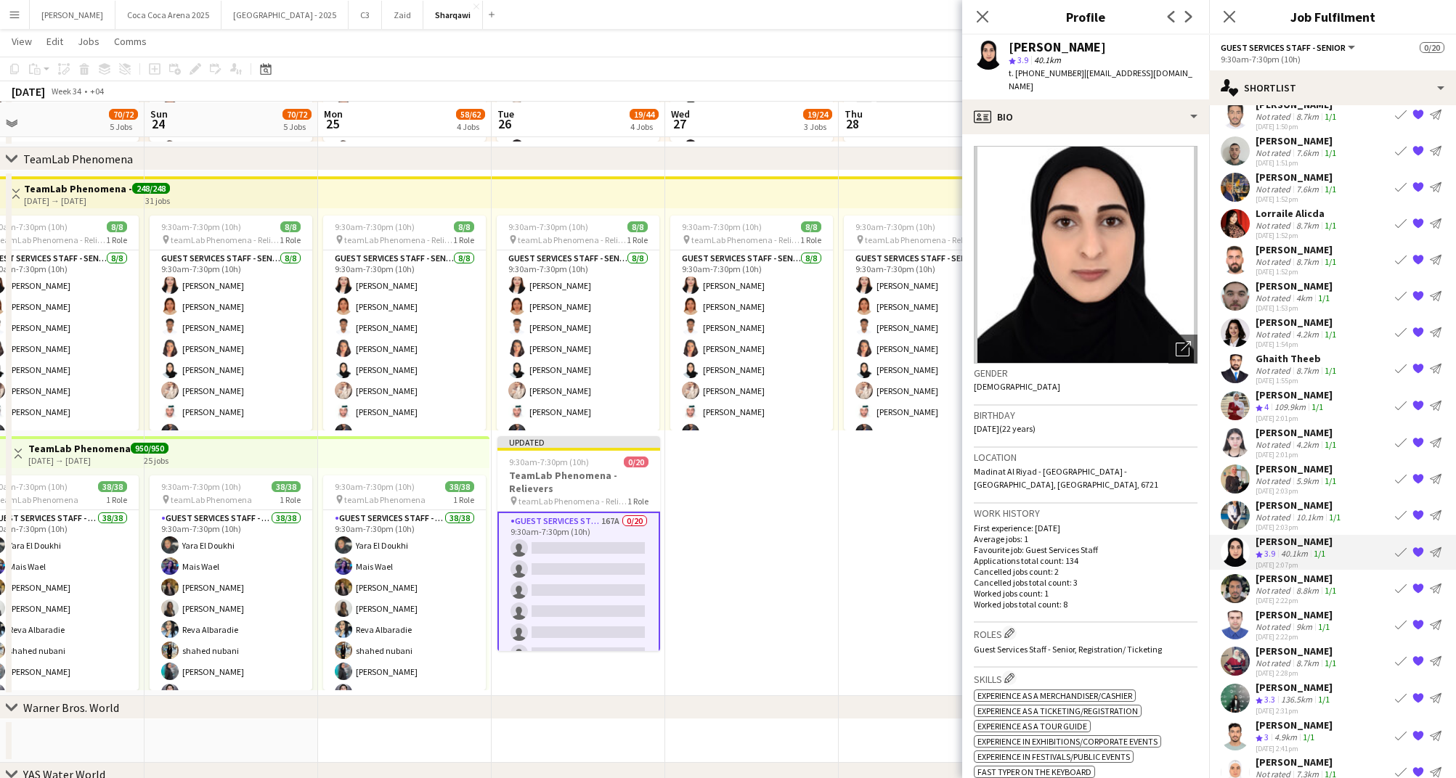
scroll to position [439, 0]
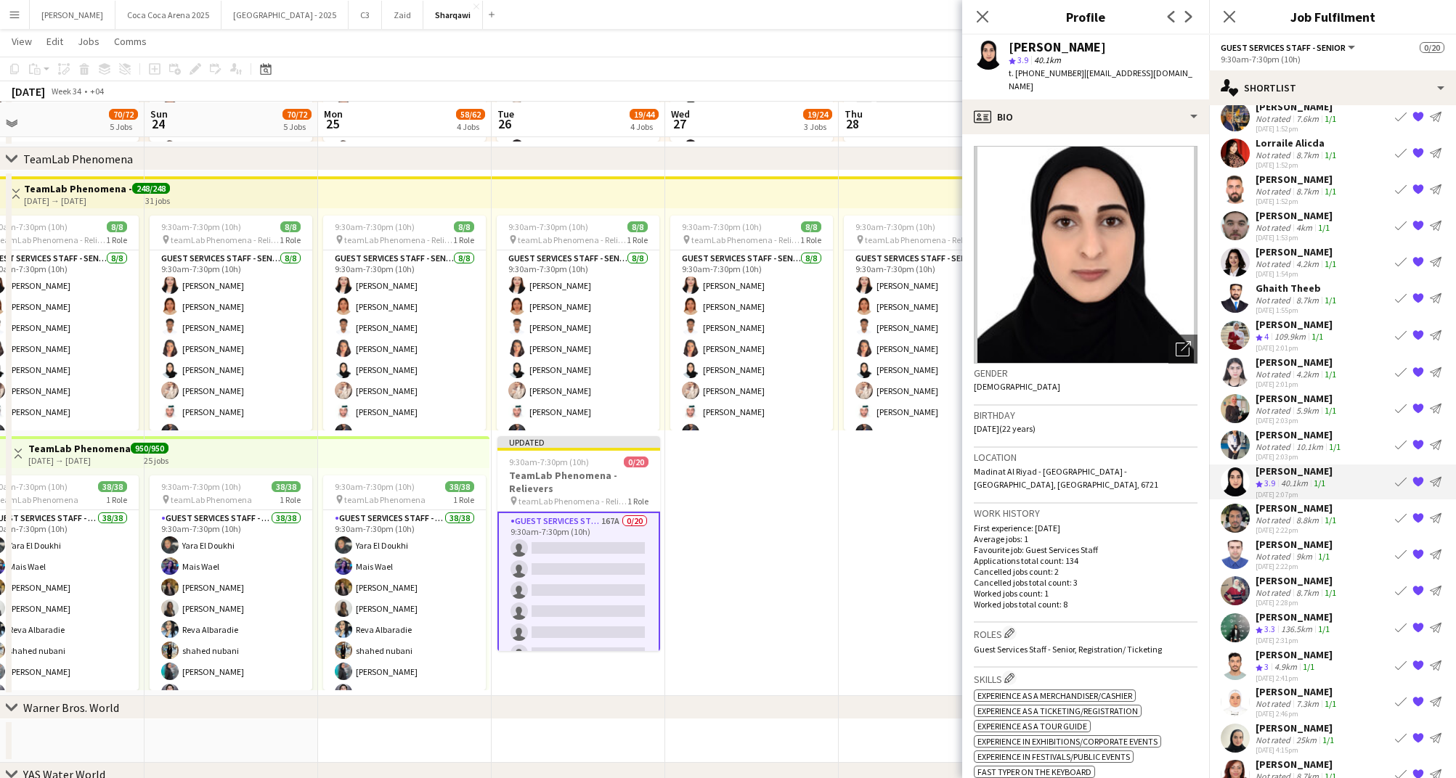
click at [1293, 515] on div "8.8km" at bounding box center [1307, 520] width 28 height 11
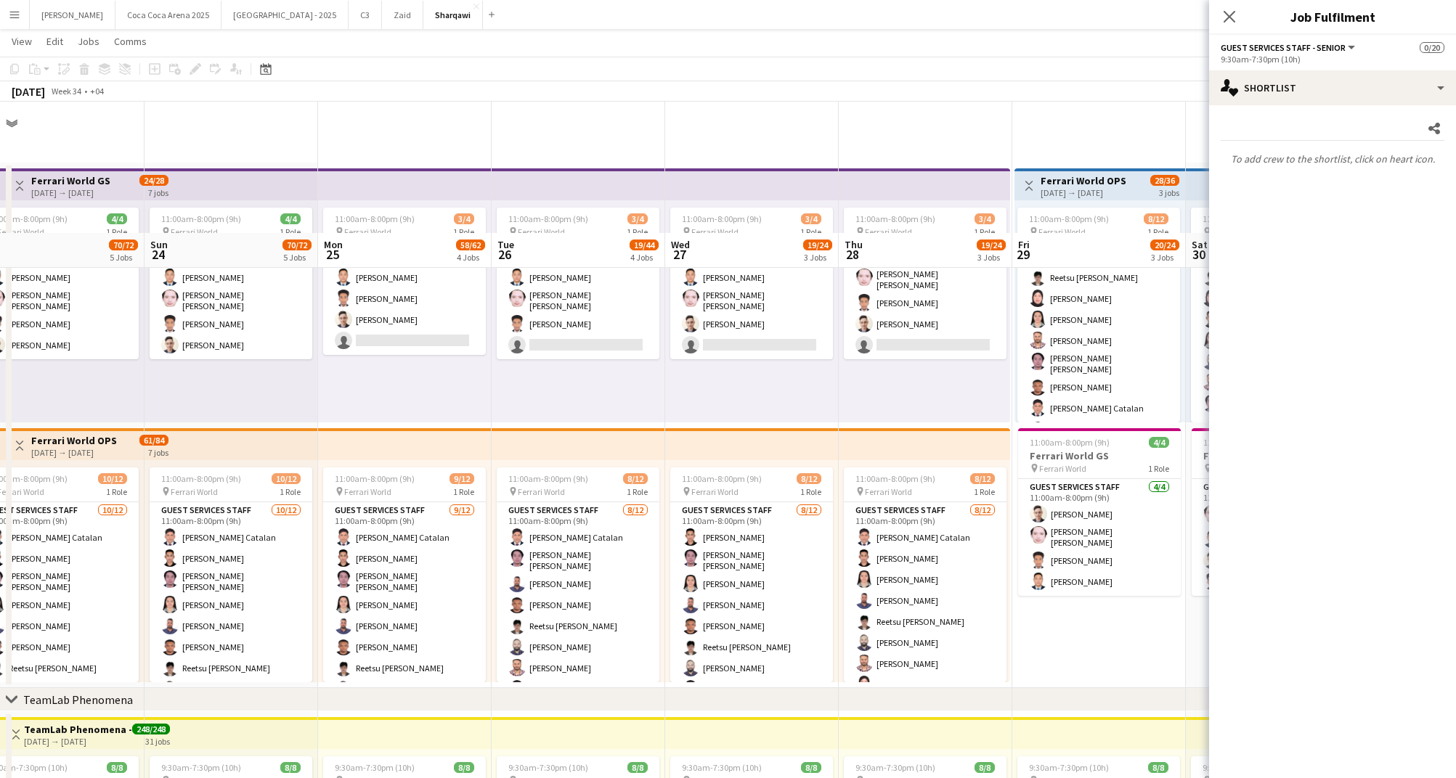
scroll to position [186, 0]
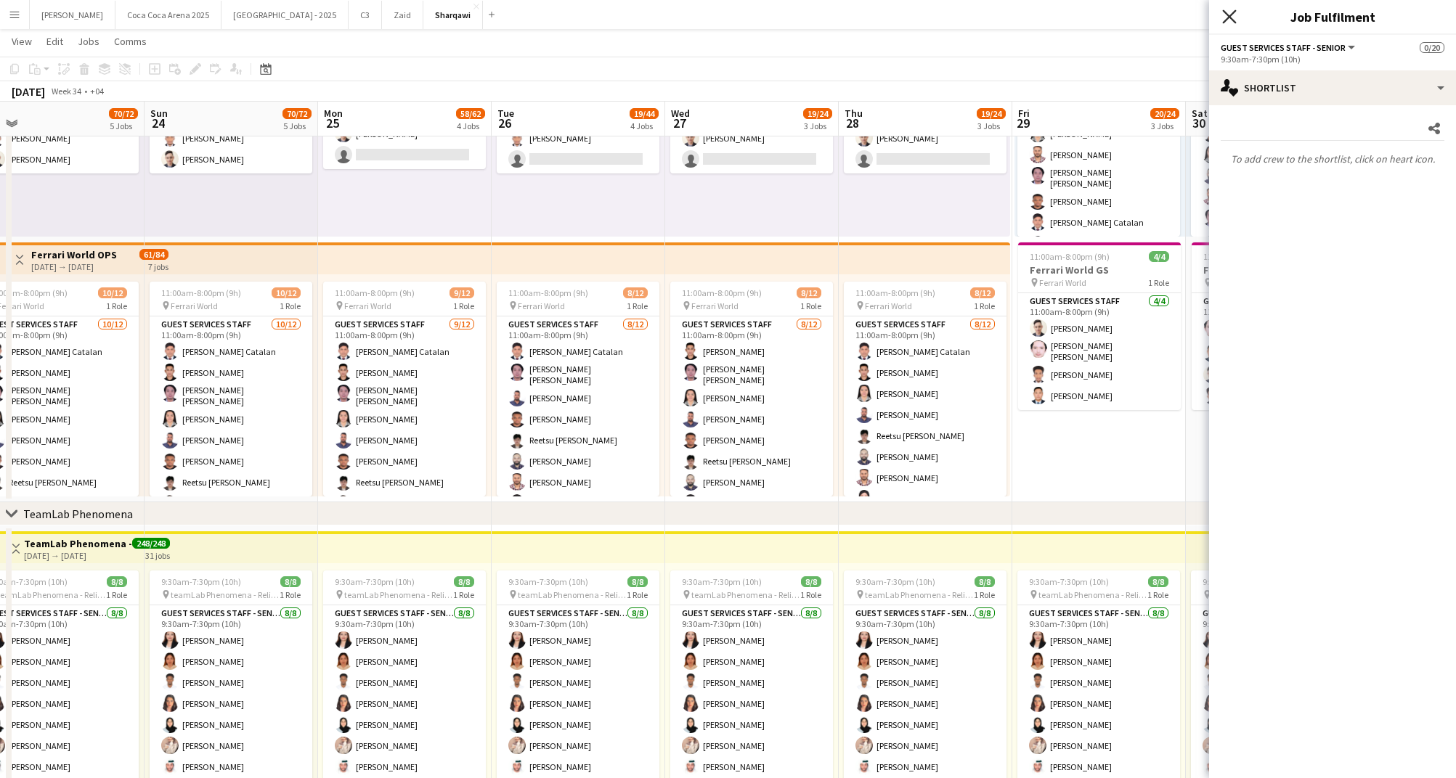
click at [1223, 19] on icon "Close pop-in" at bounding box center [1229, 16] width 14 height 14
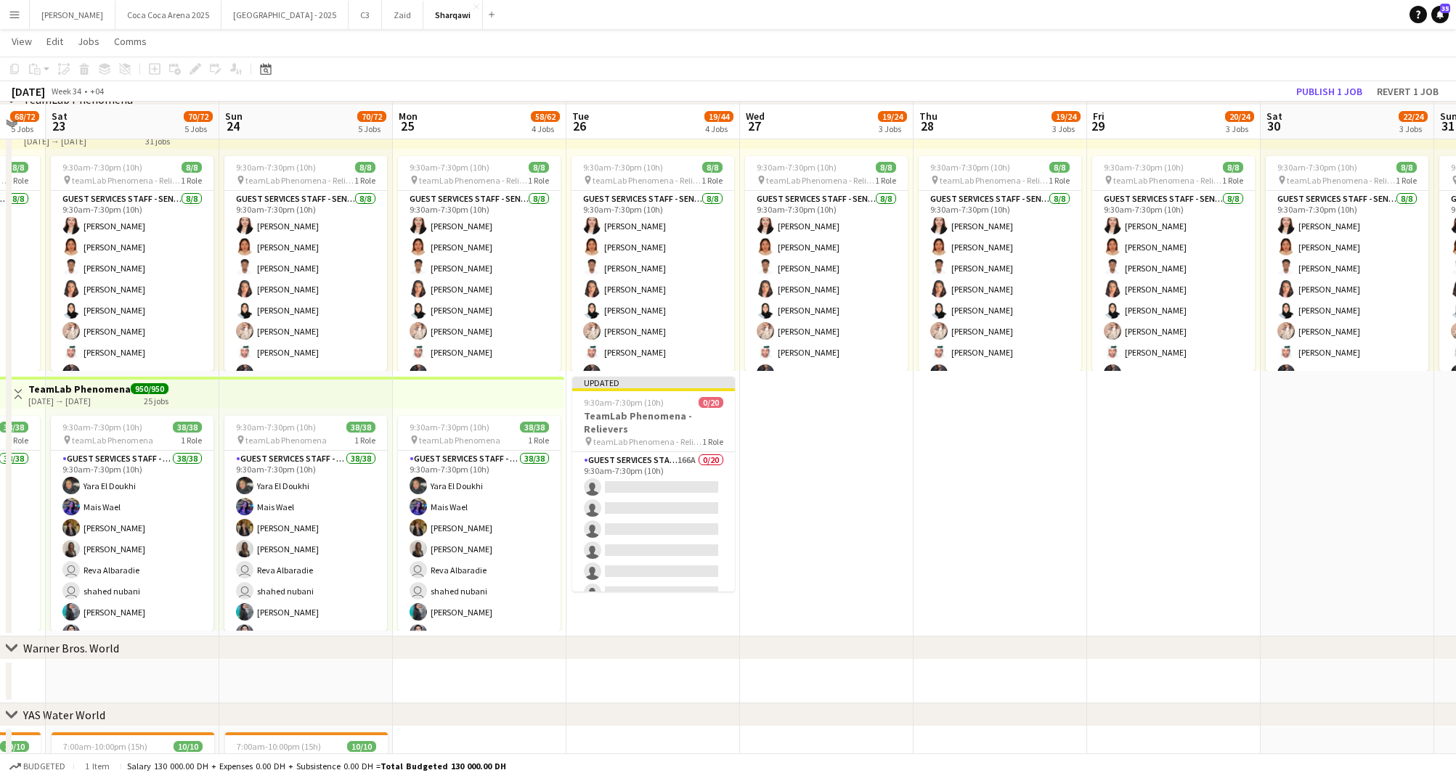
scroll to position [608, 0]
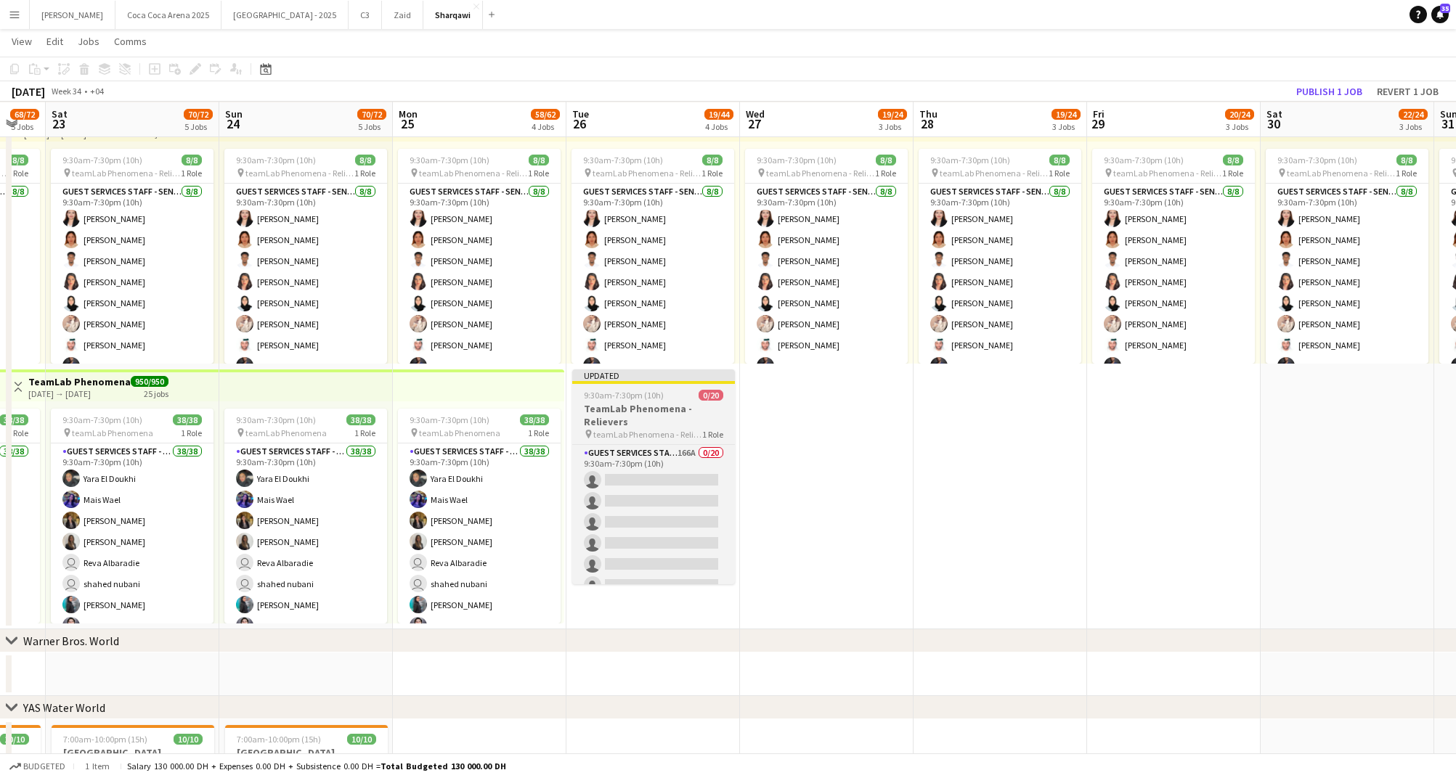
click at [621, 418] on h3 "TeamLab Phenomena - Relievers" at bounding box center [653, 415] width 163 height 26
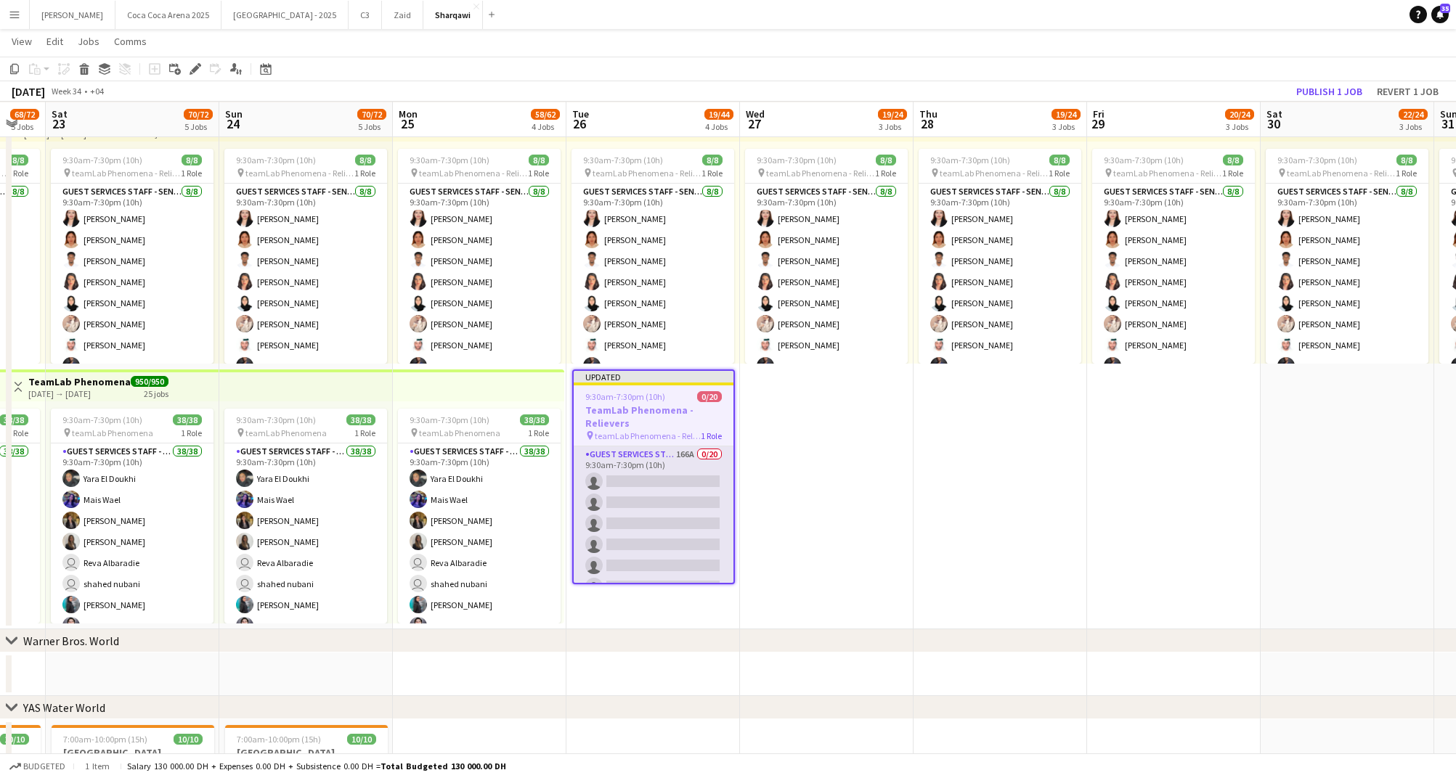
click at [656, 518] on app-card-role "Guest Services Staff - Senior 166A 0/20 9:30am-7:30pm (10h) single-neutral-acti…" at bounding box center [654, 670] width 160 height 449
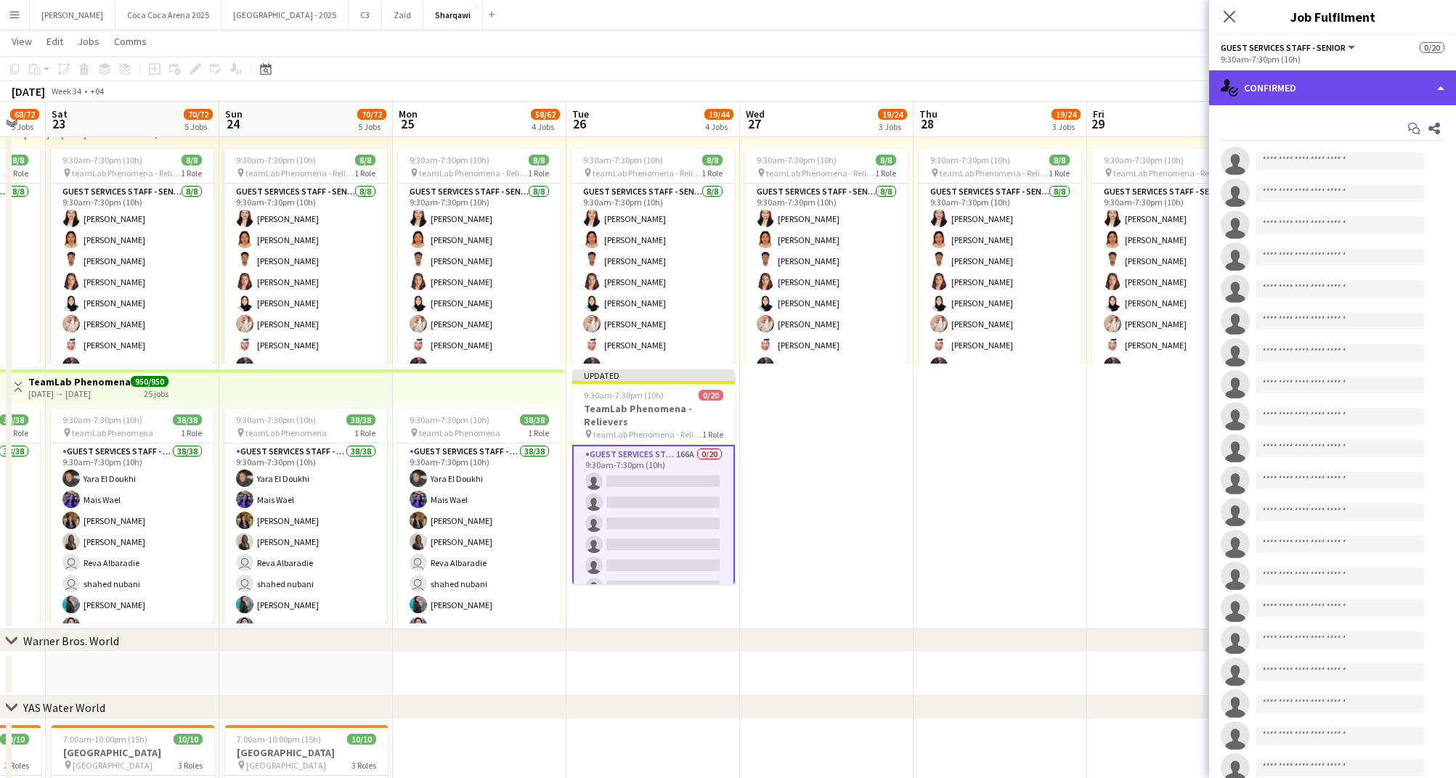
click at [1270, 83] on div "single-neutral-actions-check-2 Confirmed" at bounding box center [1332, 87] width 247 height 35
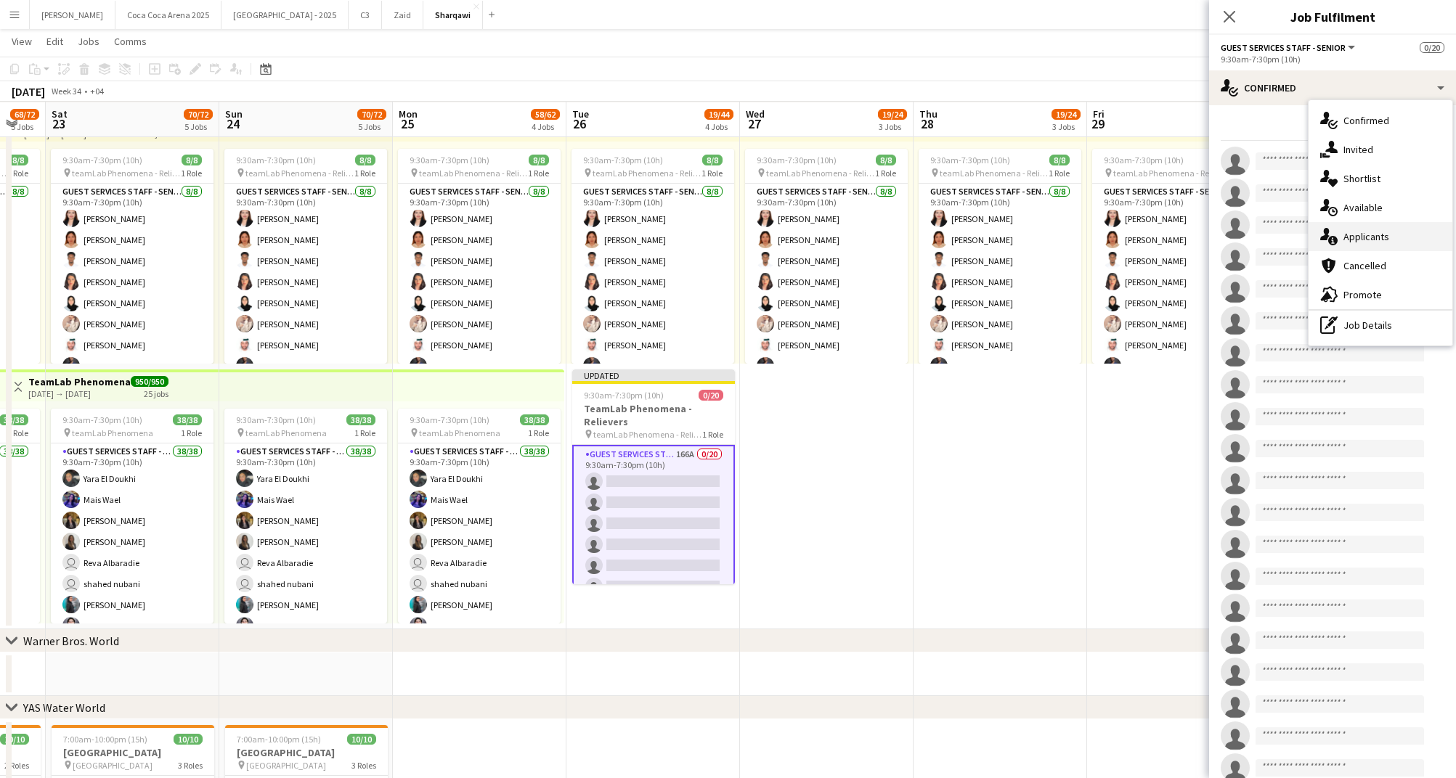
click at [1353, 233] on div "single-neutral-actions-information Applicants" at bounding box center [1380, 236] width 144 height 29
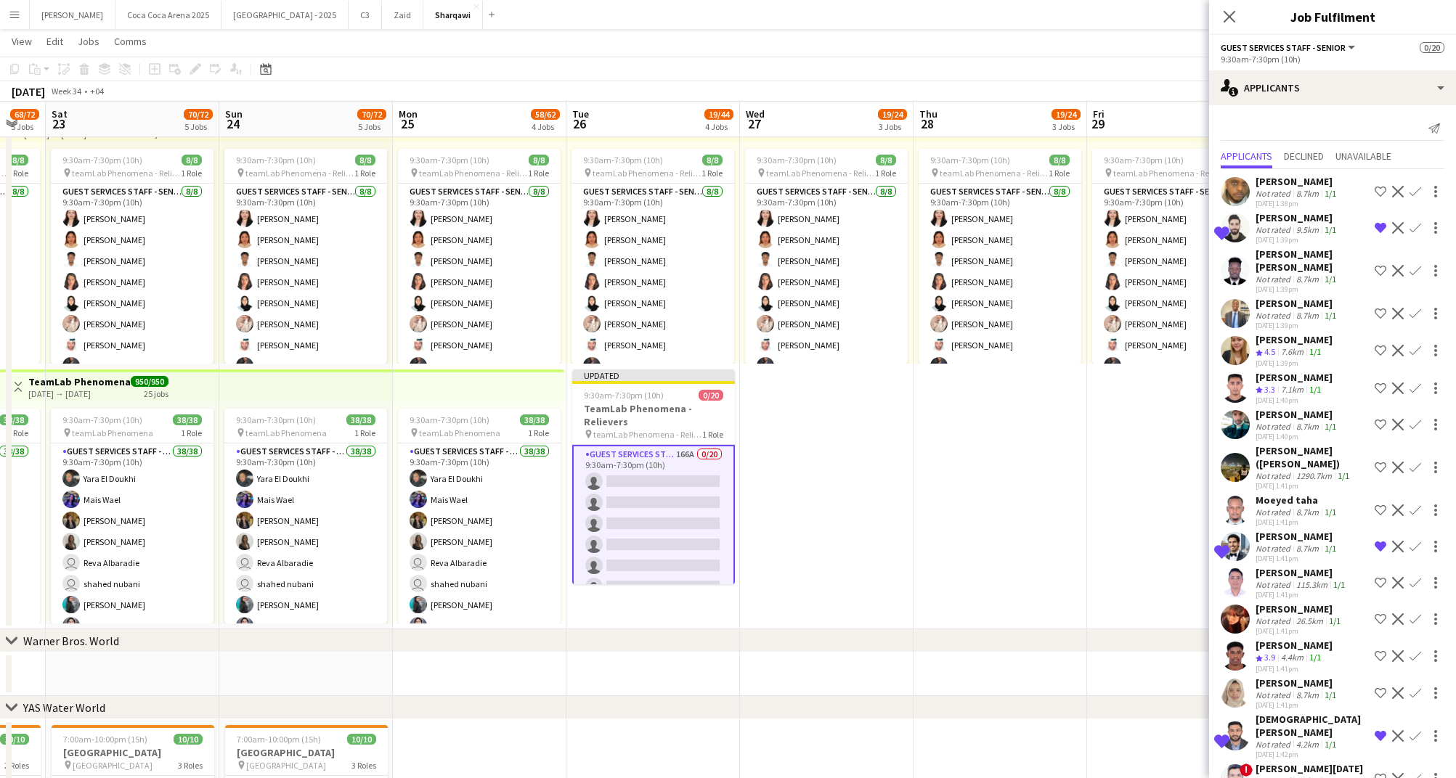
click at [1353, 233] on div "Shortlisted Osaid Hadri Not rated 9.5km 1/1 20-08-2025 1:39pm Remove crew from …" at bounding box center [1332, 227] width 247 height 33
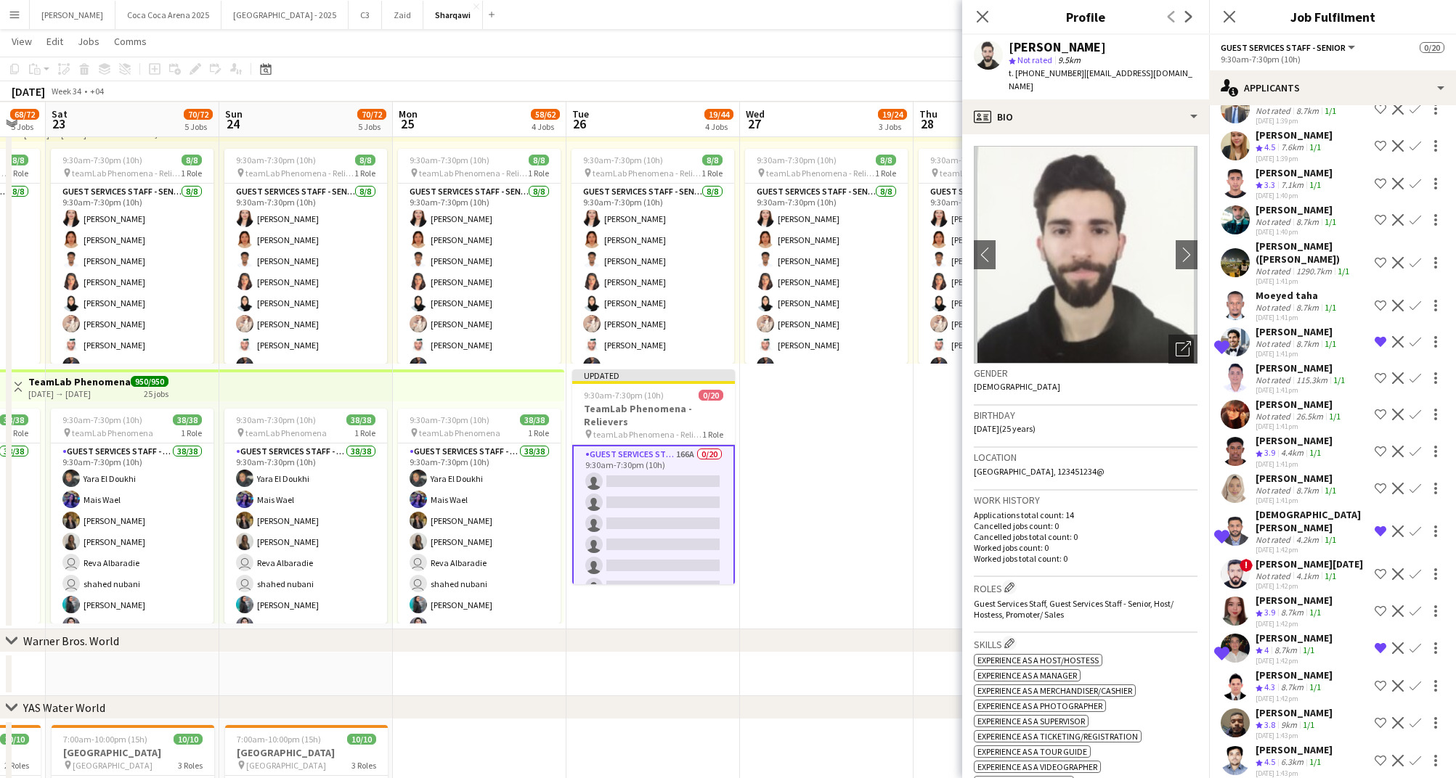
scroll to position [208, 0]
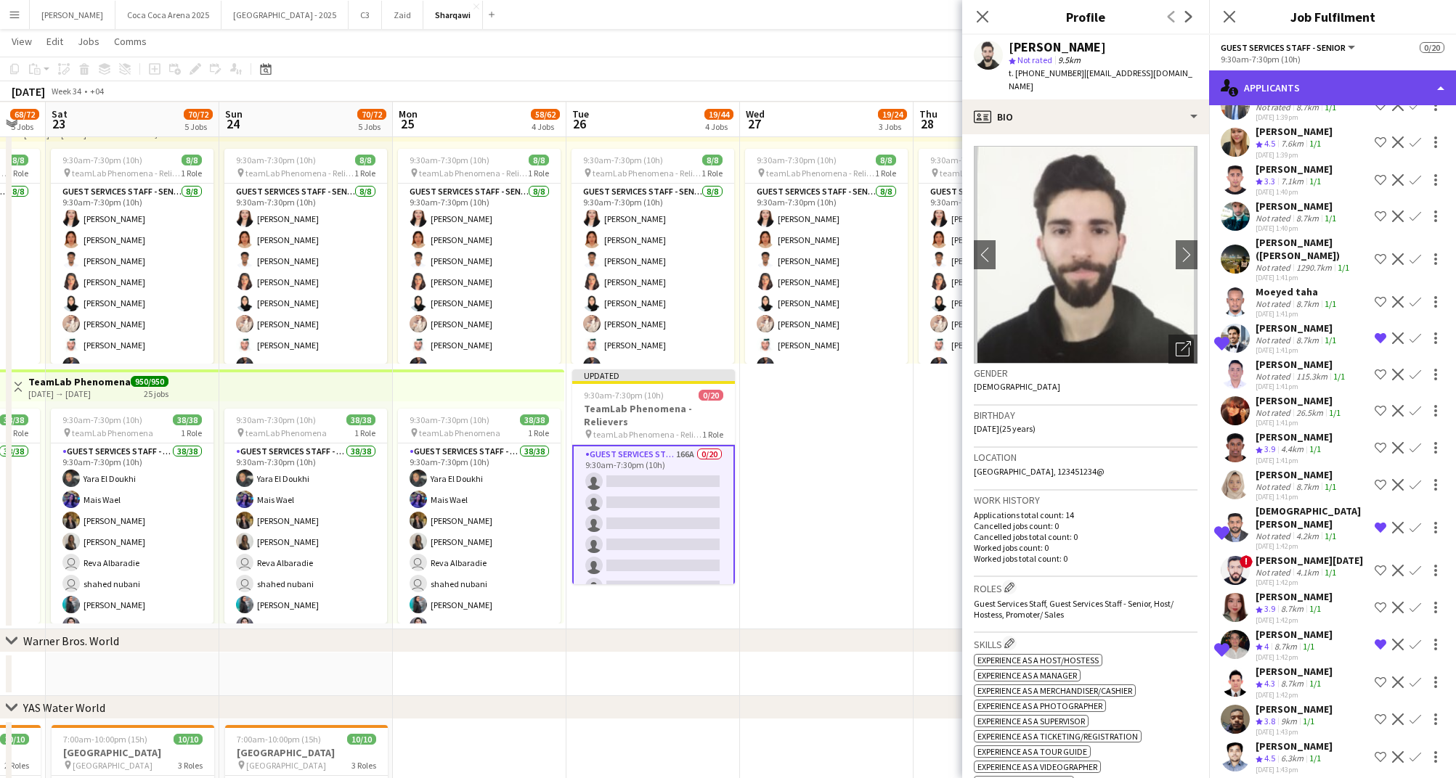
click at [1290, 81] on div "single-neutral-actions-information Applicants" at bounding box center [1332, 87] width 247 height 35
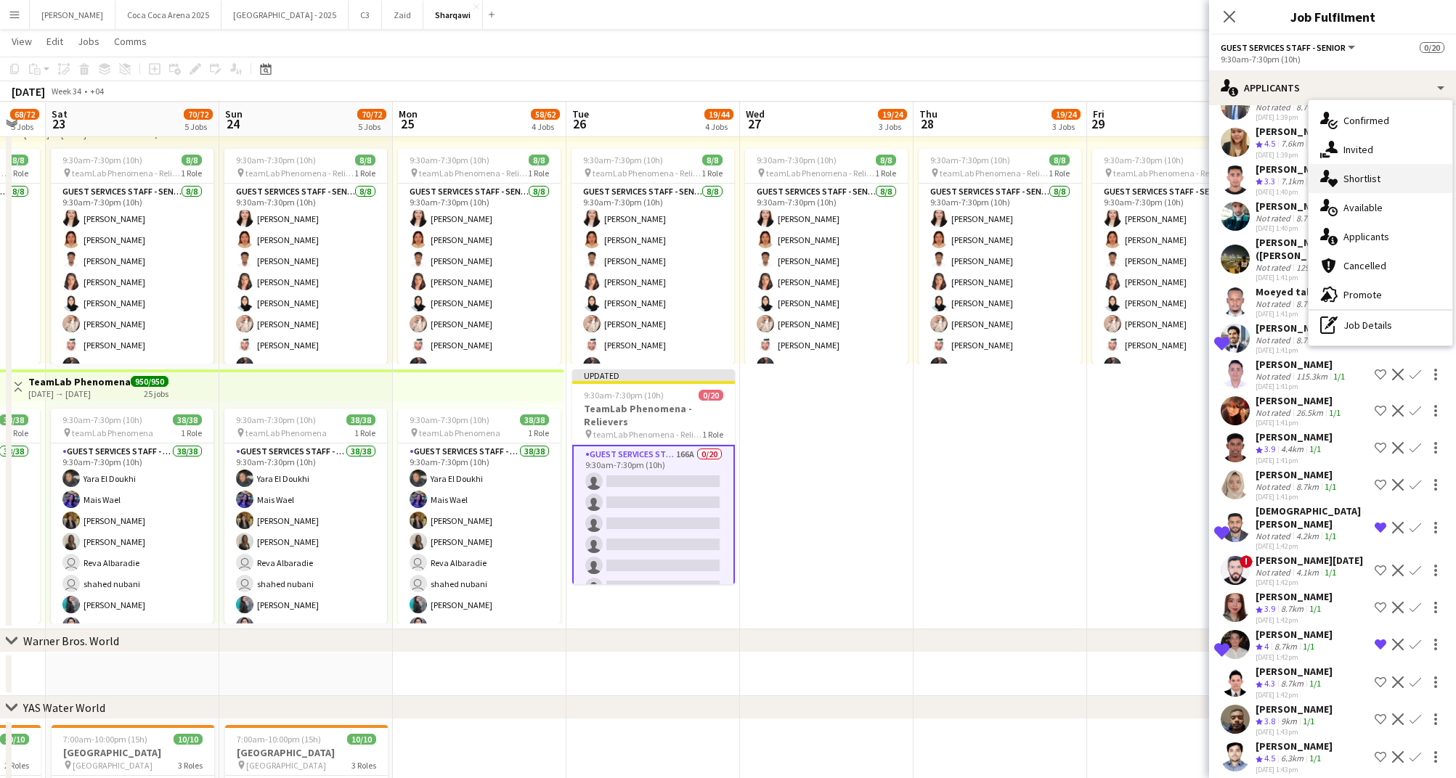
click at [1358, 182] on div "single-neutral-actions-heart Shortlist" at bounding box center [1380, 178] width 144 height 29
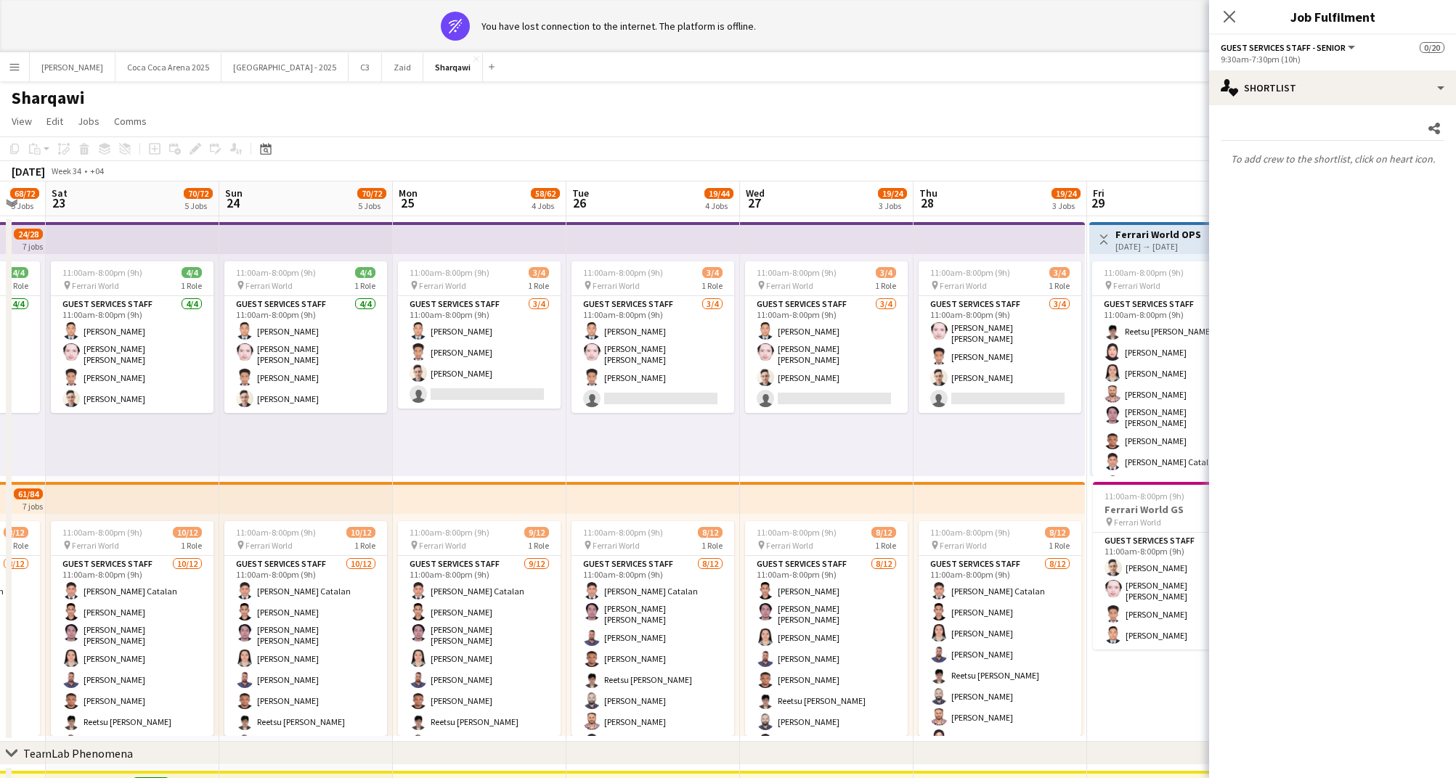
scroll to position [0, 0]
